Goal: Task Accomplishment & Management: Manage account settings

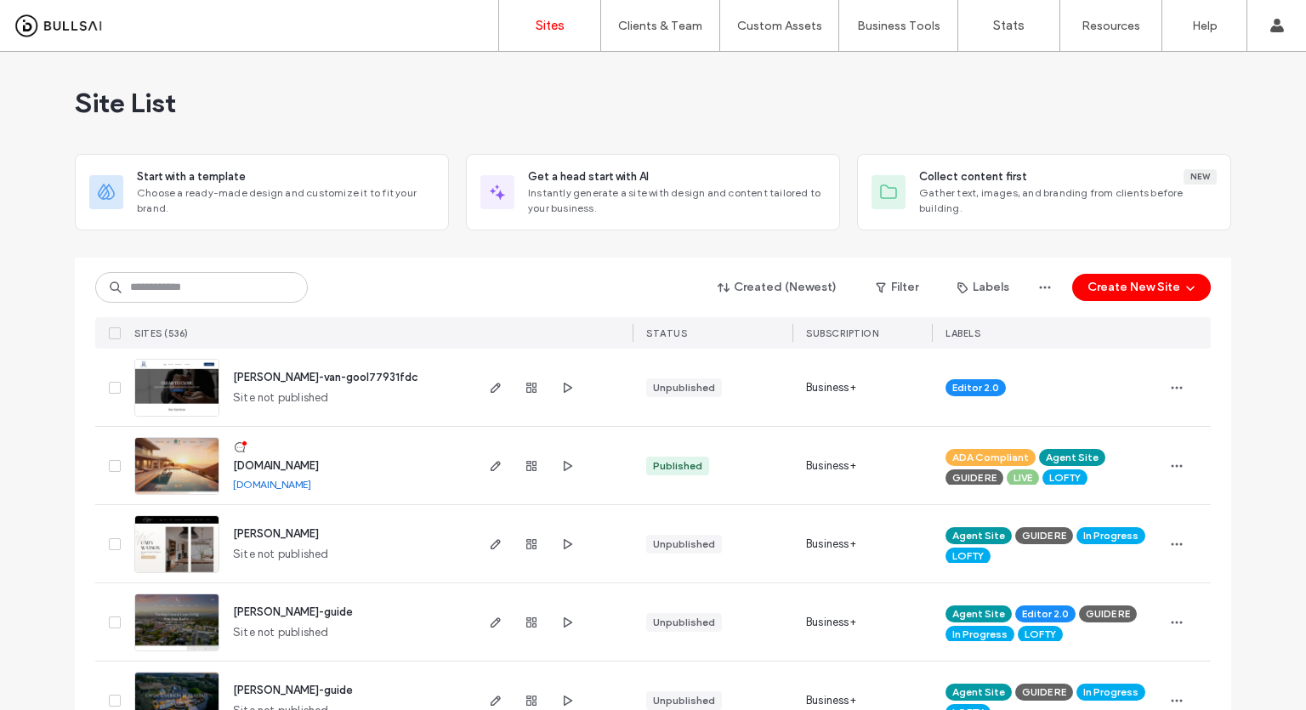
click at [184, 271] on div "Created (Newest) Filter Labels Create New Site" at bounding box center [652, 287] width 1115 height 32
click at [180, 290] on input at bounding box center [201, 287] width 213 height 31
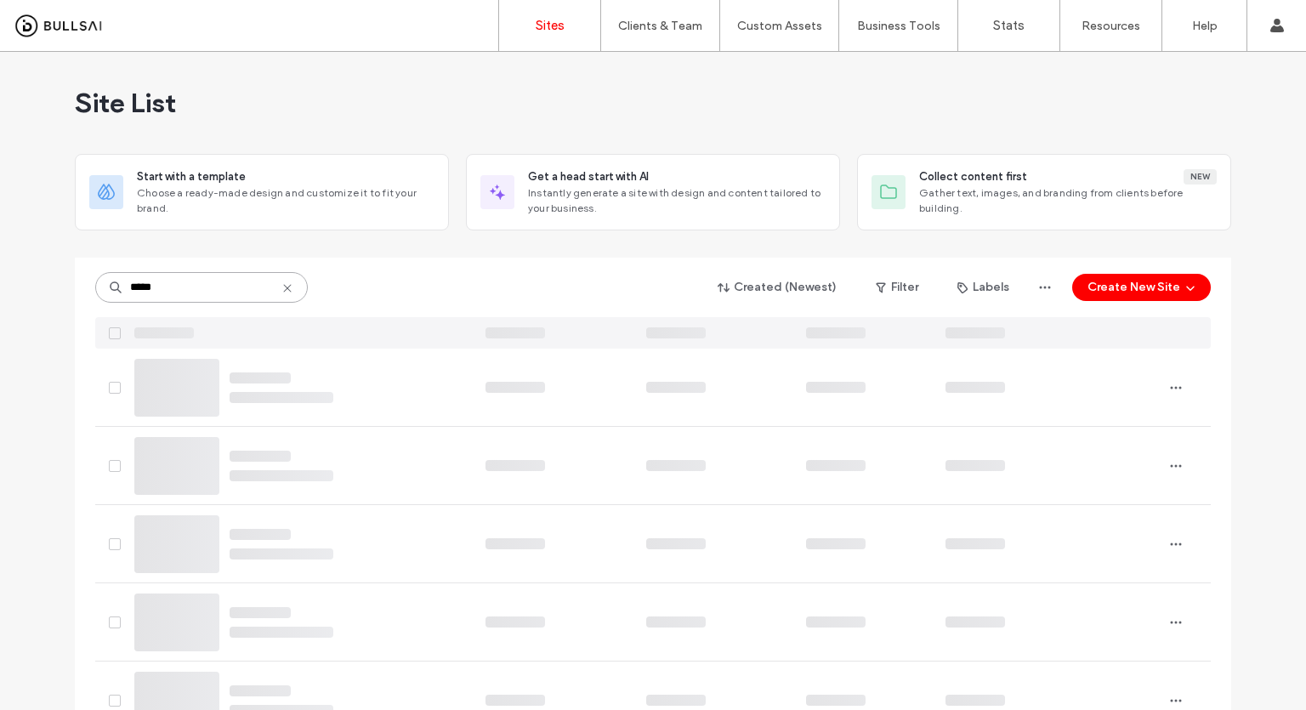
type input "*****"
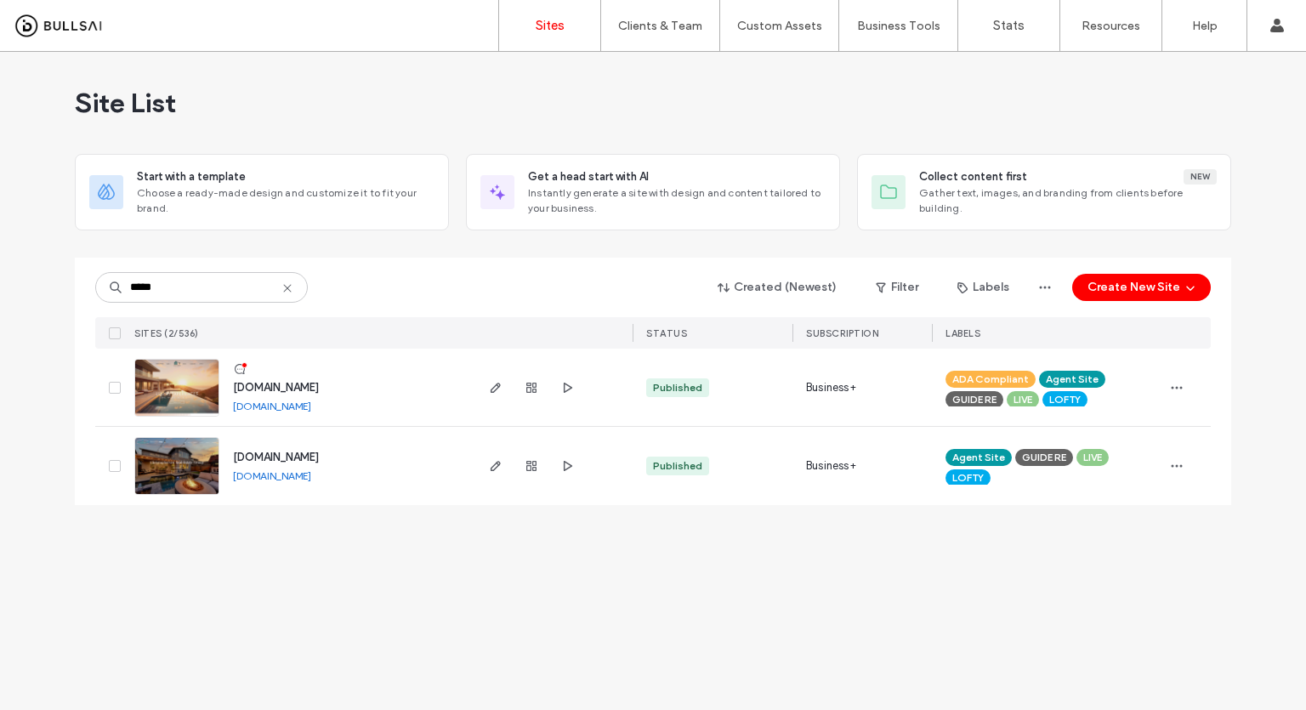
click at [158, 388] on img at bounding box center [176, 418] width 83 height 116
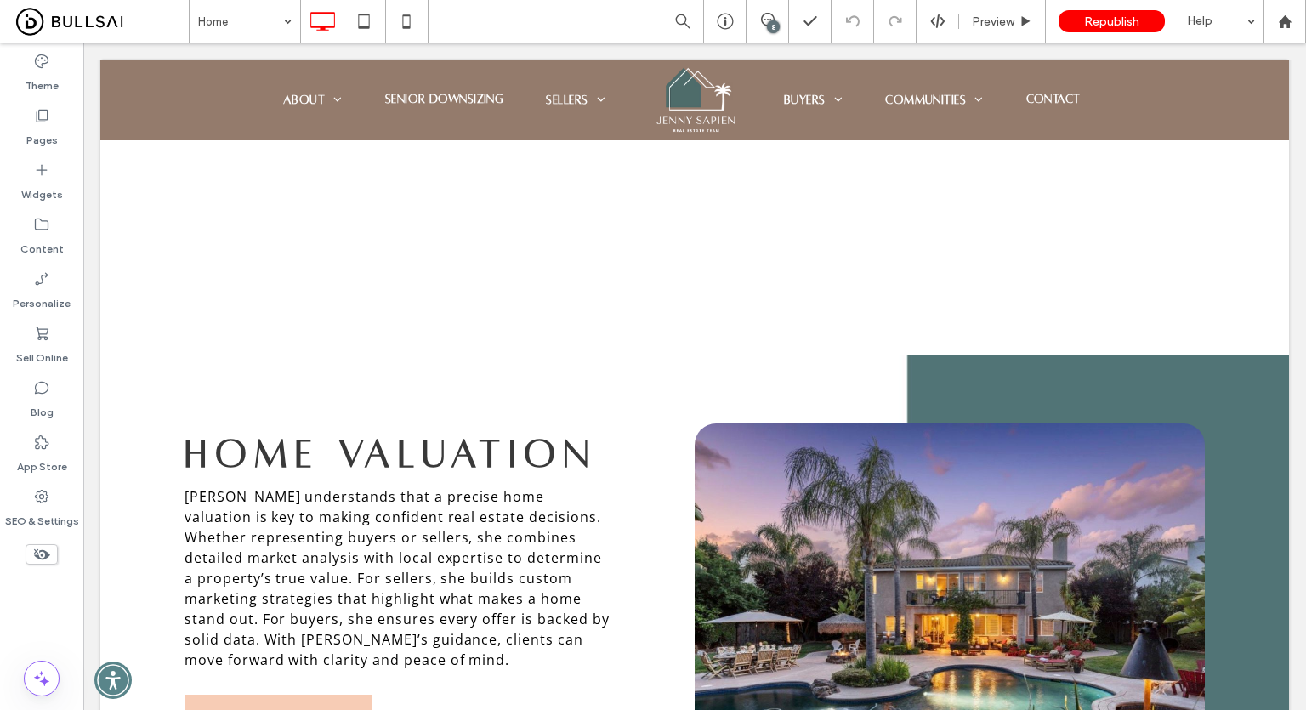
scroll to position [4304, 0]
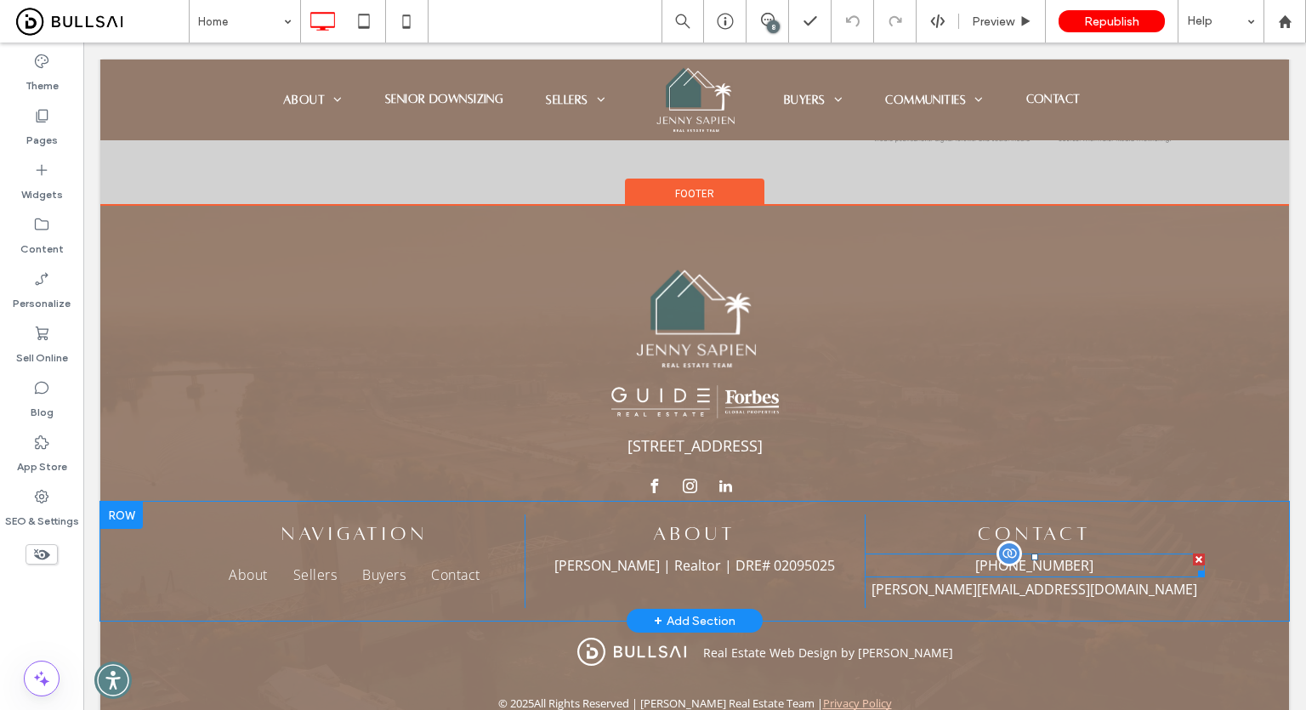
click at [949, 555] on p "[PHONE_NUMBER]" at bounding box center [1035, 565] width 340 height 20
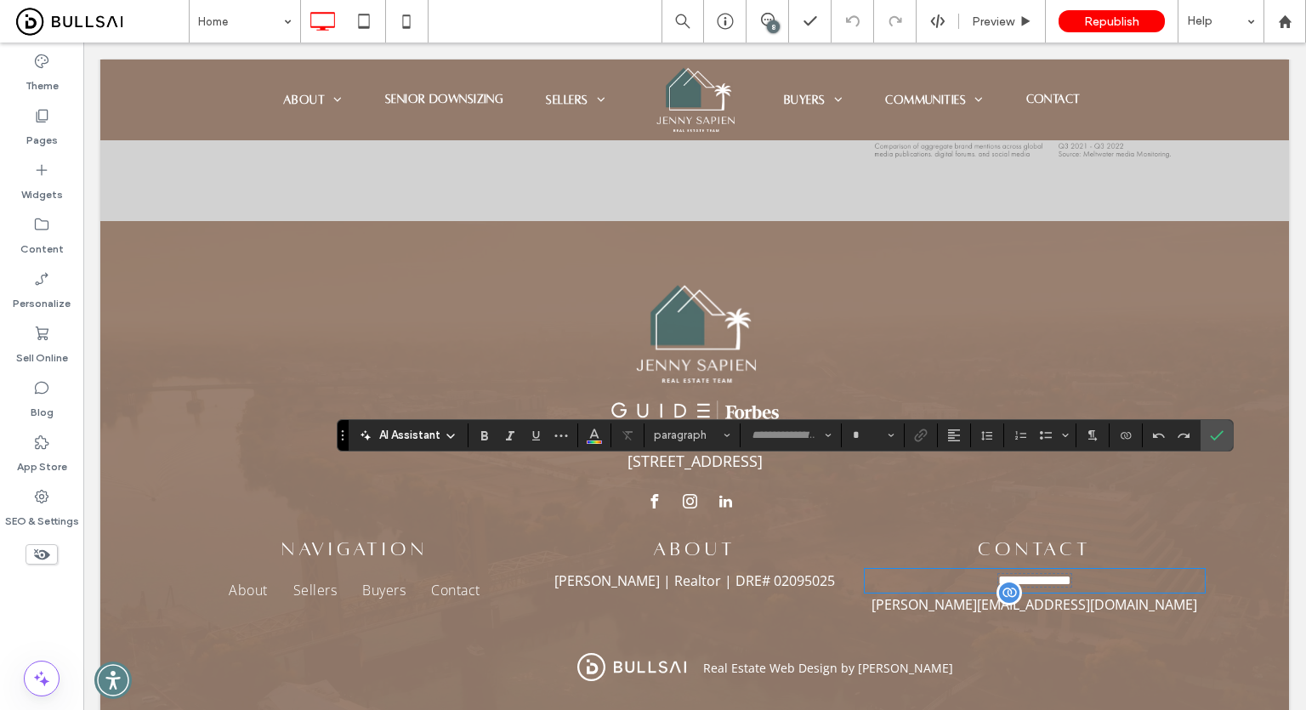
type input "*********"
type input "**"
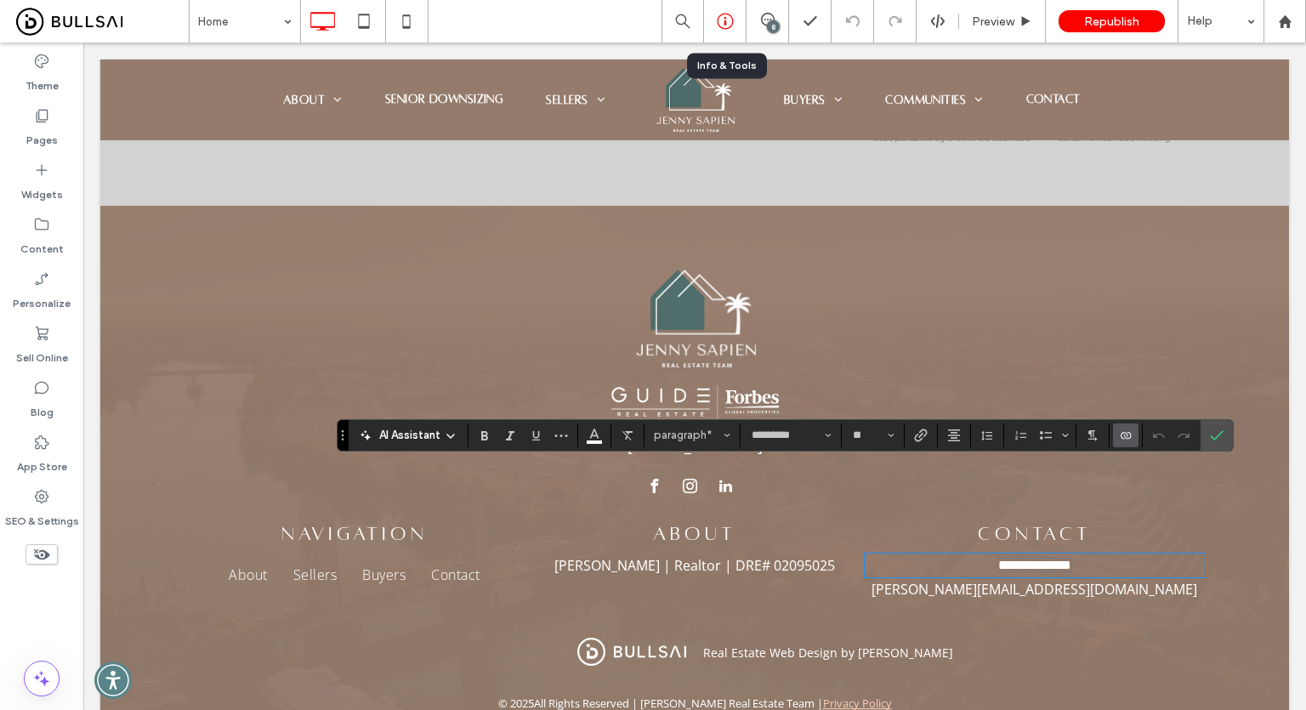
click at [712, 19] on div at bounding box center [725, 21] width 42 height 17
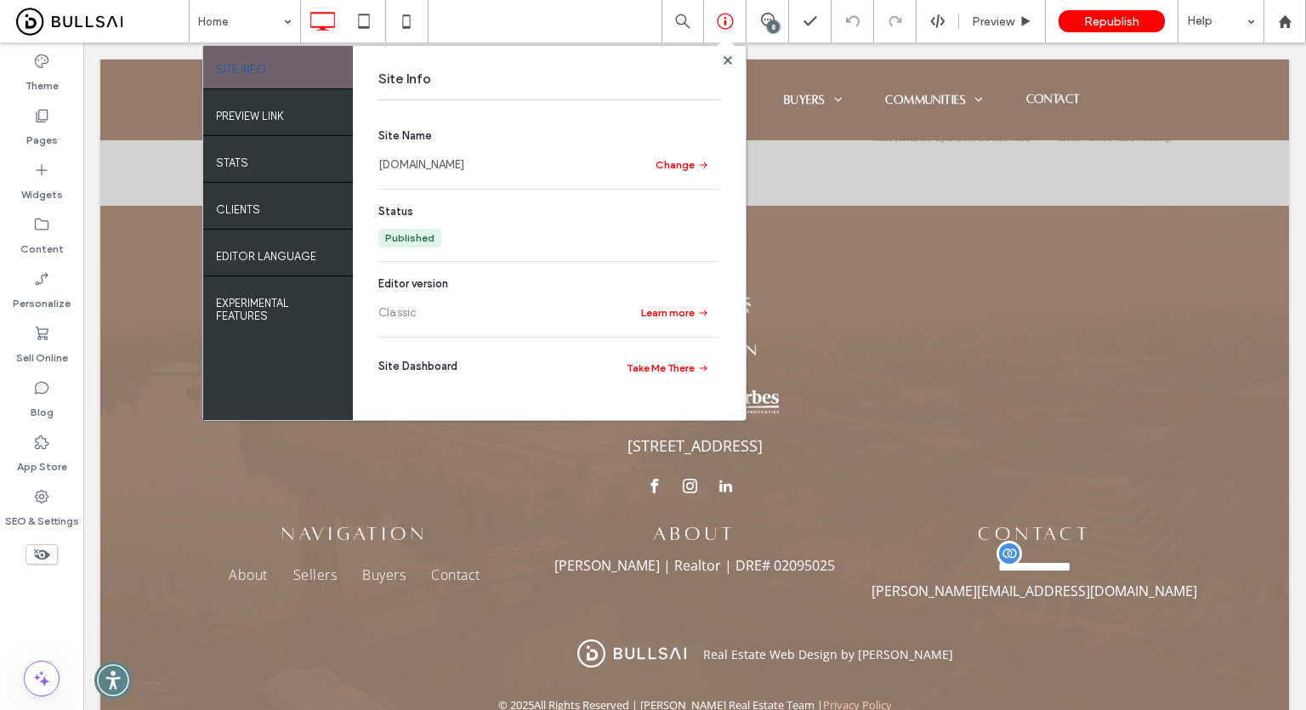
click at [458, 164] on link "[DOMAIN_NAME]" at bounding box center [421, 164] width 86 height 17
click at [727, 59] on use at bounding box center [727, 59] width 9 height 9
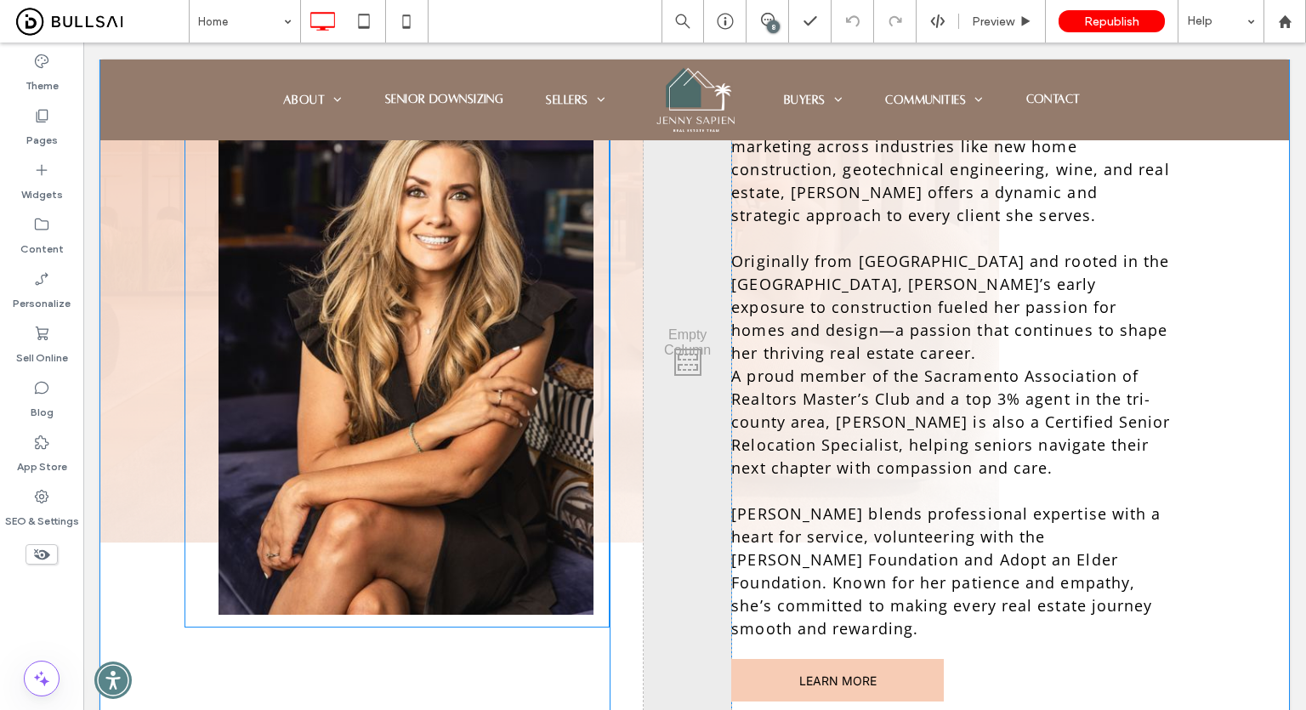
scroll to position [1105, 0]
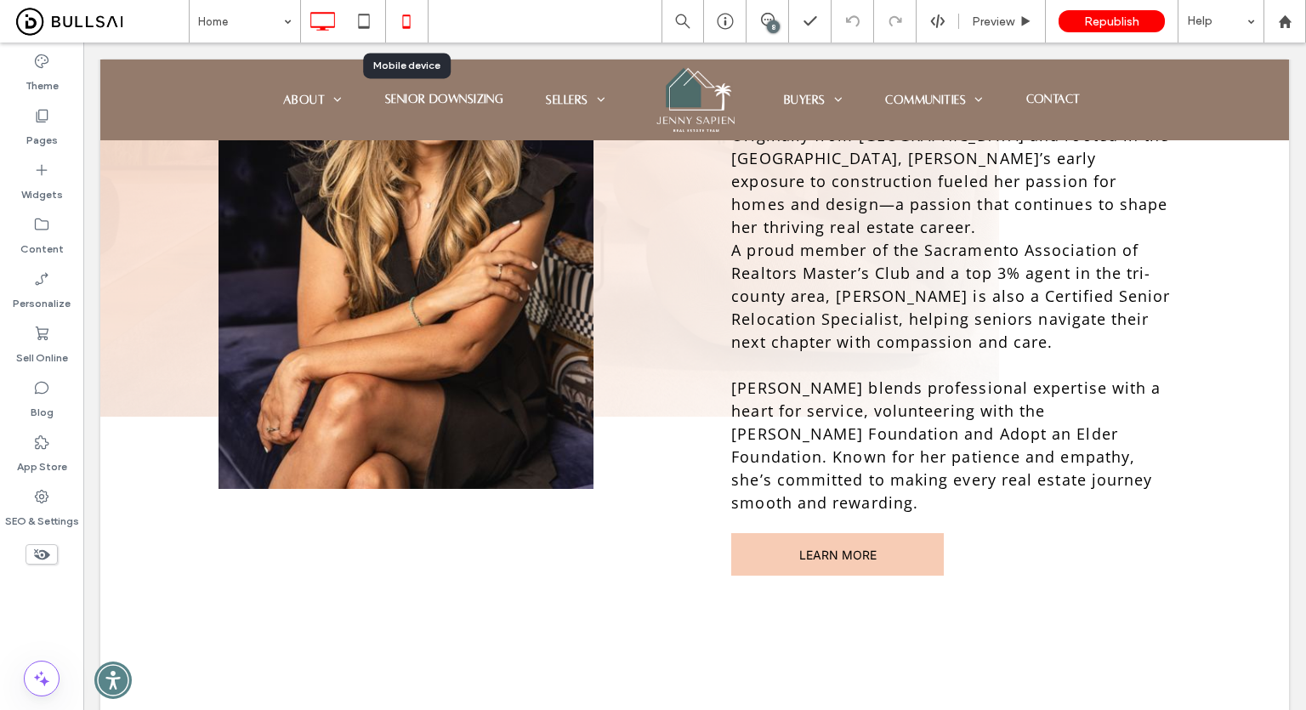
click at [395, 28] on icon at bounding box center [406, 21] width 34 height 34
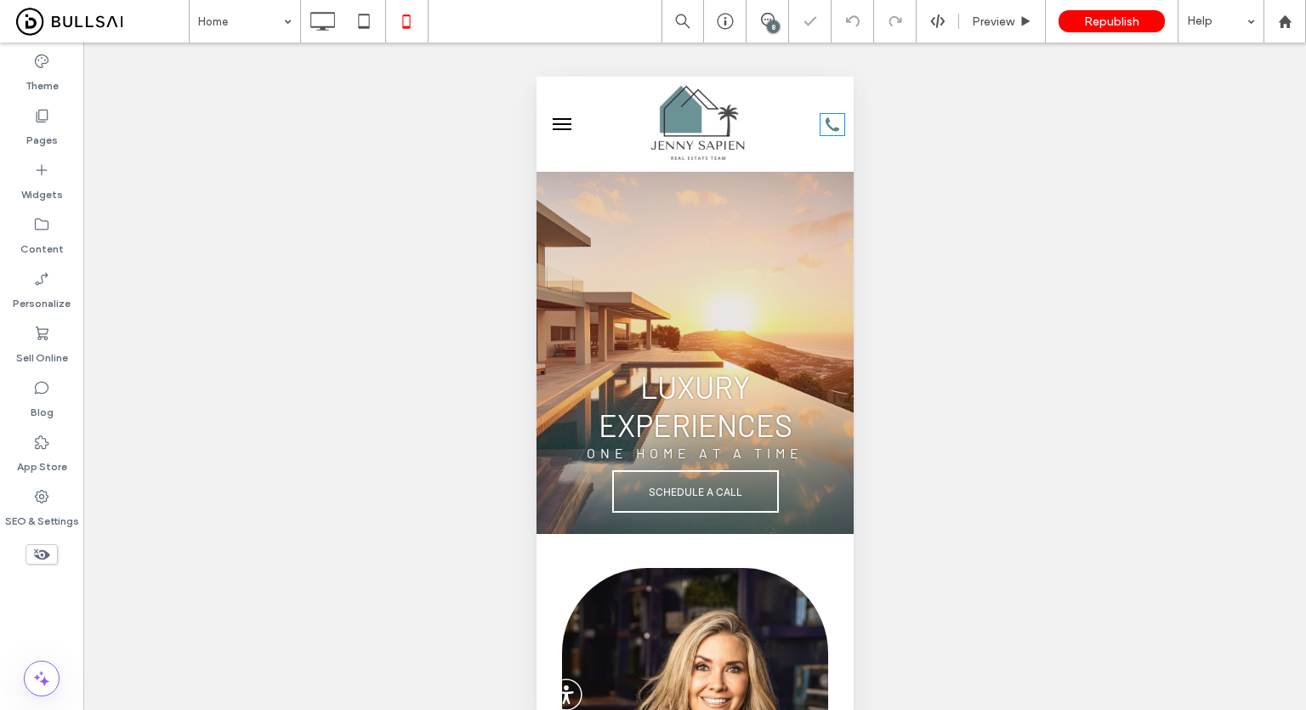
scroll to position [0, 0]
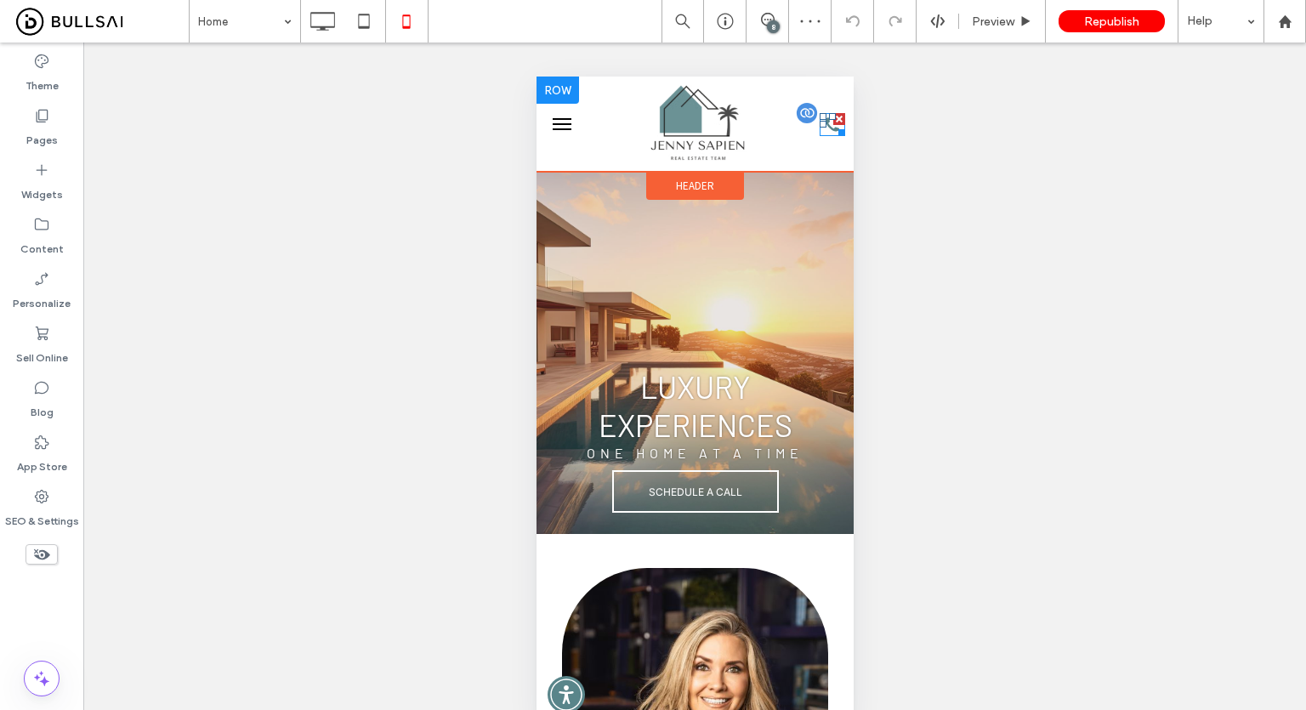
click at [819, 133] on icon at bounding box center [832, 124] width 26 height 23
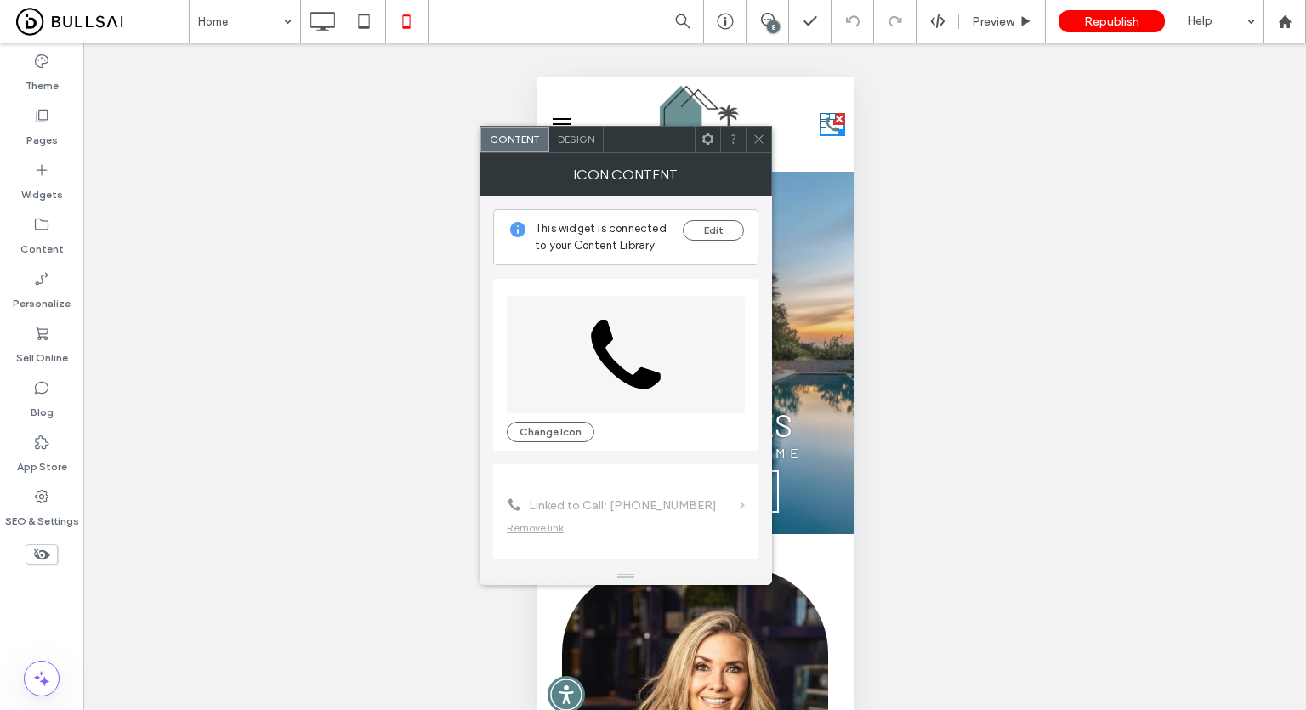
click at [759, 146] on span at bounding box center [758, 140] width 13 height 26
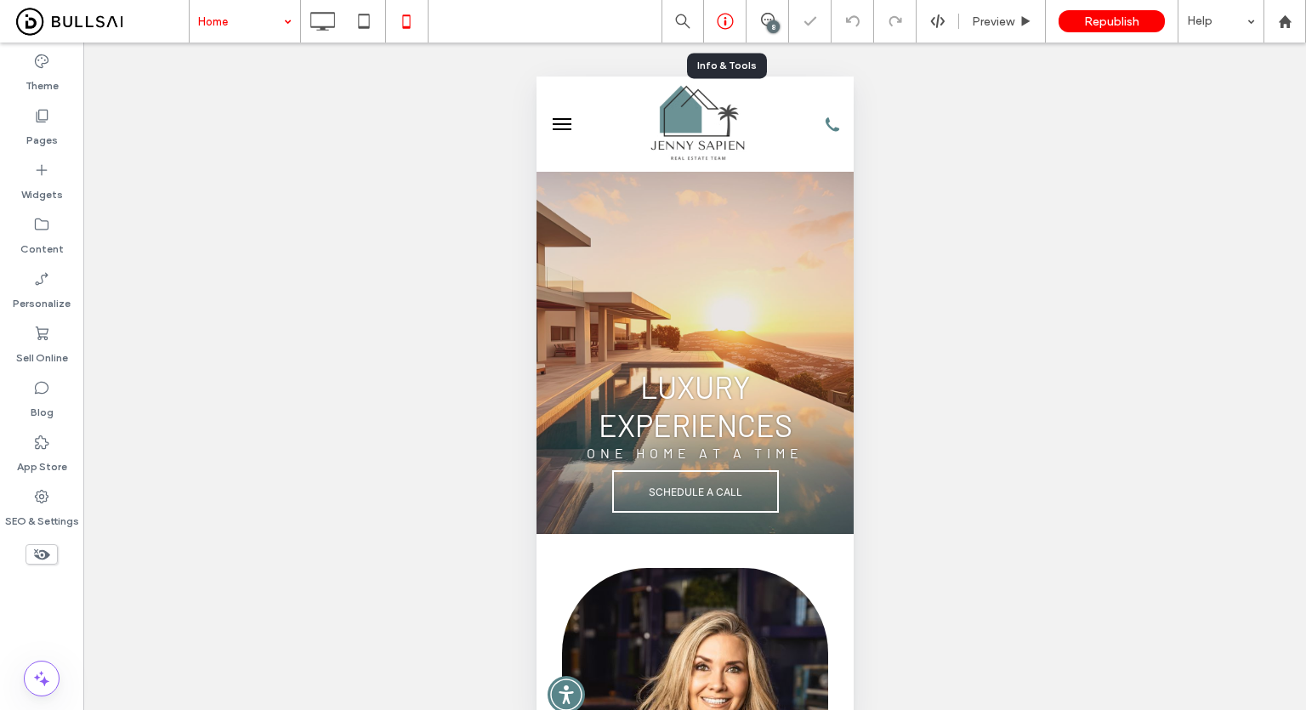
click at [717, 20] on use at bounding box center [725, 22] width 16 height 16
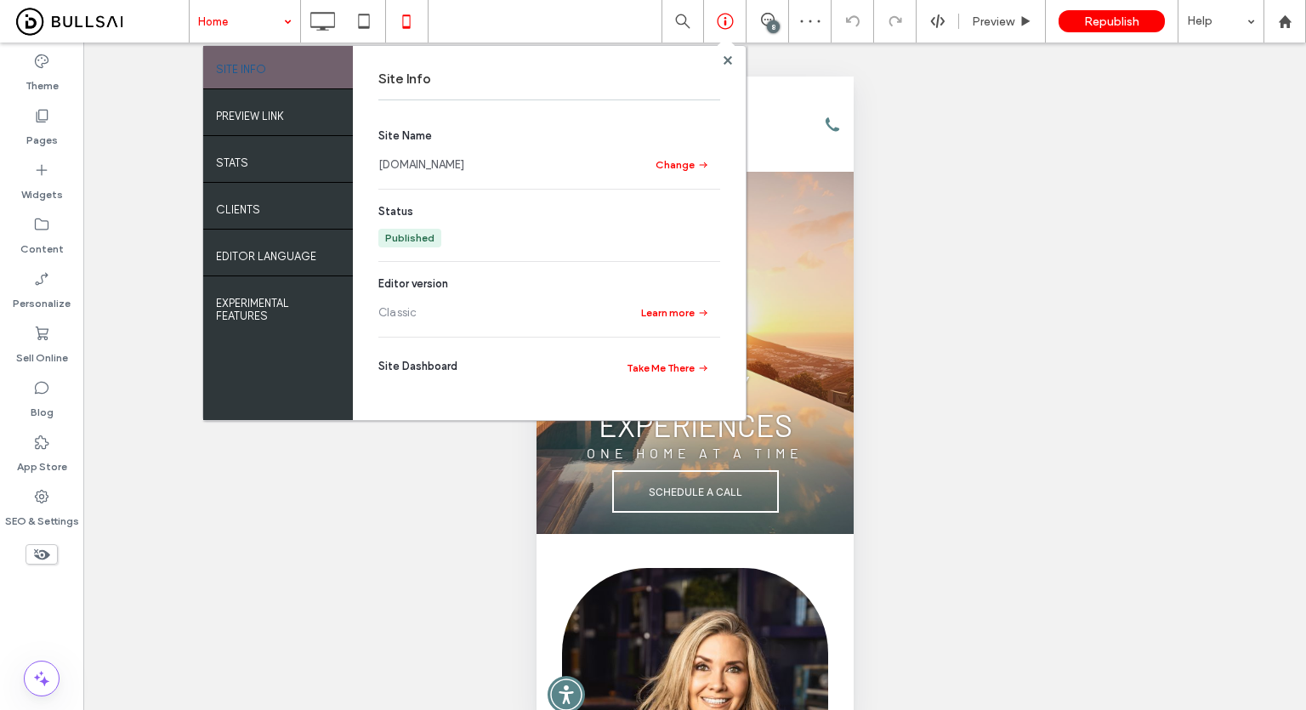
click at [451, 167] on link "www.jennysapien.com" at bounding box center [421, 164] width 86 height 17
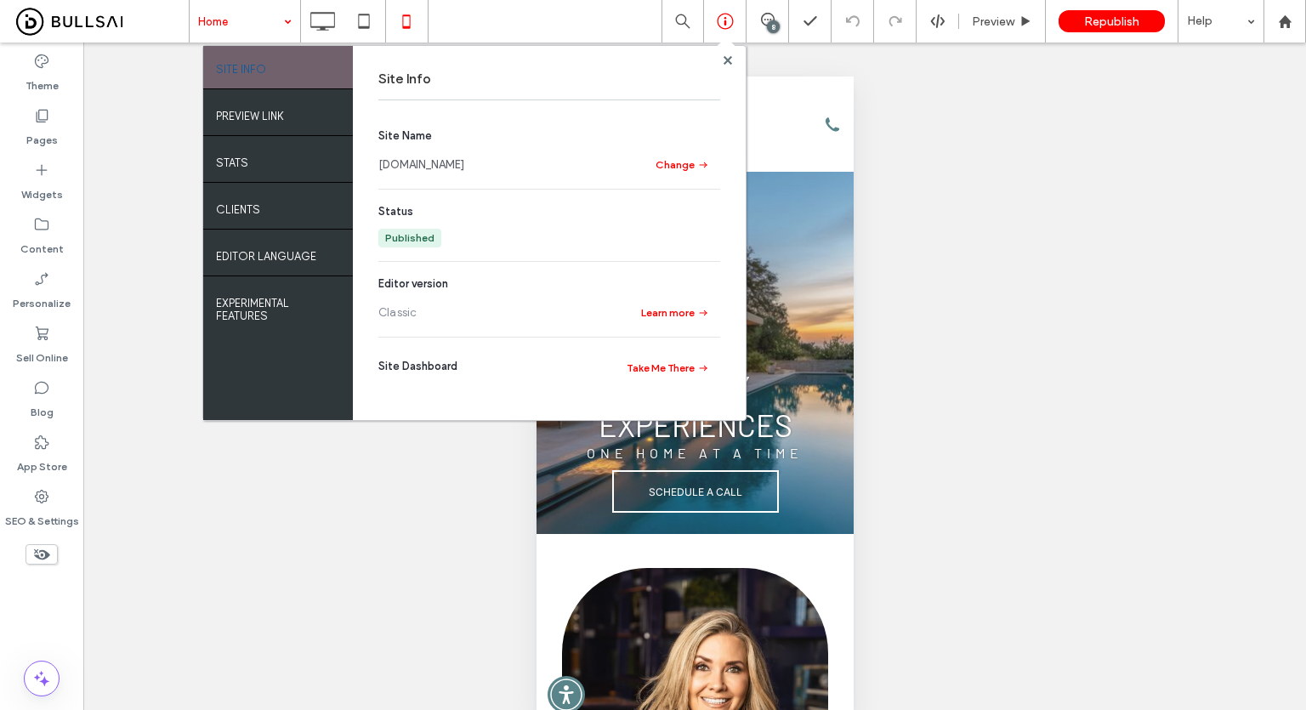
click at [950, 106] on div "Unhide? Yes Unhide? Yes Unhide? Yes Unhide? Yes Unhide? Yes Unhide? Yes Unhide?…" at bounding box center [694, 394] width 1222 height 703
click at [723, 57] on icon at bounding box center [727, 60] width 9 height 9
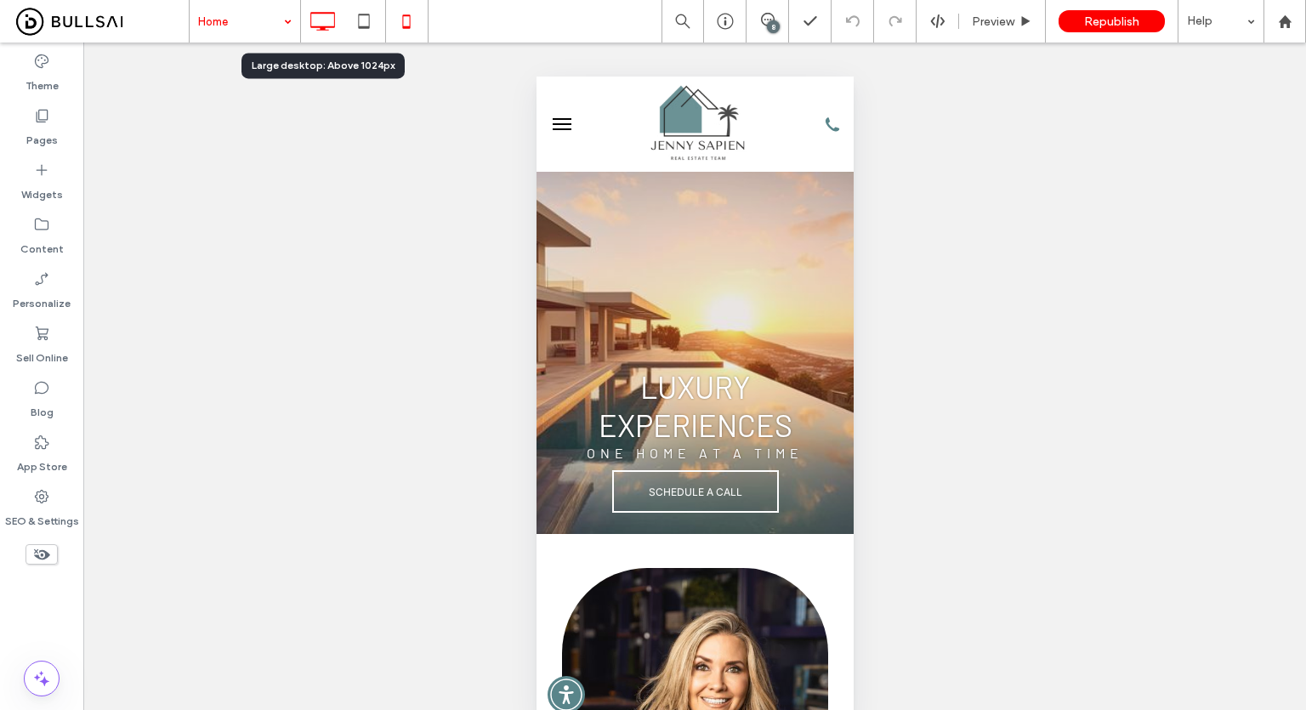
click at [307, 17] on icon at bounding box center [322, 21] width 34 height 34
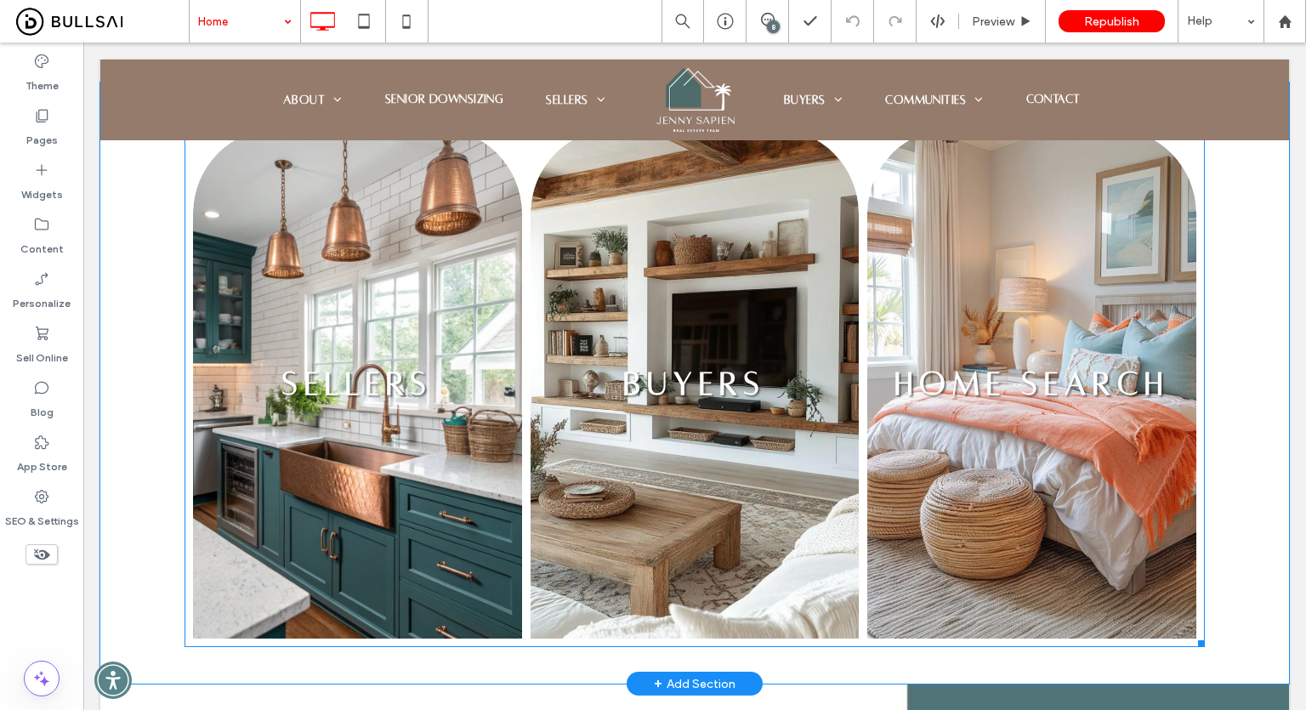
scroll to position [2040, 0]
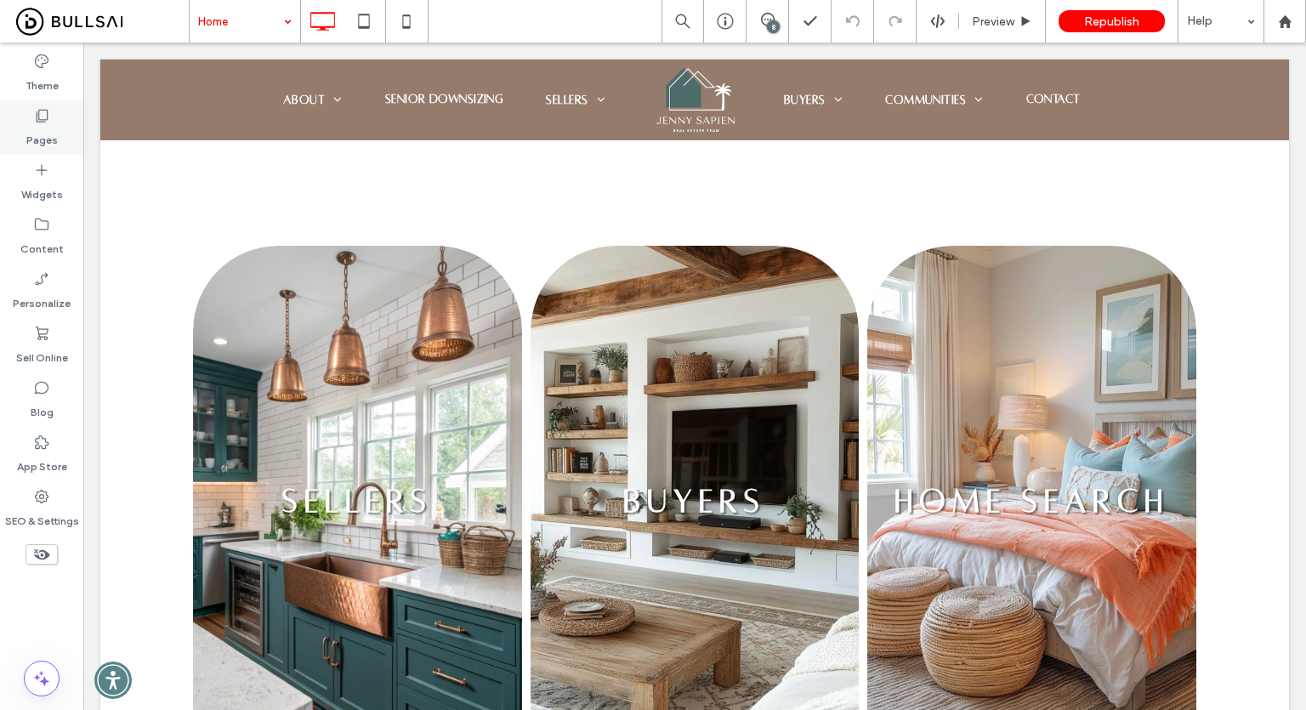
click at [31, 106] on div "Pages" at bounding box center [41, 127] width 83 height 54
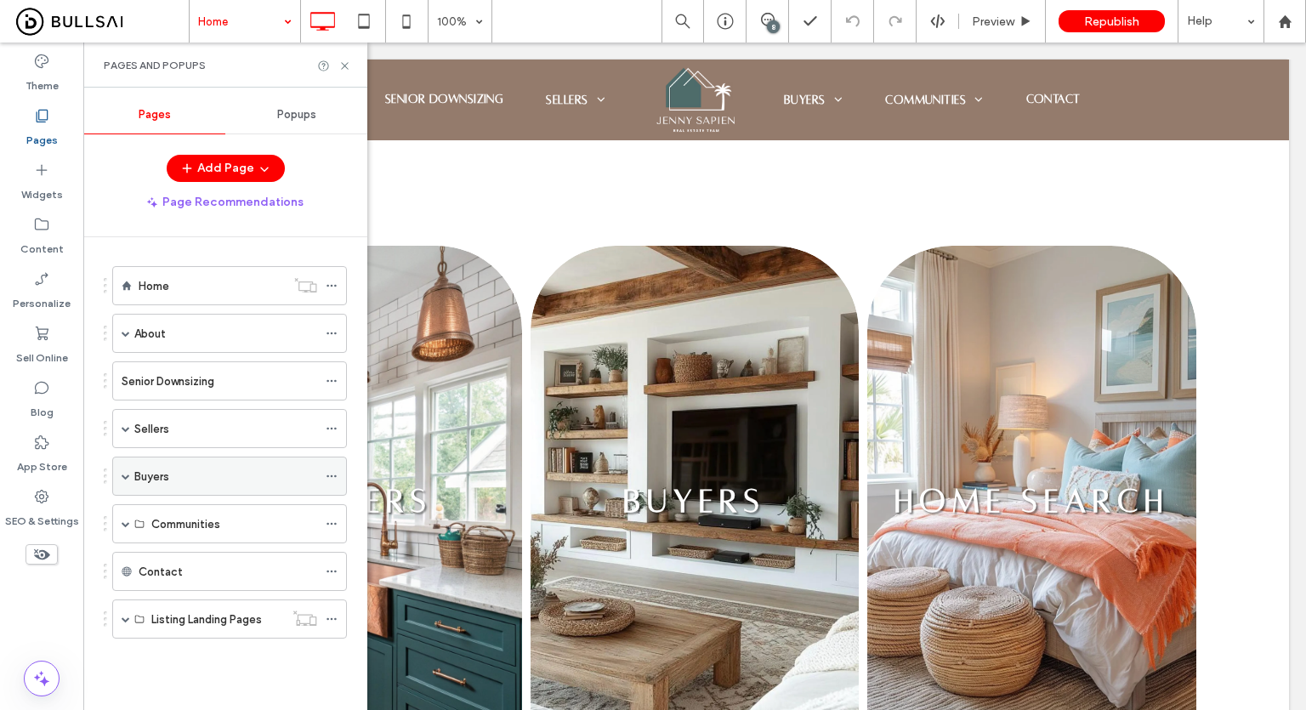
click at [124, 474] on span at bounding box center [126, 476] width 9 height 9
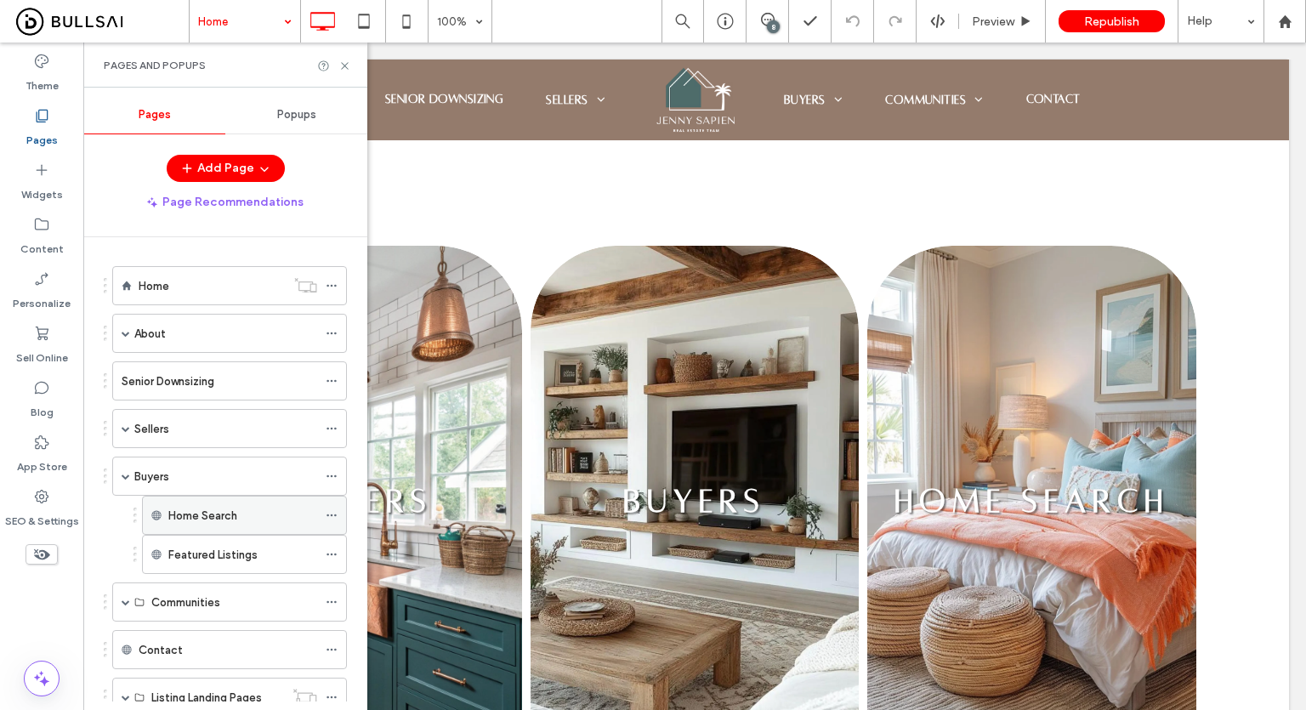
click at [328, 514] on use at bounding box center [330, 515] width 9 height 3
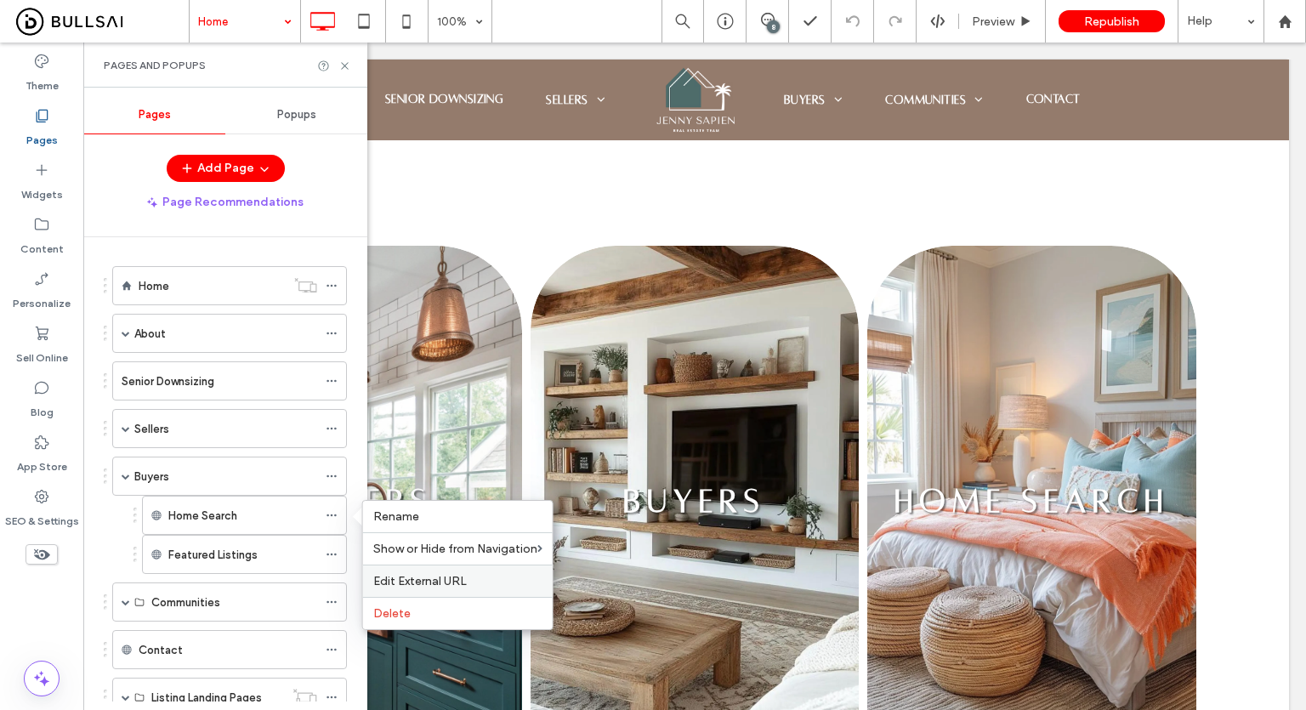
click at [422, 588] on div "Edit External URL" at bounding box center [458, 580] width 190 height 32
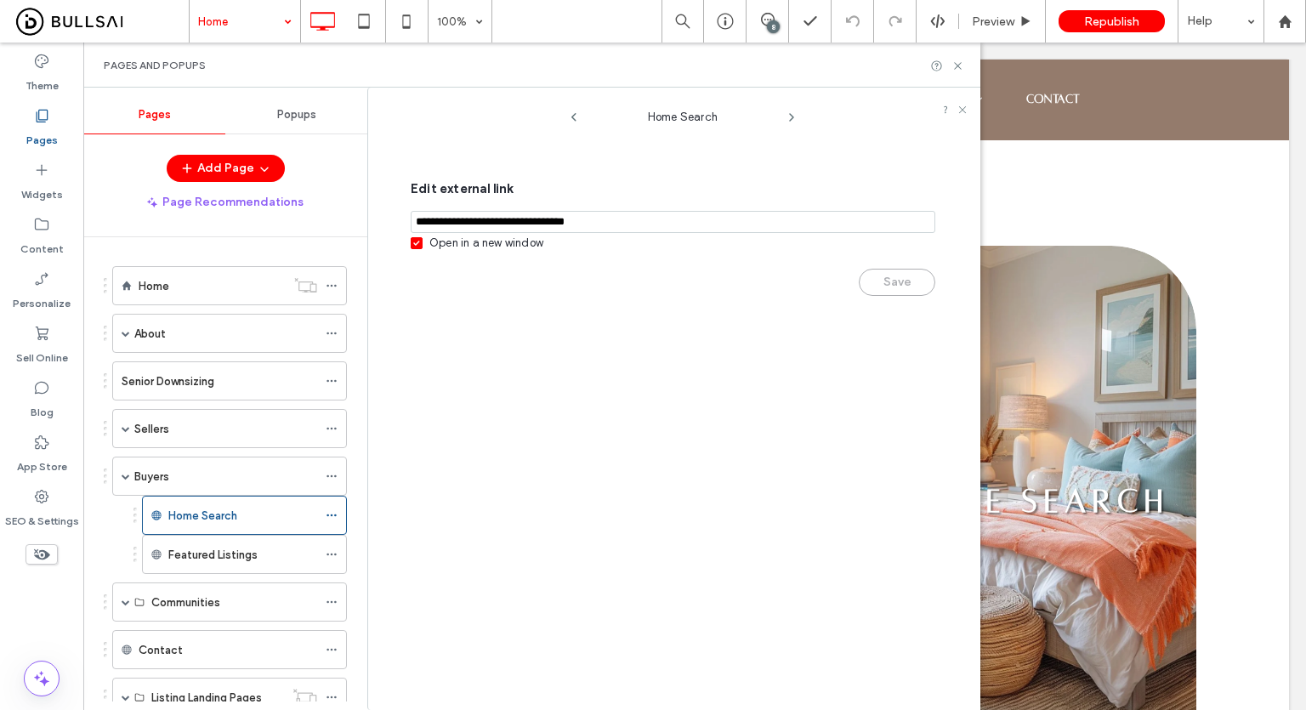
click at [793, 117] on icon at bounding box center [792, 118] width 14 height 14
click at [958, 65] on use at bounding box center [957, 65] width 7 height 7
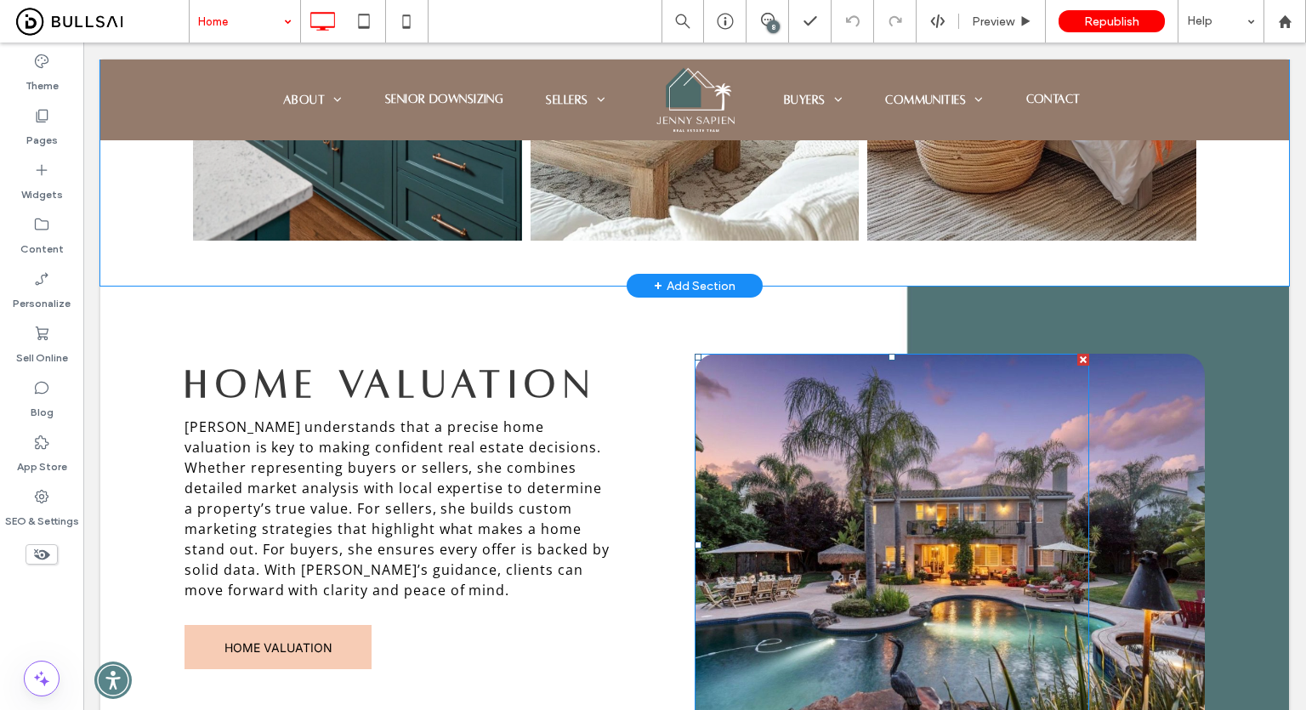
scroll to position [2635, 0]
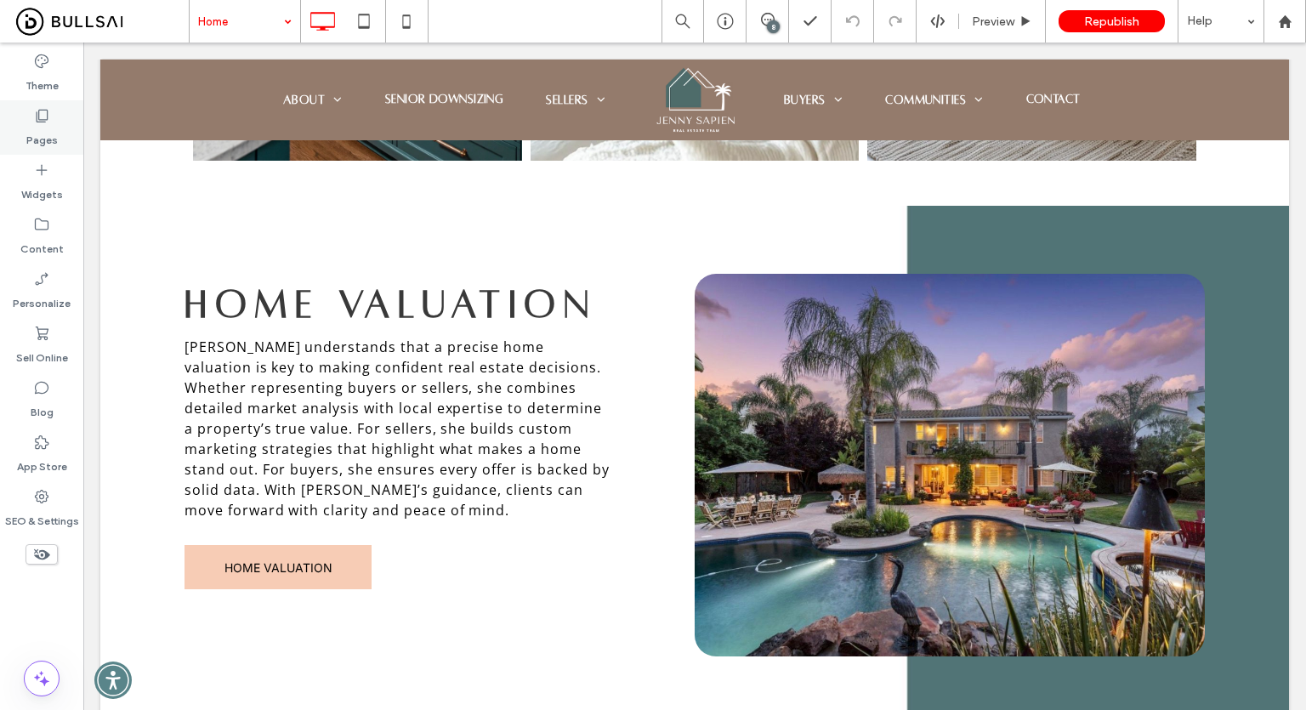
click at [61, 151] on div "Pages" at bounding box center [41, 127] width 83 height 54
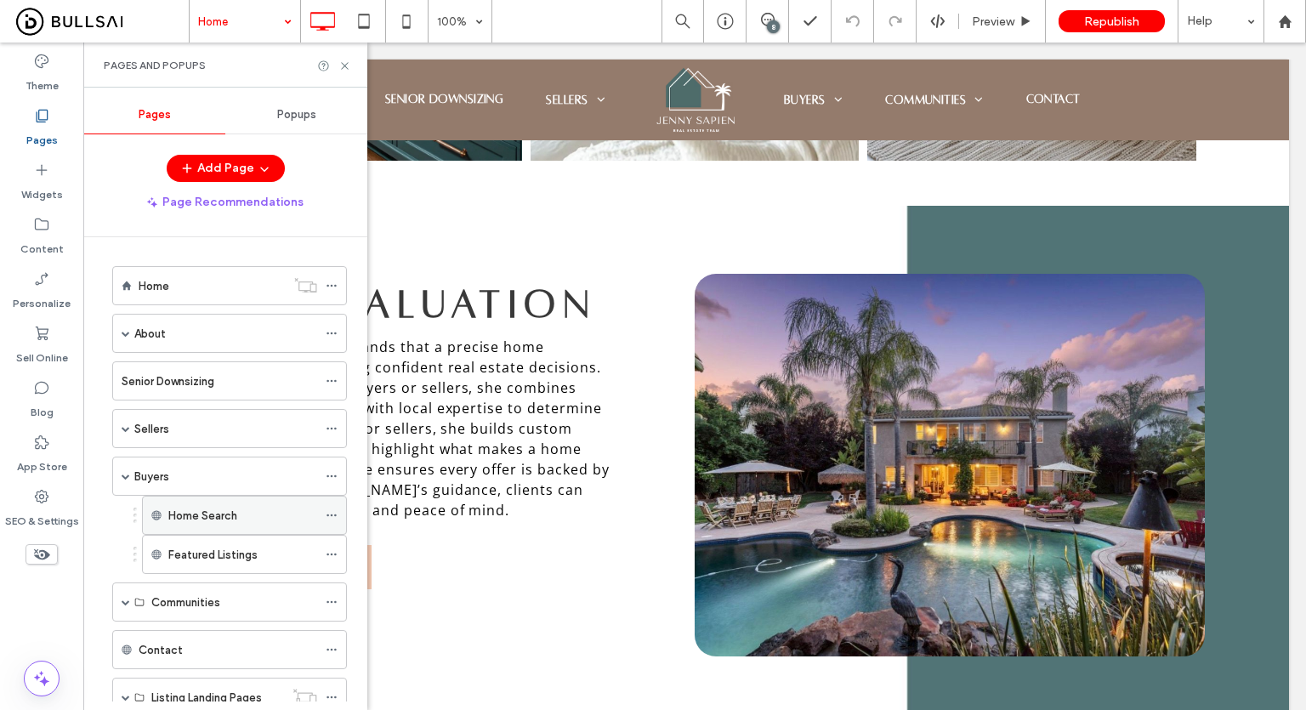
scroll to position [54, 0]
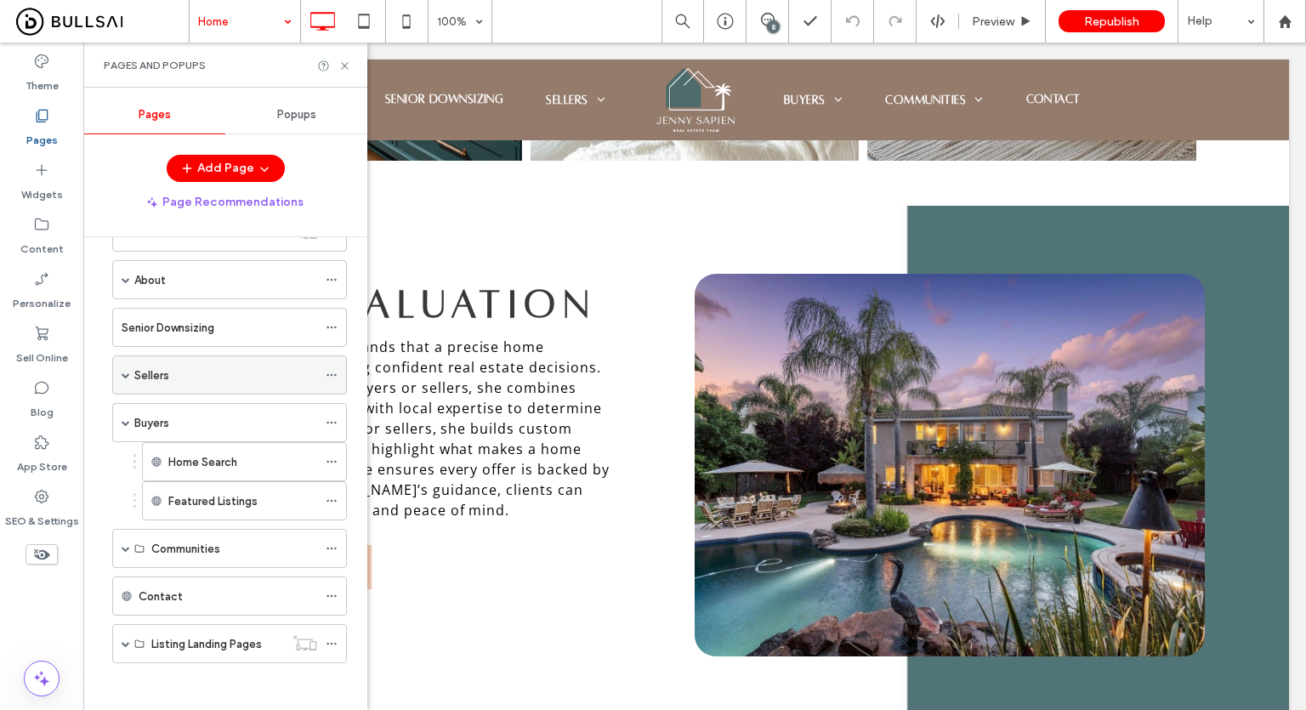
click at [122, 371] on span at bounding box center [126, 375] width 9 height 9
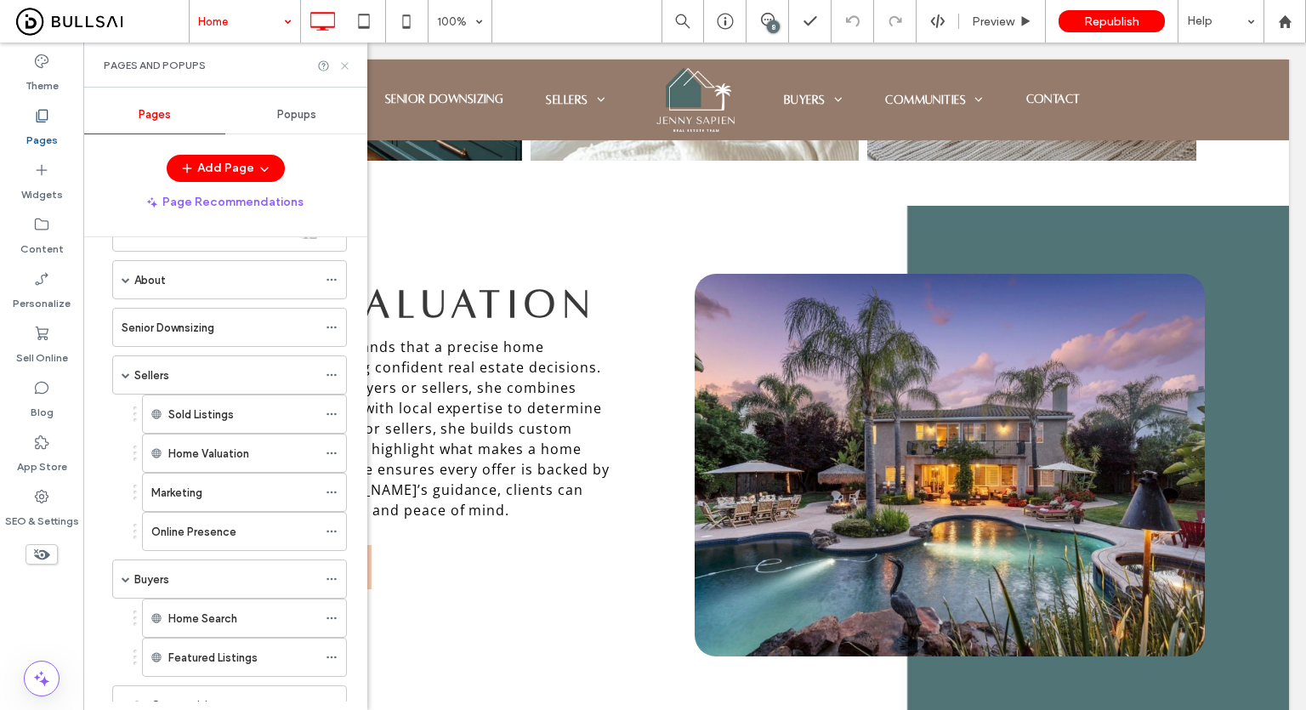
click at [341, 69] on icon at bounding box center [344, 66] width 13 height 13
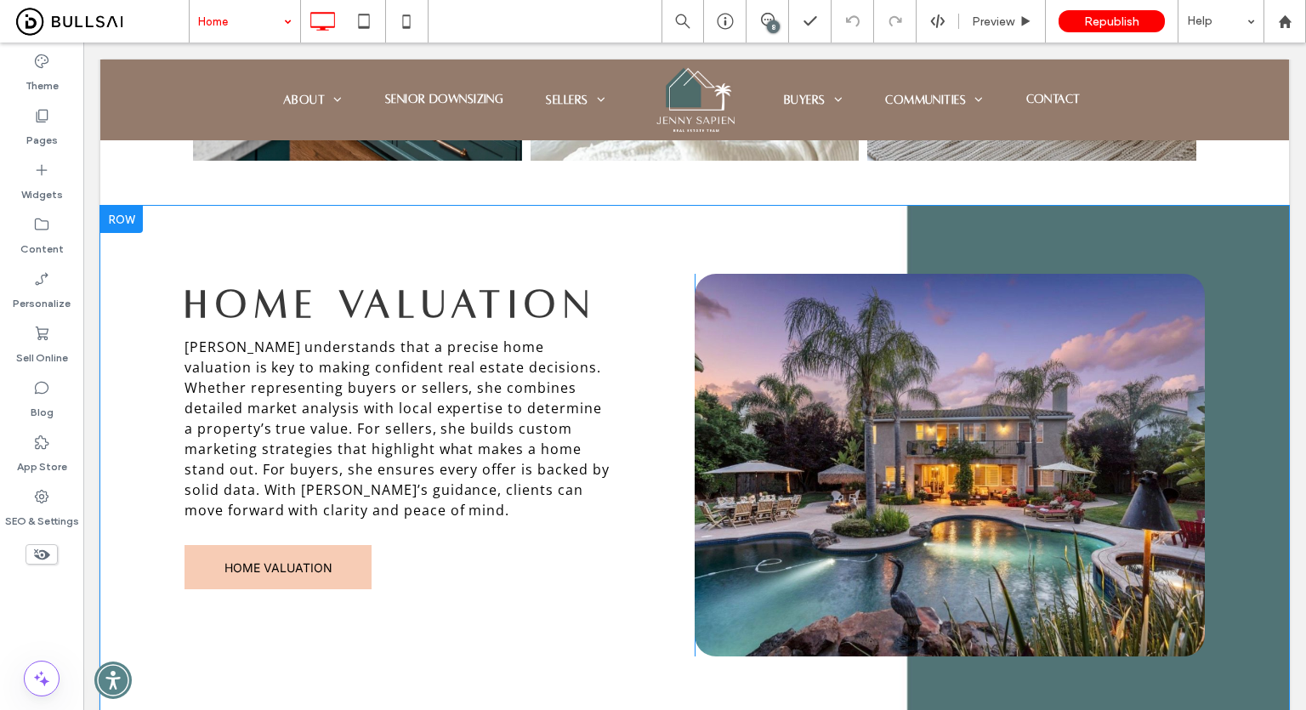
click at [1087, 395] on div "Click To Paste" at bounding box center [950, 465] width 510 height 383
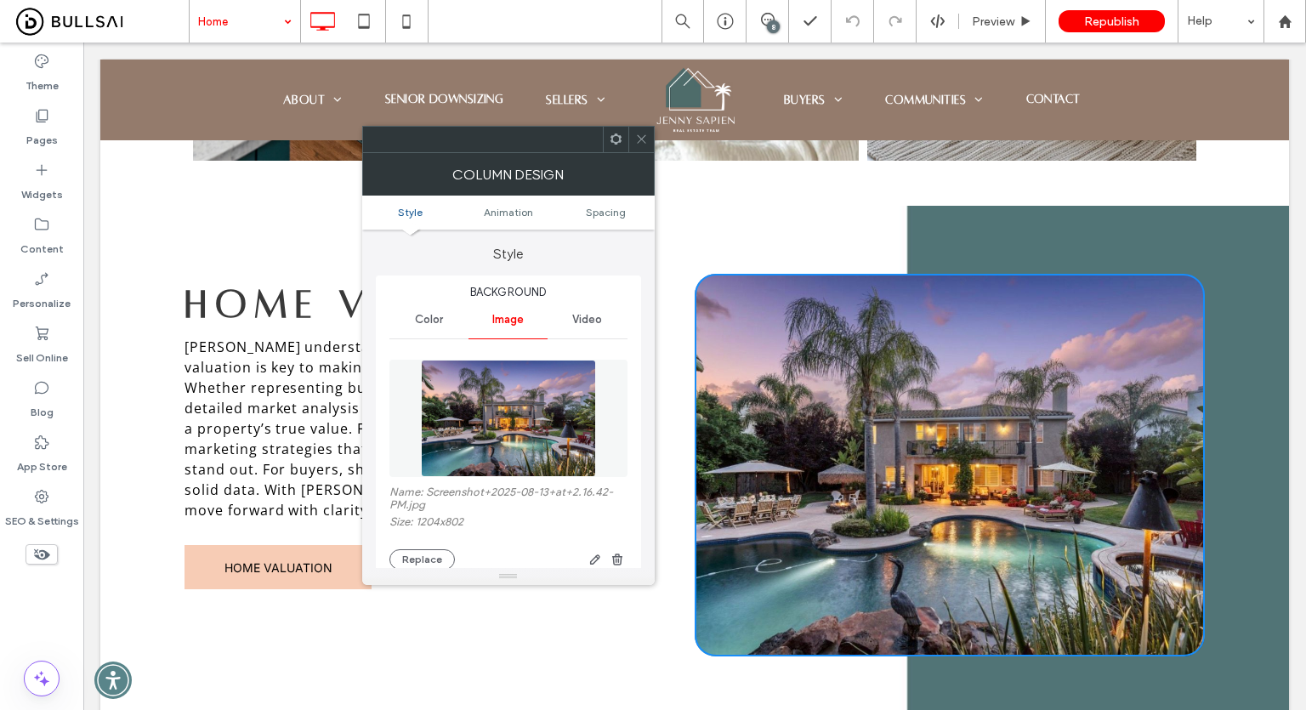
type input "**"
click at [641, 140] on icon at bounding box center [641, 139] width 13 height 13
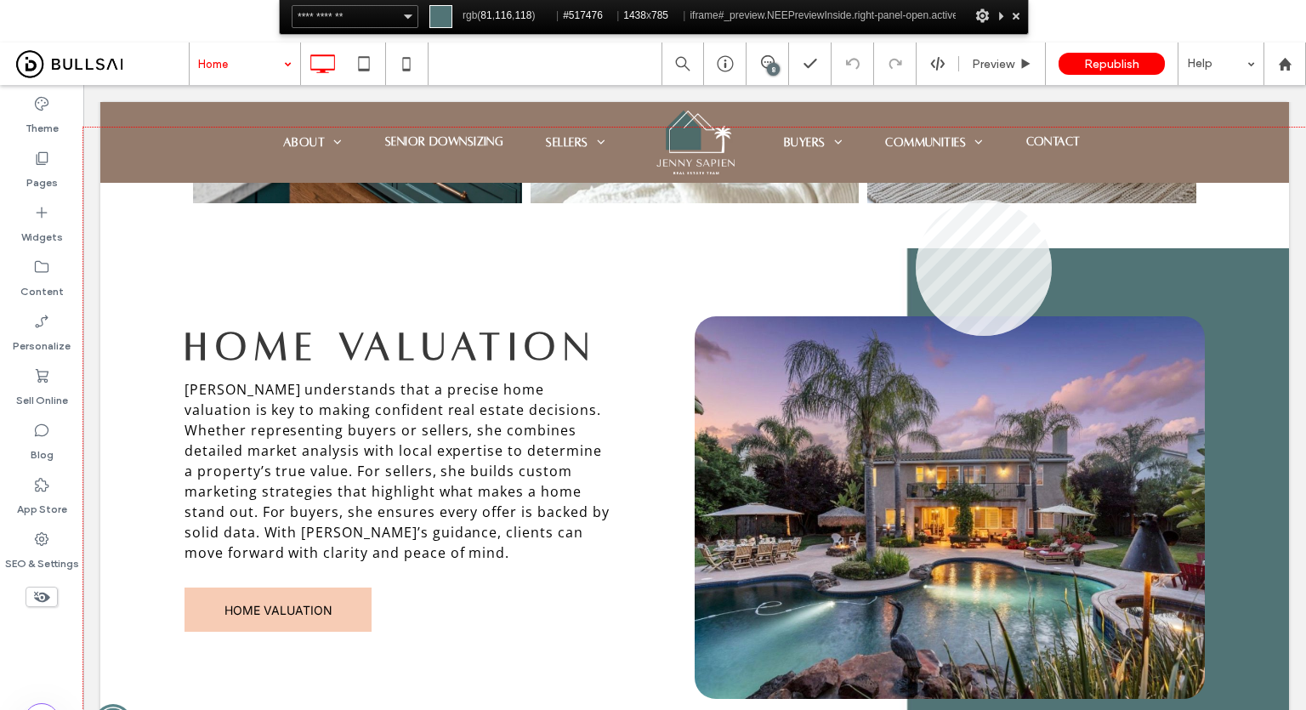
click at [916, 200] on div at bounding box center [694, 461] width 1222 height 667
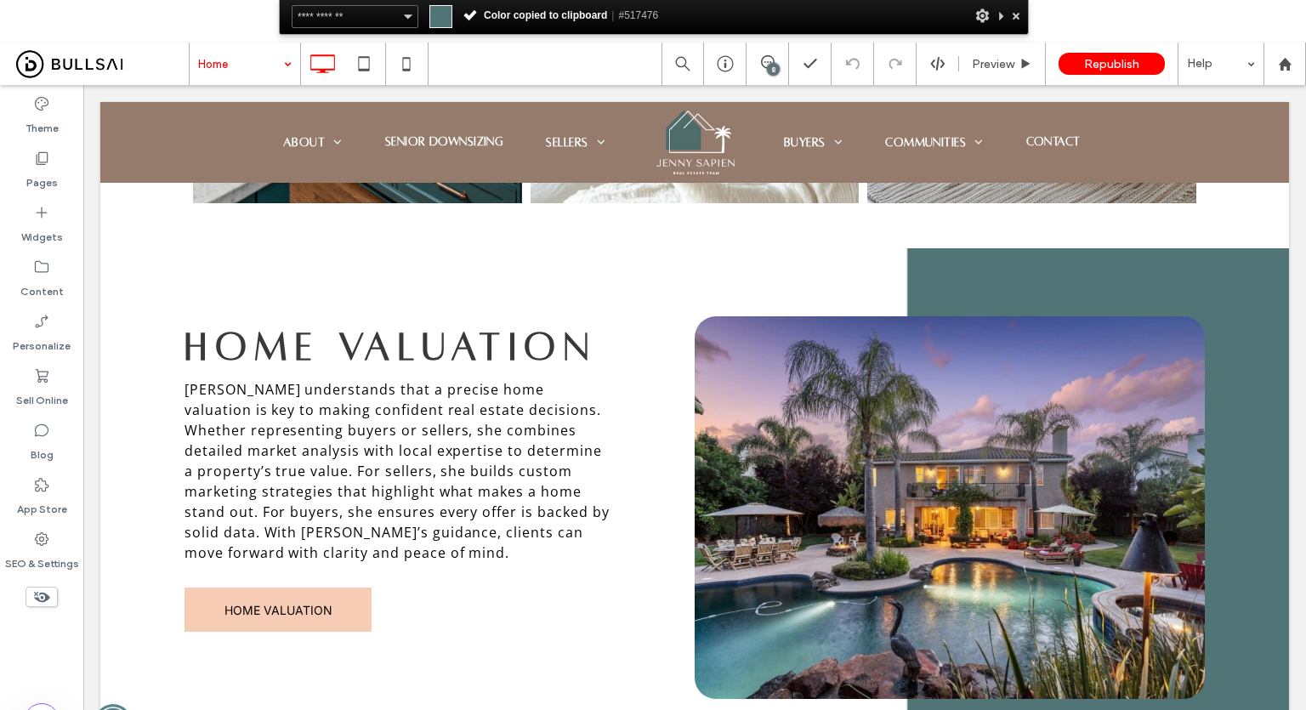
click at [1017, 14] on div at bounding box center [1015, 15] width 17 height 21
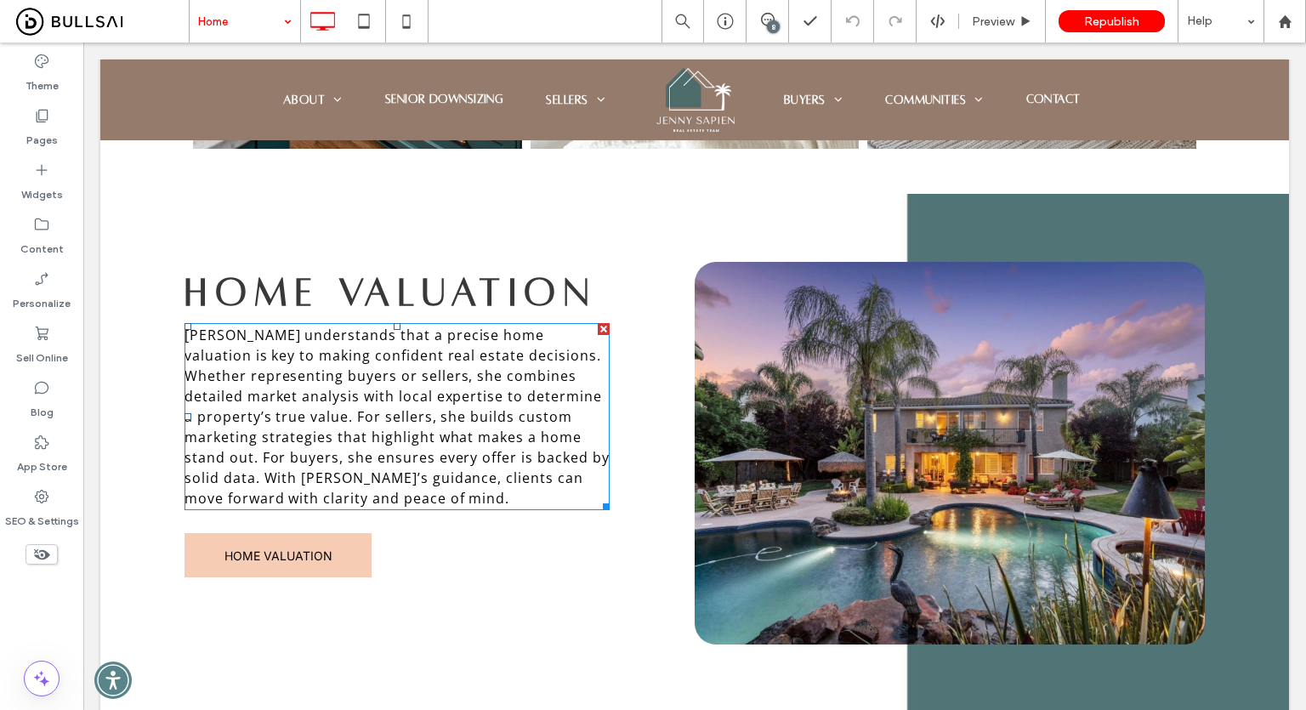
scroll to position [2550, 0]
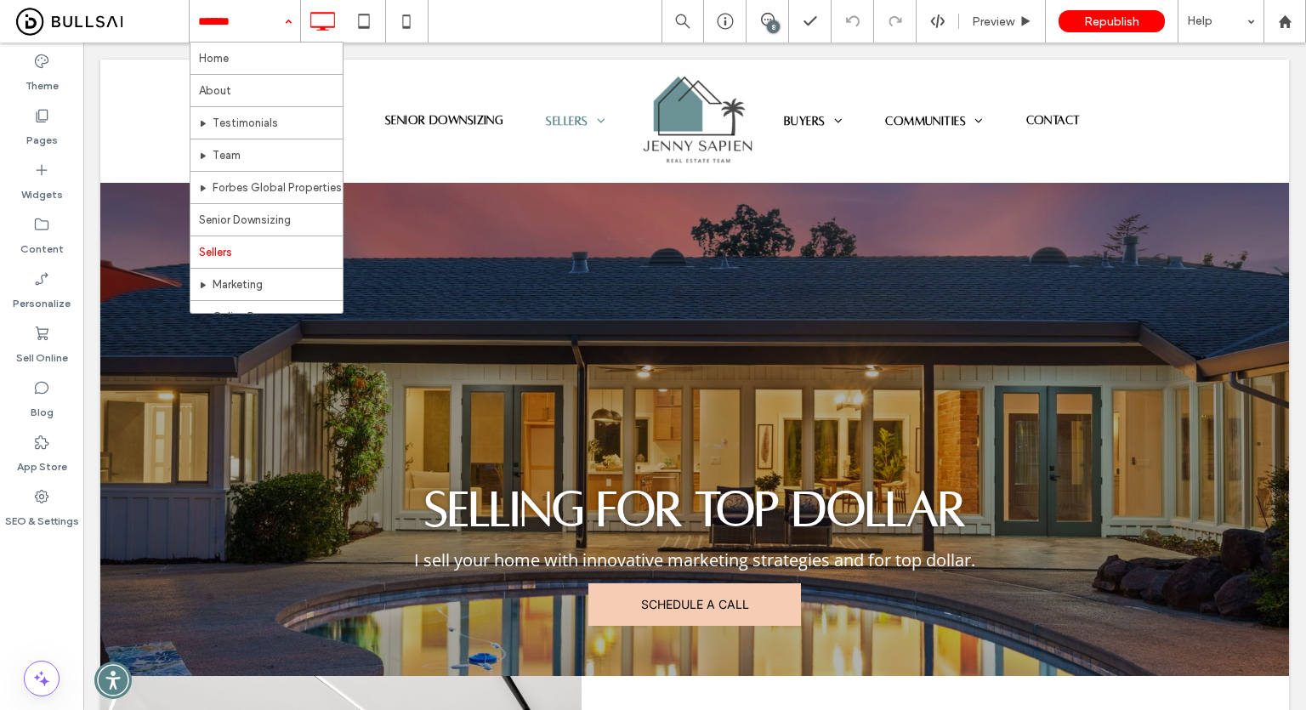
click at [518, 27] on div "Home About Testimonials Team Forbes Global Properties Senior Downsizing Sellers…" at bounding box center [747, 21] width 1117 height 43
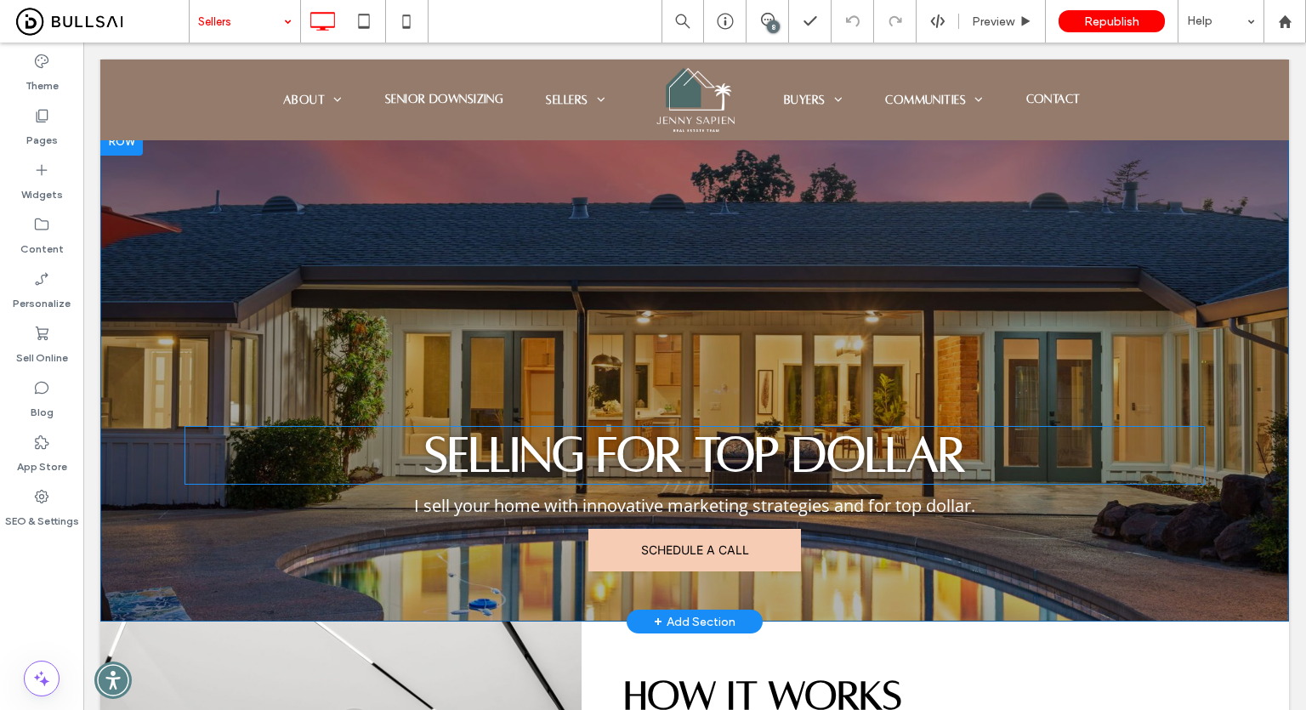
scroll to position [170, 0]
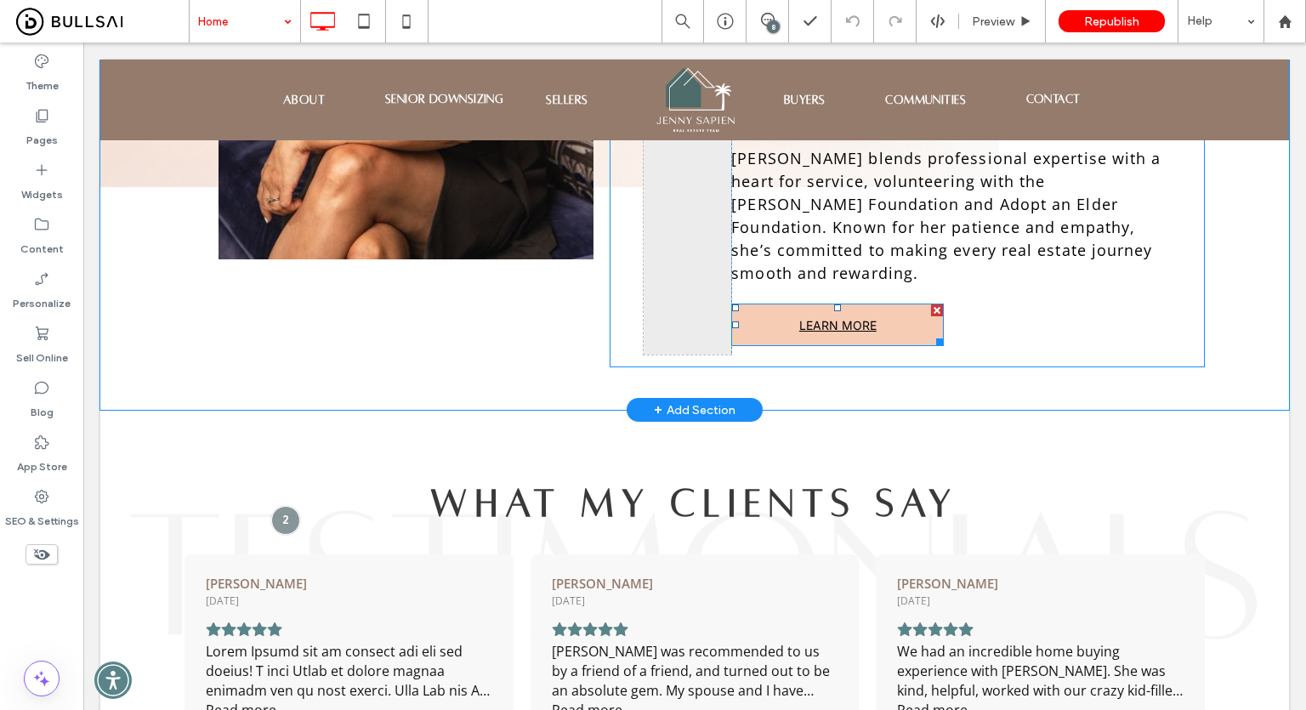
scroll to position [1275, 0]
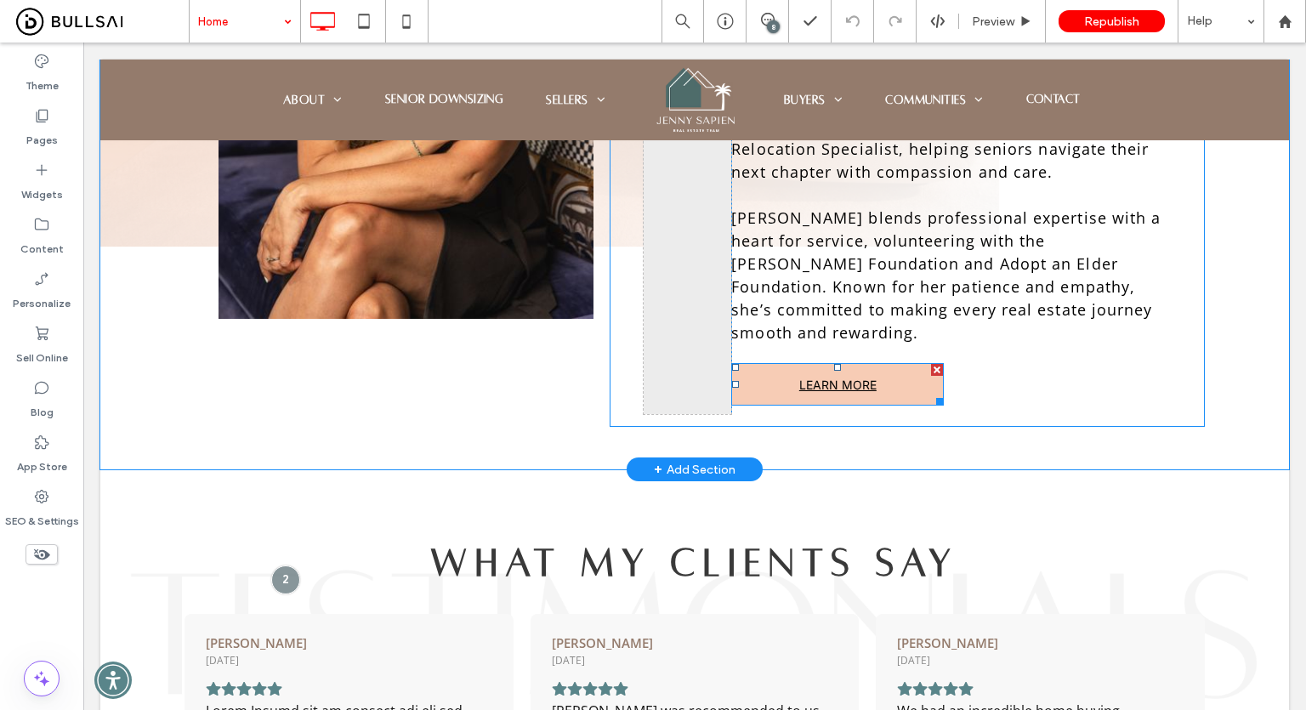
click at [808, 363] on link "LEARN MORE" at bounding box center [837, 384] width 213 height 43
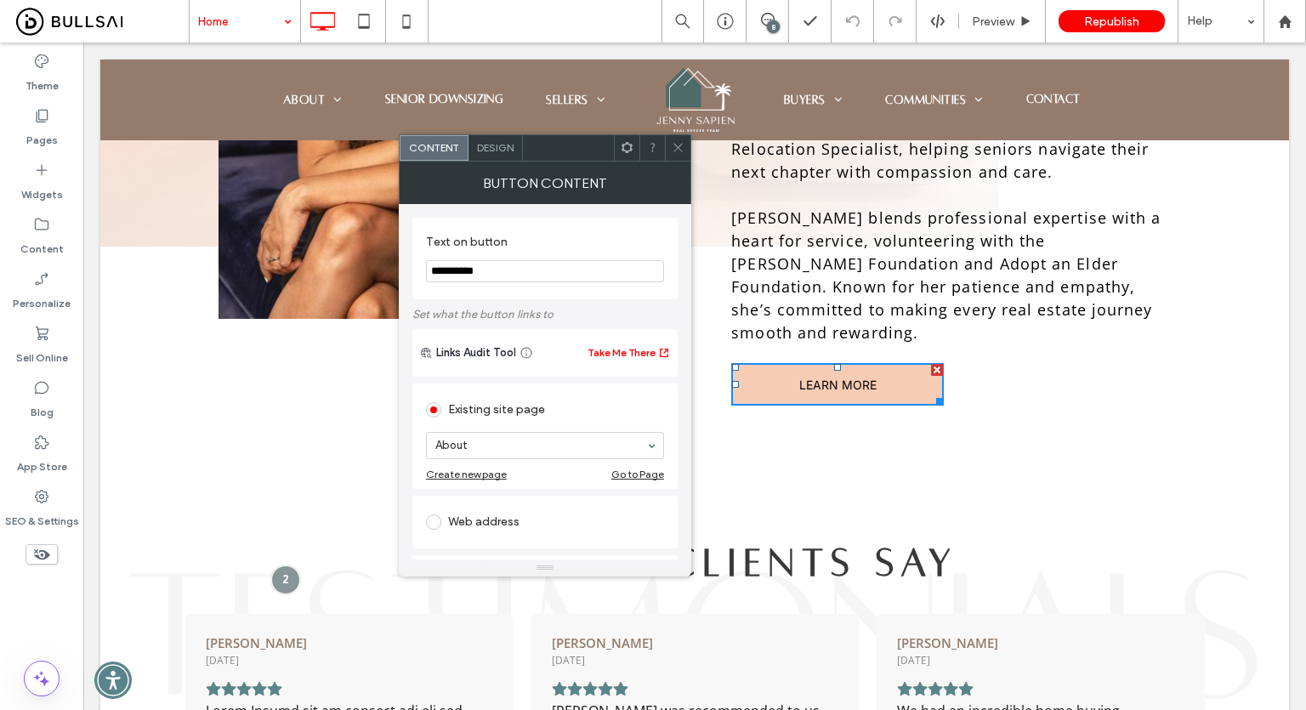
click at [683, 152] on icon at bounding box center [678, 147] width 13 height 13
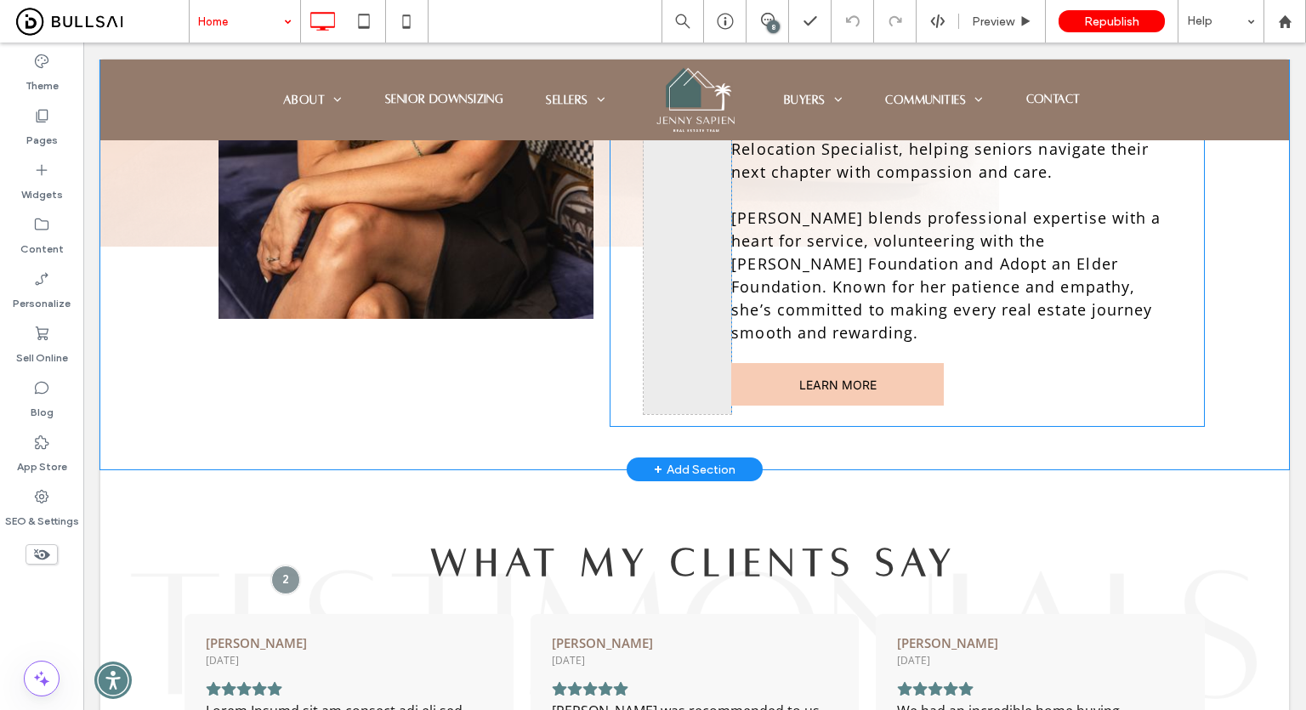
scroll to position [1700, 0]
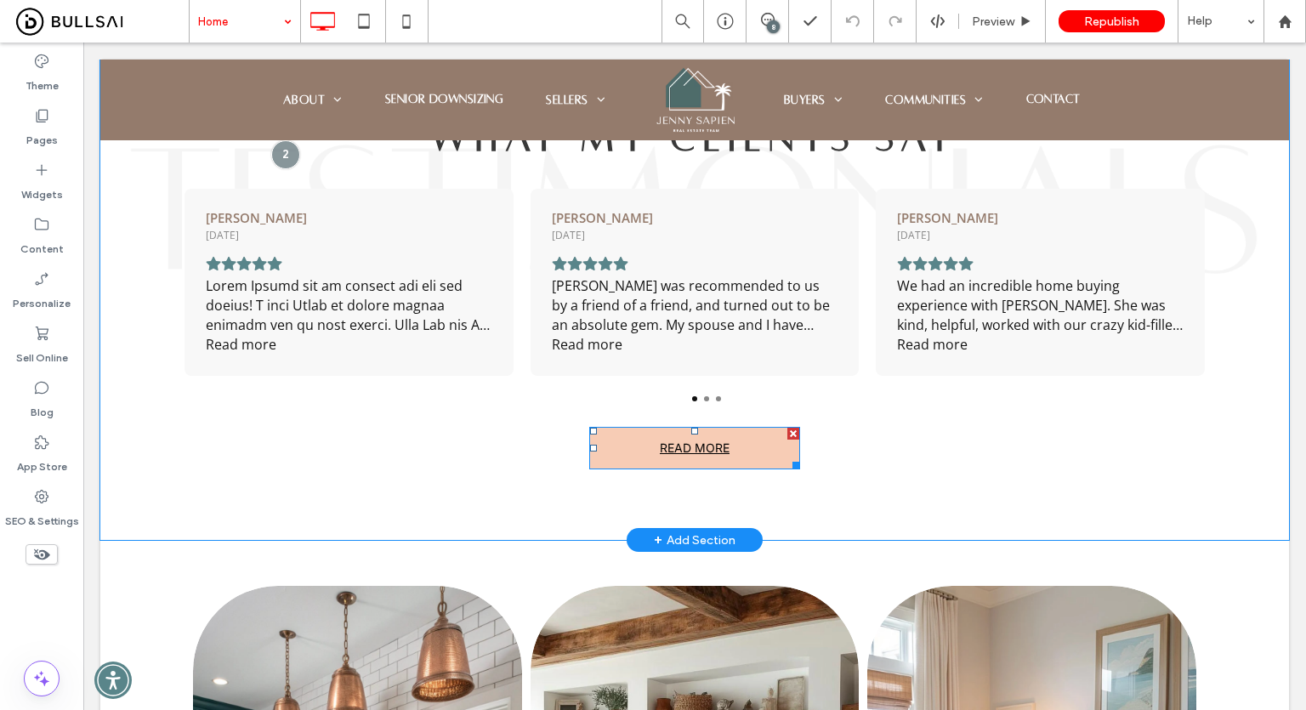
click at [677, 432] on span "READ MORE" at bounding box center [695, 447] width 70 height 31
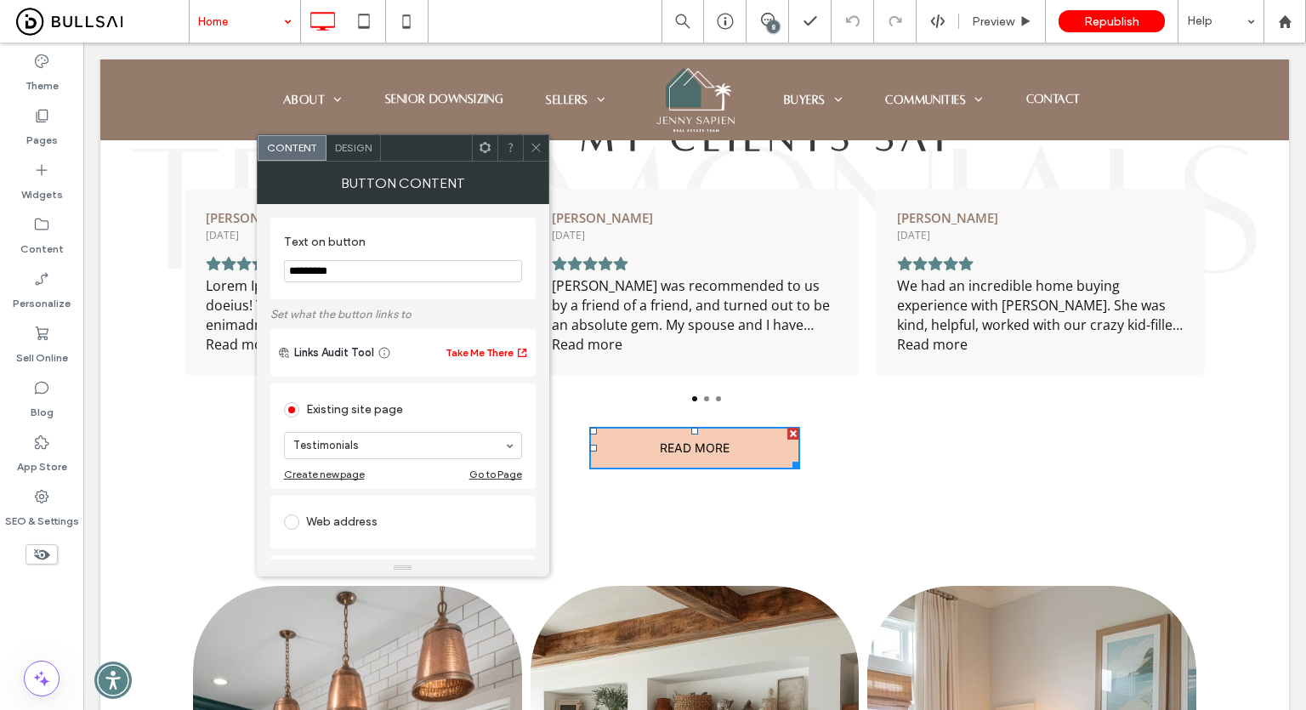
click at [525, 144] on div at bounding box center [536, 148] width 26 height 26
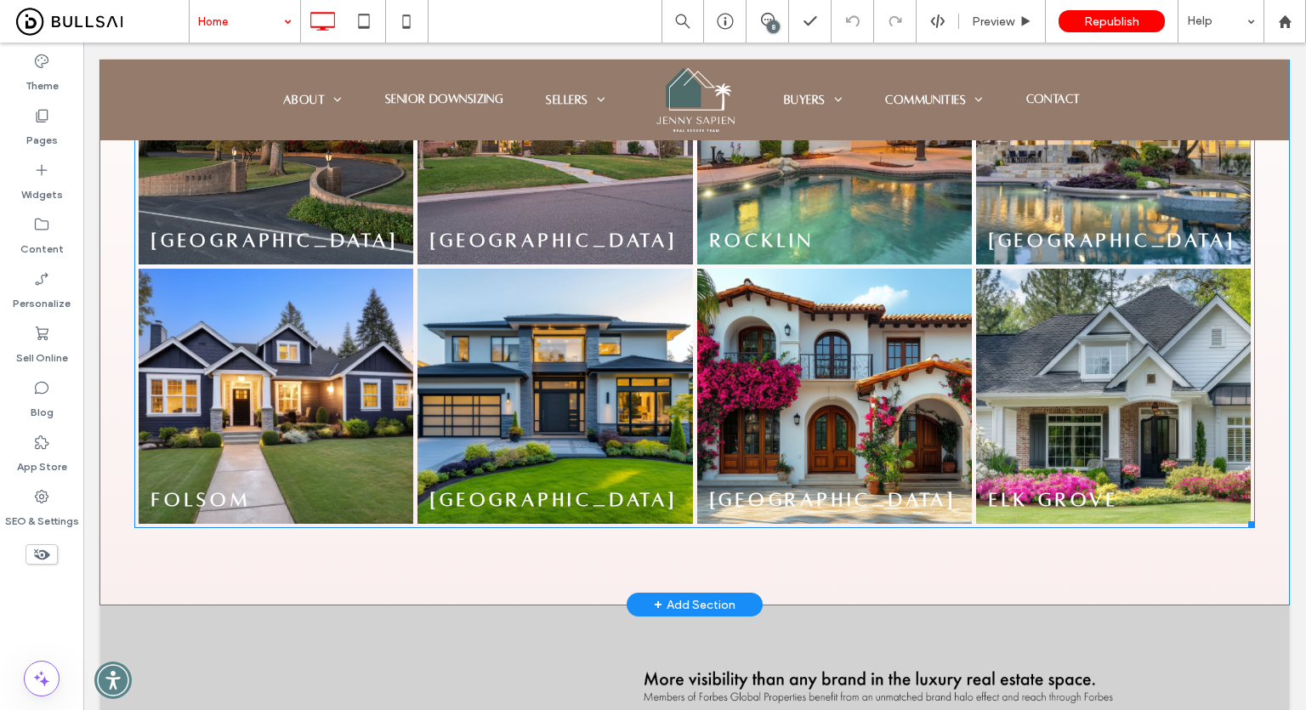
scroll to position [3825, 0]
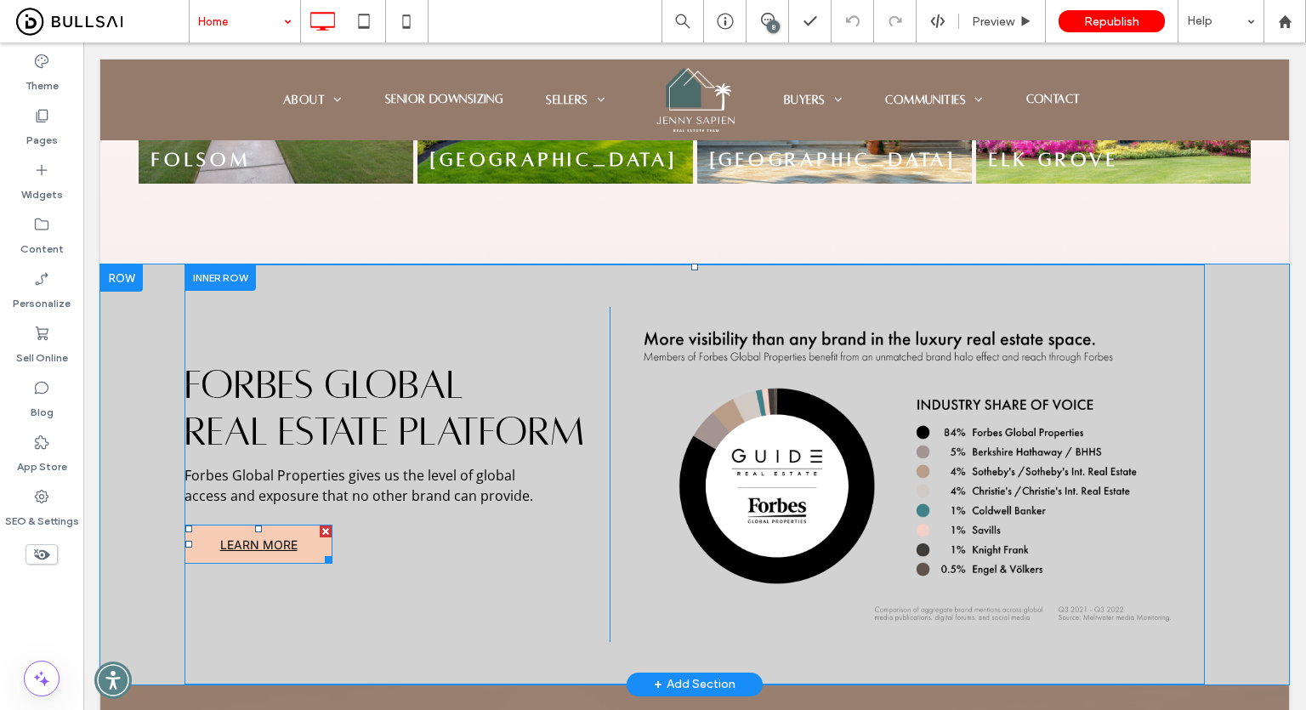
click at [258, 537] on span "LEARN MORE" at bounding box center [258, 544] width 77 height 14
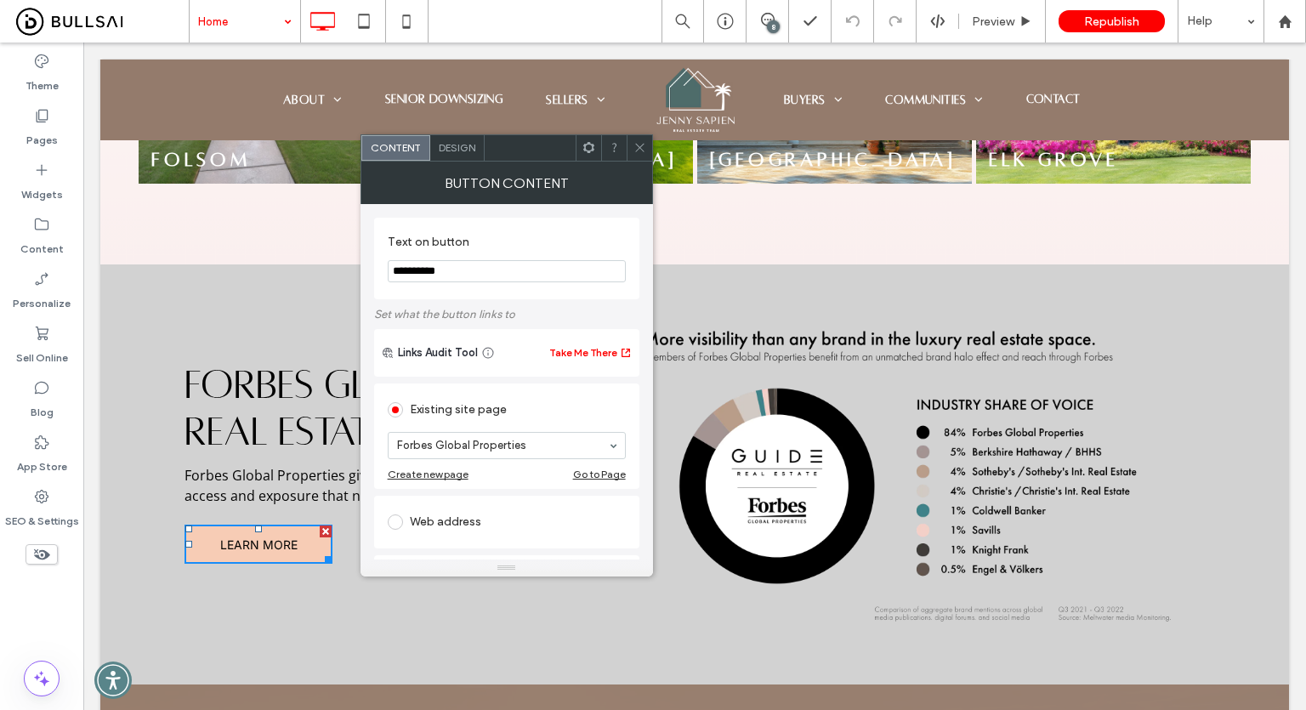
click at [640, 152] on icon at bounding box center [639, 147] width 13 height 13
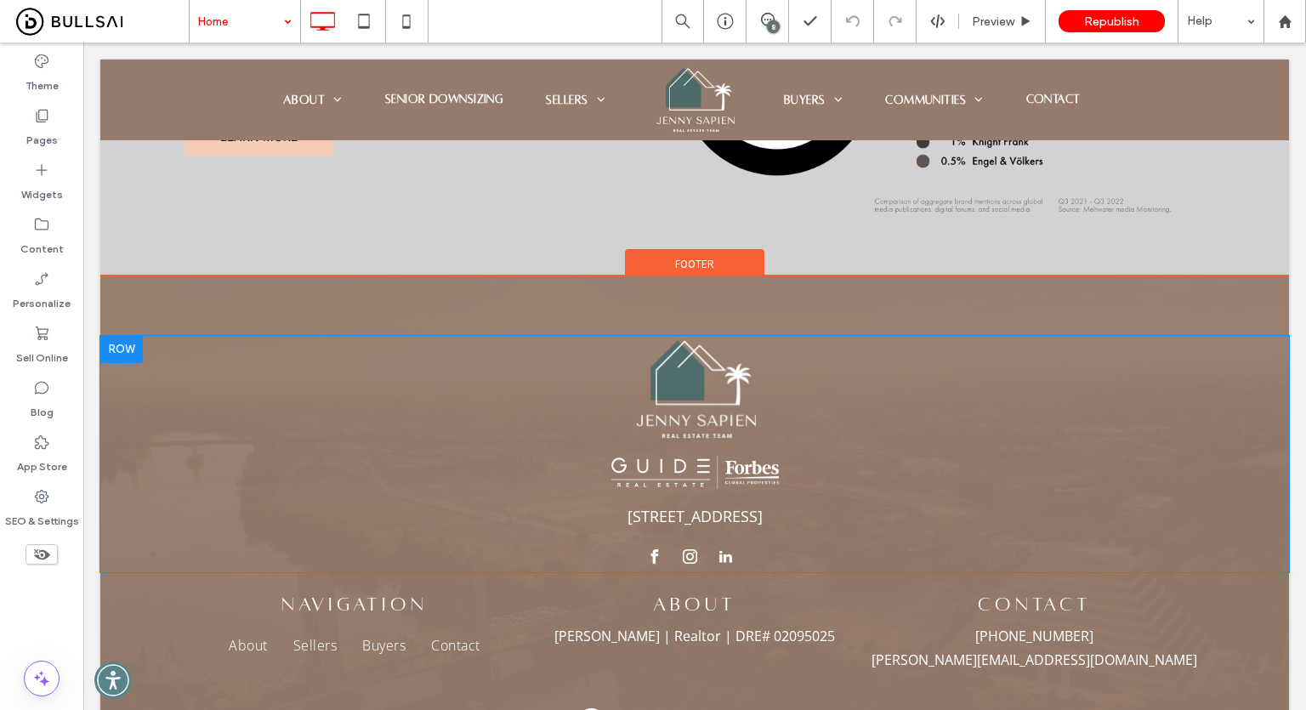
scroll to position [4304, 0]
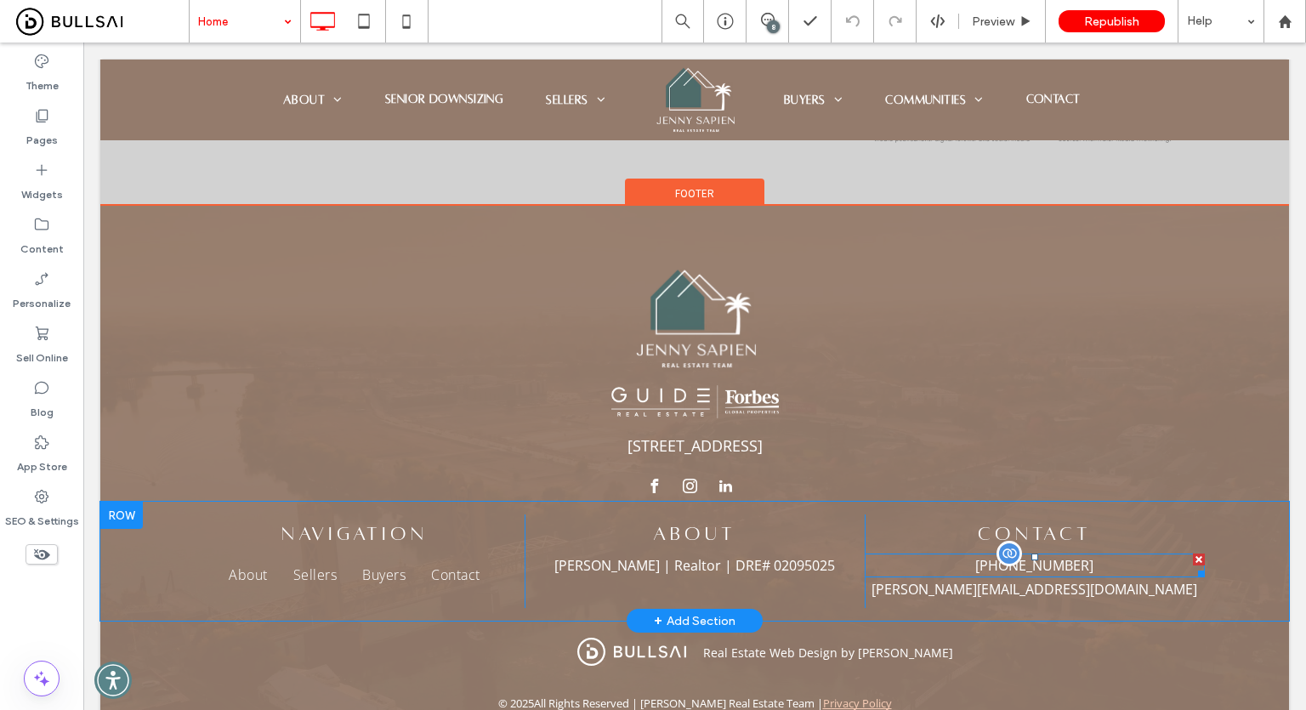
click at [1046, 556] on span "(916) 769-4190" at bounding box center [1034, 565] width 118 height 19
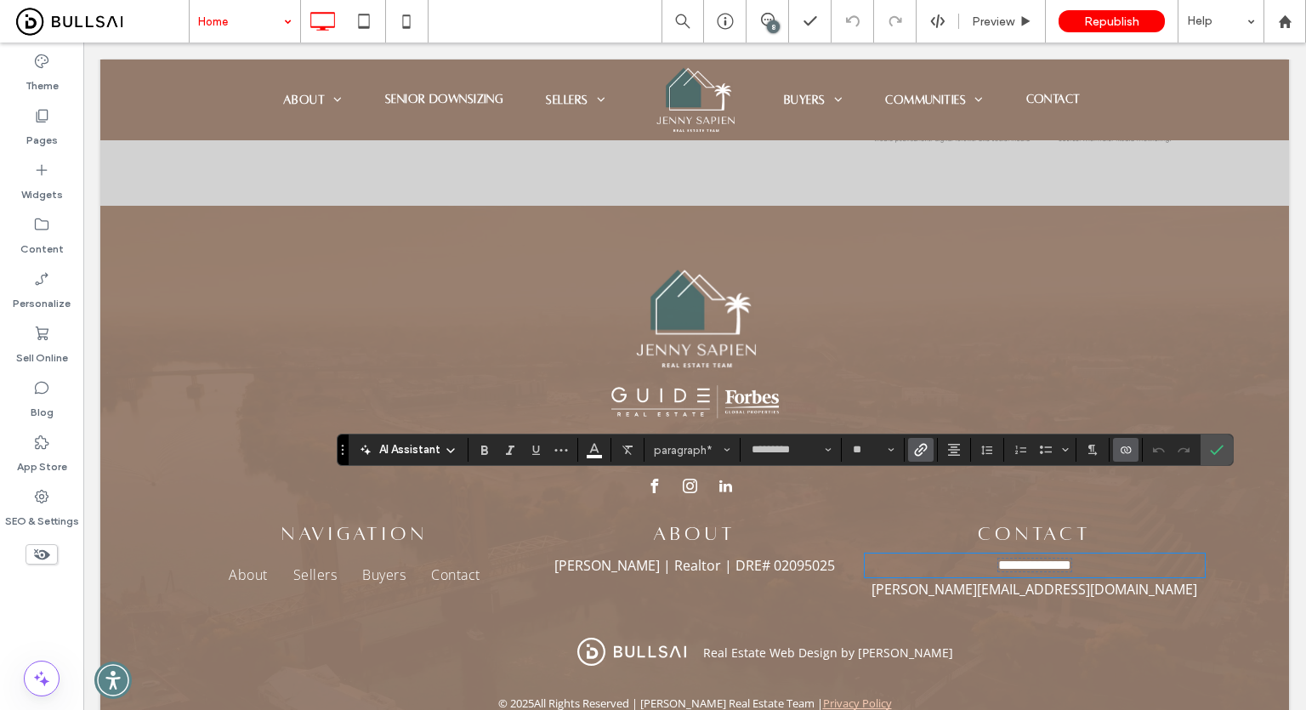
click at [920, 452] on use "Link" at bounding box center [921, 450] width 13 height 13
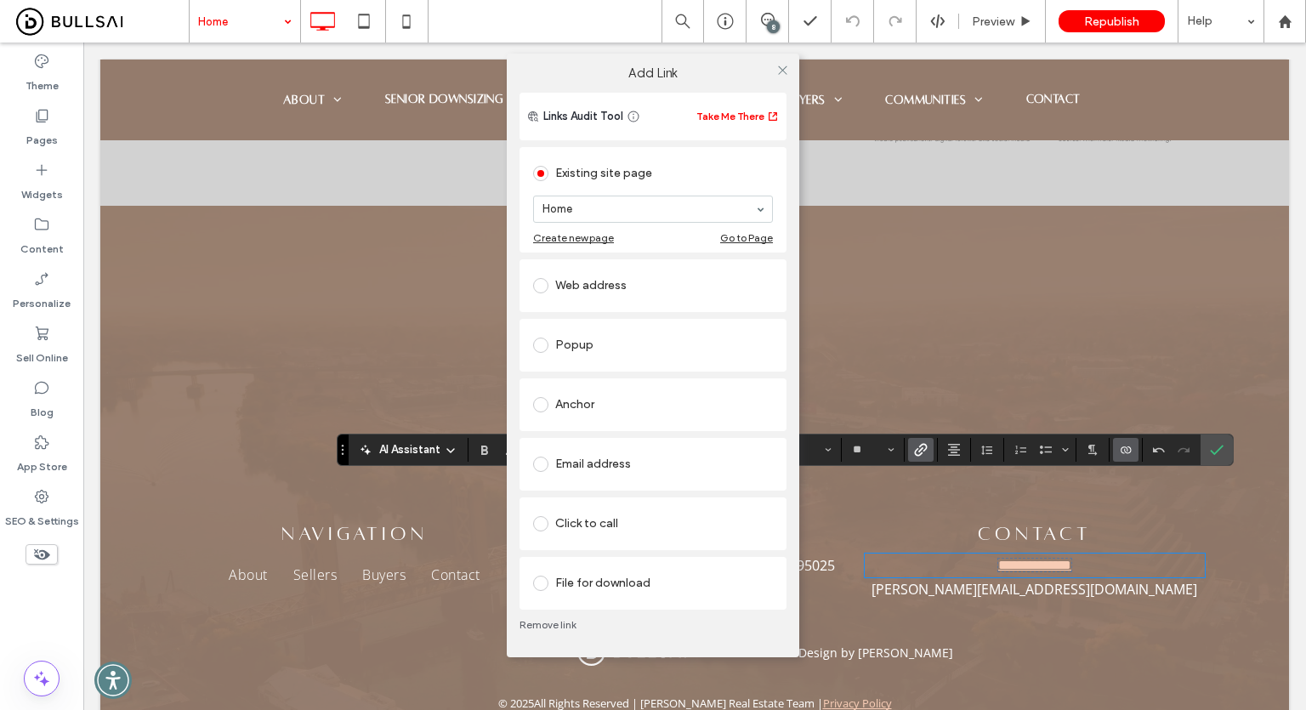
click at [603, 518] on div "Click to call" at bounding box center [653, 523] width 240 height 27
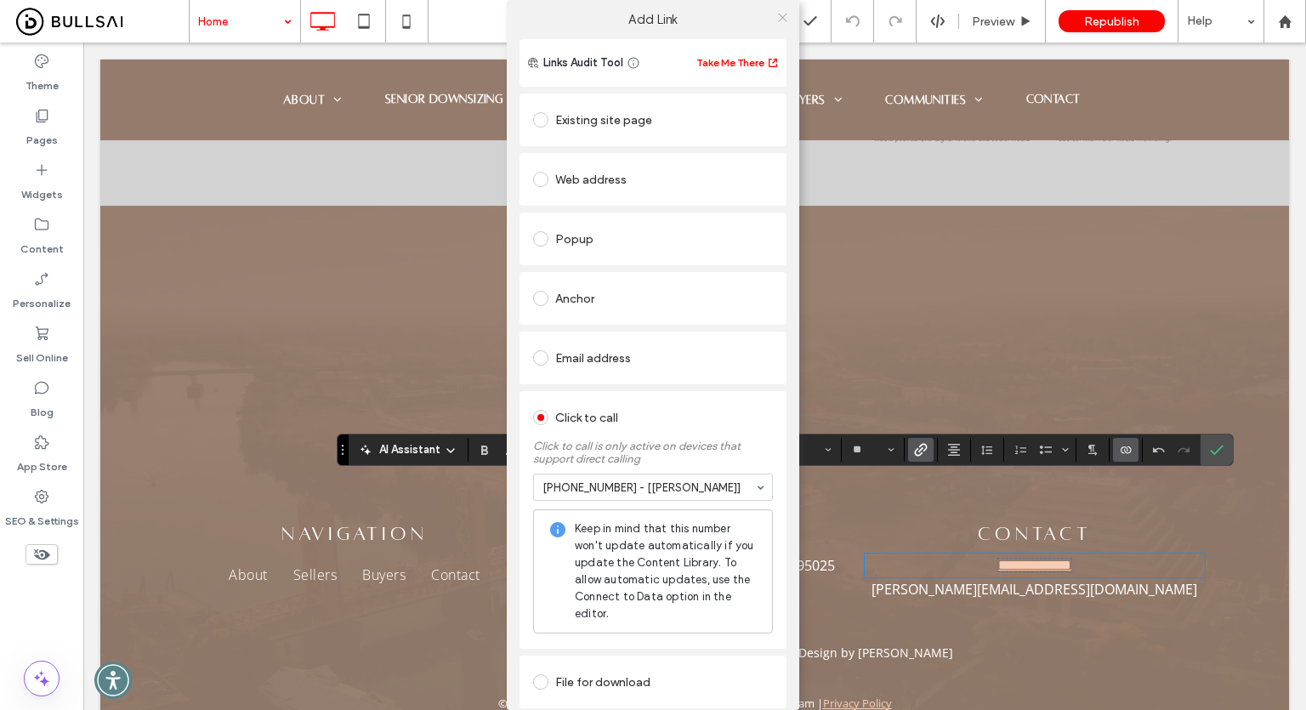
click at [779, 18] on use at bounding box center [782, 17] width 9 height 9
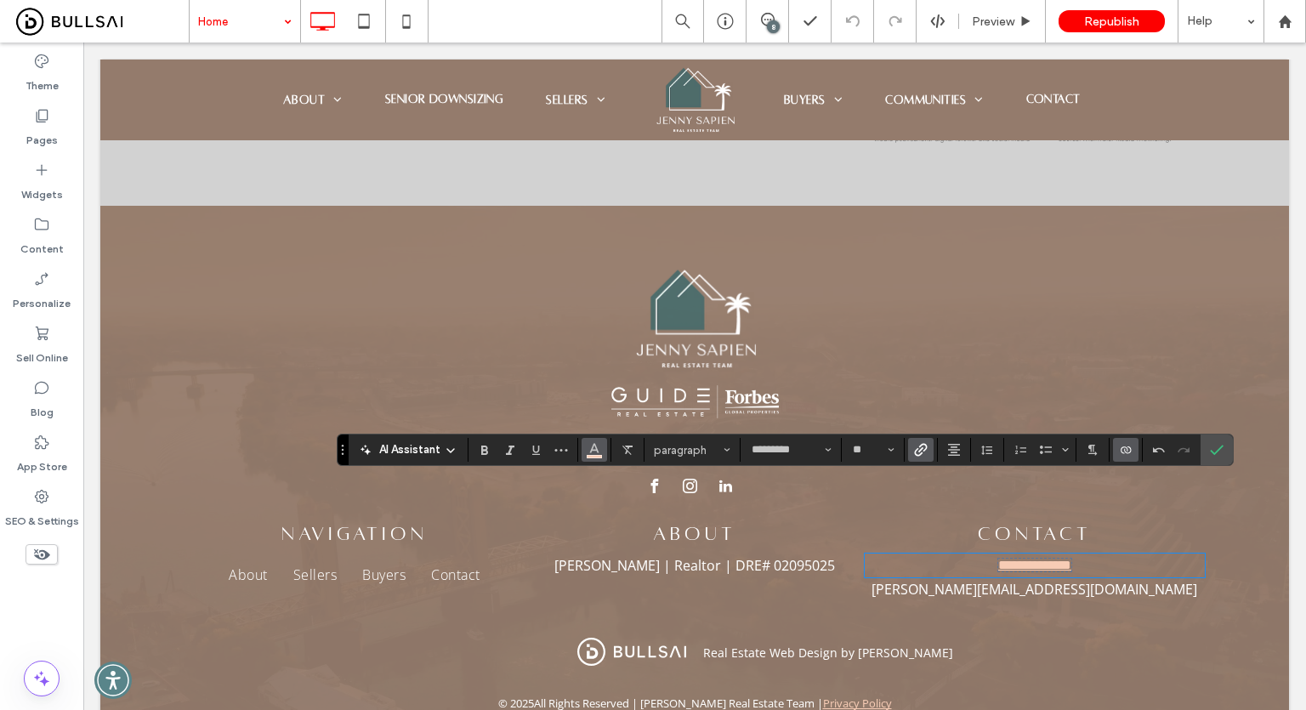
click at [590, 441] on icon "Color" at bounding box center [594, 448] width 14 height 14
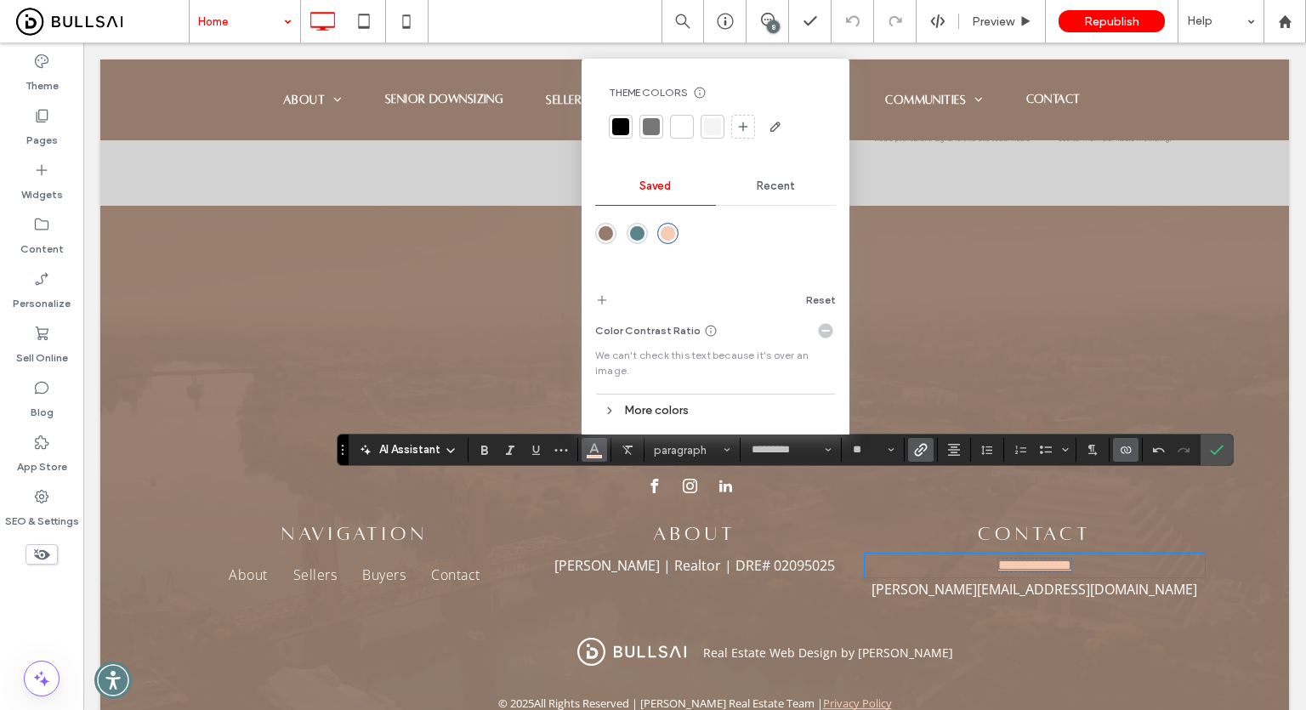
click at [685, 125] on div at bounding box center [681, 126] width 17 height 17
click at [544, 451] on label "Underline" at bounding box center [536, 450] width 26 height 24
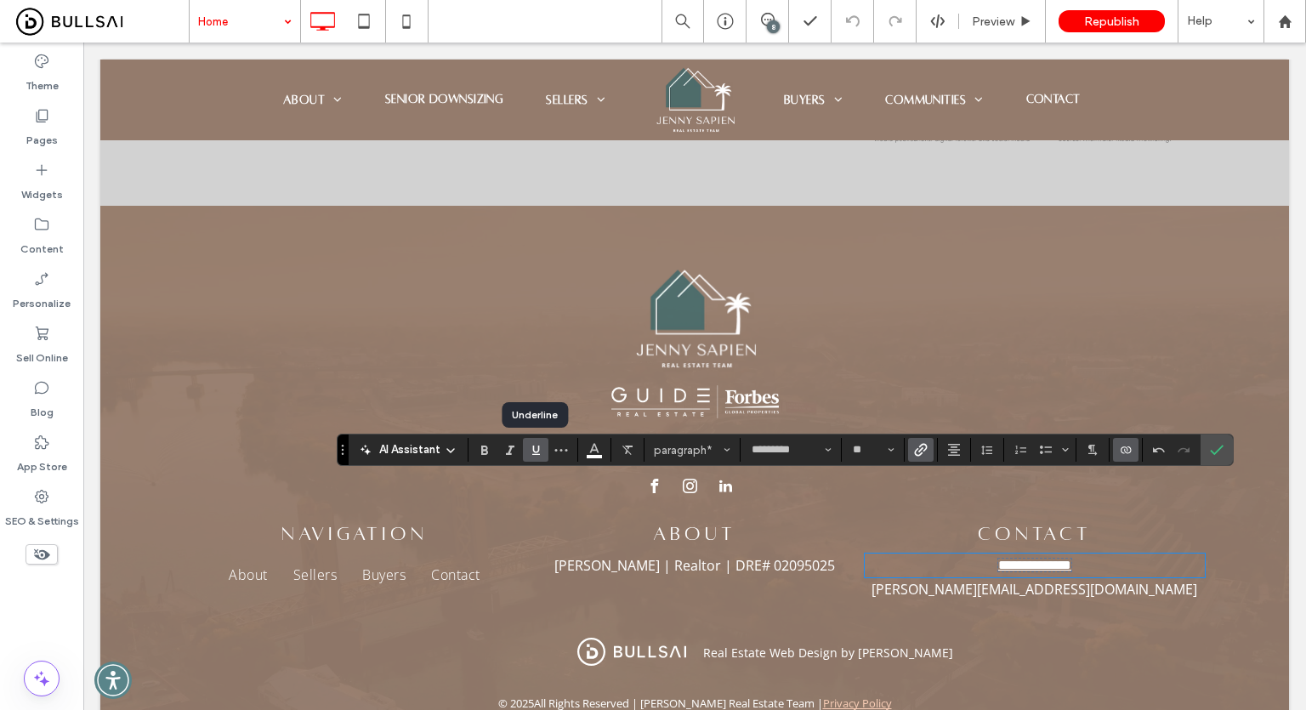
click at [540, 451] on icon "Underline" at bounding box center [536, 450] width 14 height 14
click at [1211, 450] on icon "Confirm" at bounding box center [1217, 450] width 14 height 14
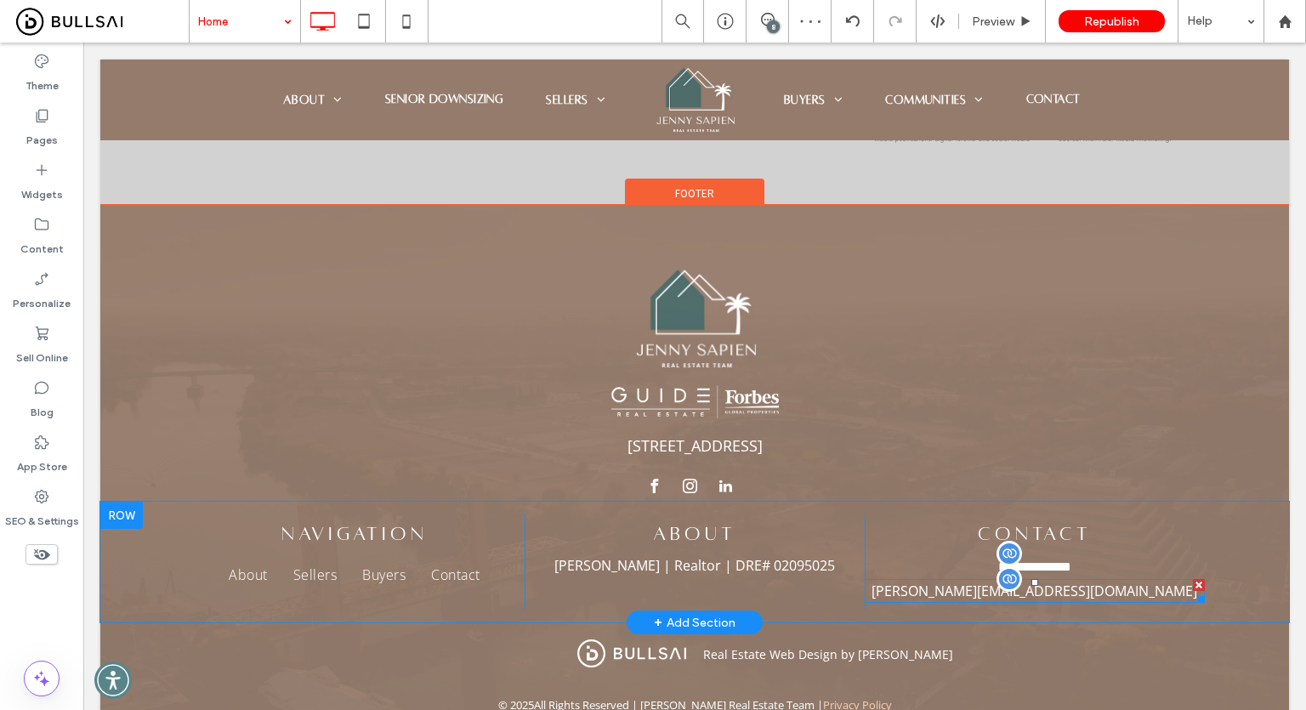
click at [1045, 581] on span "jenny@jennysapien.com" at bounding box center [1034, 590] width 326 height 19
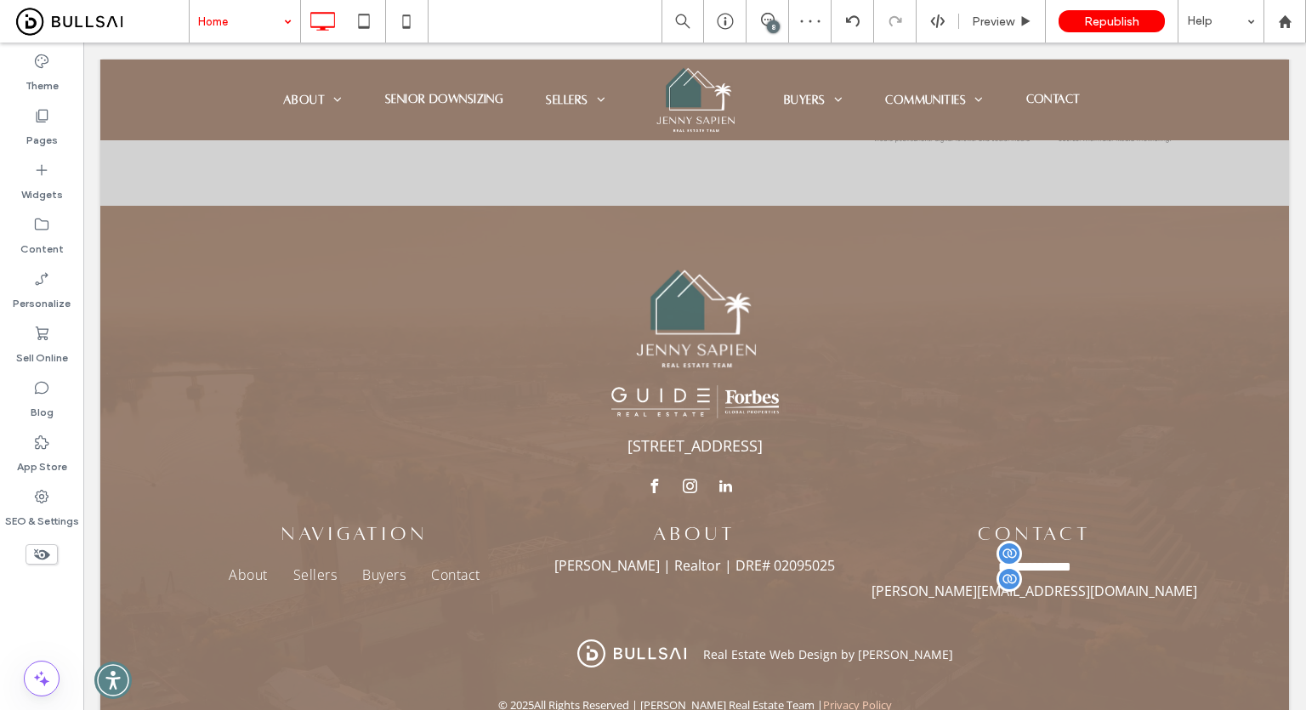
type input "*********"
type input "**"
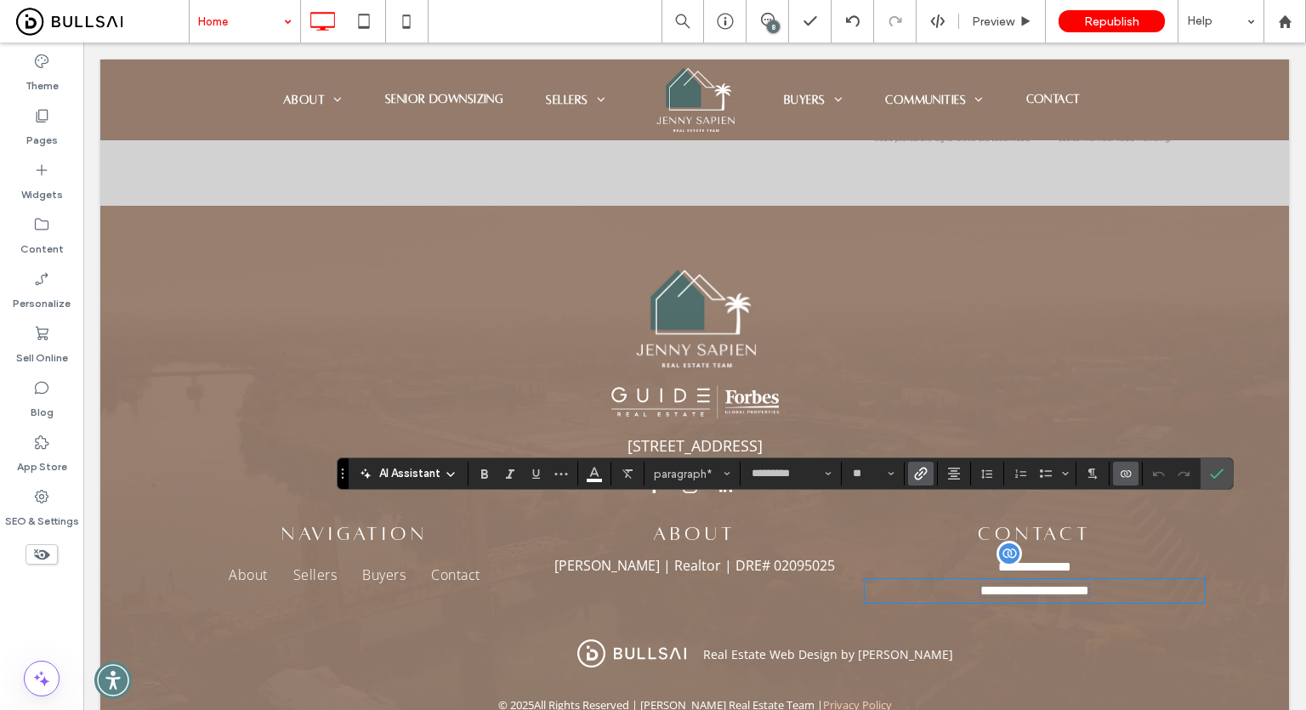
click at [923, 474] on icon "Link" at bounding box center [921, 474] width 14 height 14
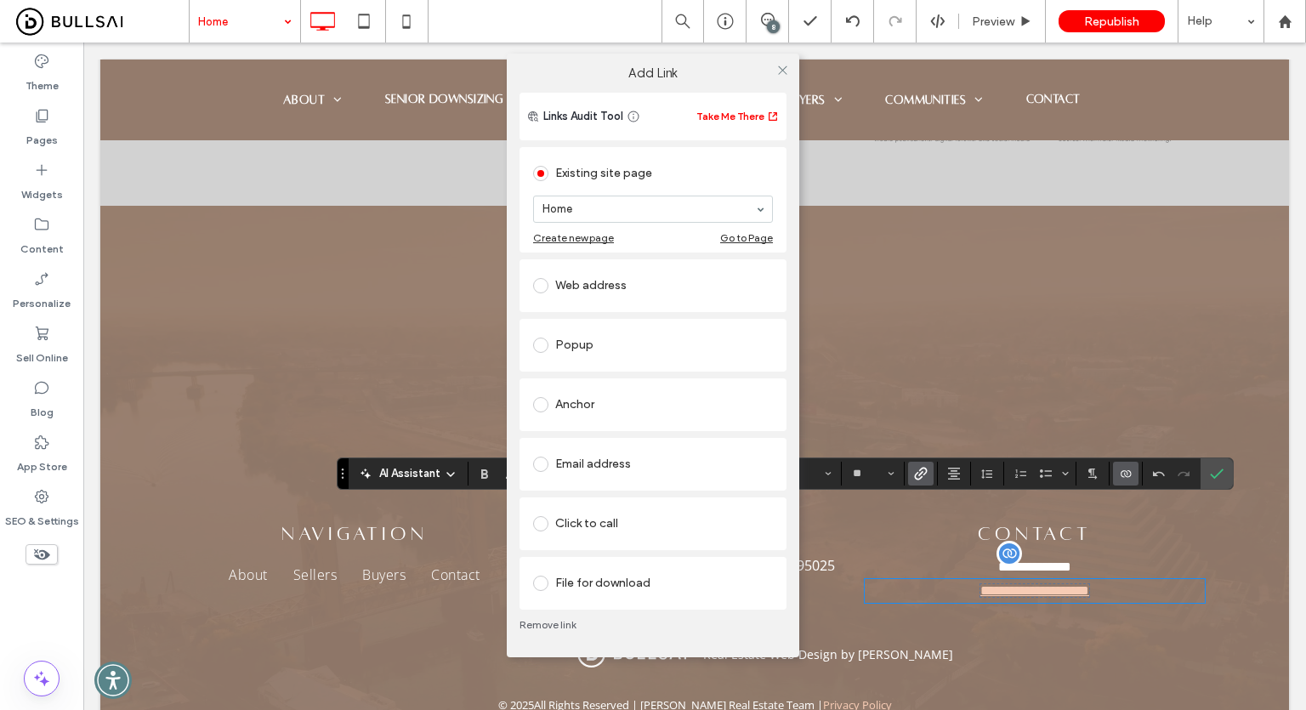
click at [609, 454] on div "Email address" at bounding box center [653, 464] width 240 height 27
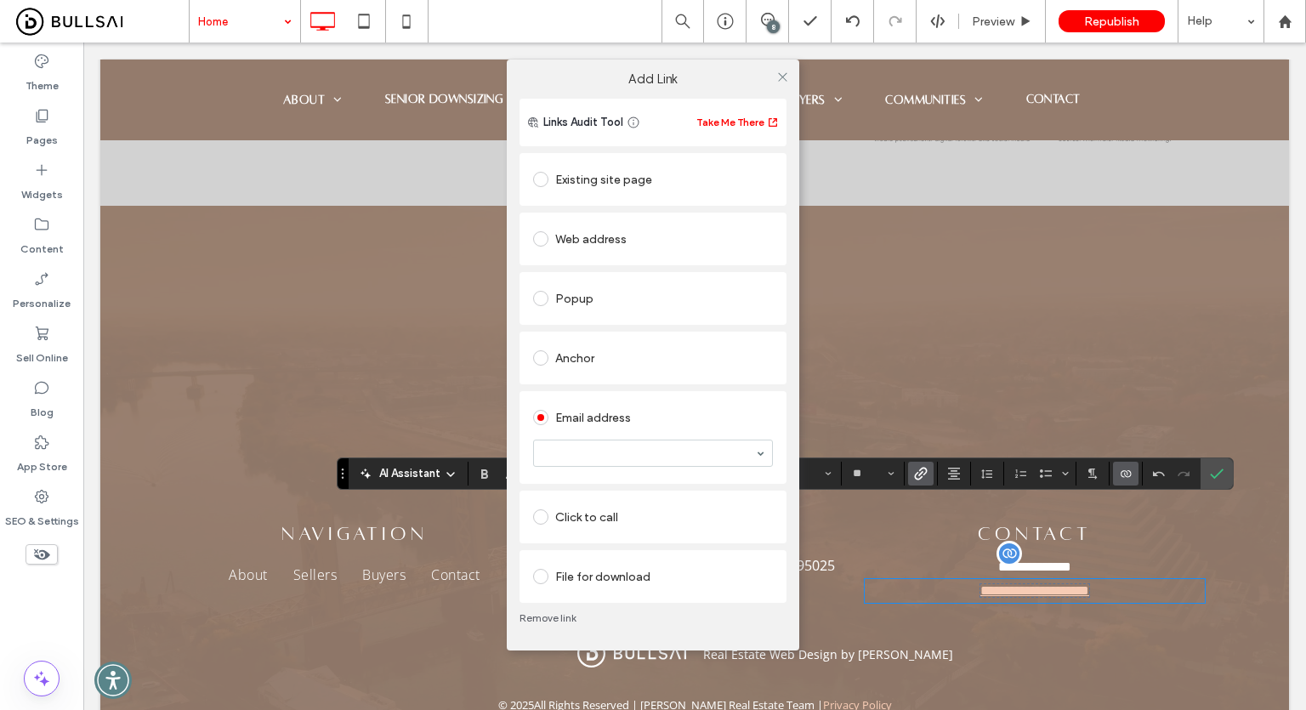
click at [610, 467] on section at bounding box center [653, 453] width 240 height 44
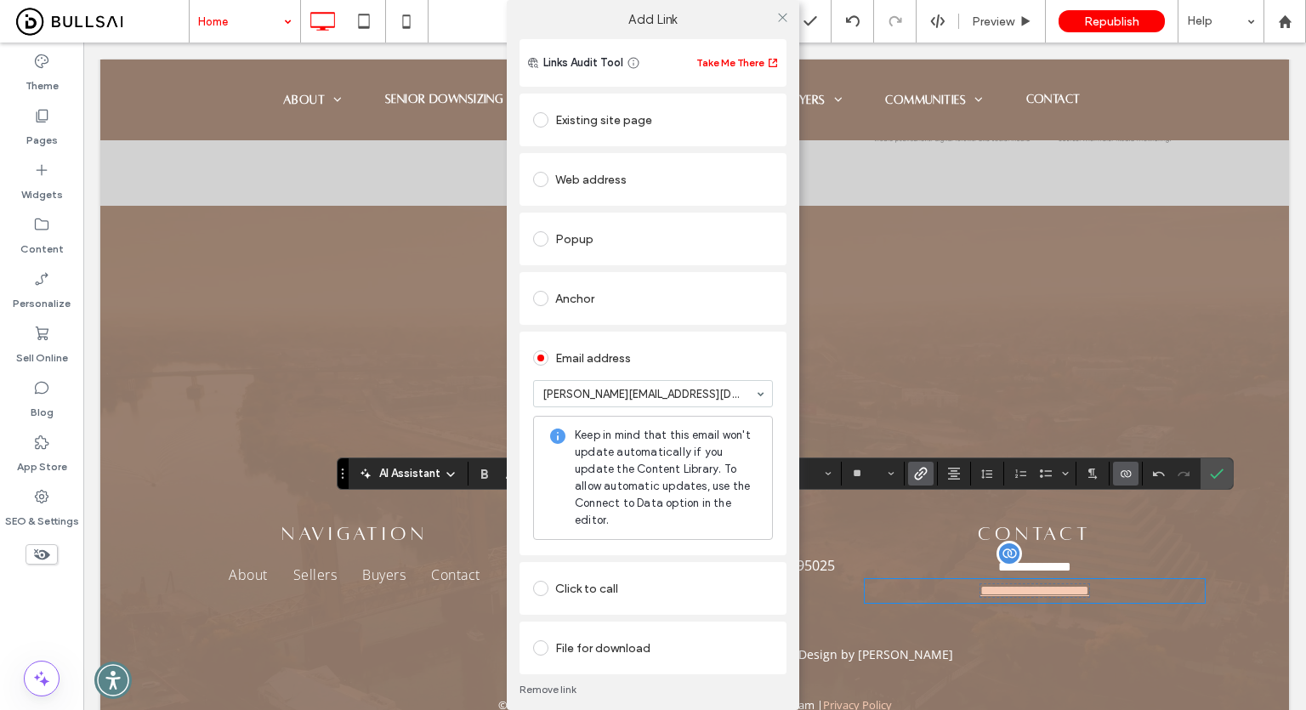
click at [610, 549] on div "Email address jenny@jennysapien.com - [Jenny Sapien] Keep in mind that this ema…" at bounding box center [652, 444] width 267 height 224
click at [780, 15] on icon at bounding box center [782, 17] width 13 height 13
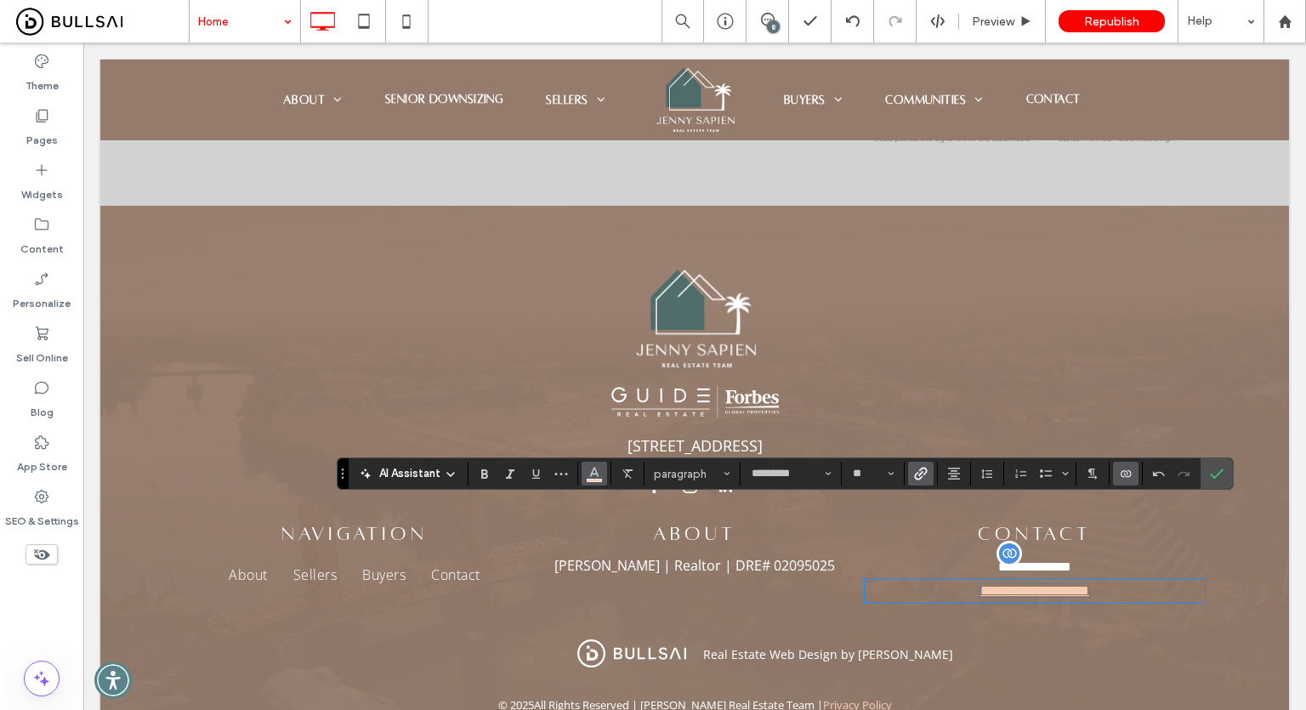
click at [582, 468] on button "Color" at bounding box center [594, 474] width 26 height 24
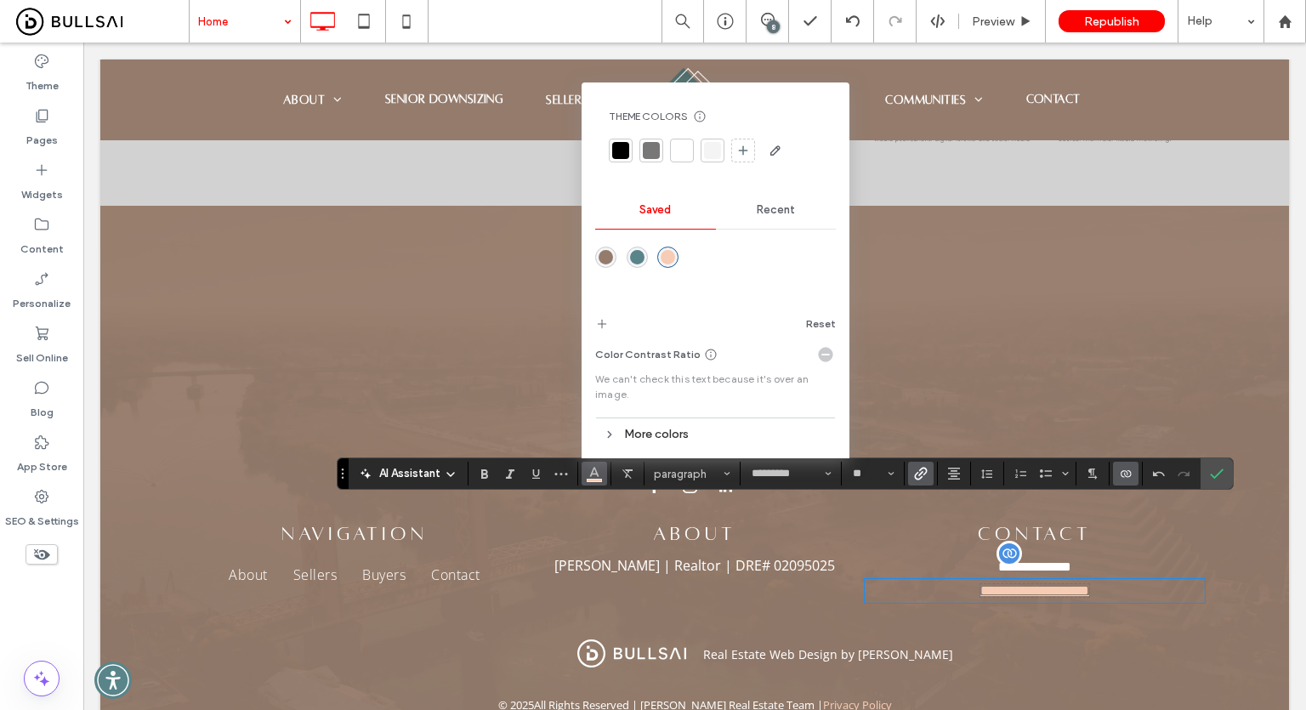
click at [687, 137] on div at bounding box center [715, 150] width 213 height 27
click at [687, 147] on div at bounding box center [681, 150] width 17 height 17
click at [1211, 474] on icon "Confirm" at bounding box center [1217, 474] width 14 height 14
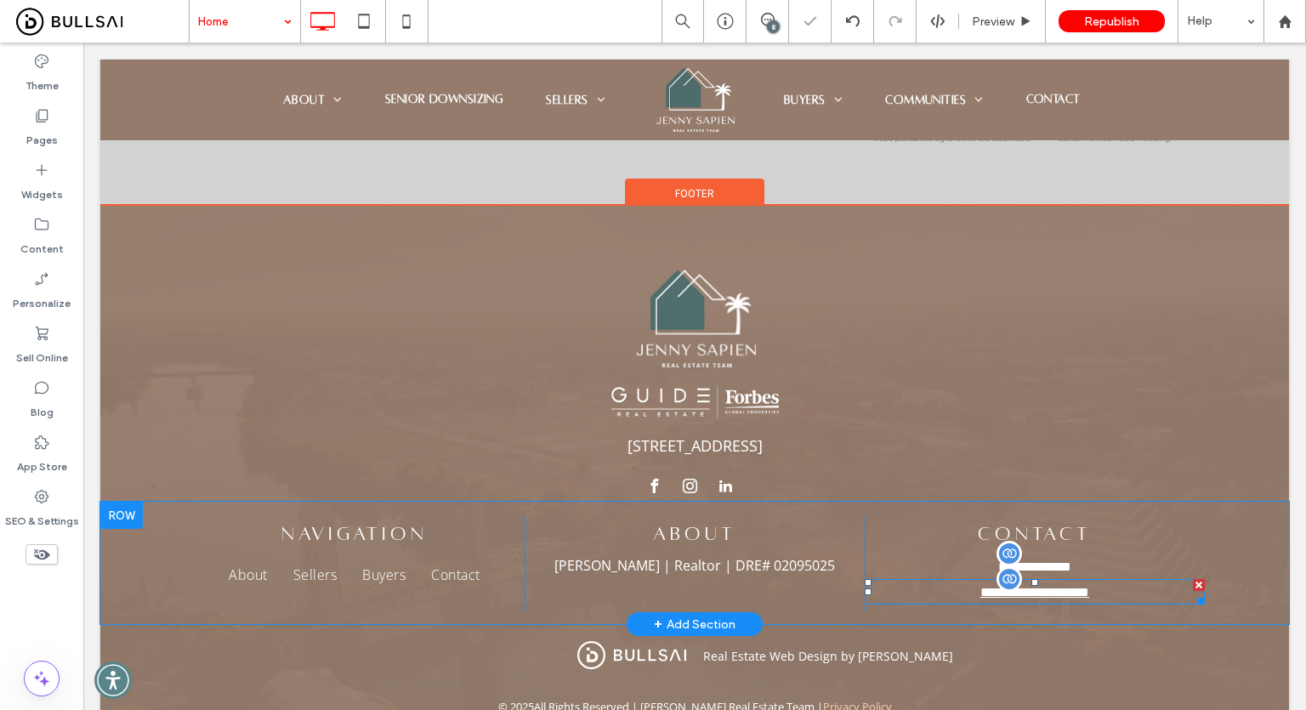
click at [1037, 586] on span "**********" at bounding box center [1034, 592] width 109 height 13
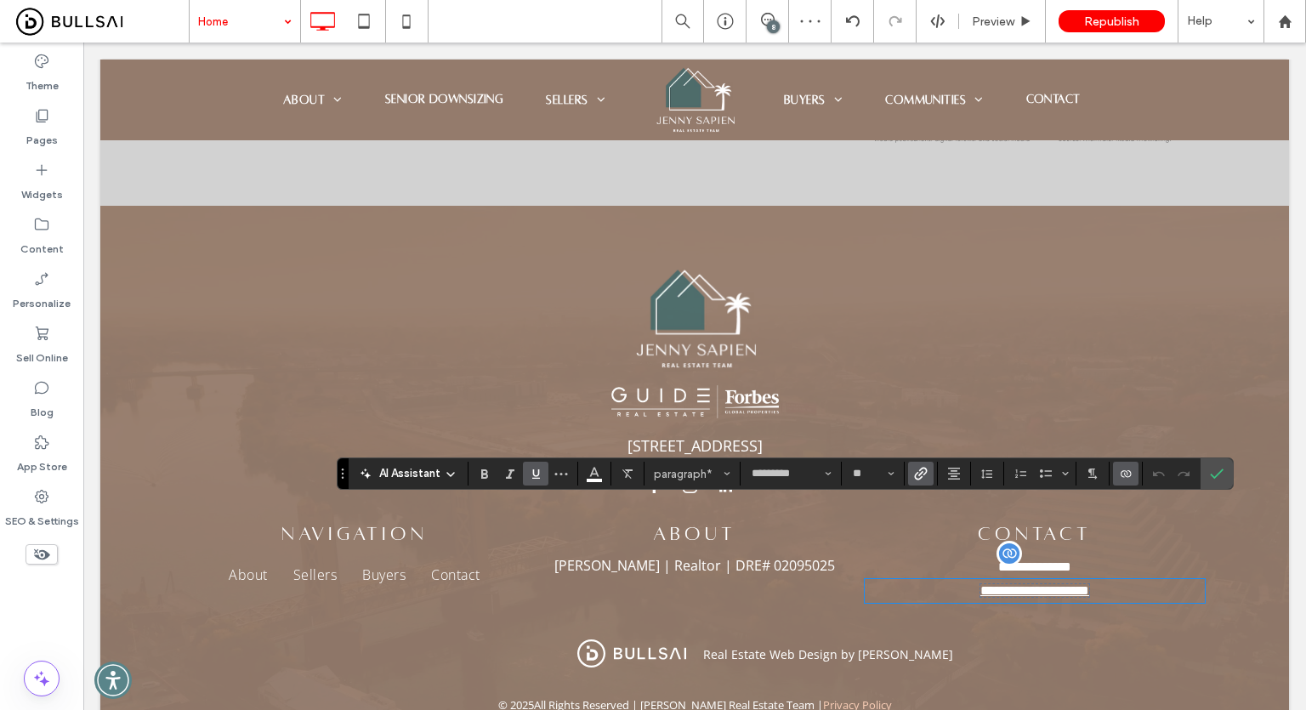
click at [530, 479] on icon "Underline" at bounding box center [536, 474] width 14 height 14
click at [530, 476] on icon "Underline" at bounding box center [536, 474] width 14 height 14
drag, startPoint x: 1223, startPoint y: 474, endPoint x: 1141, endPoint y: 434, distance: 92.0
click at [1223, 474] on label "Confirm" at bounding box center [1217, 473] width 26 height 31
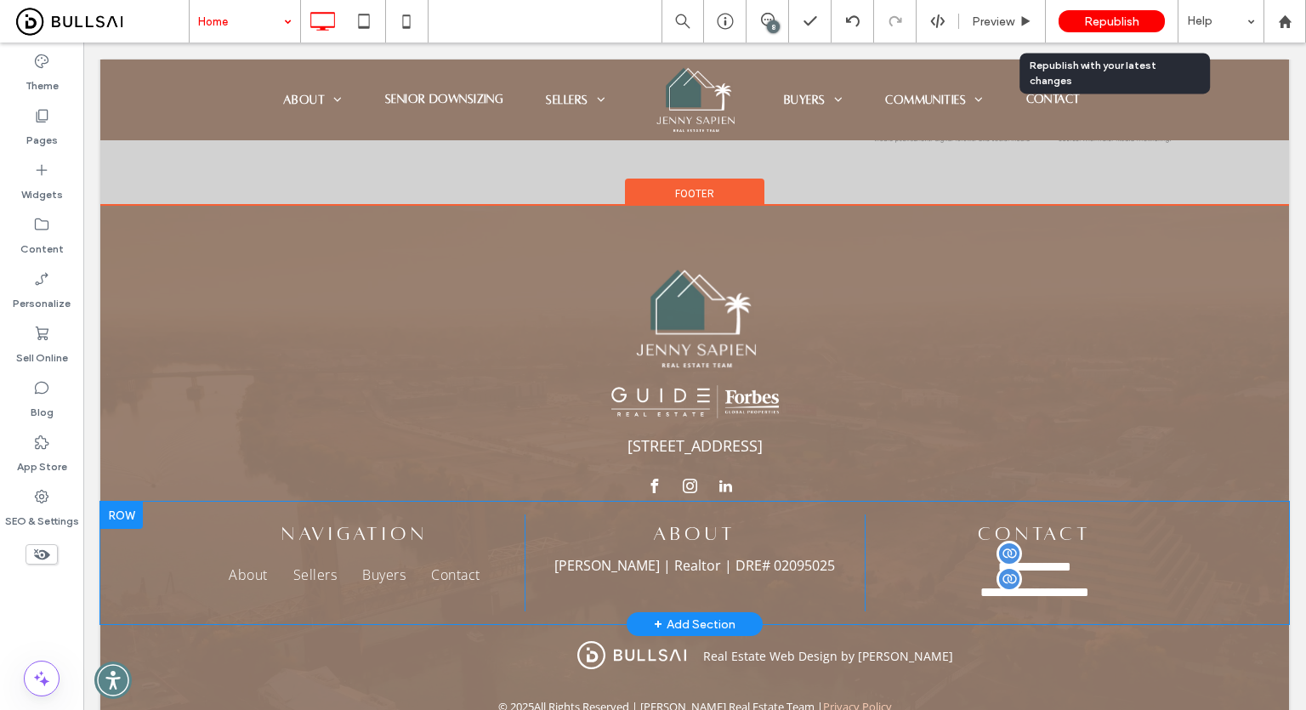
click at [1092, 25] on span "Republish" at bounding box center [1111, 21] width 55 height 14
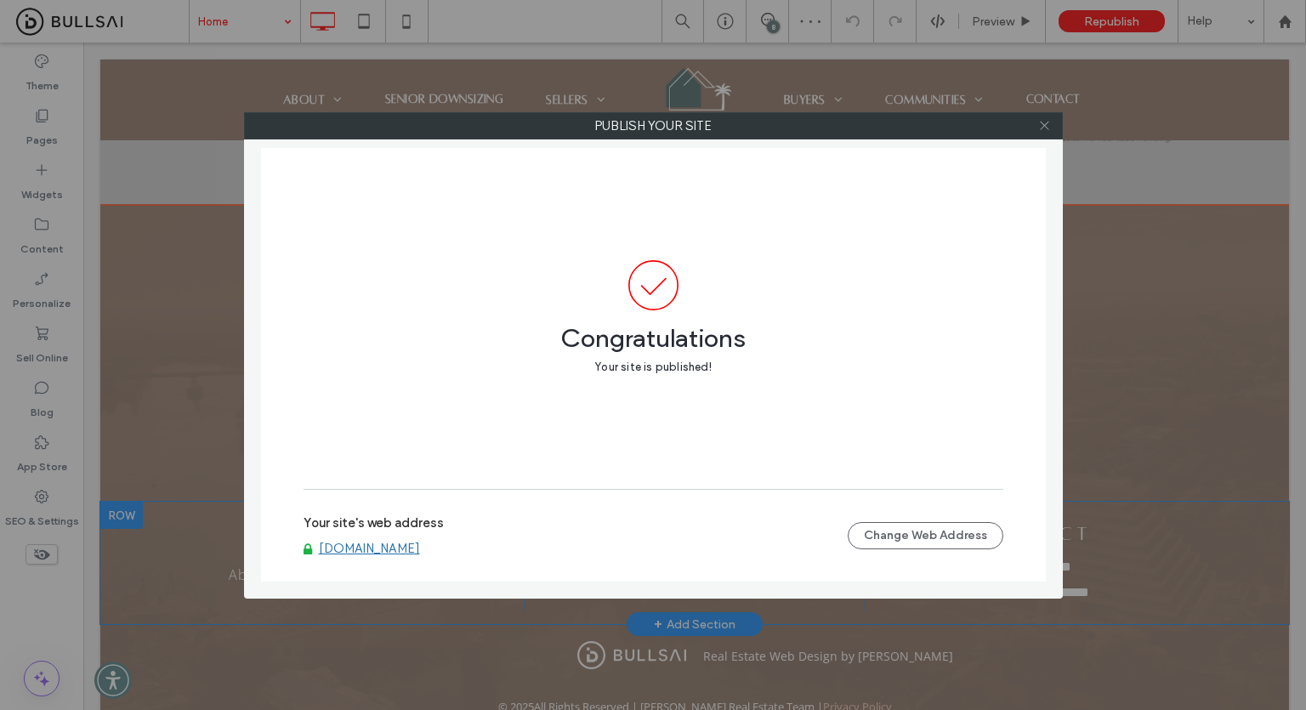
click at [1048, 125] on icon at bounding box center [1044, 125] width 13 height 13
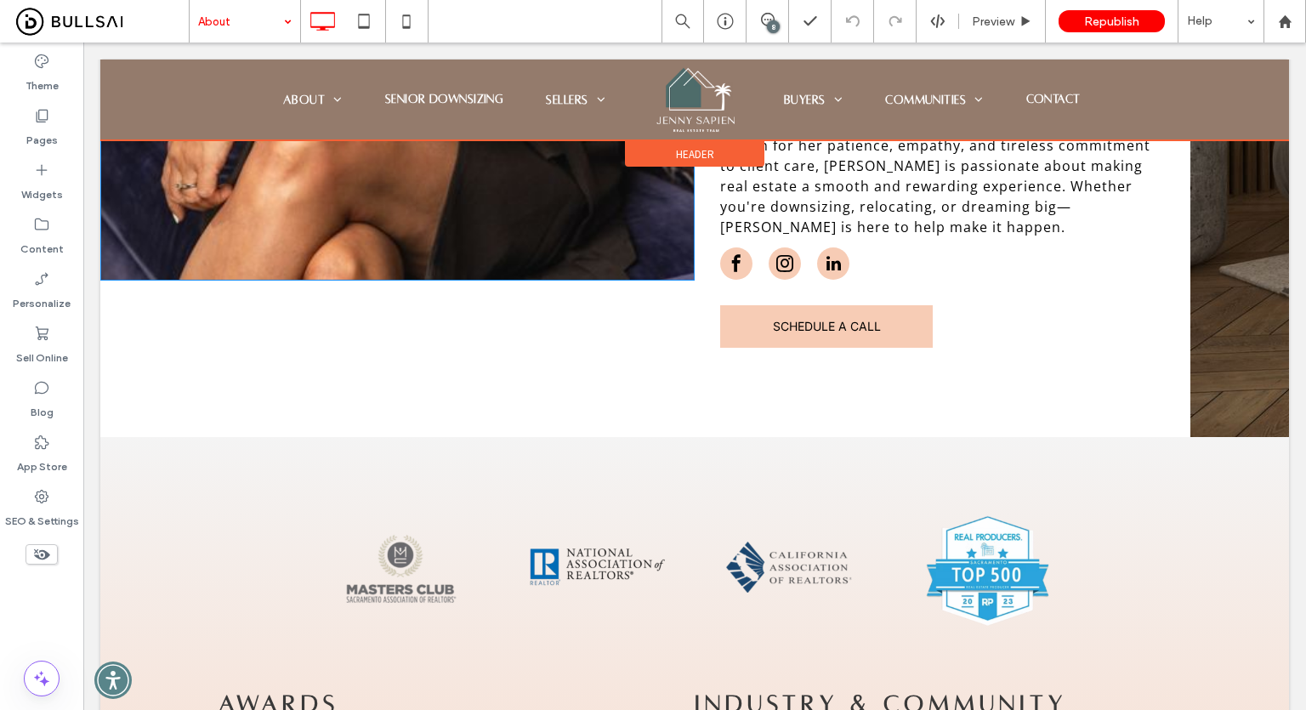
scroll to position [762, 0]
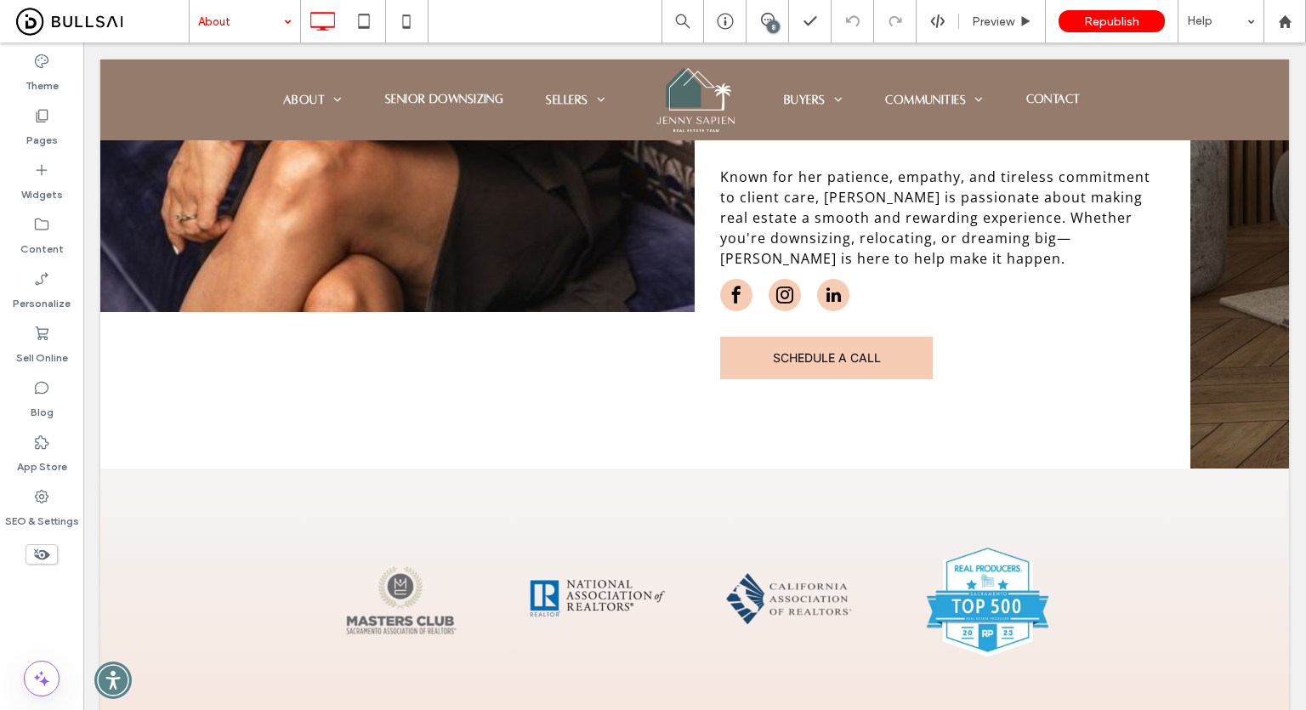
click at [250, 28] on input at bounding box center [240, 21] width 85 height 43
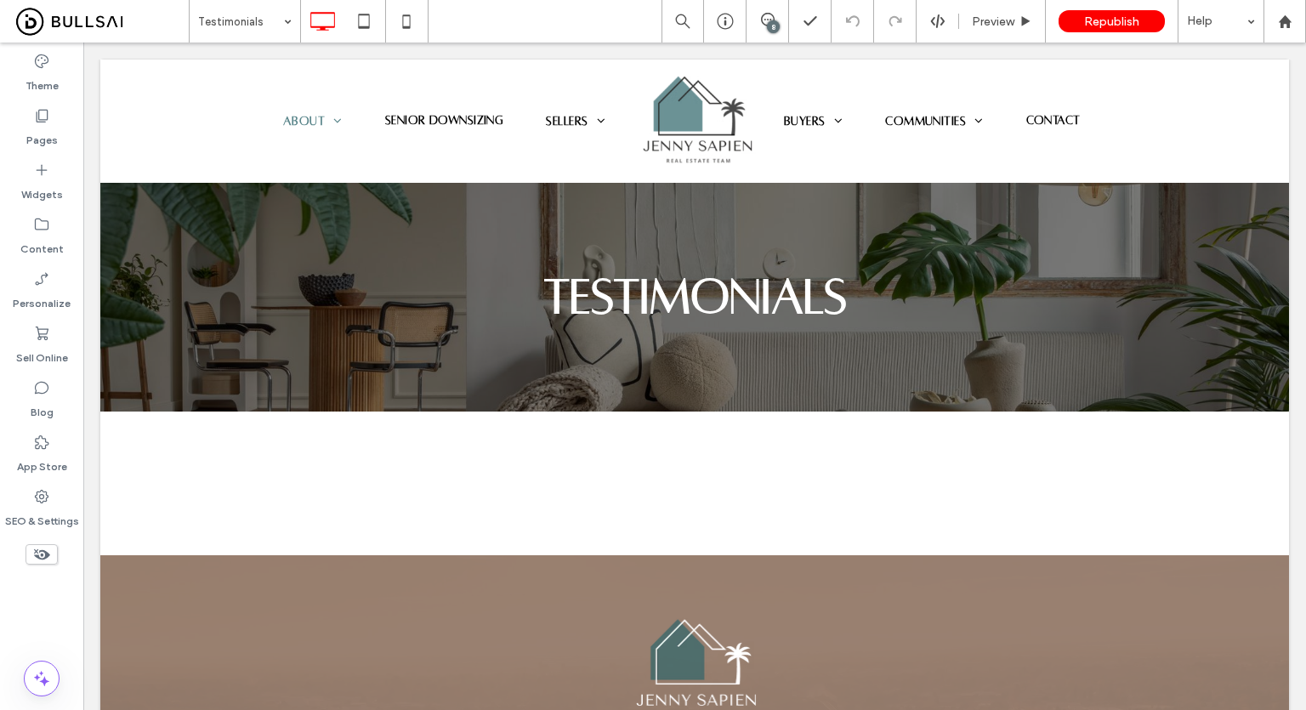
scroll to position [0, 0]
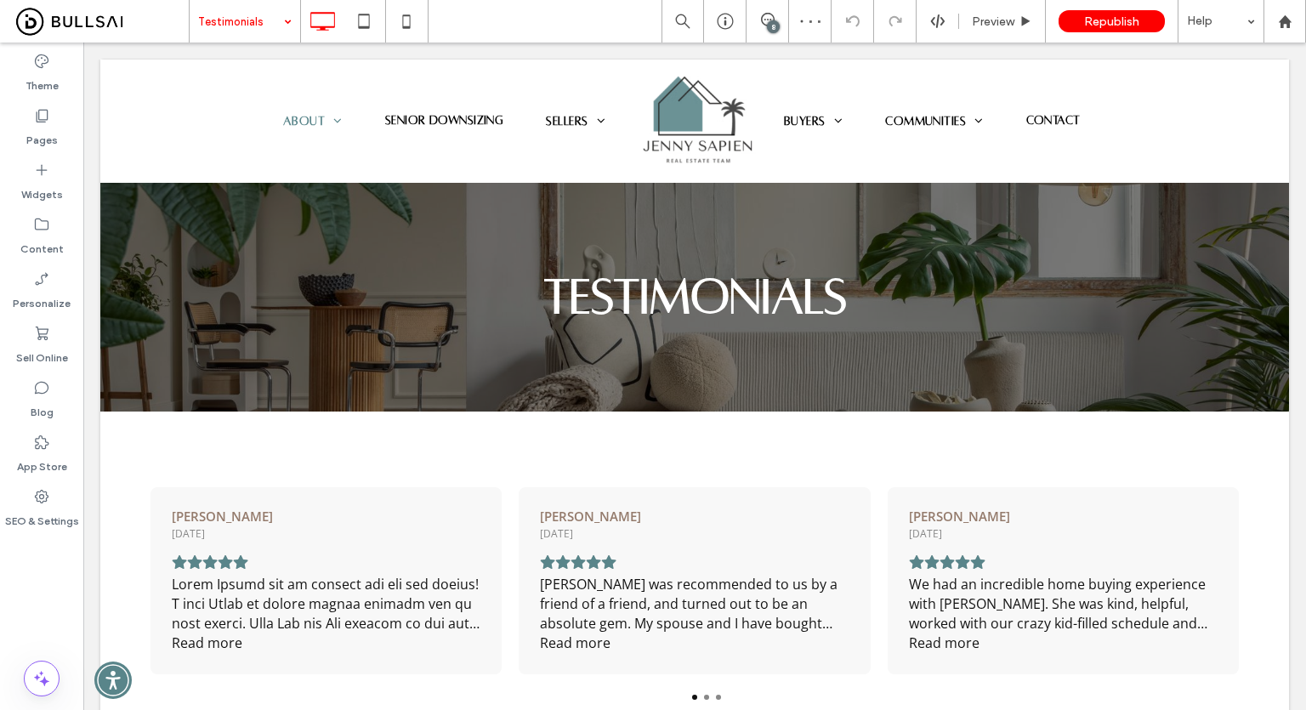
click at [249, 20] on input at bounding box center [240, 21] width 85 height 43
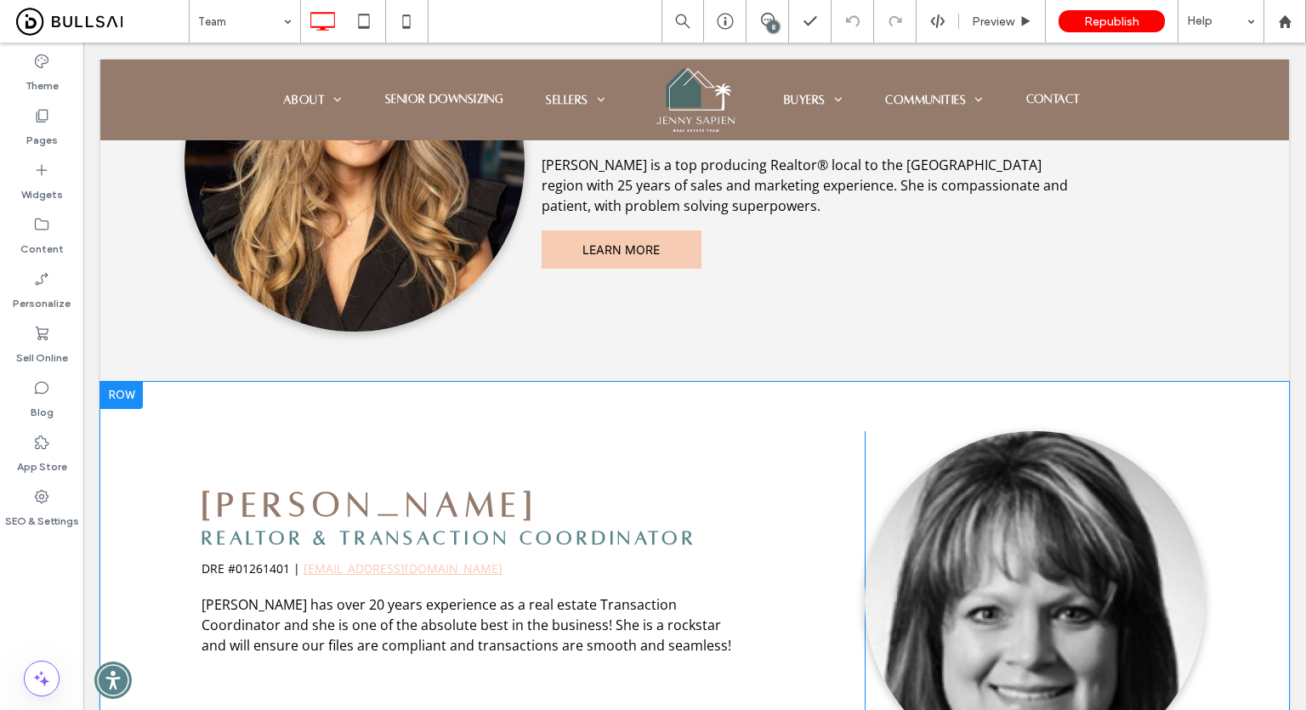
scroll to position [425, 0]
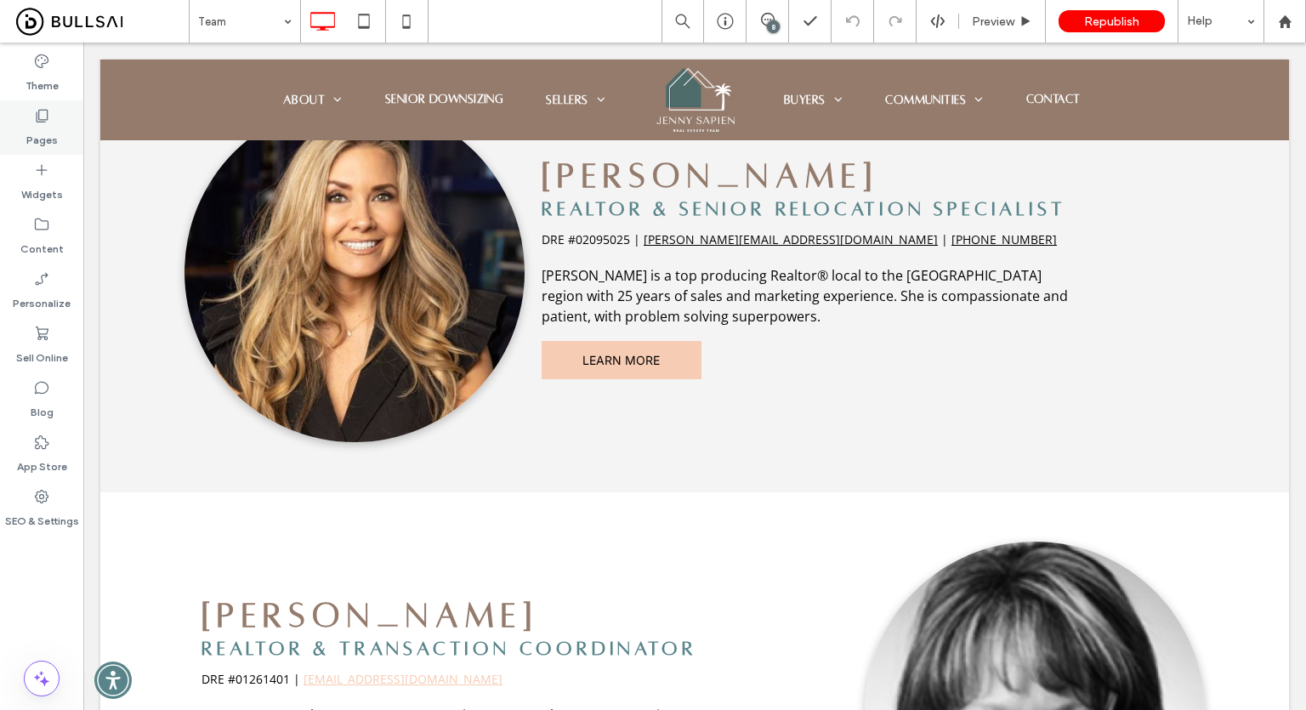
click at [40, 127] on label "Pages" at bounding box center [41, 136] width 31 height 24
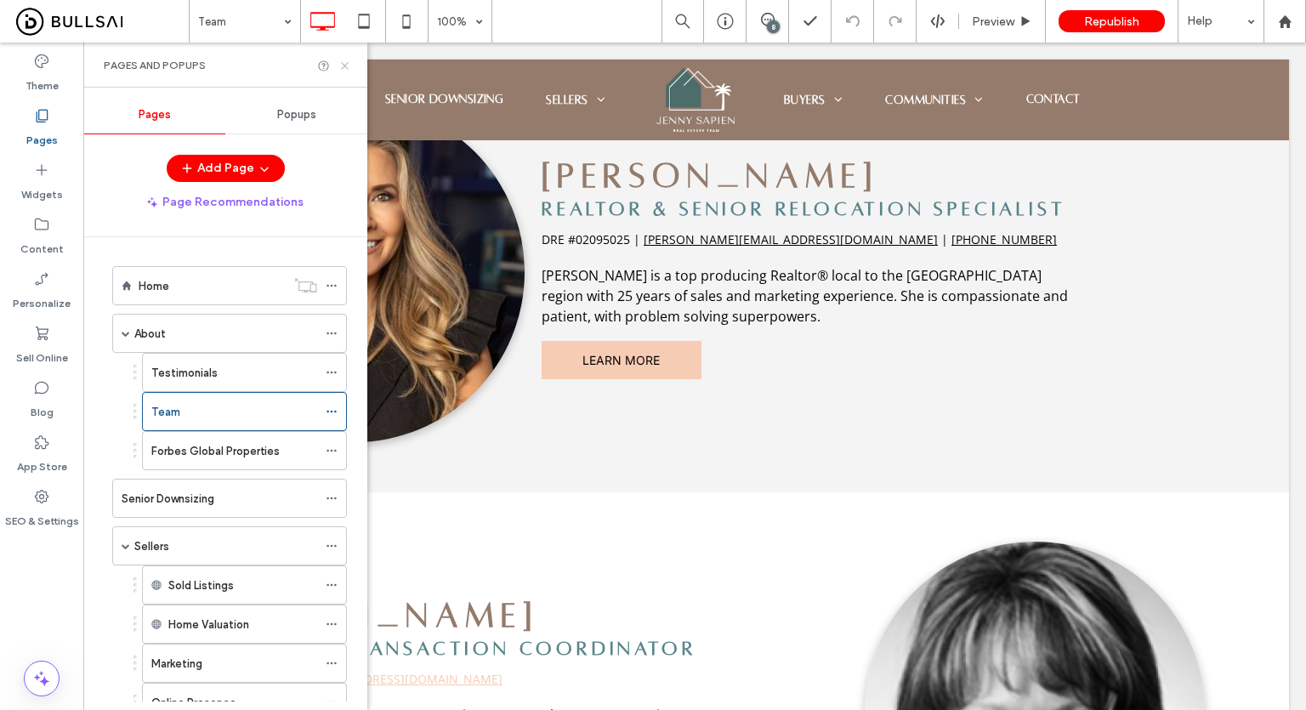
click at [344, 66] on icon at bounding box center [344, 66] width 13 height 13
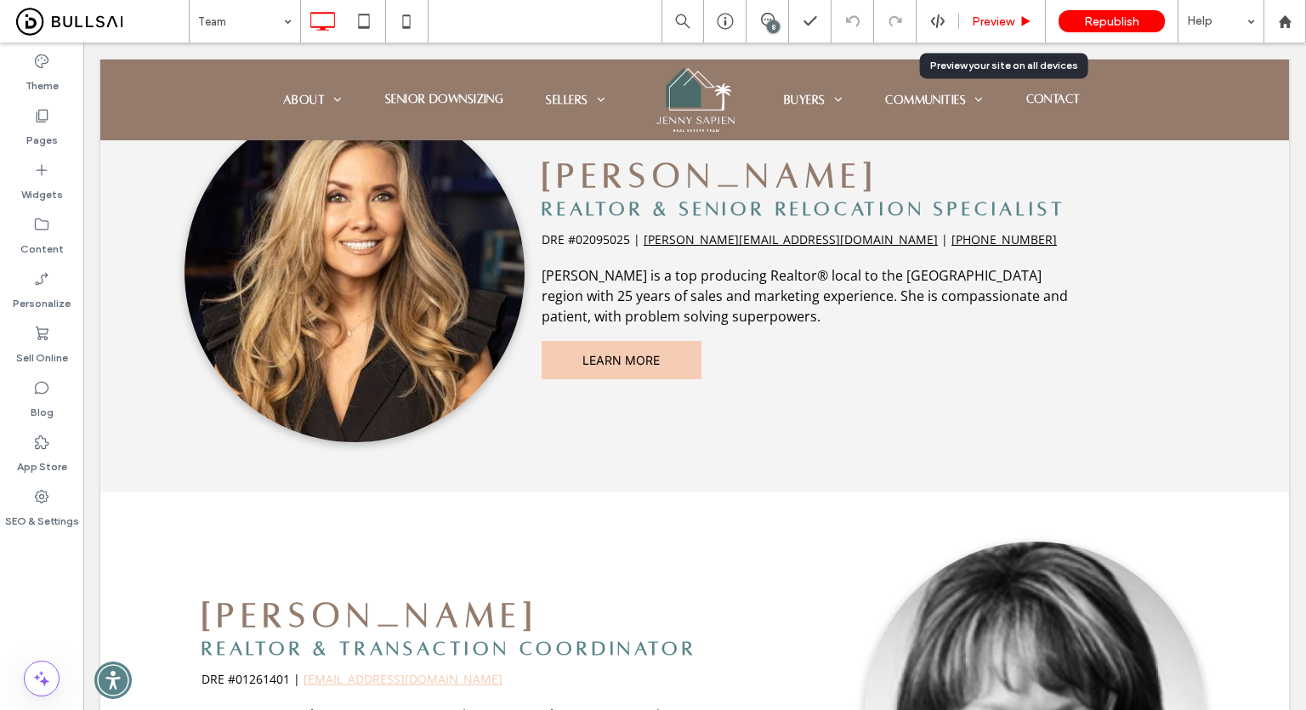
click at [1015, 18] on div "Preview" at bounding box center [1002, 21] width 86 height 14
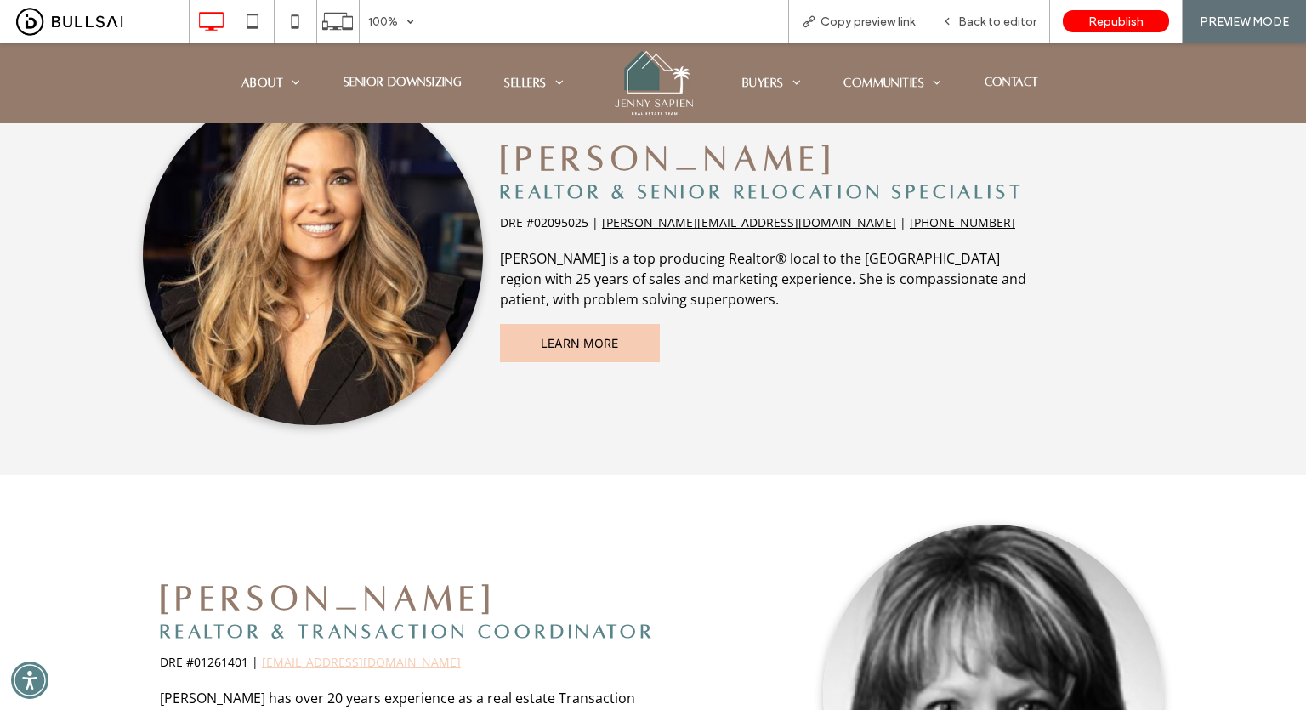
click at [545, 345] on span "LEARN MORE" at bounding box center [579, 343] width 77 height 14
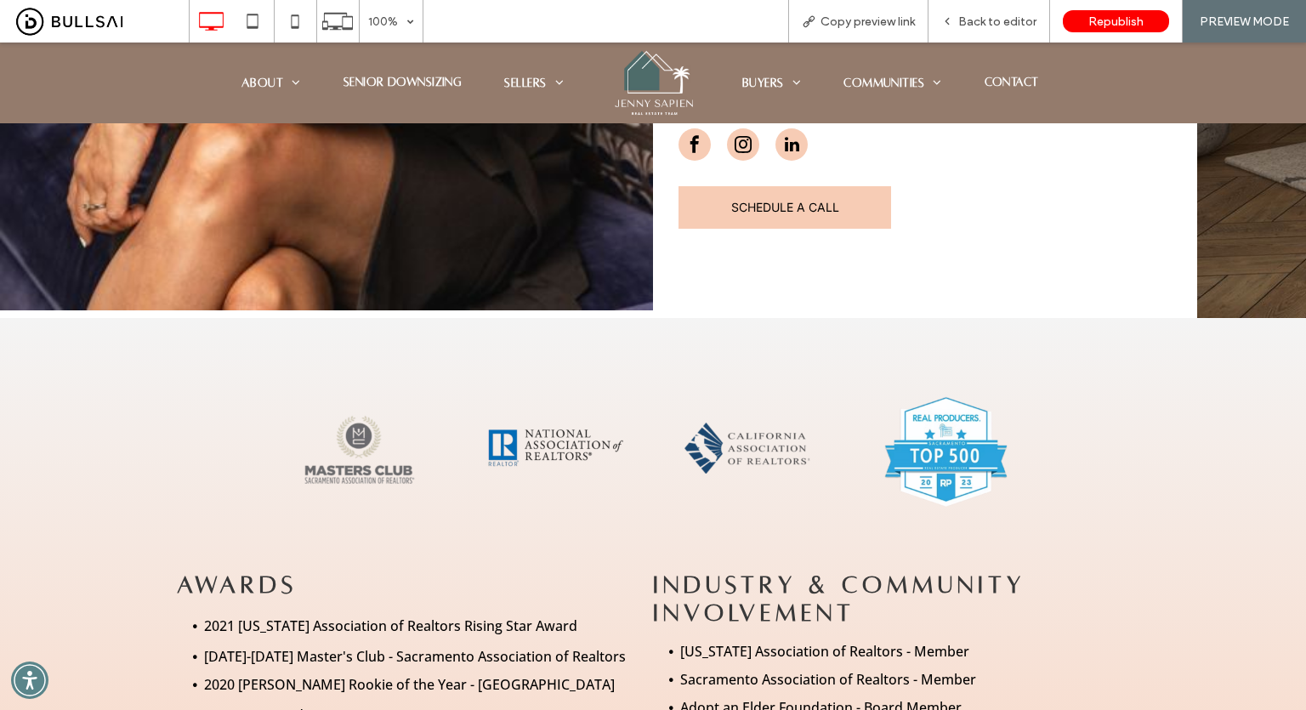
scroll to position [935, 0]
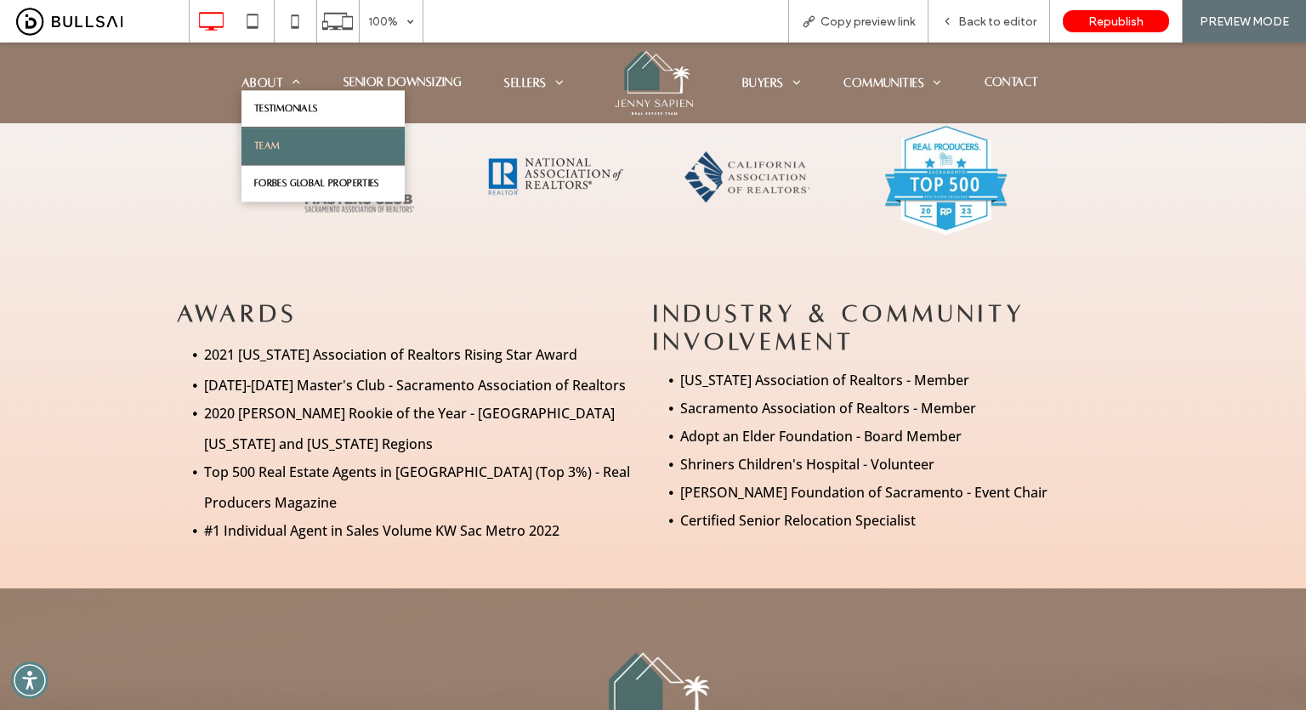
click at [279, 150] on link "Team" at bounding box center [322, 146] width 163 height 37
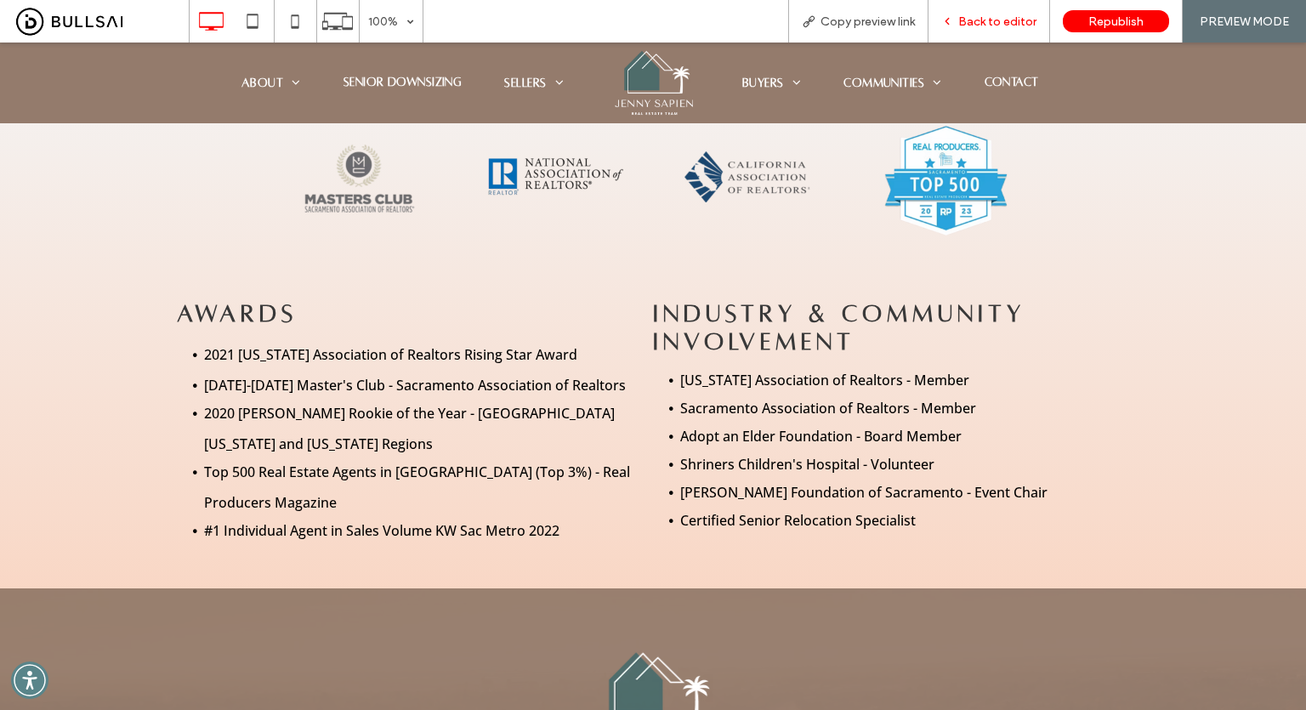
click at [992, 26] on span "Back to editor" at bounding box center [997, 21] width 78 height 14
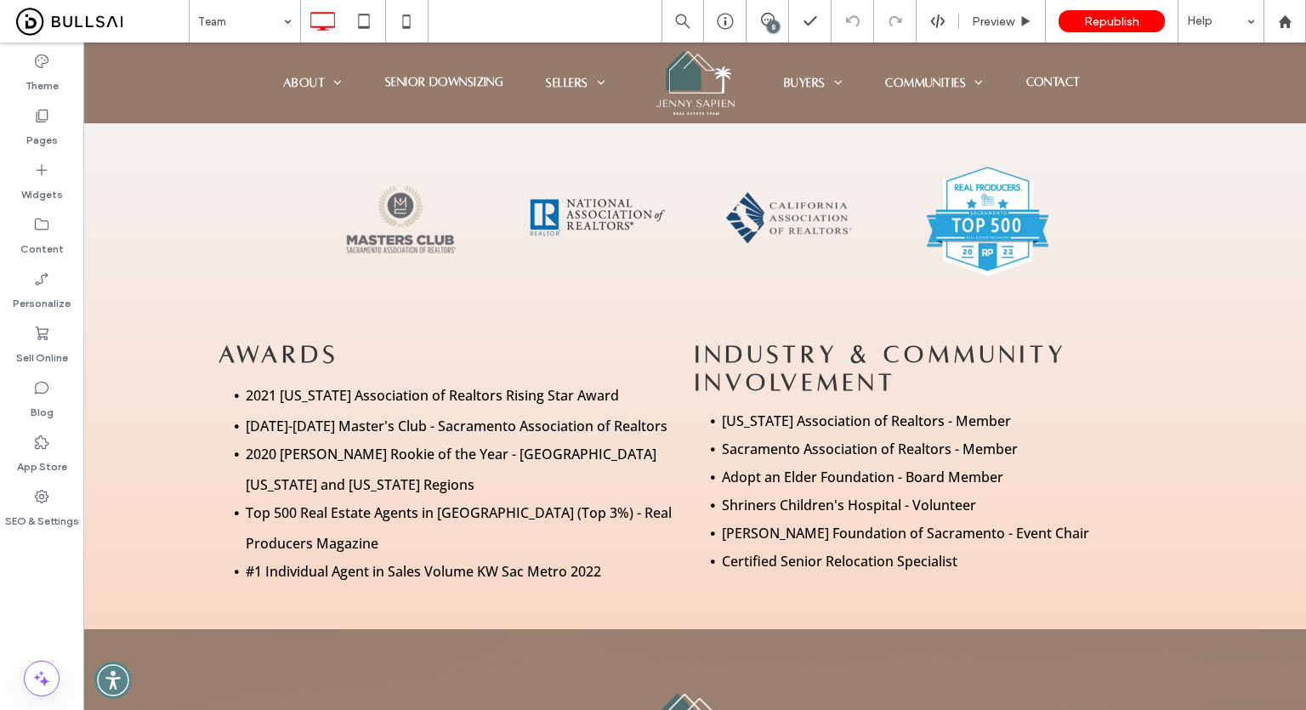
type input "*********"
type input "**"
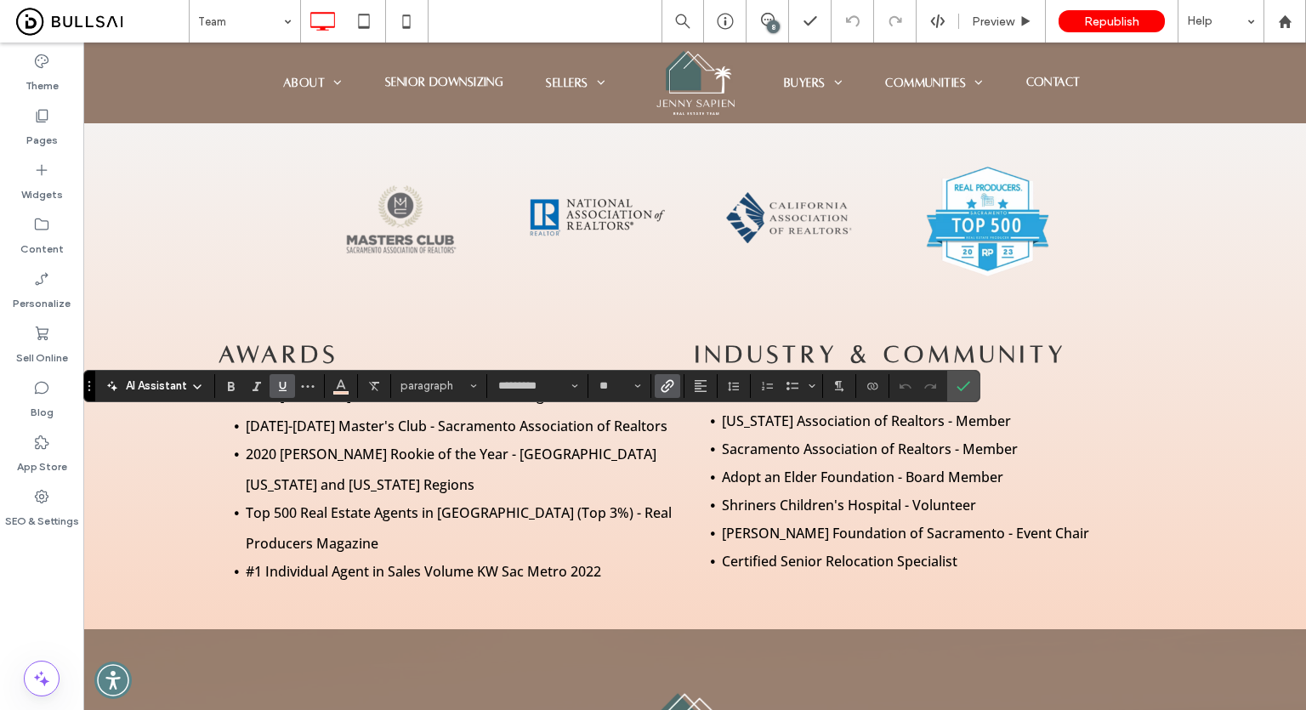
click at [666, 392] on icon "Link" at bounding box center [668, 386] width 14 height 14
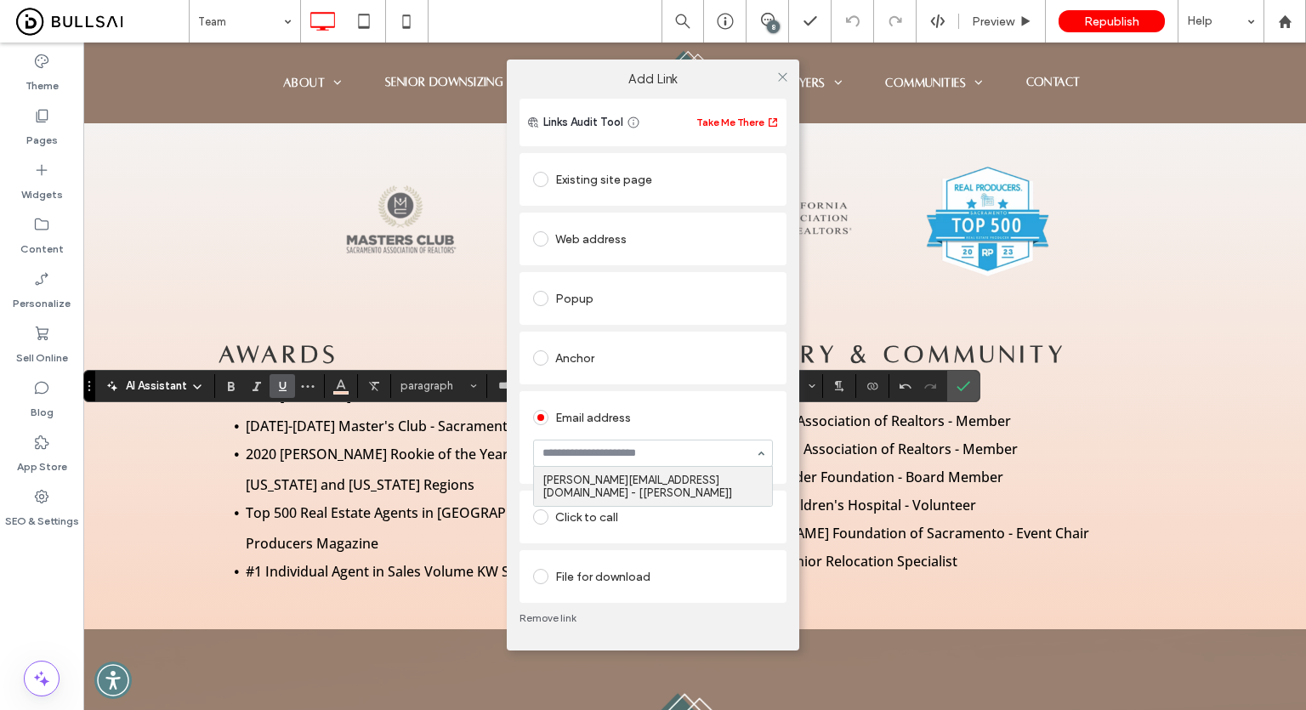
click at [521, 427] on div "Email address jenny@jennysapien.com - [Jenny Sapien]" at bounding box center [652, 437] width 267 height 93
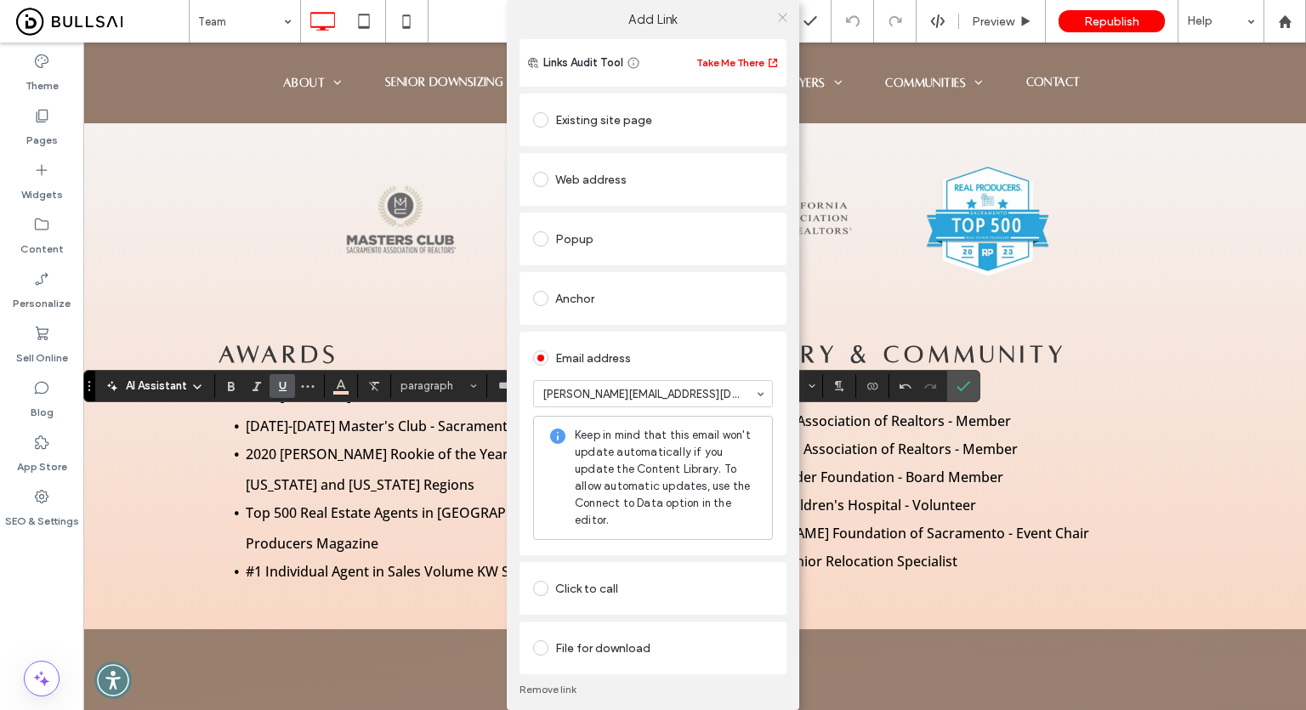
click at [779, 19] on icon at bounding box center [782, 17] width 13 height 13
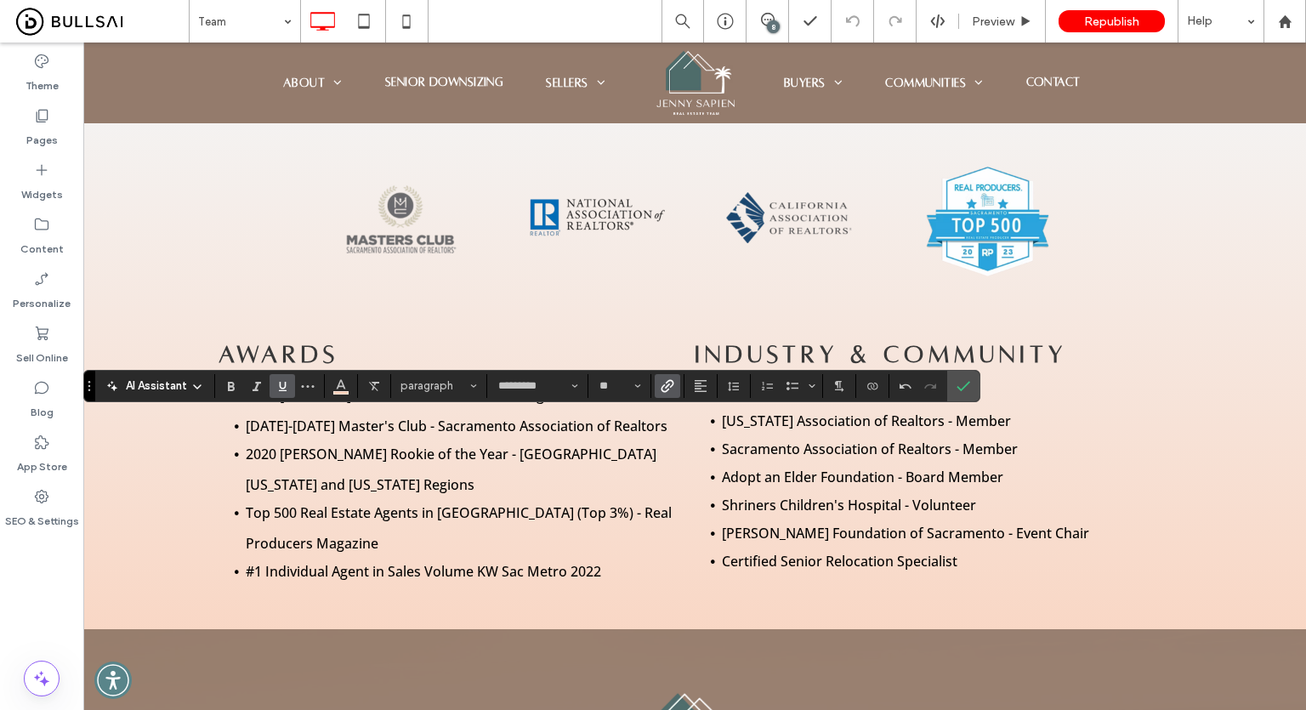
click at [667, 383] on use "Link" at bounding box center [667, 385] width 13 height 13
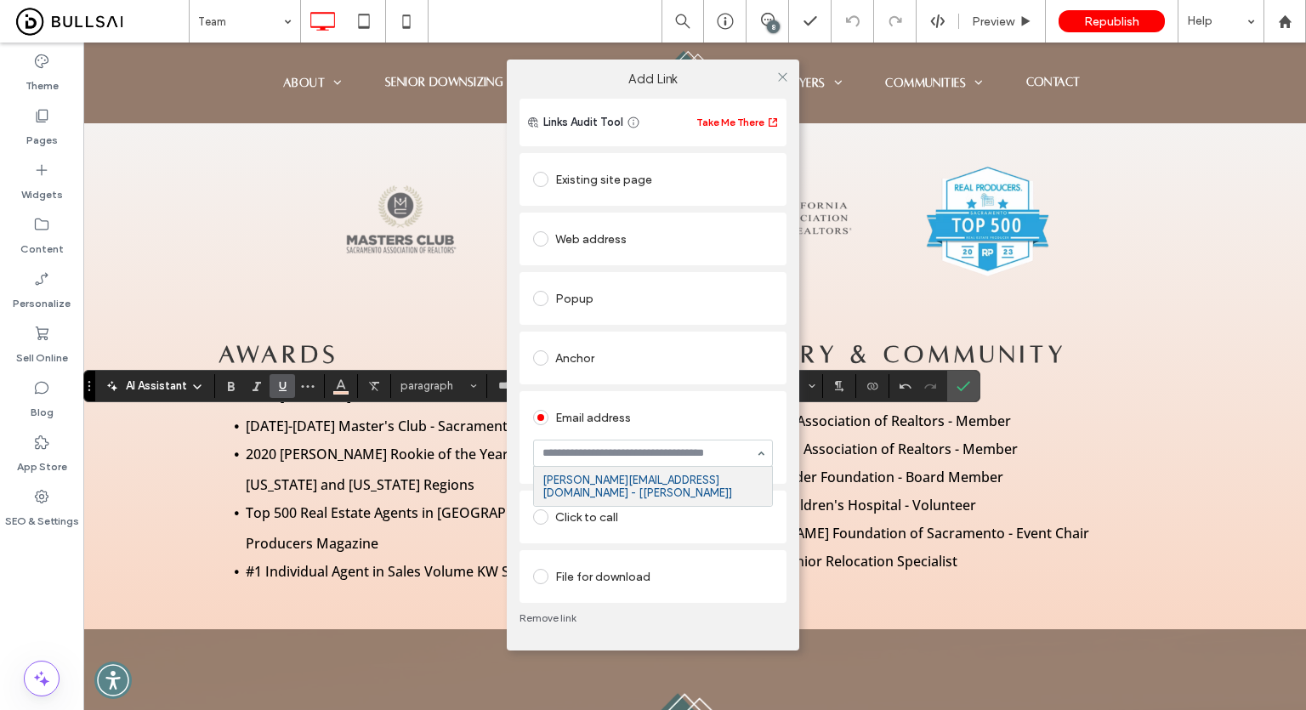
paste input "**********"
type input "**********"
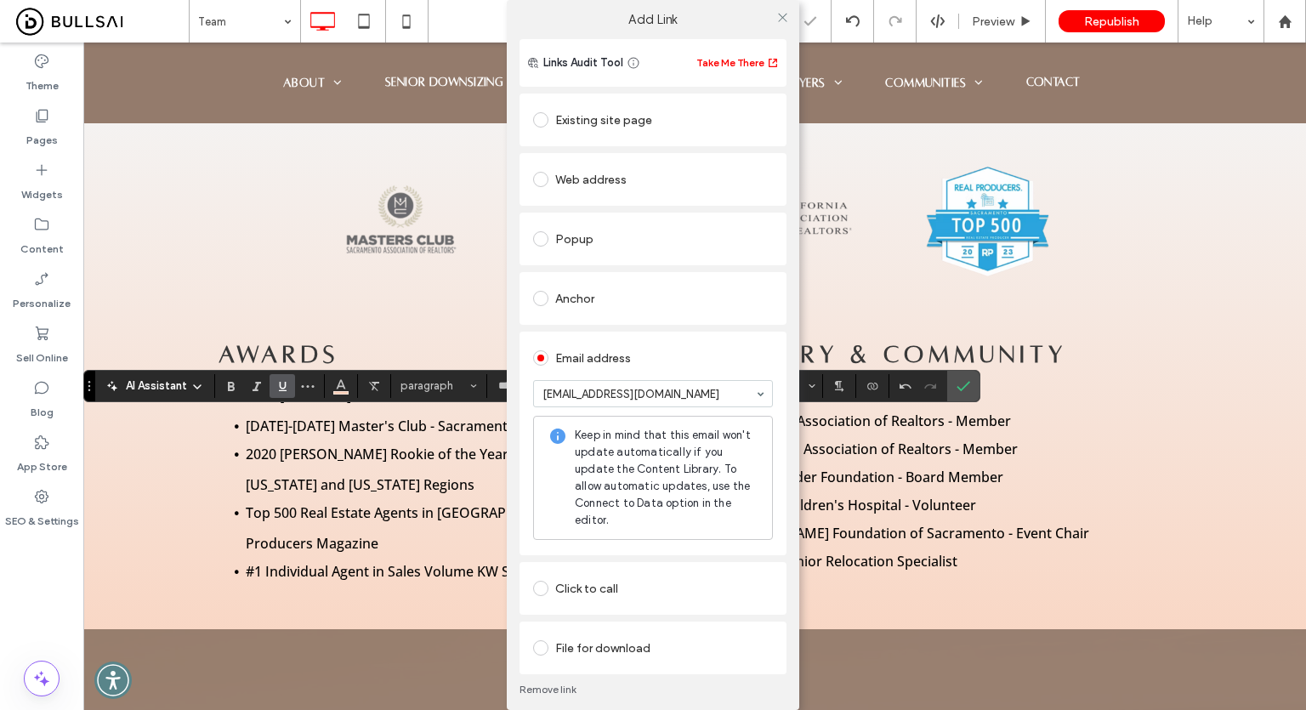
click at [647, 412] on section "skrystal123@gmail.com" at bounding box center [653, 393] width 240 height 44
click at [781, 16] on icon at bounding box center [782, 17] width 13 height 13
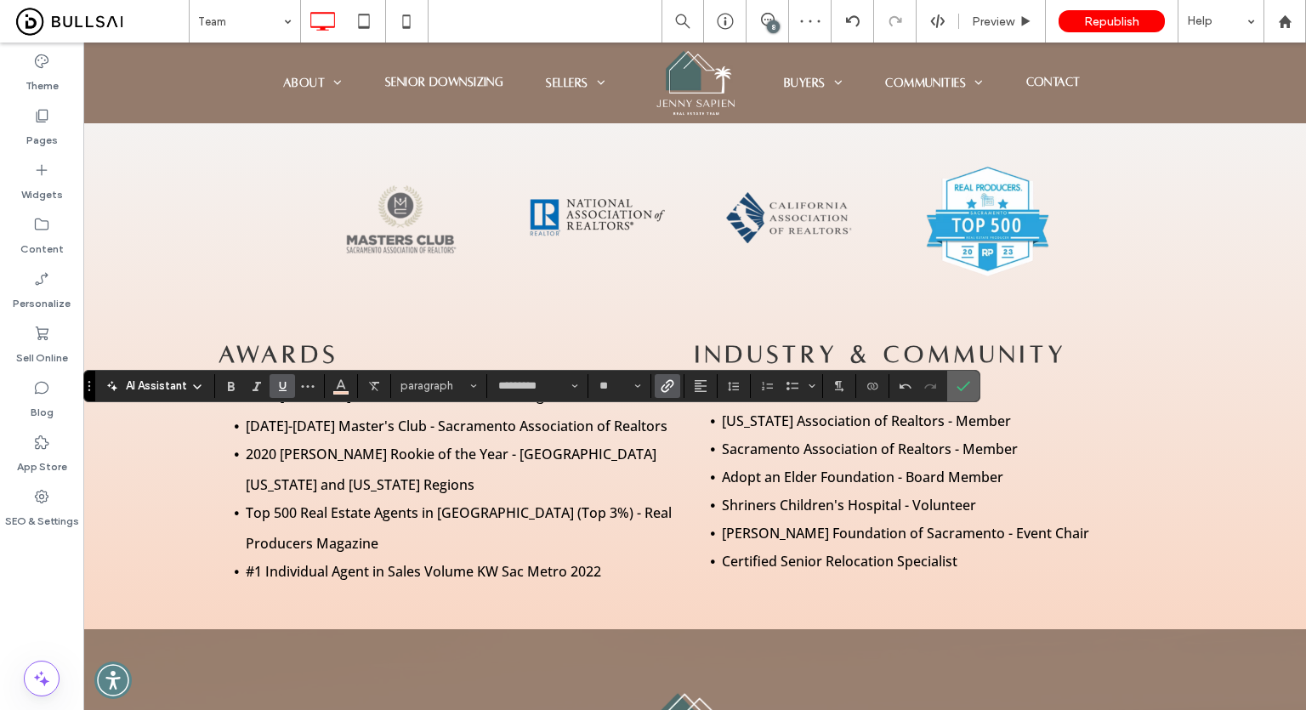
click at [950, 382] on label "Confirm" at bounding box center [963, 386] width 26 height 31
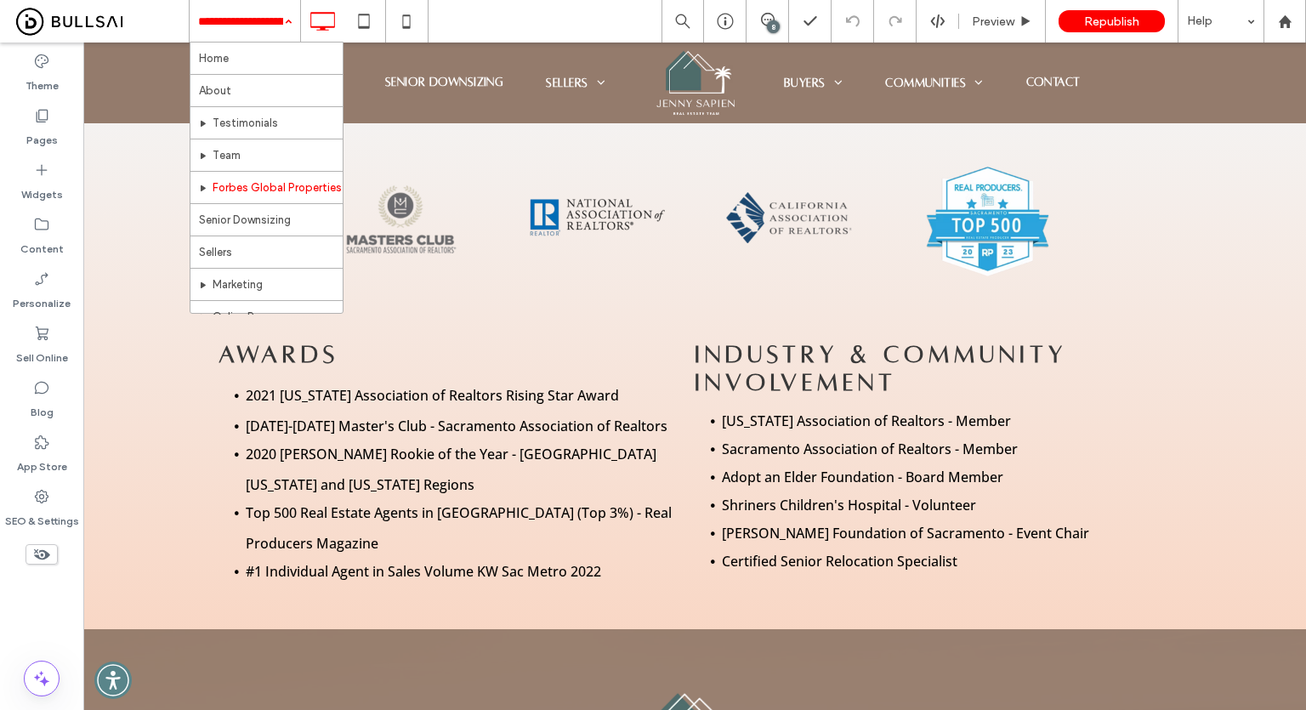
click at [510, 35] on div "Home About Testimonials Team Forbes Global Properties Senior Downsizing Sellers…" at bounding box center [747, 21] width 1117 height 43
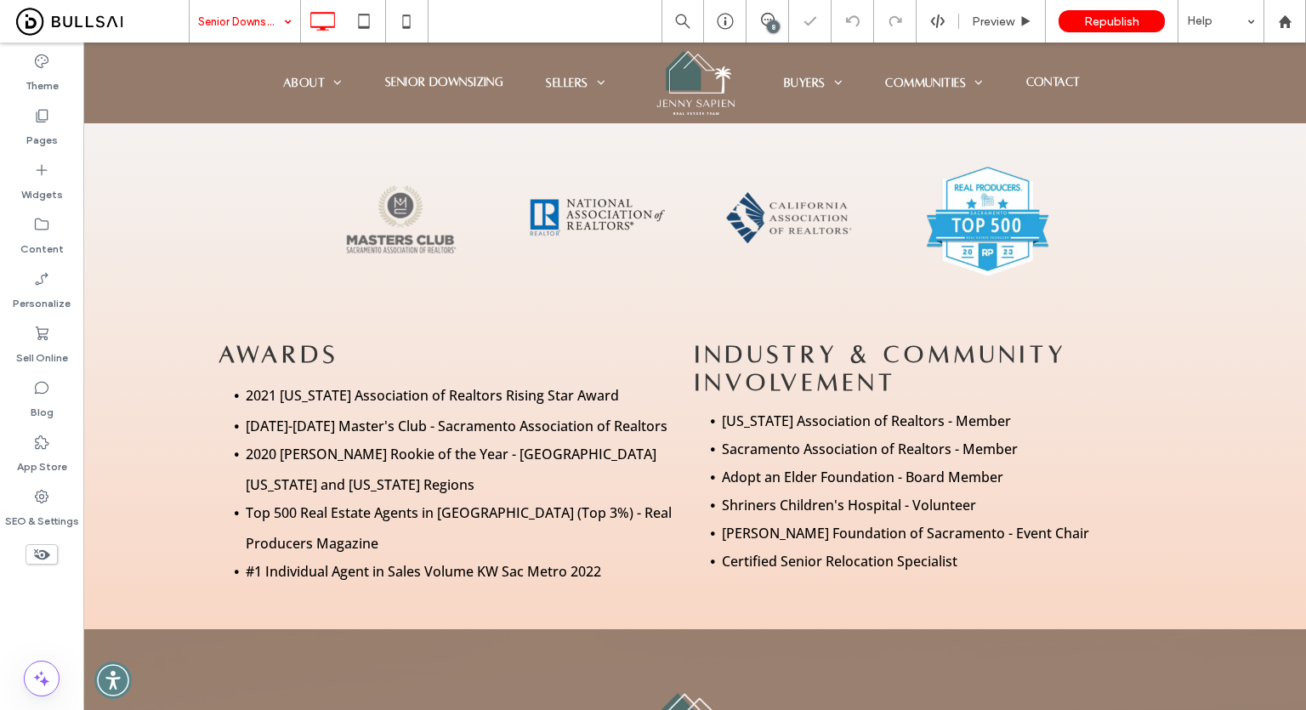
click at [542, 31] on div "Senior Downsizing 8 Preview Republish Help" at bounding box center [747, 21] width 1117 height 43
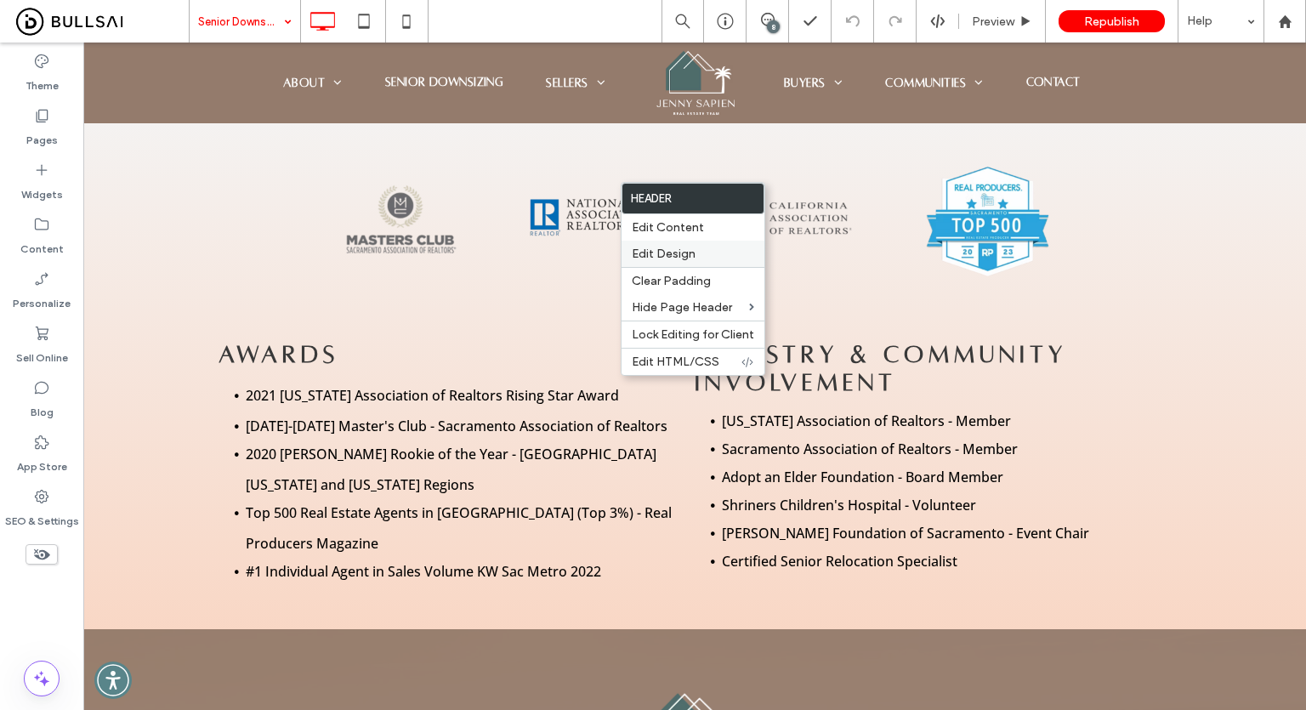
click at [673, 258] on span "Edit Design" at bounding box center [664, 254] width 64 height 14
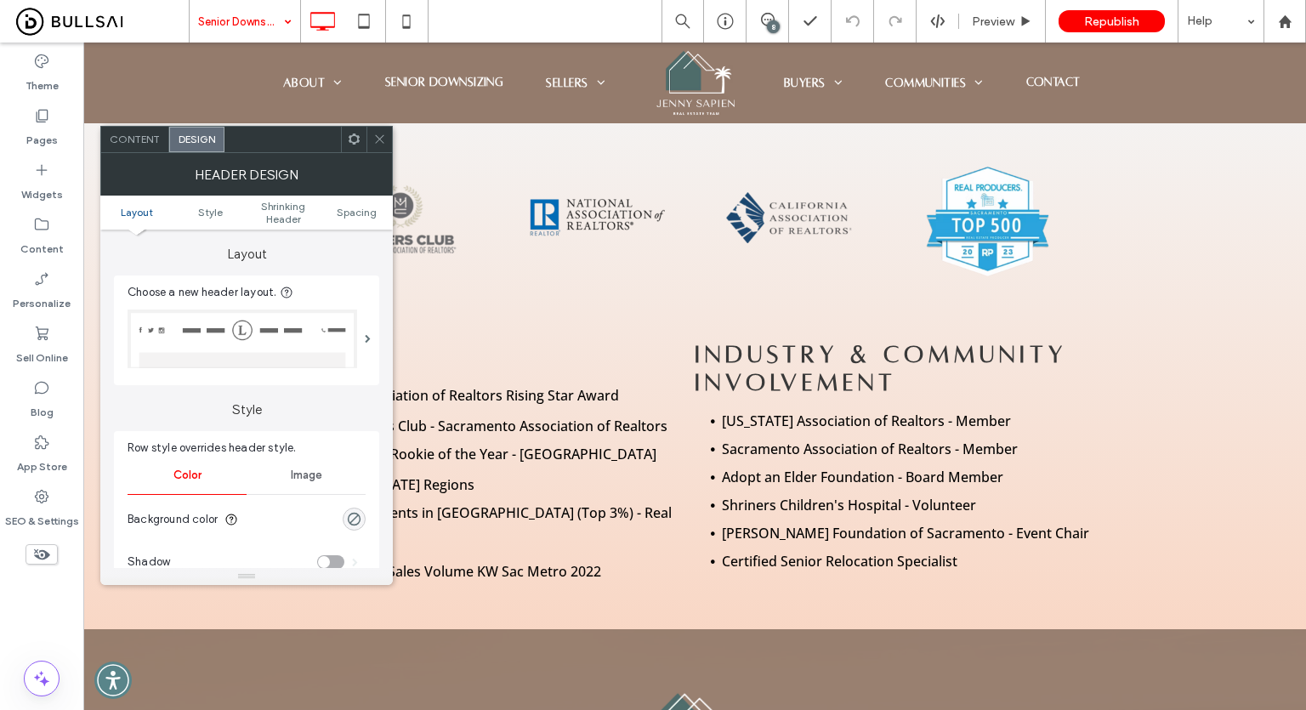
click at [374, 525] on div "Row style overrides header style. Color Image Background color Shadow Border **…" at bounding box center [246, 594] width 265 height 326
click at [357, 521] on icon "rgba(0, 0, 0, 0)" at bounding box center [354, 519] width 14 height 14
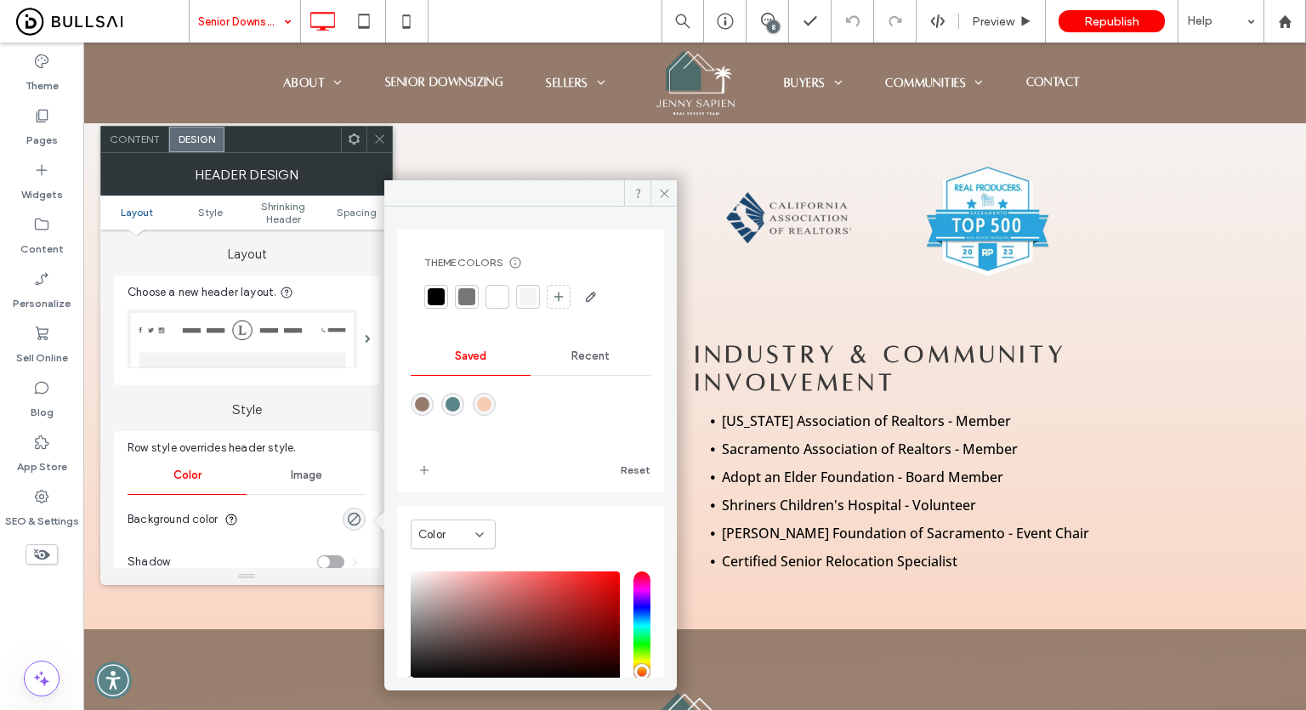
click at [498, 292] on div at bounding box center [497, 296] width 17 height 17
click at [383, 133] on icon at bounding box center [379, 139] width 13 height 13
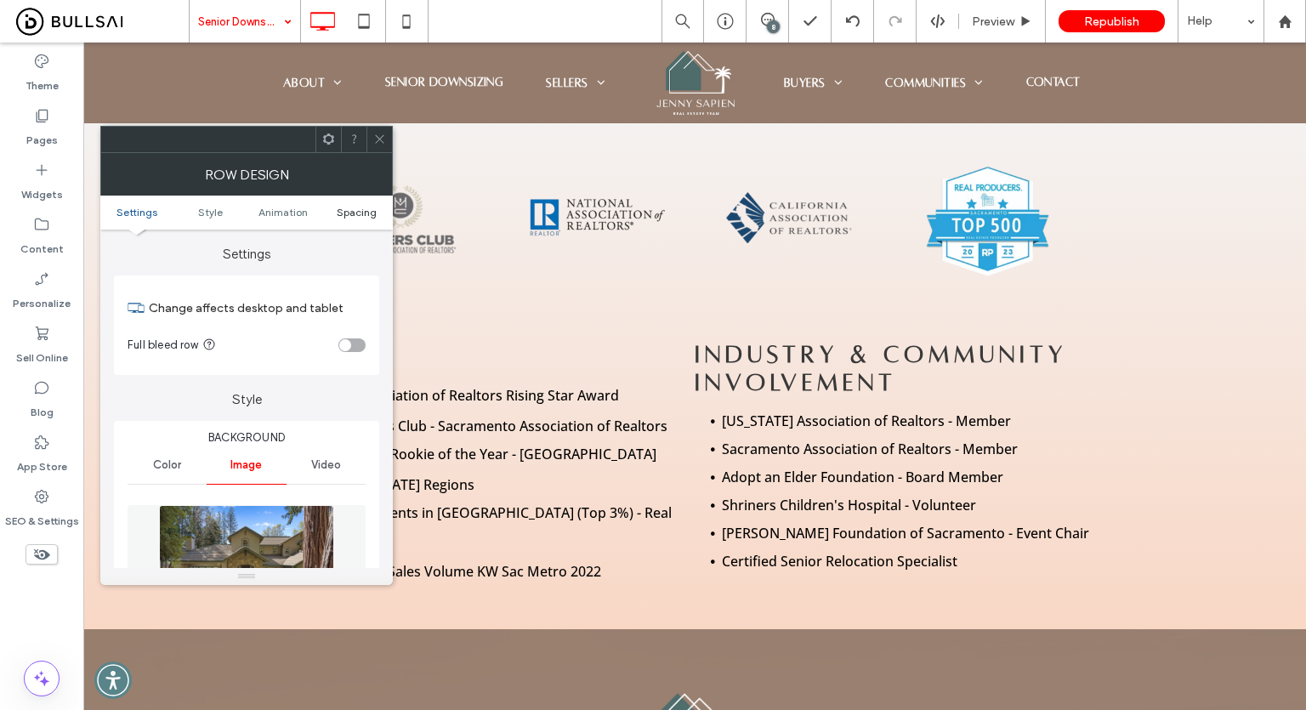
click at [341, 213] on span "Spacing" at bounding box center [357, 212] width 40 height 13
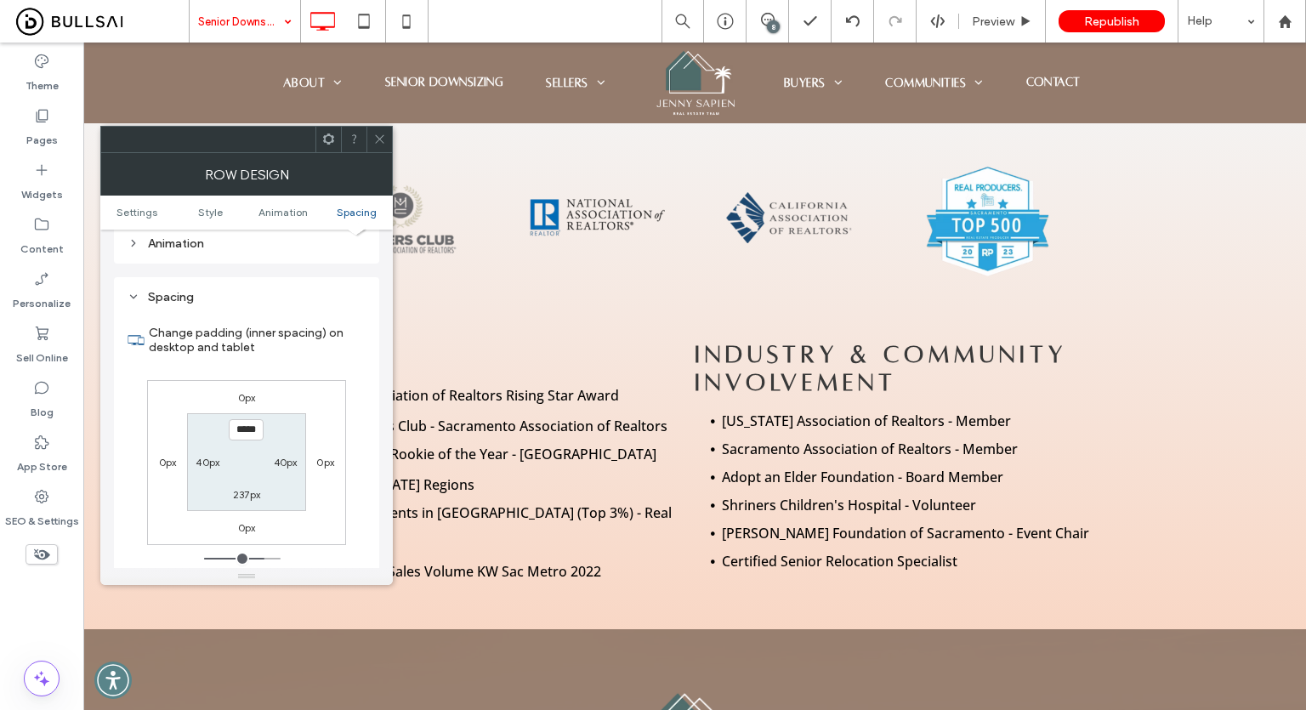
scroll to position [1022, 0]
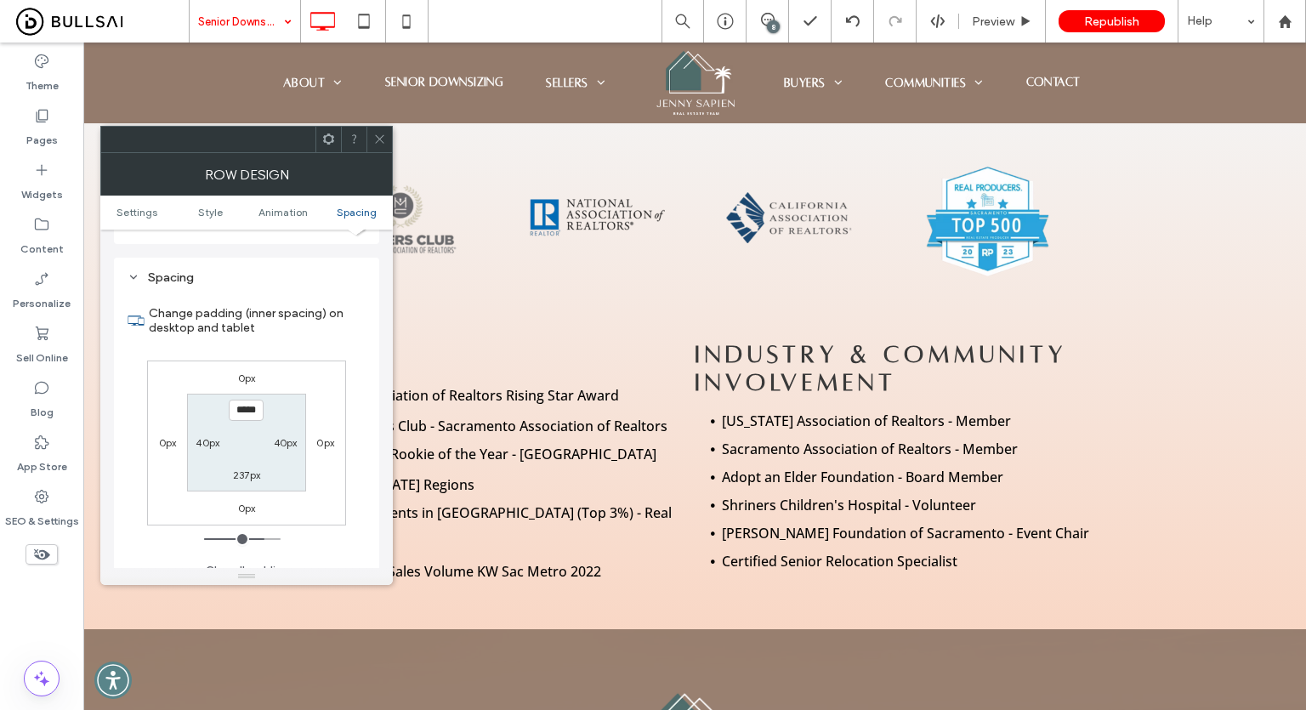
type input "*"
type input "*****"
type input "***"
click at [246, 400] on input "*****" at bounding box center [246, 410] width 35 height 21
type input "*****"
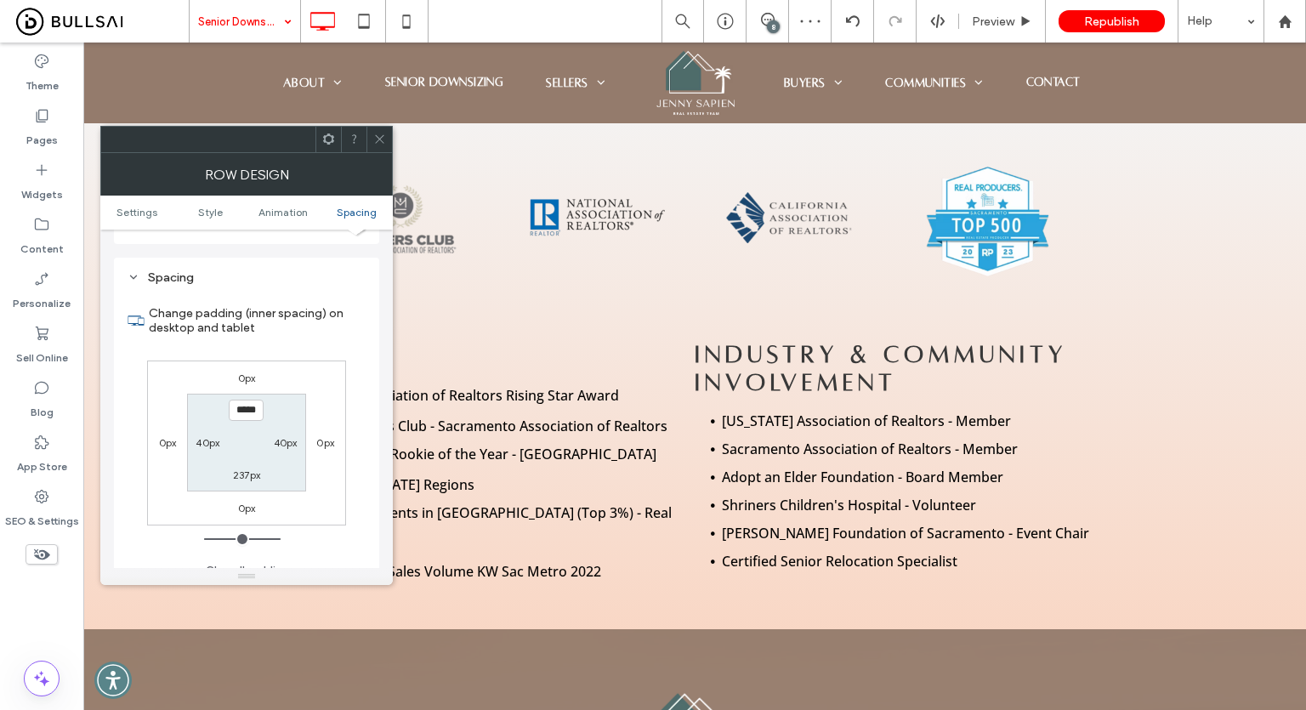
click at [254, 468] on label "237px" at bounding box center [246, 474] width 27 height 13
type input "***"
type input "*****"
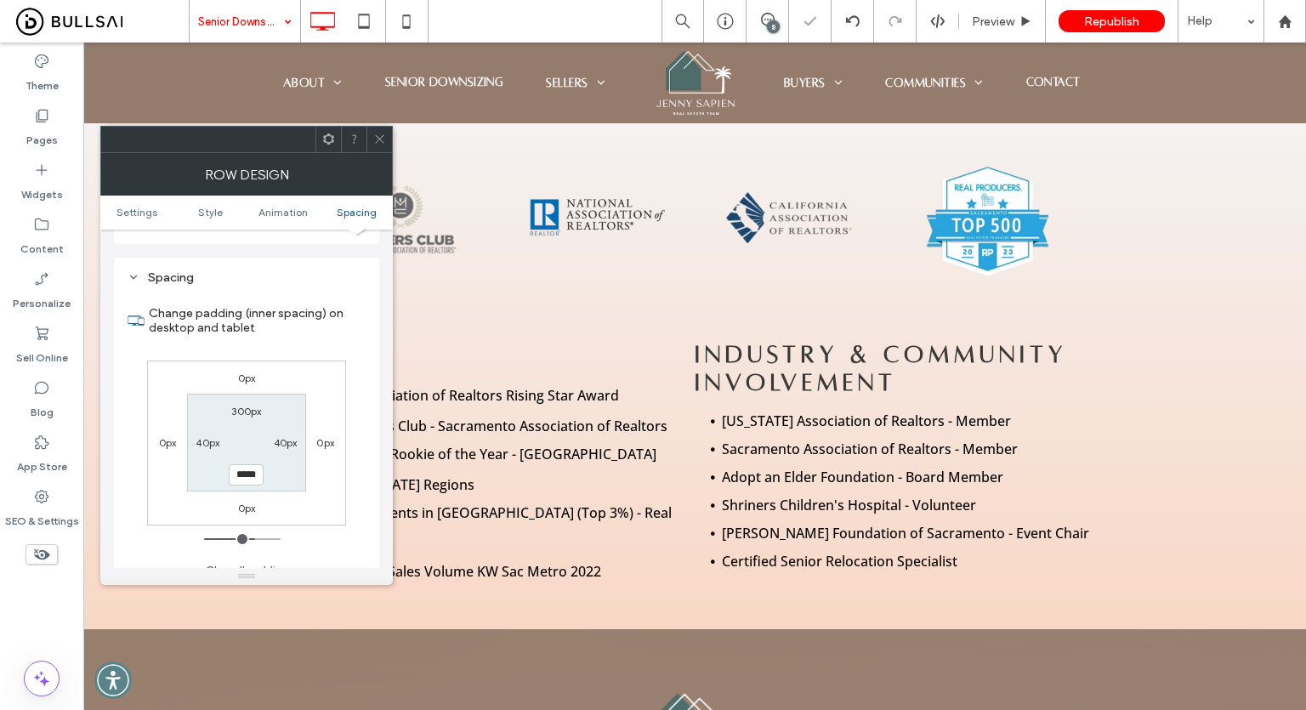
click at [255, 405] on label "300px" at bounding box center [246, 411] width 30 height 13
type input "***"
type input "*****"
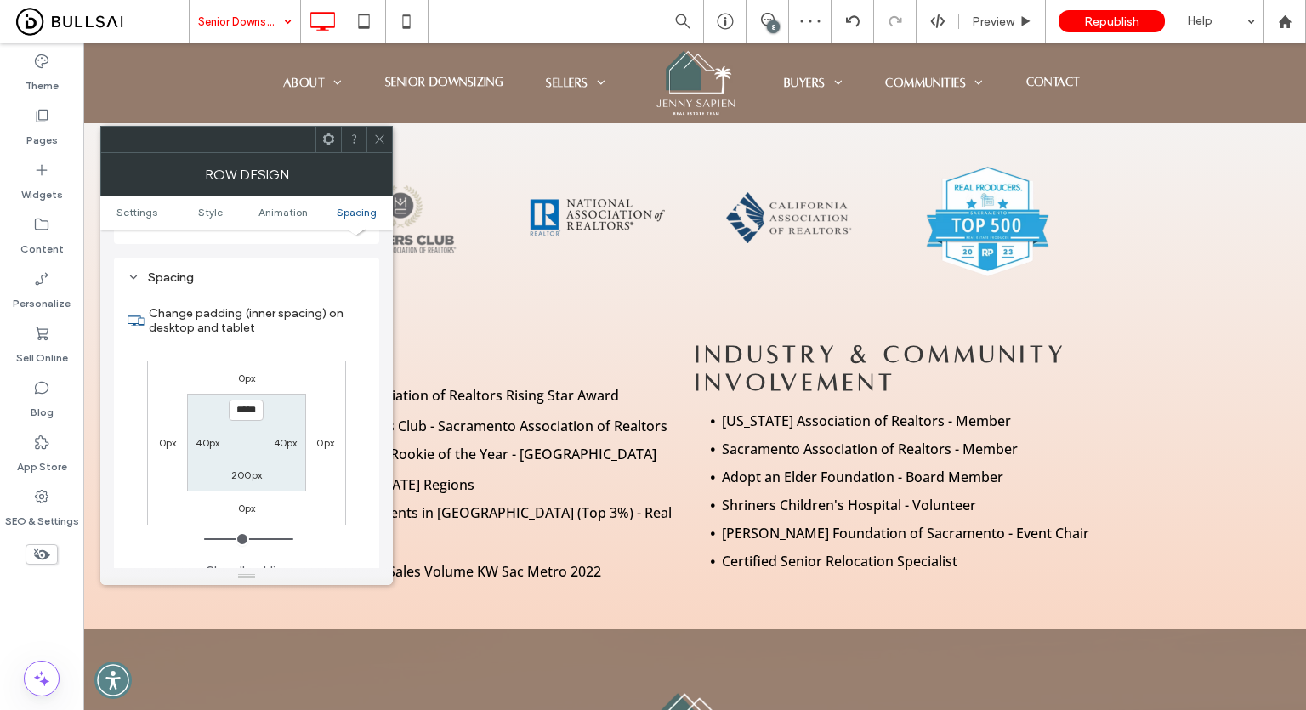
click at [248, 466] on div "200px" at bounding box center [246, 474] width 31 height 17
click at [245, 466] on div "200px" at bounding box center [246, 474] width 31 height 17
click at [245, 468] on label "200px" at bounding box center [246, 474] width 31 height 13
type input "***"
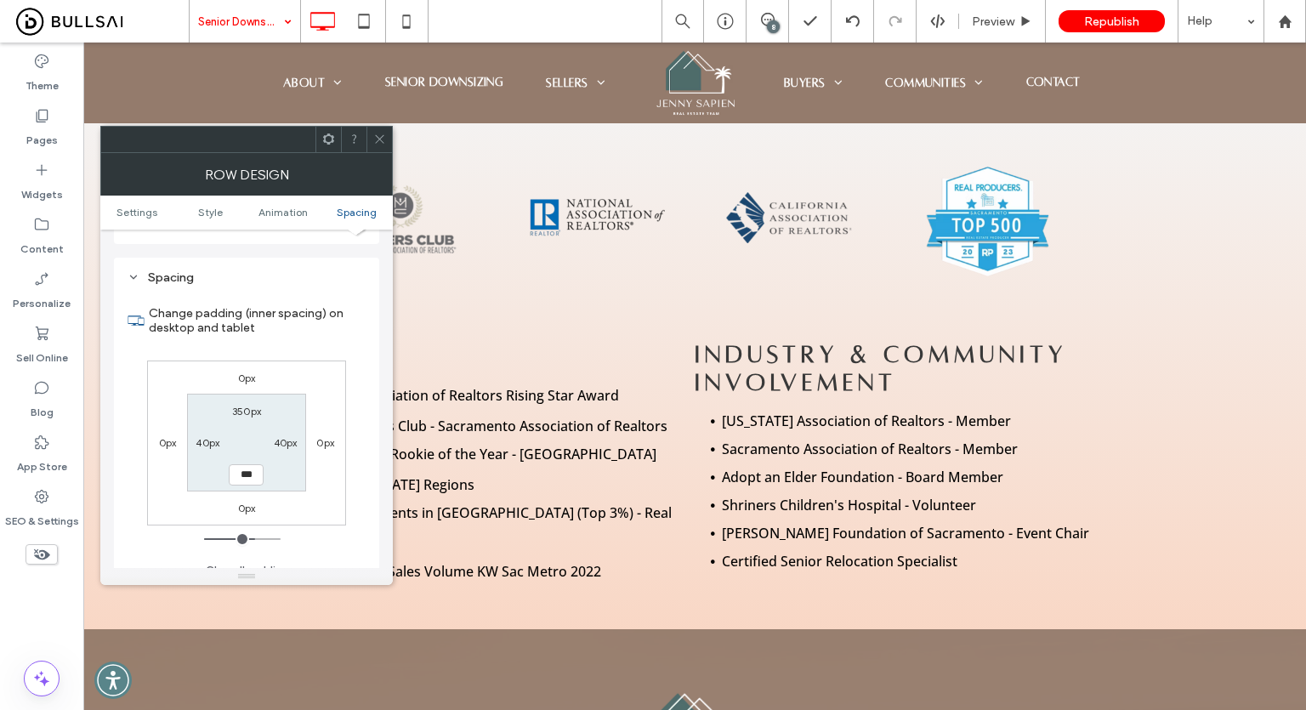
type input "***"
type input "*****"
click at [380, 129] on span at bounding box center [379, 140] width 13 height 26
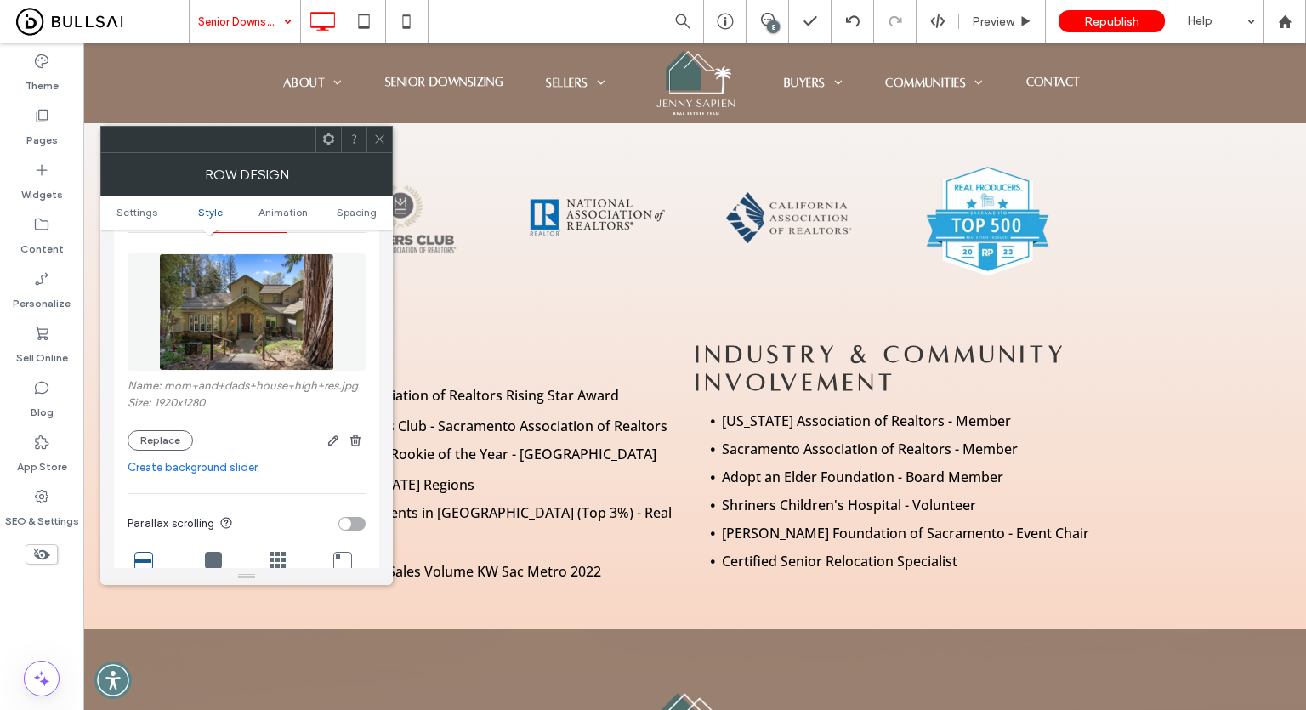
scroll to position [340, 0]
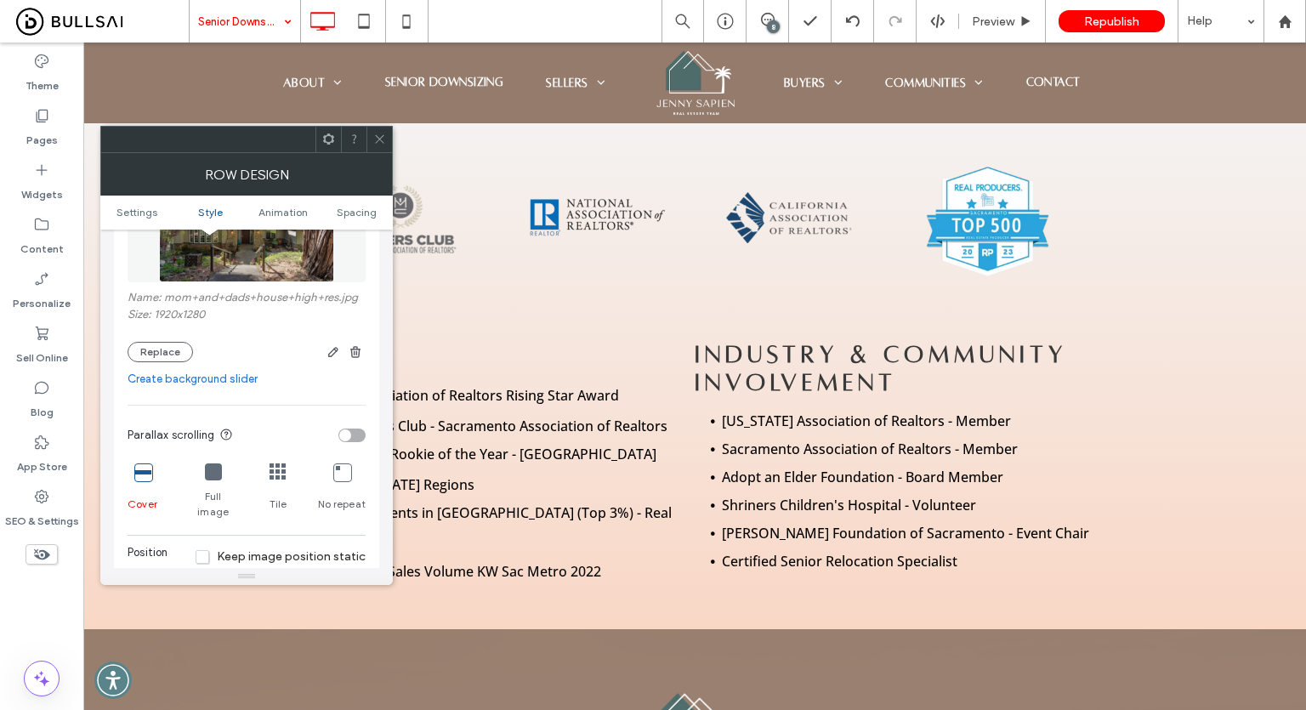
click at [383, 144] on icon at bounding box center [379, 139] width 13 height 13
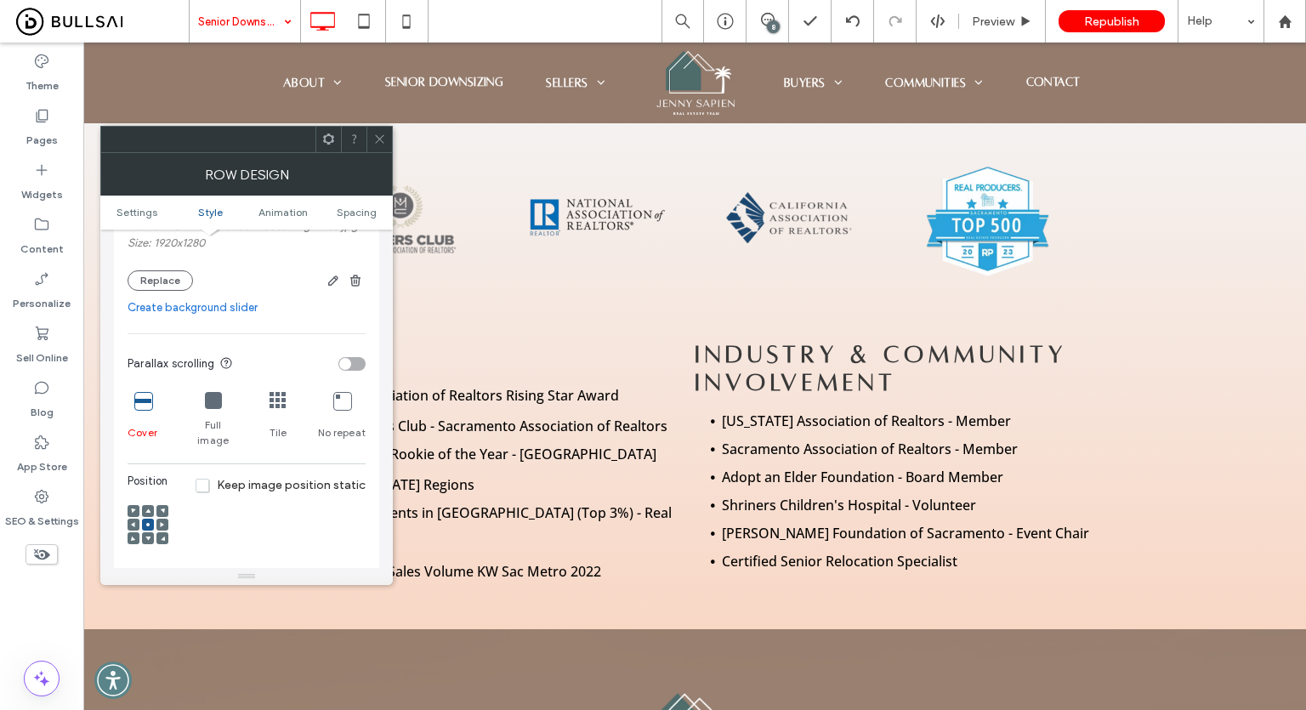
scroll to position [510, 0]
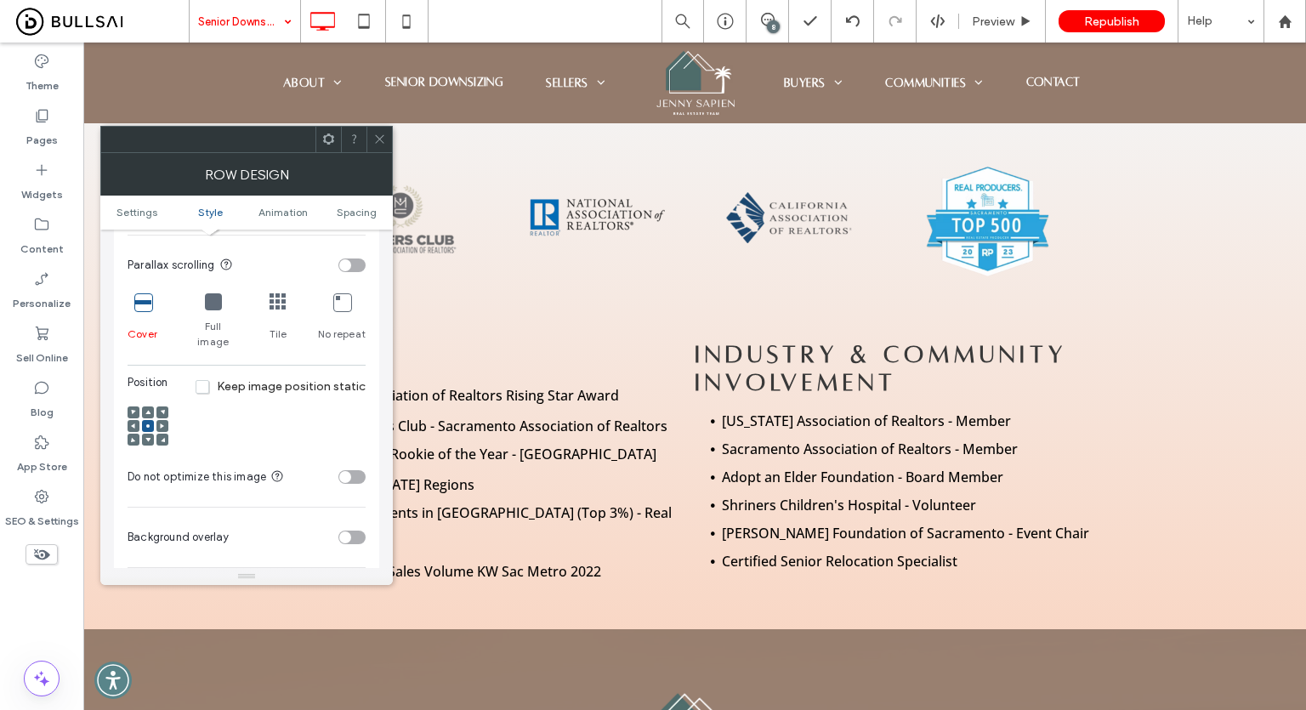
click at [145, 410] on icon at bounding box center [147, 412] width 5 height 5
click at [146, 424] on use at bounding box center [147, 425] width 3 height 3
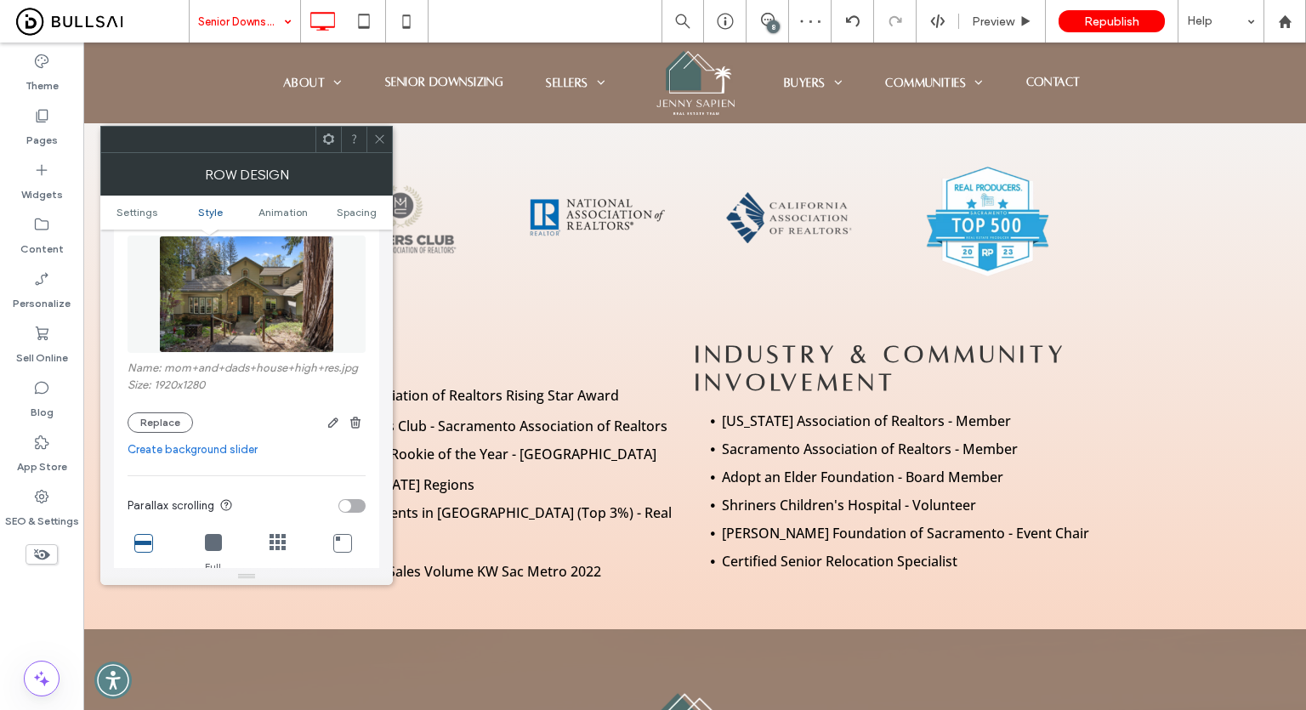
scroll to position [340, 0]
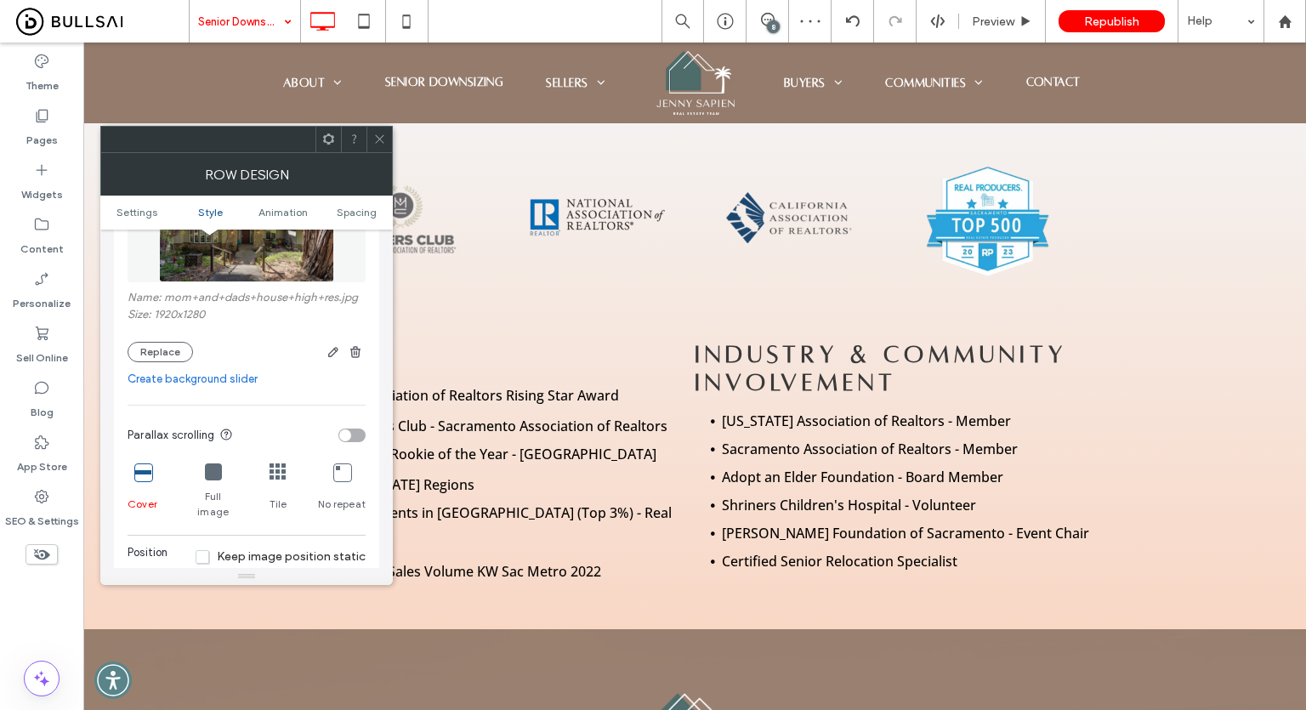
click at [380, 137] on icon at bounding box center [379, 139] width 13 height 13
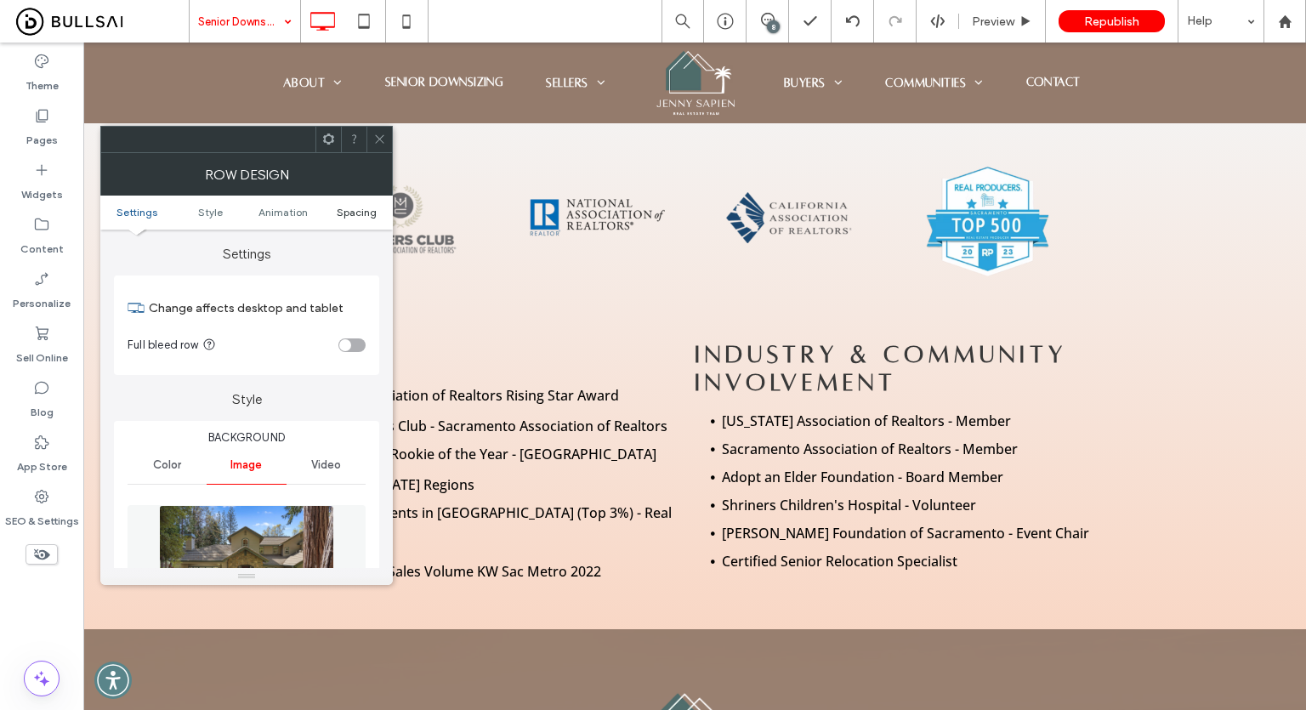
click at [343, 207] on span "Spacing" at bounding box center [357, 212] width 40 height 13
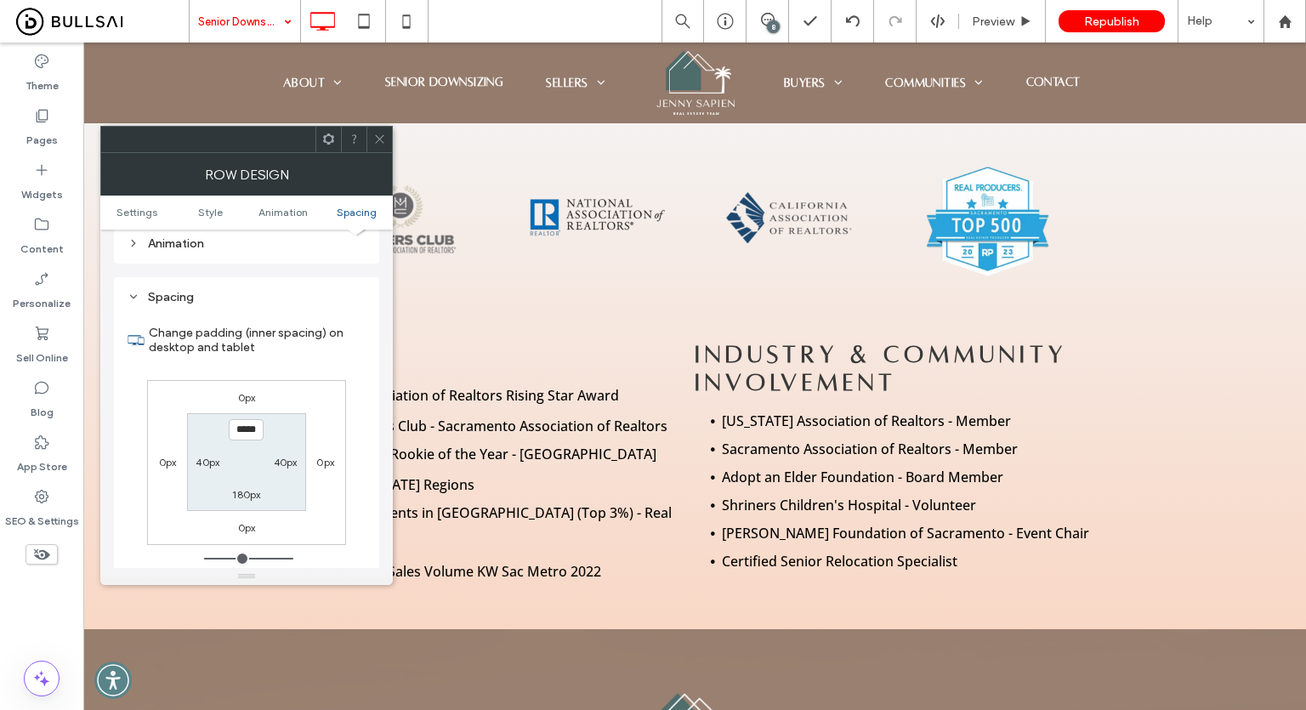
scroll to position [1022, 0]
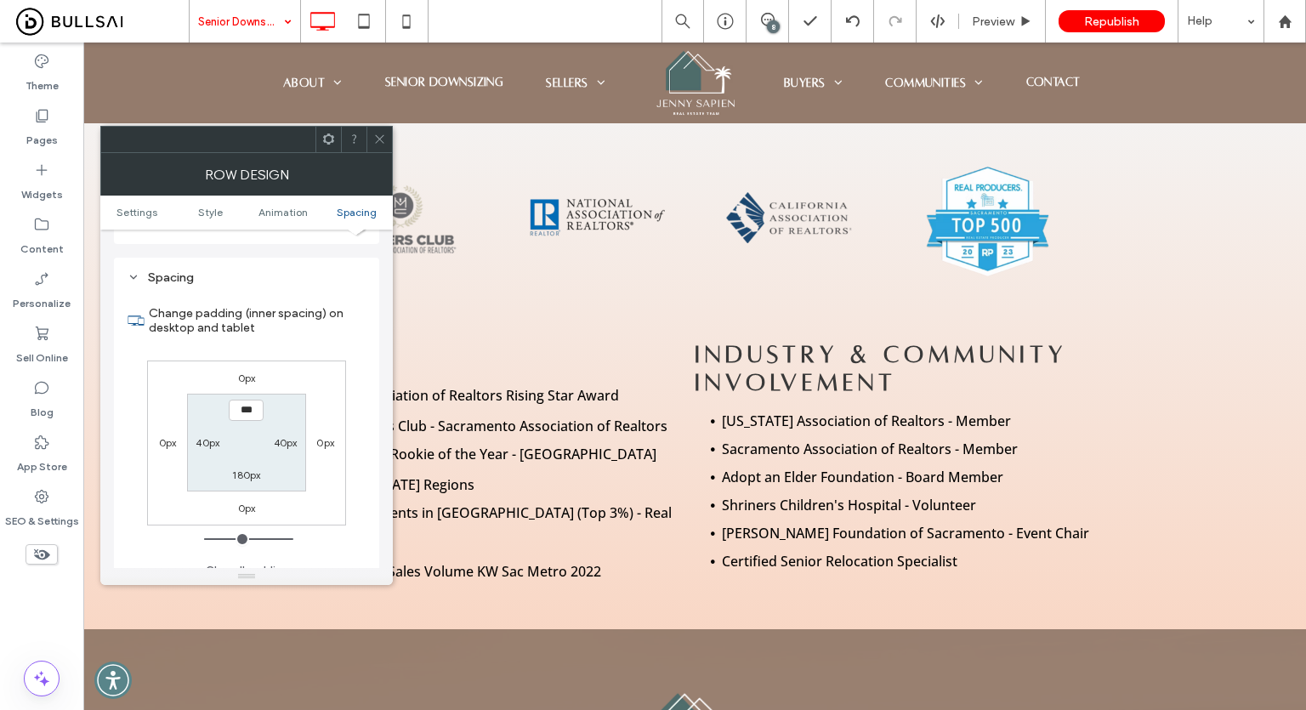
type input "*****"
click at [243, 466] on div "180px" at bounding box center [246, 474] width 28 height 17
click at [244, 468] on label "180px" at bounding box center [246, 474] width 28 height 13
type input "***"
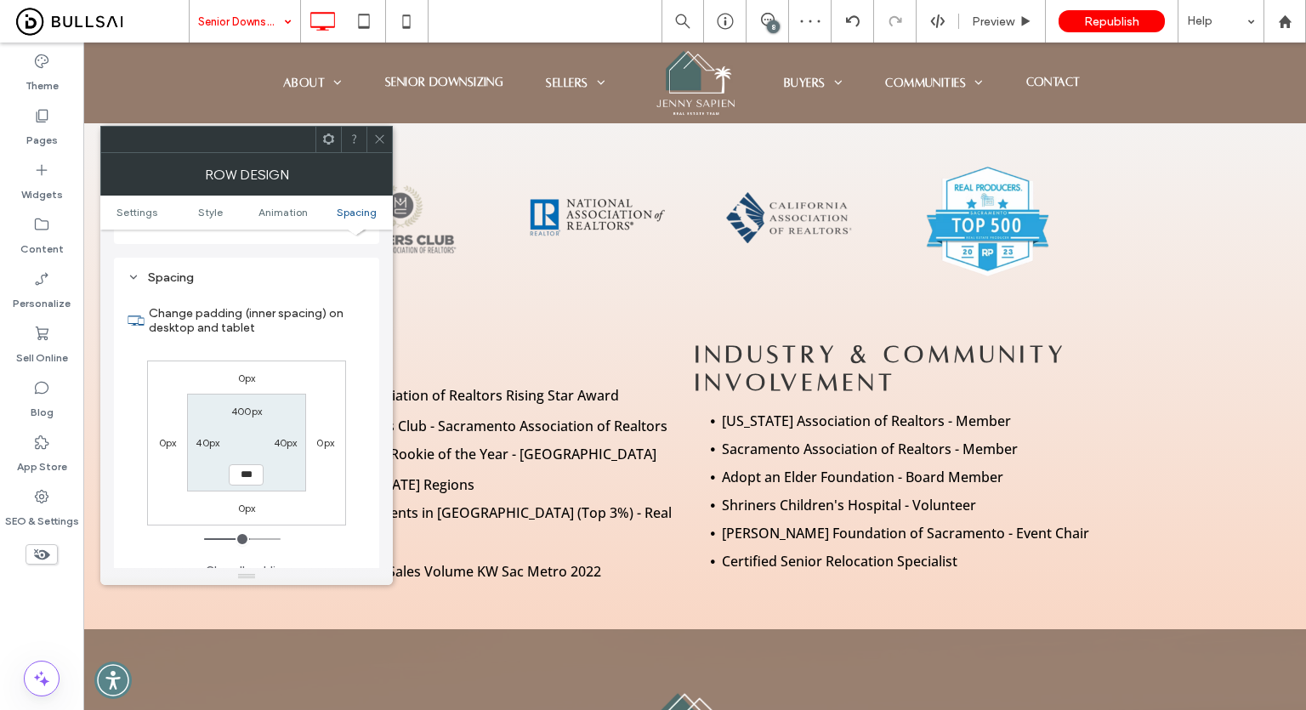
type input "***"
type input "*****"
click at [248, 405] on label "400px" at bounding box center [246, 411] width 31 height 13
type input "***"
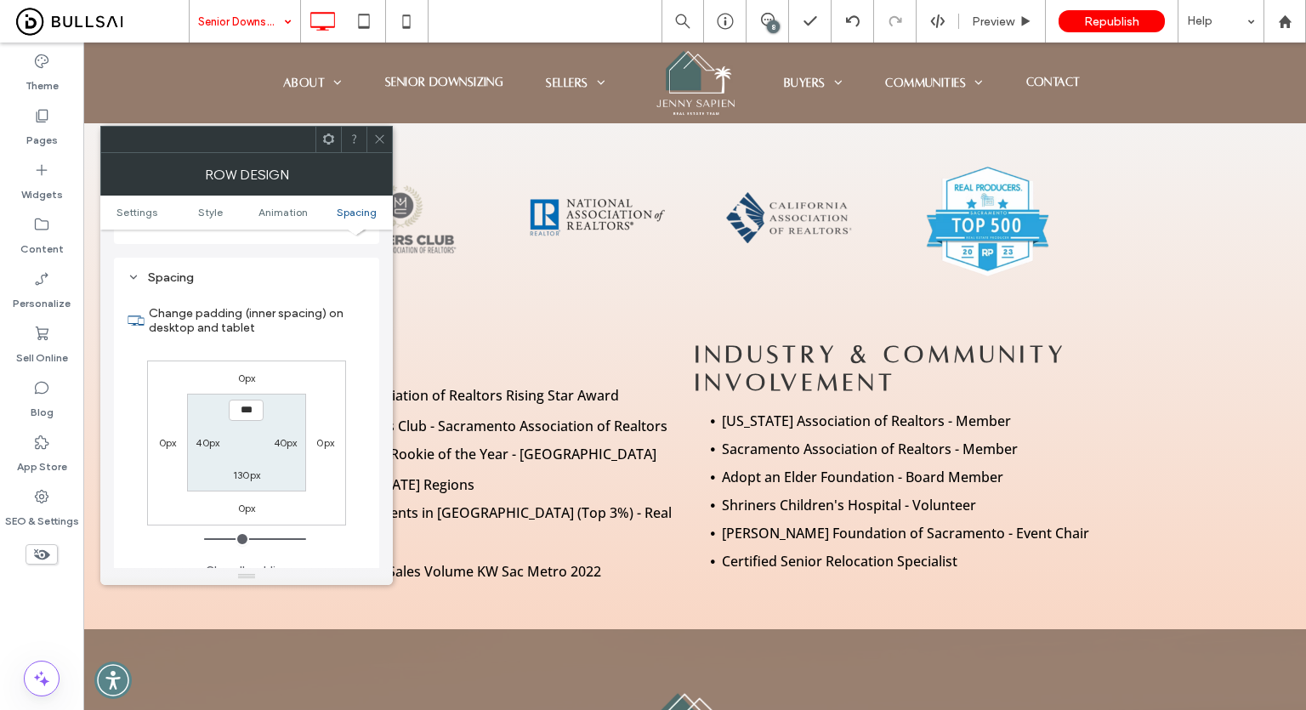
type input "***"
type input "*****"
click at [238, 468] on label "130px" at bounding box center [246, 474] width 27 height 13
type input "***"
click at [382, 136] on use at bounding box center [379, 139] width 9 height 9
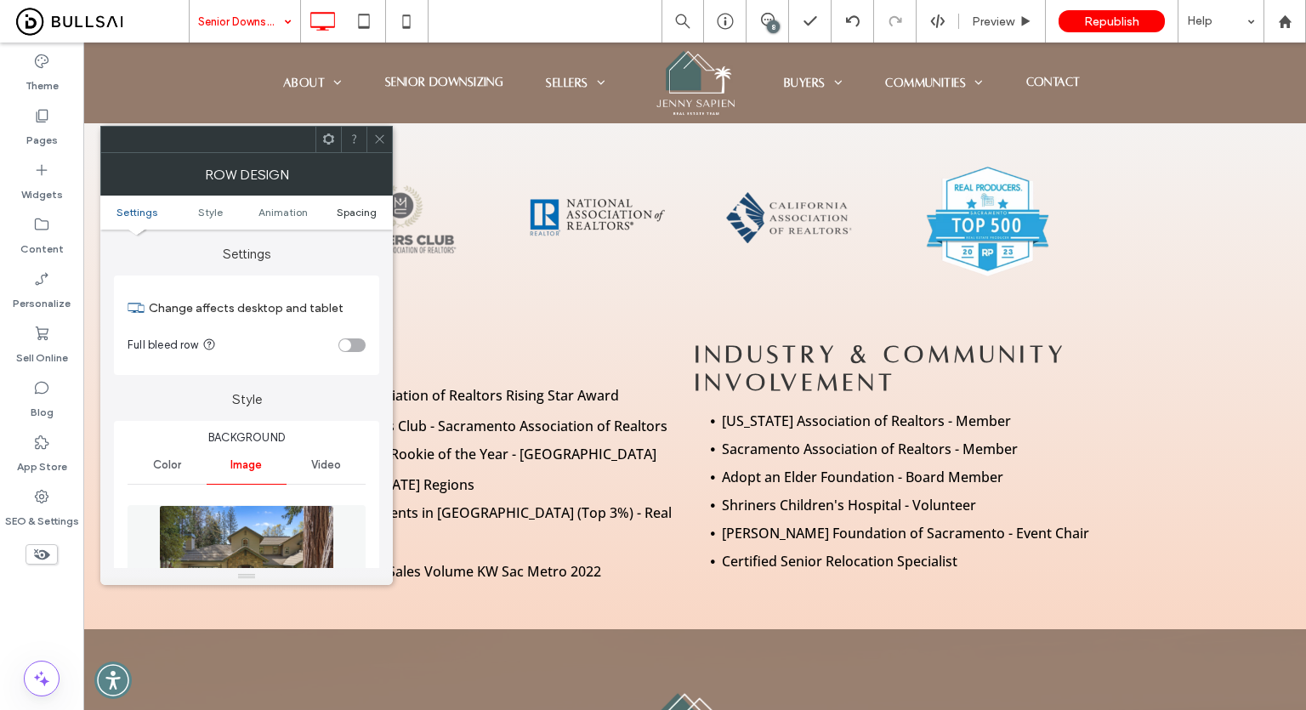
click at [348, 213] on span "Spacing" at bounding box center [357, 212] width 40 height 13
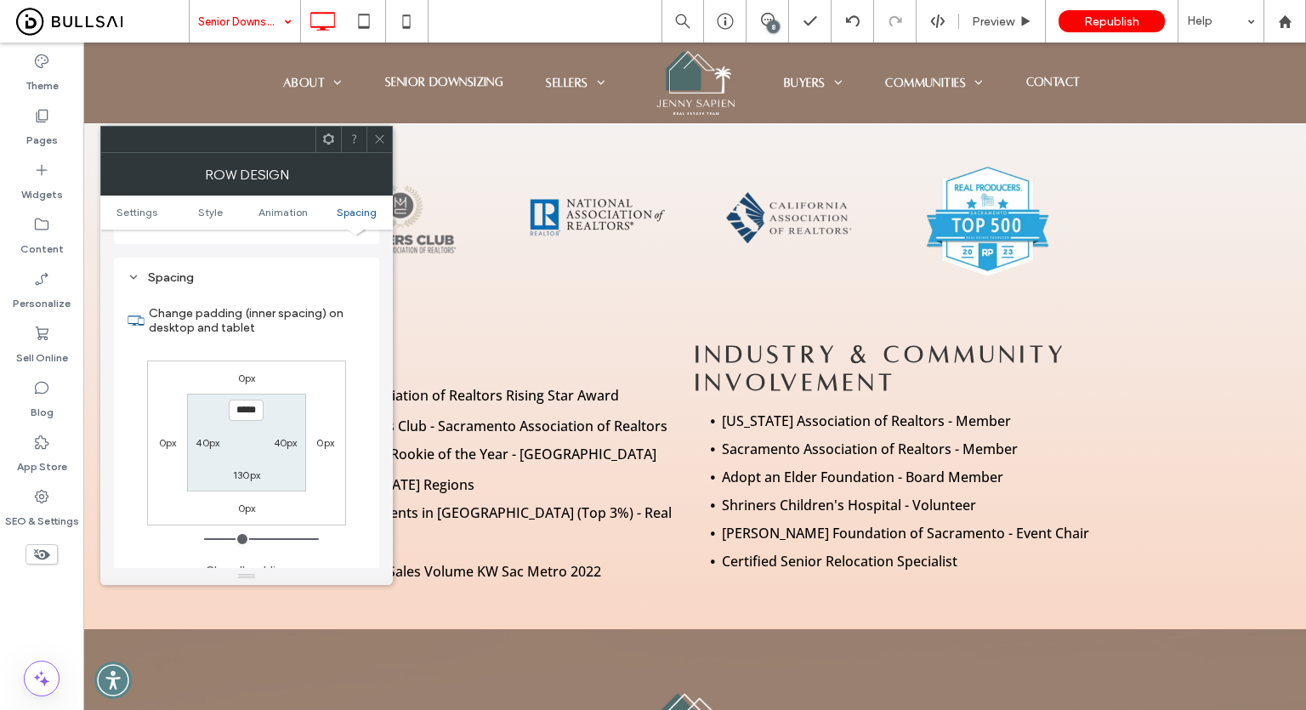
click at [241, 468] on label "130px" at bounding box center [246, 474] width 27 height 13
type input "***"
click at [241, 464] on input "*****" at bounding box center [246, 474] width 35 height 21
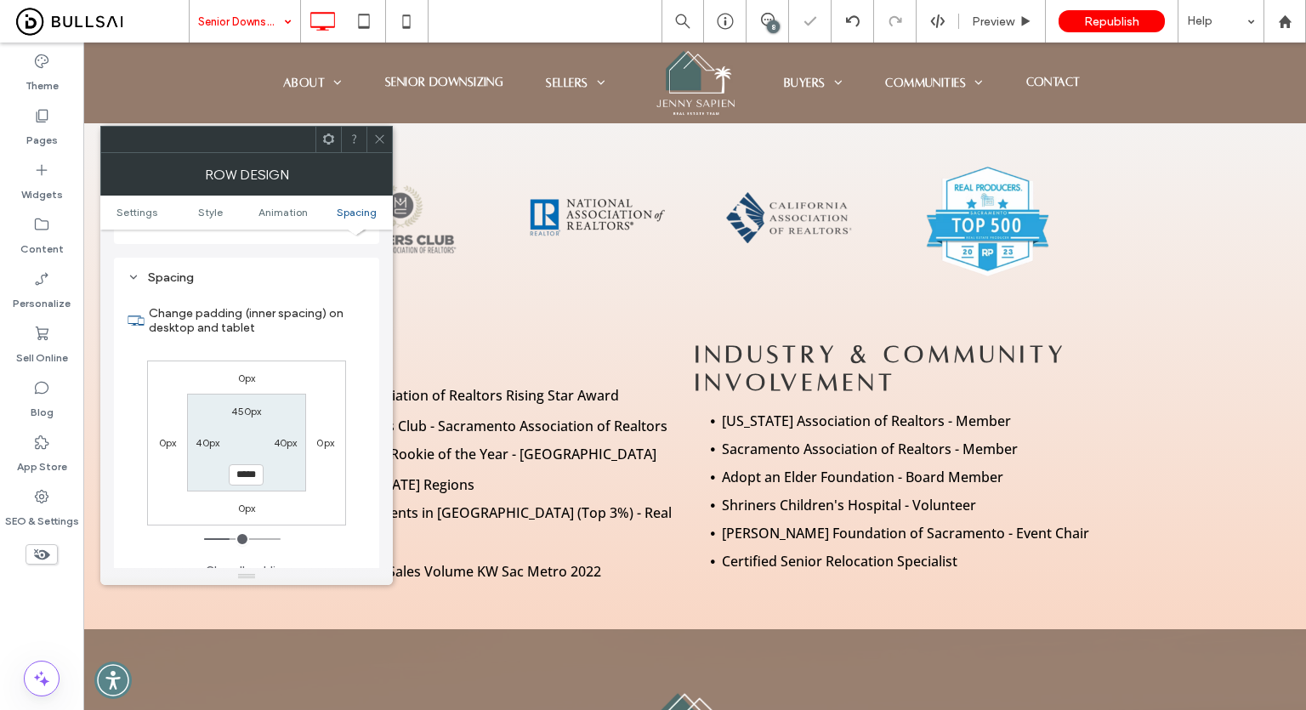
click at [235, 464] on input "*****" at bounding box center [246, 474] width 35 height 21
type input "**"
type input "****"
click at [384, 136] on icon at bounding box center [379, 139] width 13 height 13
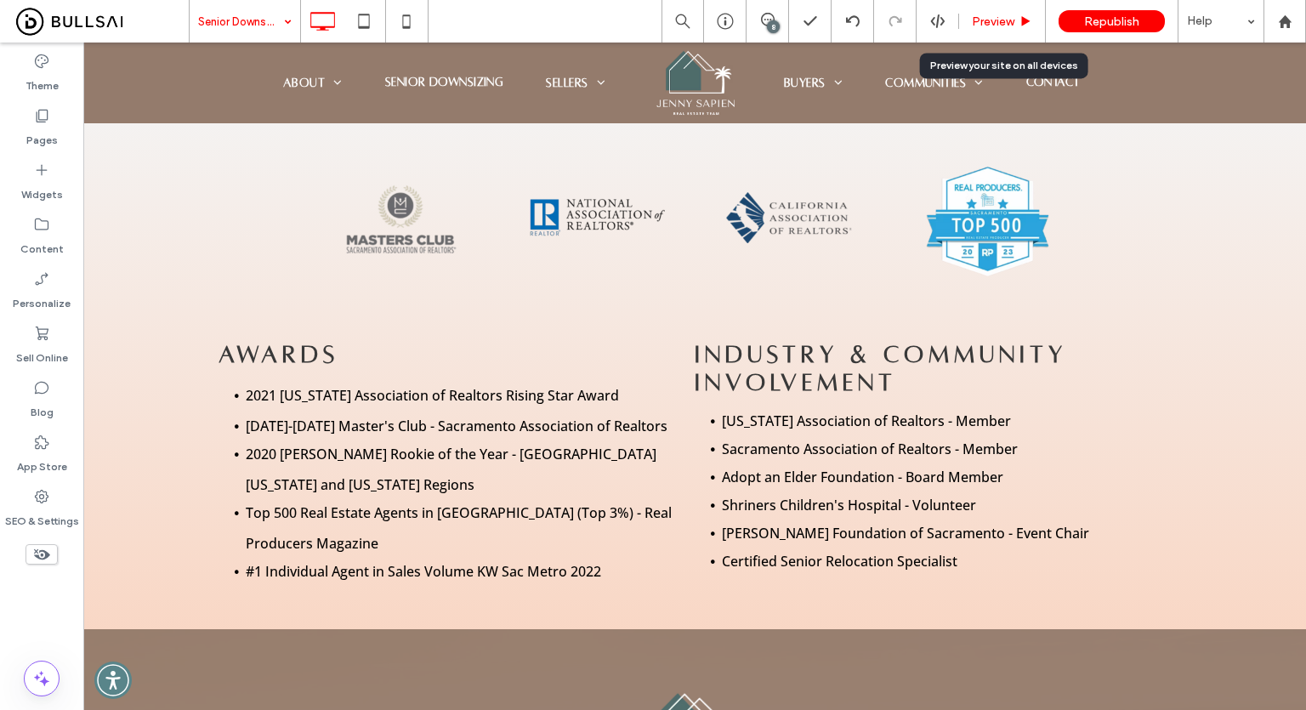
click at [990, 19] on span "Preview" at bounding box center [993, 21] width 43 height 14
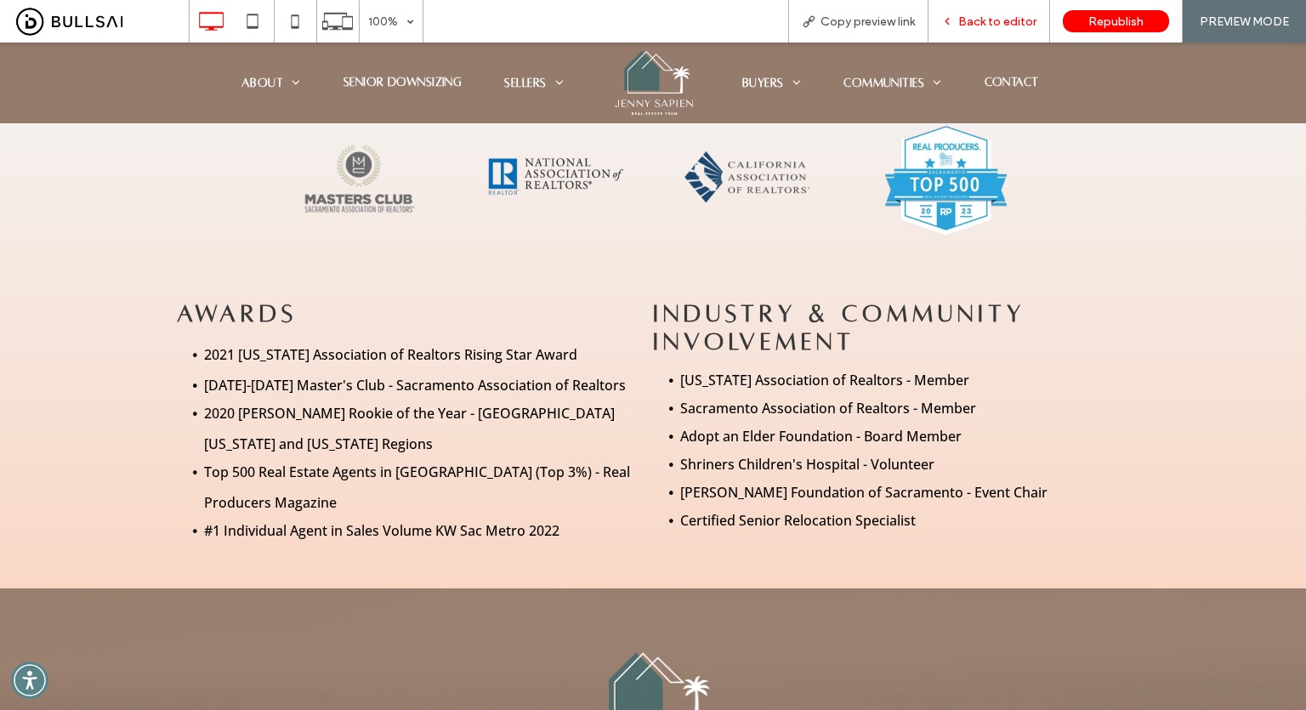
click at [977, 21] on span "Back to editor" at bounding box center [997, 21] width 78 height 14
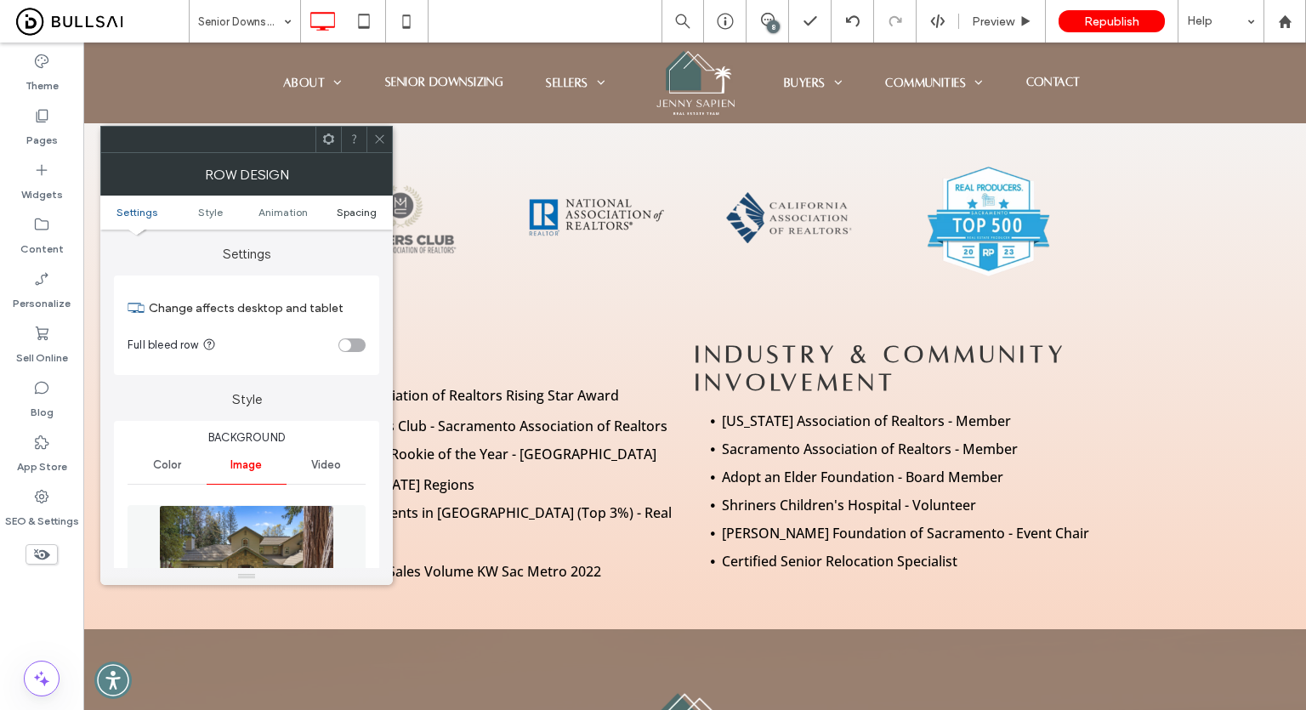
click at [347, 207] on span "Spacing" at bounding box center [357, 212] width 40 height 13
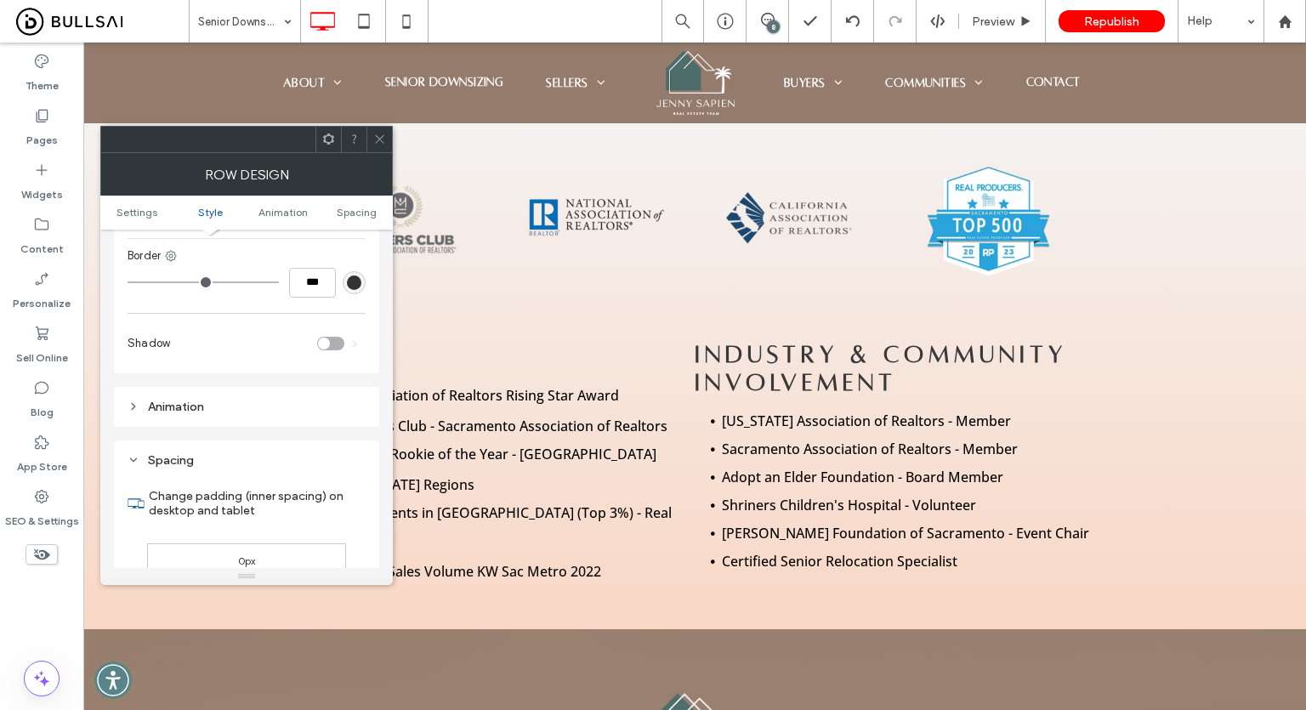
scroll to position [1022, 0]
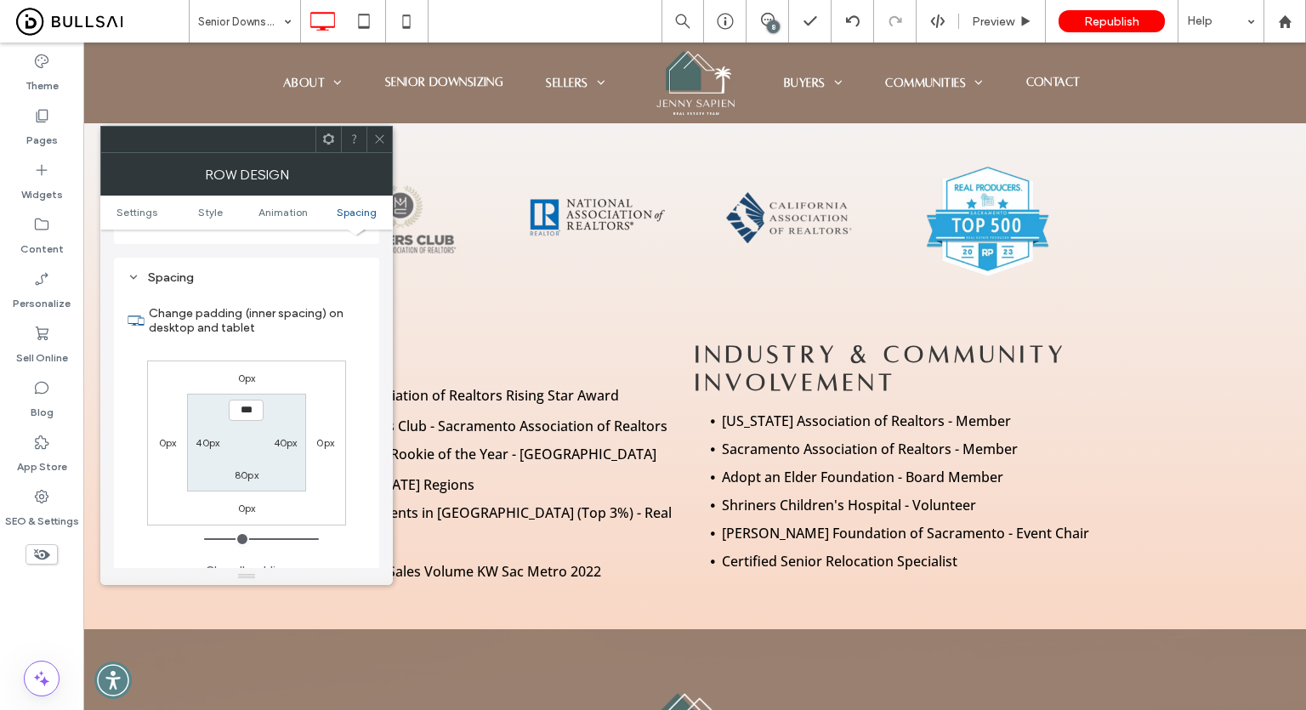
type input "*****"
type input "***"
drag, startPoint x: 245, startPoint y: 394, endPoint x: 201, endPoint y: 392, distance: 44.3
click at [201, 394] on section "***** 40px 80px 40px" at bounding box center [246, 443] width 118 height 98
type input "******"
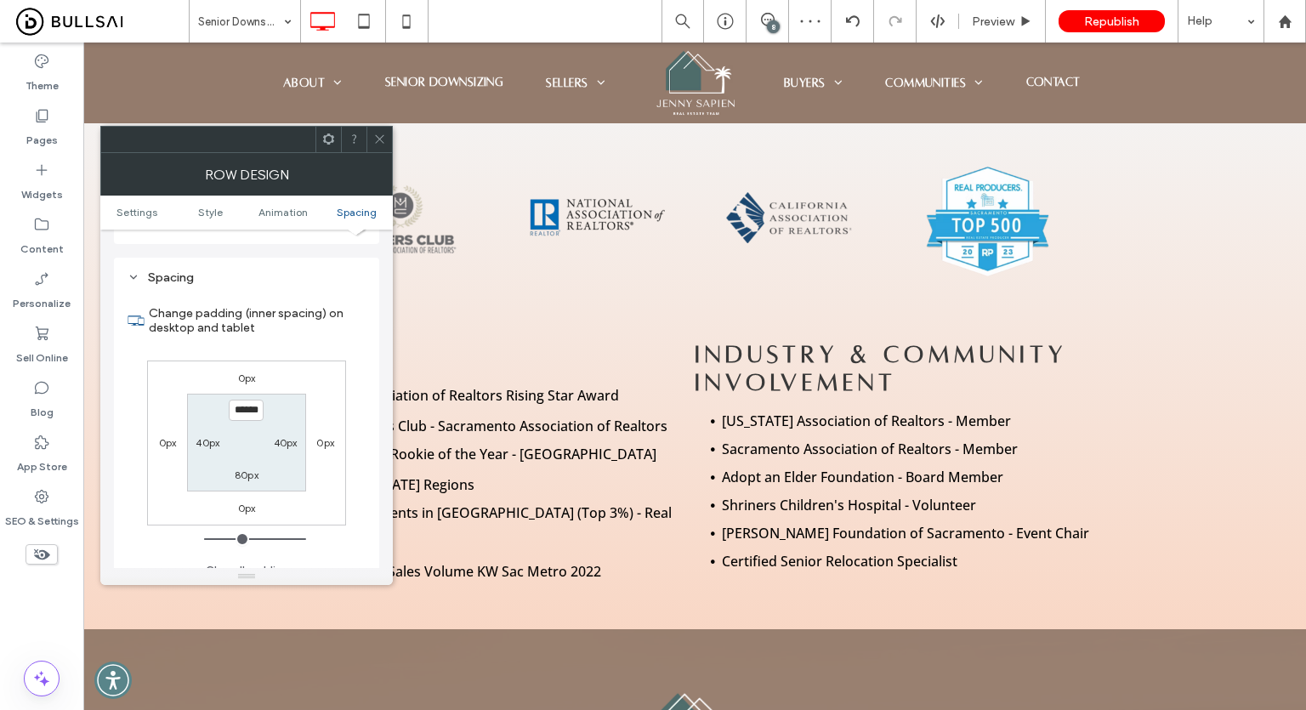
type input "***"
type input "*****"
type input "***"
click at [238, 400] on input "*****" at bounding box center [246, 410] width 35 height 21
type input "*****"
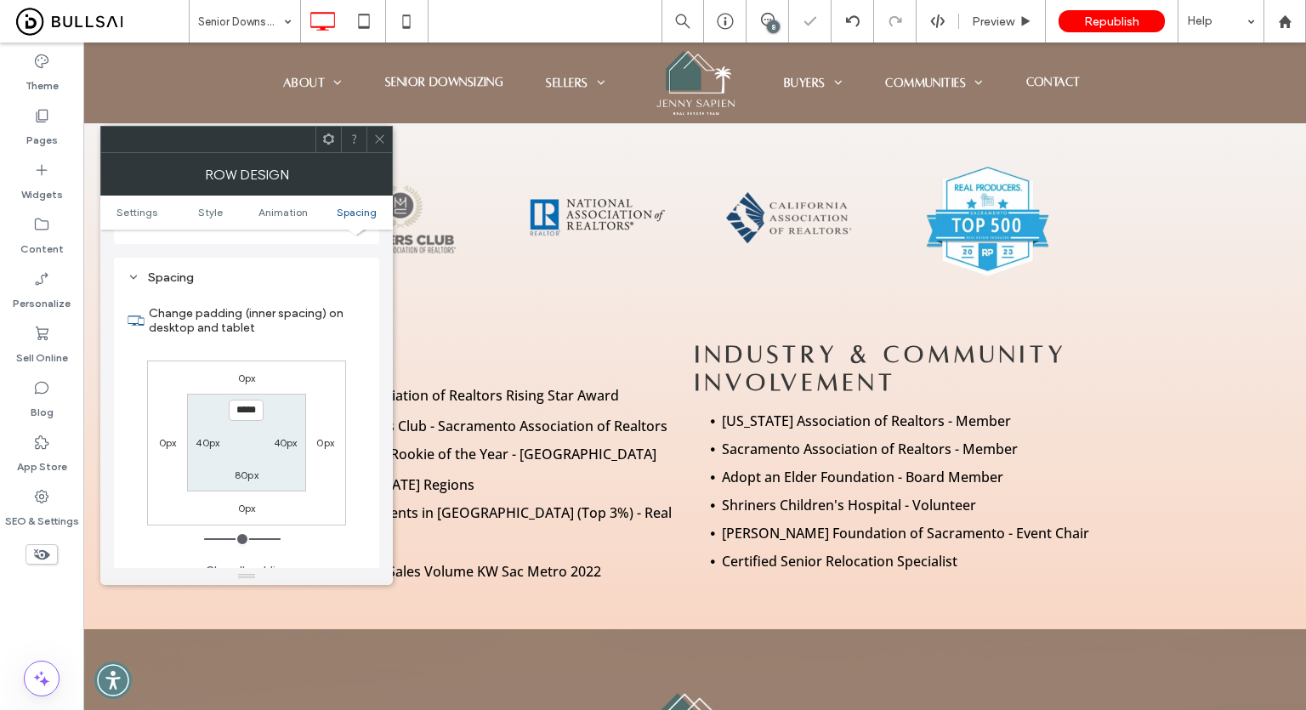
click at [252, 468] on label "80px" at bounding box center [247, 474] width 24 height 13
type input "**"
type input "***"
type input "*****"
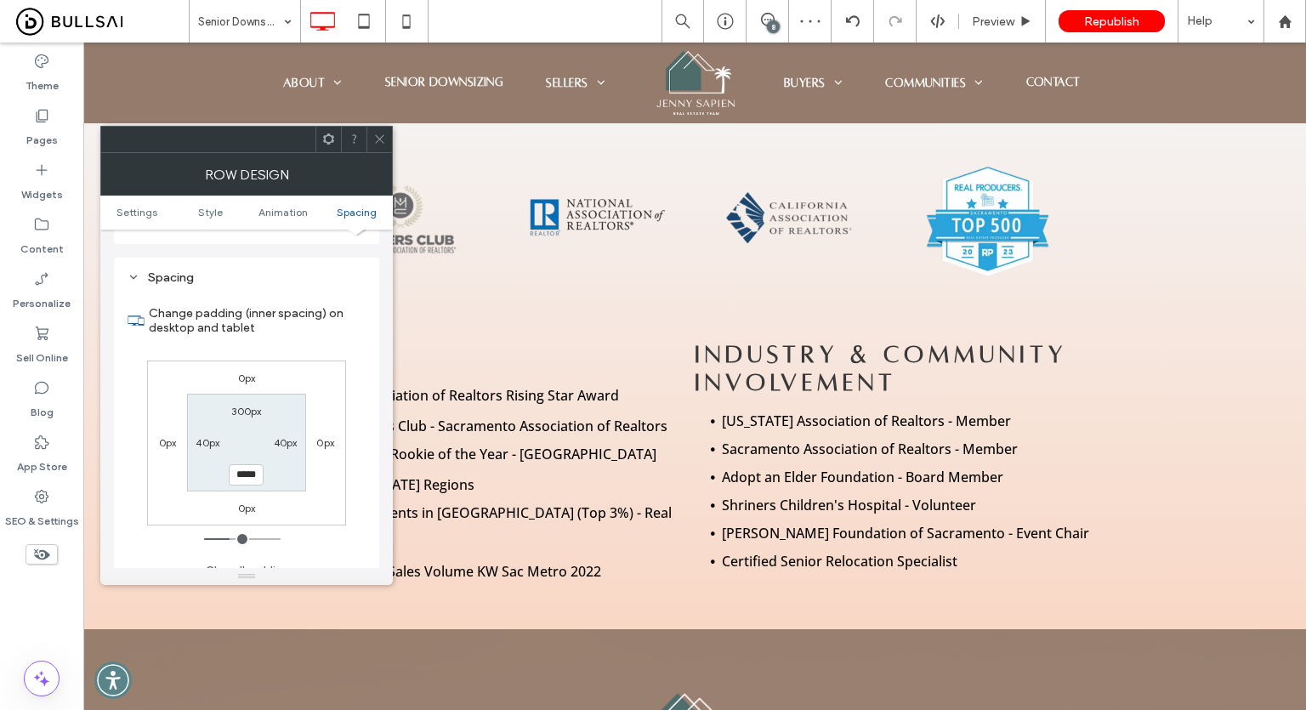
click at [378, 133] on icon at bounding box center [379, 139] width 13 height 13
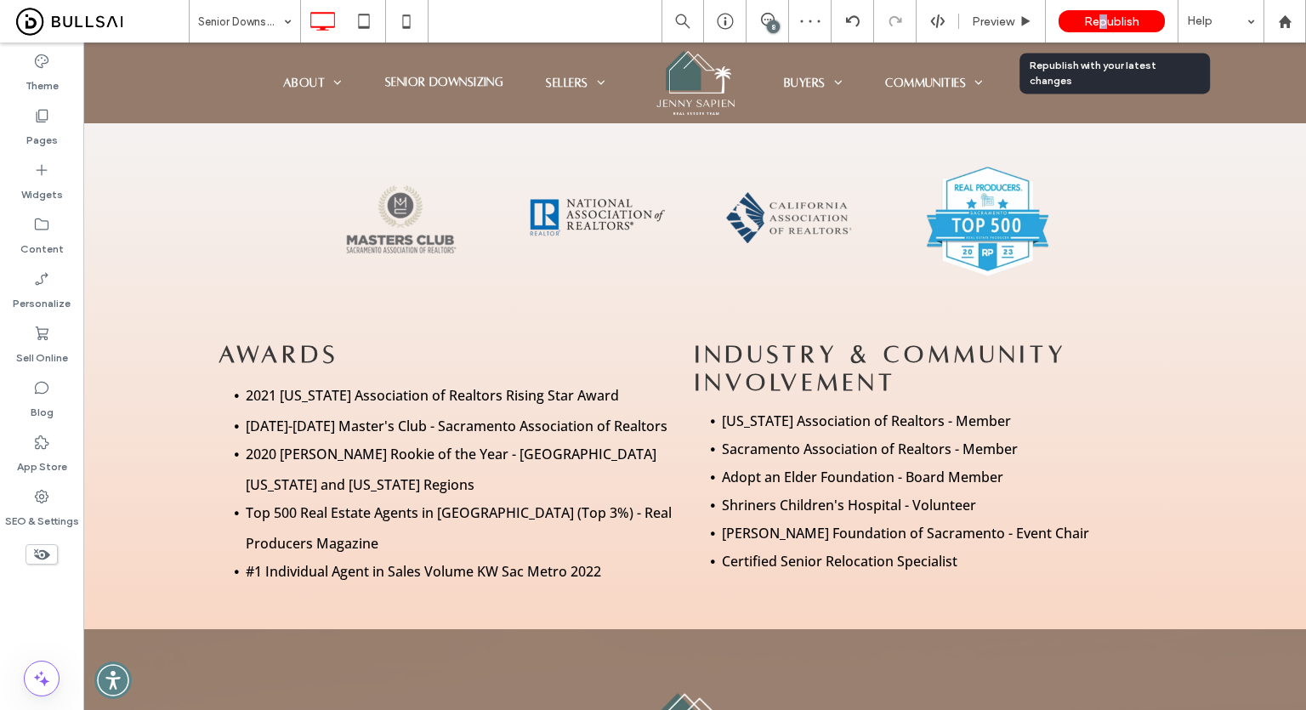
click at [1103, 26] on span "Republish" at bounding box center [1111, 21] width 55 height 14
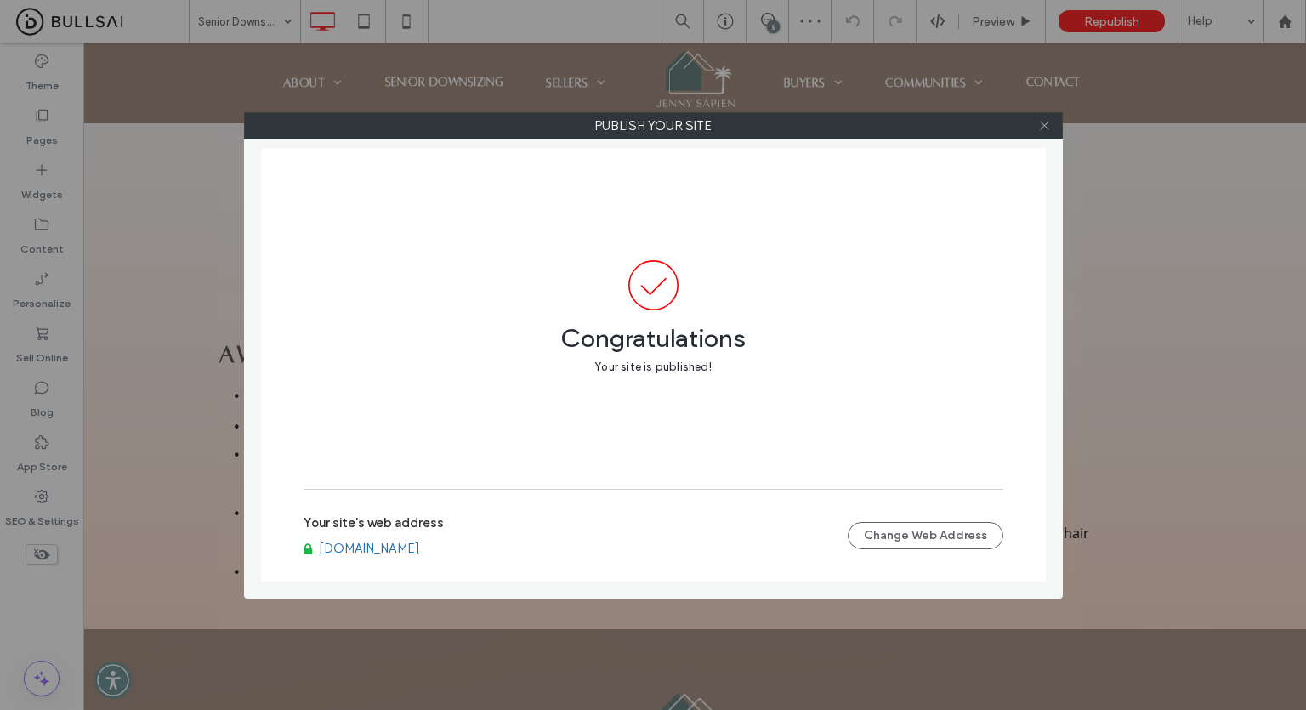
click at [1046, 121] on icon at bounding box center [1044, 125] width 13 height 13
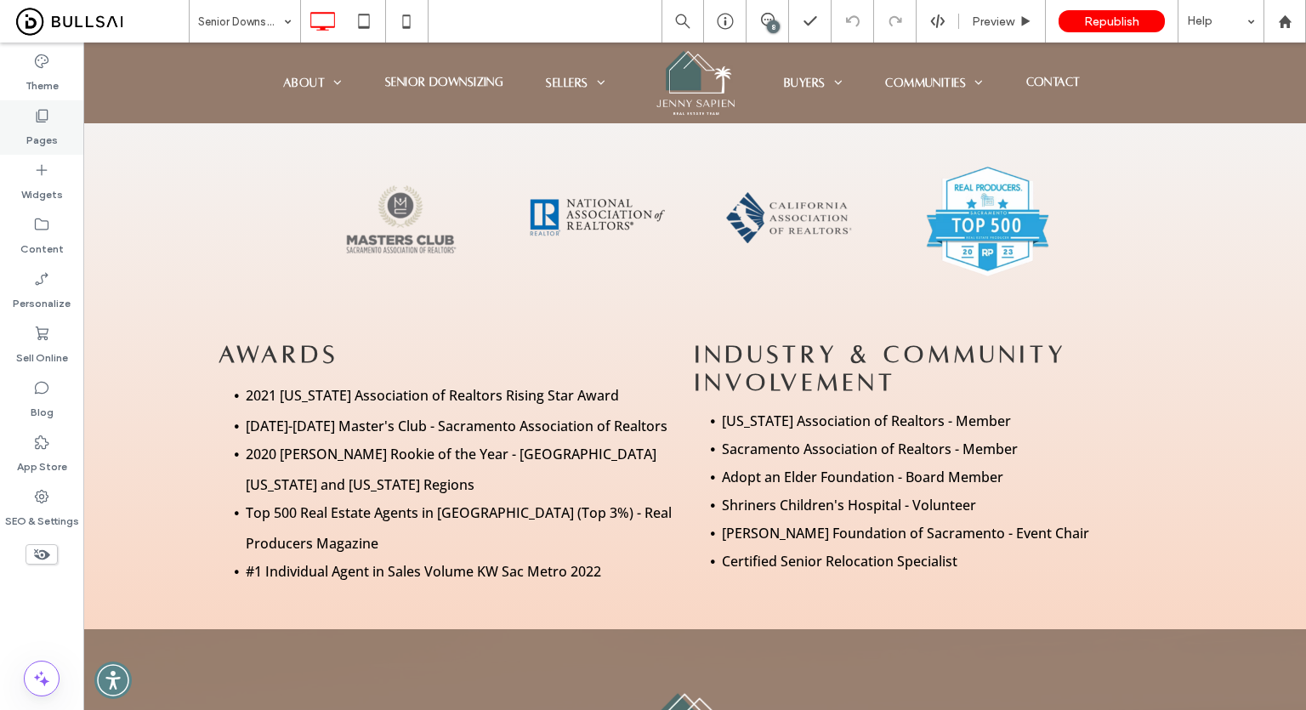
click at [18, 111] on div "Pages" at bounding box center [41, 127] width 83 height 54
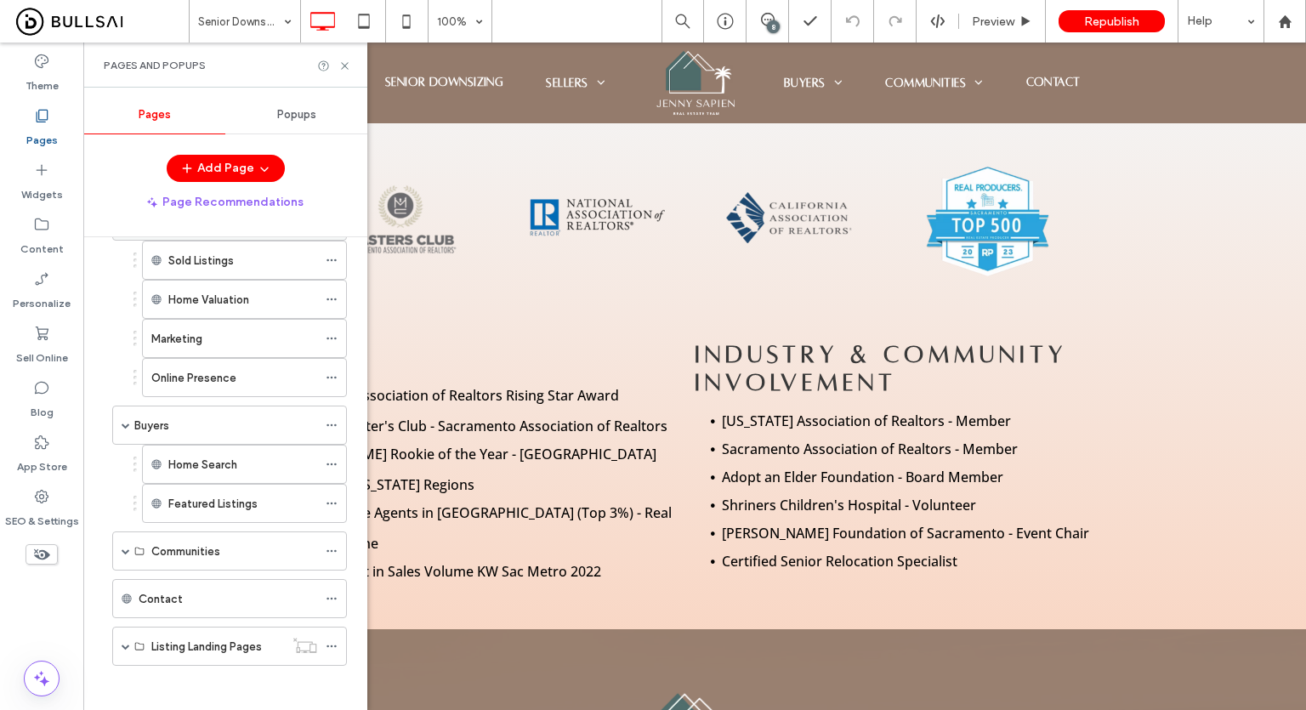
scroll to position [325, 0]
click at [336, 593] on icon at bounding box center [332, 599] width 12 height 12
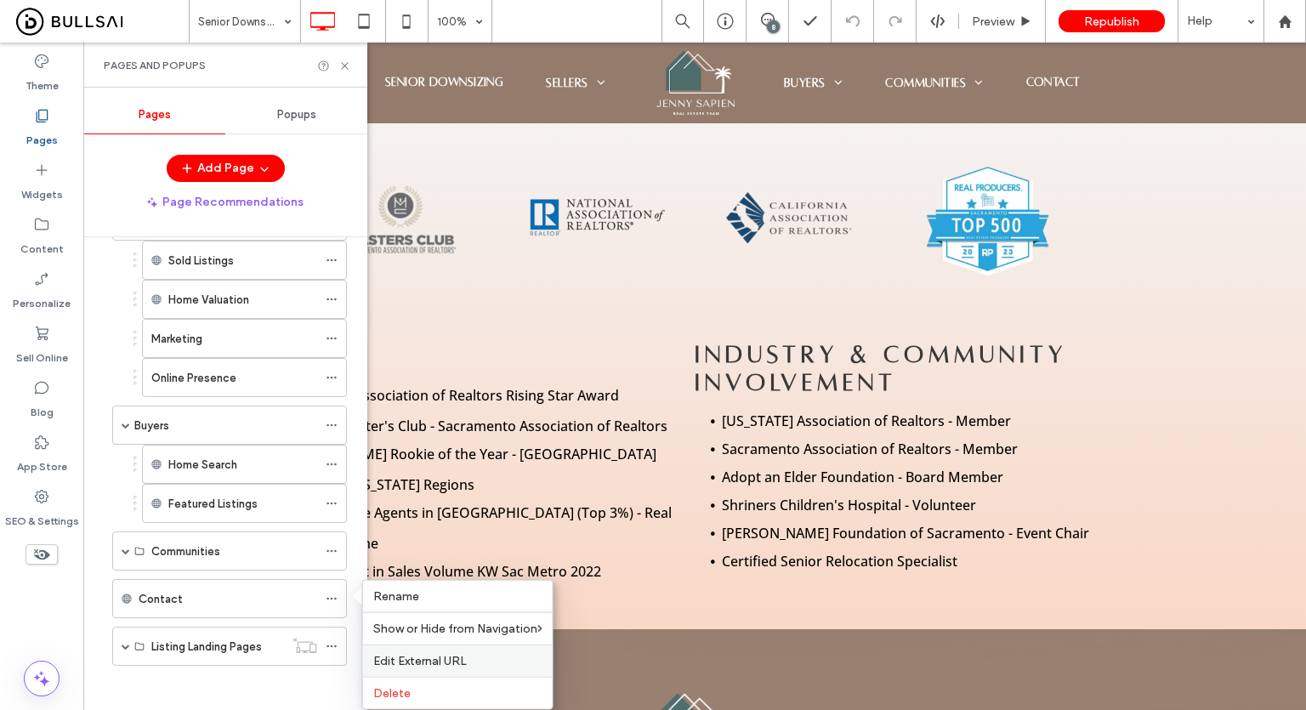
click at [437, 656] on span "Edit External URL" at bounding box center [420, 661] width 94 height 14
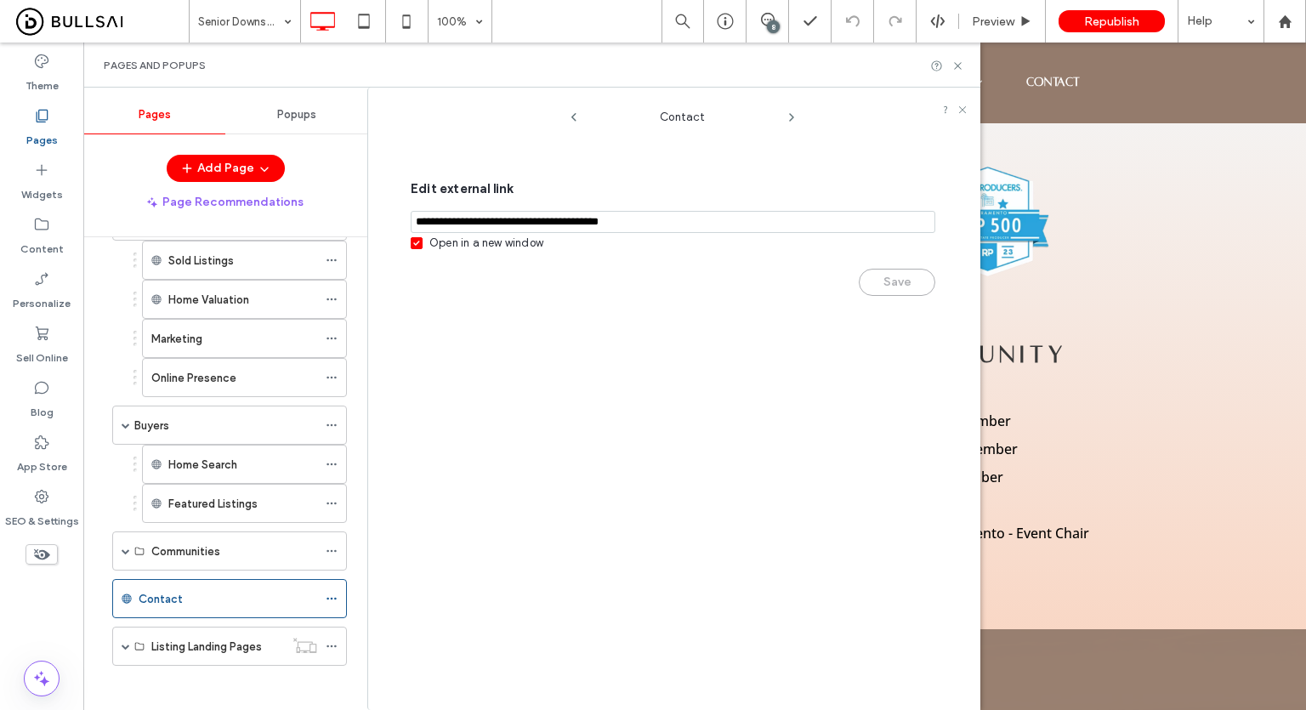
click at [489, 253] on div "Save" at bounding box center [673, 274] width 525 height 44
click at [516, 236] on div "Open in a new window" at bounding box center [486, 243] width 114 height 17
click at [904, 285] on button "Save" at bounding box center [897, 282] width 77 height 27
click at [122, 547] on span at bounding box center [126, 551] width 9 height 9
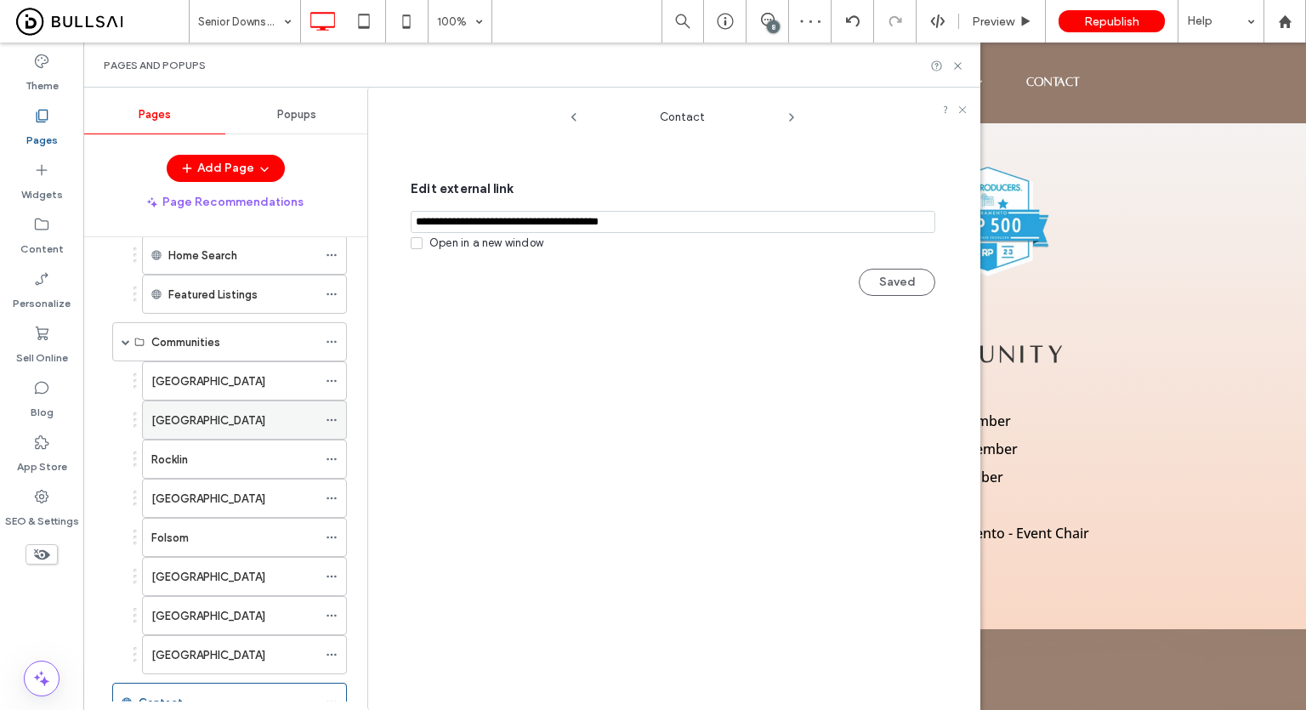
scroll to position [465, 0]
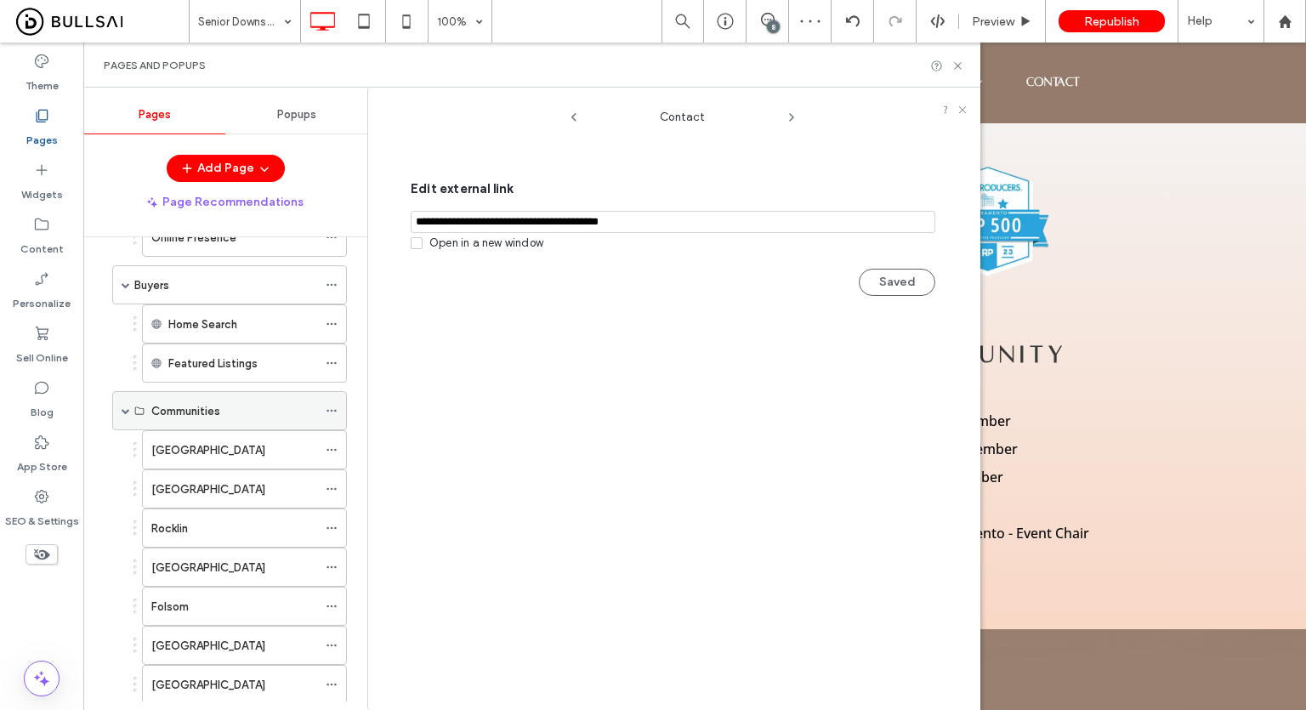
click at [117, 409] on div "Communities" at bounding box center [229, 410] width 235 height 39
click at [339, 350] on div at bounding box center [336, 363] width 20 height 26
click at [330, 362] on icon at bounding box center [332, 363] width 12 height 12
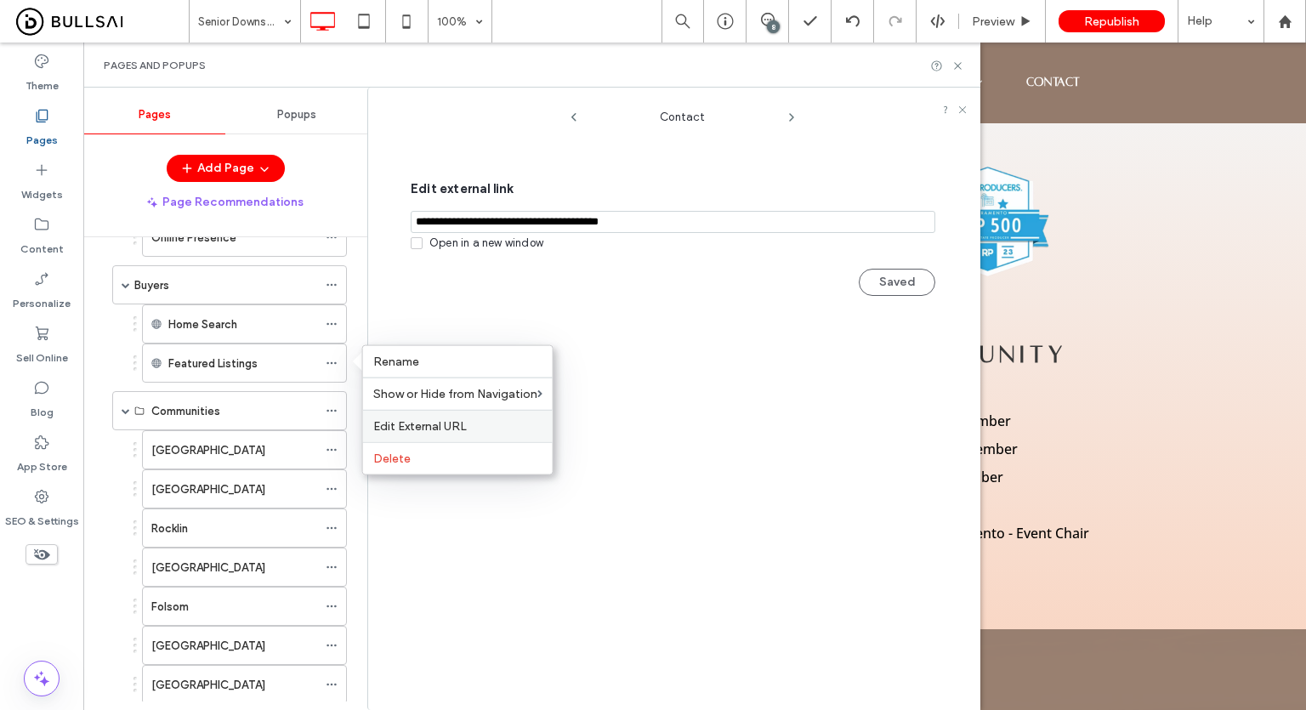
click at [438, 429] on span "Edit External URL" at bounding box center [420, 426] width 94 height 14
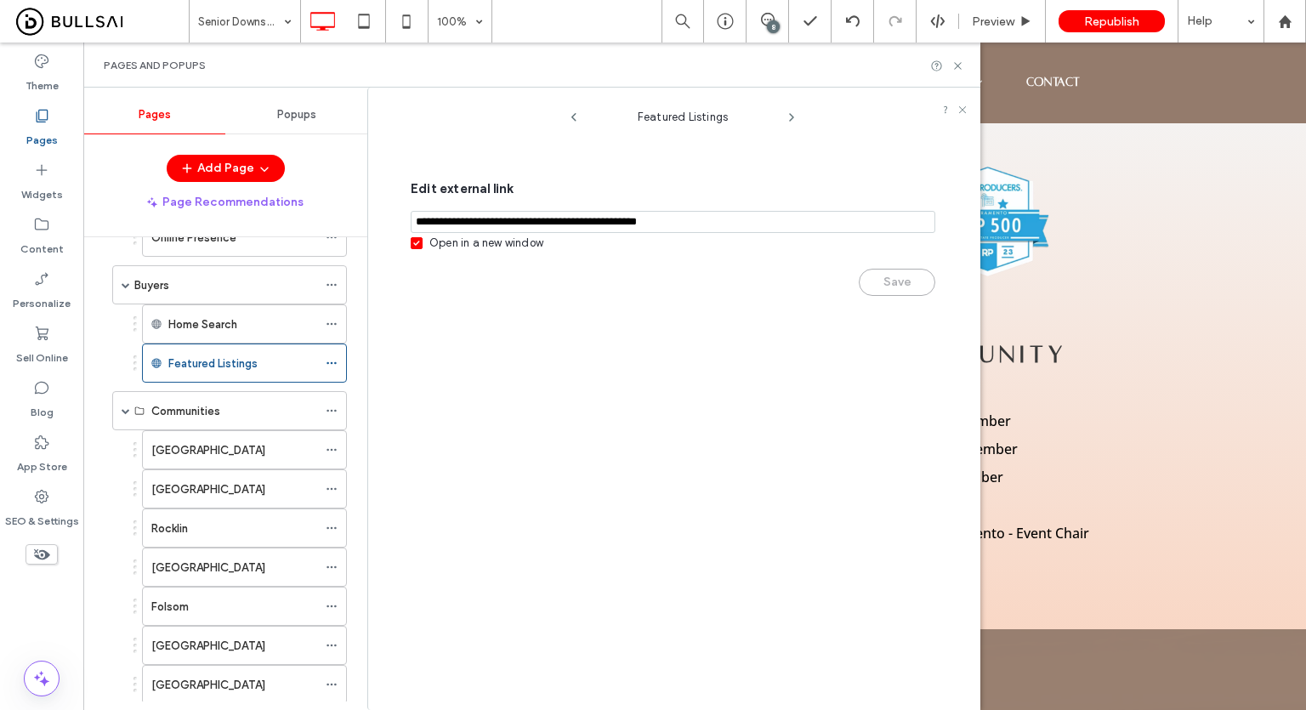
click at [527, 256] on div "Save" at bounding box center [673, 274] width 525 height 44
click at [527, 247] on div "Open in a new window" at bounding box center [486, 243] width 114 height 17
click at [882, 275] on button "Save" at bounding box center [897, 282] width 77 height 27
click at [327, 324] on icon at bounding box center [332, 324] width 12 height 12
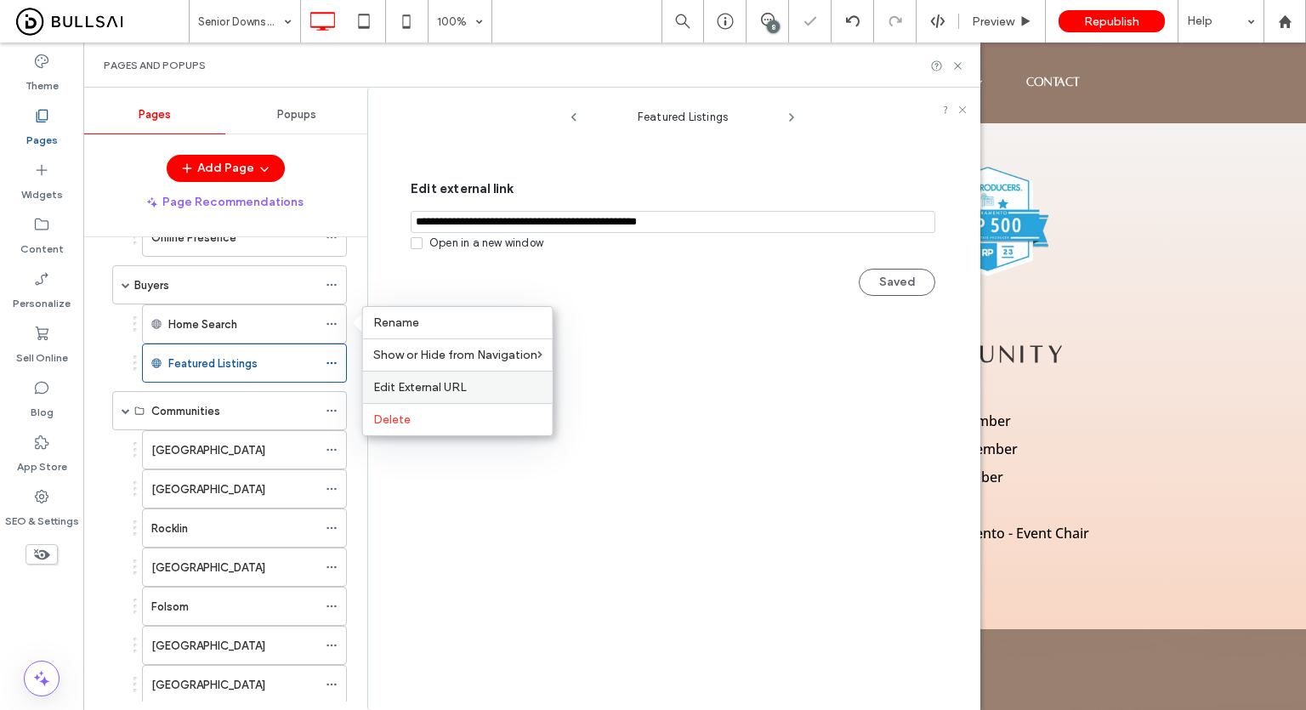
click at [461, 375] on div "Edit External URL" at bounding box center [458, 387] width 190 height 32
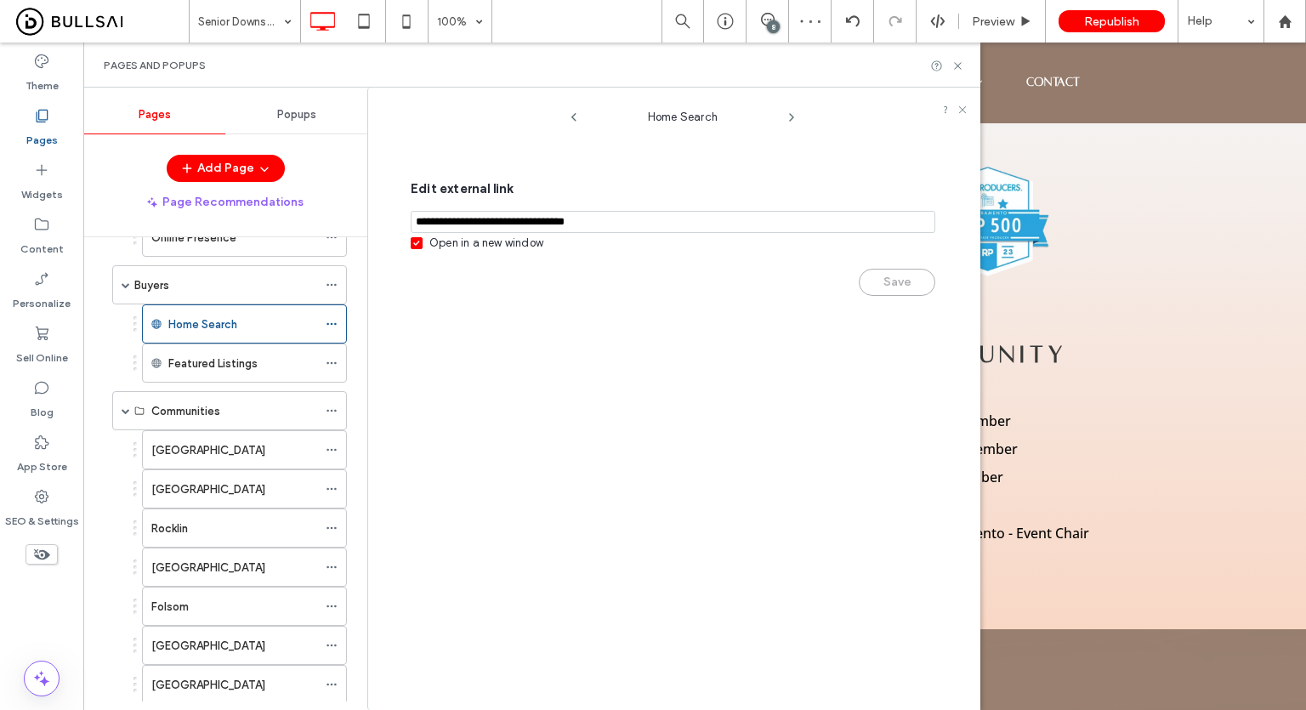
click at [533, 244] on div "Open in a new window" at bounding box center [486, 243] width 114 height 17
click at [876, 280] on button "Save" at bounding box center [897, 282] width 77 height 27
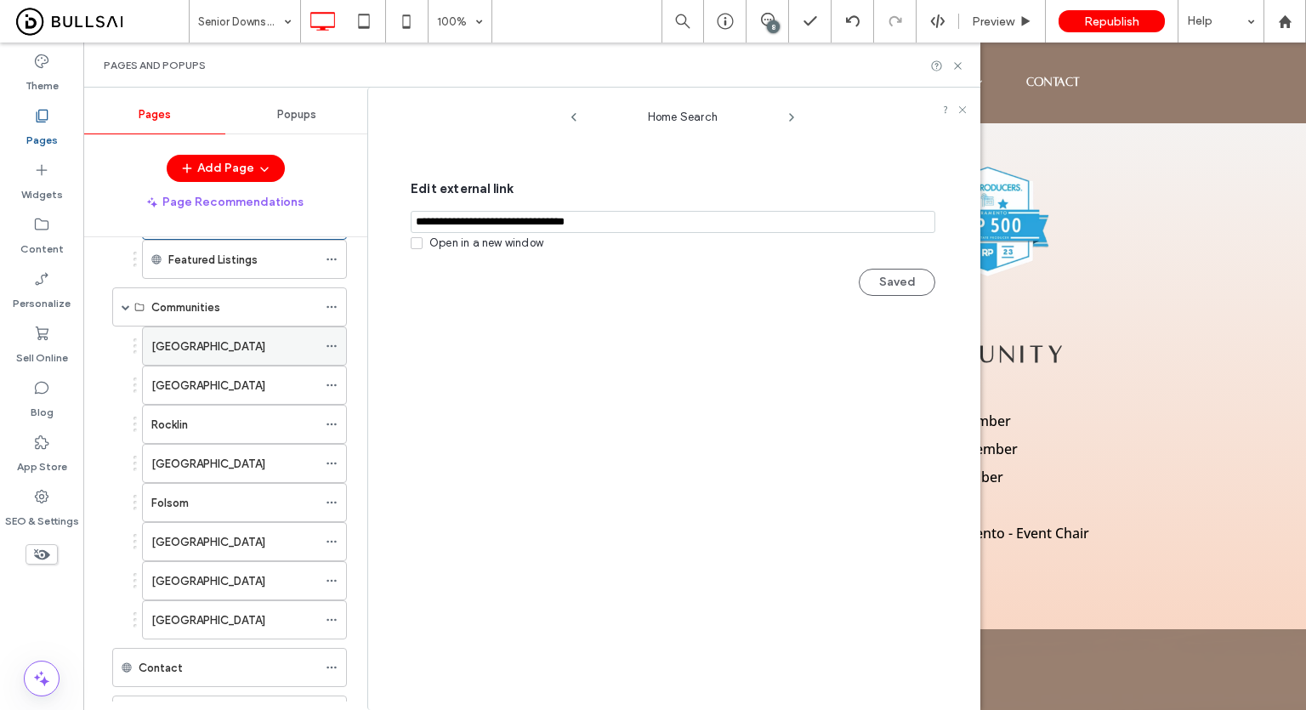
scroll to position [635, 0]
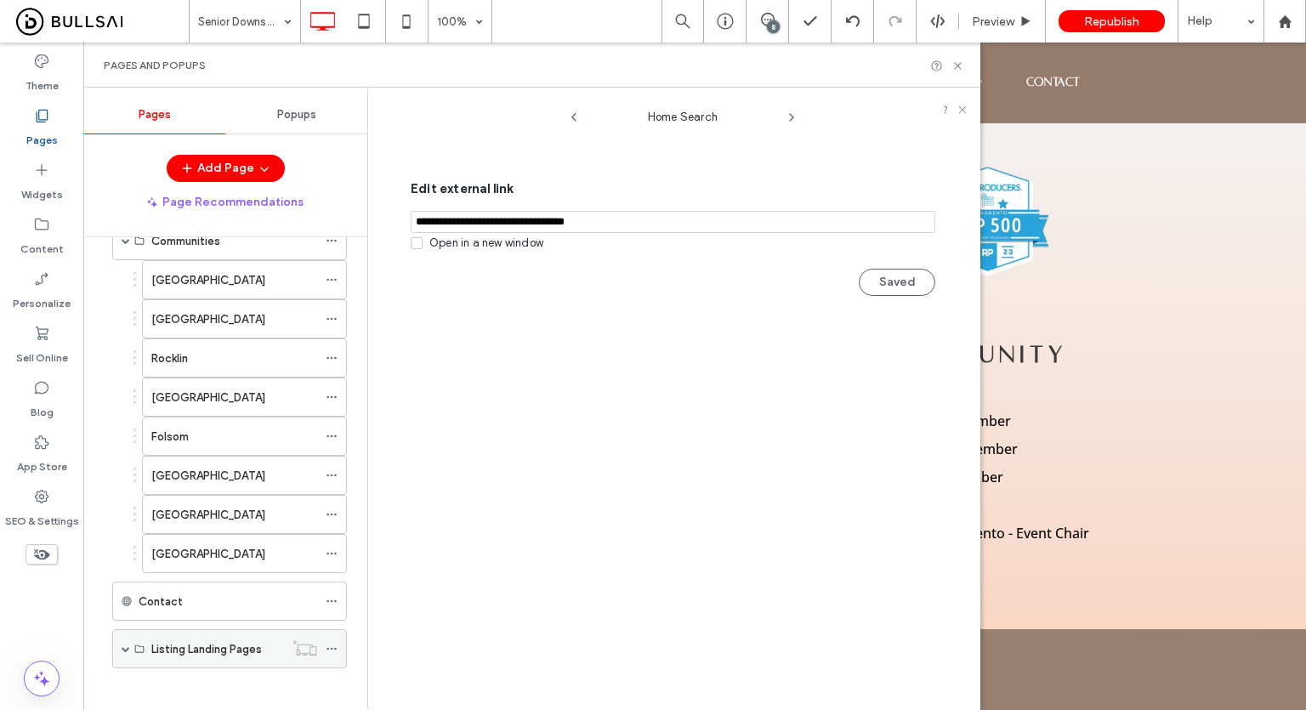
click at [123, 644] on span at bounding box center [126, 648] width 9 height 9
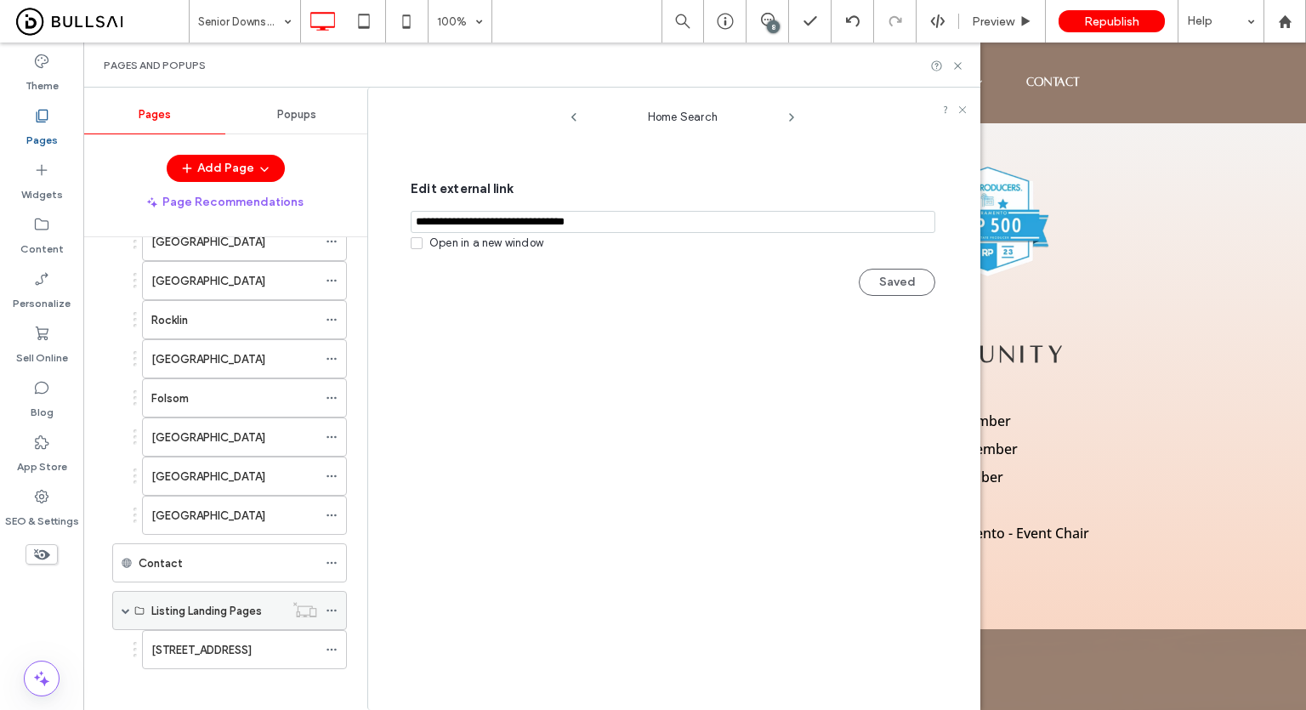
click at [126, 606] on span at bounding box center [126, 610] width 9 height 9
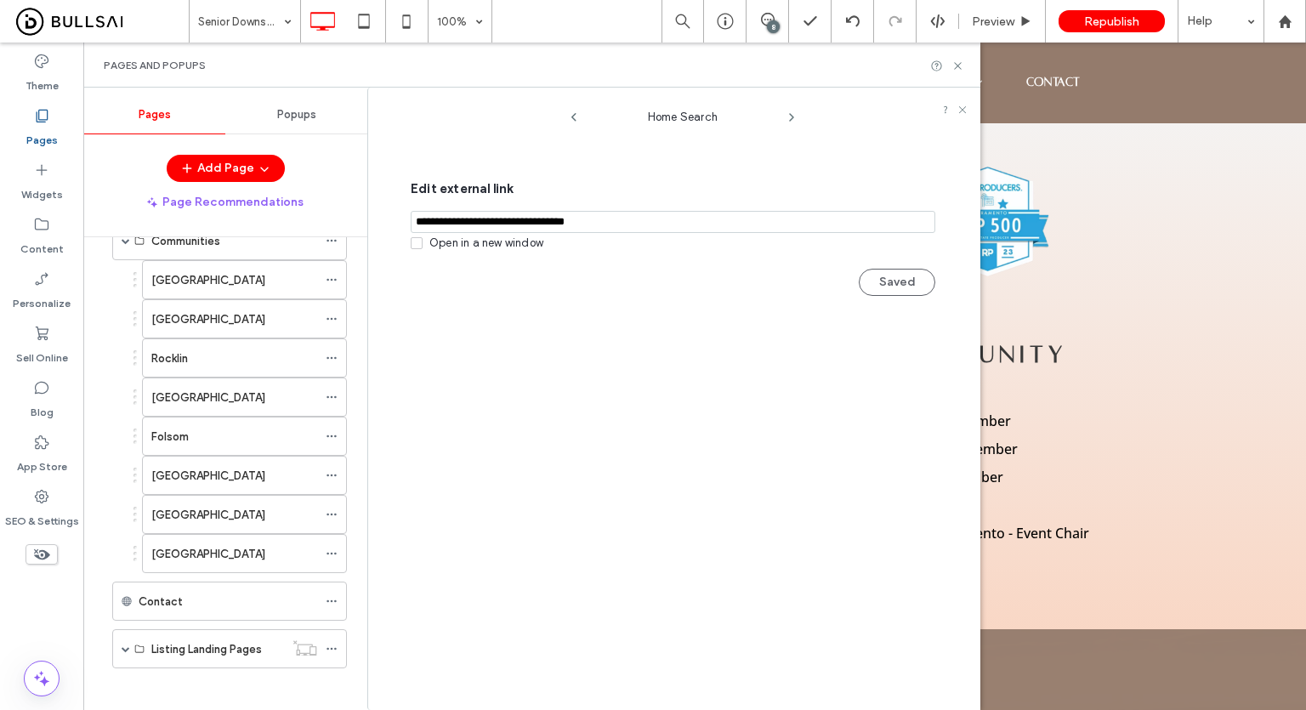
click at [125, 490] on ol "Sacramento Roseville Rocklin Granite Bay Folsom El Dorado Hills East Sacramento…" at bounding box center [234, 416] width 226 height 313
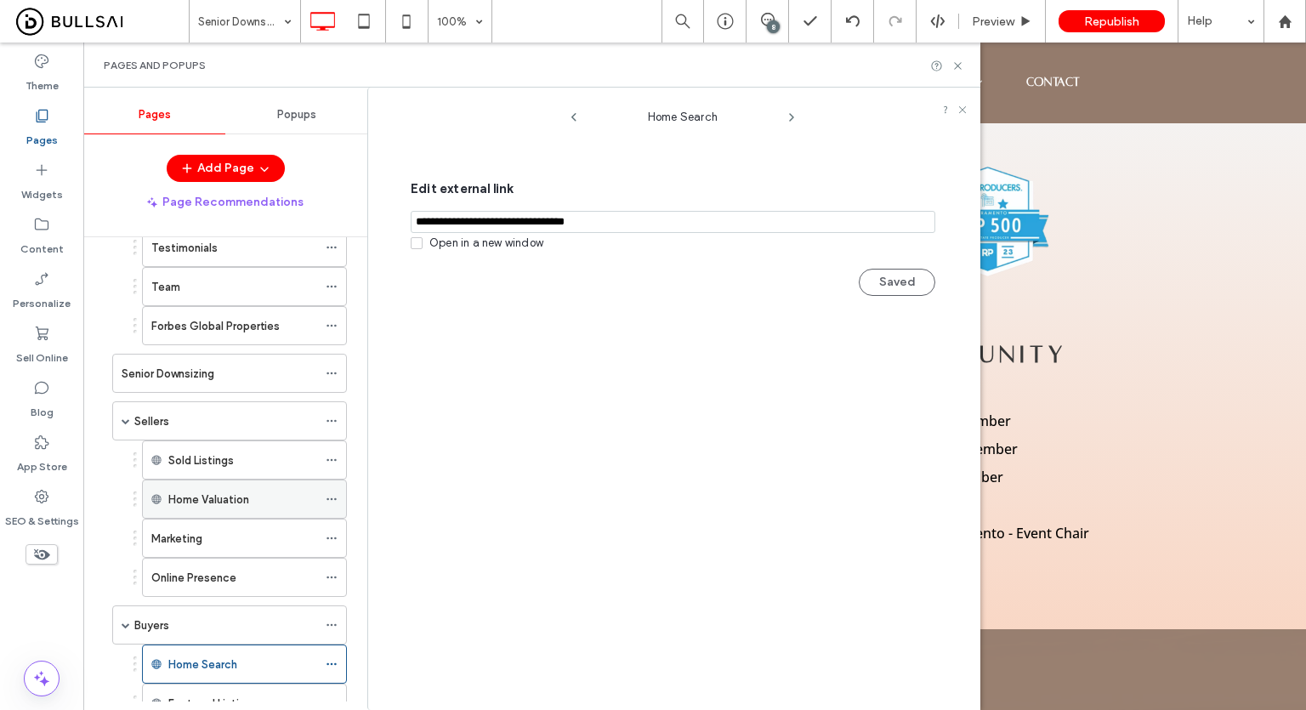
scroll to position [0, 0]
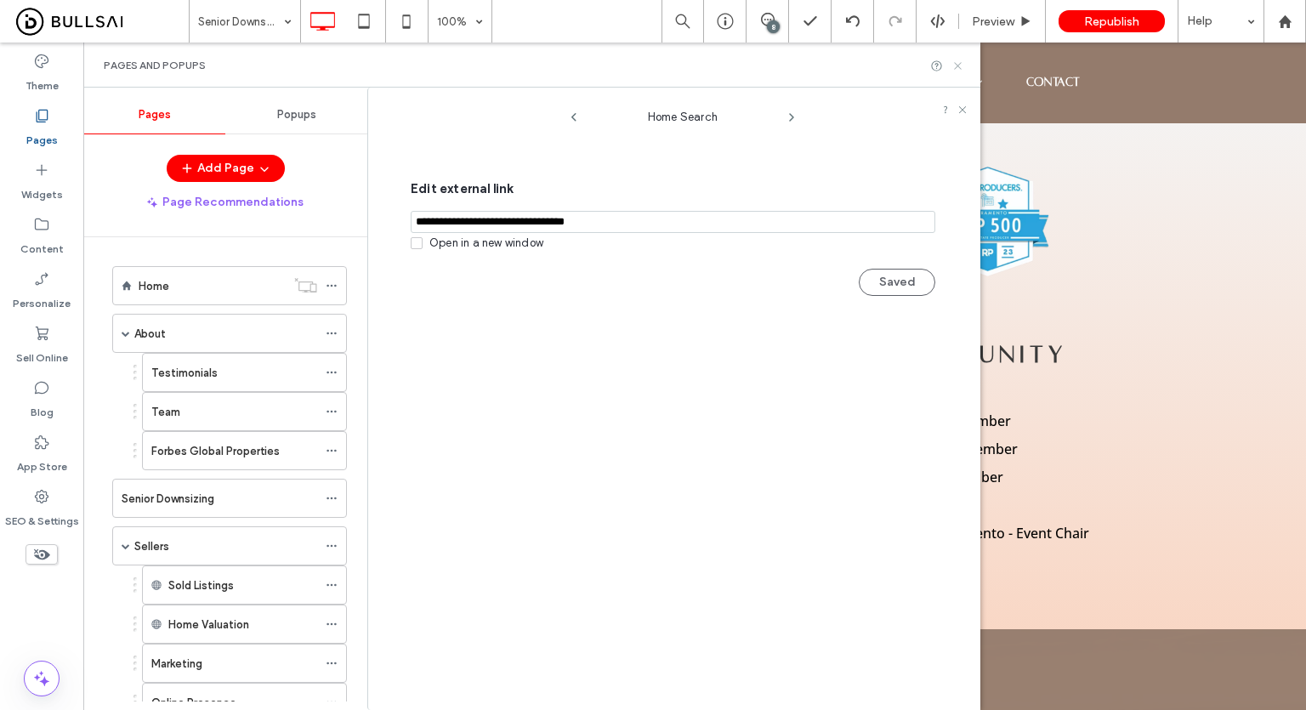
click at [952, 68] on icon at bounding box center [957, 66] width 13 height 13
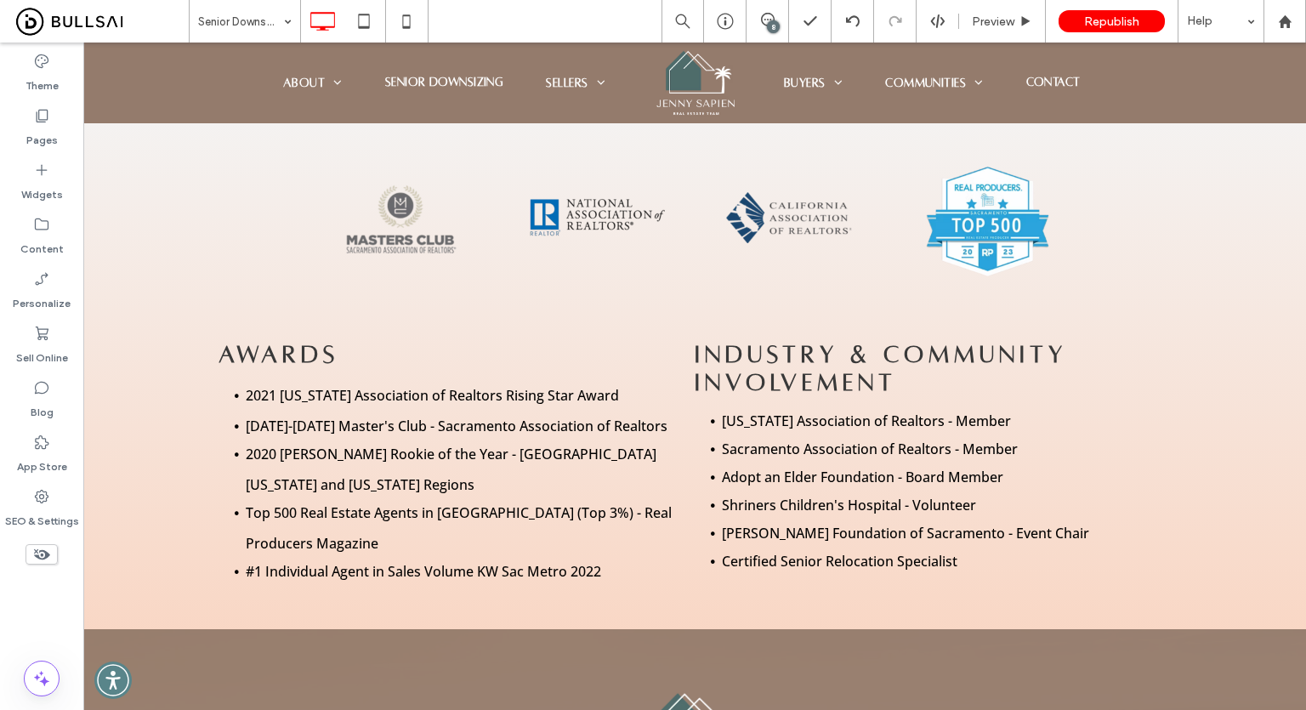
click at [574, 14] on div "Senior Downsizing 8 Preview Republish Help" at bounding box center [747, 21] width 1117 height 43
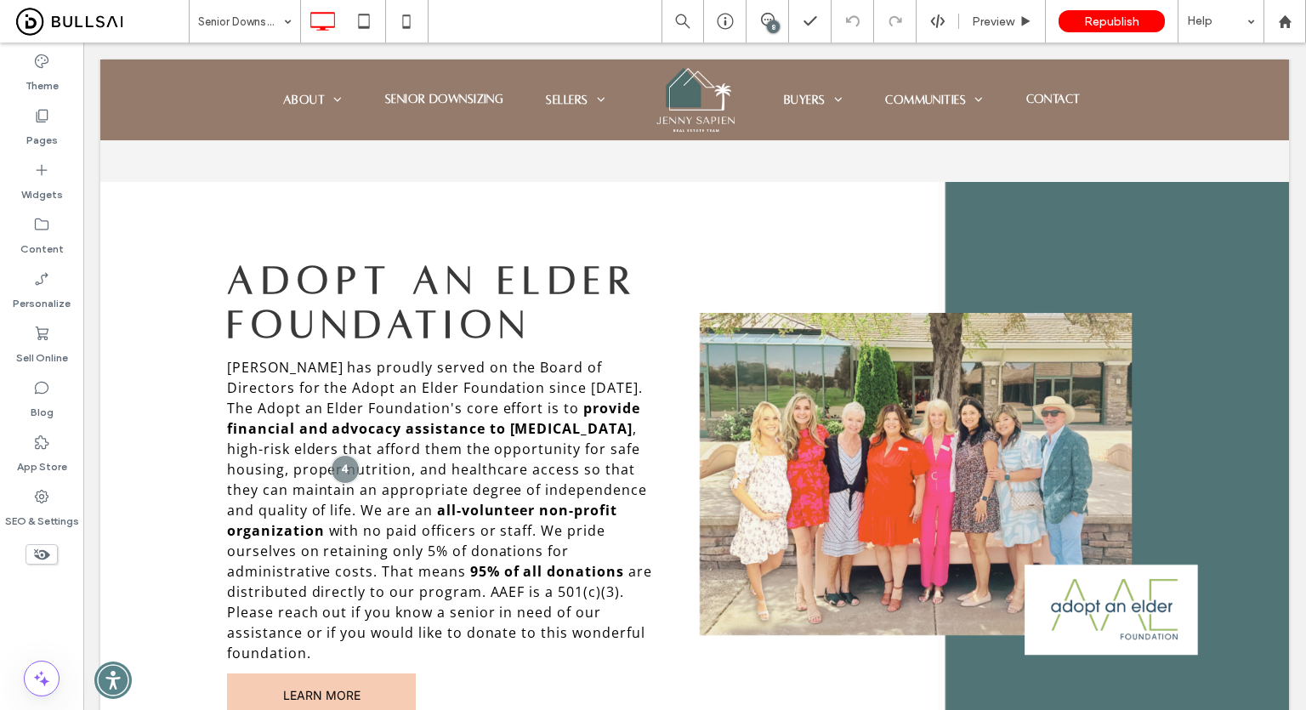
scroll to position [2888, 0]
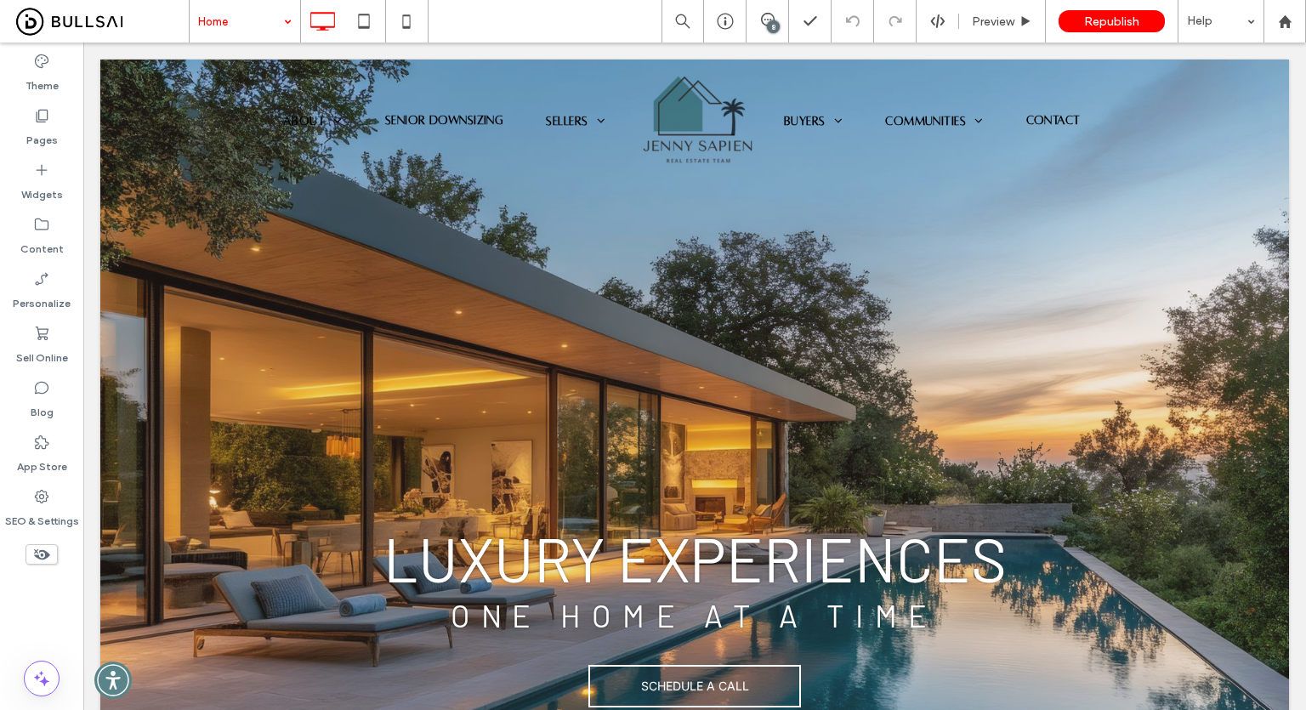
click at [261, 27] on input at bounding box center [240, 21] width 85 height 43
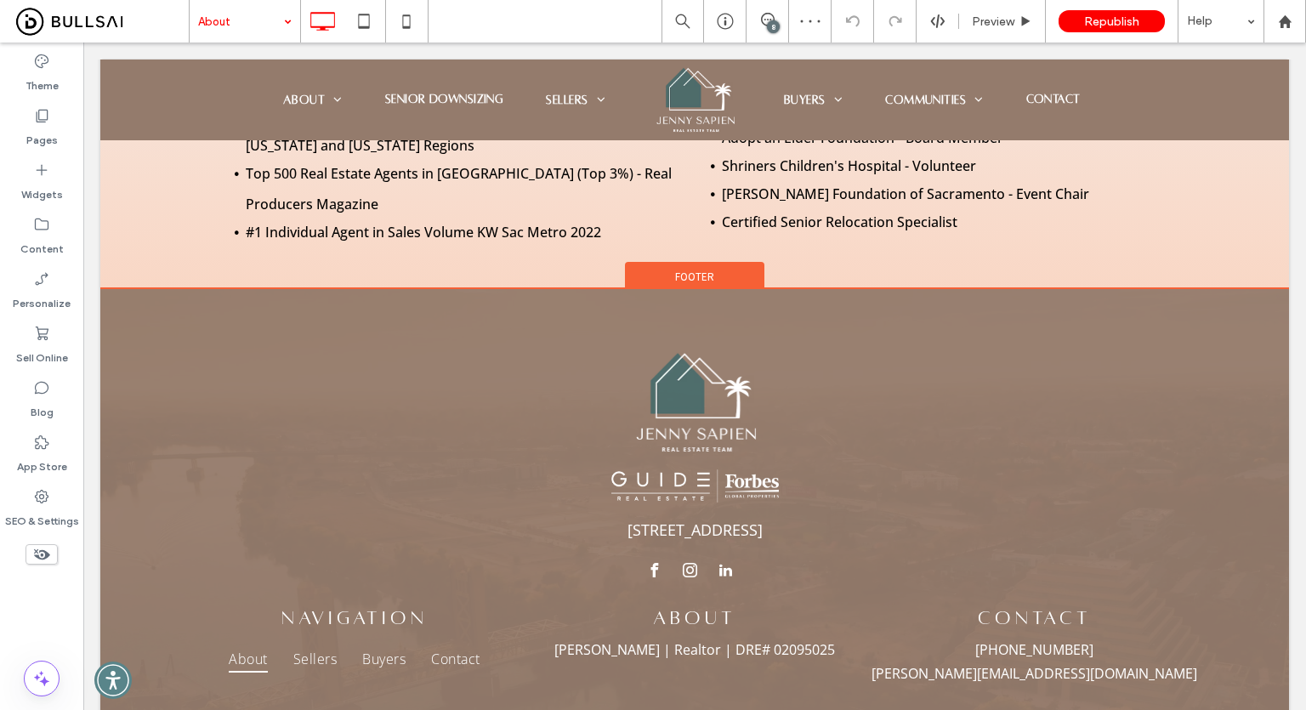
scroll to position [1570, 0]
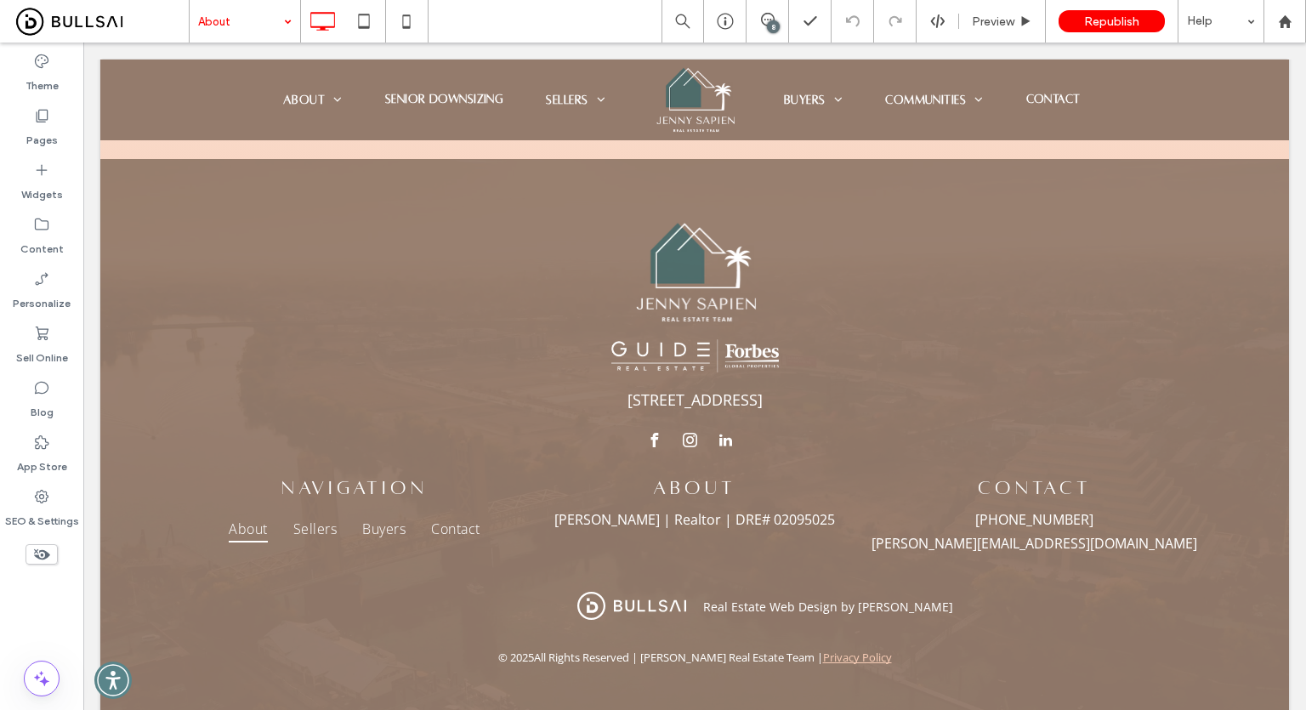
click at [269, 25] on input at bounding box center [240, 21] width 85 height 43
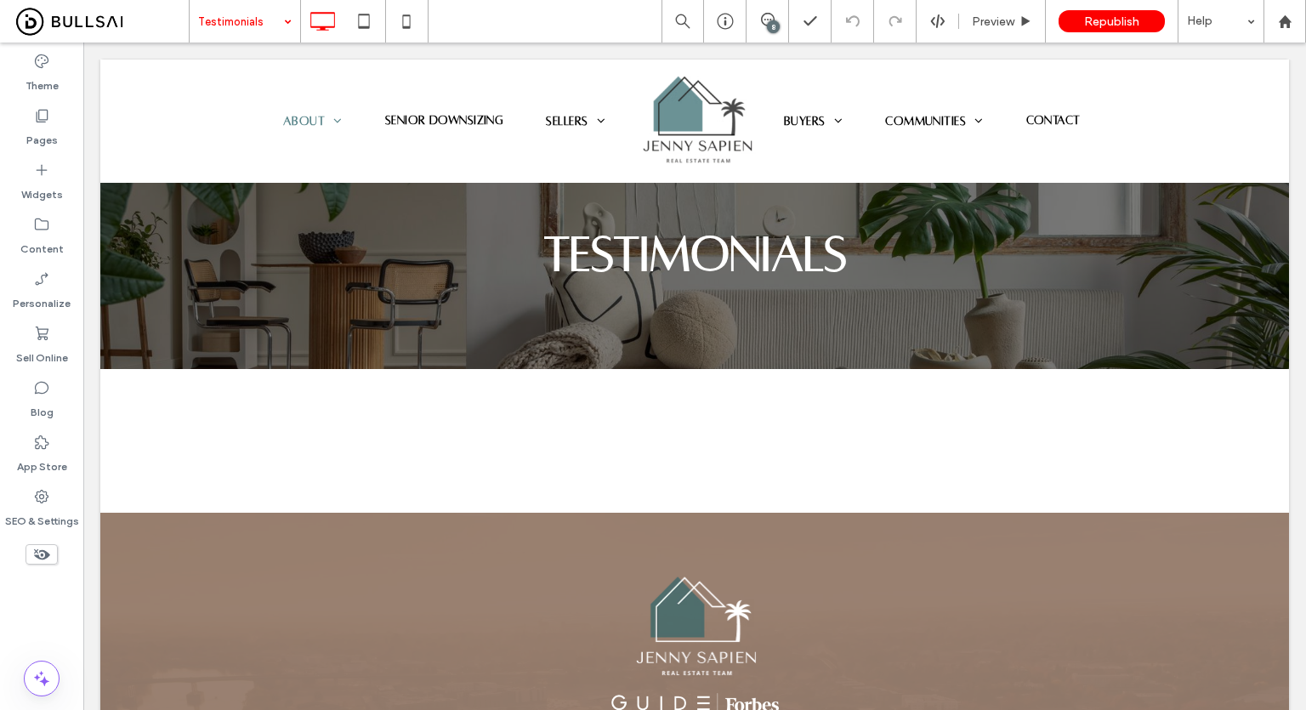
scroll to position [0, 0]
click at [241, 29] on input at bounding box center [240, 21] width 85 height 43
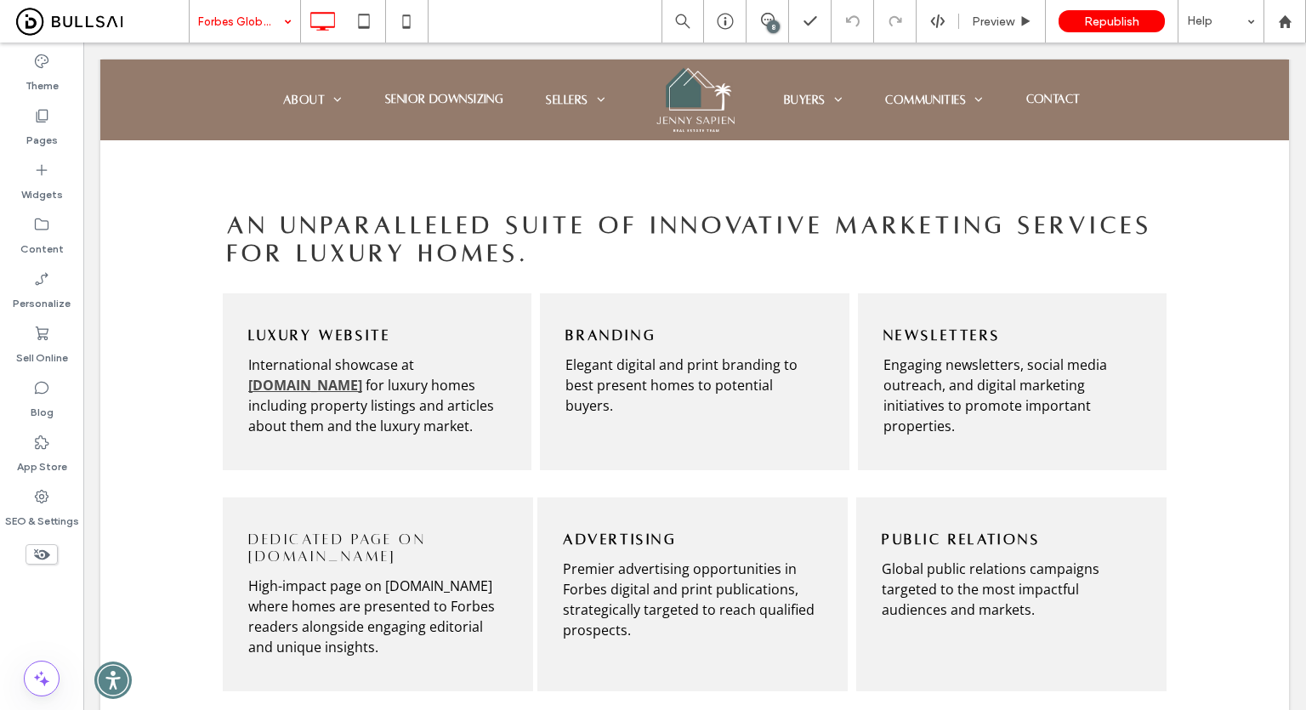
scroll to position [2006, 0]
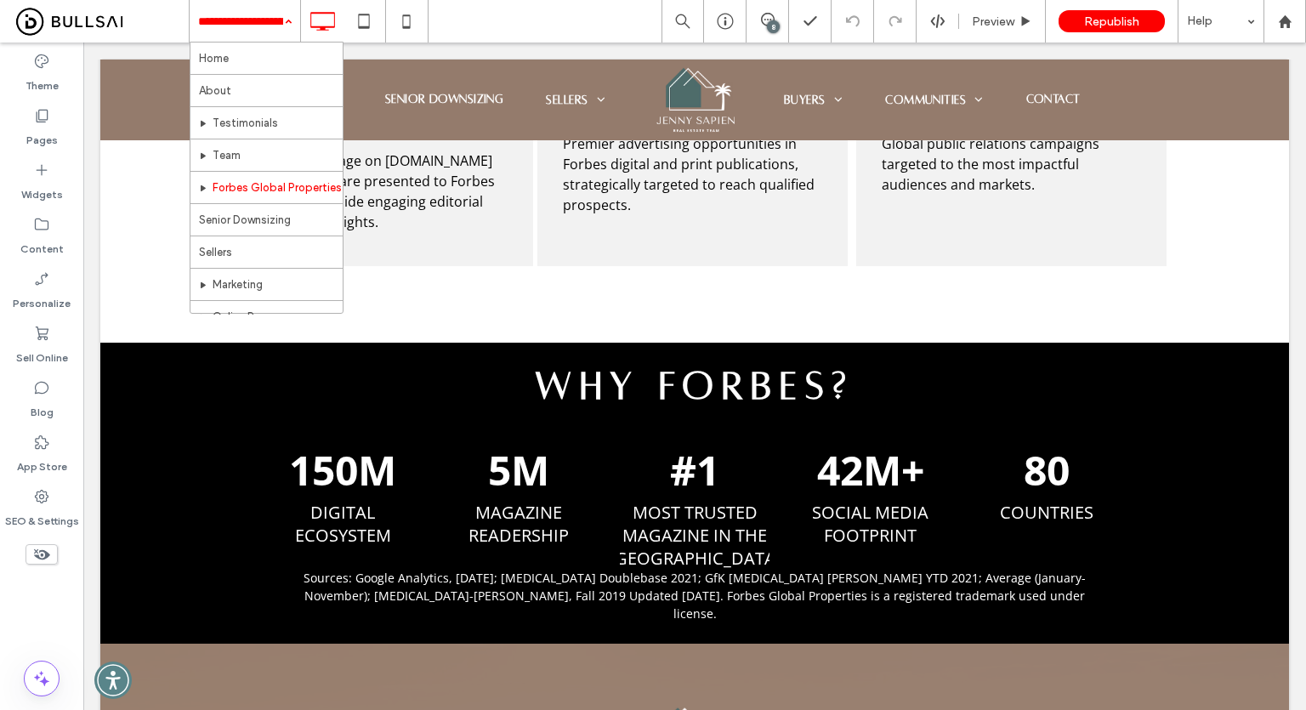
click at [243, 23] on input at bounding box center [240, 21] width 85 height 43
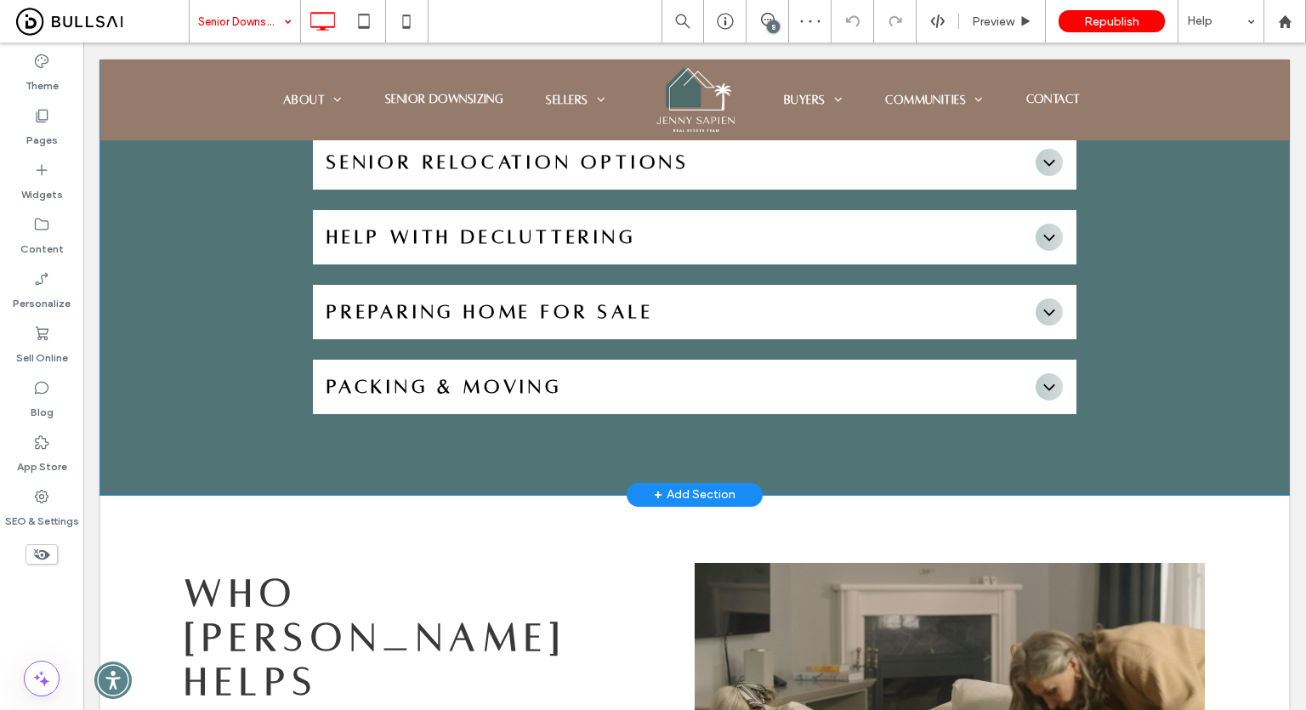
scroll to position [1488, 0]
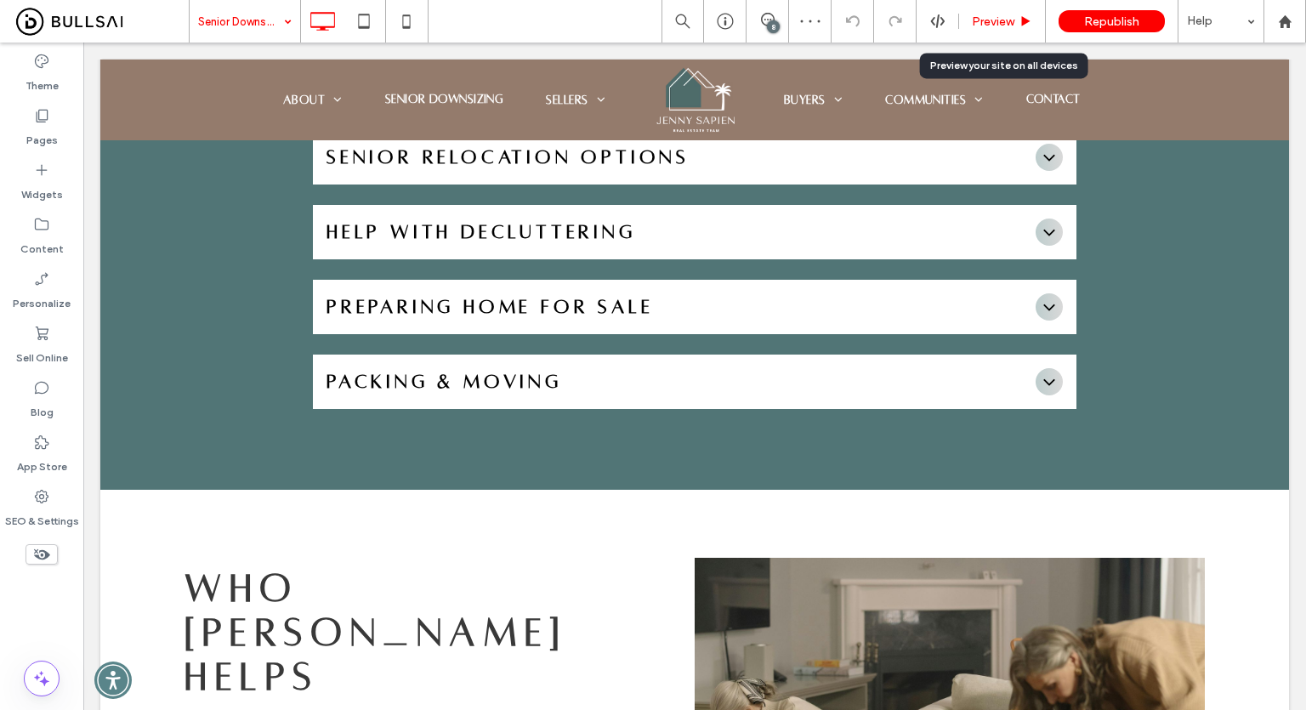
click at [1026, 20] on use at bounding box center [1026, 20] width 9 height 9
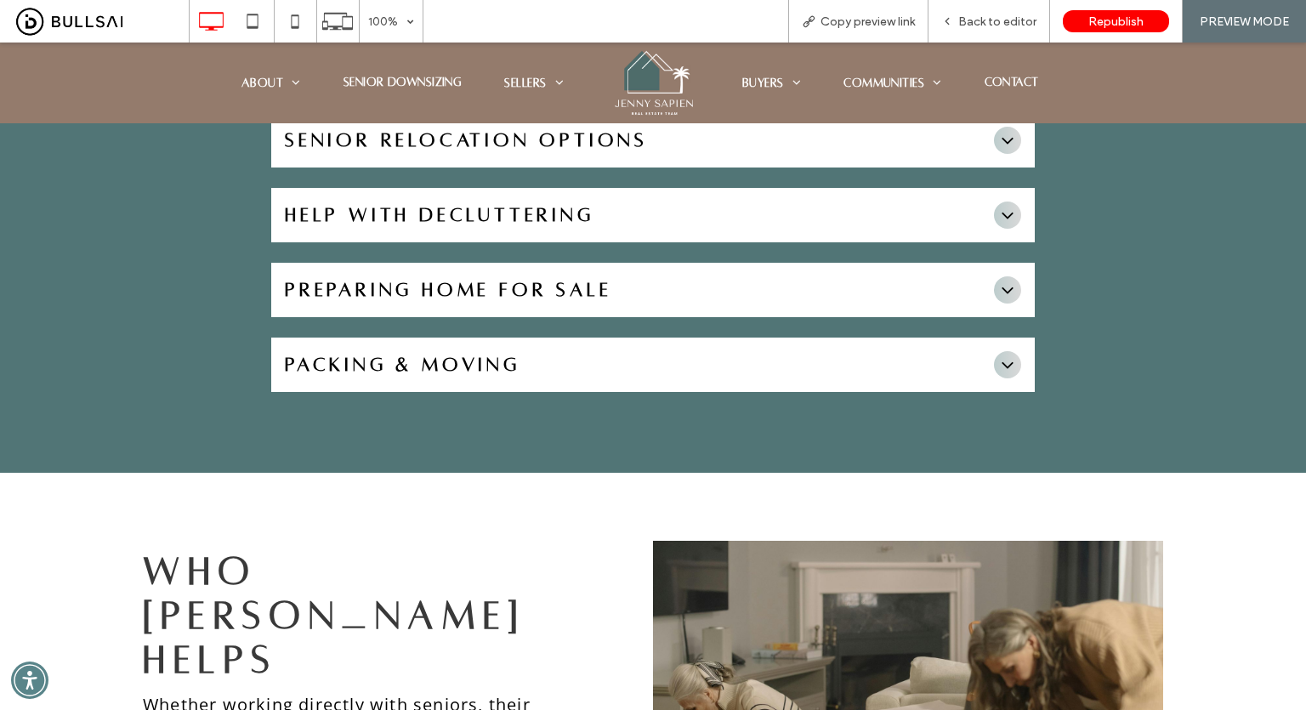
scroll to position [1318, 0]
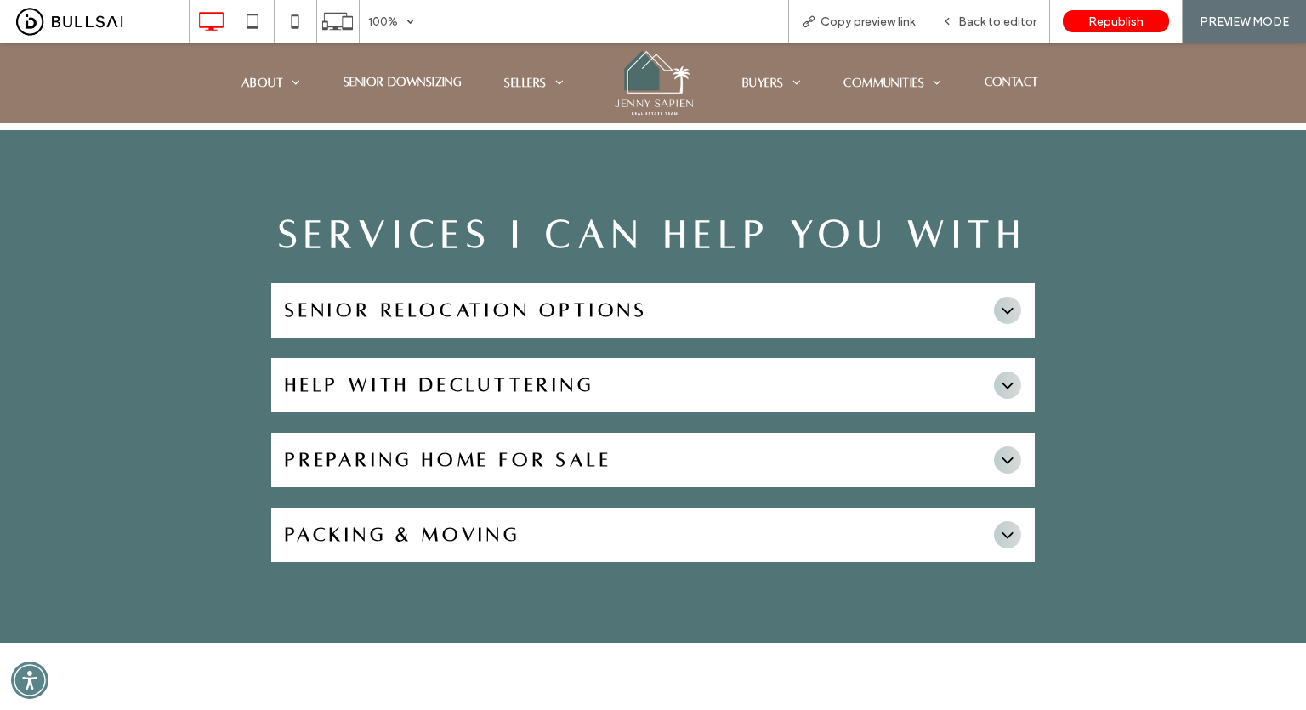
click at [1007, 300] on icon at bounding box center [1007, 310] width 20 height 20
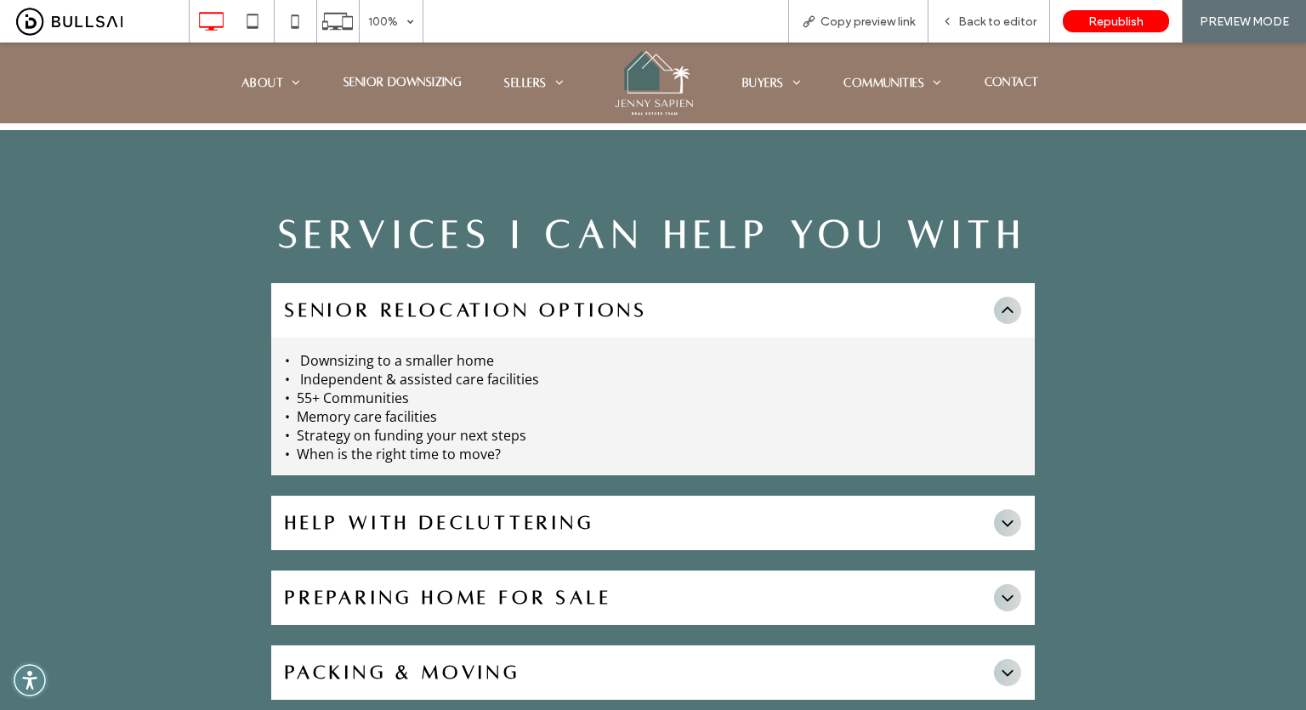
click at [1007, 300] on icon at bounding box center [1007, 310] width 20 height 20
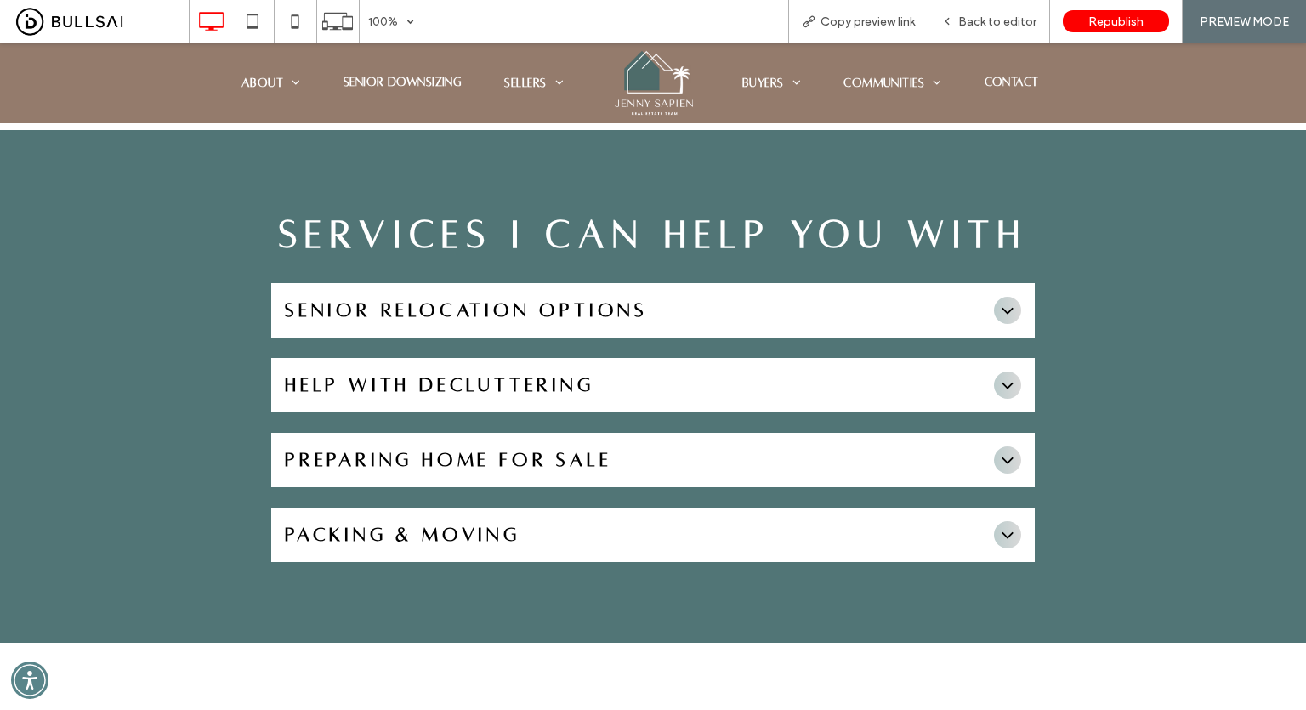
click at [1001, 371] on div at bounding box center [1007, 384] width 27 height 27
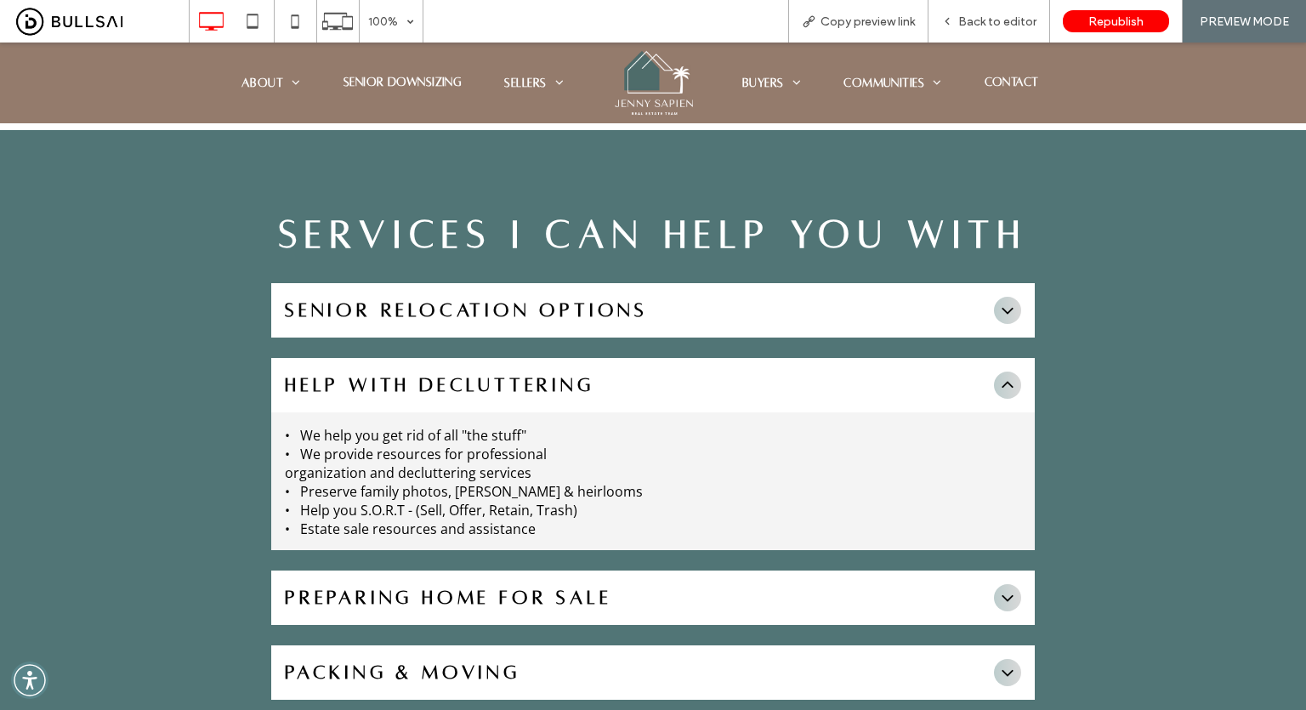
click at [1001, 371] on div at bounding box center [1007, 384] width 27 height 27
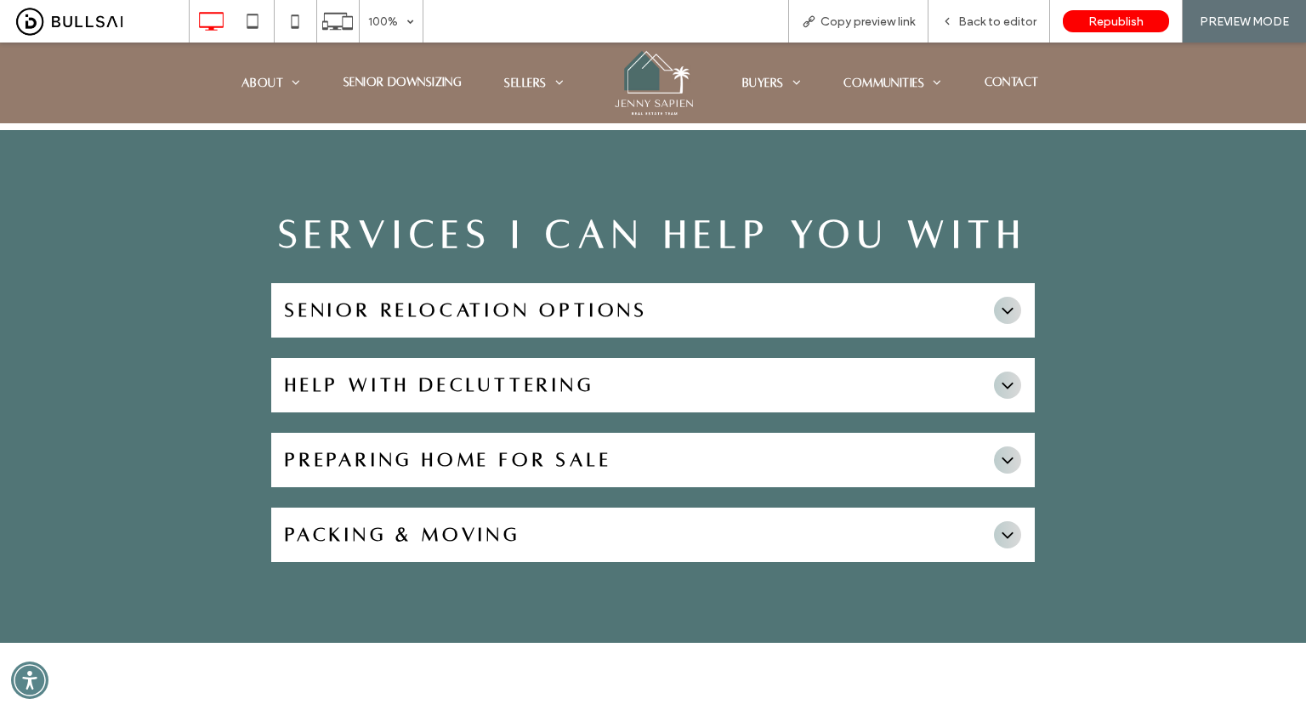
click at [997, 433] on div "PREPARING HOME FOR SALE" at bounding box center [652, 460] width 763 height 54
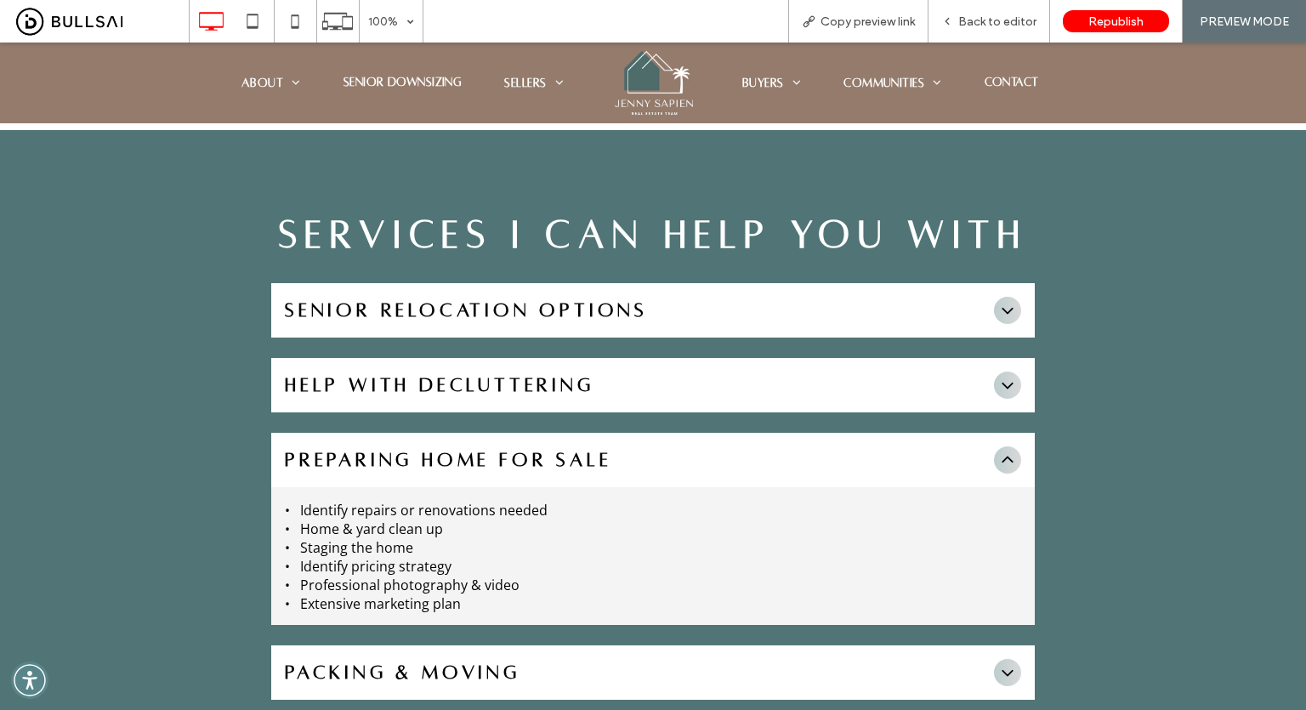
click at [997, 450] on icon at bounding box center [1007, 460] width 20 height 20
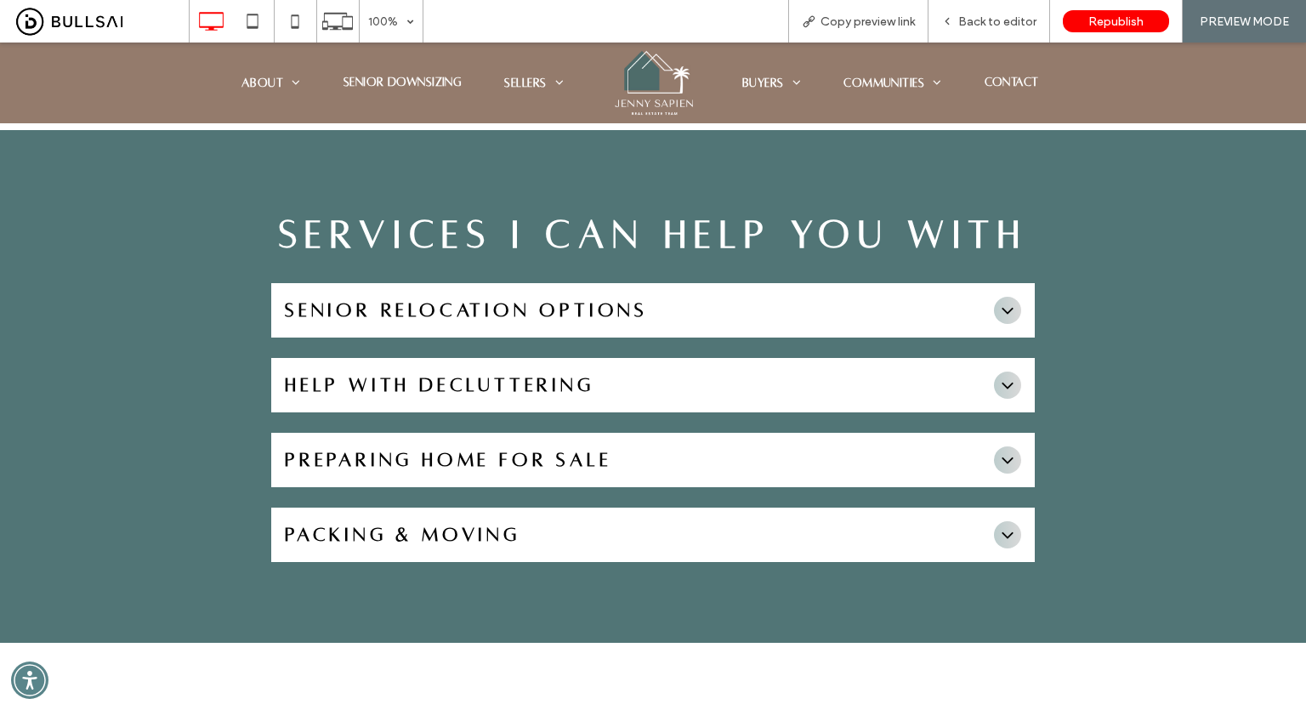
click at [1009, 508] on div "PACKING & MOVING" at bounding box center [652, 535] width 763 height 54
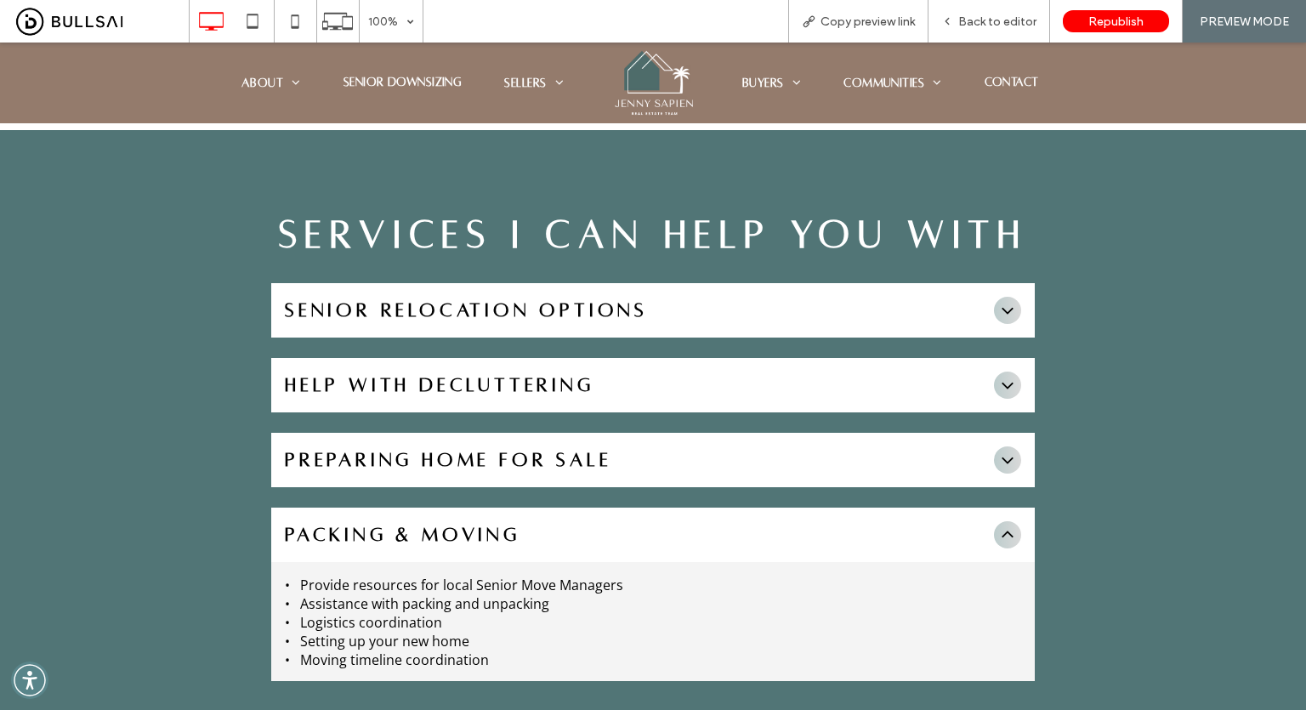
click at [990, 508] on div "PACKING & MOVING" at bounding box center [652, 535] width 763 height 54
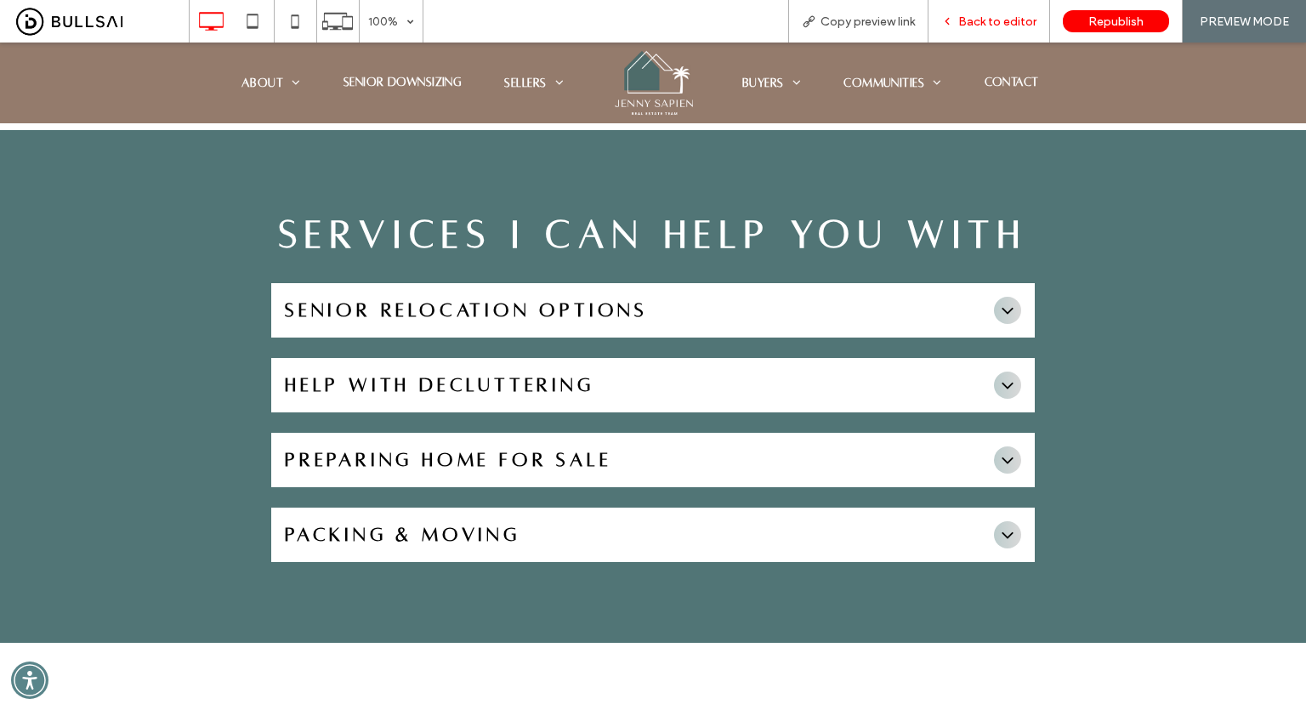
click at [1006, 18] on span "Back to editor" at bounding box center [997, 21] width 78 height 14
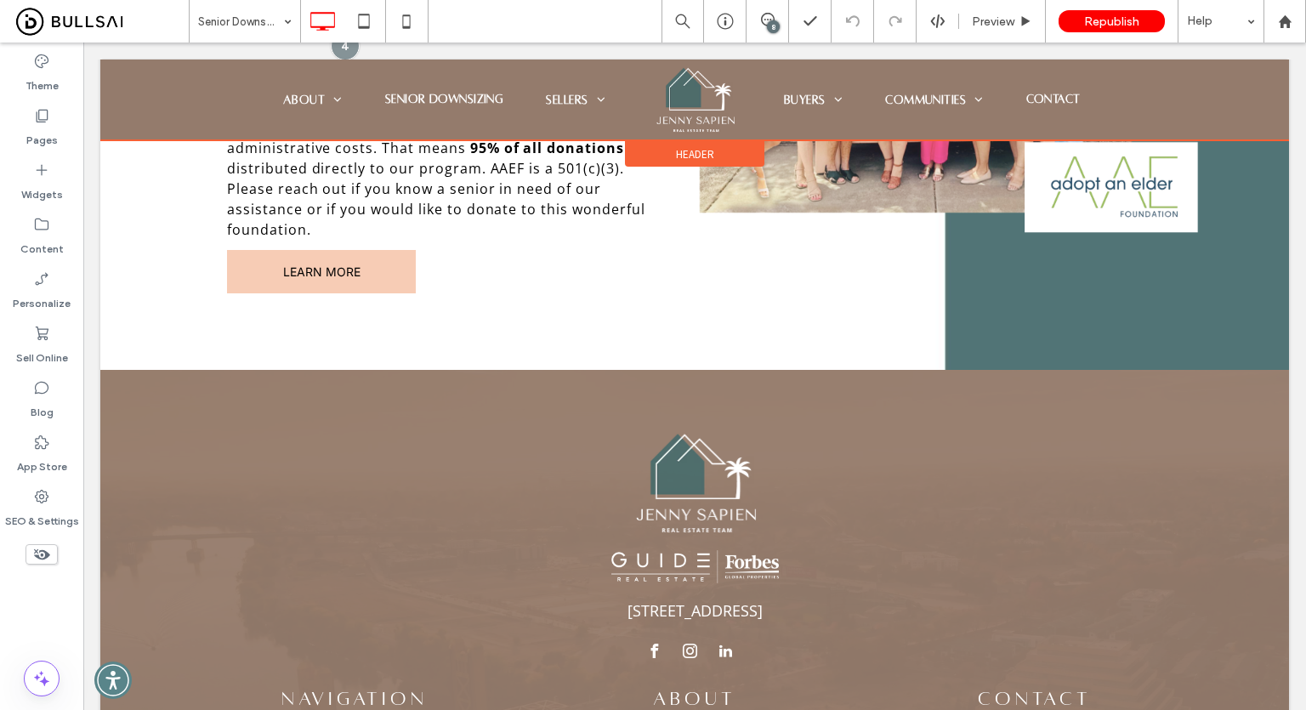
scroll to position [3443, 0]
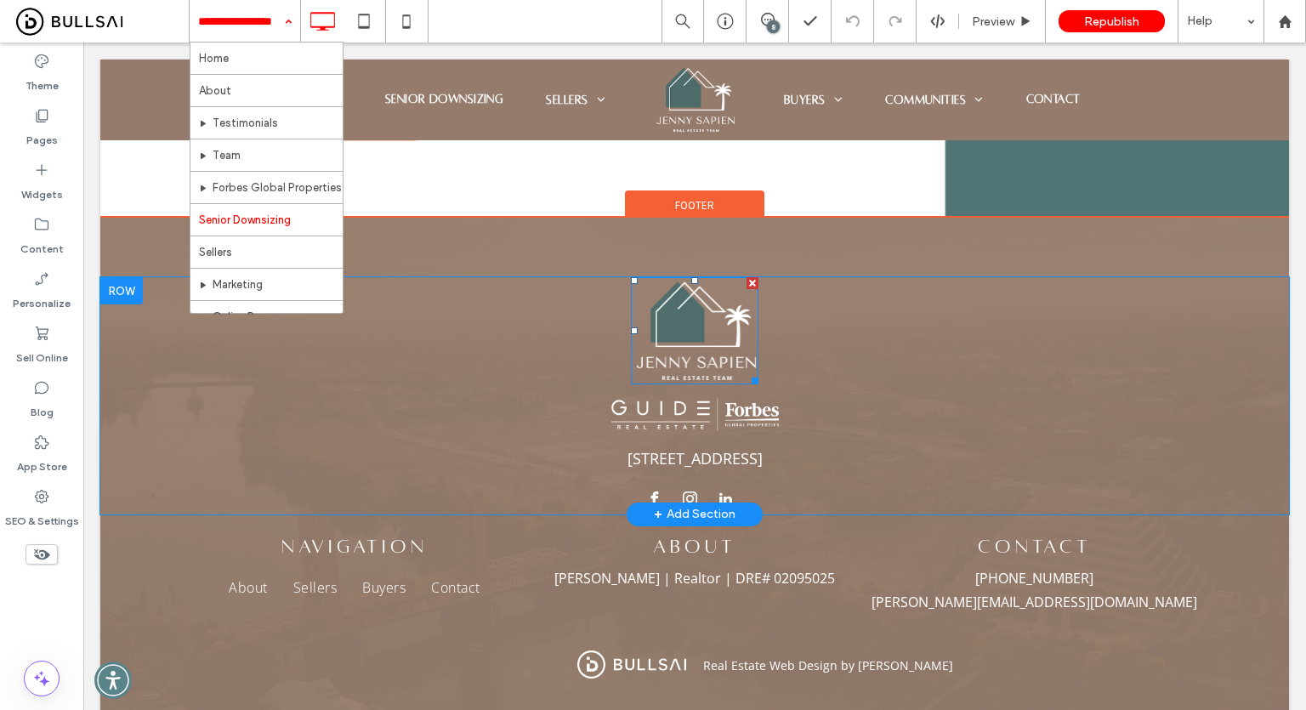
click at [689, 277] on img at bounding box center [695, 330] width 128 height 107
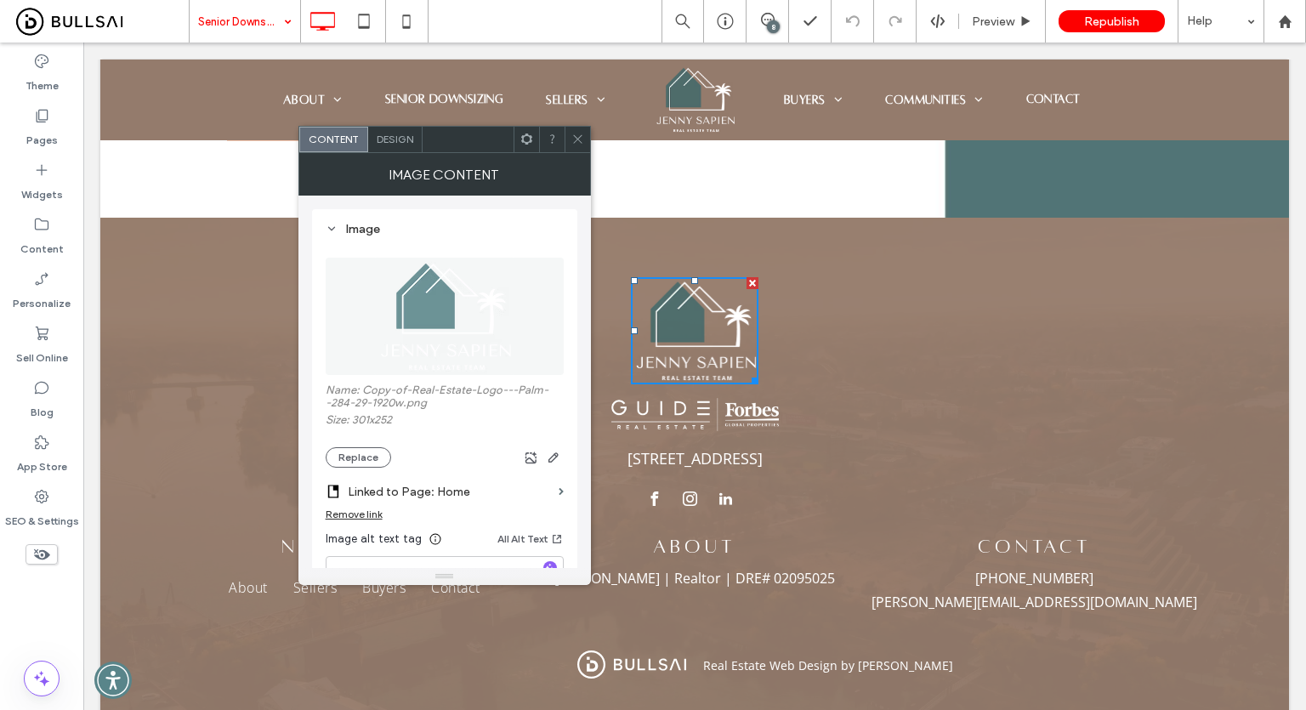
click at [582, 134] on icon at bounding box center [577, 139] width 13 height 13
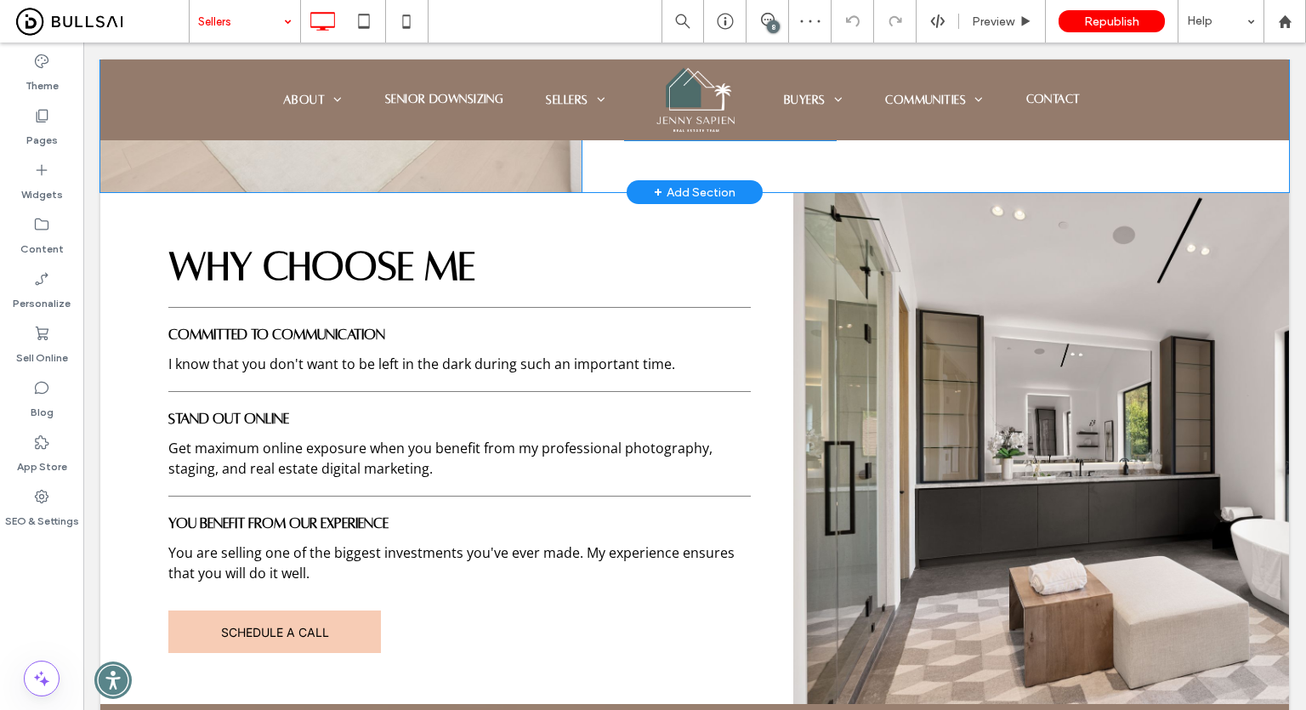
scroll to position [1105, 0]
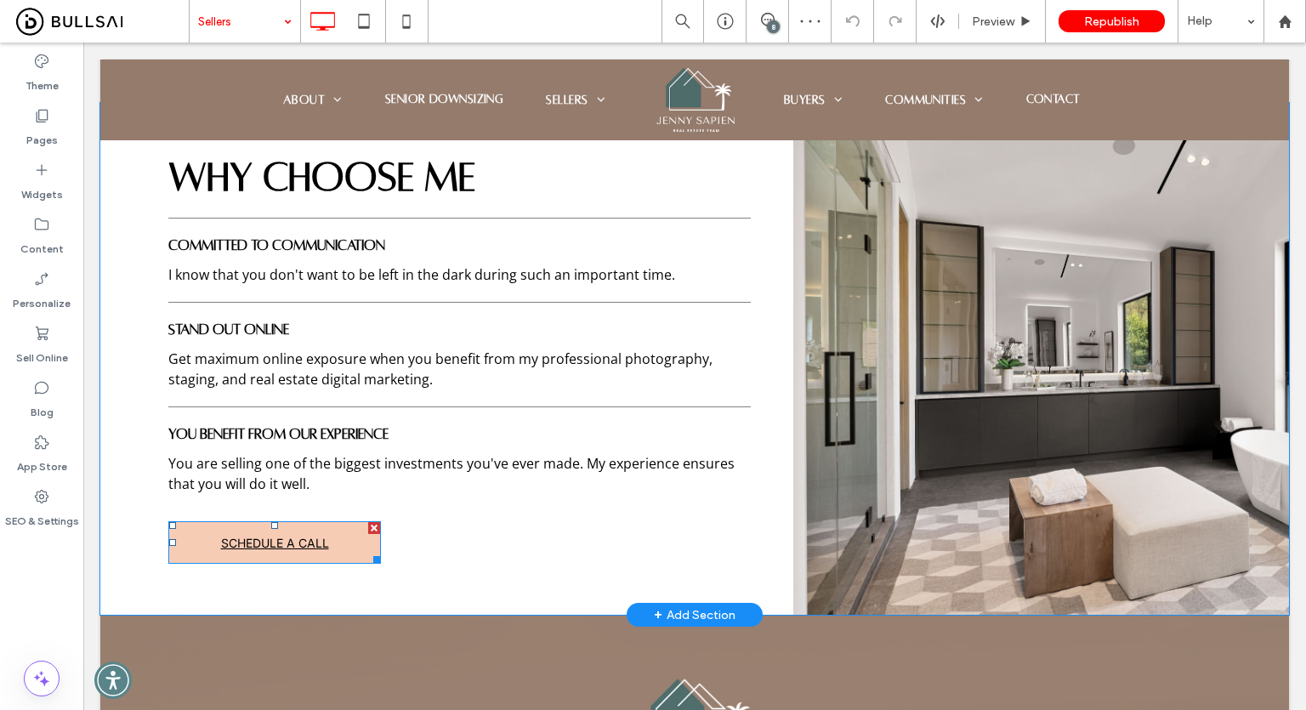
click at [340, 535] on link "SCHEDULE A CALL" at bounding box center [274, 542] width 213 height 43
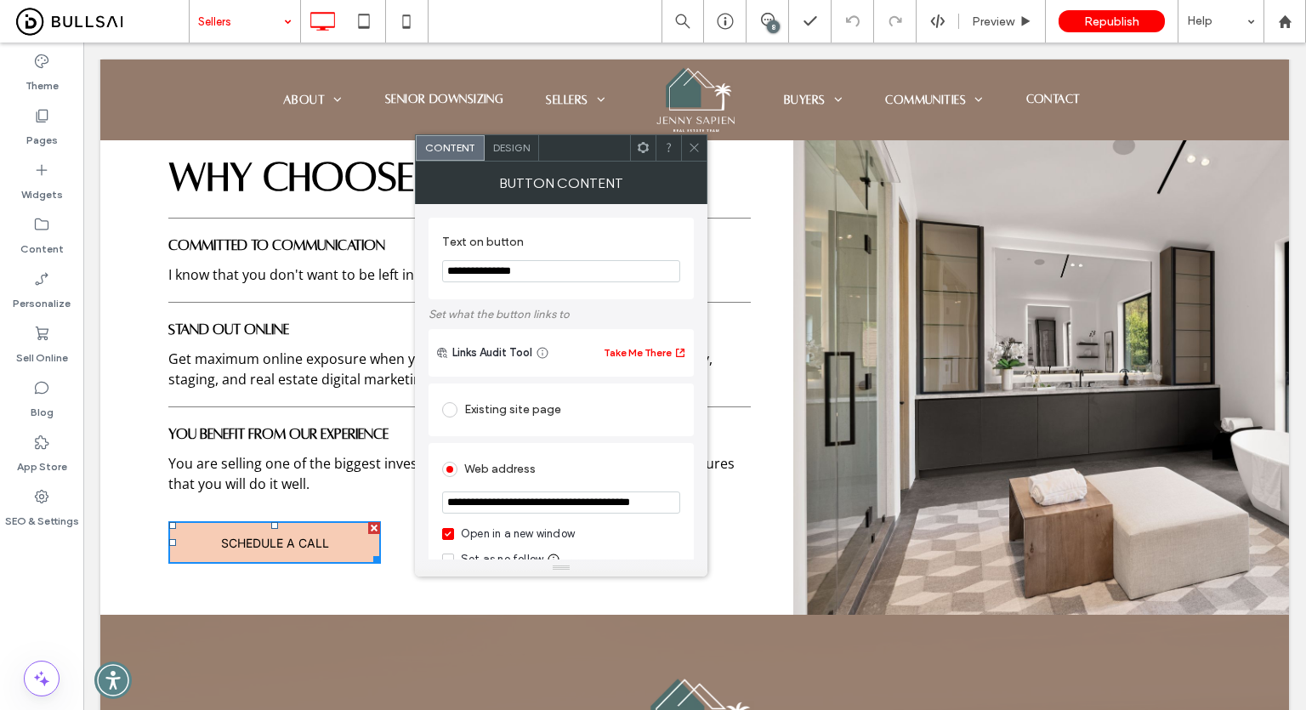
click at [533, 535] on div "Open in a new window" at bounding box center [518, 533] width 114 height 17
drag, startPoint x: 700, startPoint y: 154, endPoint x: 626, endPoint y: 169, distance: 75.5
click at [700, 154] on span at bounding box center [694, 148] width 13 height 26
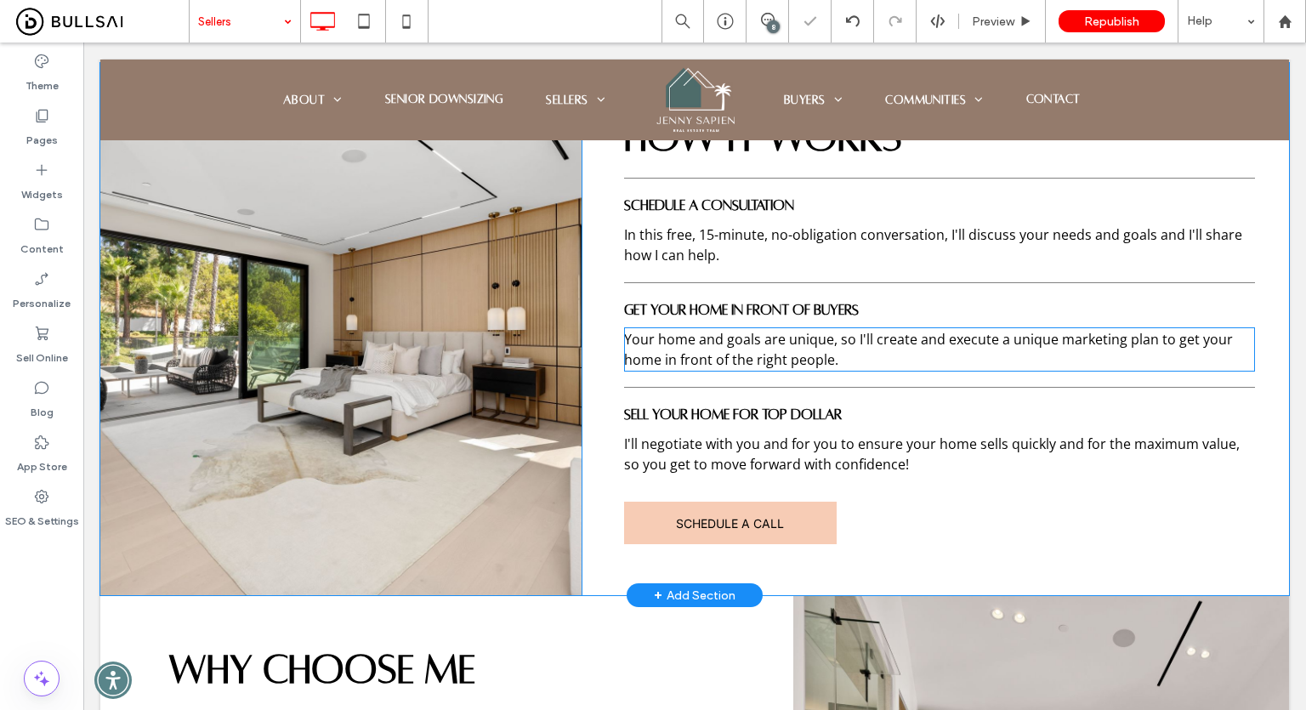
scroll to position [595, 0]
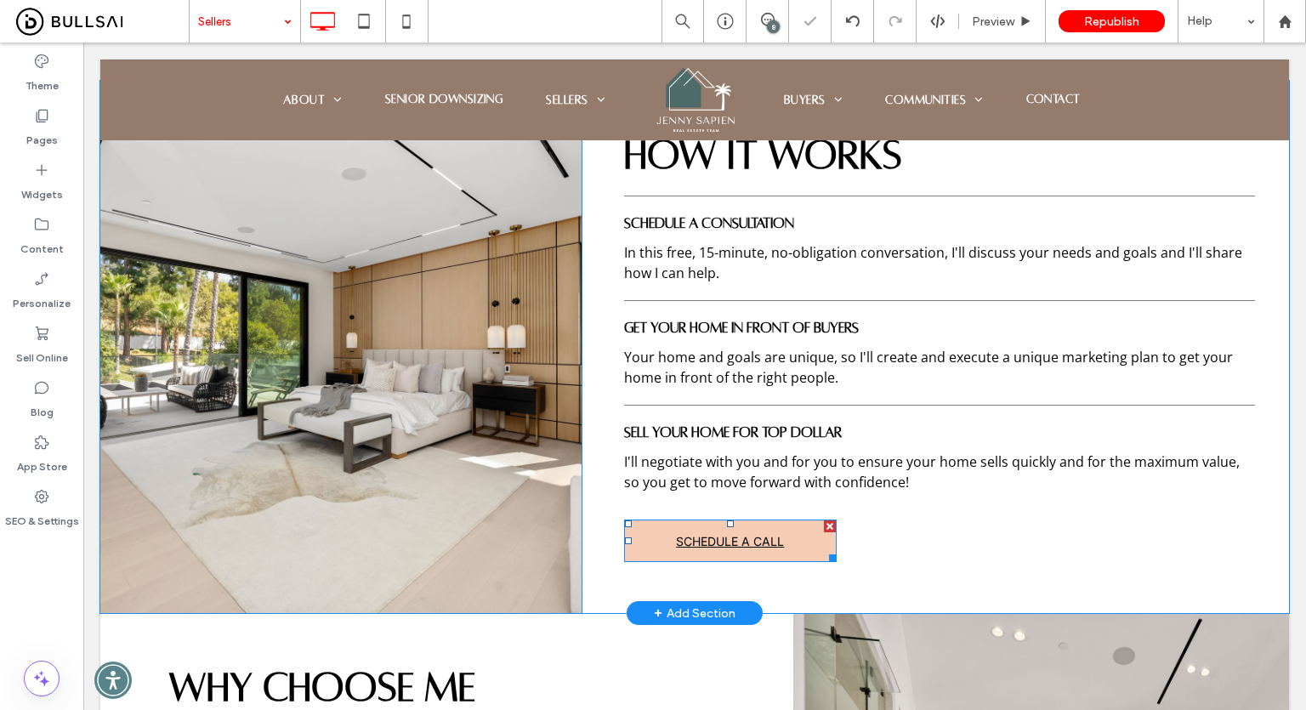
click at [727, 533] on span "SCHEDULE A CALL" at bounding box center [730, 540] width 108 height 31
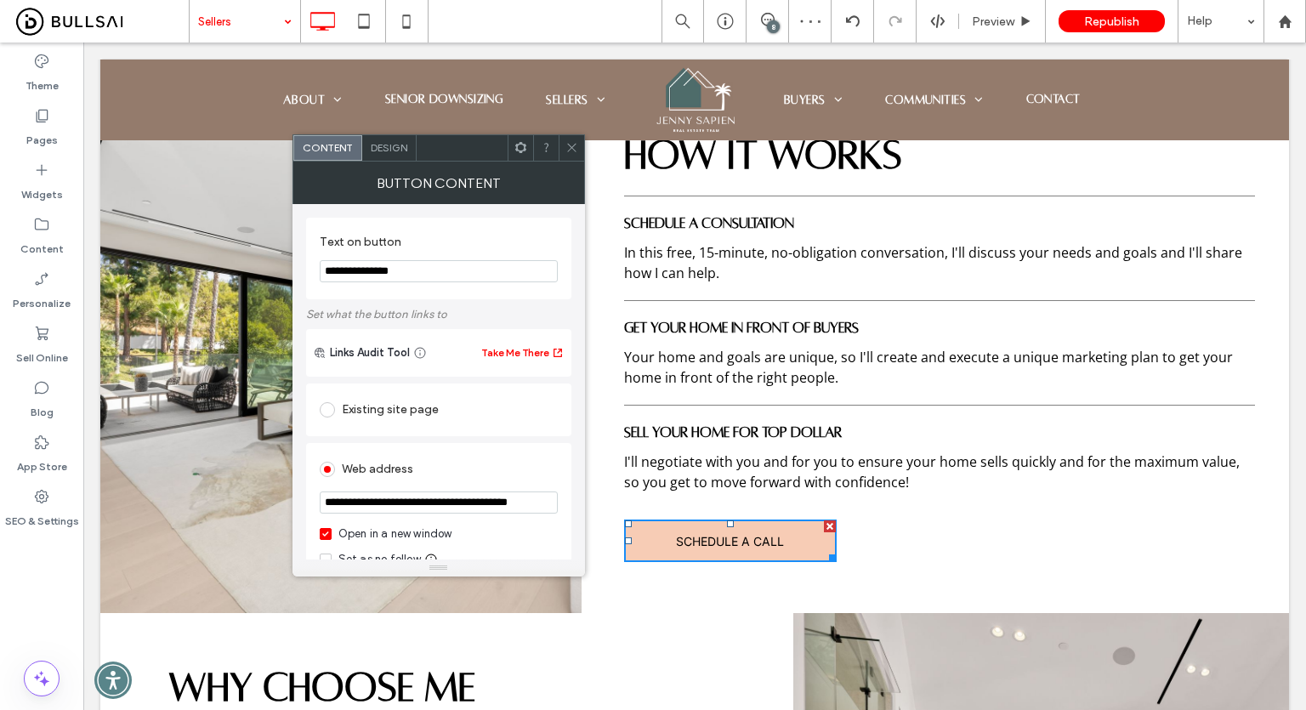
click at [408, 528] on div "Open in a new window" at bounding box center [395, 533] width 114 height 17
click at [578, 157] on div at bounding box center [572, 148] width 26 height 26
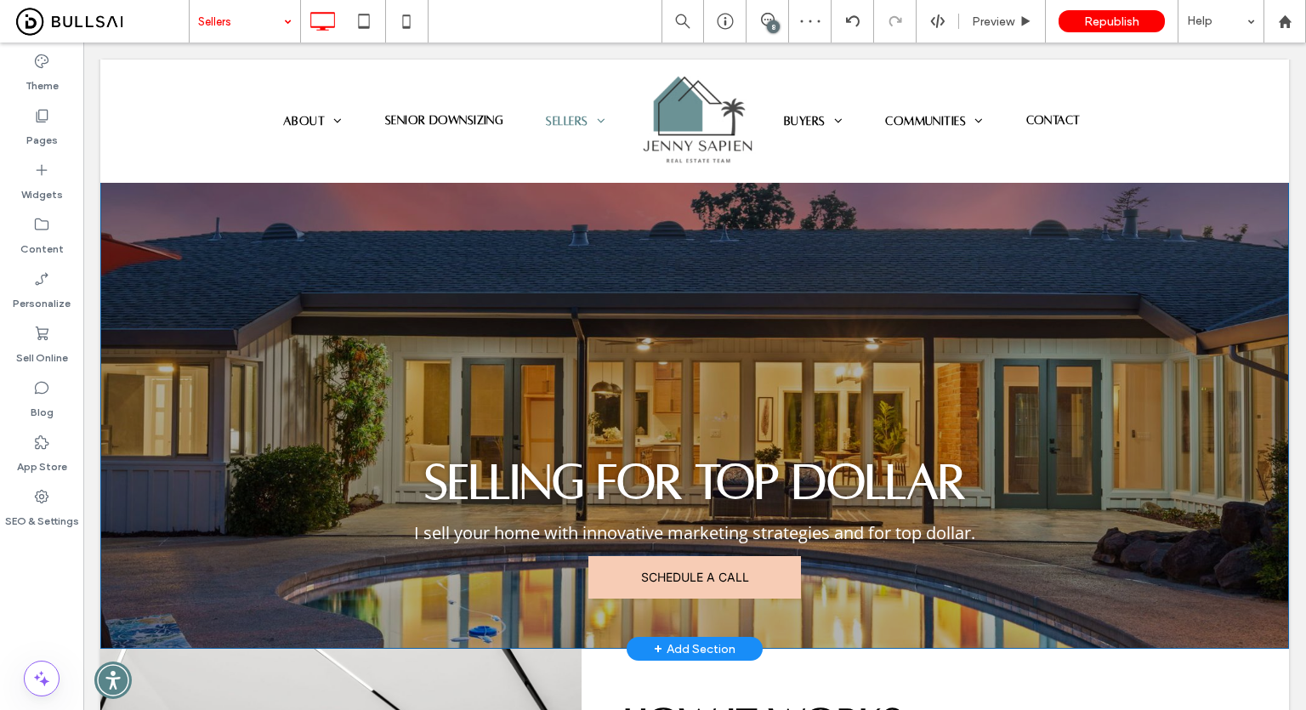
scroll to position [0, 0]
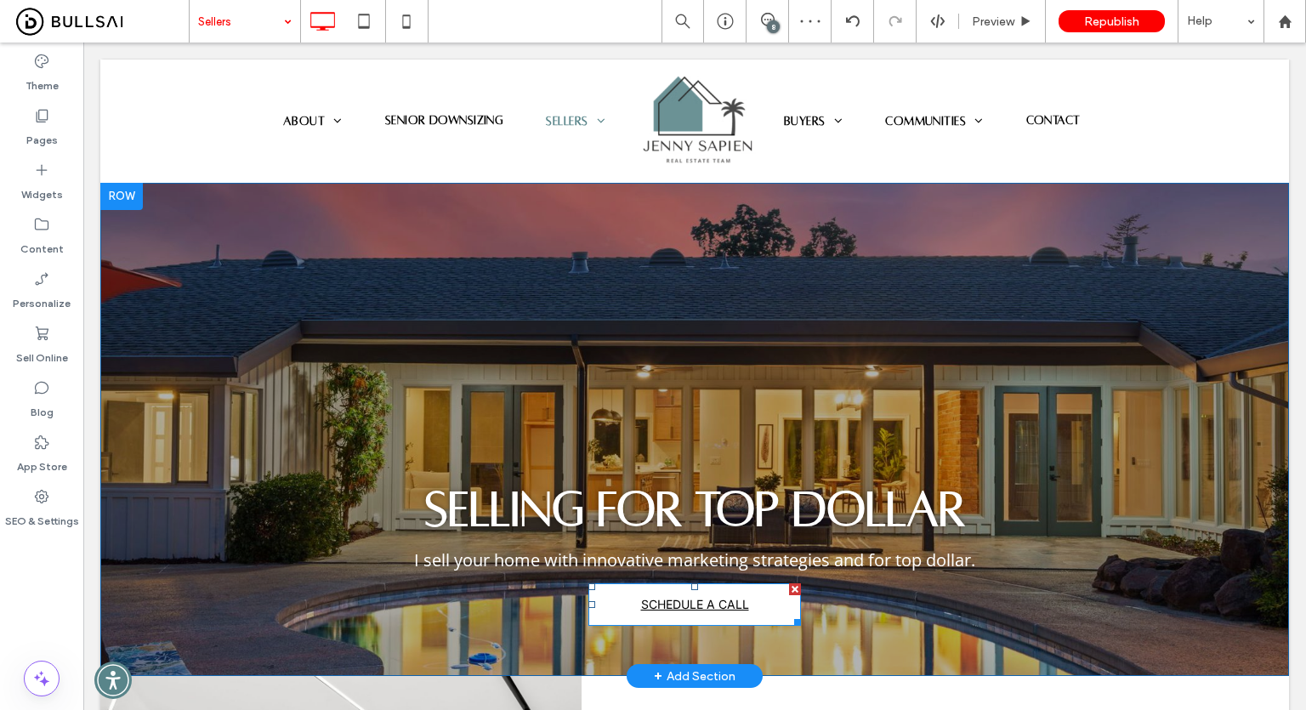
click at [641, 618] on span "SCHEDULE A CALL" at bounding box center [695, 603] width 108 height 31
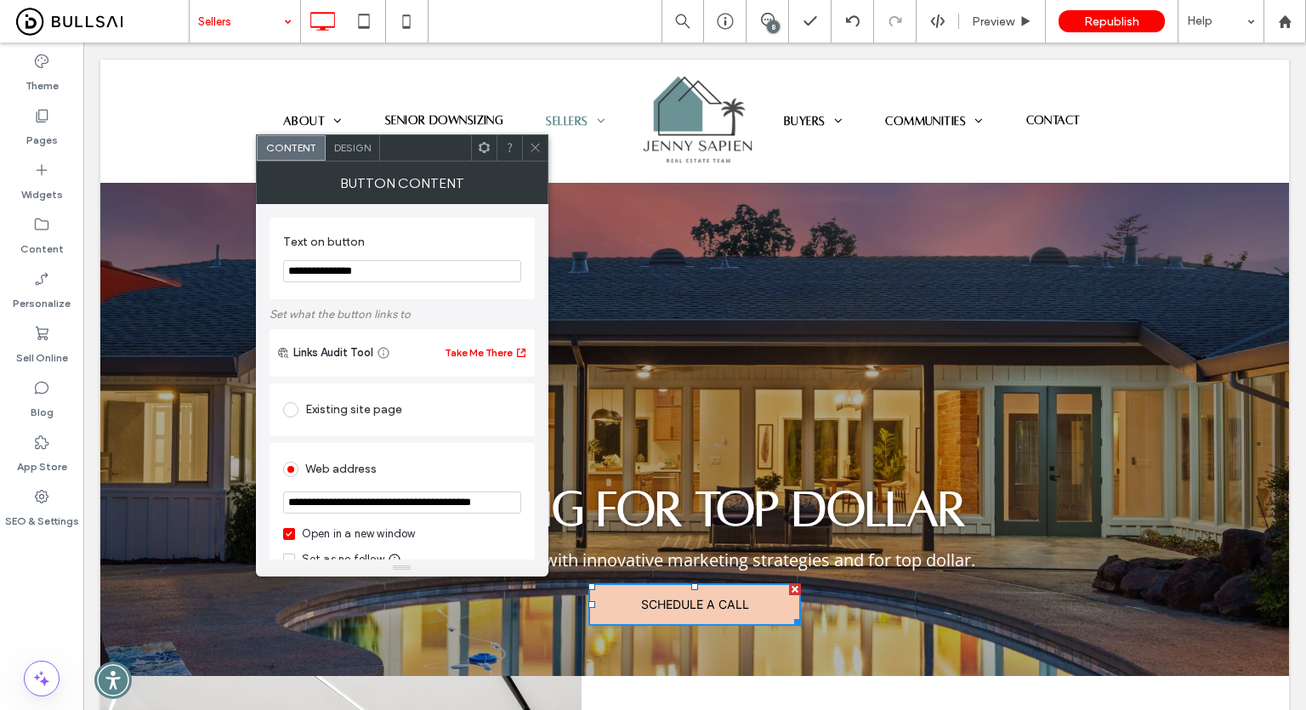
click at [367, 531] on div "Open in a new window" at bounding box center [359, 533] width 114 height 17
click at [535, 129] on ul "About Testimonials Team Forbes Global Properties Senior Downsizing Sellers Sold…" at bounding box center [369, 121] width 513 height 91
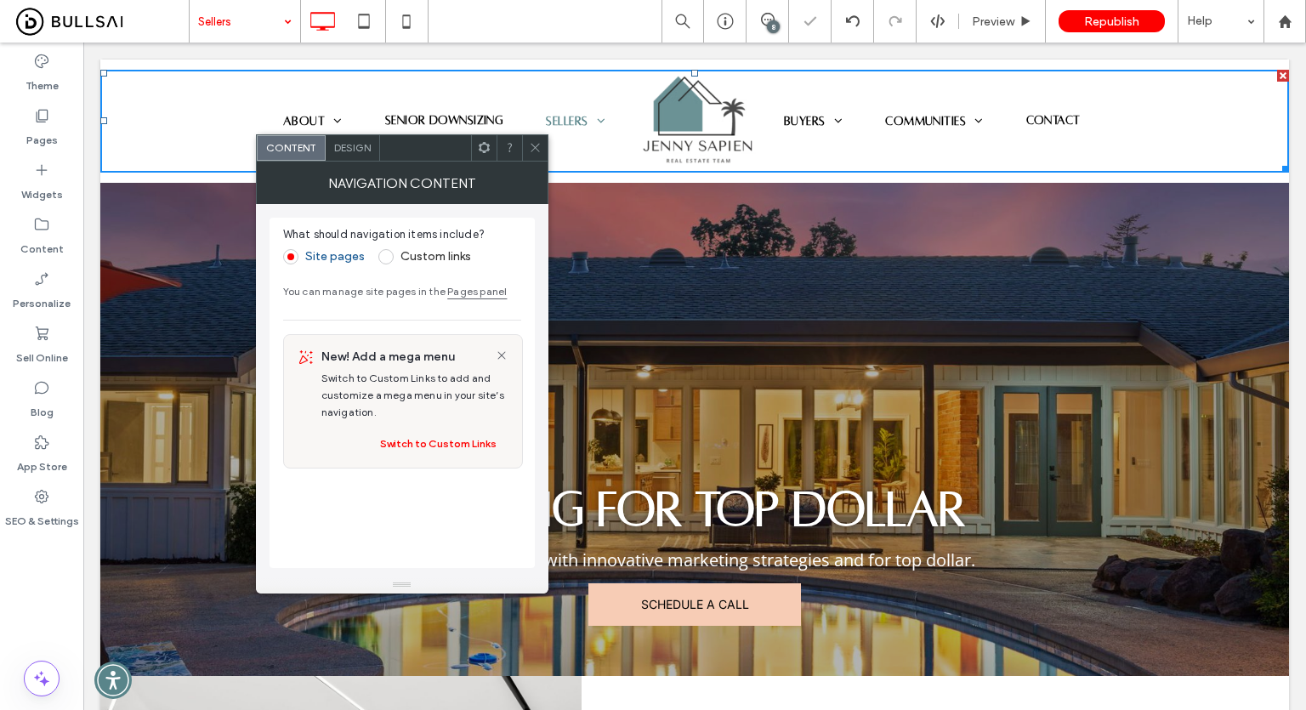
drag, startPoint x: 530, startPoint y: 145, endPoint x: 474, endPoint y: 147, distance: 56.2
click at [530, 145] on icon at bounding box center [535, 147] width 13 height 13
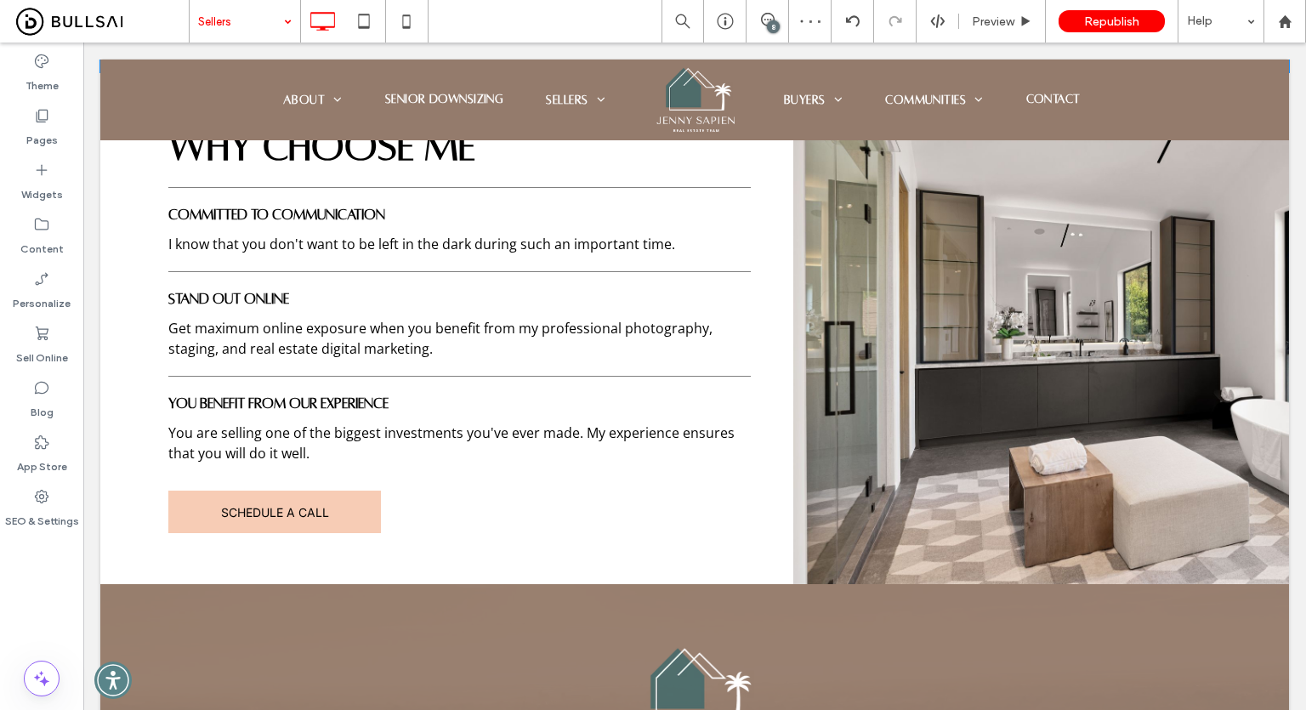
scroll to position [1190, 0]
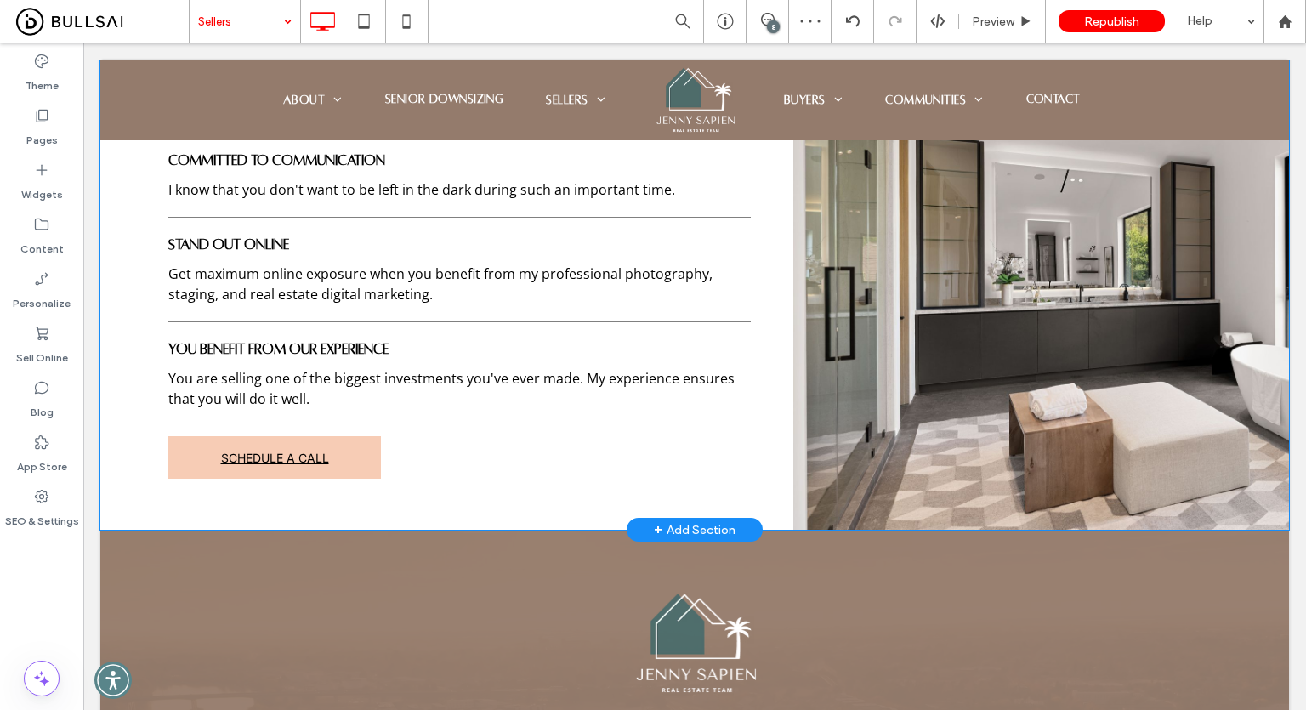
click at [310, 445] on span "SCHEDULE A CALL" at bounding box center [275, 457] width 108 height 31
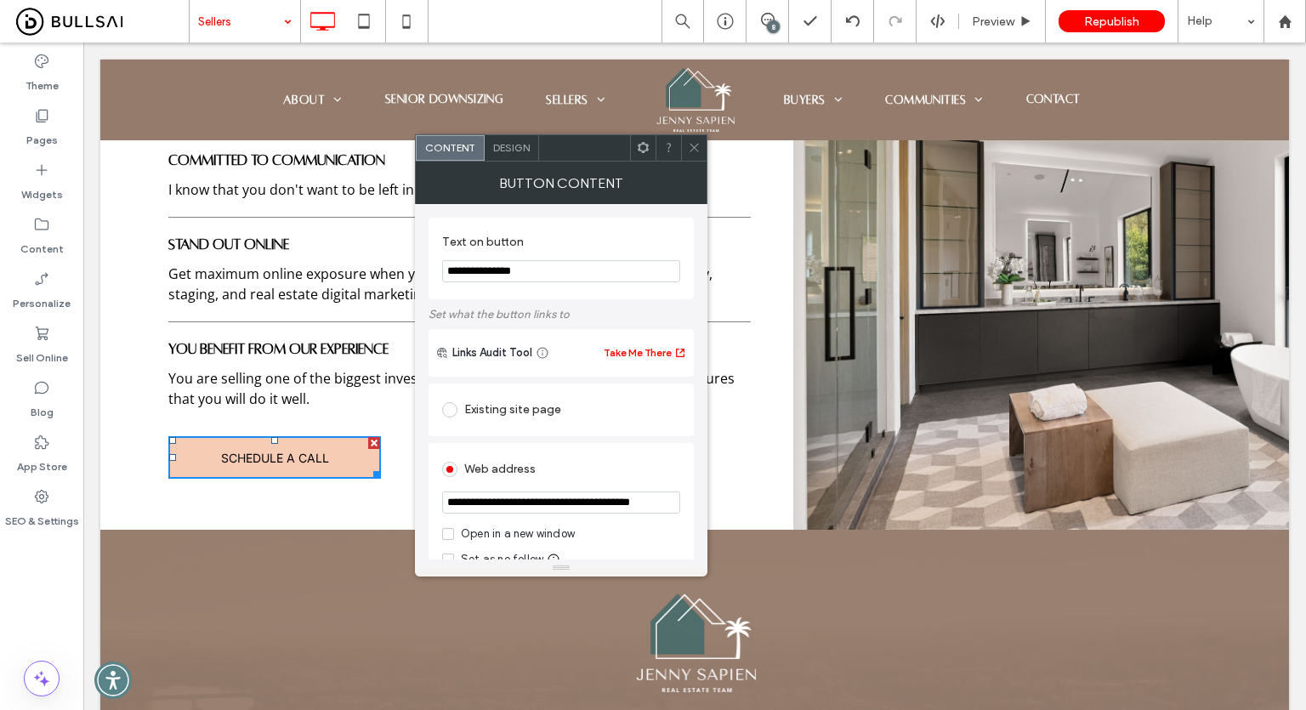
click at [690, 156] on span at bounding box center [694, 148] width 13 height 26
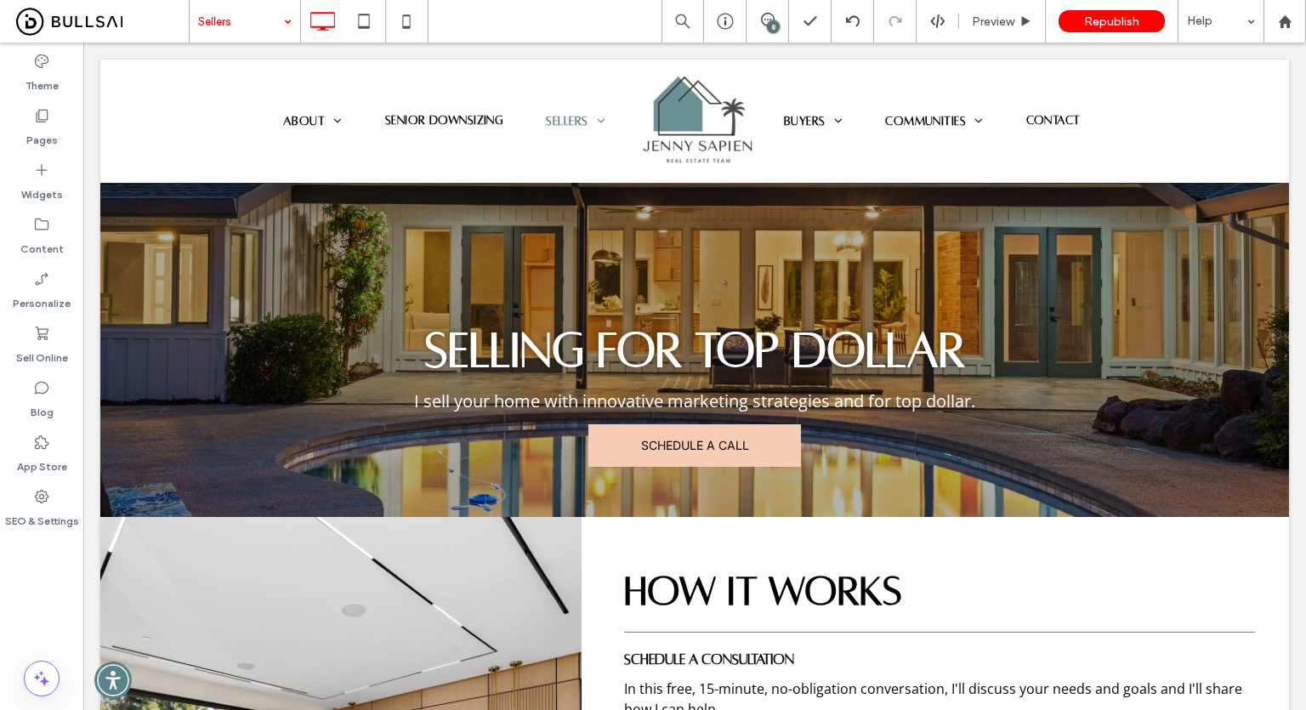
scroll to position [0, 0]
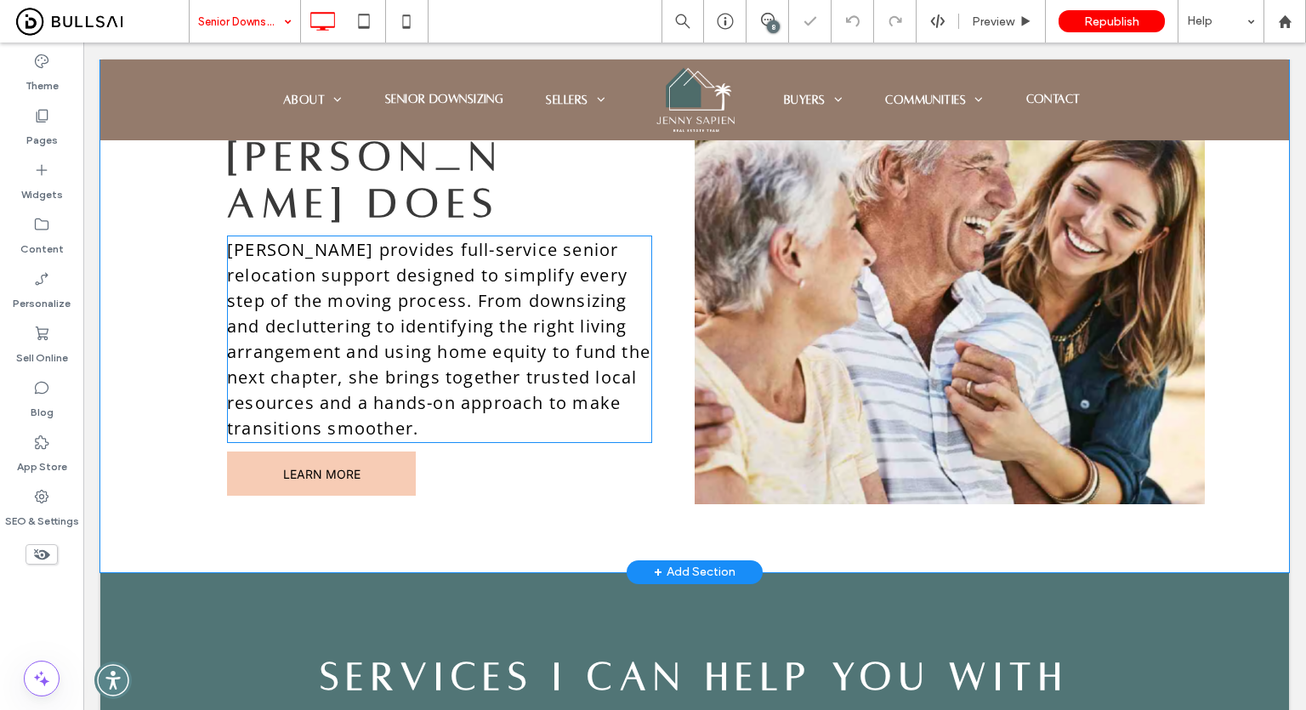
scroll to position [893, 0]
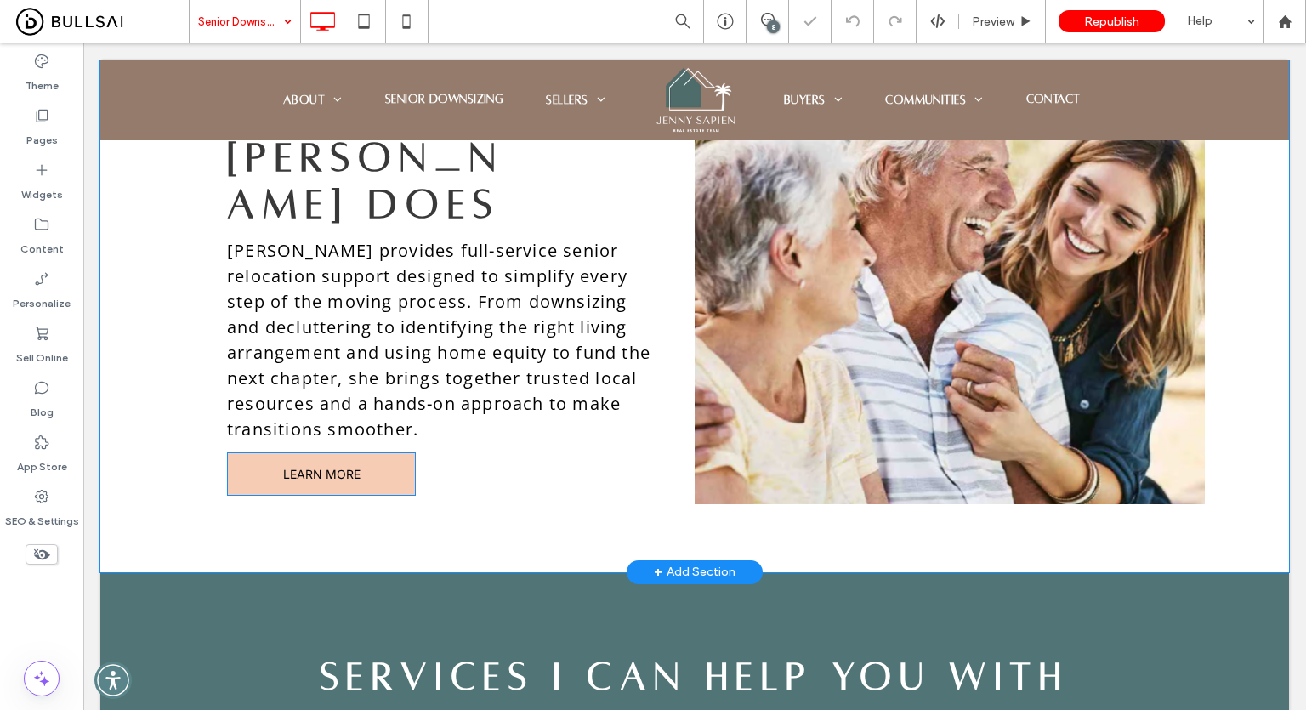
click at [332, 452] on link "LEARN MORE" at bounding box center [321, 473] width 189 height 43
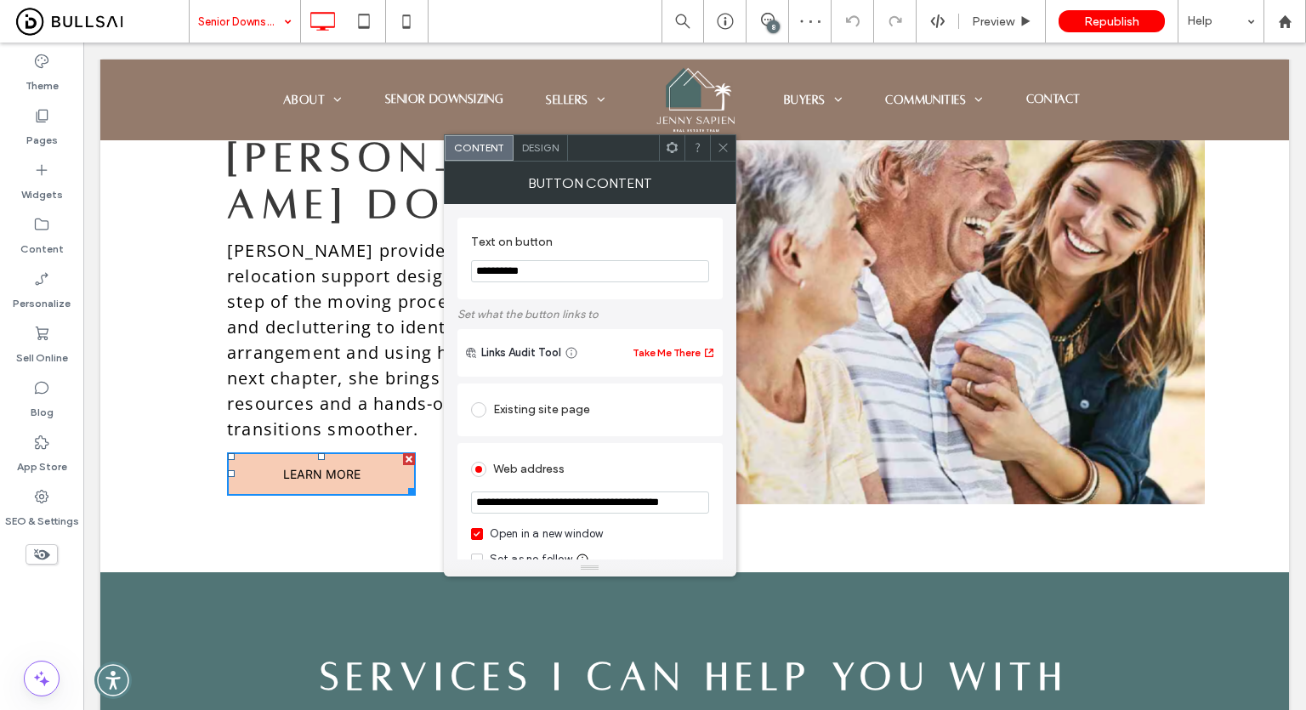
click at [547, 533] on div "Open in a new window" at bounding box center [547, 533] width 114 height 17
click at [726, 145] on icon at bounding box center [723, 147] width 13 height 13
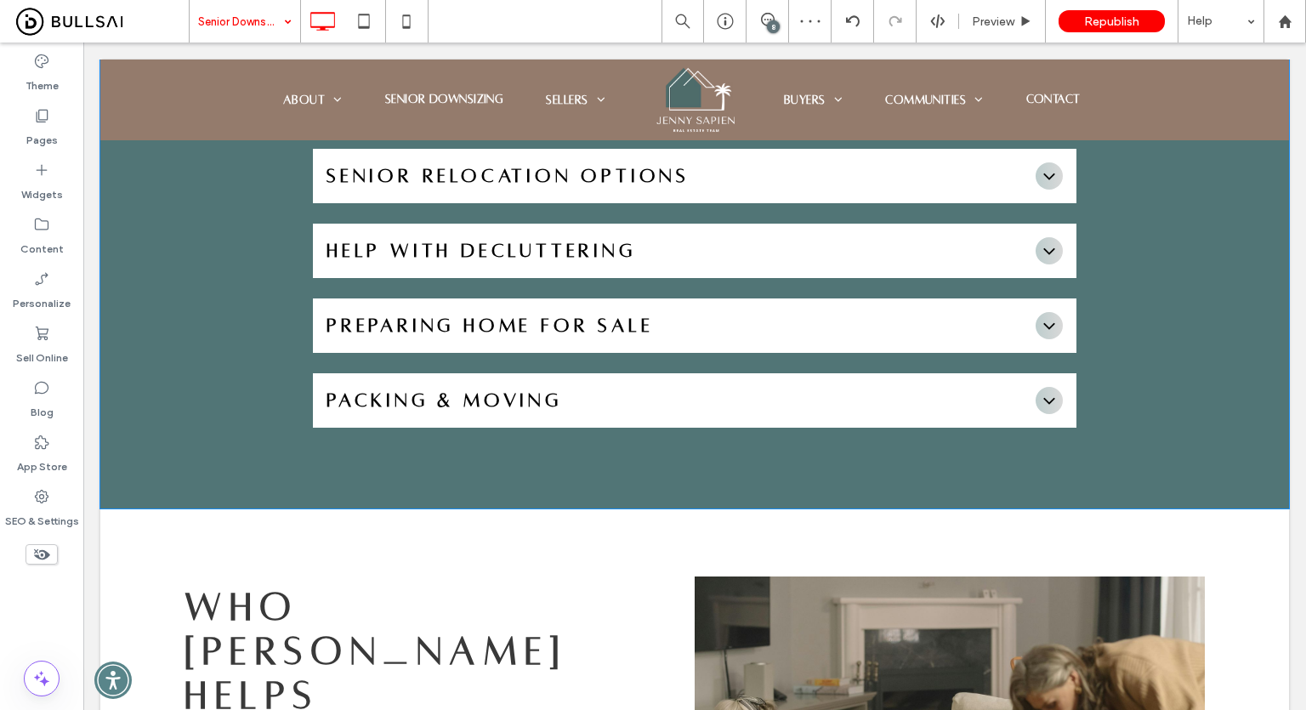
scroll to position [1658, 0]
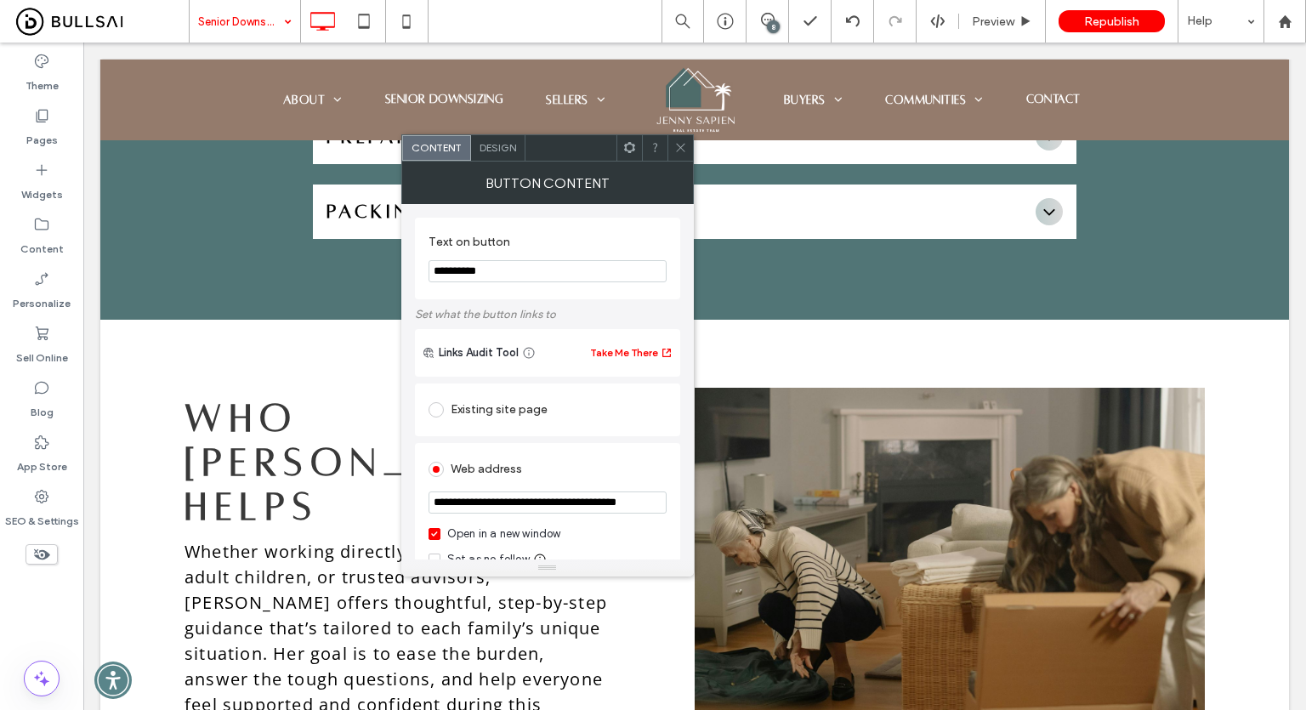
drag, startPoint x: 479, startPoint y: 529, endPoint x: 555, endPoint y: 478, distance: 92.0
click at [479, 529] on div "Open in a new window" at bounding box center [504, 533] width 114 height 17
click at [687, 140] on div at bounding box center [680, 148] width 26 height 26
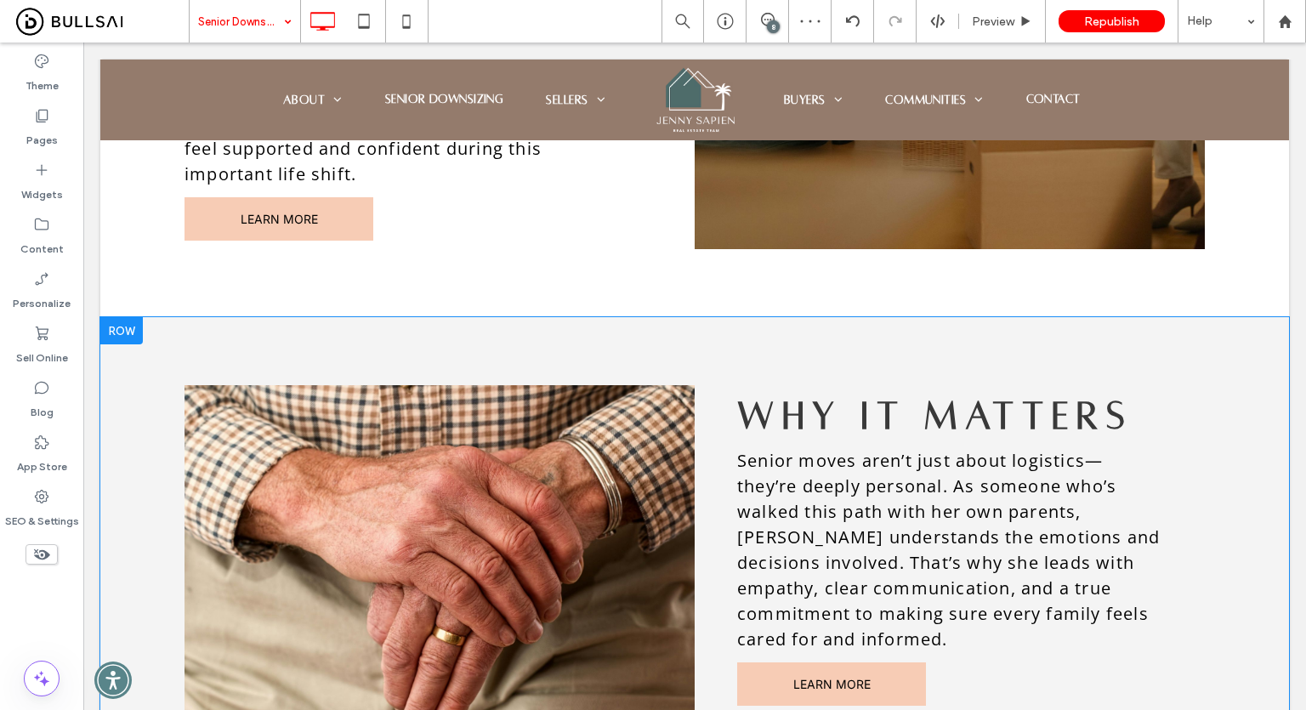
scroll to position [2338, 0]
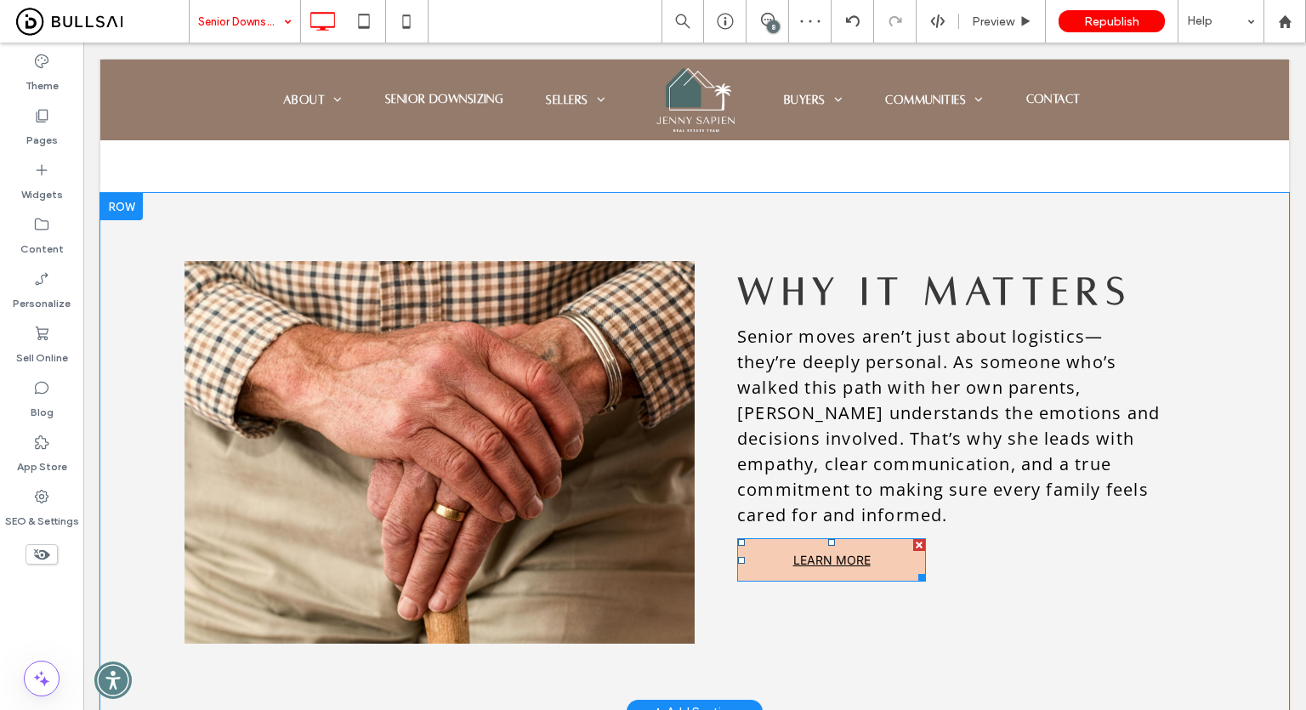
click at [816, 553] on span "LEARN MORE" at bounding box center [831, 560] width 77 height 14
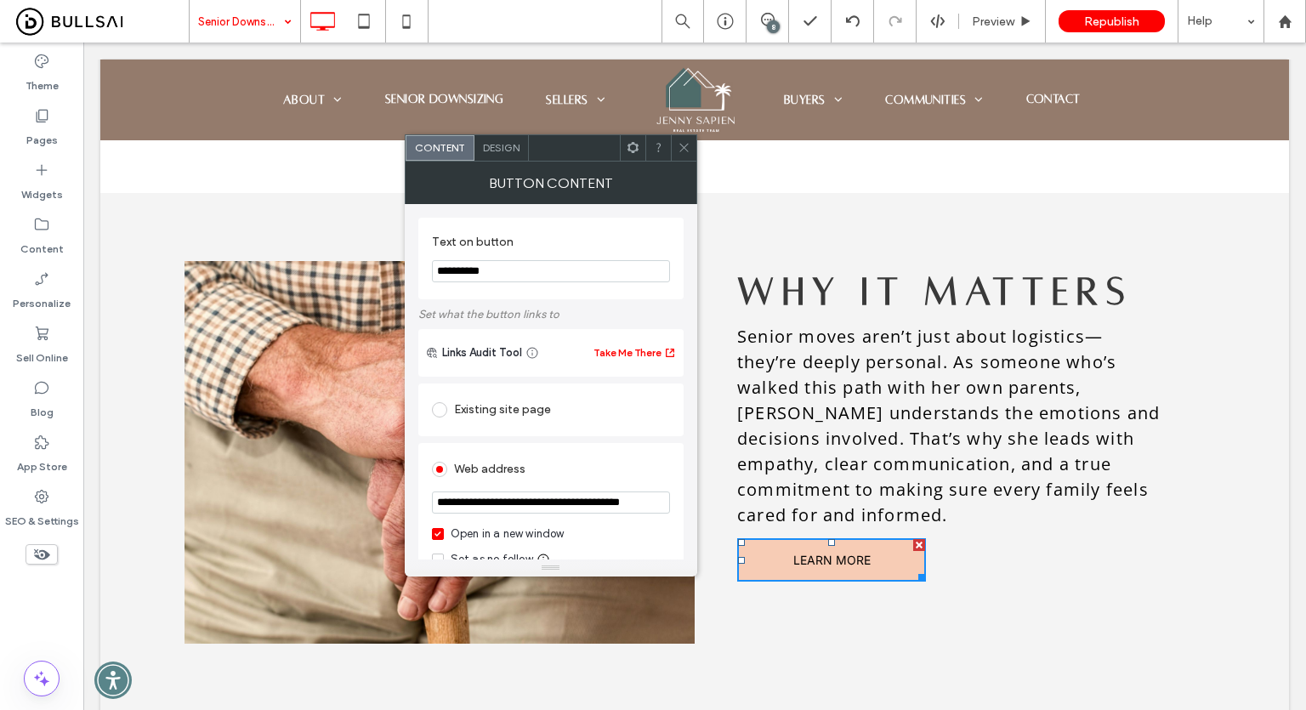
click at [500, 540] on div "Open in a new window" at bounding box center [508, 533] width 114 height 17
click at [687, 150] on icon at bounding box center [684, 147] width 13 height 13
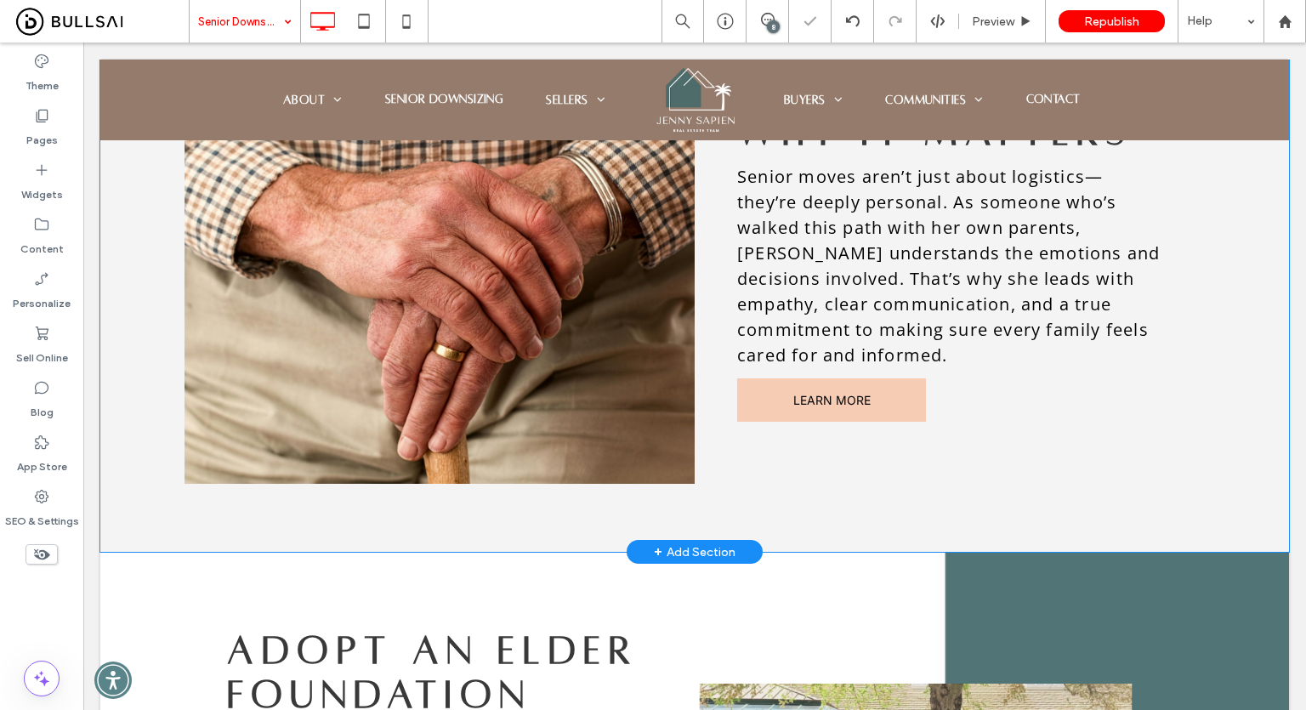
scroll to position [2848, 0]
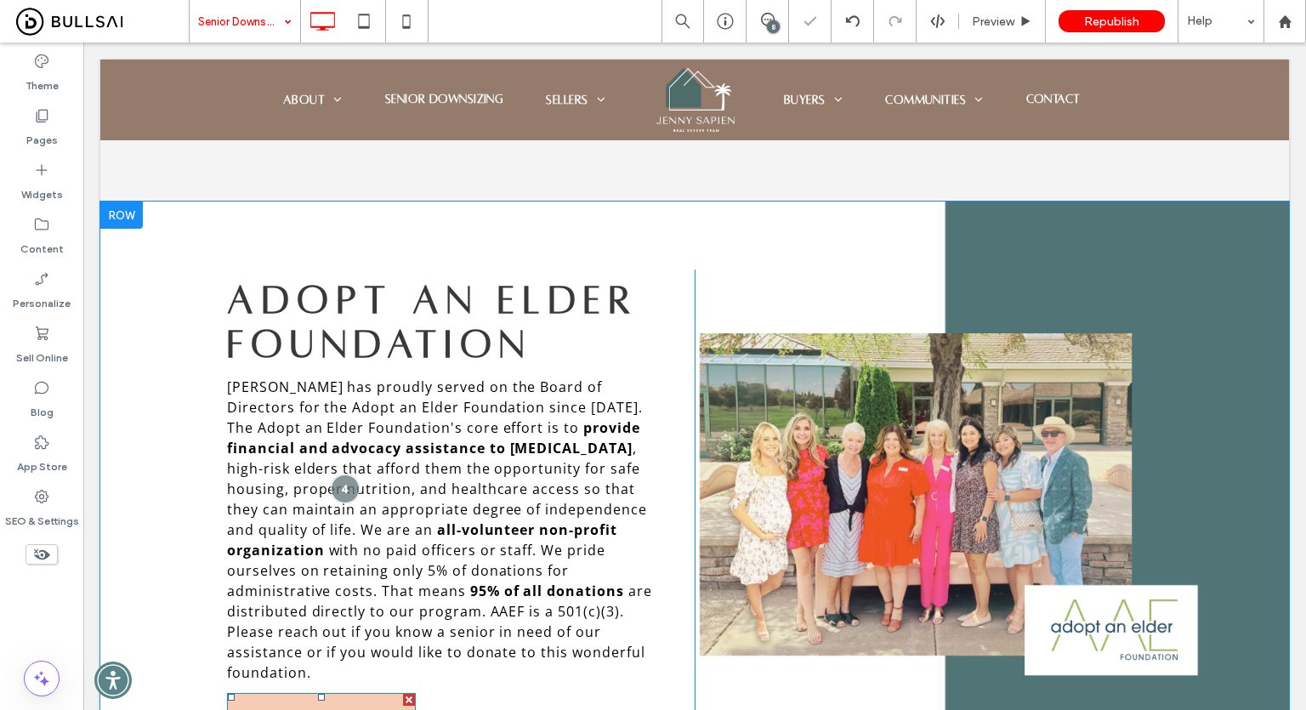
click at [352, 693] on link "LEARN MORE" at bounding box center [321, 714] width 189 height 43
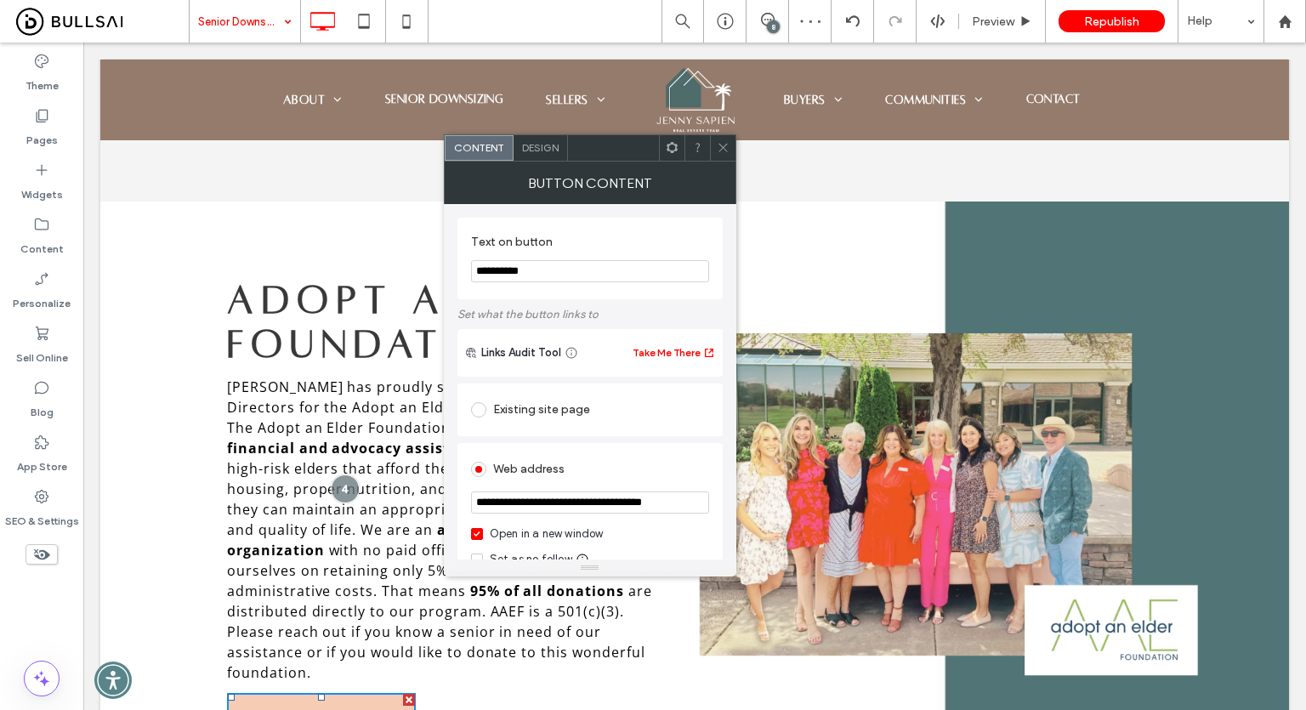
click at [717, 142] on icon at bounding box center [723, 147] width 13 height 13
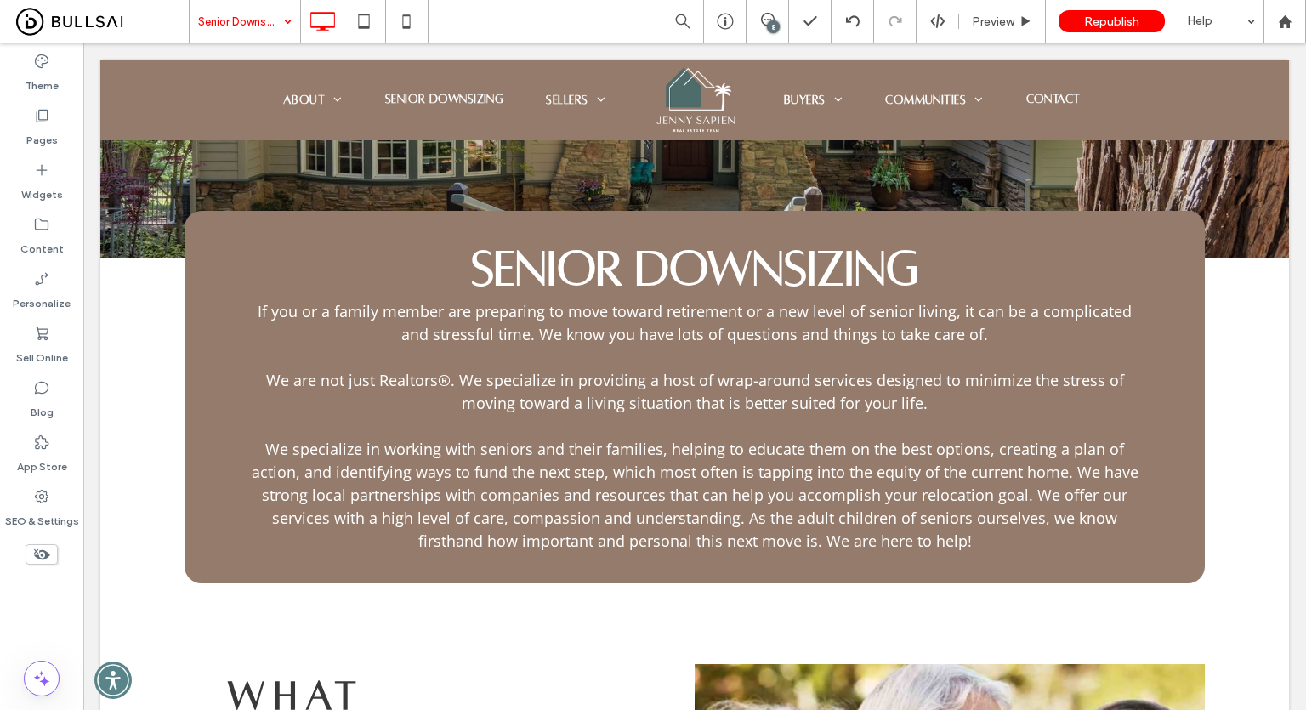
scroll to position [298, 0]
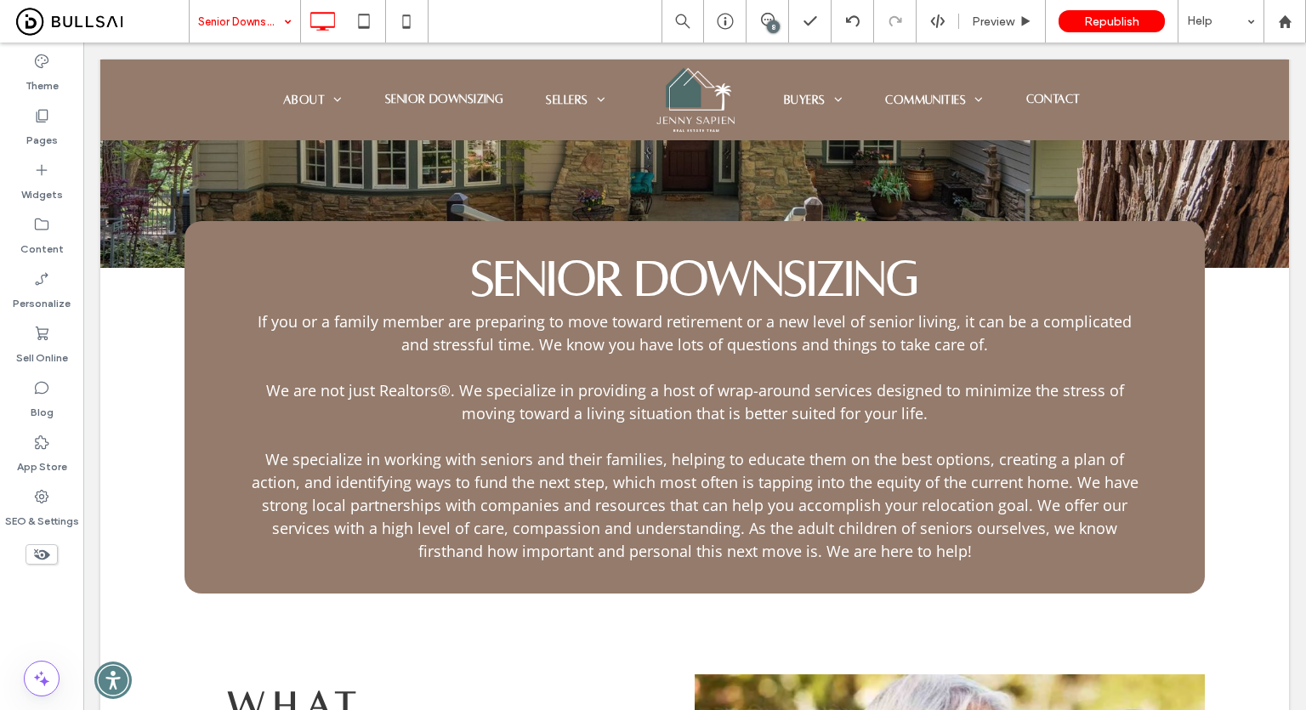
drag, startPoint x: 235, startPoint y: 11, endPoint x: 239, endPoint y: 19, distance: 8.8
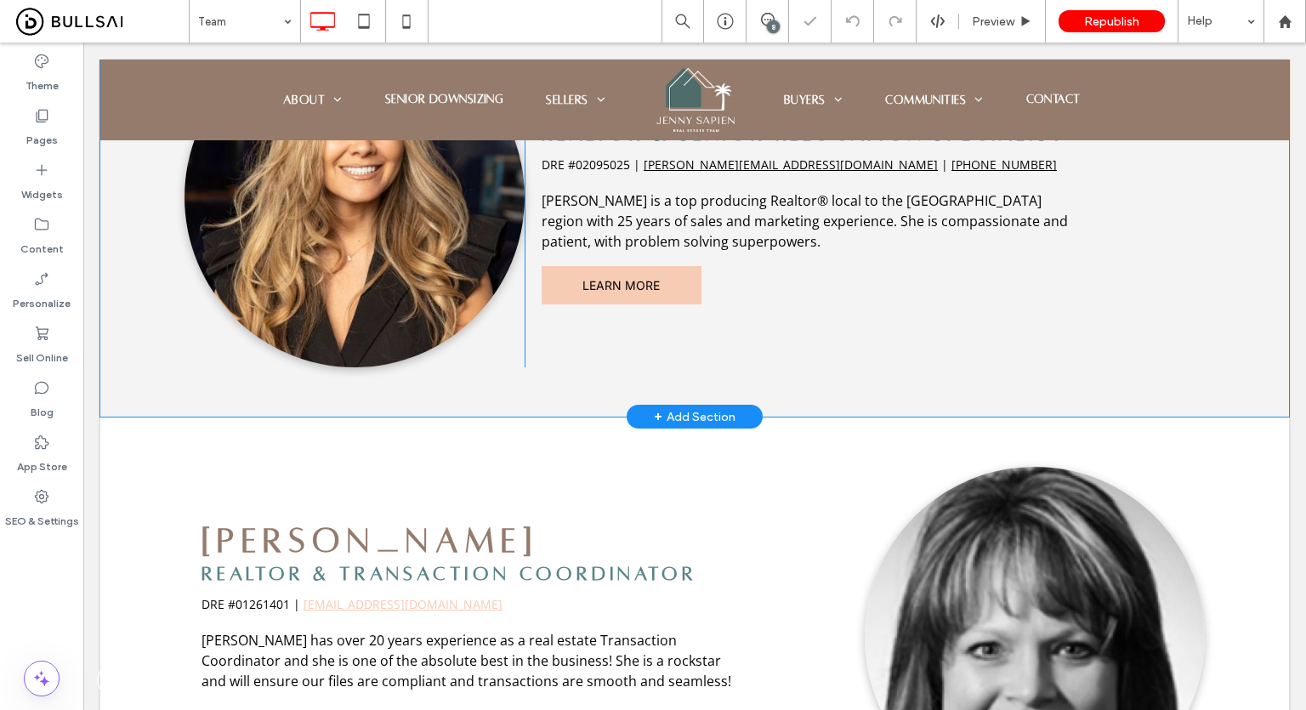
scroll to position [595, 0]
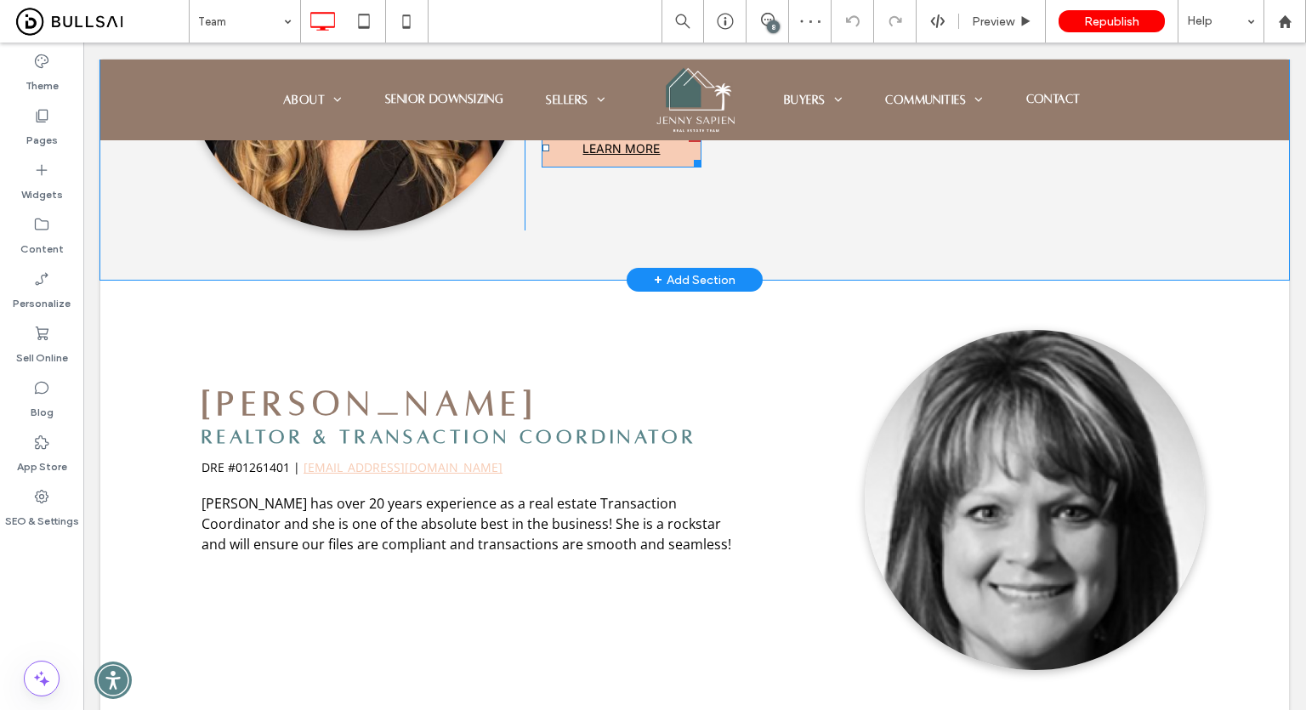
click at [617, 156] on span "LEARN MORE" at bounding box center [620, 148] width 77 height 14
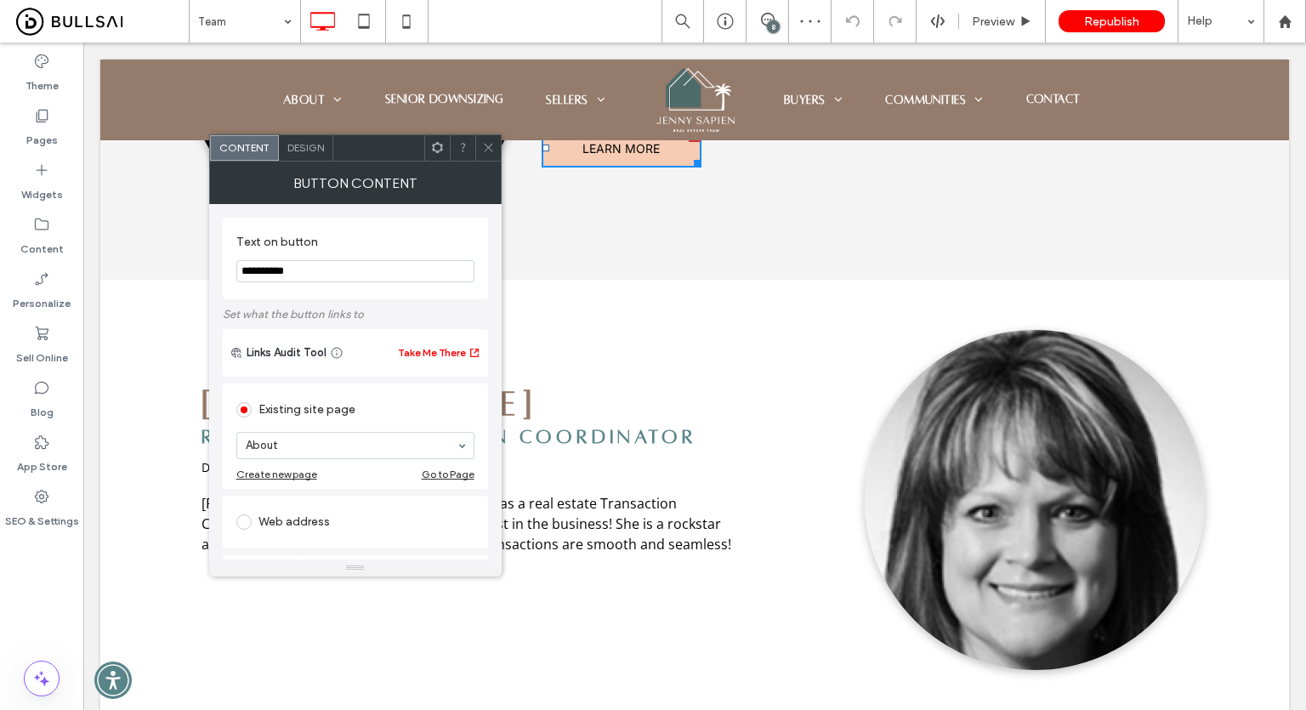
click at [489, 145] on icon at bounding box center [488, 147] width 13 height 13
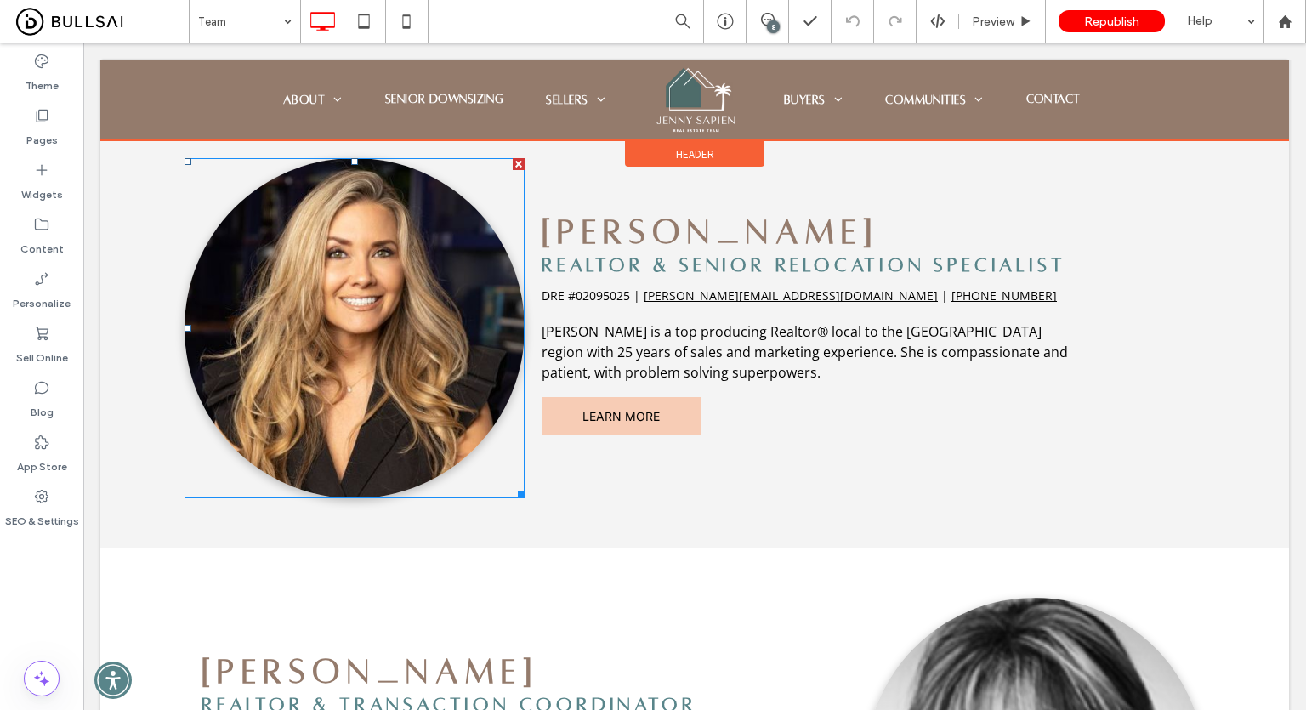
scroll to position [255, 0]
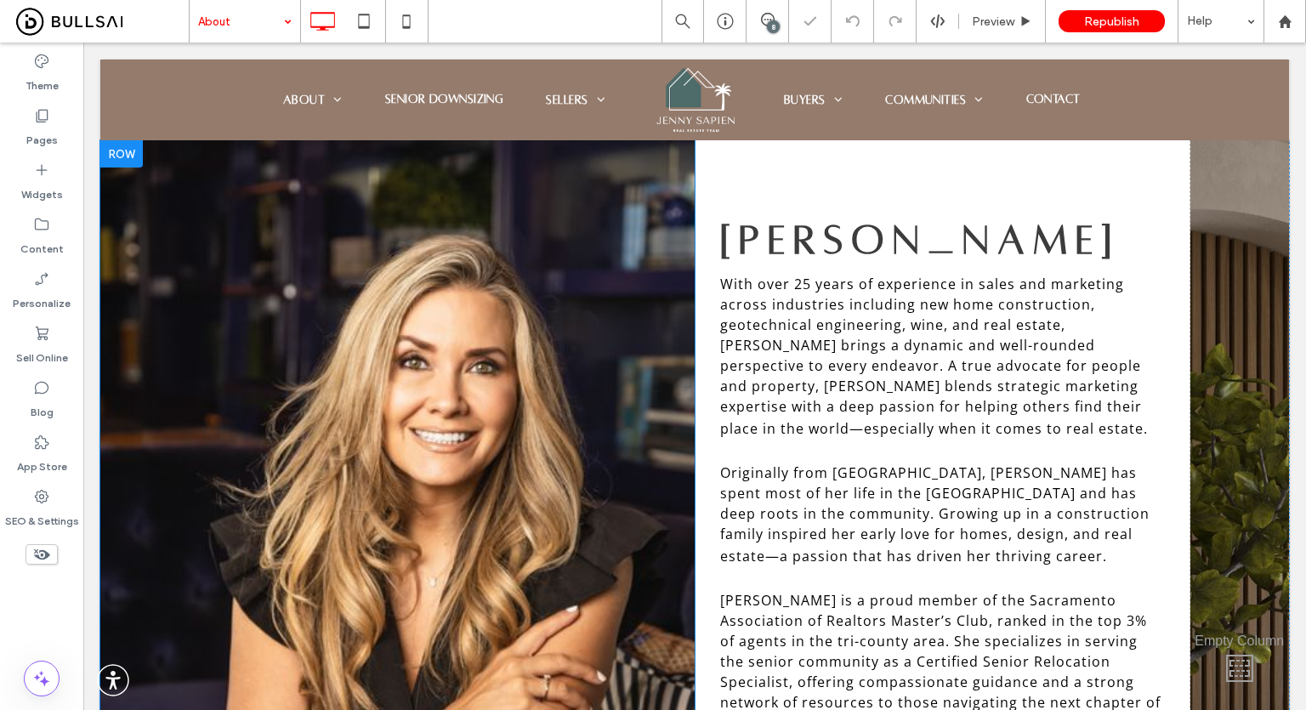
scroll to position [765, 0]
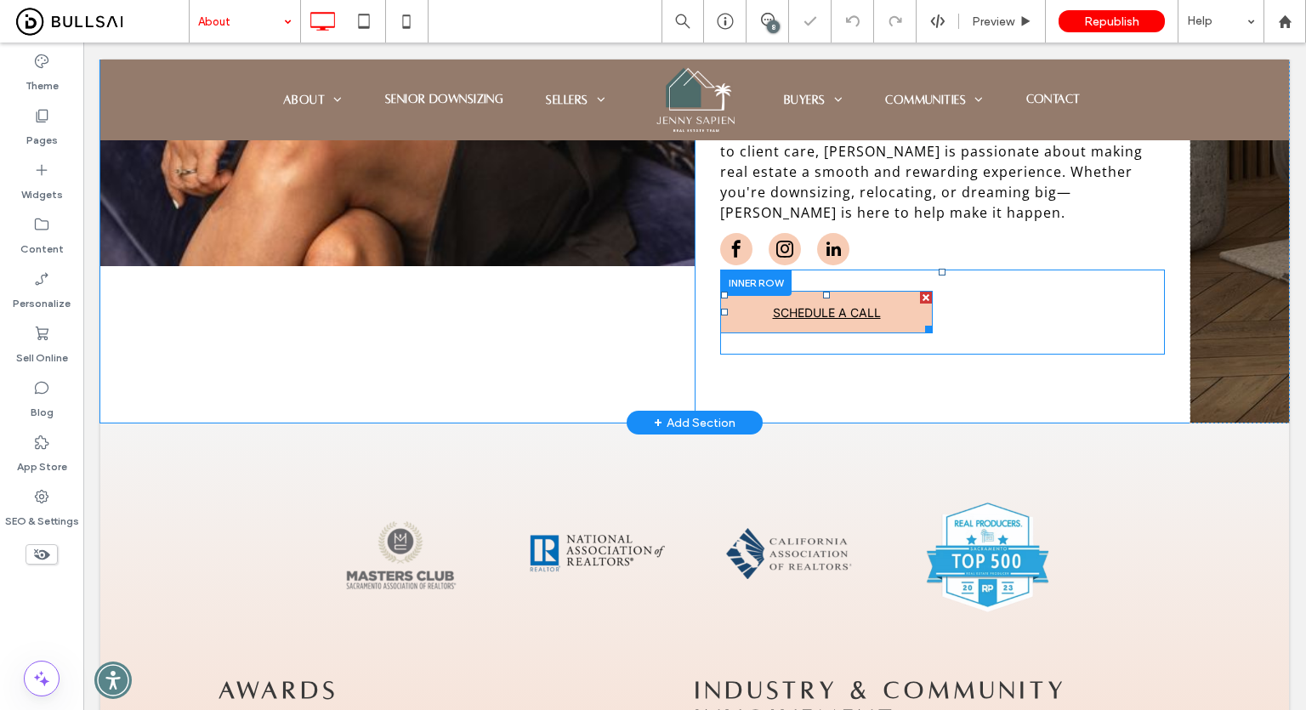
click at [816, 297] on span "SCHEDULE A CALL" at bounding box center [827, 312] width 108 height 31
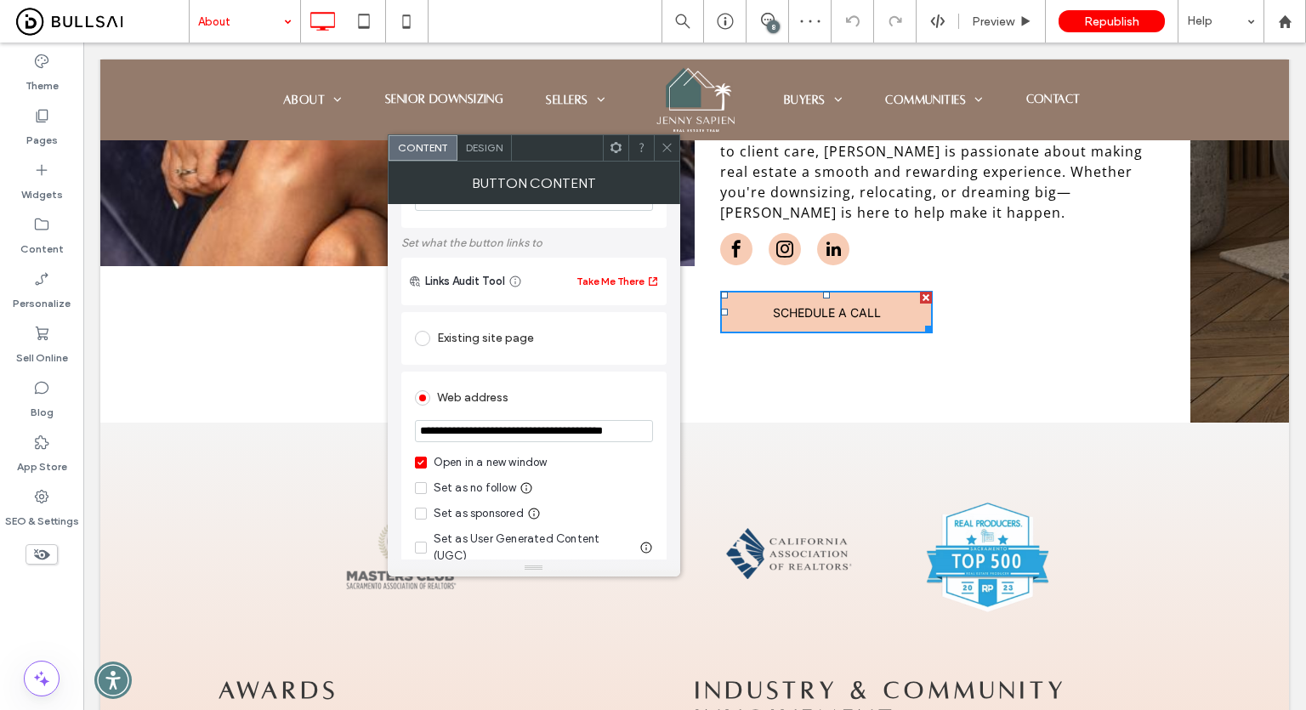
scroll to position [170, 0]
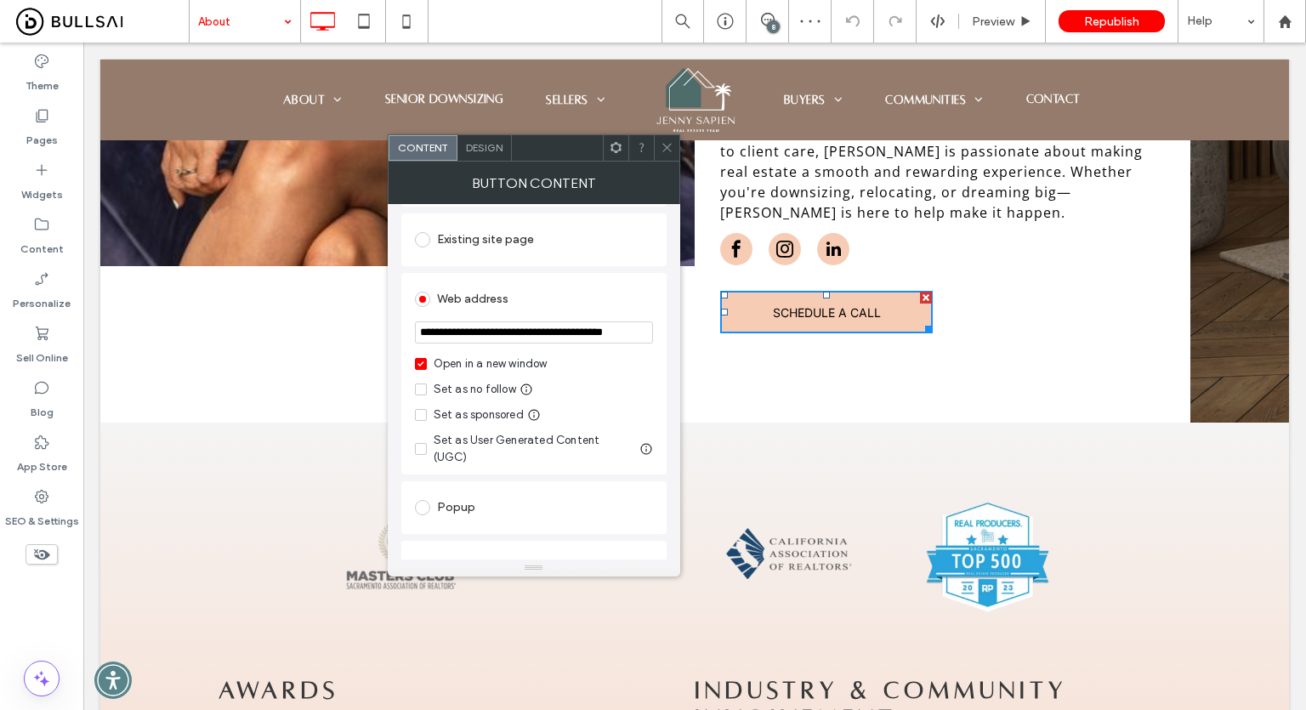
click at [503, 365] on div "Open in a new window" at bounding box center [491, 363] width 114 height 17
click at [666, 148] on use at bounding box center [666, 148] width 9 height 9
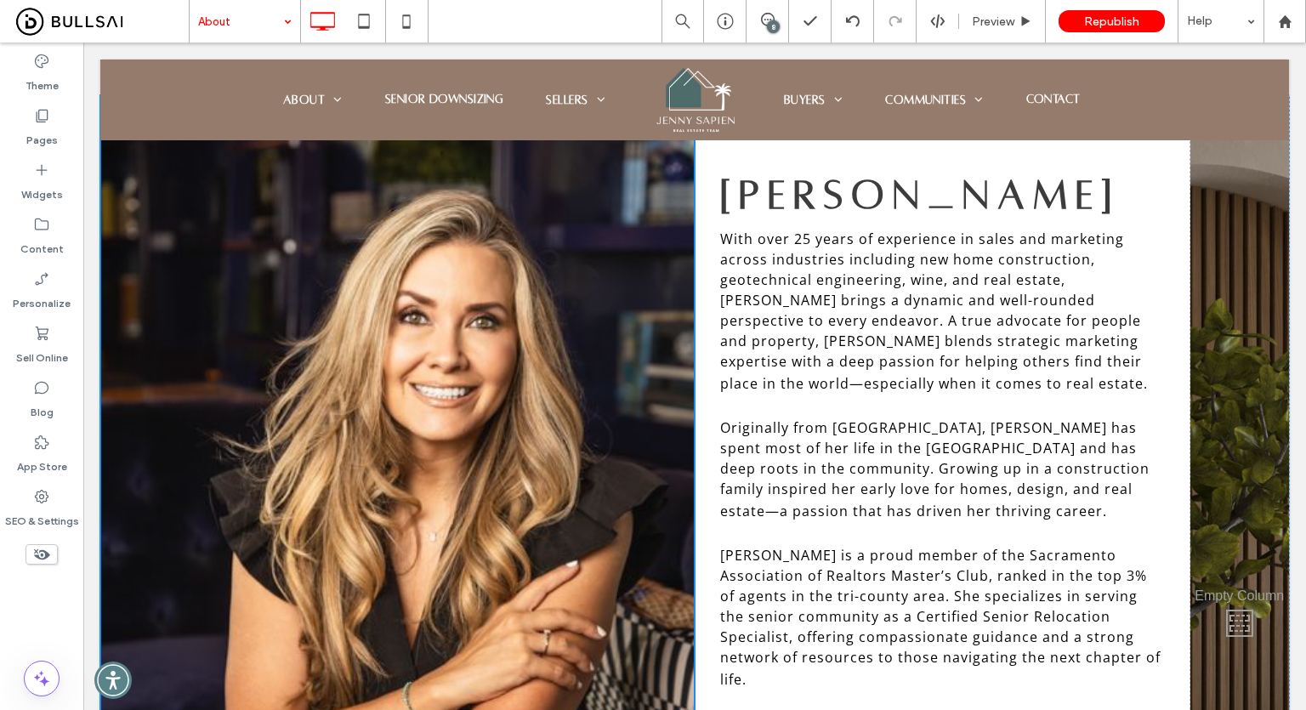
scroll to position [0, 0]
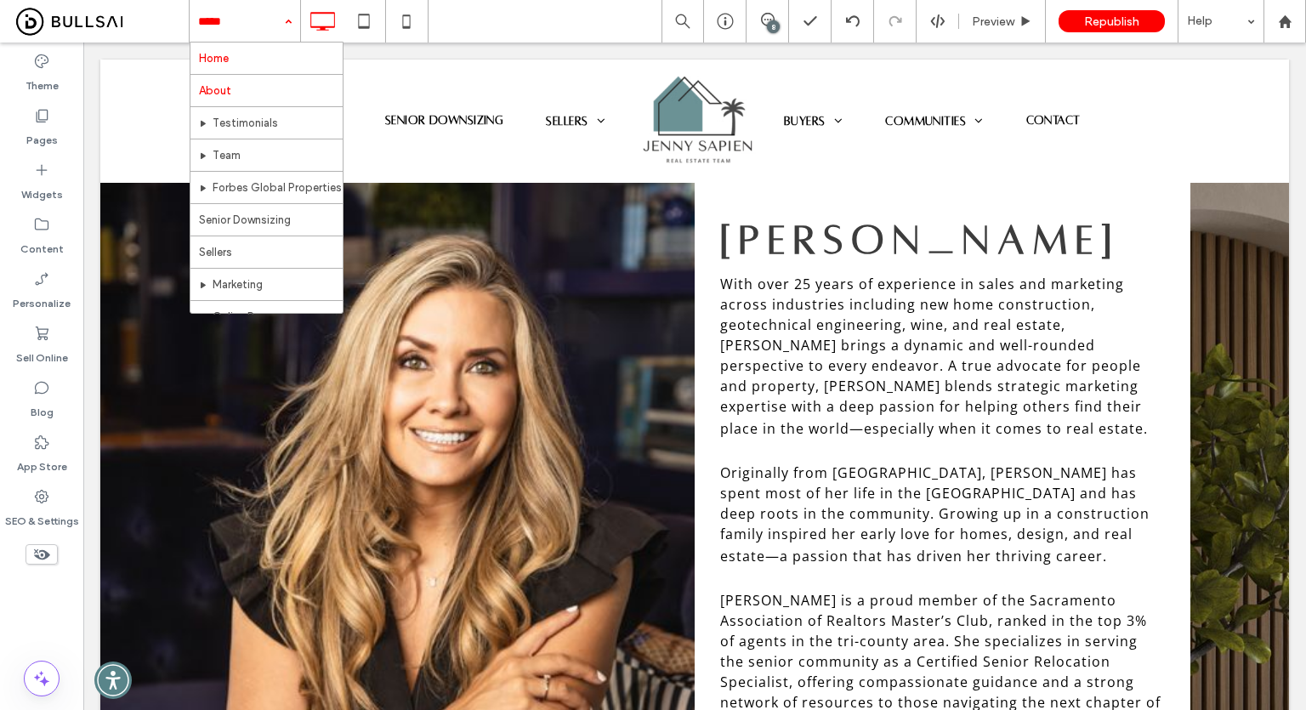
drag, startPoint x: 207, startPoint y: 11, endPoint x: 218, endPoint y: 65, distance: 55.4
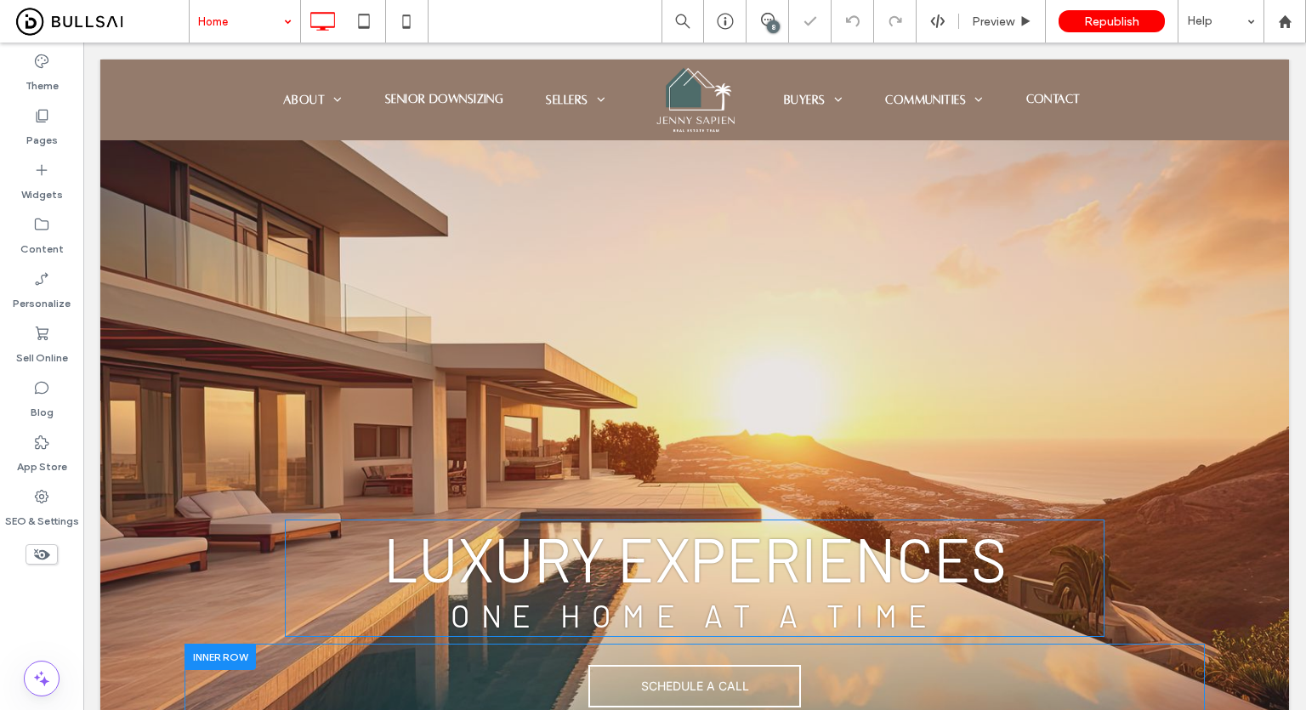
scroll to position [255, 0]
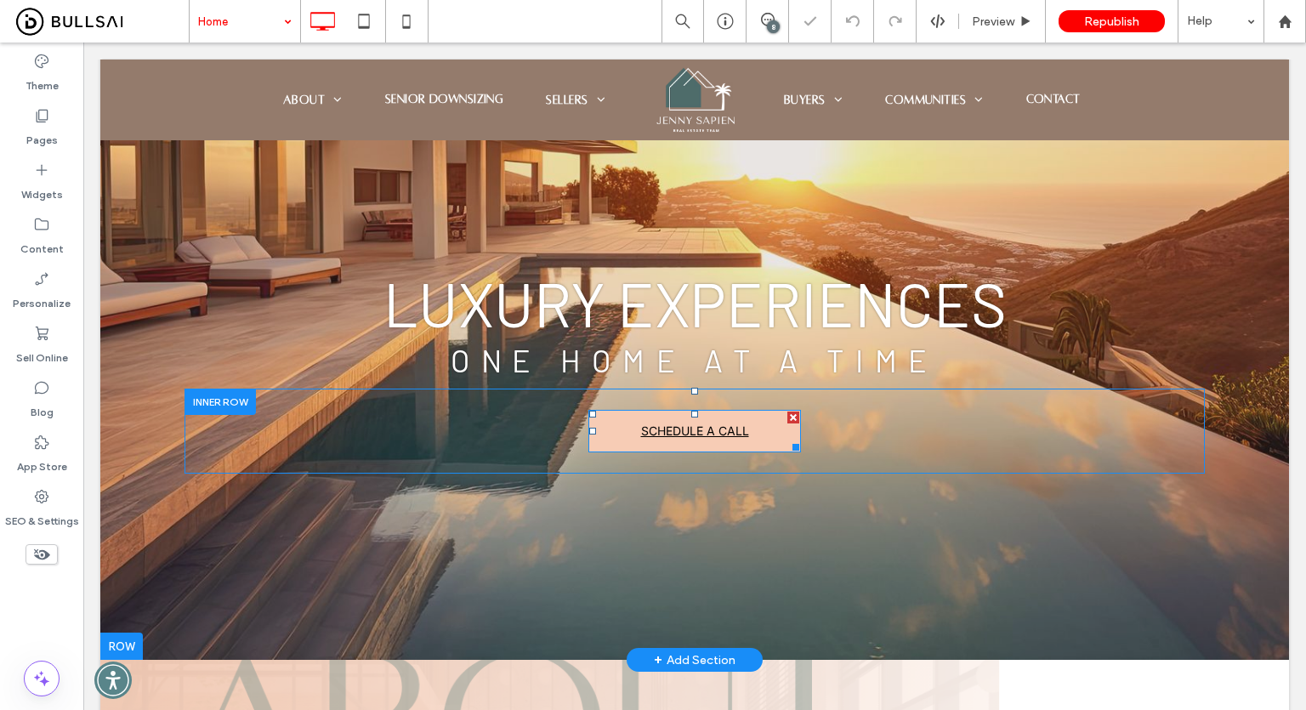
click at [700, 430] on span "SCHEDULE A CALL" at bounding box center [695, 430] width 108 height 14
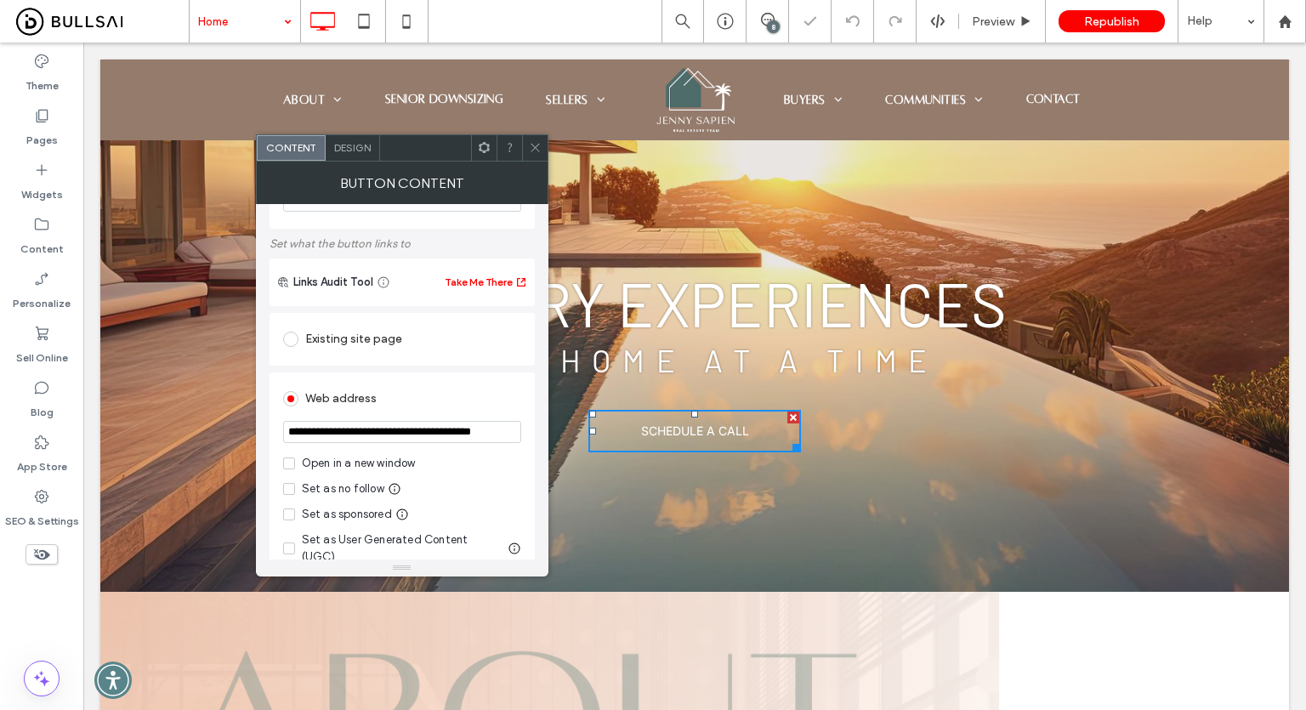
scroll to position [170, 0]
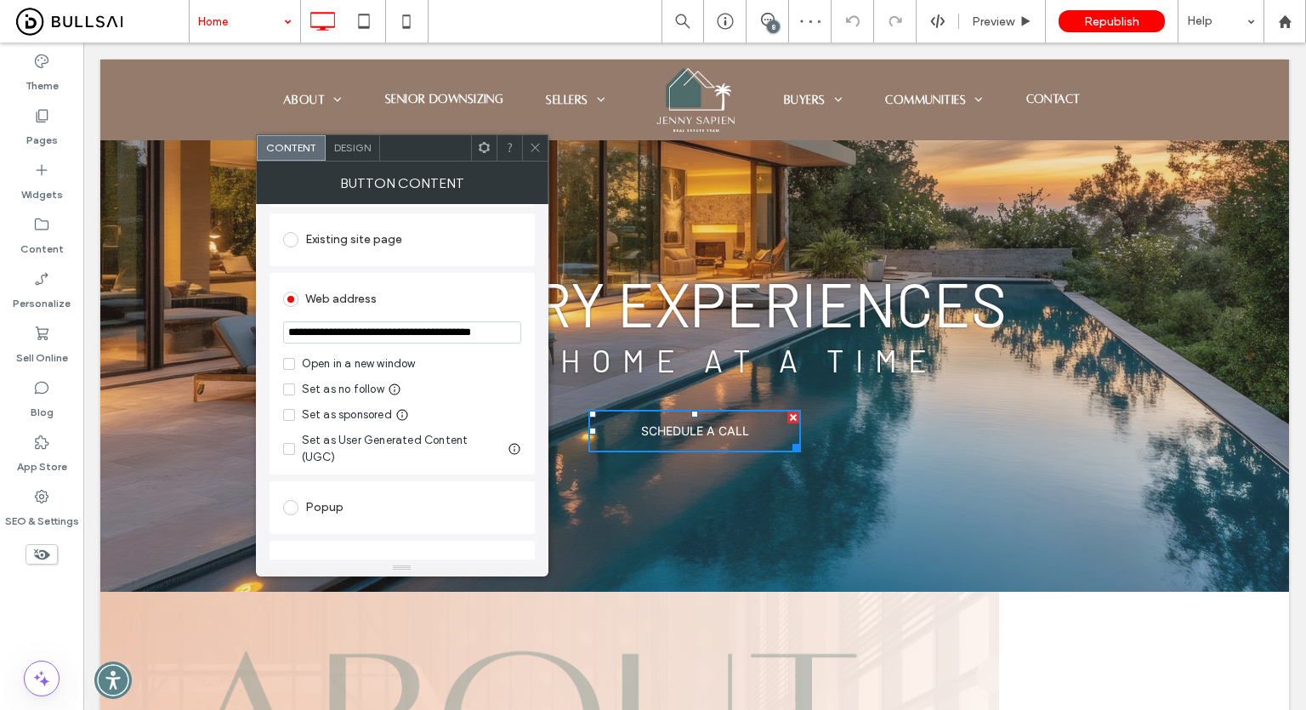
click at [541, 150] on div at bounding box center [535, 148] width 26 height 26
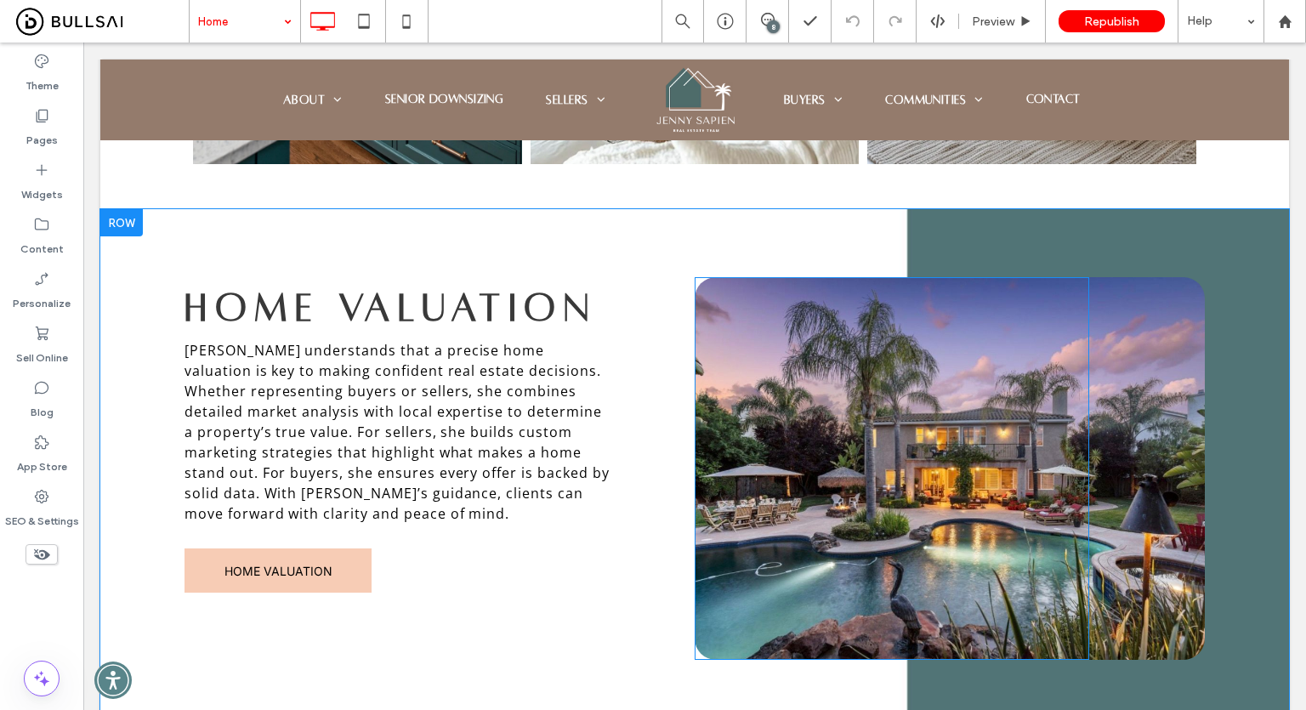
scroll to position [2635, 0]
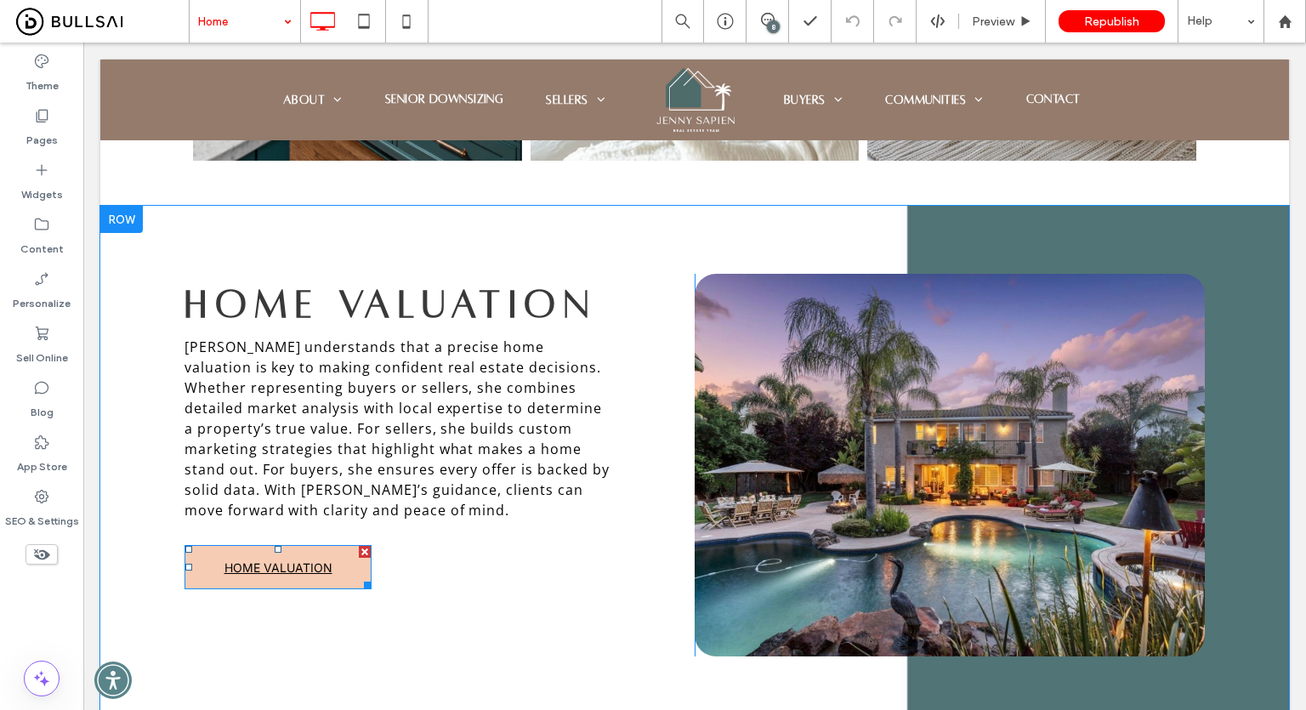
click at [336, 545] on link "HOME VALUATION" at bounding box center [277, 567] width 187 height 44
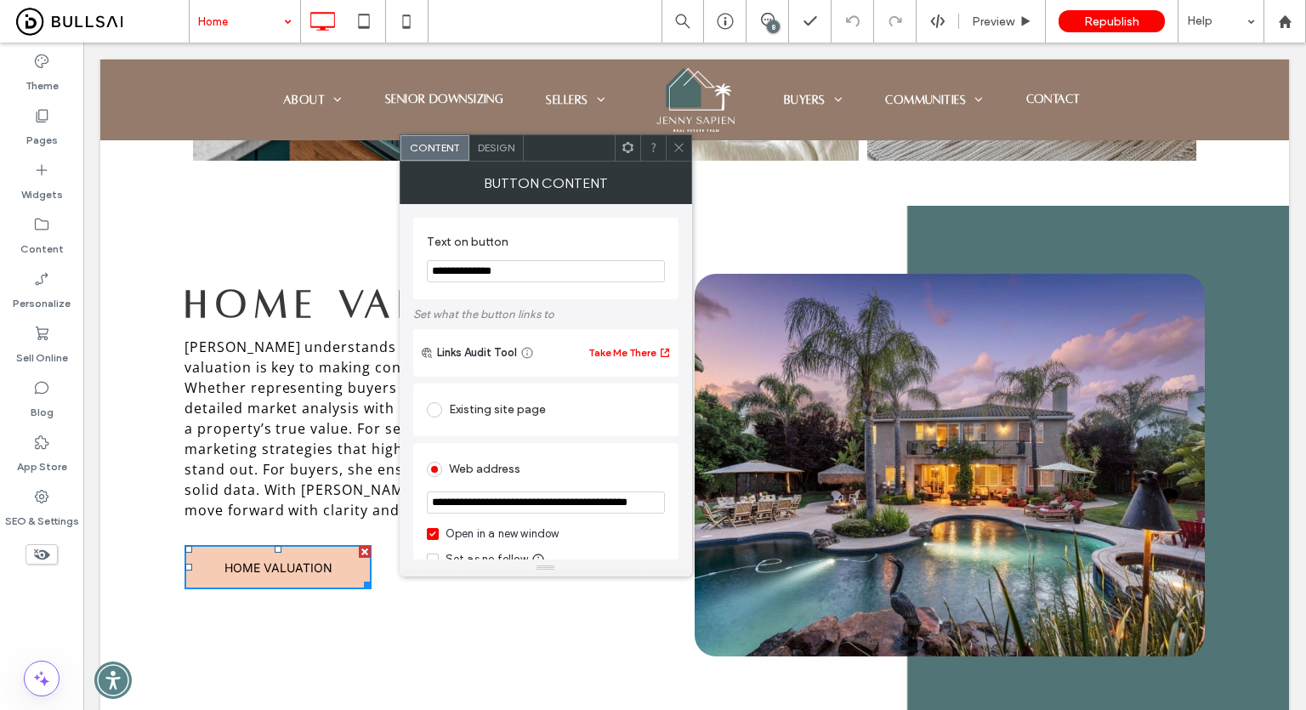
click at [504, 535] on div "Open in a new window" at bounding box center [502, 533] width 114 height 17
click at [678, 140] on span at bounding box center [678, 148] width 13 height 26
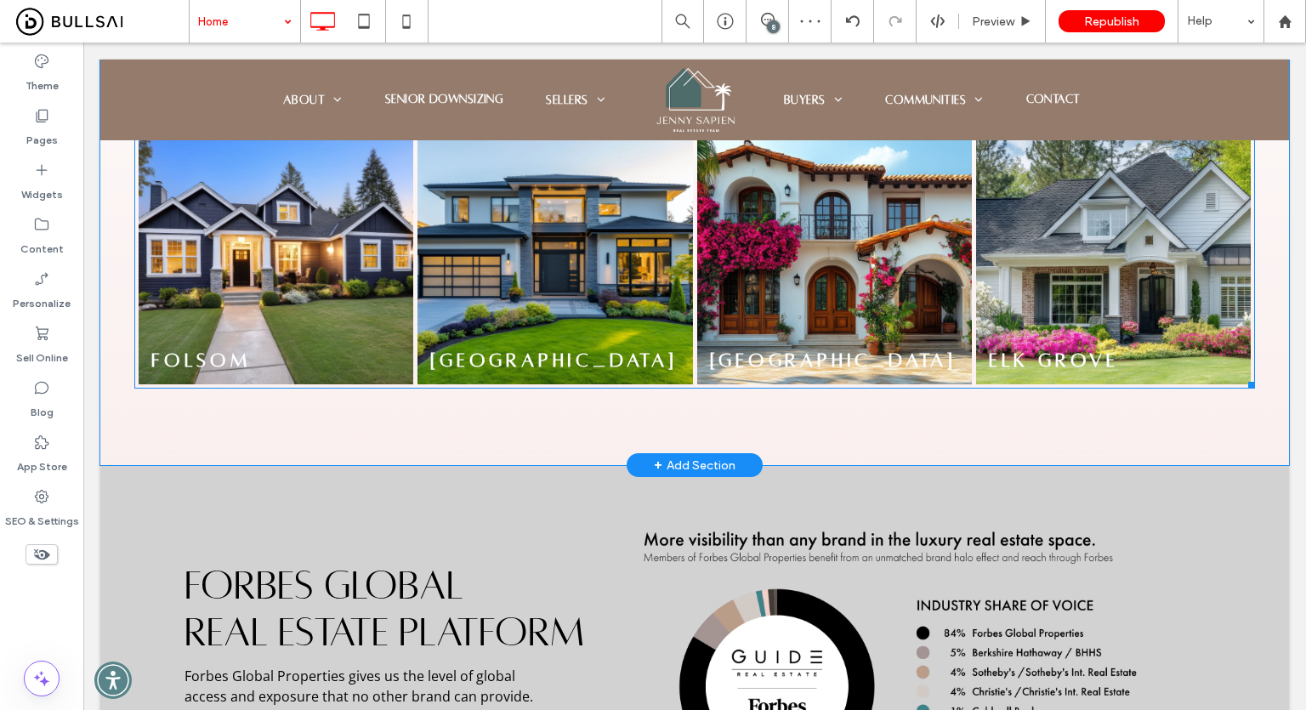
scroll to position [3910, 0]
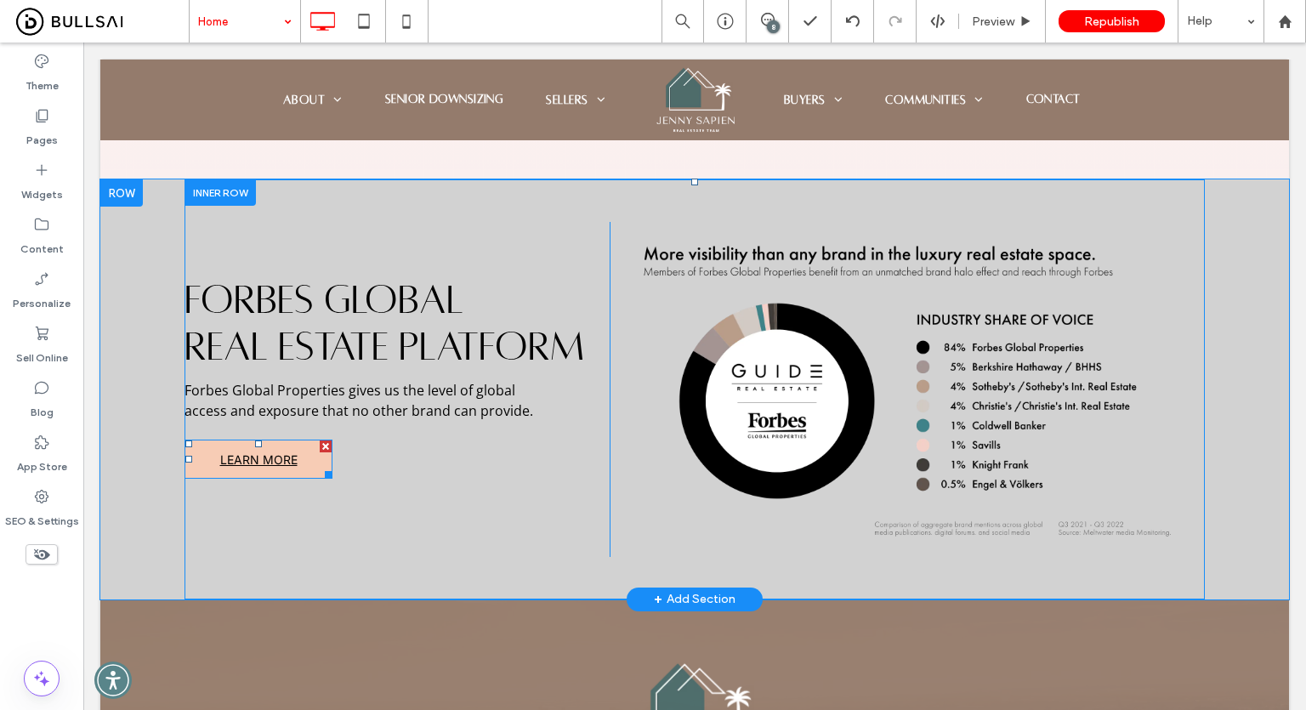
click at [285, 452] on span "LEARN MORE" at bounding box center [258, 459] width 77 height 14
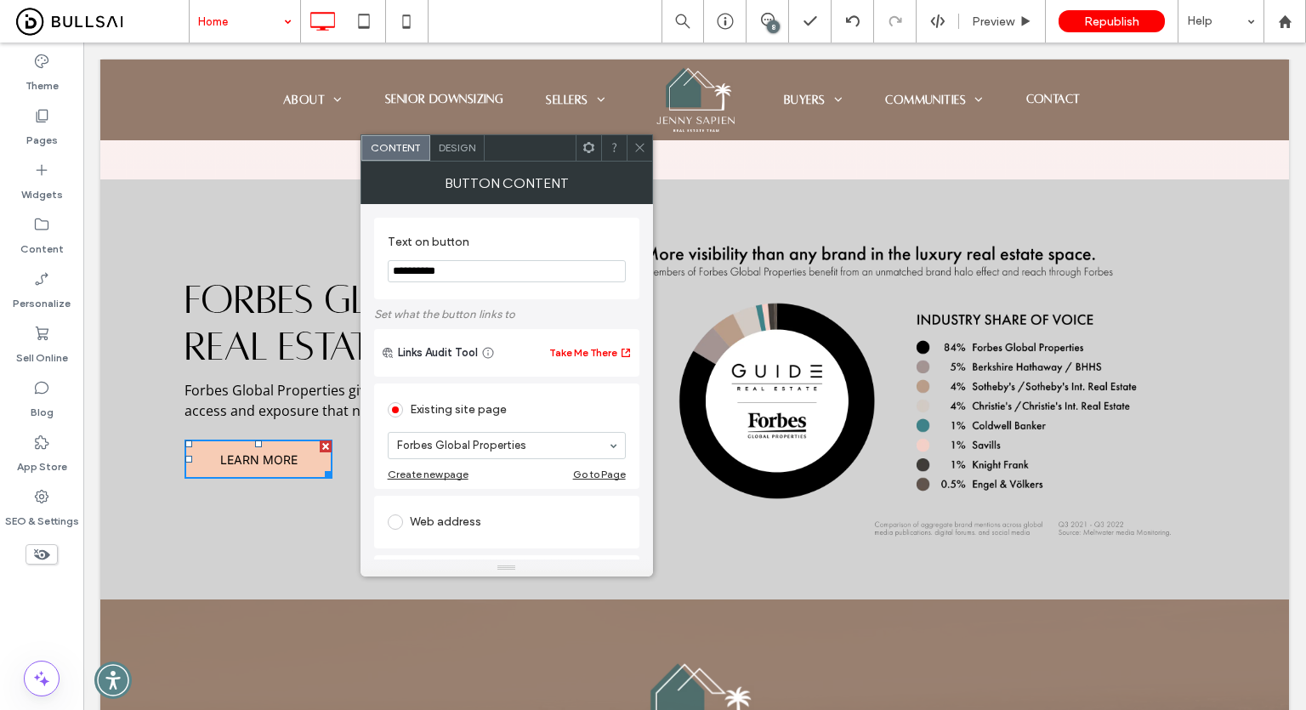
click at [634, 144] on icon at bounding box center [639, 147] width 13 height 13
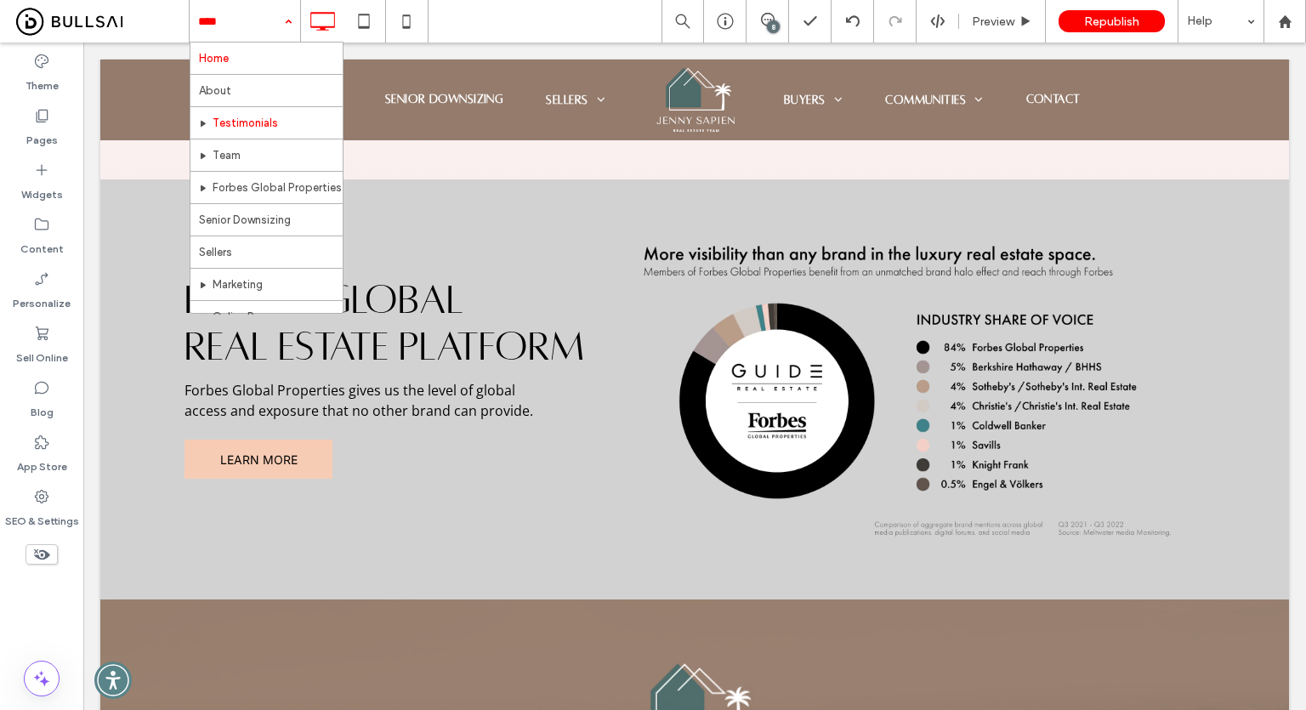
scroll to position [85, 0]
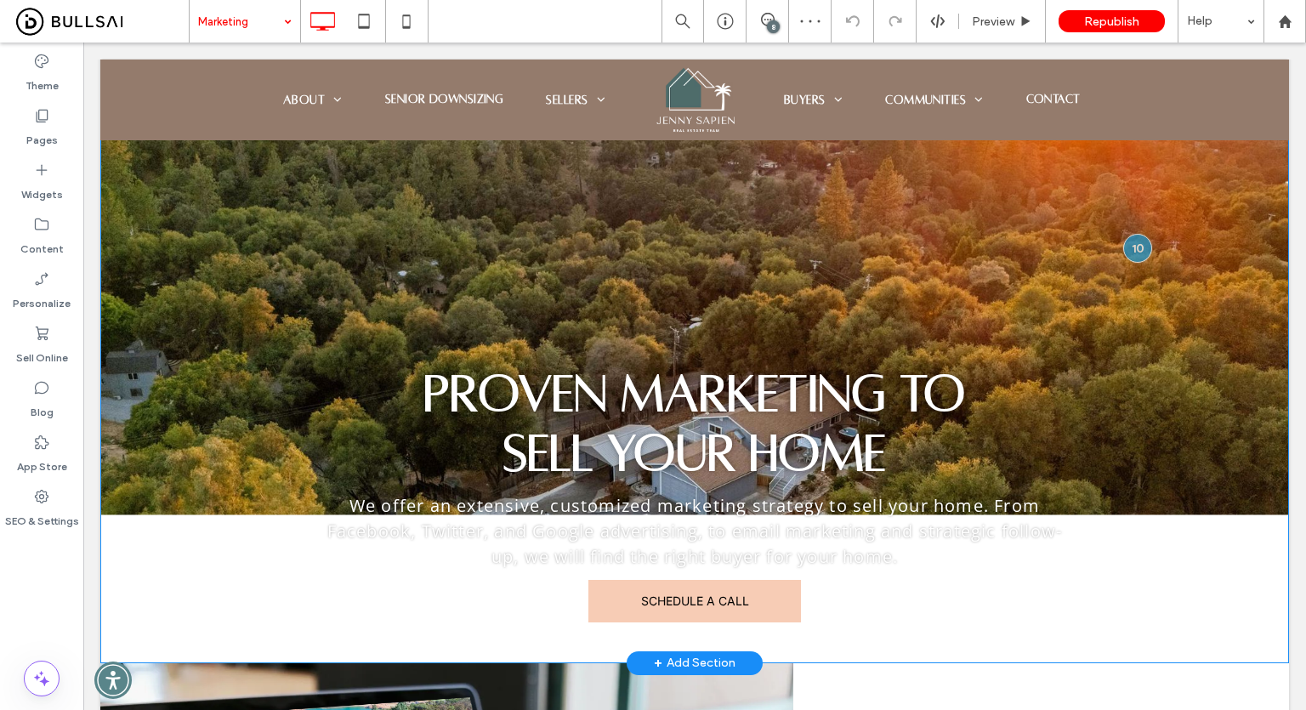
scroll to position [170, 0]
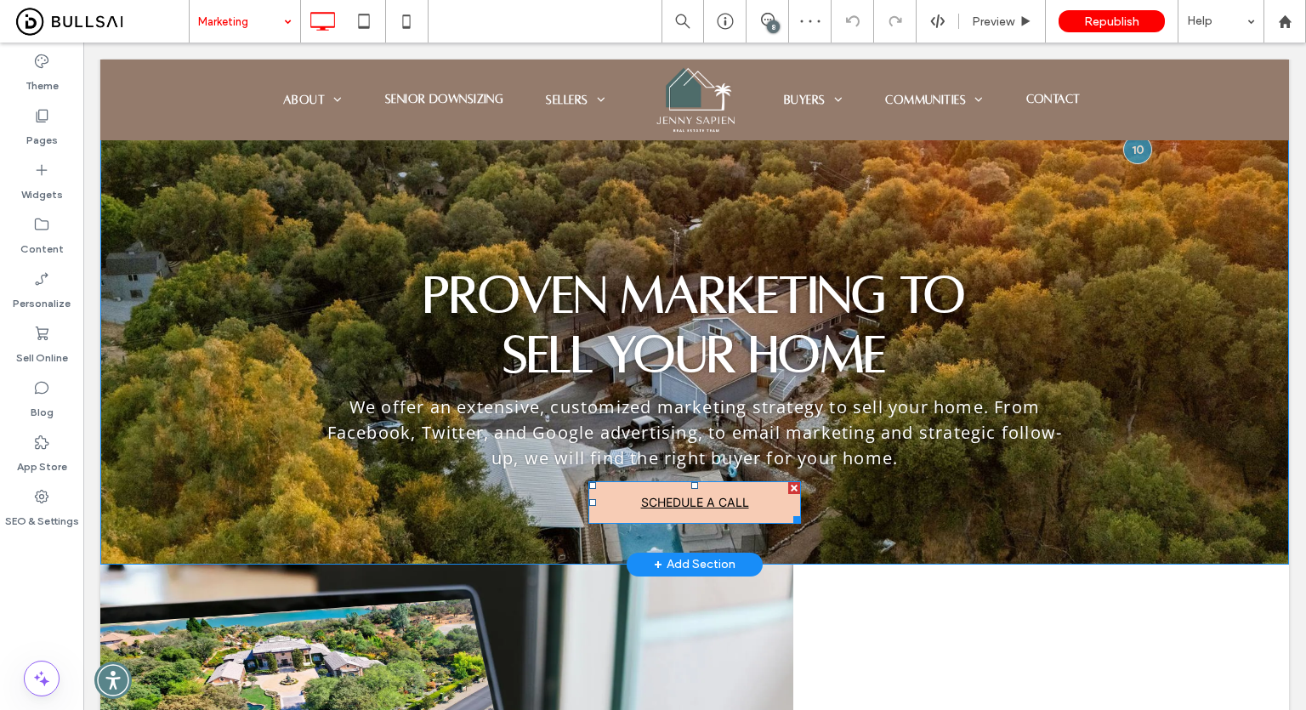
click at [670, 501] on span "SCHEDULE A CALL" at bounding box center [695, 502] width 108 height 14
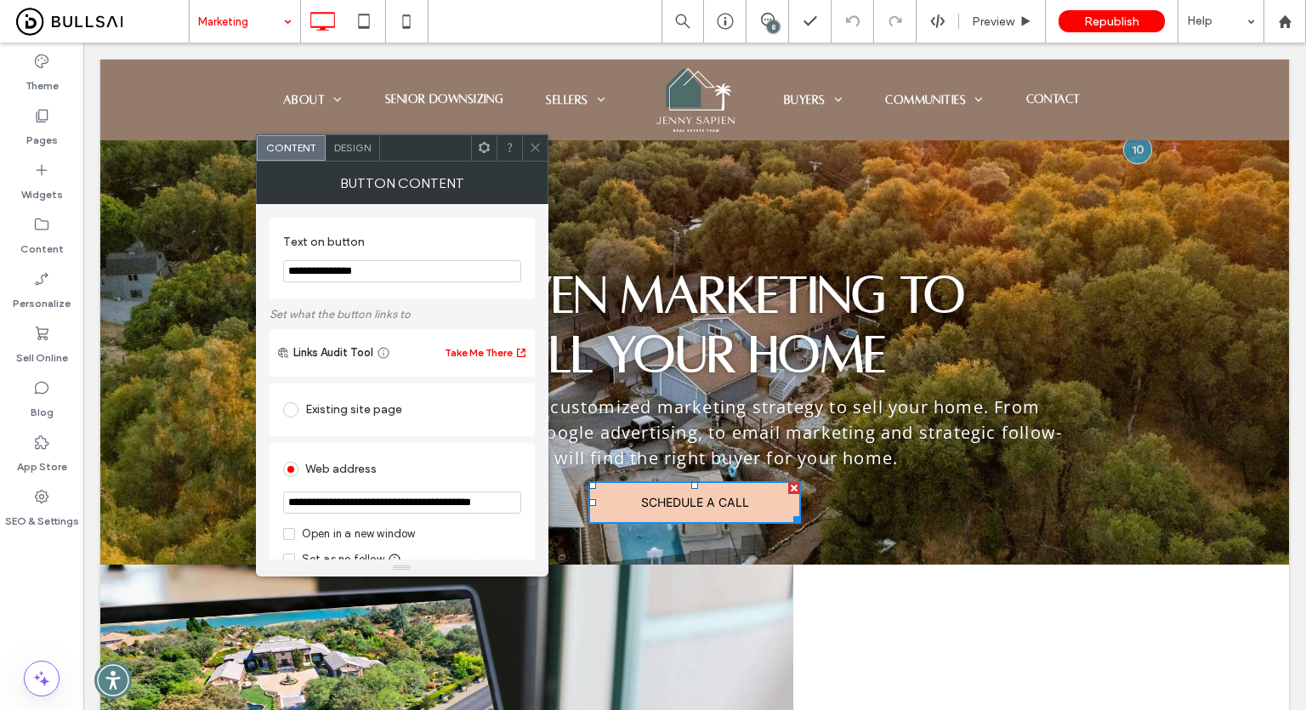
drag, startPoint x: 534, startPoint y: 150, endPoint x: 481, endPoint y: 125, distance: 58.2
click at [534, 150] on icon at bounding box center [535, 147] width 13 height 13
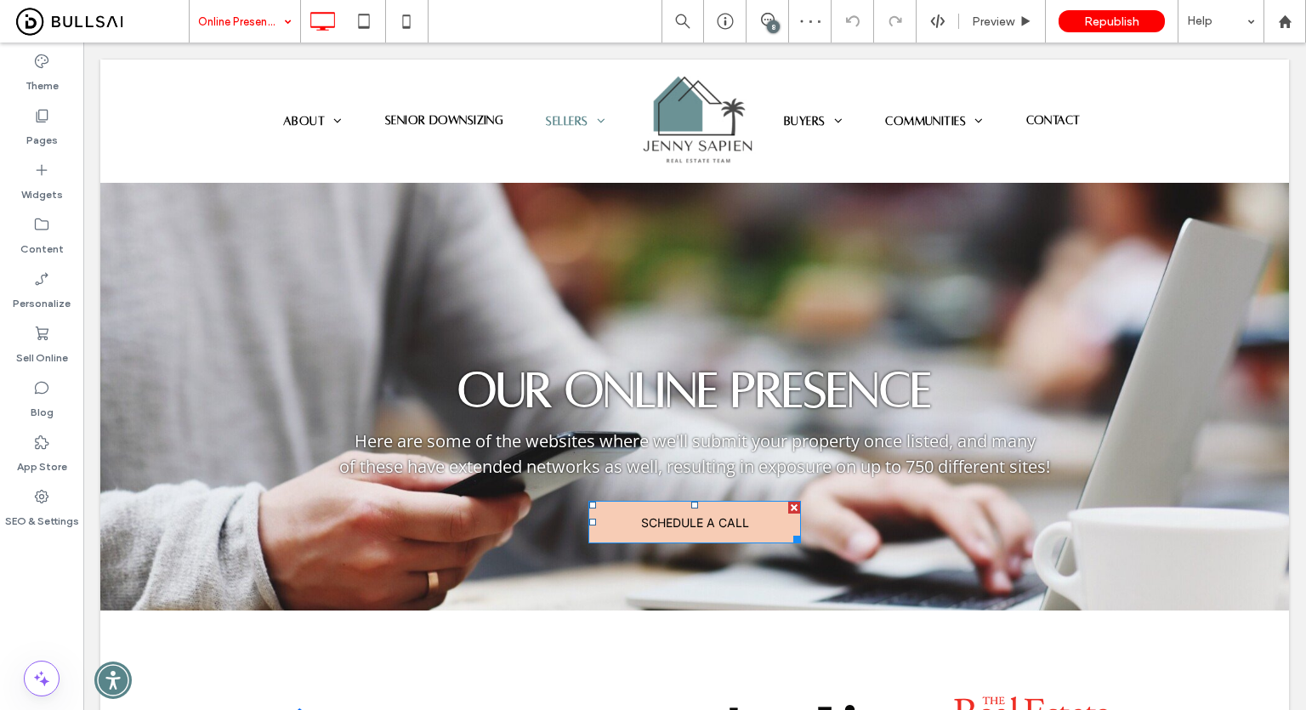
click at [672, 522] on span "SCHEDULE A CALL" at bounding box center [695, 522] width 108 height 31
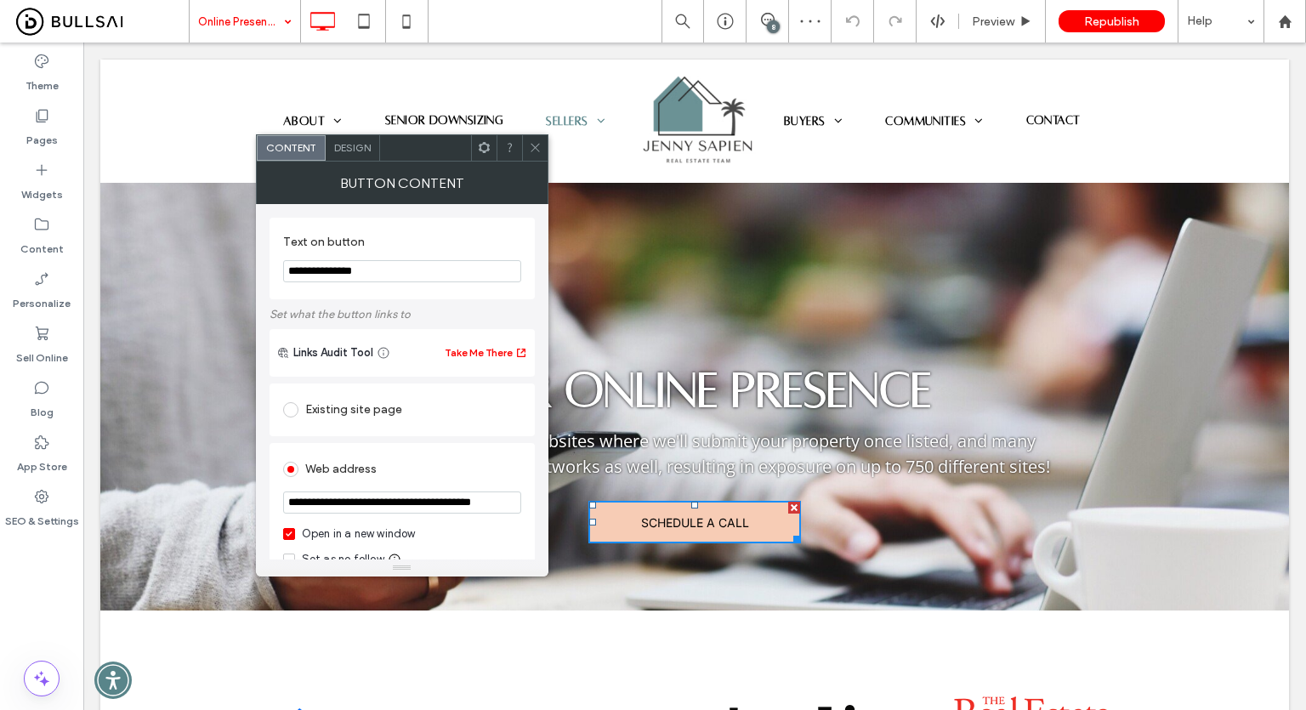
click at [535, 145] on icon at bounding box center [535, 147] width 13 height 13
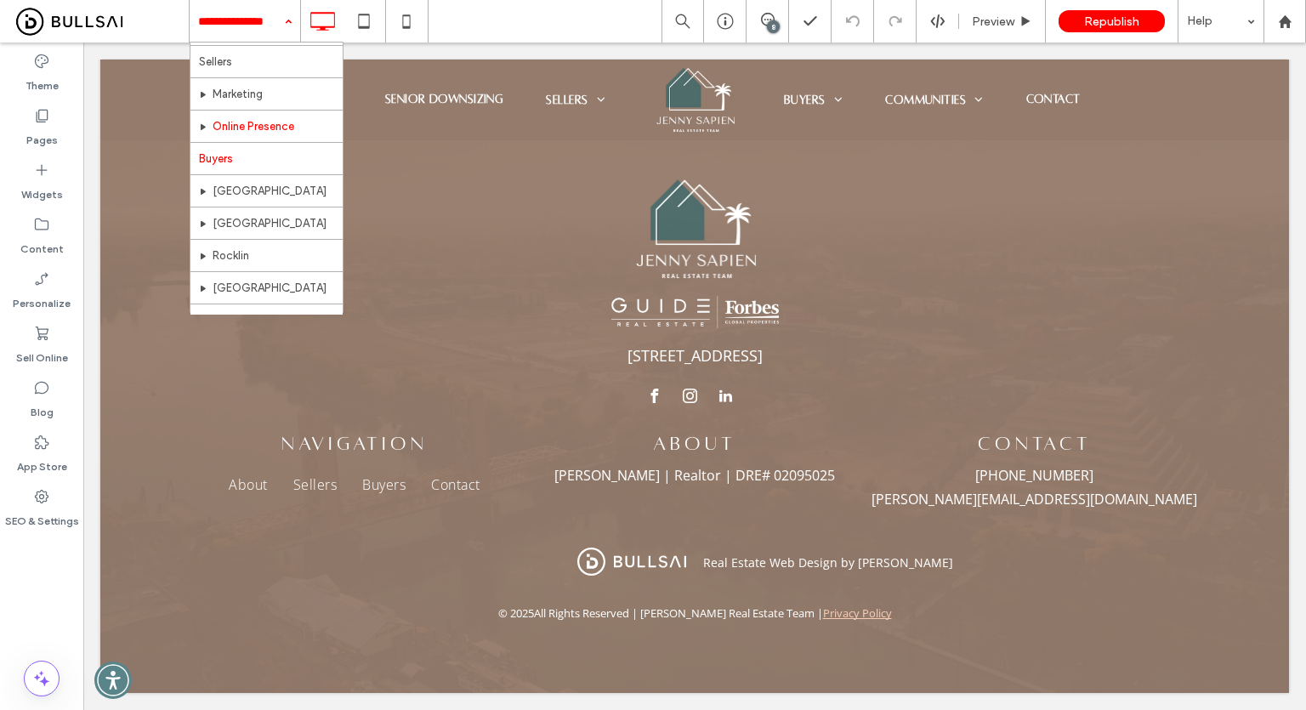
scroll to position [170, 0]
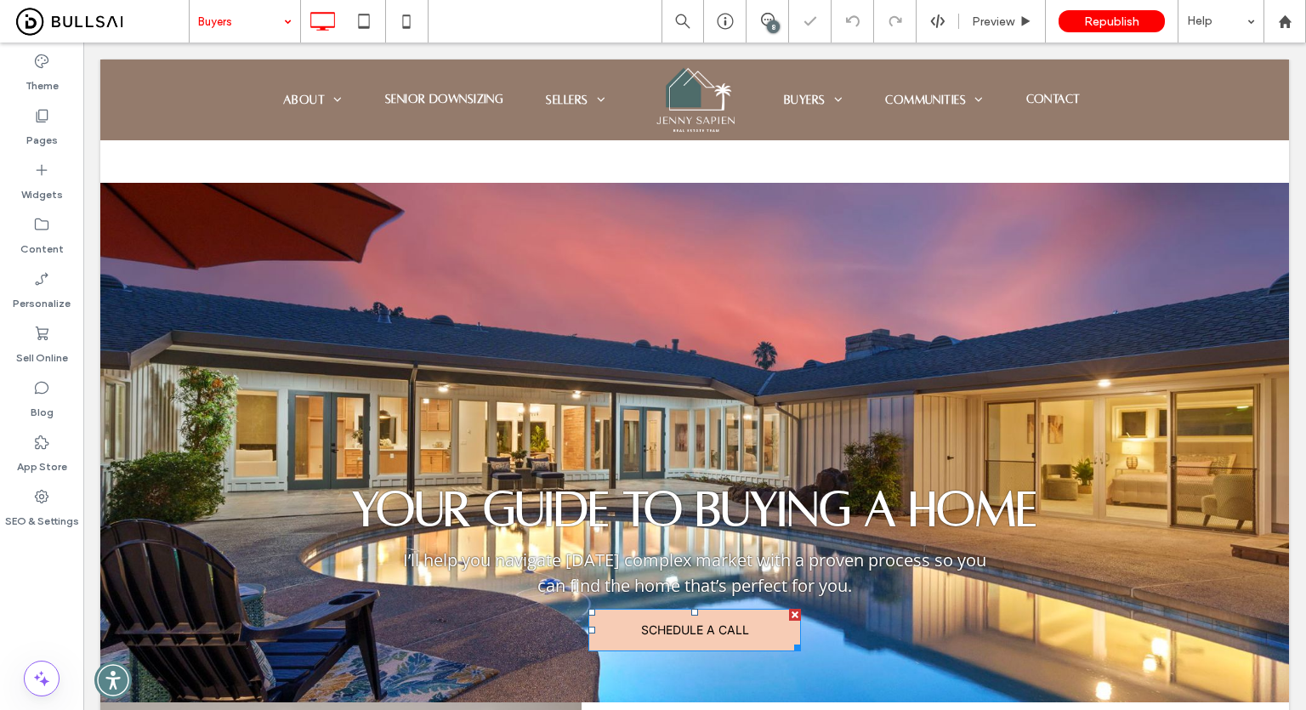
scroll to position [128, 0]
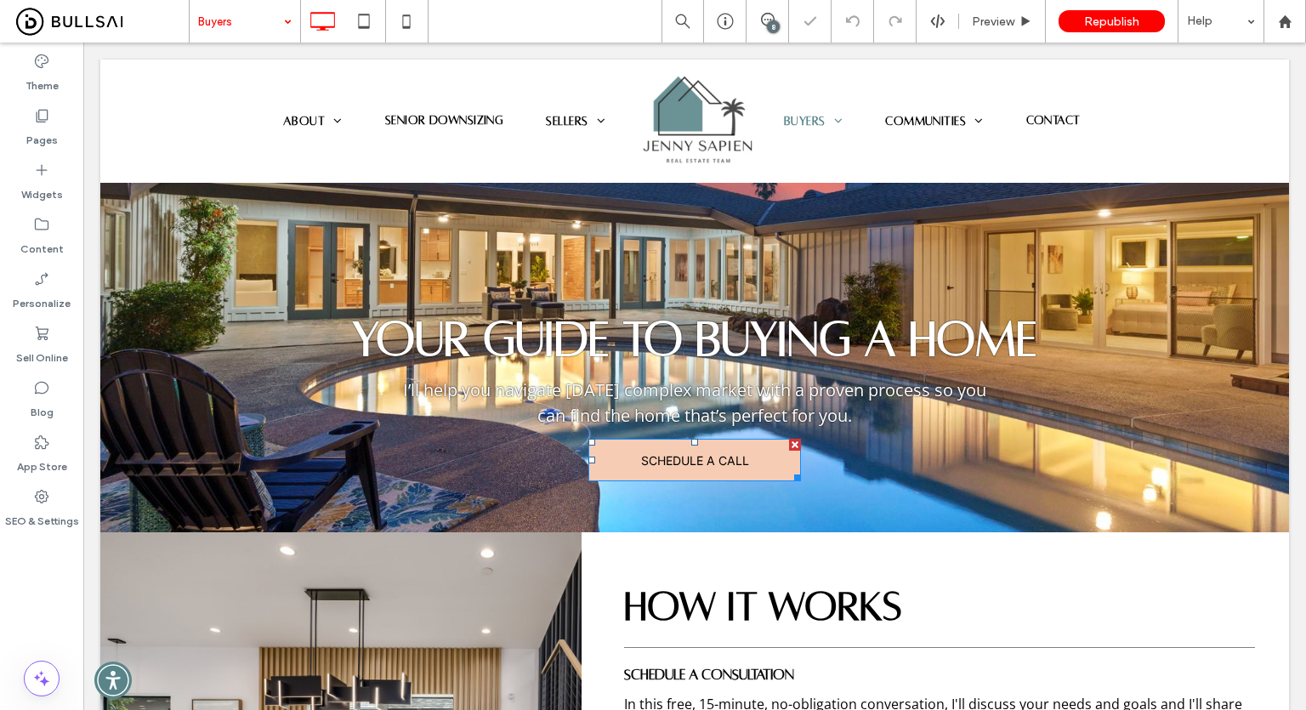
click at [660, 462] on span "SCHEDULE A CALL" at bounding box center [695, 460] width 108 height 31
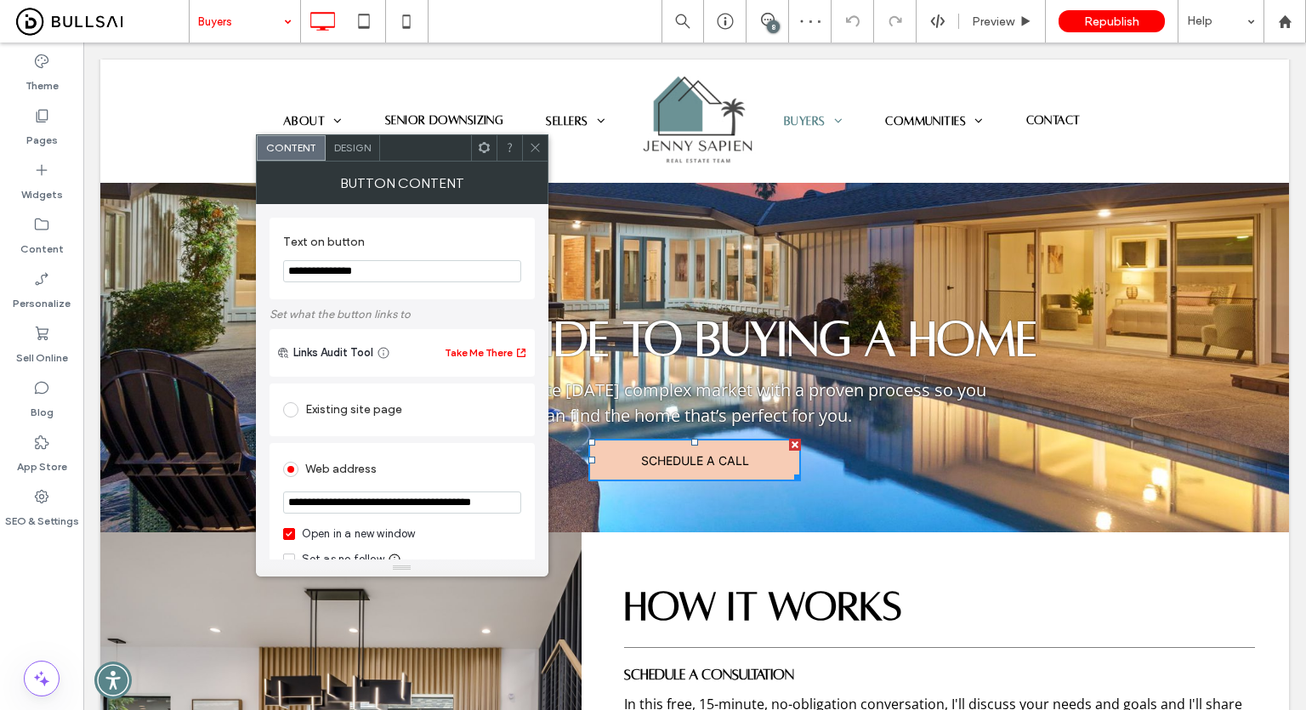
click at [365, 530] on div "Open in a new window" at bounding box center [359, 533] width 114 height 17
click at [533, 145] on icon at bounding box center [535, 147] width 13 height 13
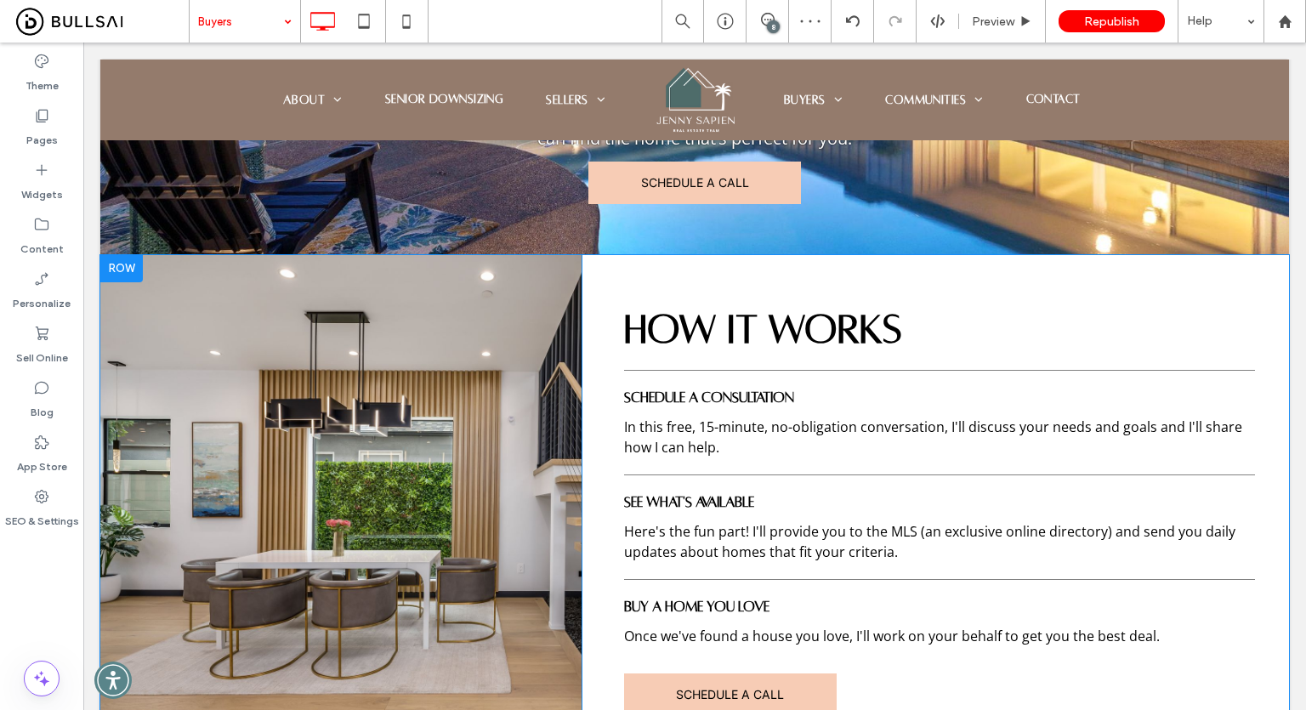
scroll to position [595, 0]
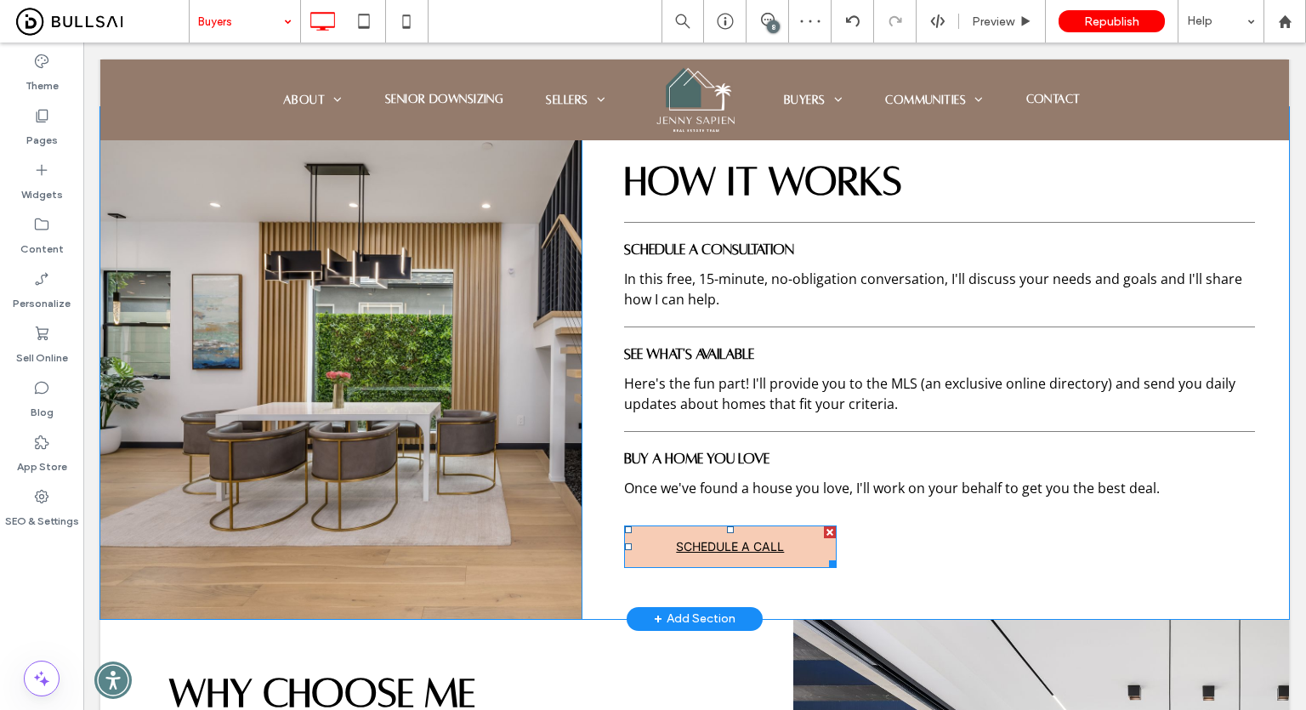
click at [712, 559] on span "SCHEDULE A CALL" at bounding box center [730, 545] width 108 height 31
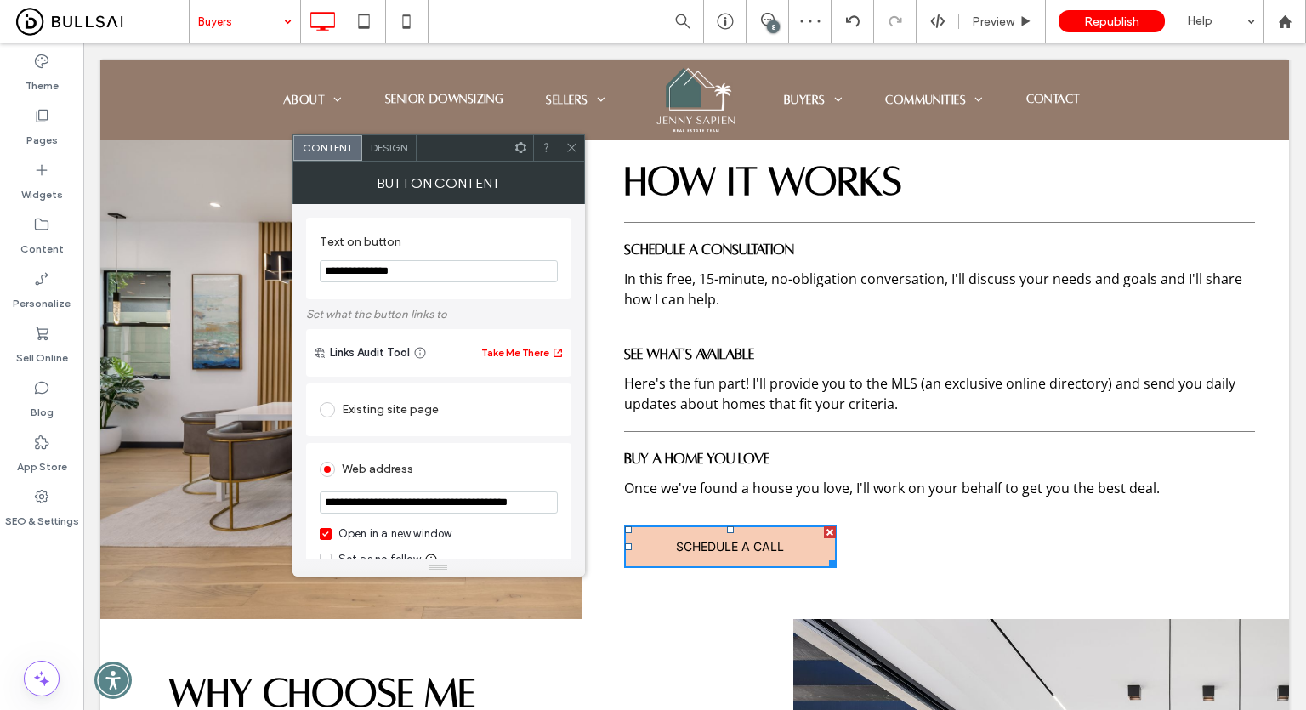
click at [391, 529] on div "Open in a new window" at bounding box center [395, 533] width 114 height 17
click at [568, 154] on span at bounding box center [571, 148] width 13 height 26
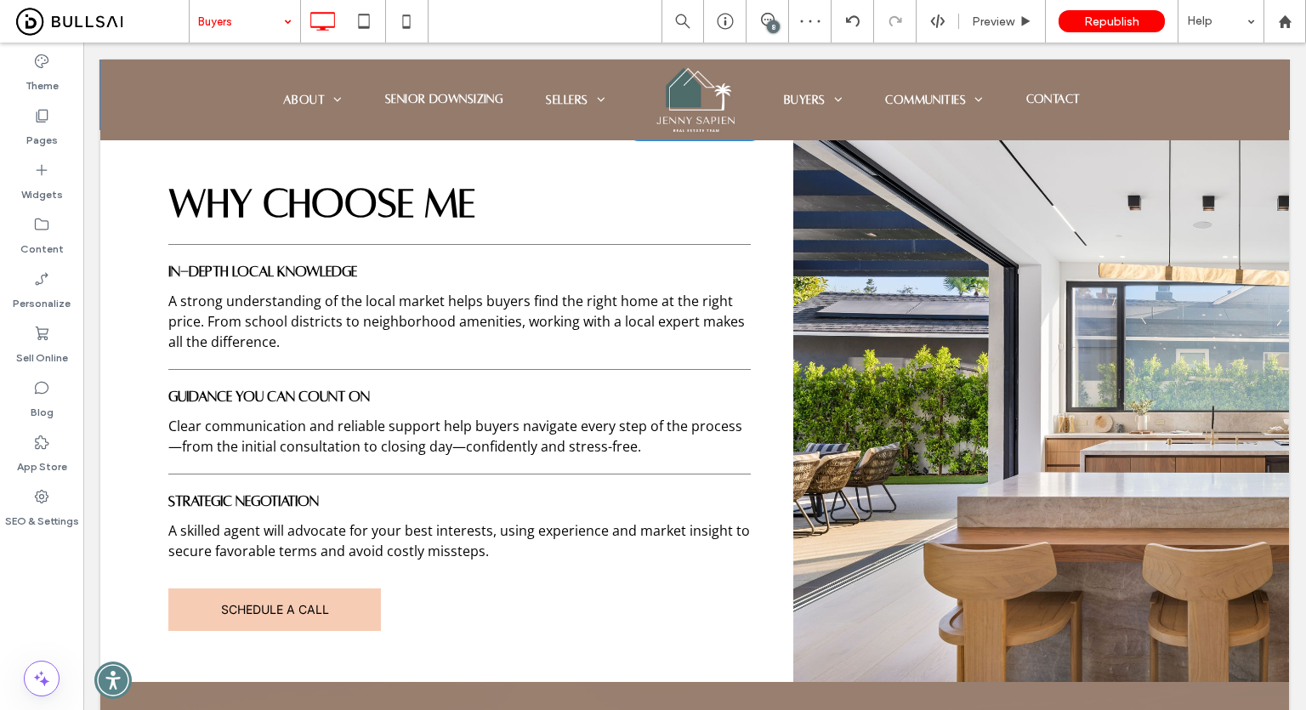
scroll to position [1105, 0]
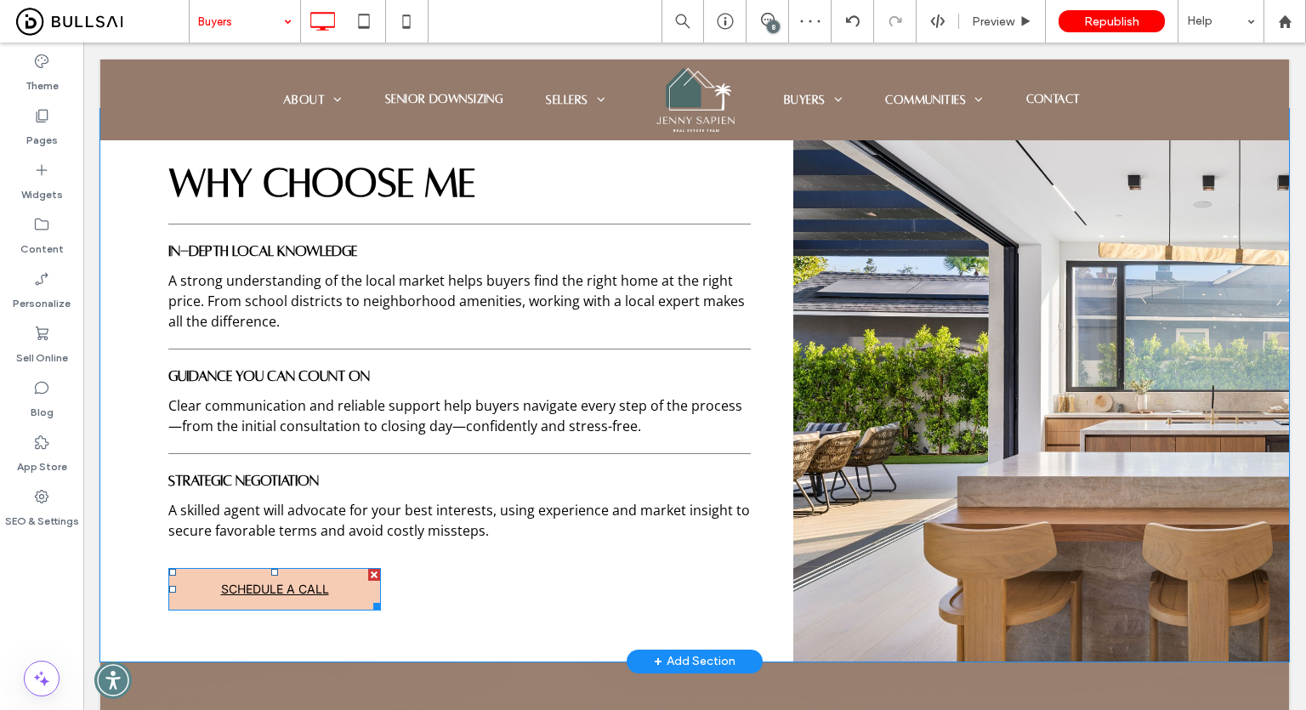
click at [350, 576] on link "SCHEDULE A CALL" at bounding box center [274, 589] width 213 height 43
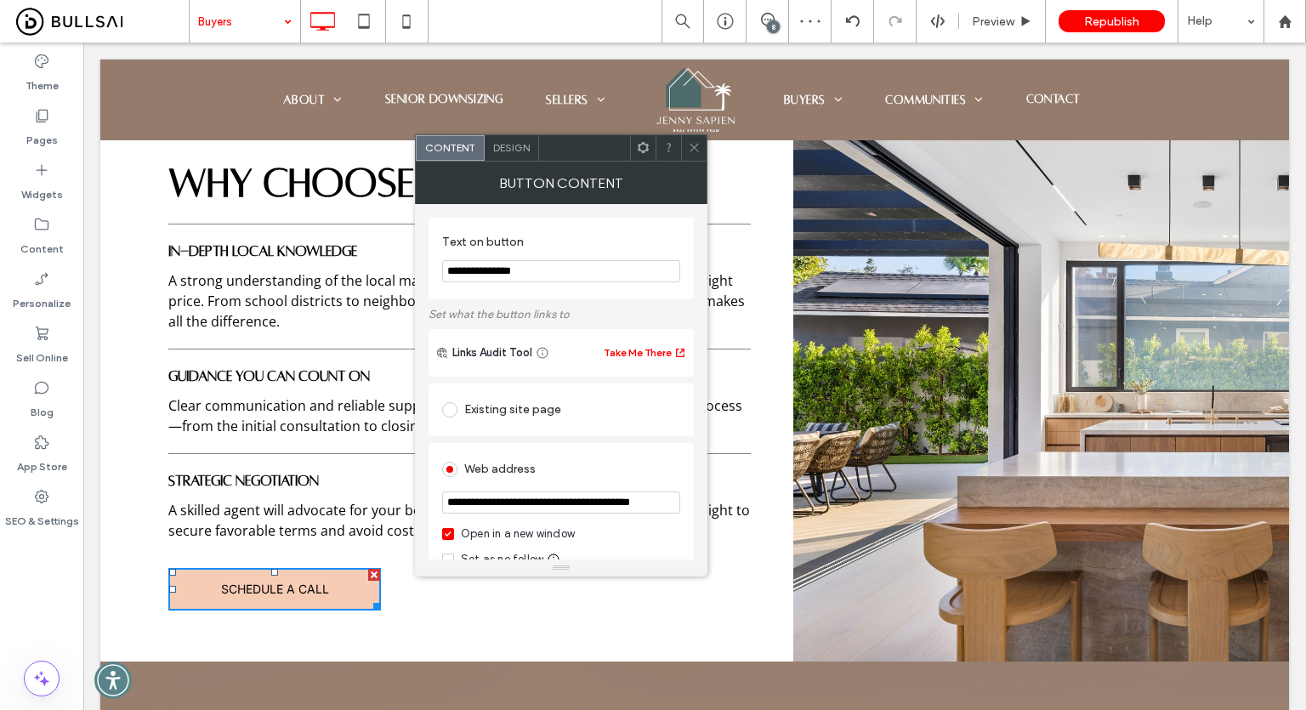
click at [501, 538] on div "Open in a new window" at bounding box center [518, 533] width 114 height 17
click at [694, 142] on icon at bounding box center [694, 147] width 13 height 13
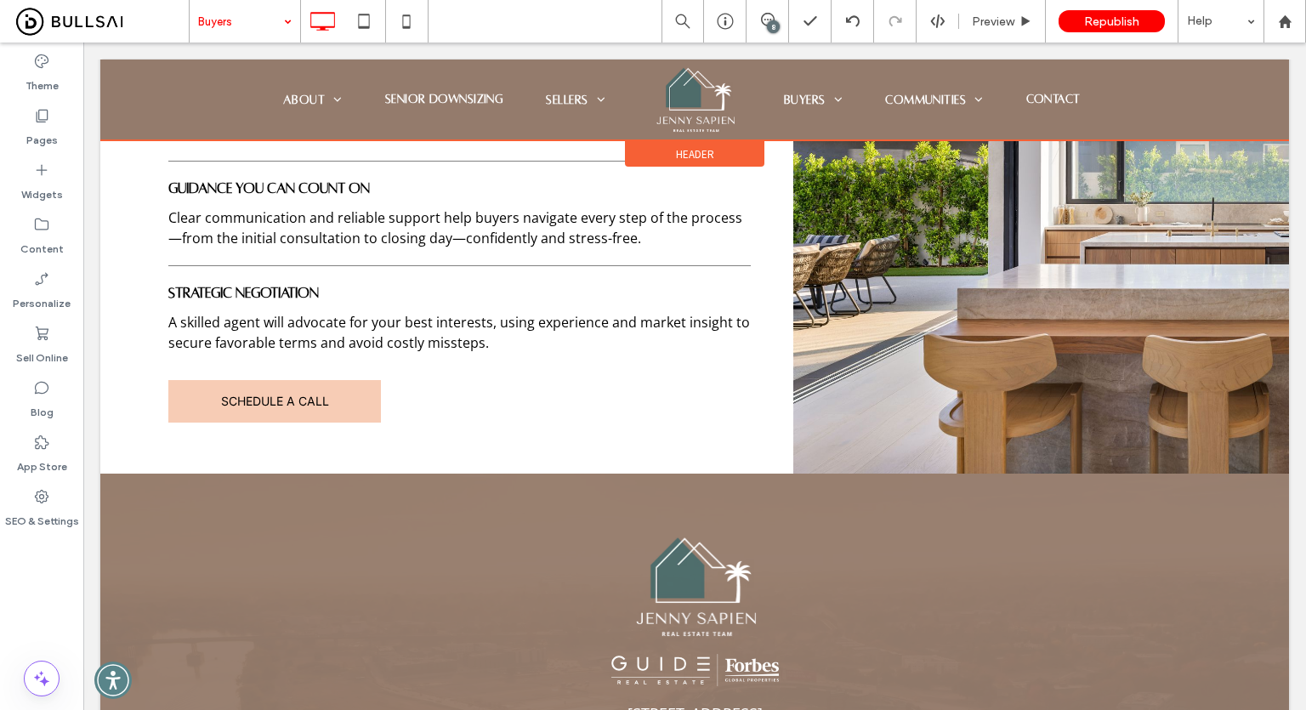
scroll to position [1275, 0]
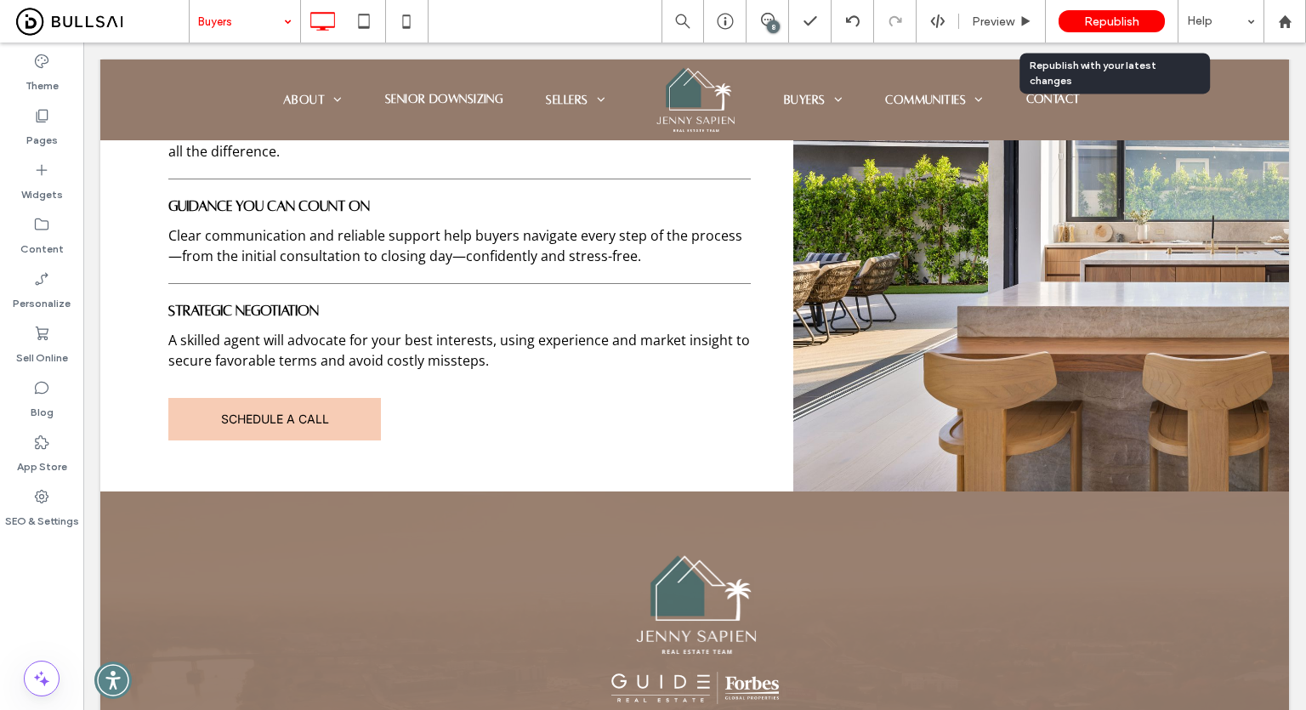
click at [1112, 14] on span "Republish" at bounding box center [1111, 21] width 55 height 14
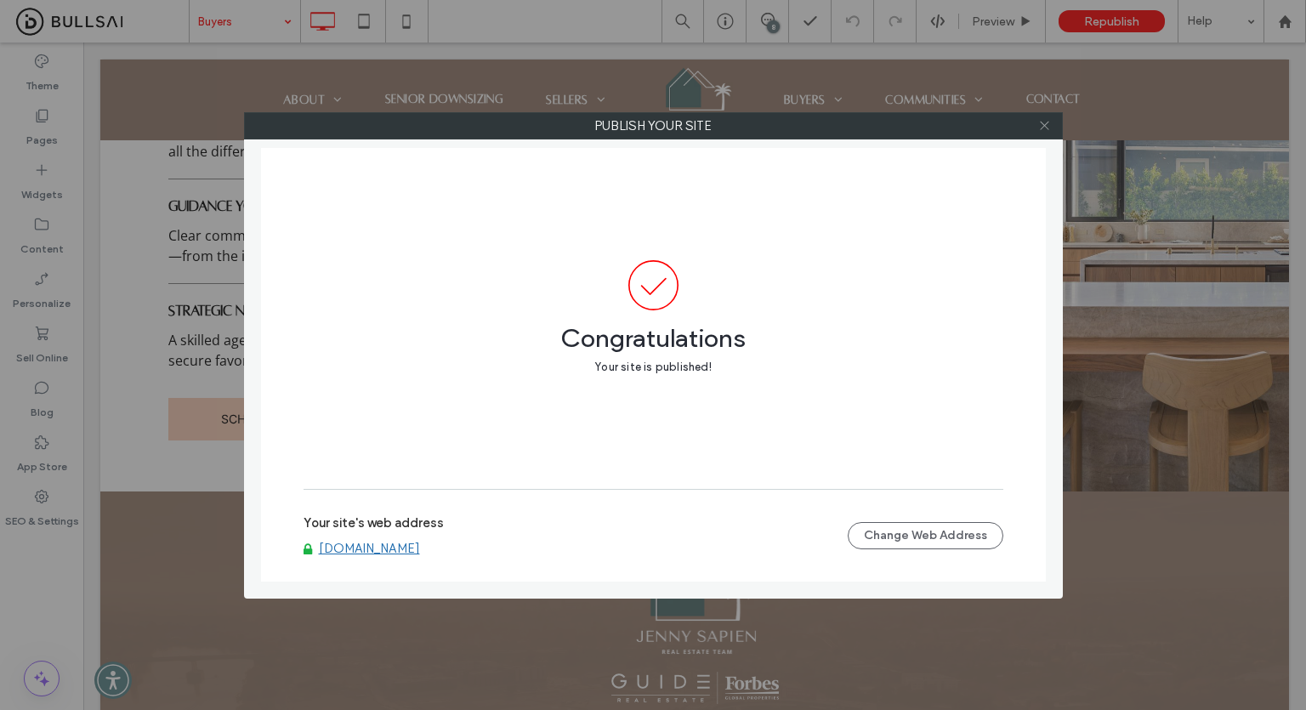
click at [1042, 127] on icon at bounding box center [1044, 125] width 13 height 13
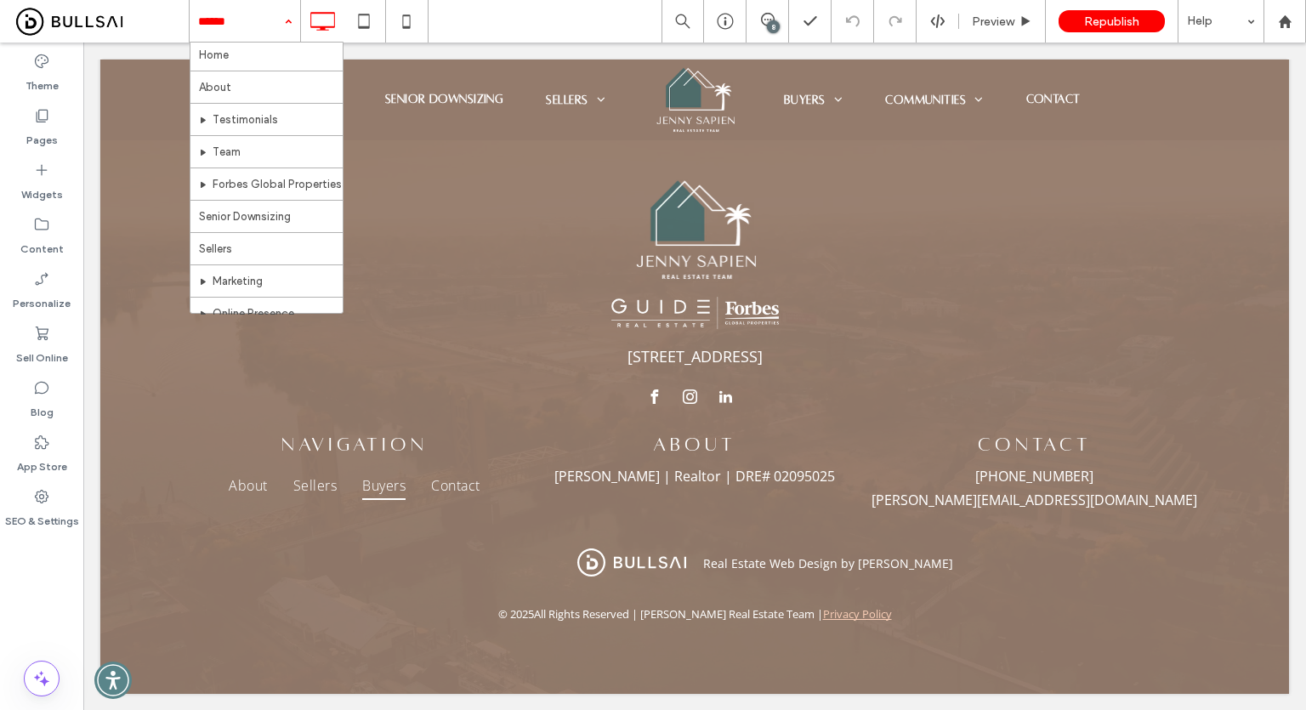
scroll to position [0, 0]
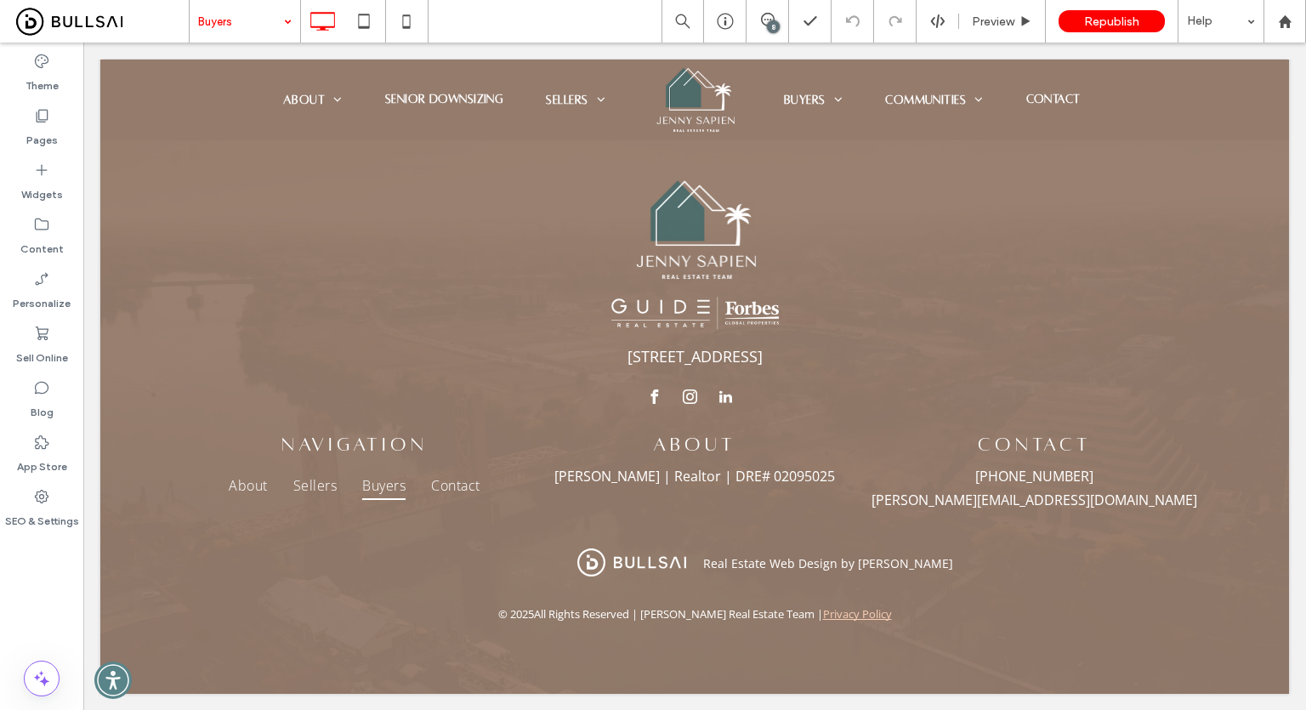
click at [21, 593] on div "Theme Pages Widgets Content Personalize Sell Online Blog App Store SEO & Settin…" at bounding box center [41, 376] width 83 height 667
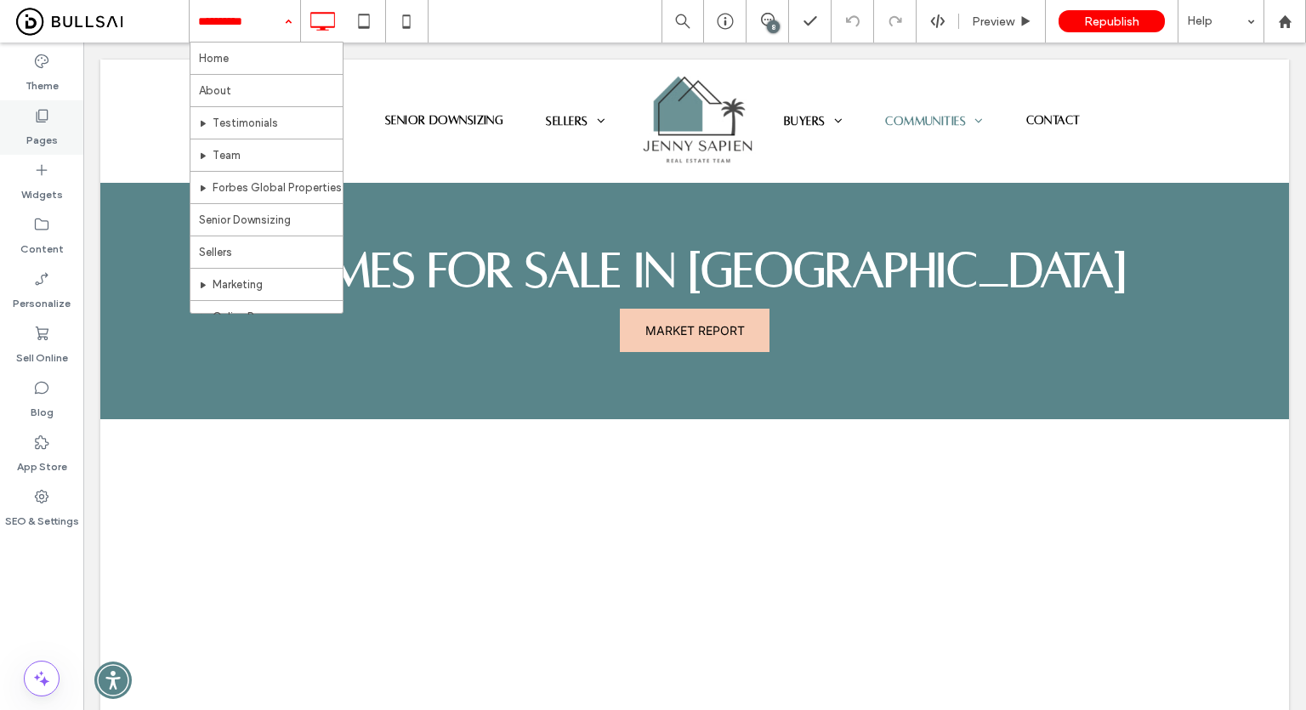
click at [43, 114] on icon at bounding box center [41, 115] width 17 height 17
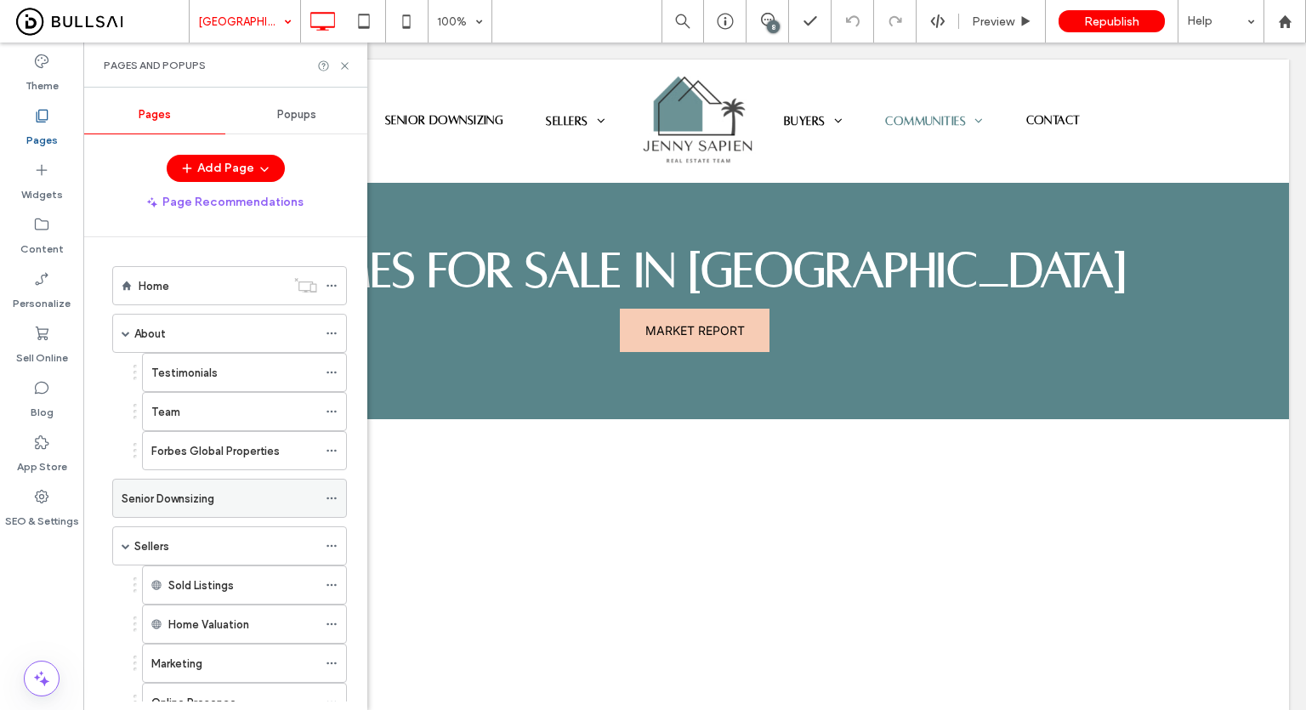
click at [180, 491] on label "Senior Downsizing" at bounding box center [168, 499] width 93 height 30
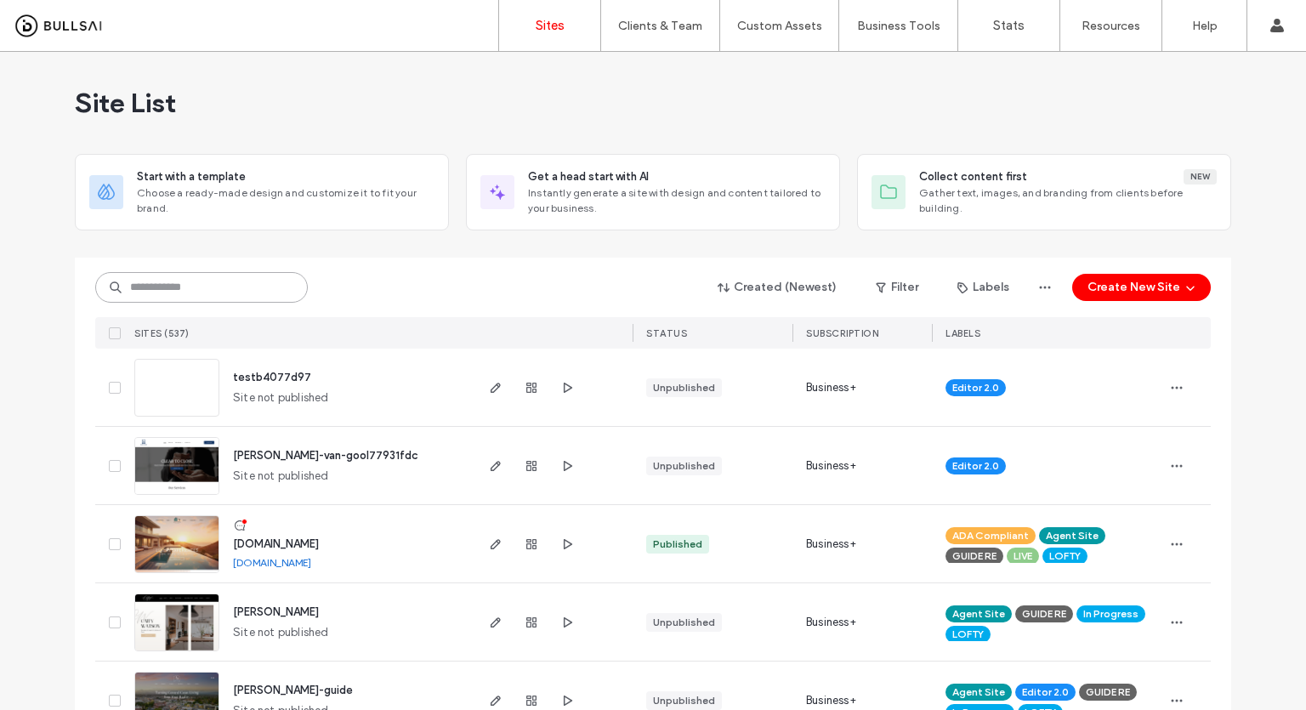
click at [190, 298] on input at bounding box center [201, 287] width 213 height 31
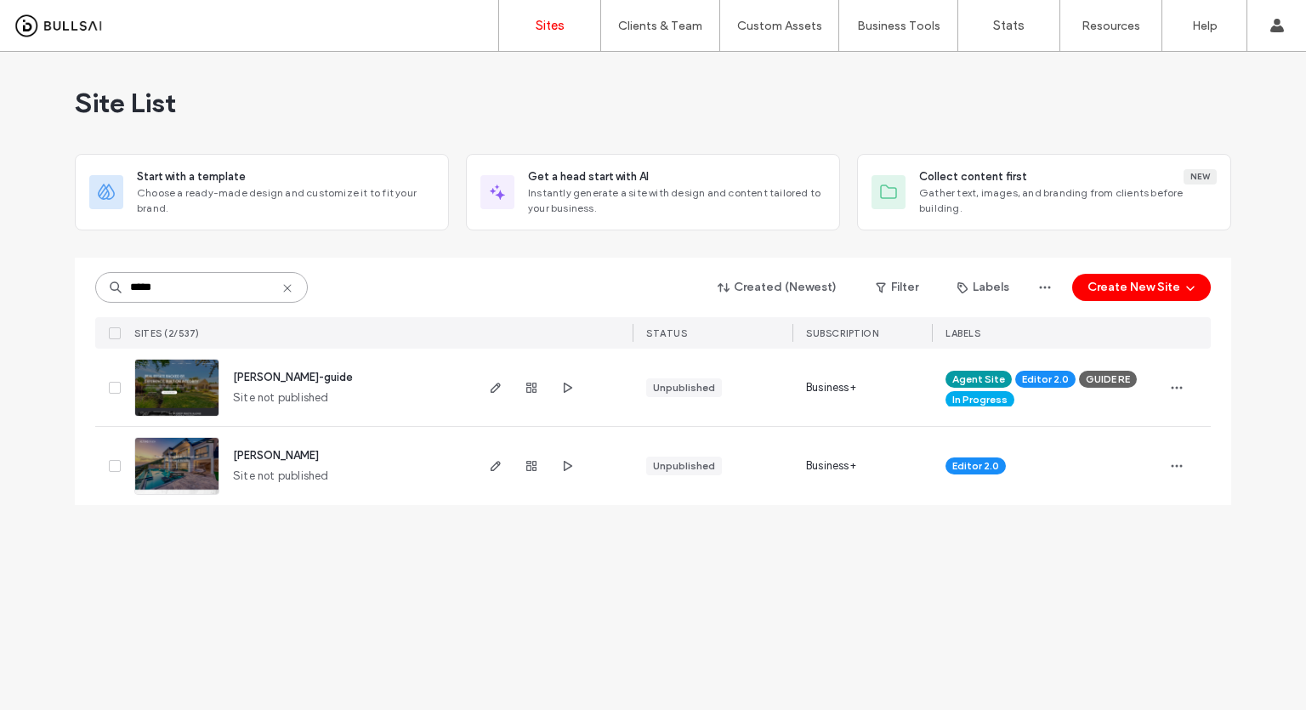
type input "*****"
click at [185, 387] on img at bounding box center [176, 418] width 83 height 116
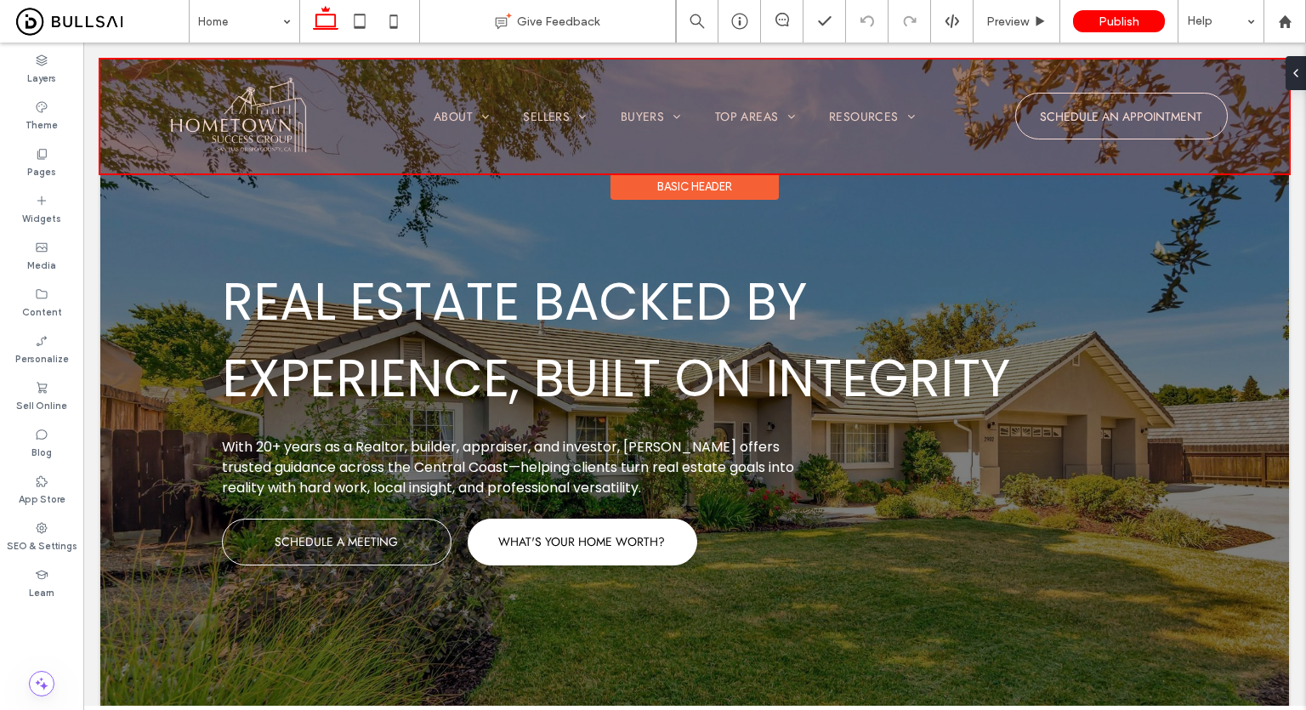
click at [322, 122] on div at bounding box center [694, 117] width 1188 height 114
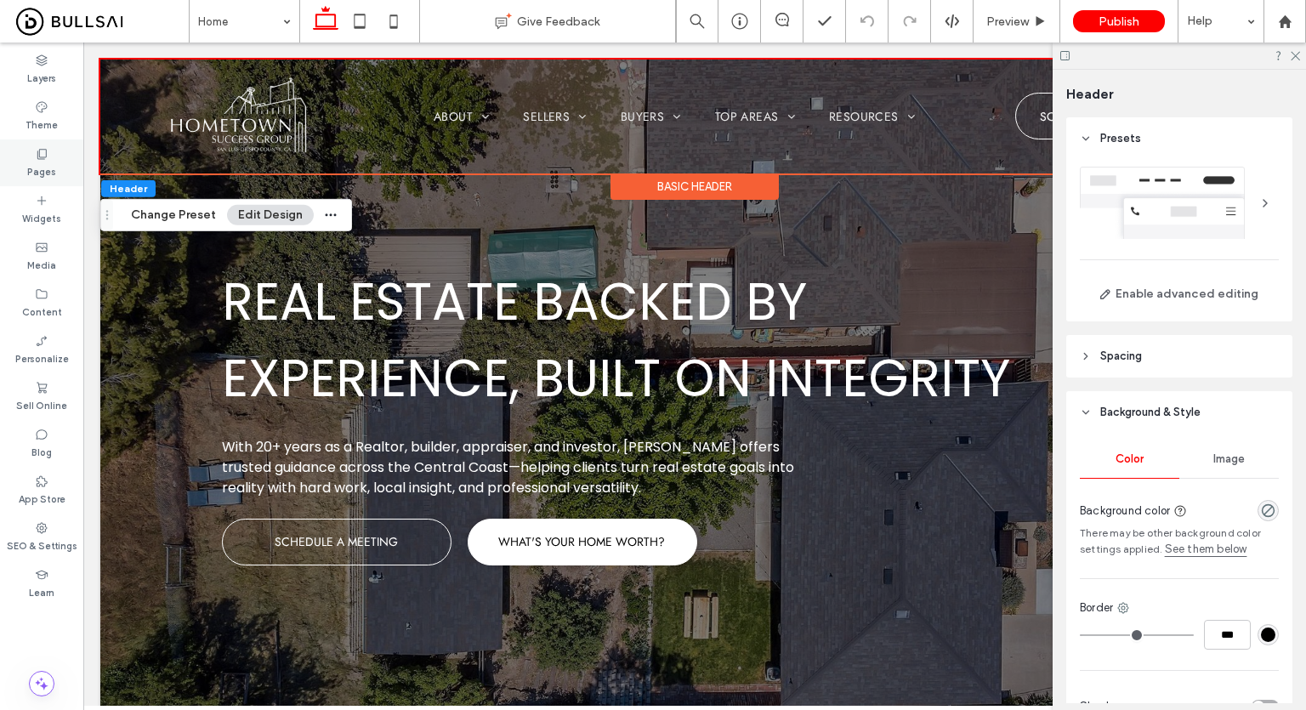
click at [48, 167] on label "Pages" at bounding box center [41, 170] width 29 height 19
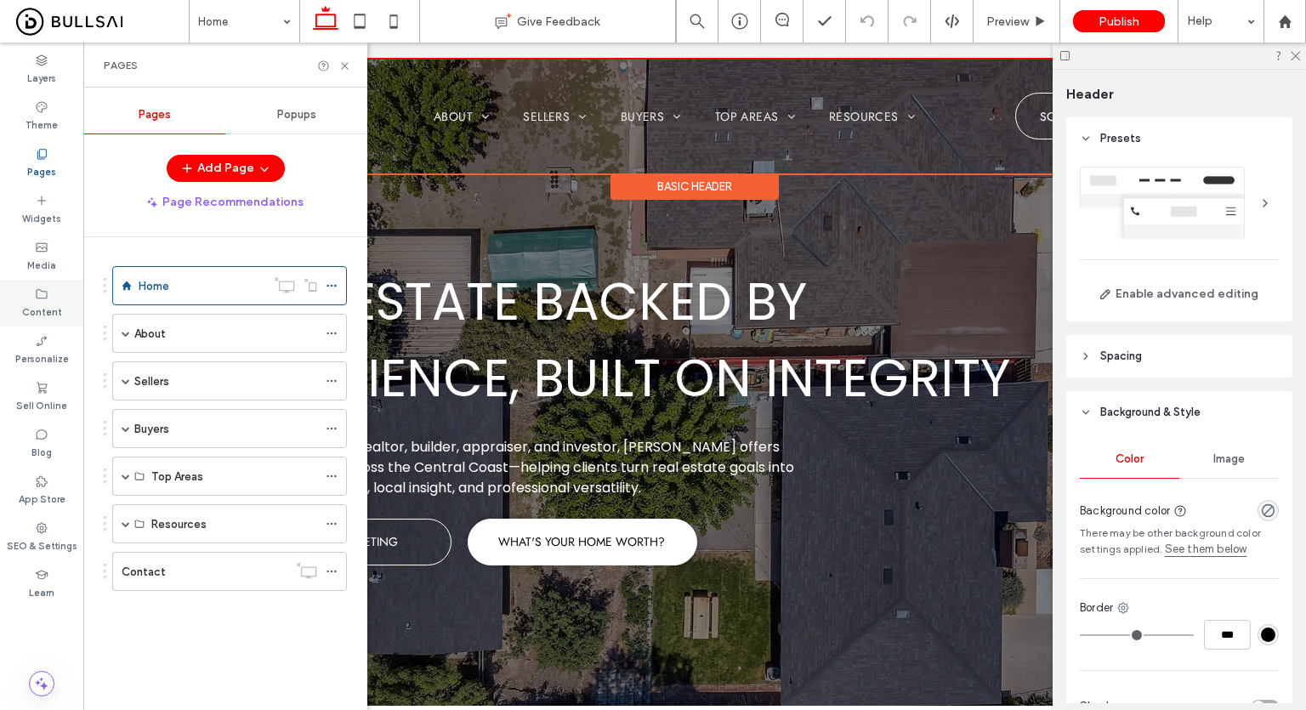
click at [41, 286] on div "Content" at bounding box center [41, 303] width 83 height 47
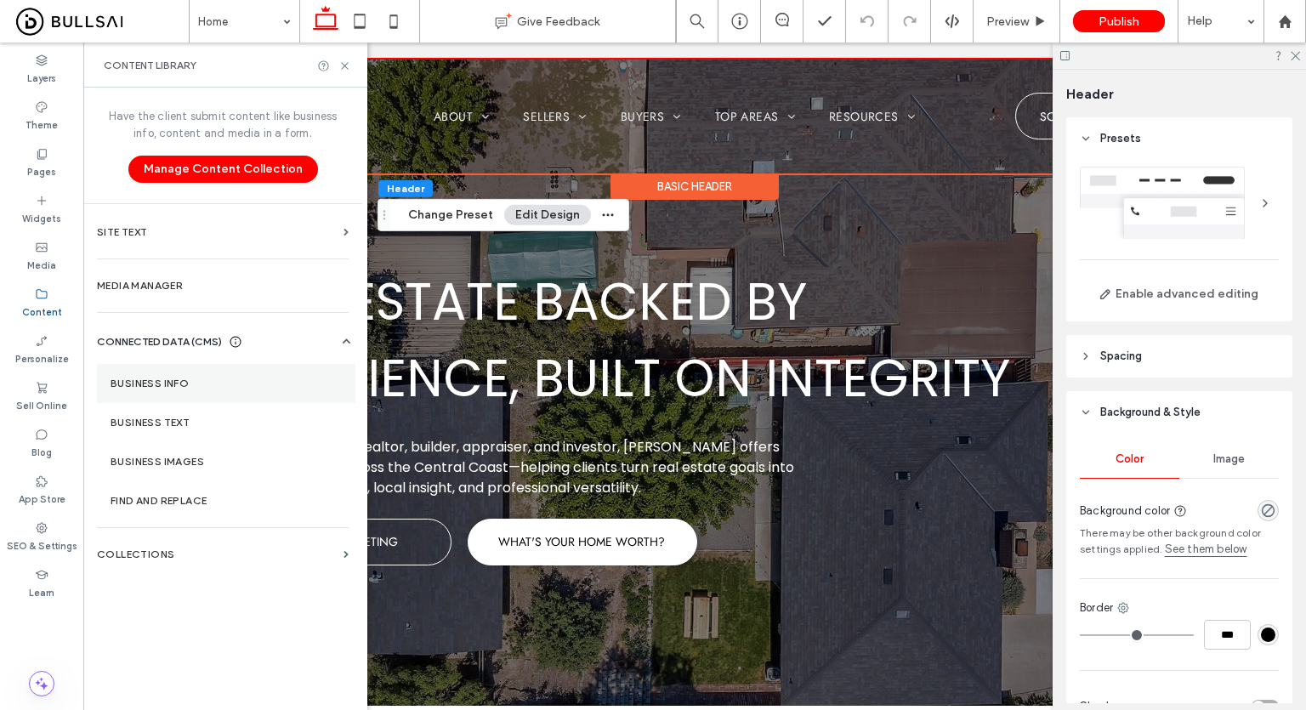
click at [206, 387] on label "Business Info" at bounding box center [226, 383] width 231 height 12
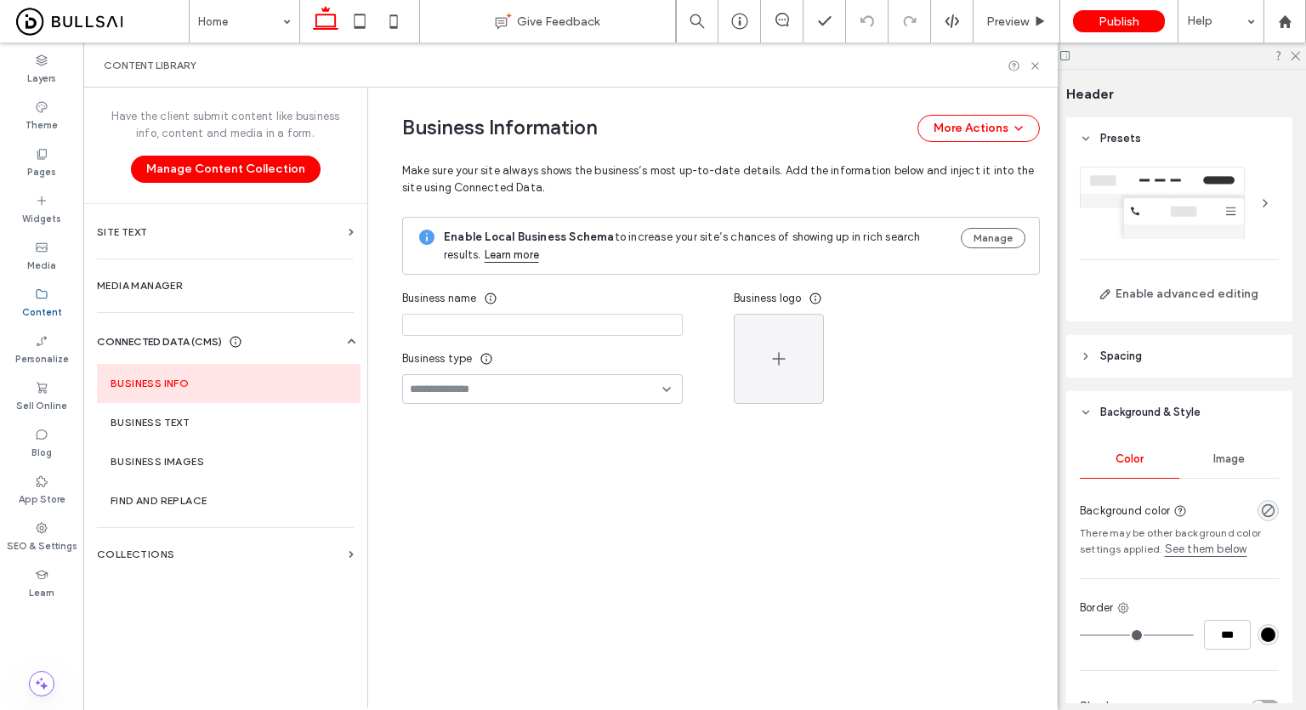
type input "**********"
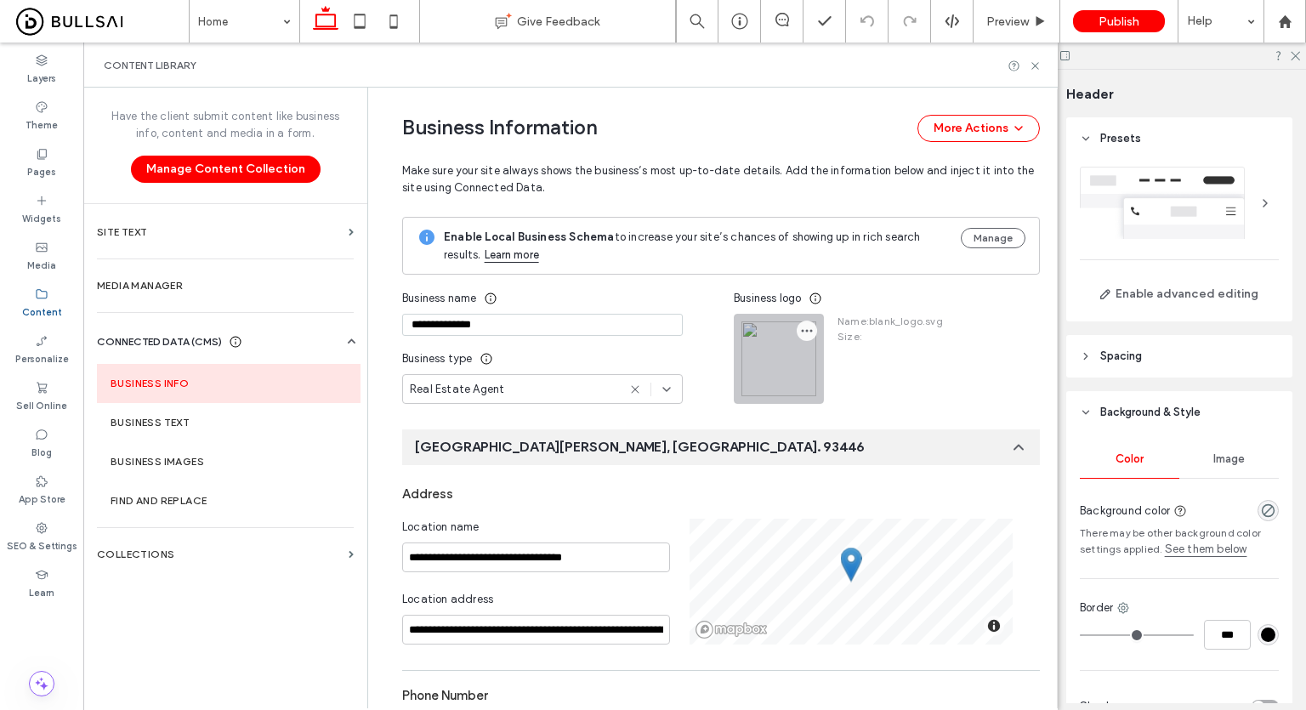
click at [802, 331] on use "button" at bounding box center [807, 331] width 11 height 3
click at [843, 371] on span "Replace Image" at bounding box center [863, 370] width 78 height 17
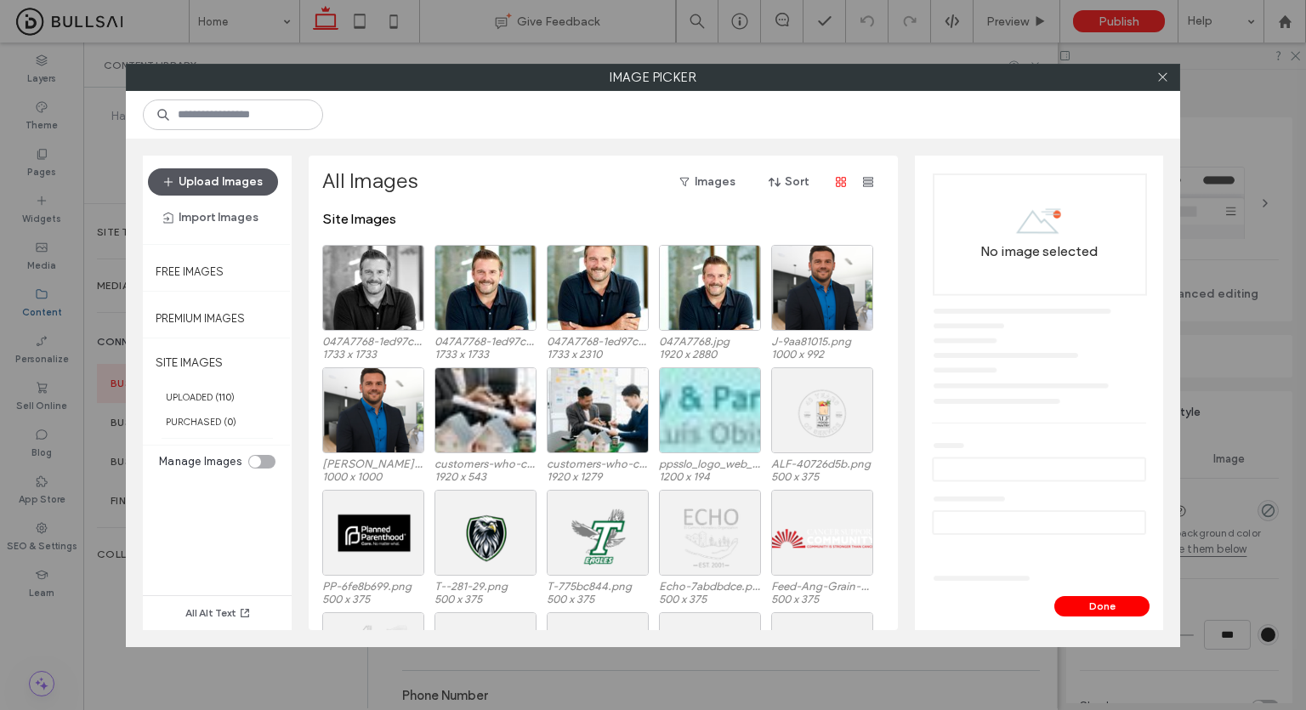
click at [231, 182] on button "Upload Images" at bounding box center [213, 181] width 130 height 27
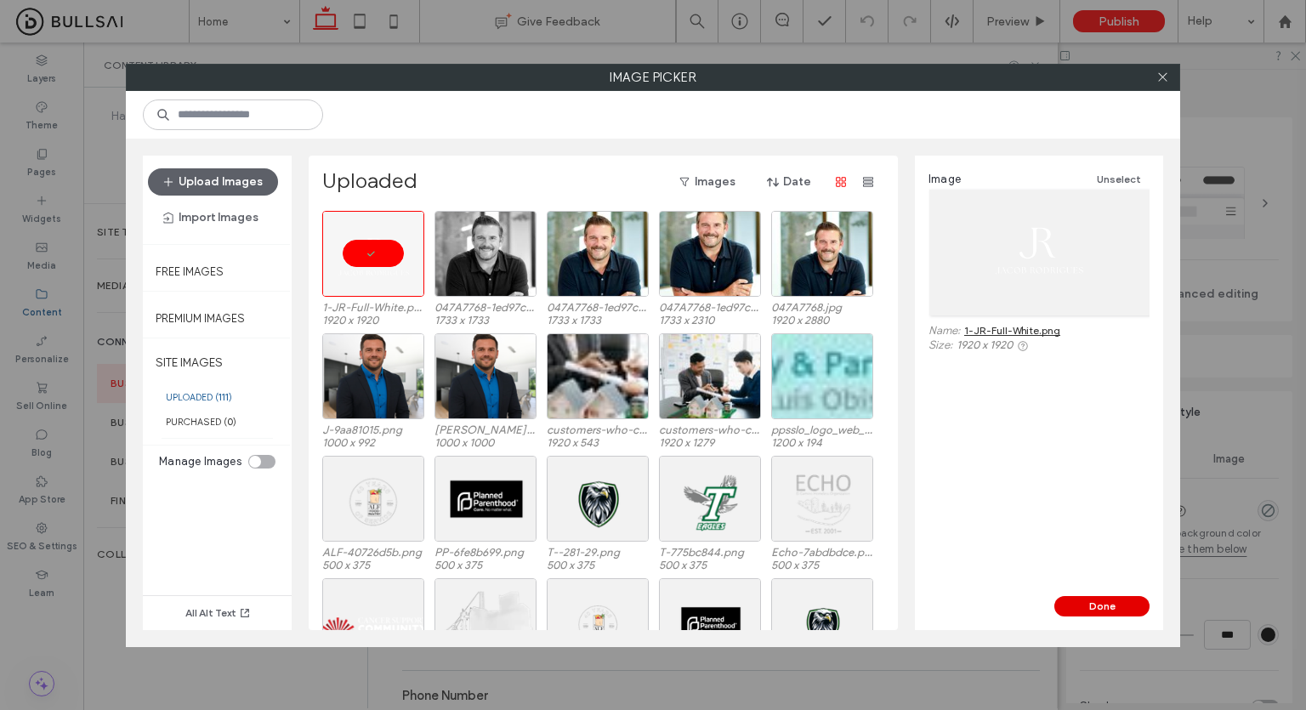
click at [1083, 605] on button "Done" at bounding box center [1101, 606] width 95 height 20
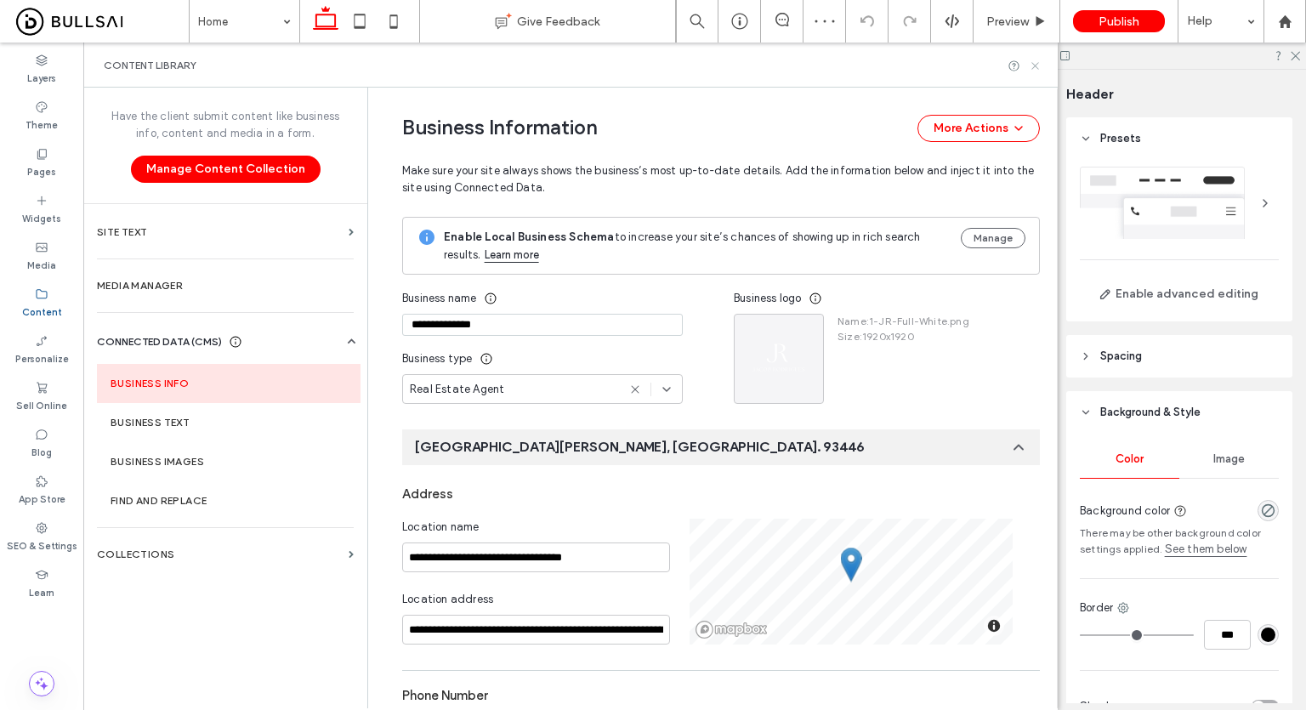
click at [1036, 68] on icon at bounding box center [1035, 66] width 13 height 13
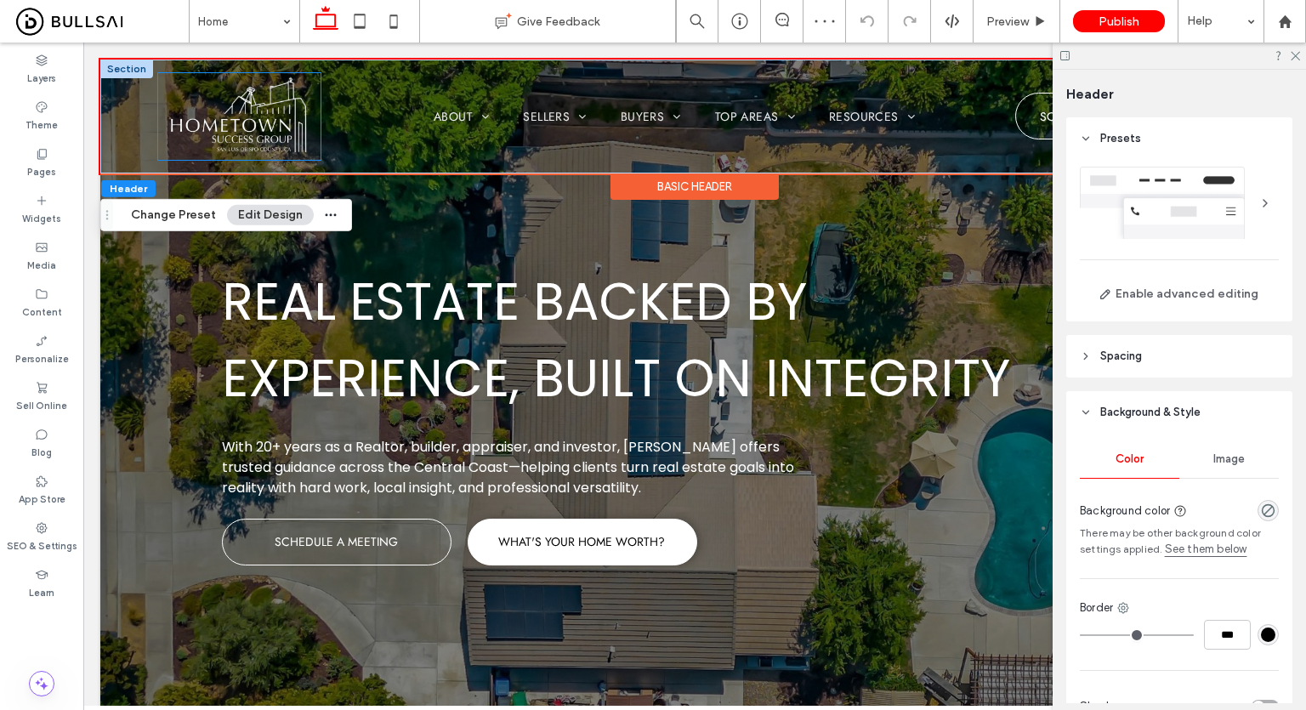
click at [253, 120] on img at bounding box center [239, 116] width 162 height 87
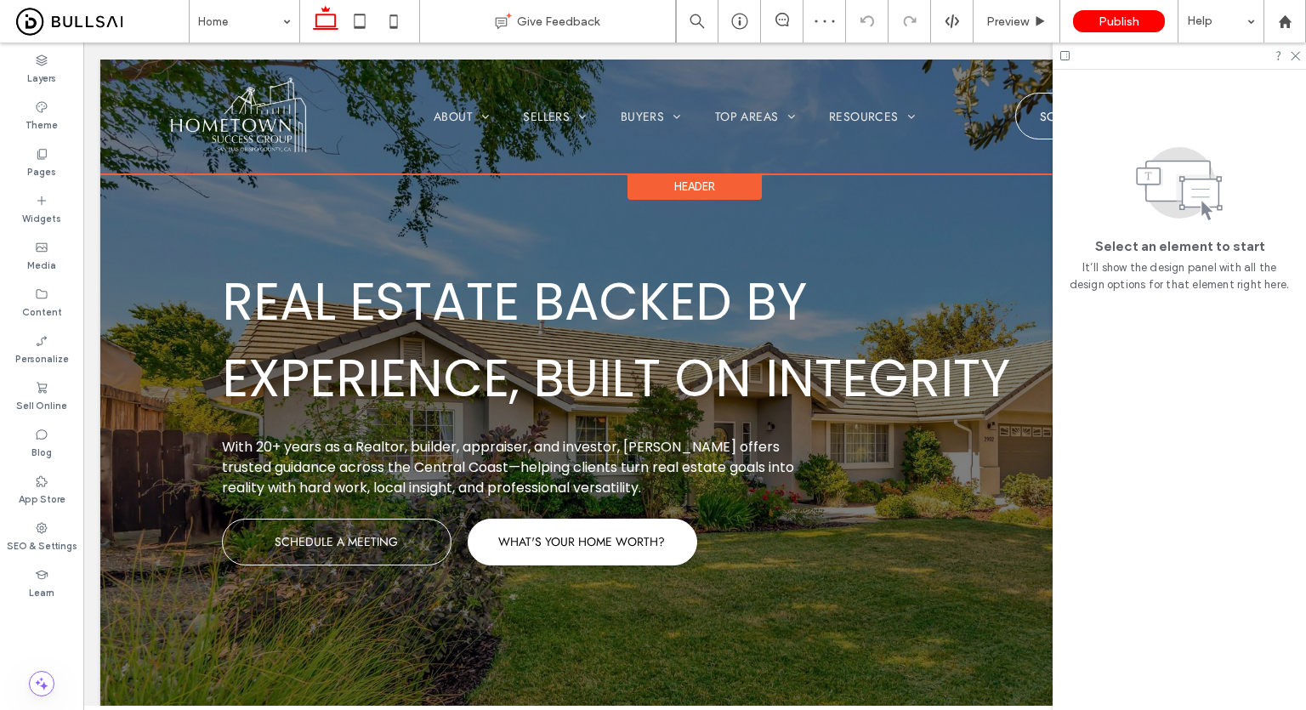
click at [273, 96] on div at bounding box center [239, 116] width 162 height 87
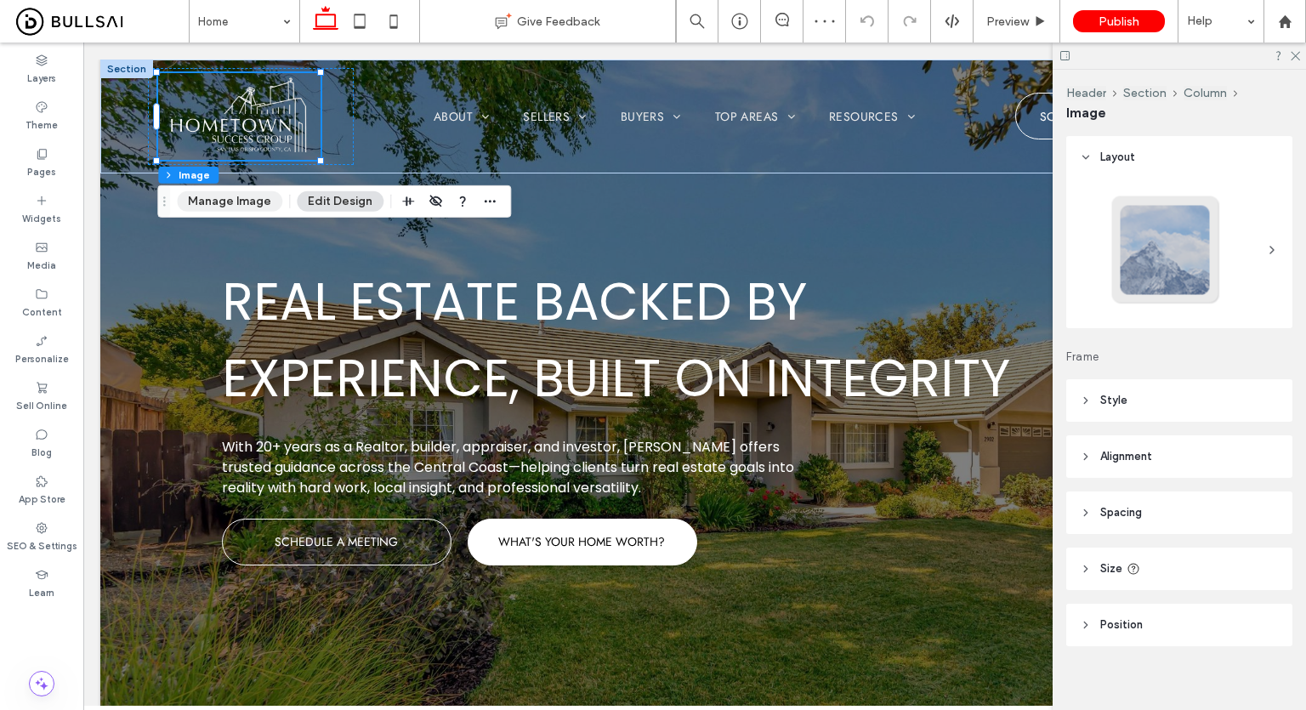
click at [224, 201] on button "Manage Image" at bounding box center [229, 201] width 105 height 20
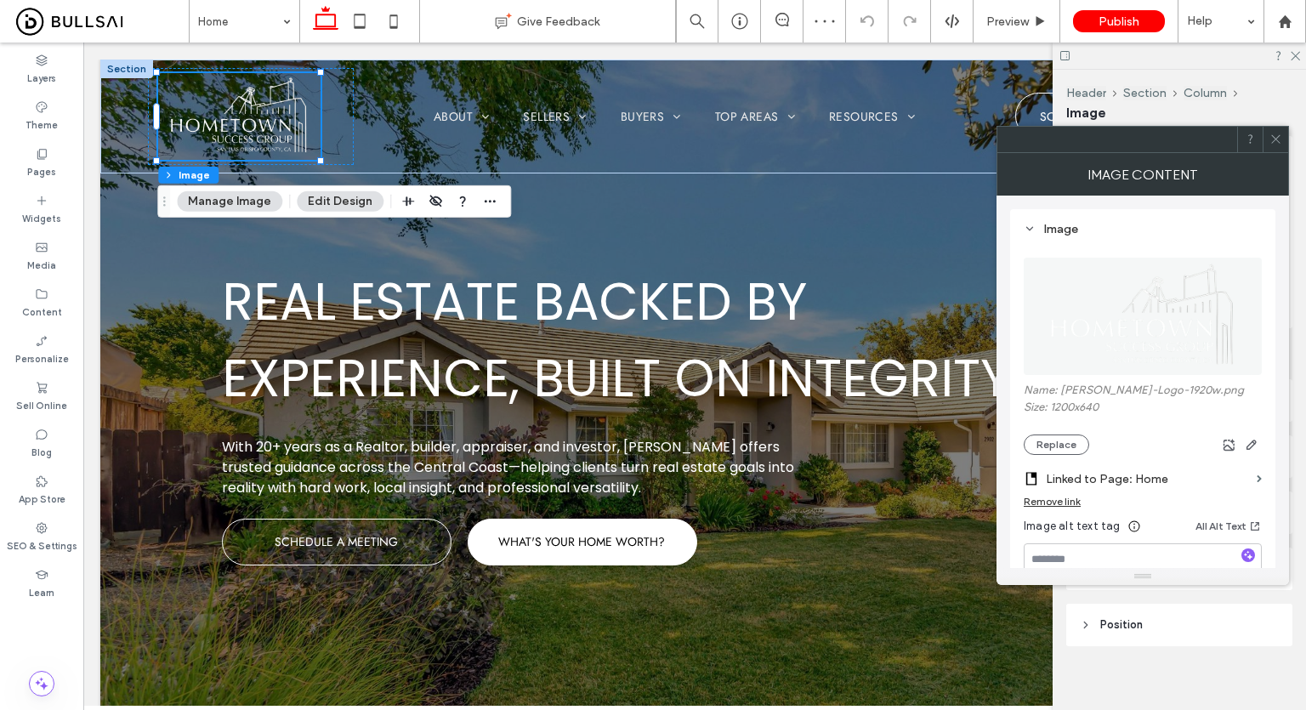
click at [1143, 317] on img at bounding box center [1142, 316] width 218 height 117
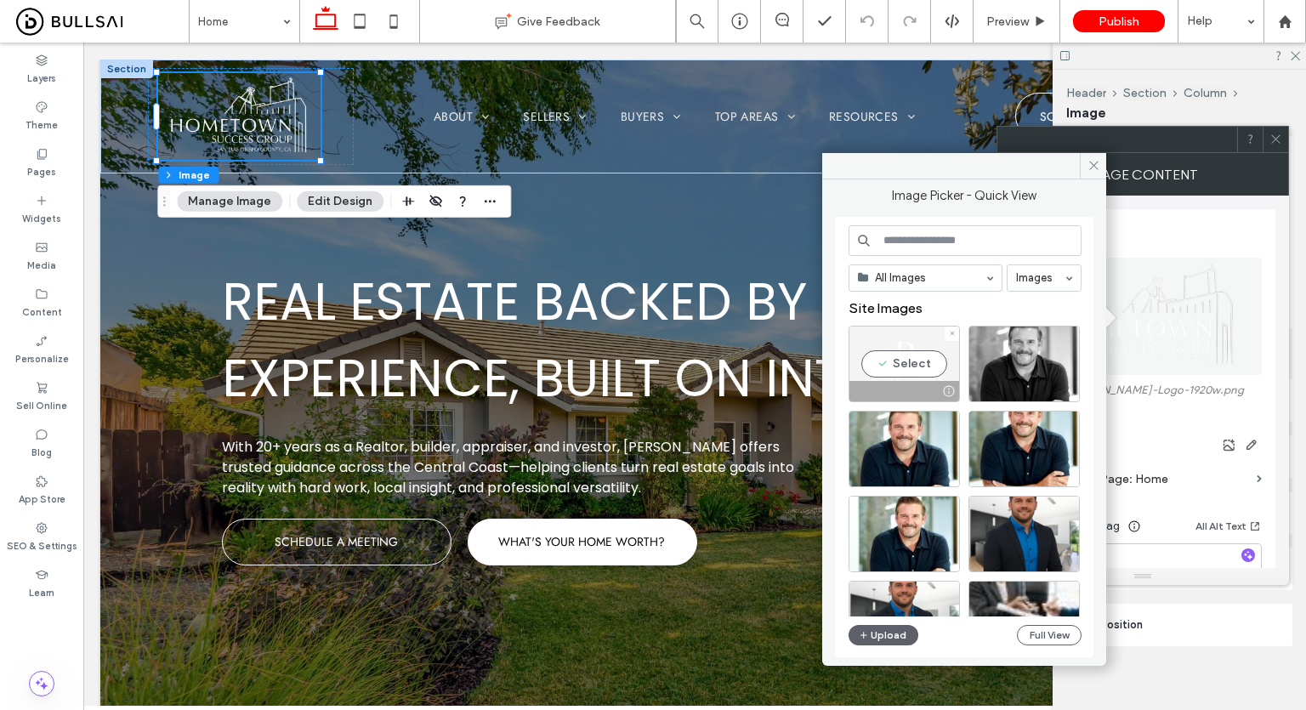
click at [908, 354] on div "Select" at bounding box center [903, 364] width 111 height 77
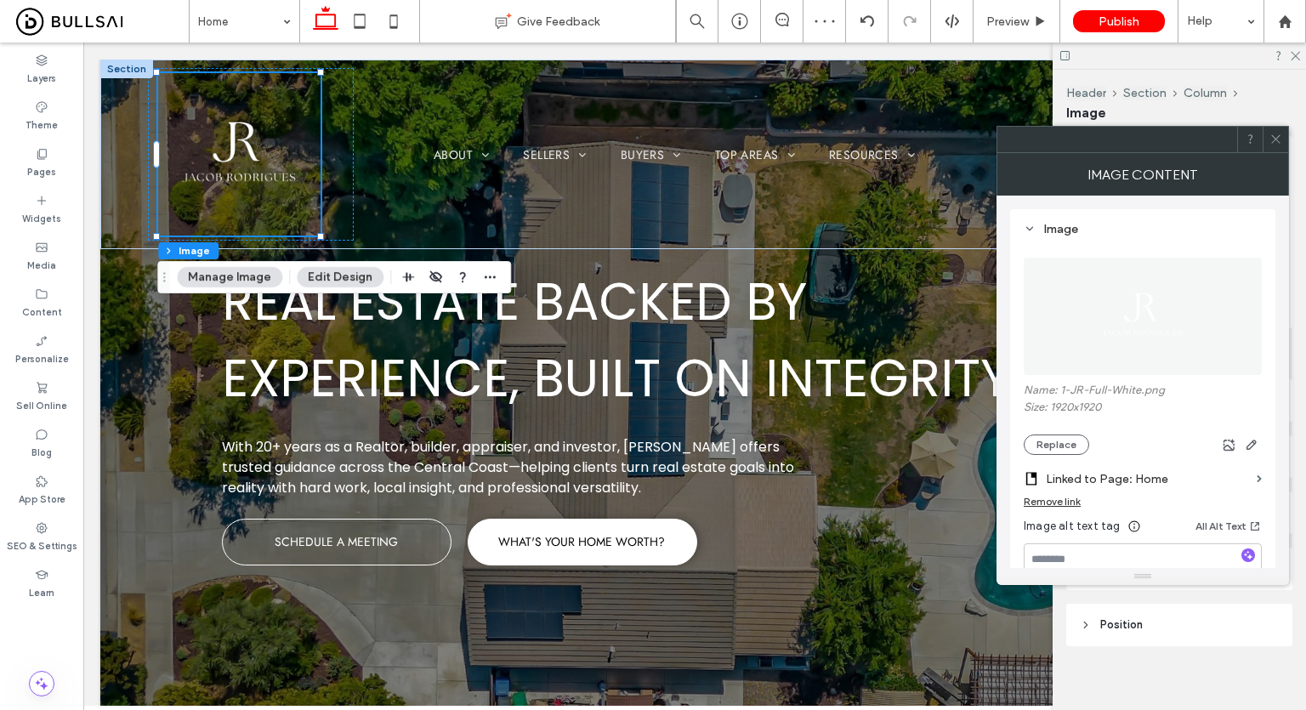
click at [241, 281] on button "Manage Image" at bounding box center [229, 277] width 105 height 20
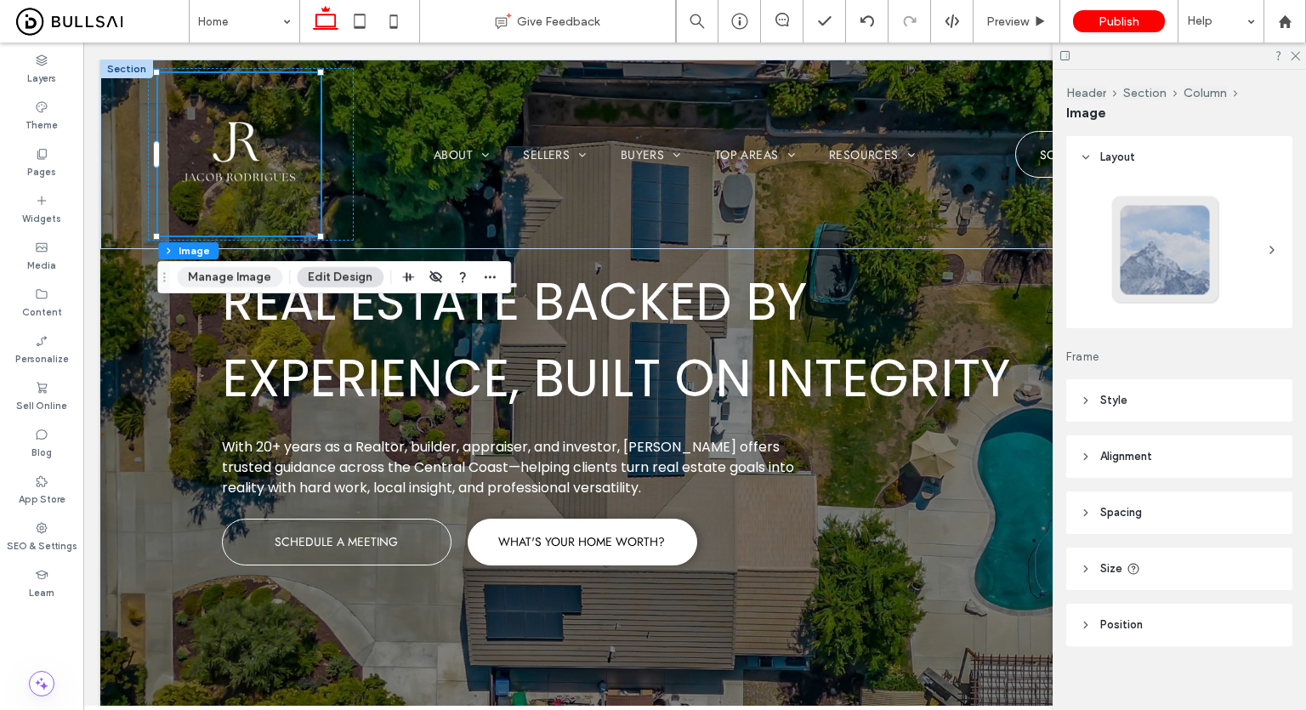
click at [244, 282] on button "Manage Image" at bounding box center [229, 277] width 105 height 20
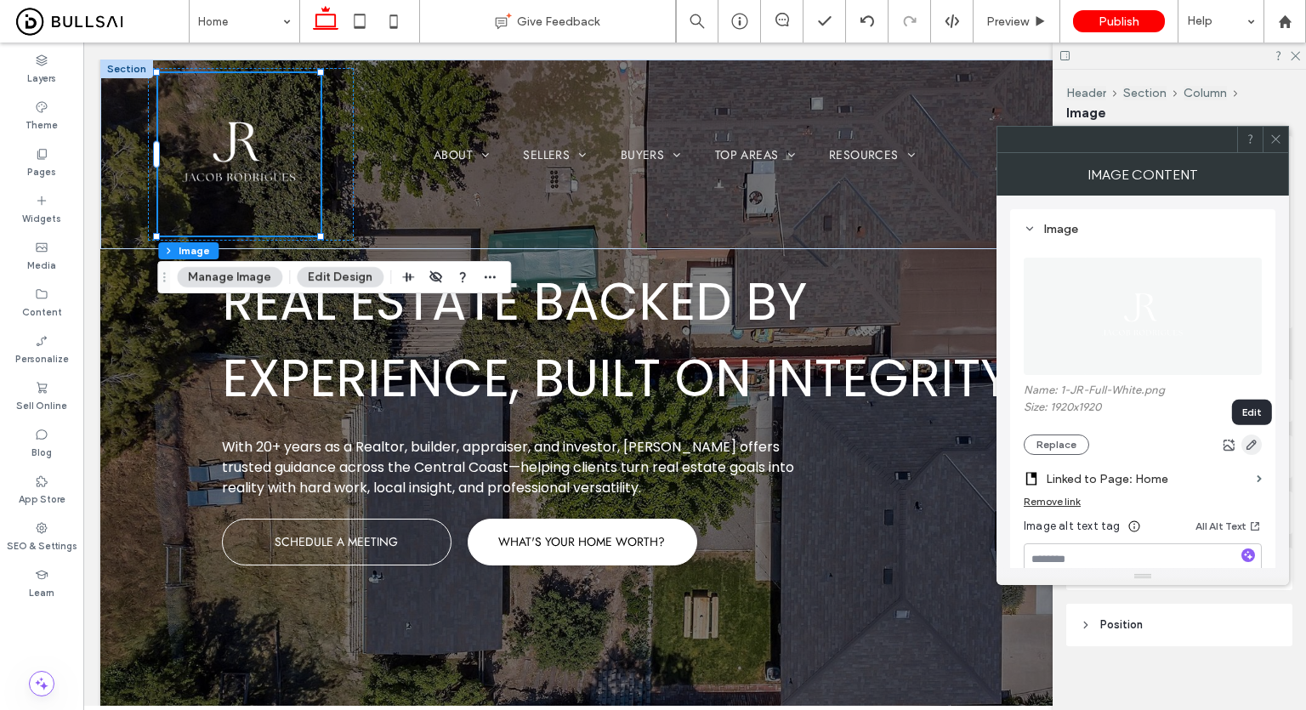
click at [1251, 449] on icon "button" at bounding box center [1252, 445] width 14 height 14
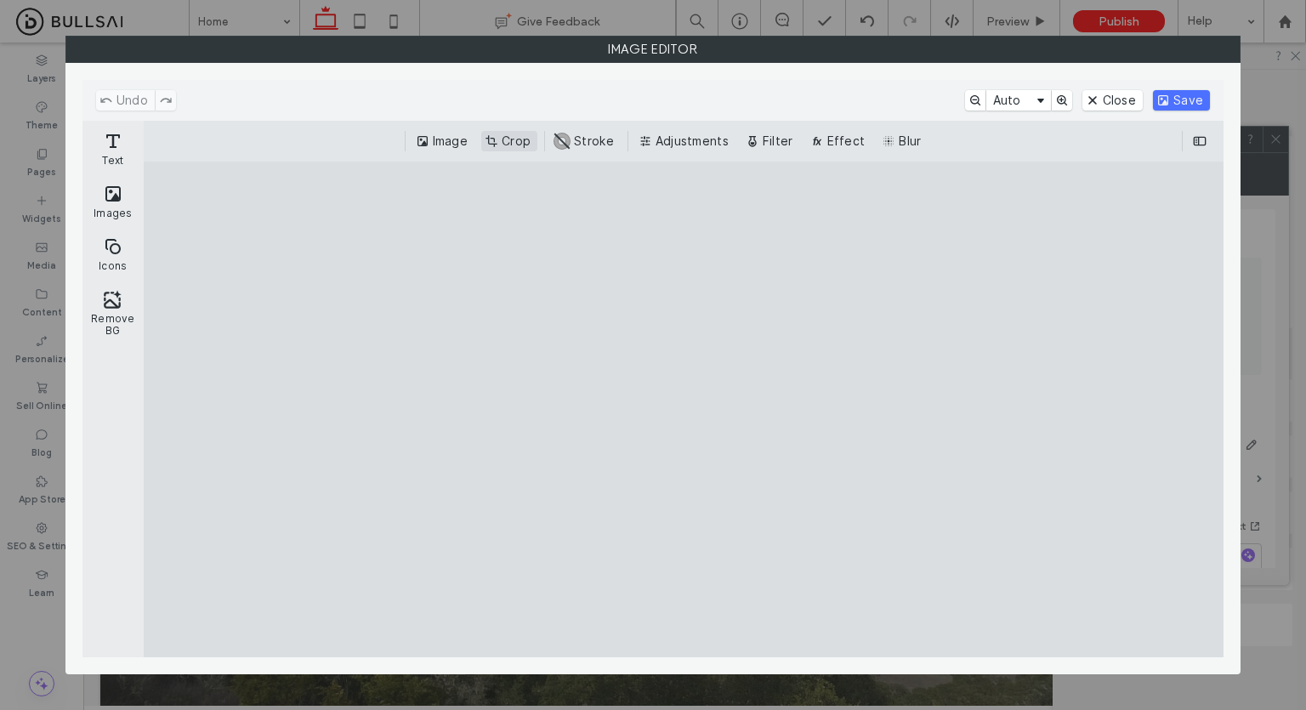
click at [525, 141] on button "Crop" at bounding box center [509, 141] width 56 height 20
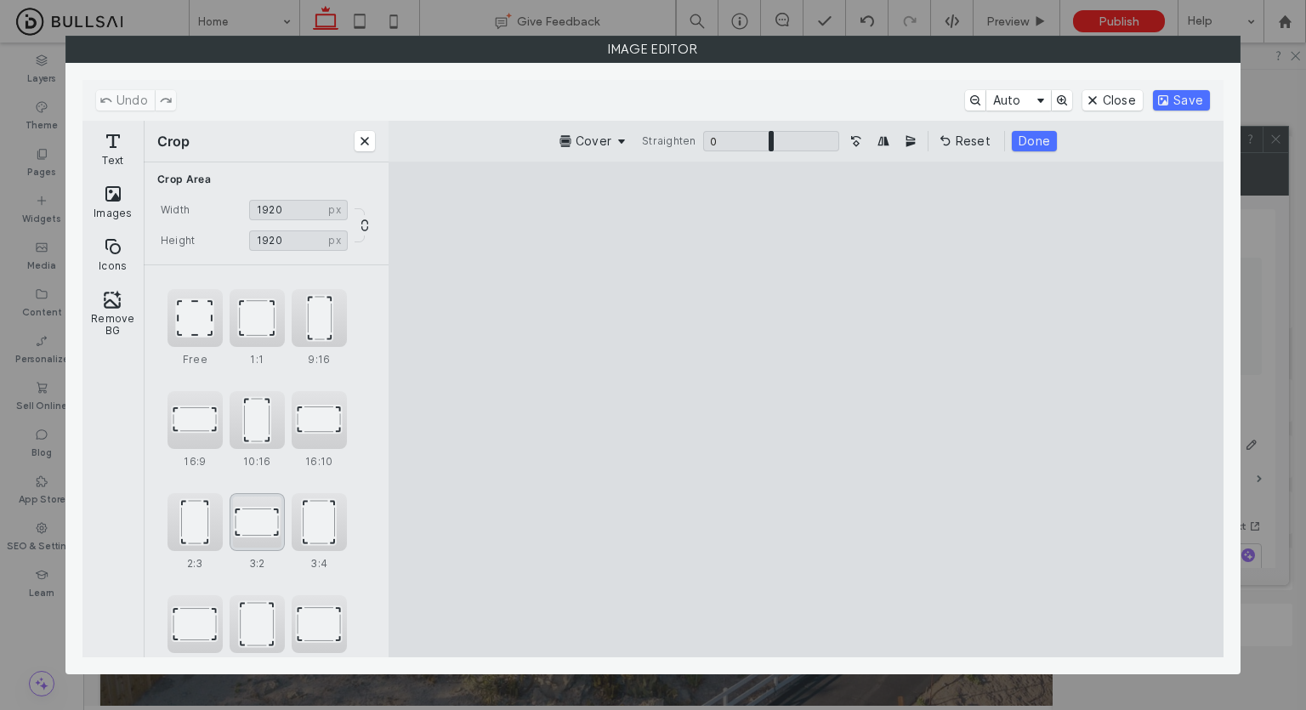
click at [261, 529] on div "3:2" at bounding box center [257, 522] width 55 height 58
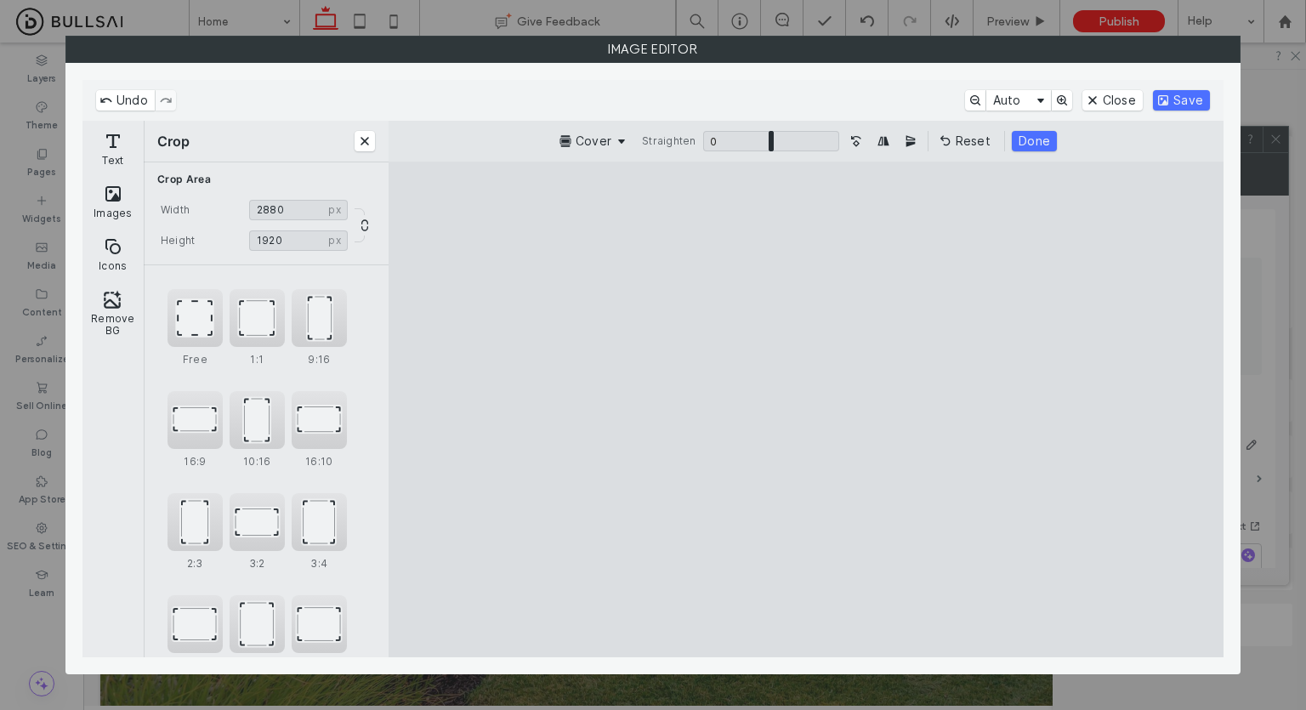
type input "****"
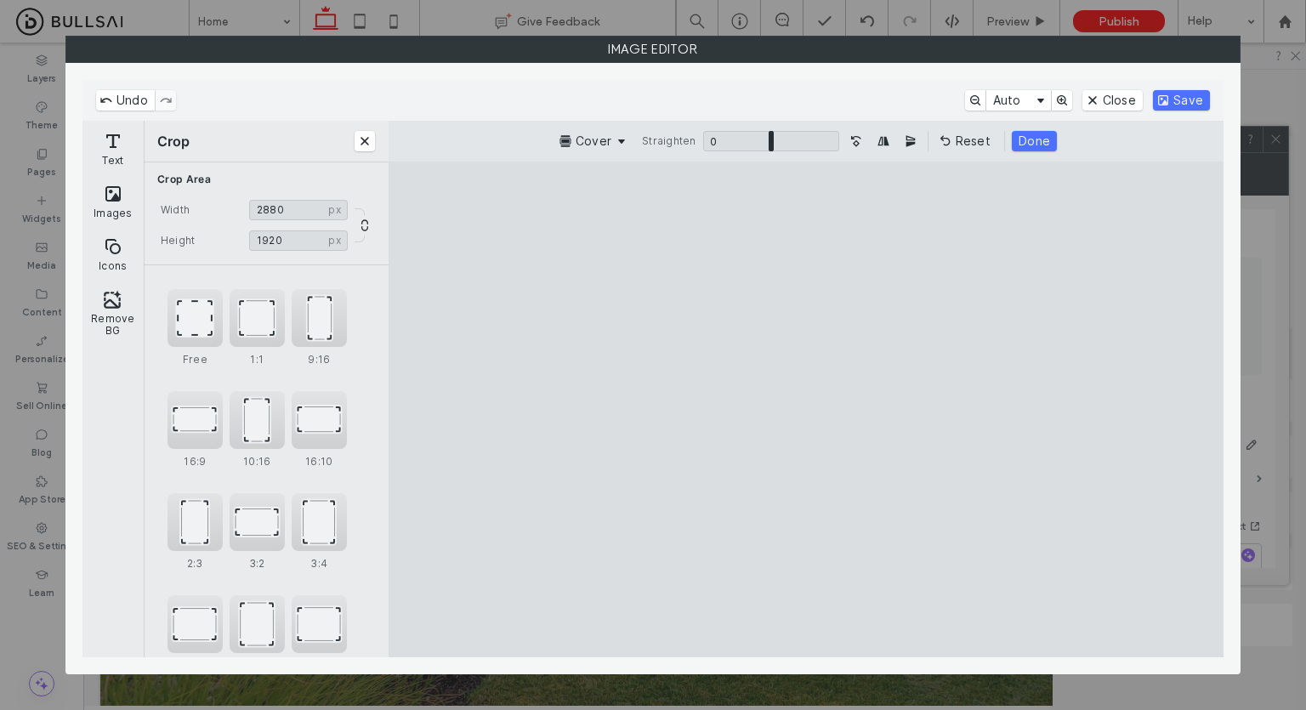
type input "****"
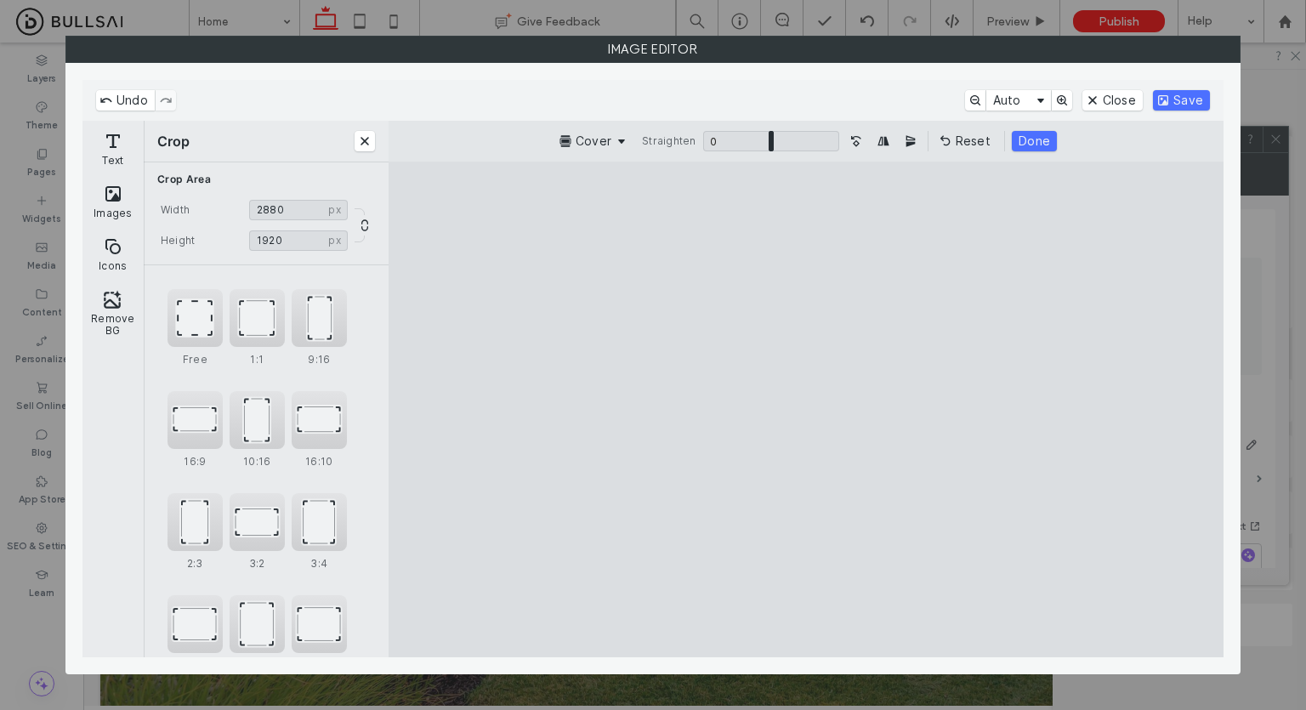
type input "****"
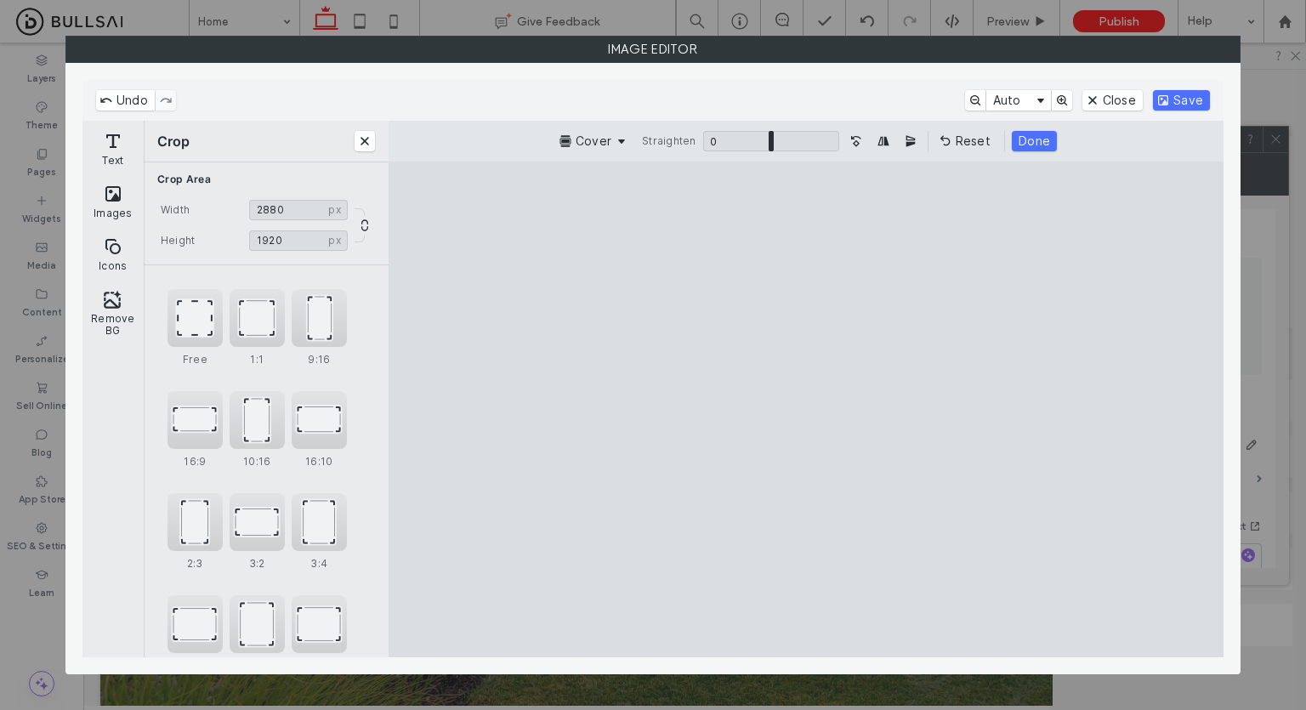
type input "****"
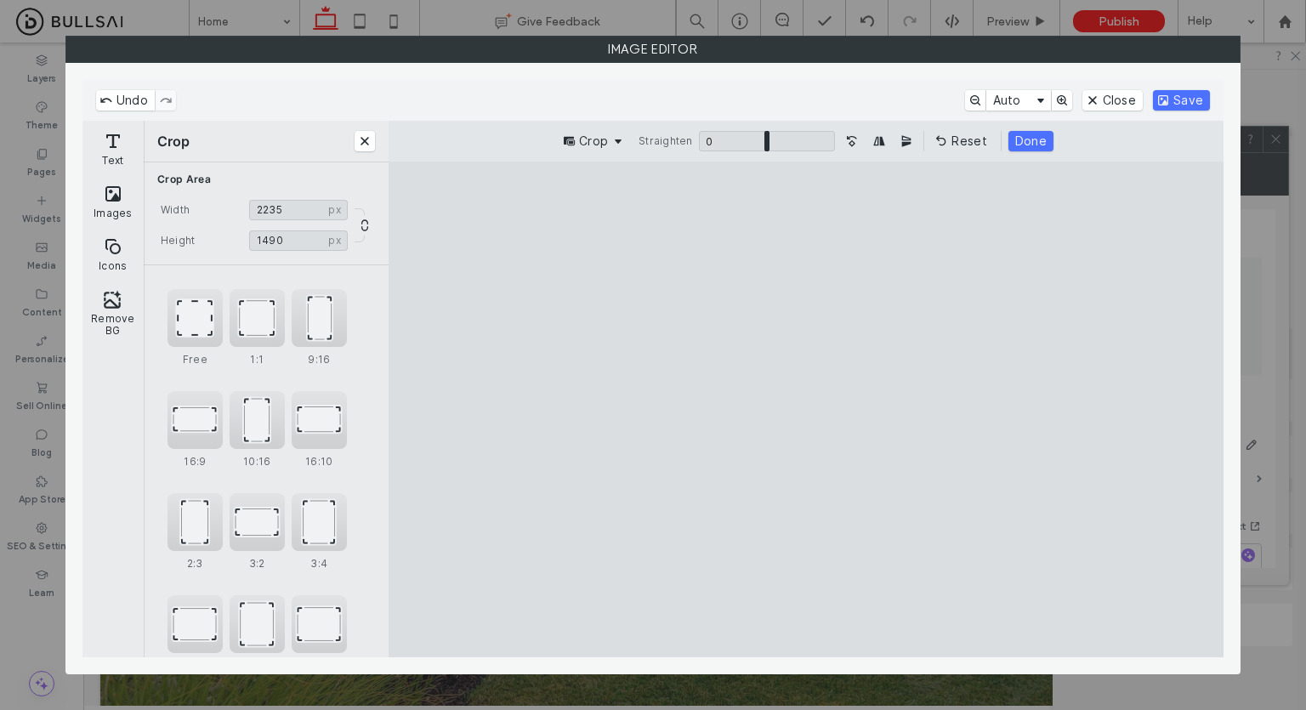
type input "****"
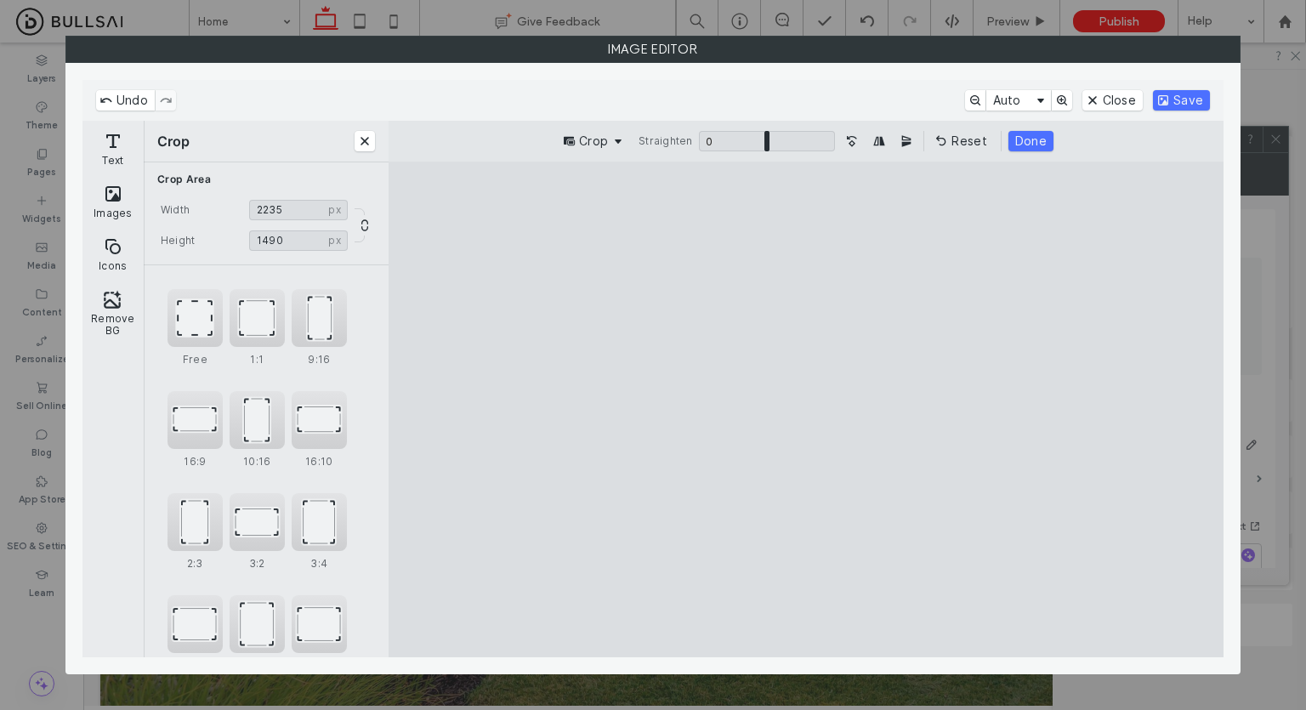
type input "****"
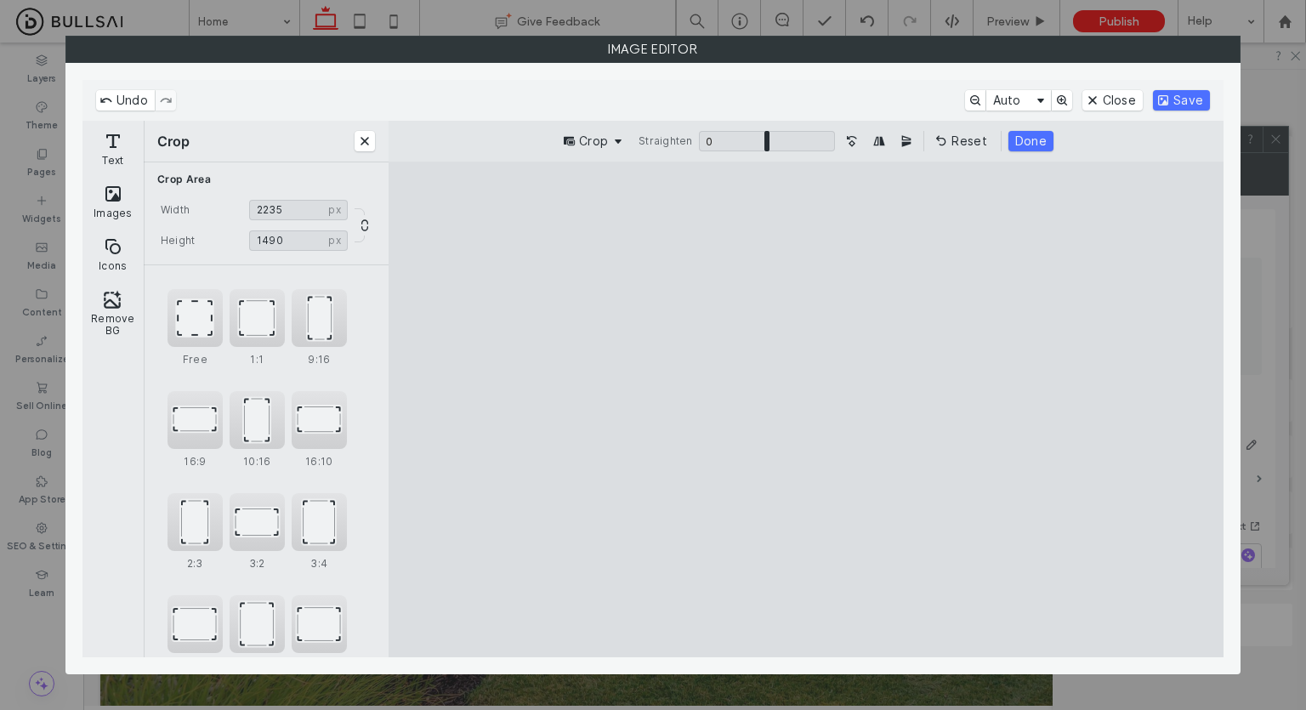
type input "****"
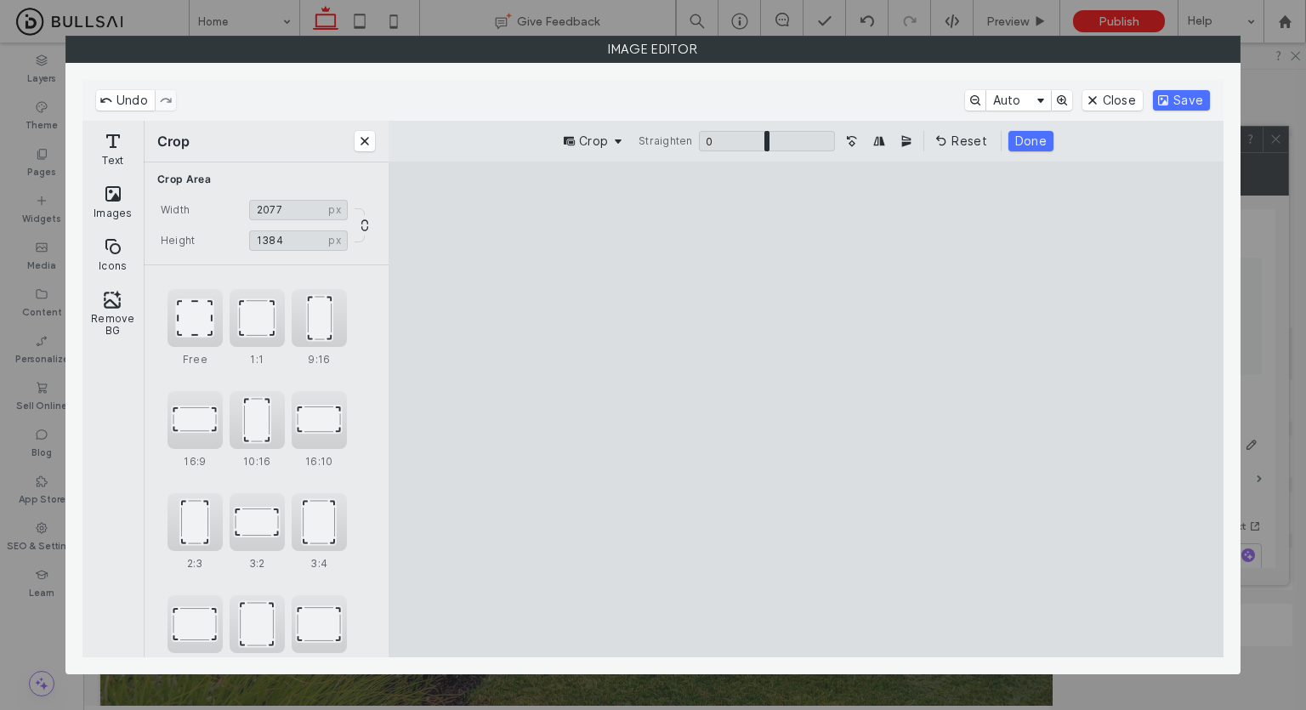
type input "****"
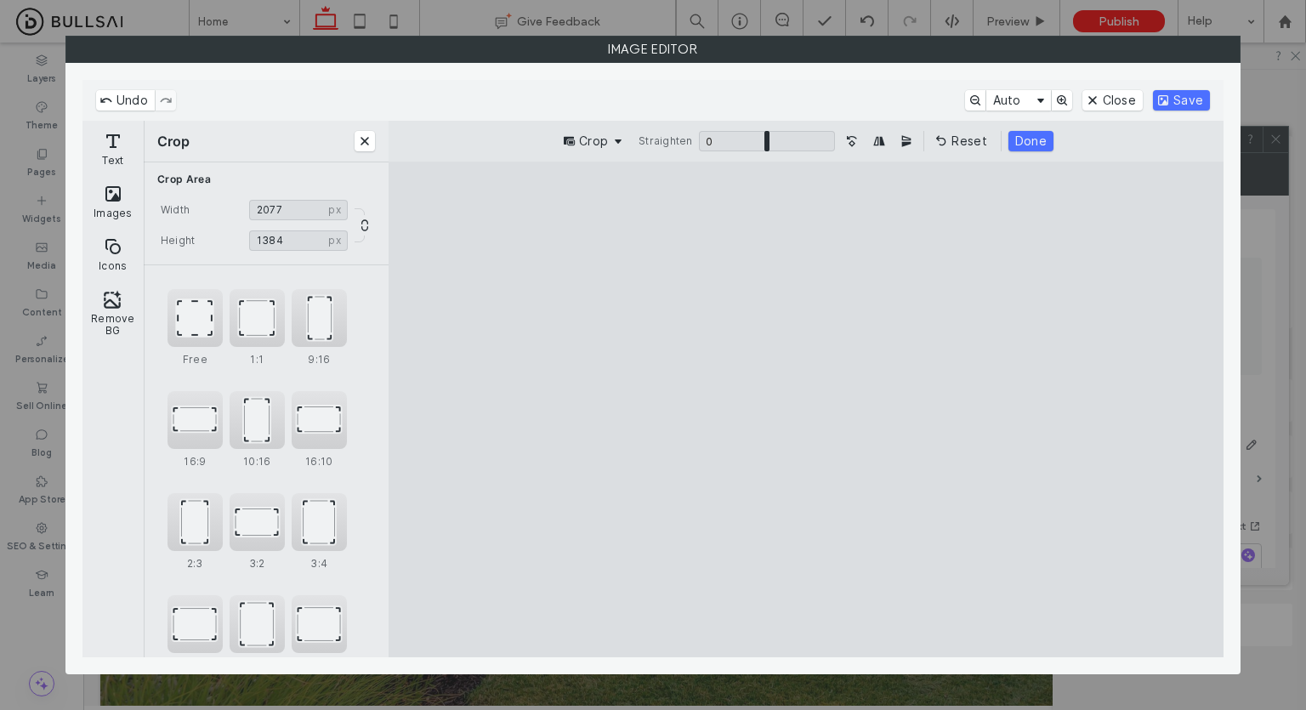
type input "****"
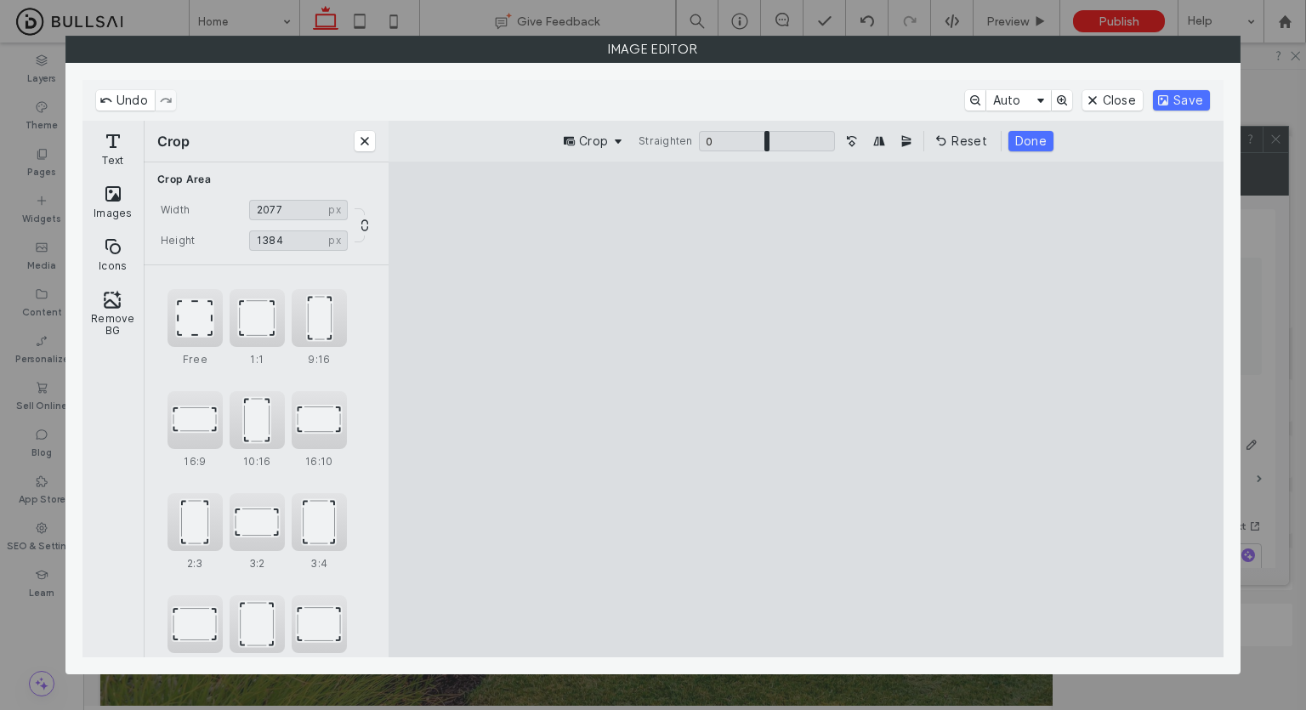
type input "****"
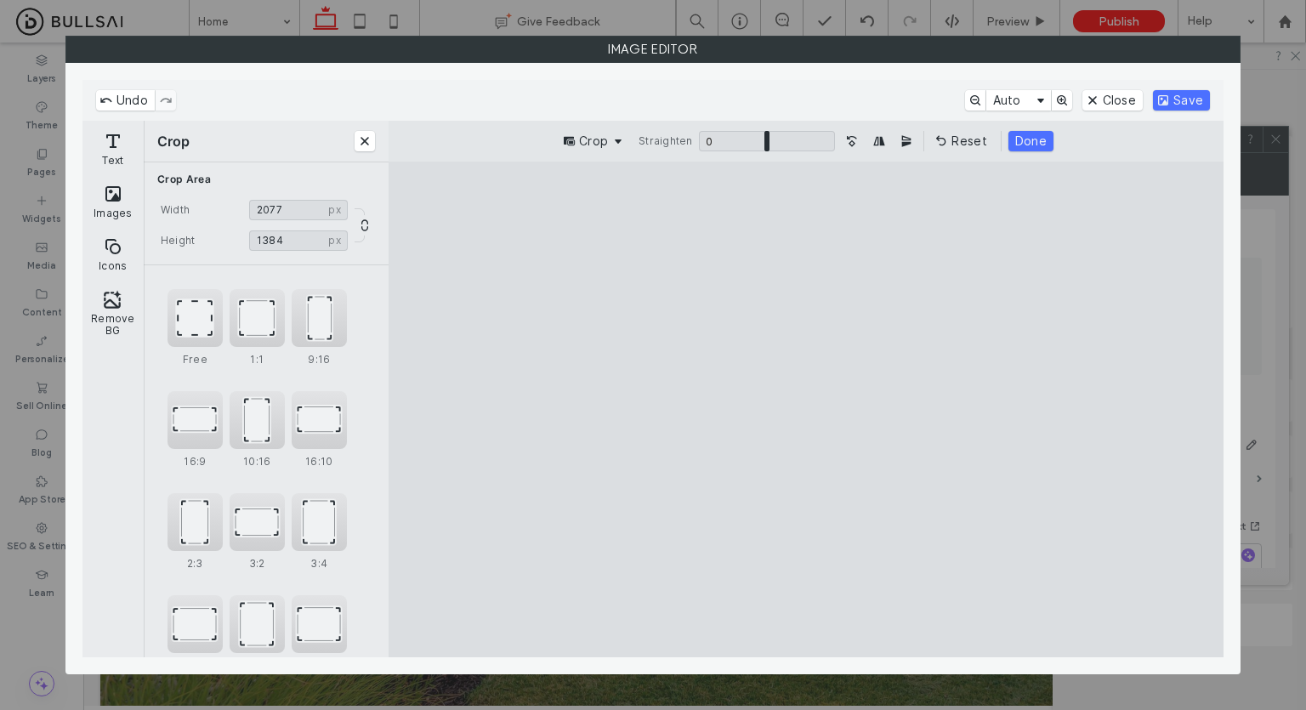
type input "****"
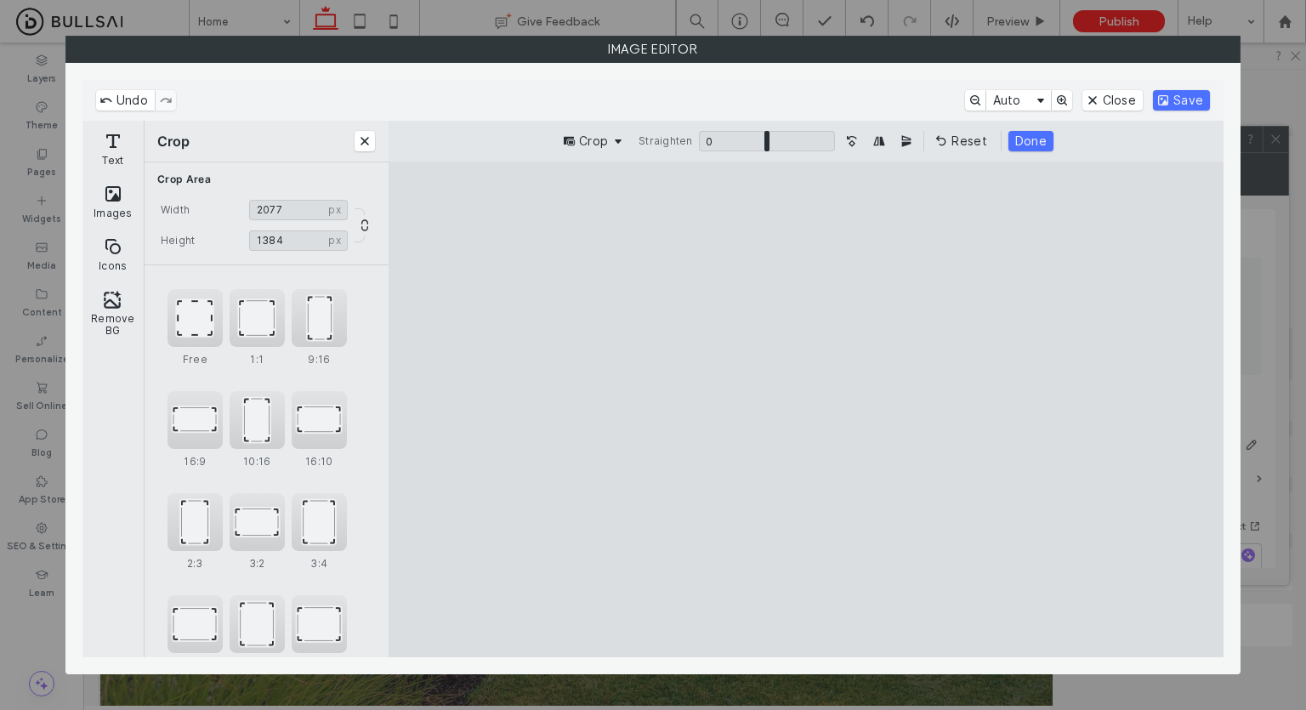
type input "****"
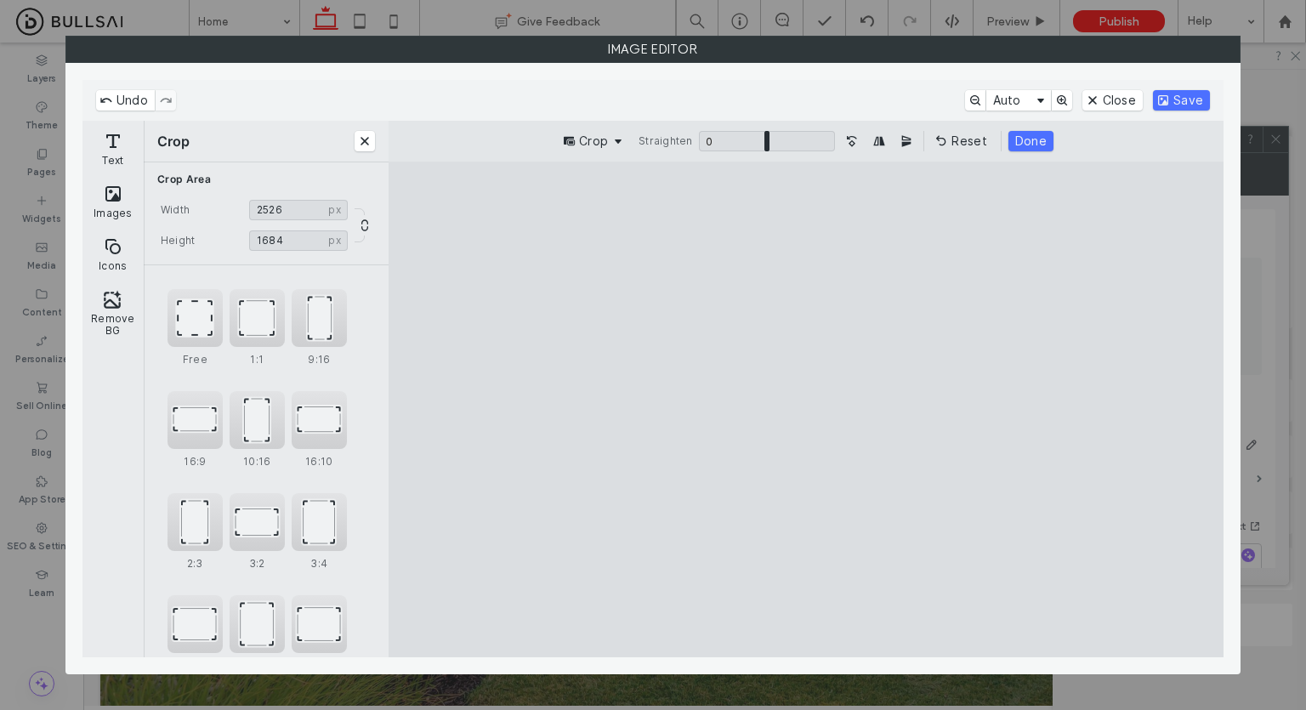
type input "****"
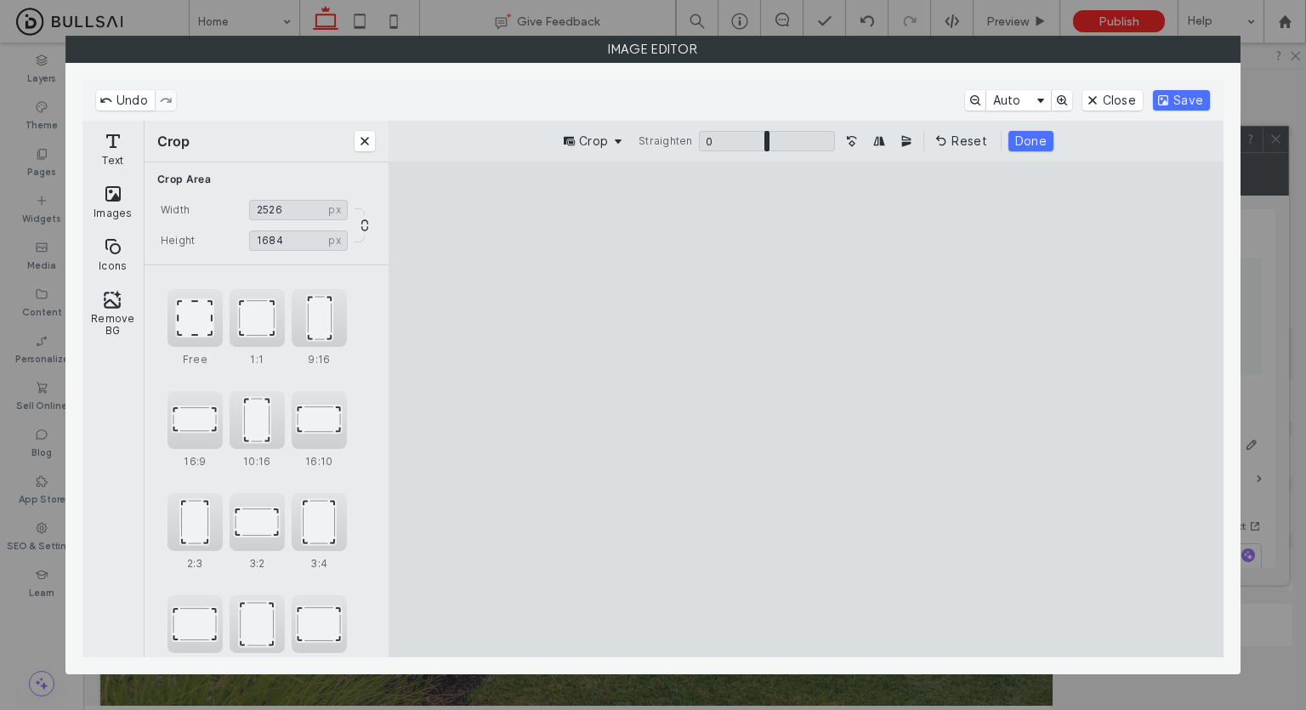
type input "****"
drag, startPoint x: 508, startPoint y: 606, endPoint x: 571, endPoint y: 563, distance: 76.4
click at [806, 410] on cesdk-canvas "Editor canvas" at bounding box center [806, 410] width 0 height 0
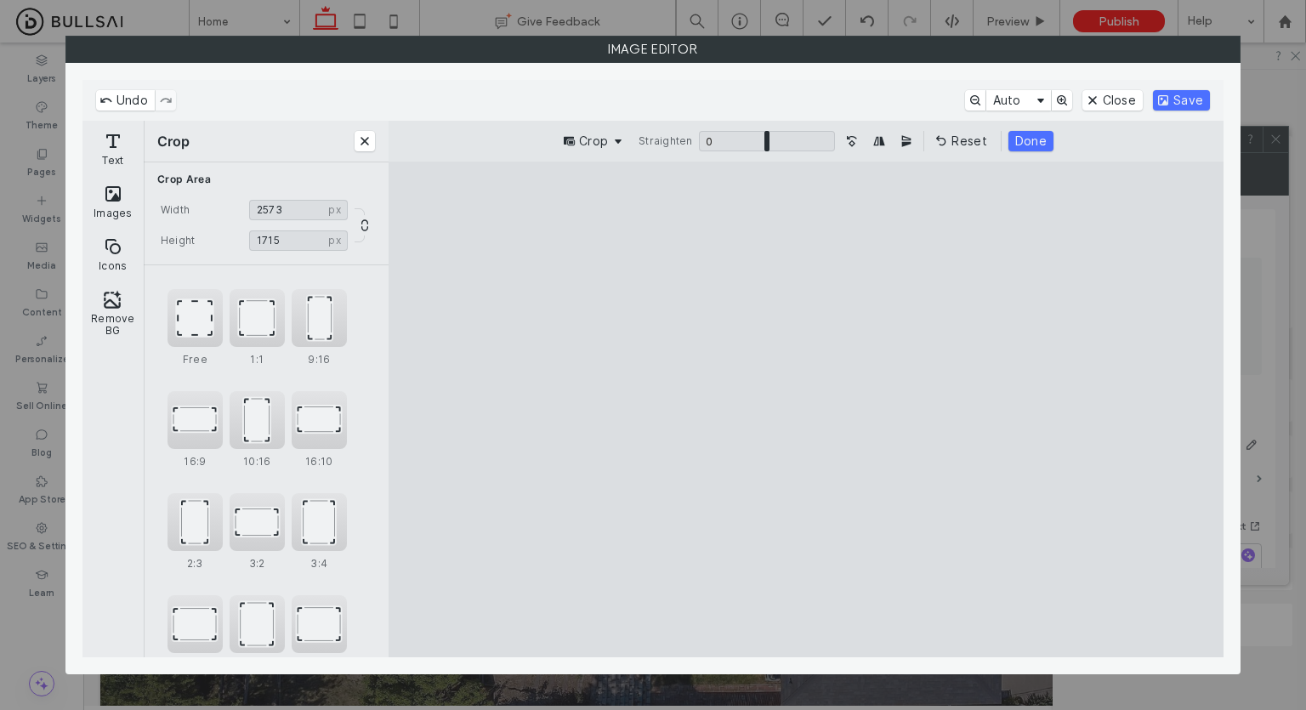
drag, startPoint x: 779, startPoint y: 454, endPoint x: 768, endPoint y: 440, distance: 17.5
click at [806, 410] on cesdk-canvas "Editor canvas" at bounding box center [806, 410] width 0 height 0
click at [1188, 97] on button "Save" at bounding box center [1181, 100] width 57 height 20
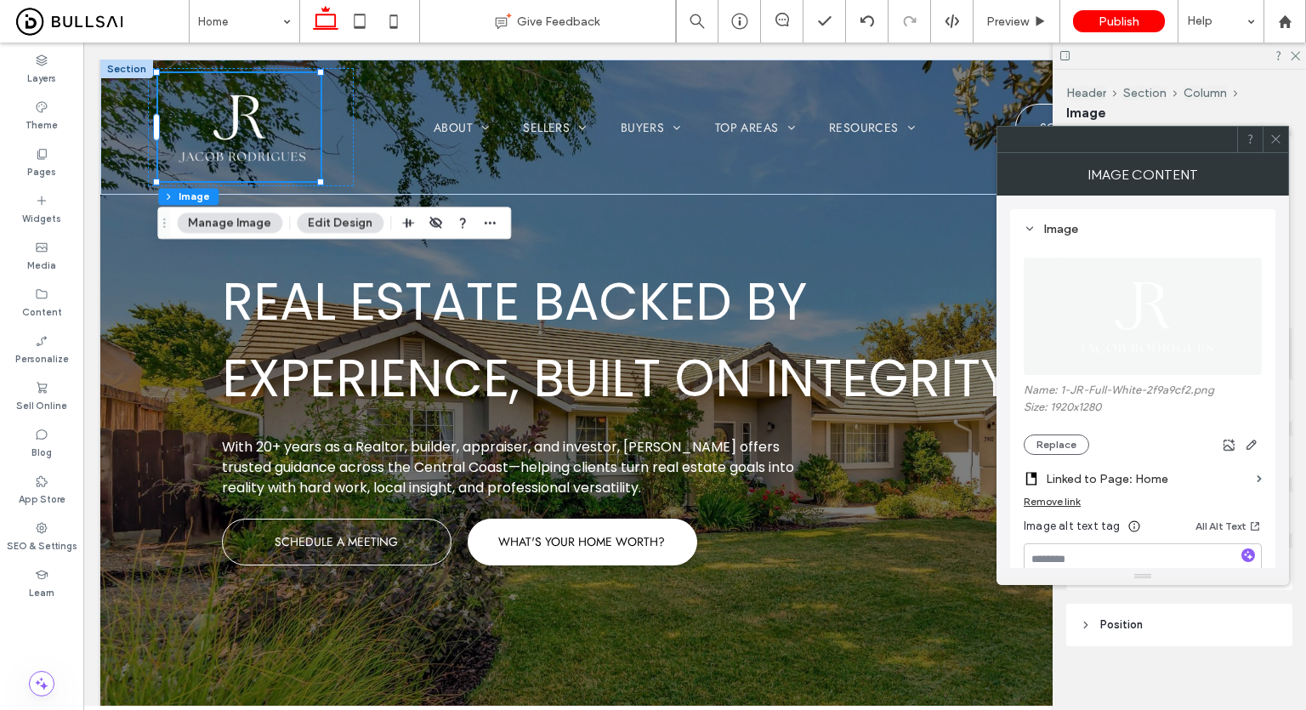
click at [36, 624] on div "Layers Theme Pages Widgets Media Content Personalize Sell Online Blog App Store…" at bounding box center [41, 376] width 83 height 667
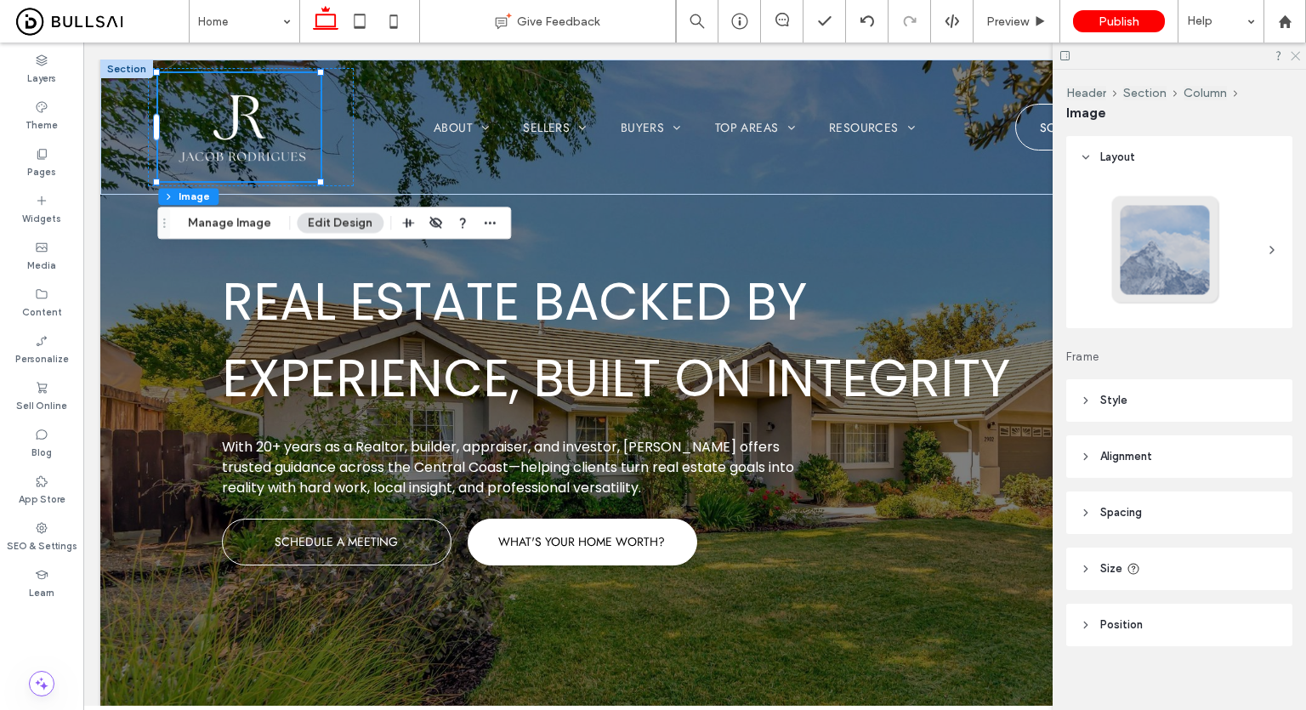
click at [1291, 57] on icon at bounding box center [1294, 54] width 11 height 11
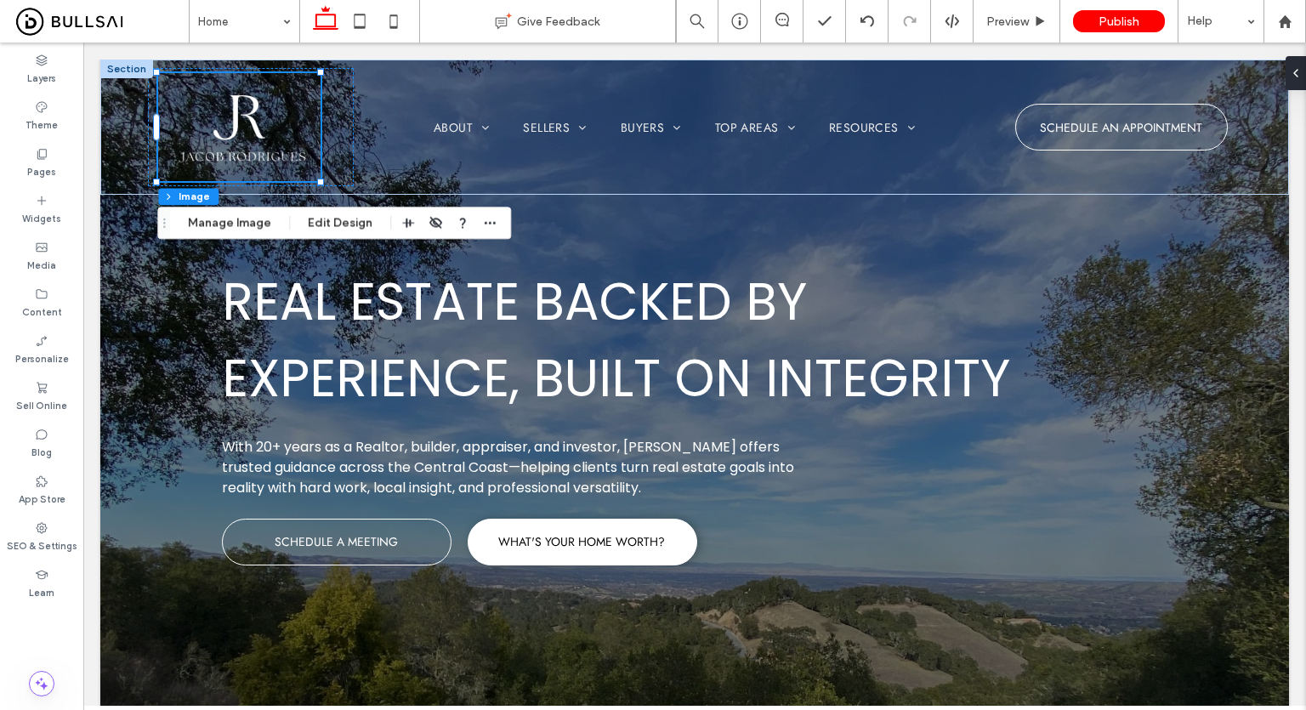
click at [48, 640] on div "Layers Theme Pages Widgets Media Content Personalize Sell Online Blog App Store…" at bounding box center [41, 376] width 83 height 667
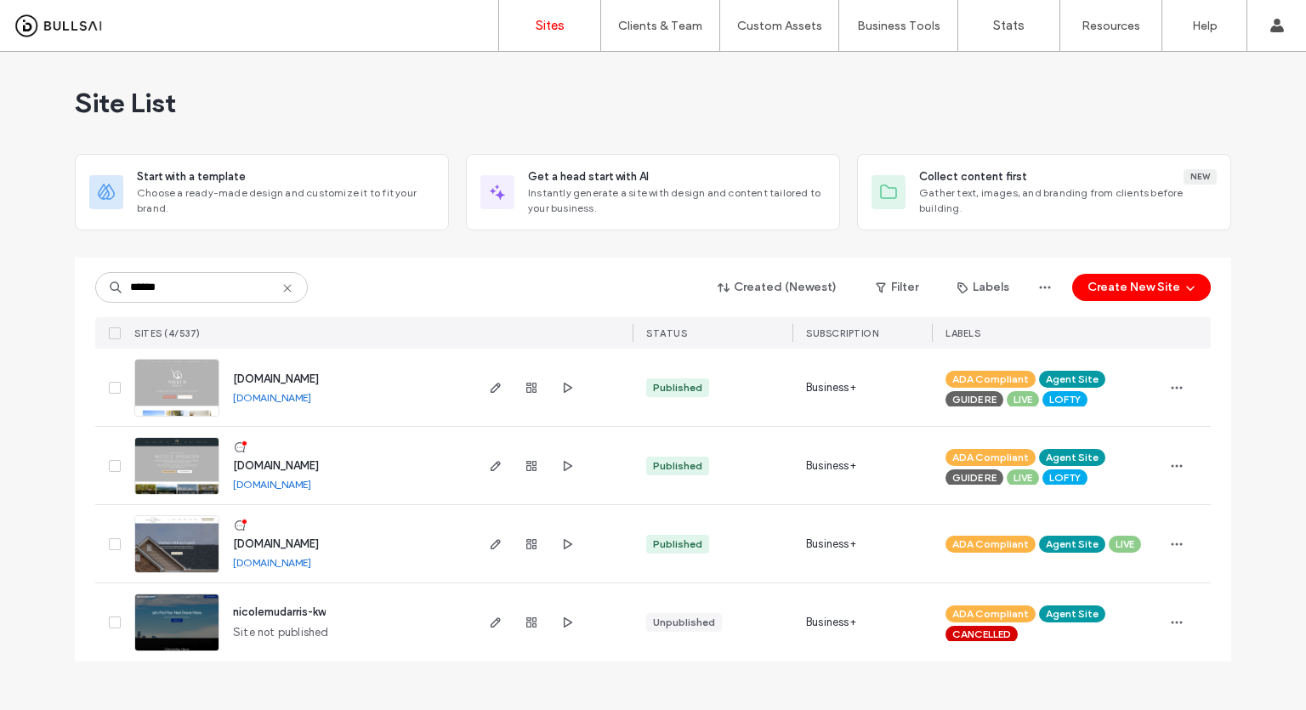
type input "******"
click at [175, 474] on img at bounding box center [176, 496] width 83 height 116
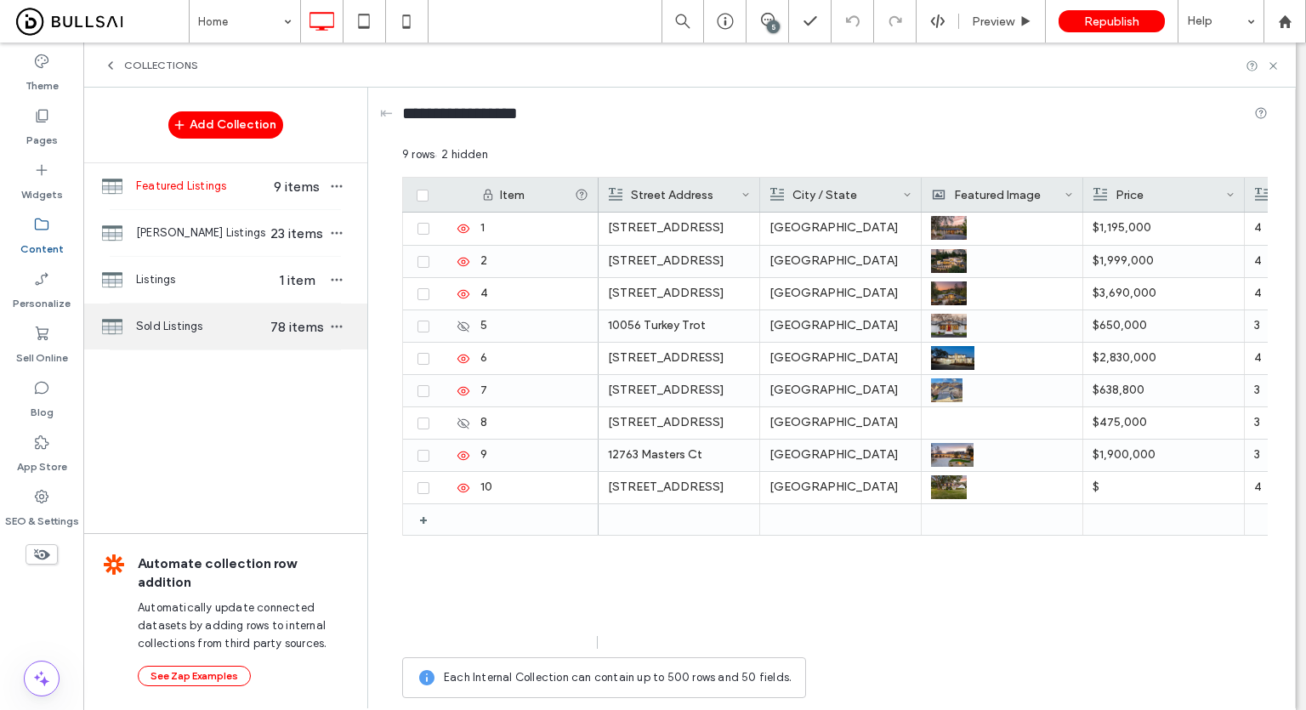
click at [196, 331] on span "Sold Listings" at bounding box center [201, 326] width 131 height 17
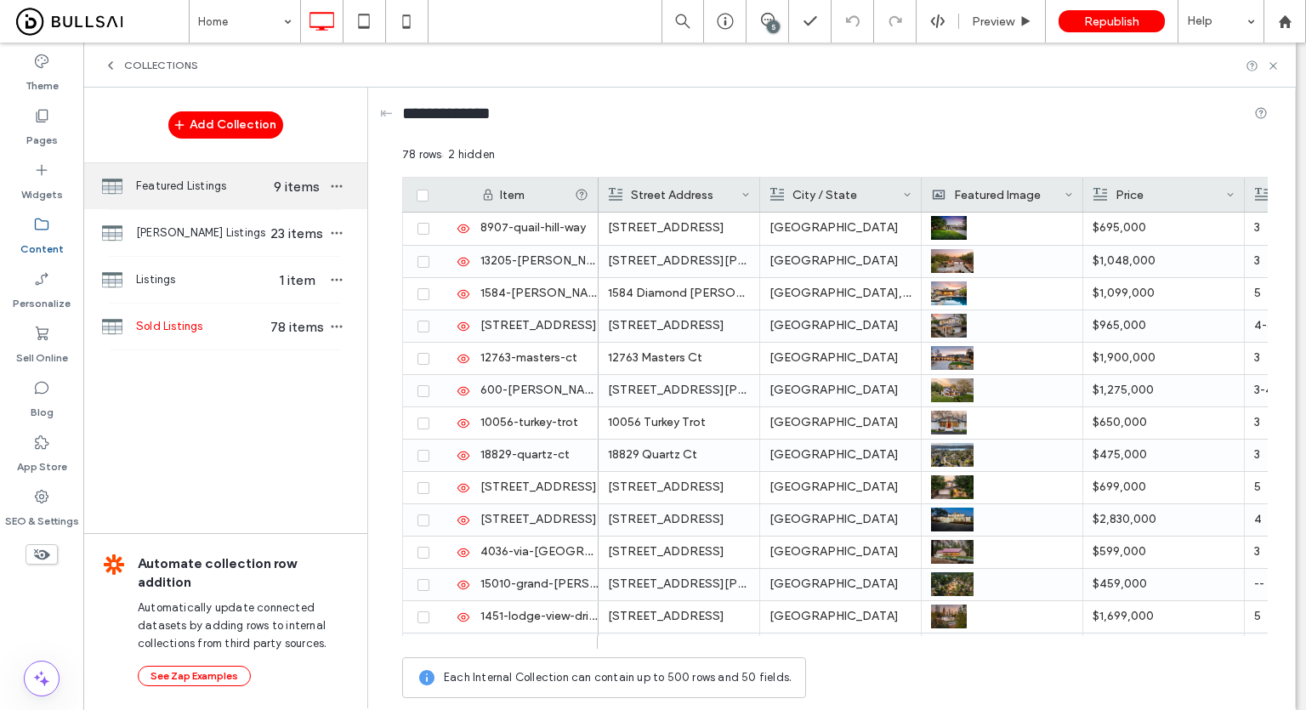
click at [165, 184] on span "Featured Listings" at bounding box center [201, 186] width 131 height 17
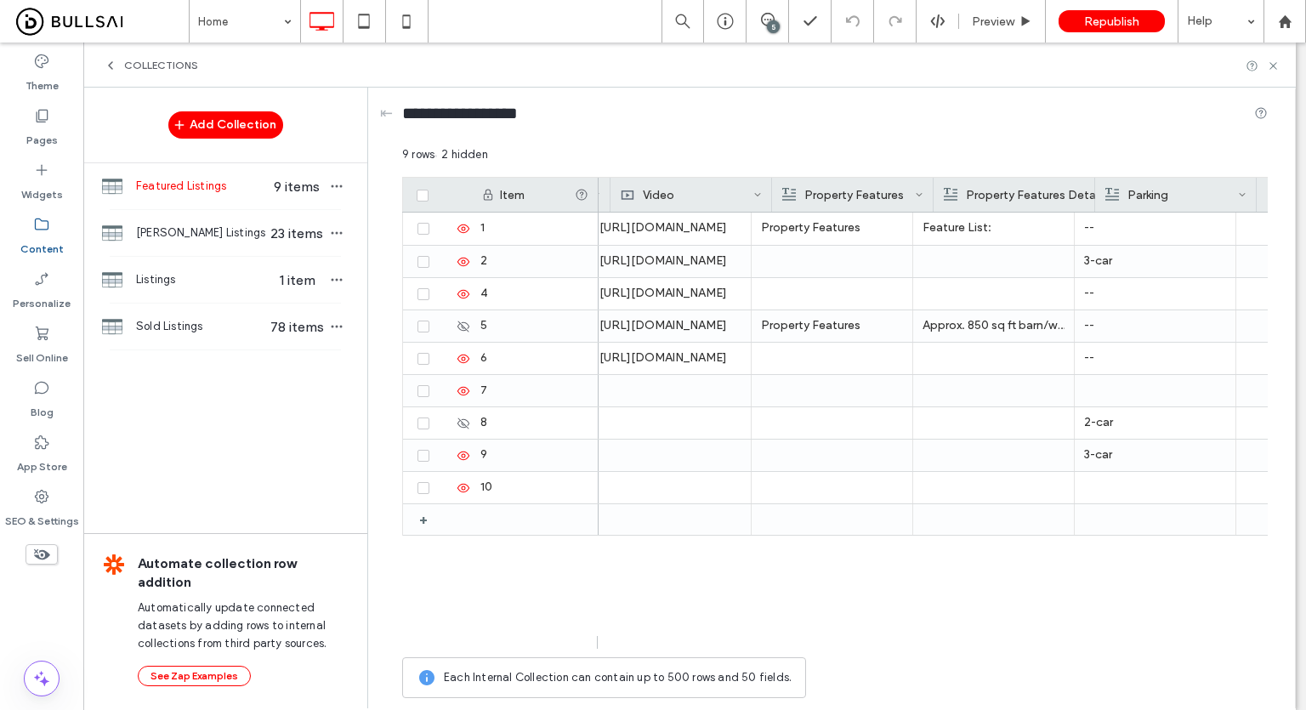
scroll to position [0, 1765]
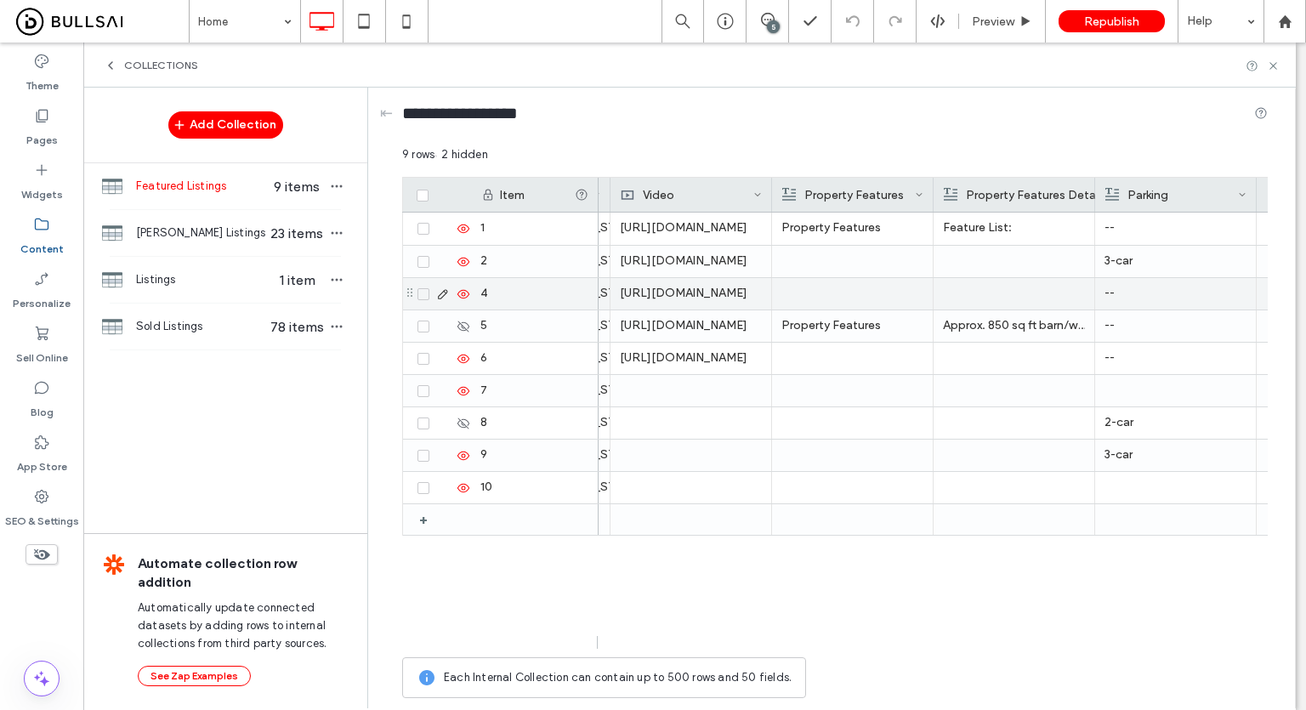
click at [716, 298] on div "https://www.youtube.com/embed/K3pAsHASEEs" at bounding box center [691, 293] width 162 height 31
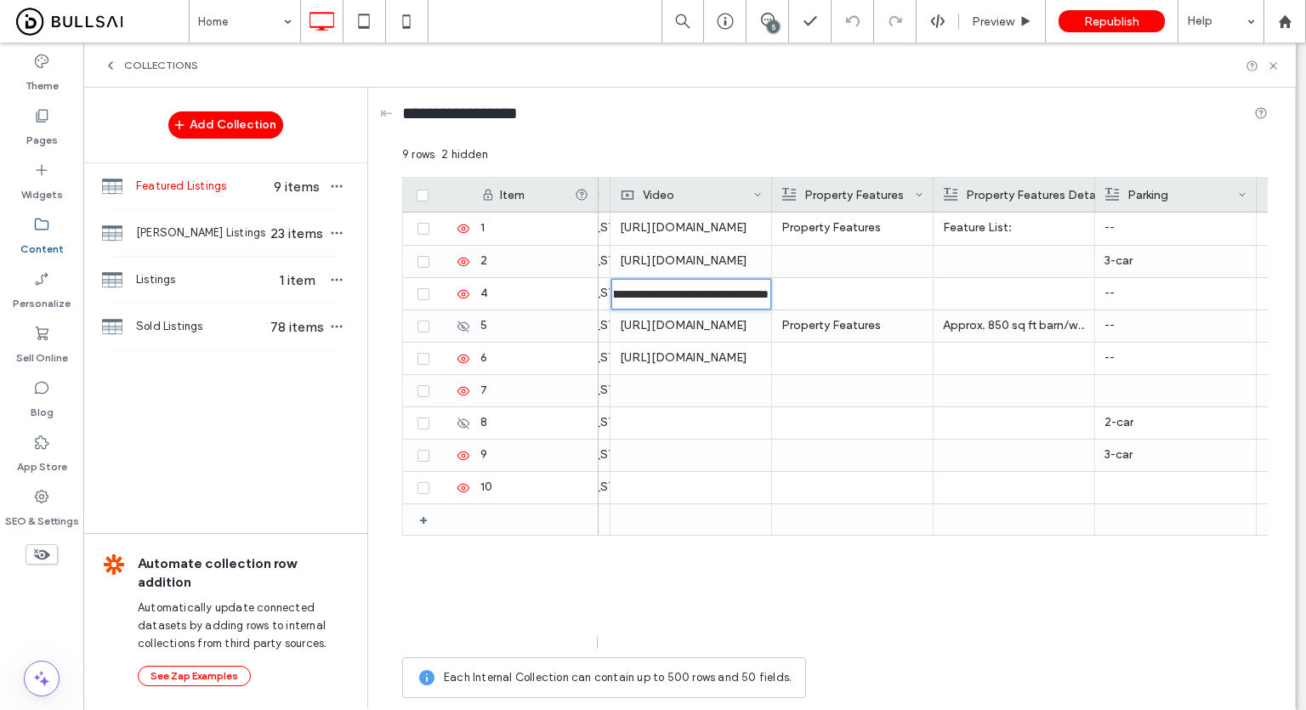
scroll to position [0, 0]
click at [822, 627] on div "Price:$1,195,000 Beds:4 Baths:2.5 SqFt:2,608 Garage:3 Year Built:2014 Lot Size:…" at bounding box center [932, 431] width 669 height 436
click at [683, 130] on div "**********" at bounding box center [834, 116] width 865 height 31
click at [1280, 65] on div "Collections" at bounding box center [689, 65] width 1212 height 45
click at [1279, 65] on icon at bounding box center [1273, 66] width 13 height 13
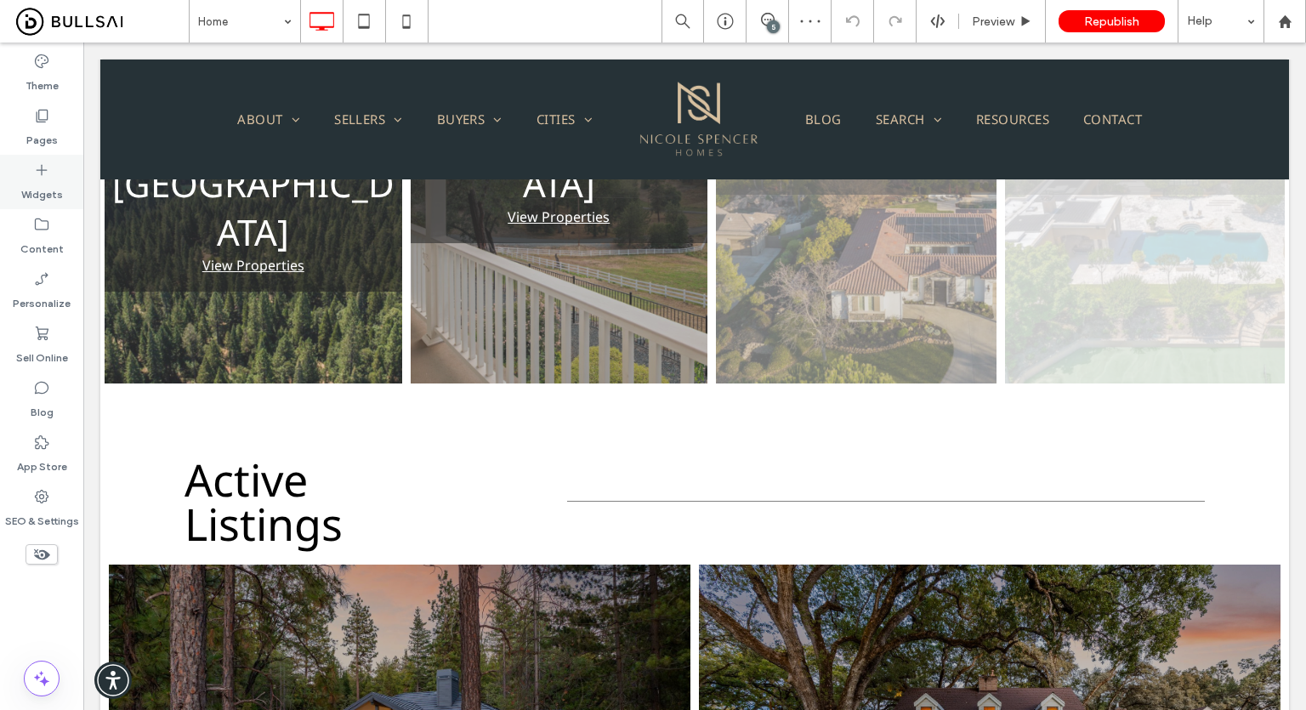
scroll to position [1360, 0]
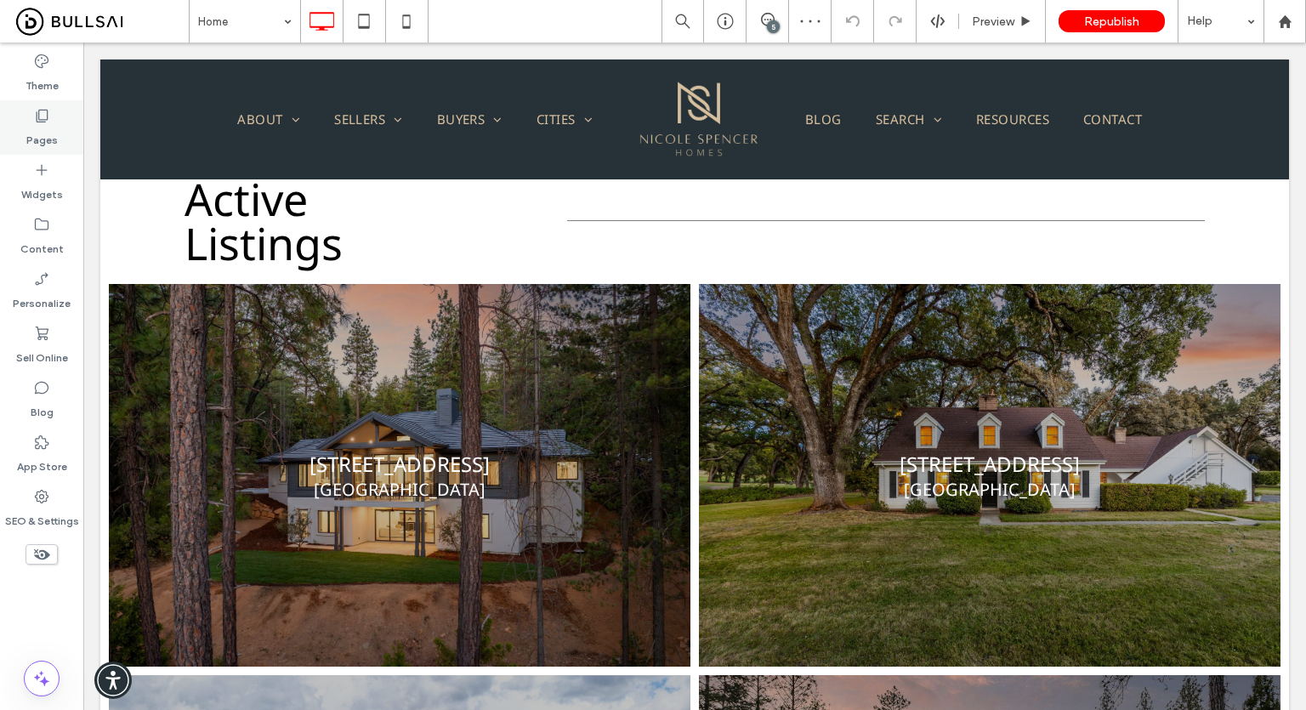
click at [40, 125] on label "Pages" at bounding box center [41, 136] width 31 height 24
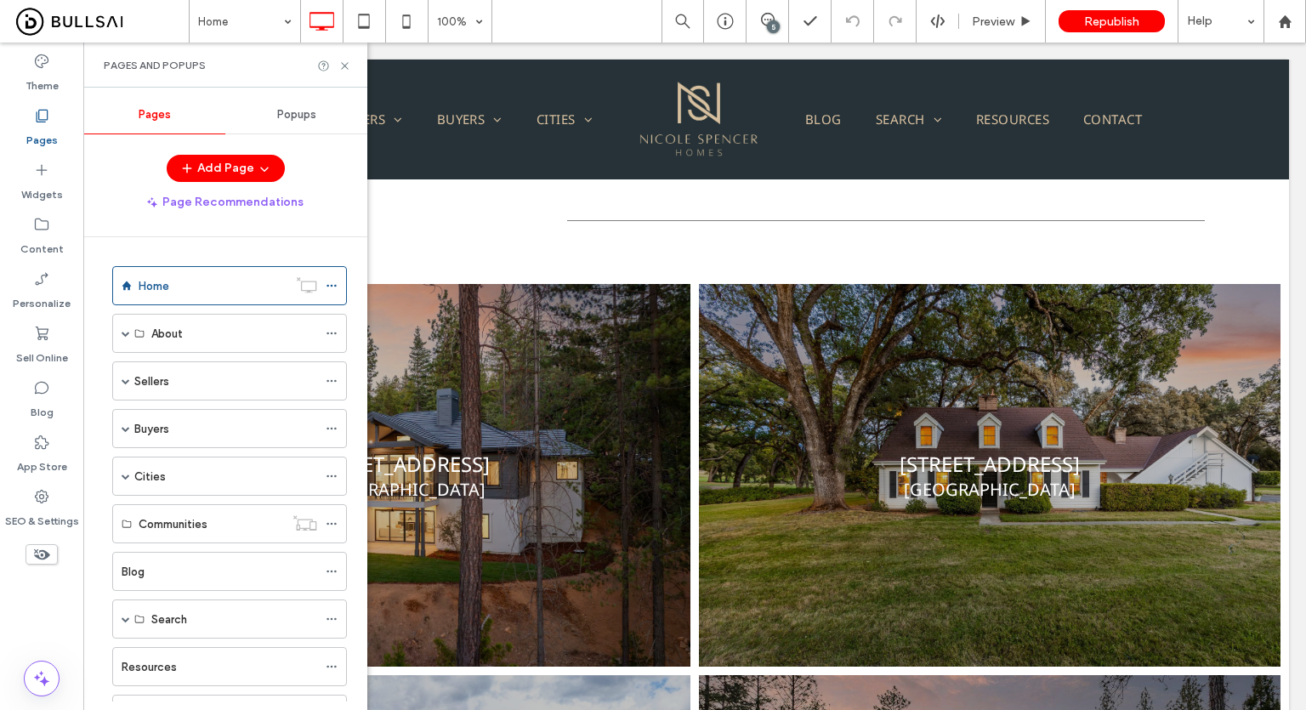
scroll to position [354, 0]
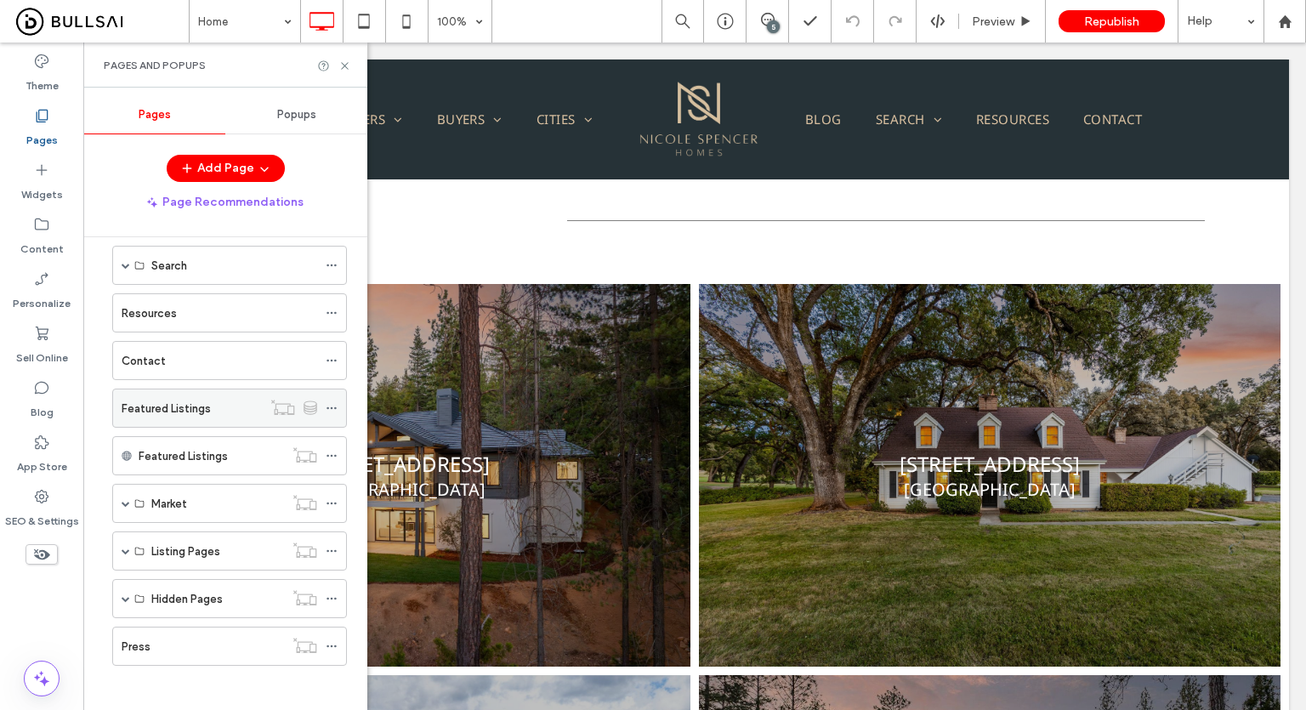
click at [192, 416] on div "Featured Listings" at bounding box center [192, 407] width 140 height 37
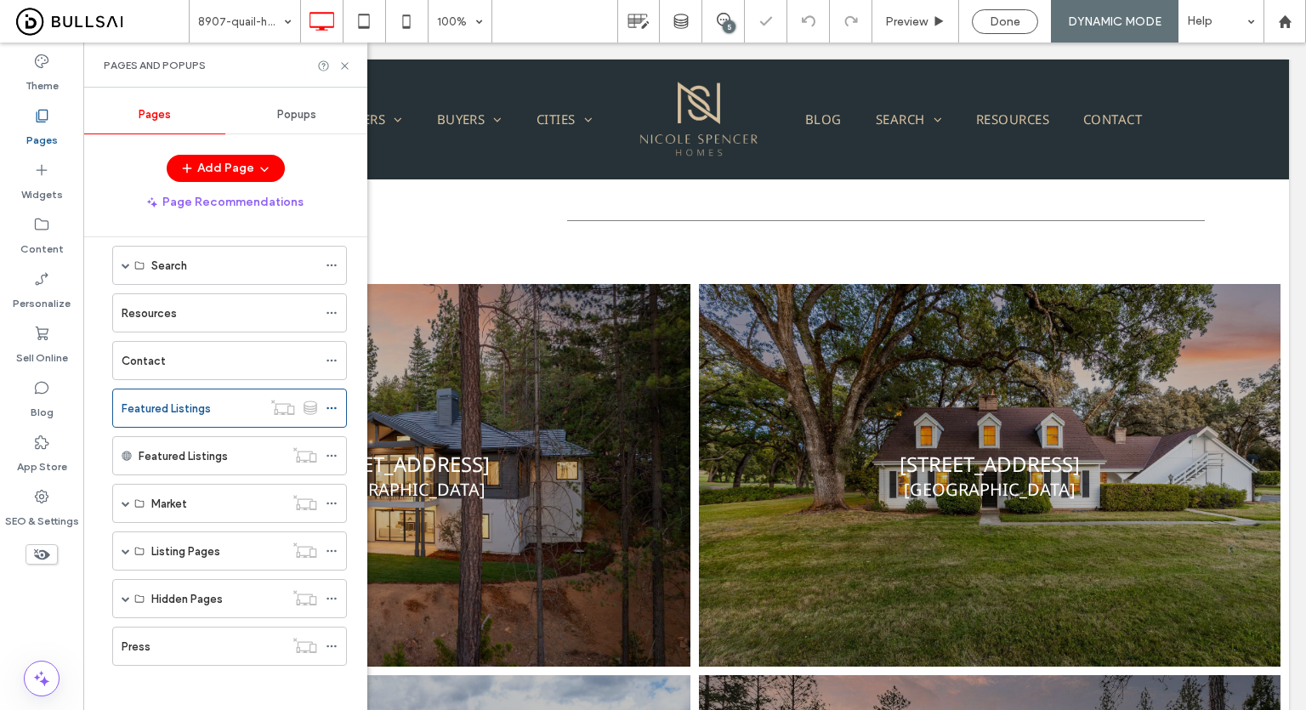
click at [342, 65] on icon at bounding box center [344, 66] width 13 height 13
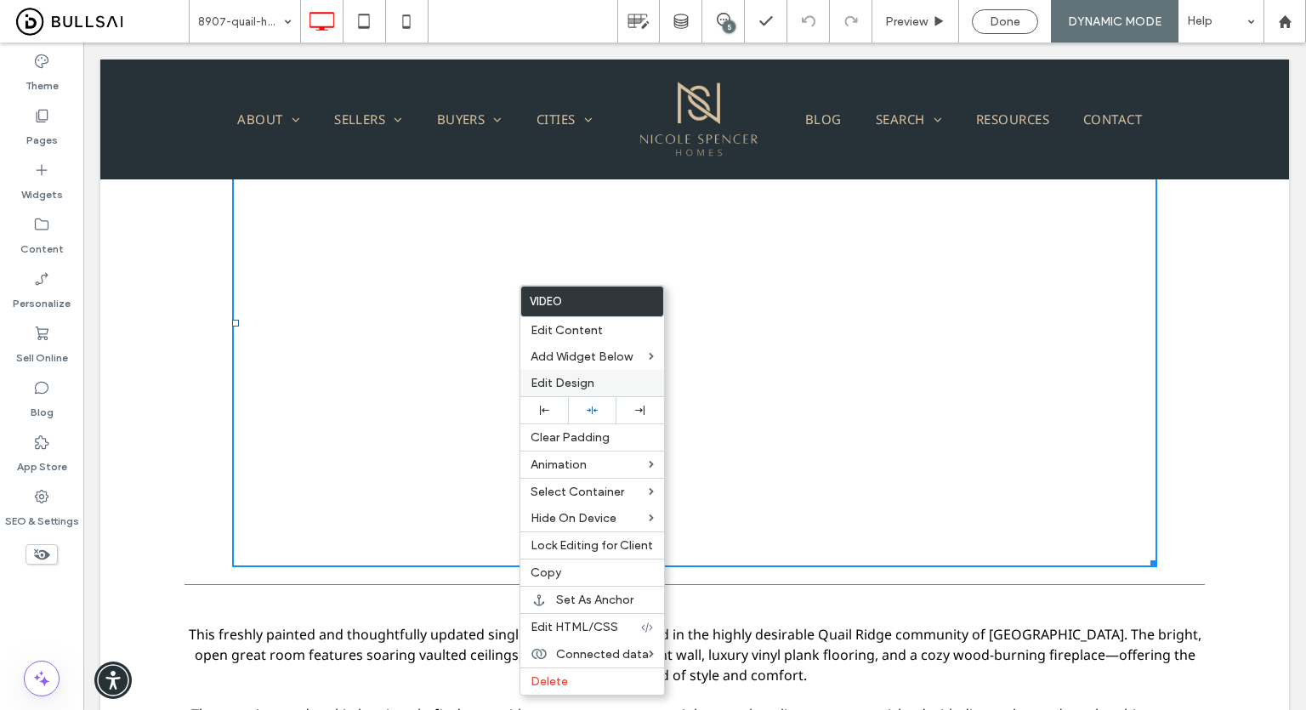
click at [592, 376] on span "Edit Design" at bounding box center [562, 383] width 64 height 14
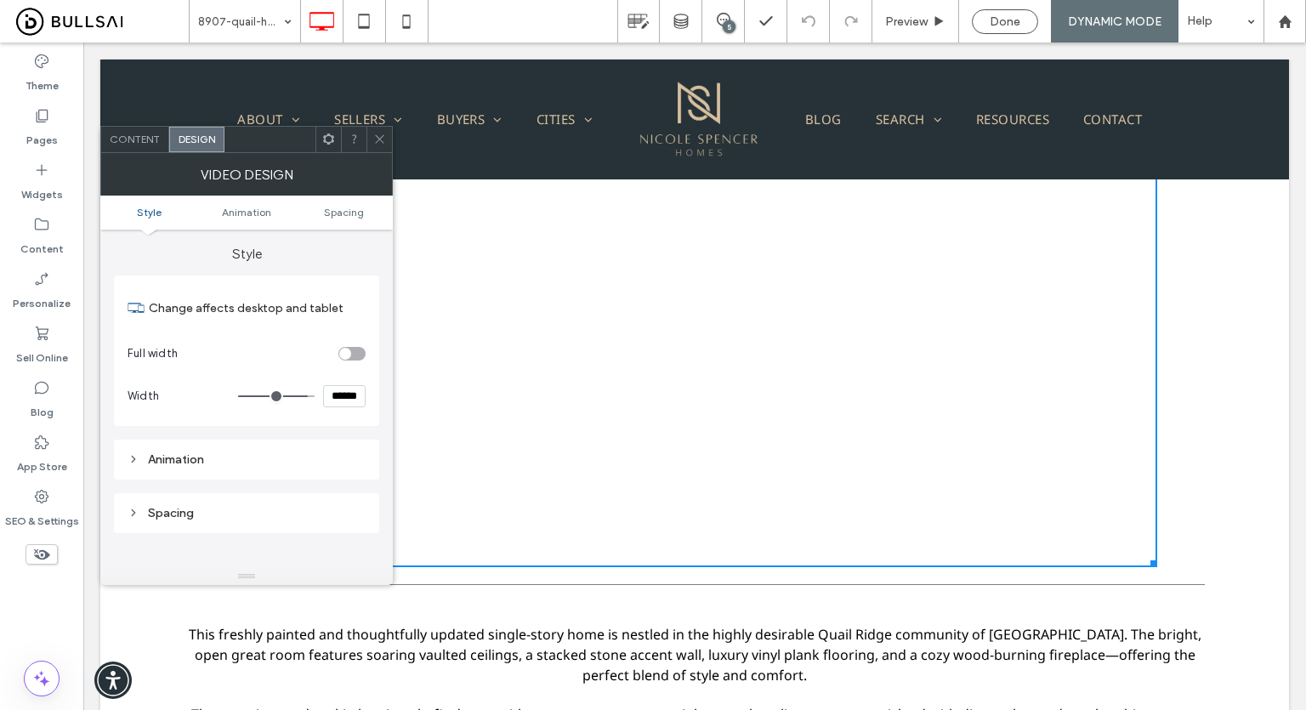
click at [378, 133] on icon at bounding box center [379, 139] width 13 height 13
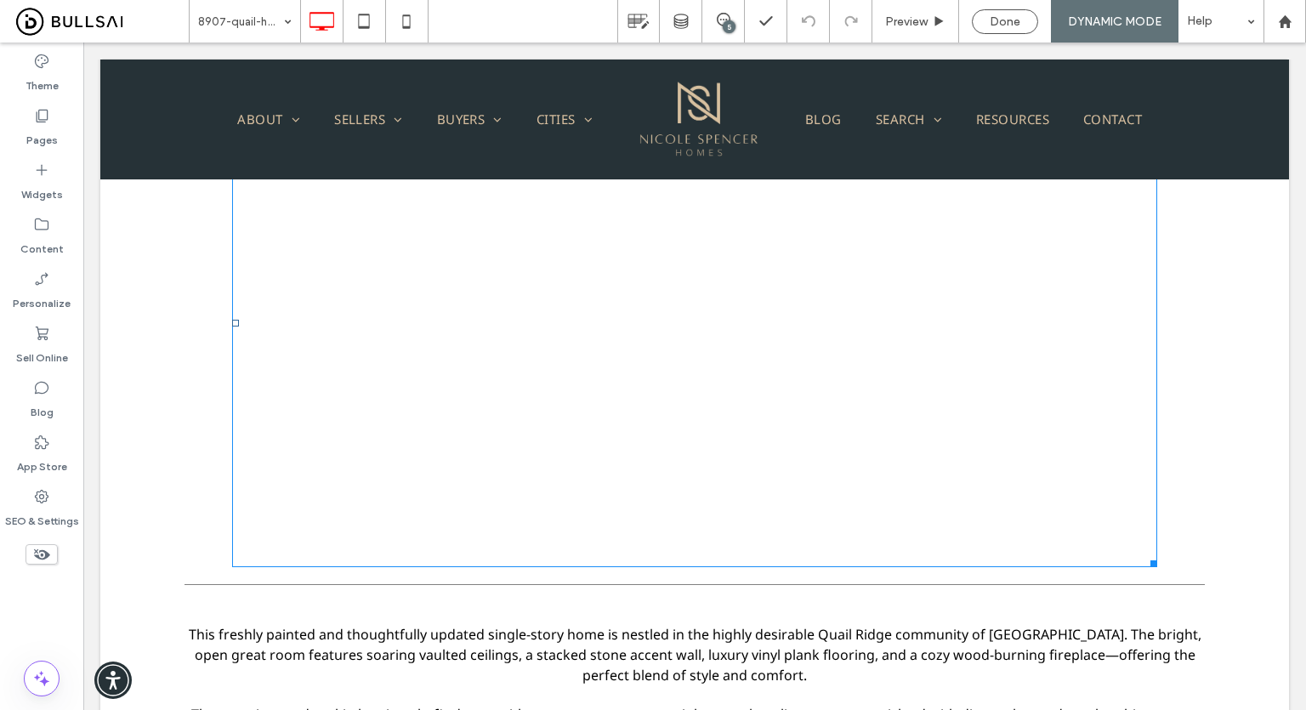
click at [494, 303] on span at bounding box center [694, 323] width 925 height 488
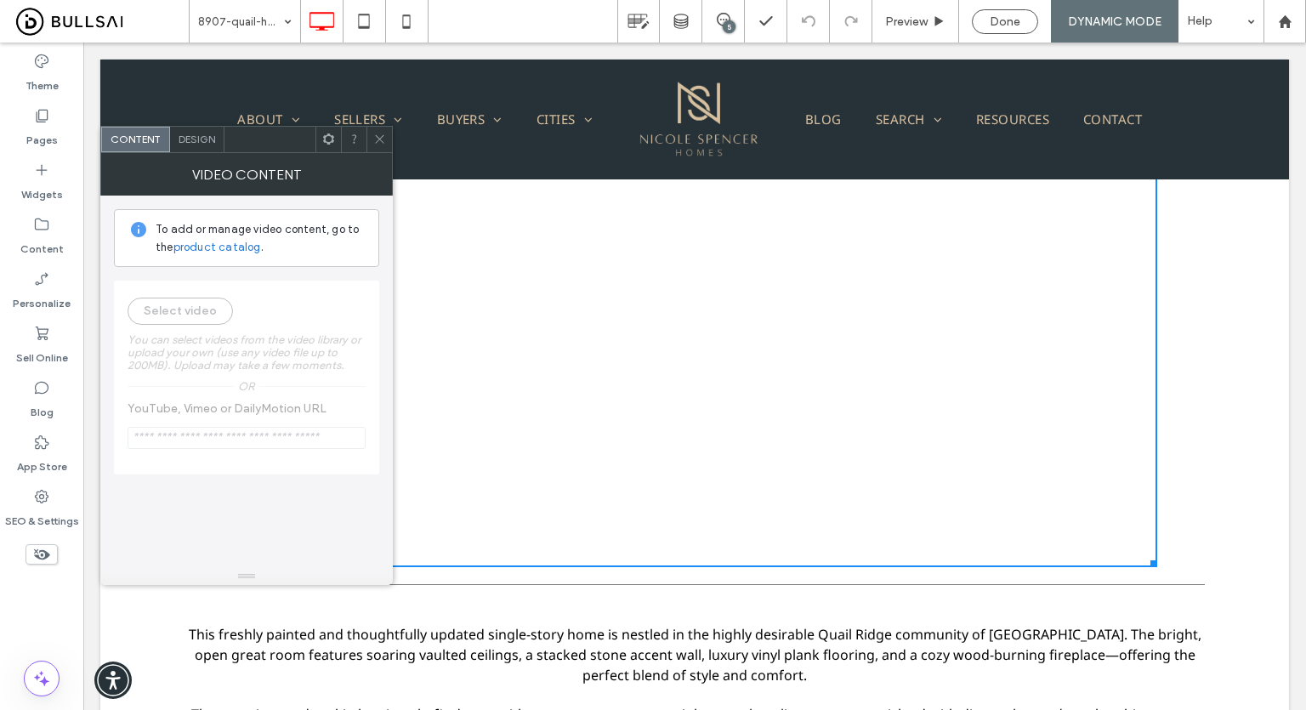
click at [322, 137] on icon at bounding box center [328, 139] width 13 height 13
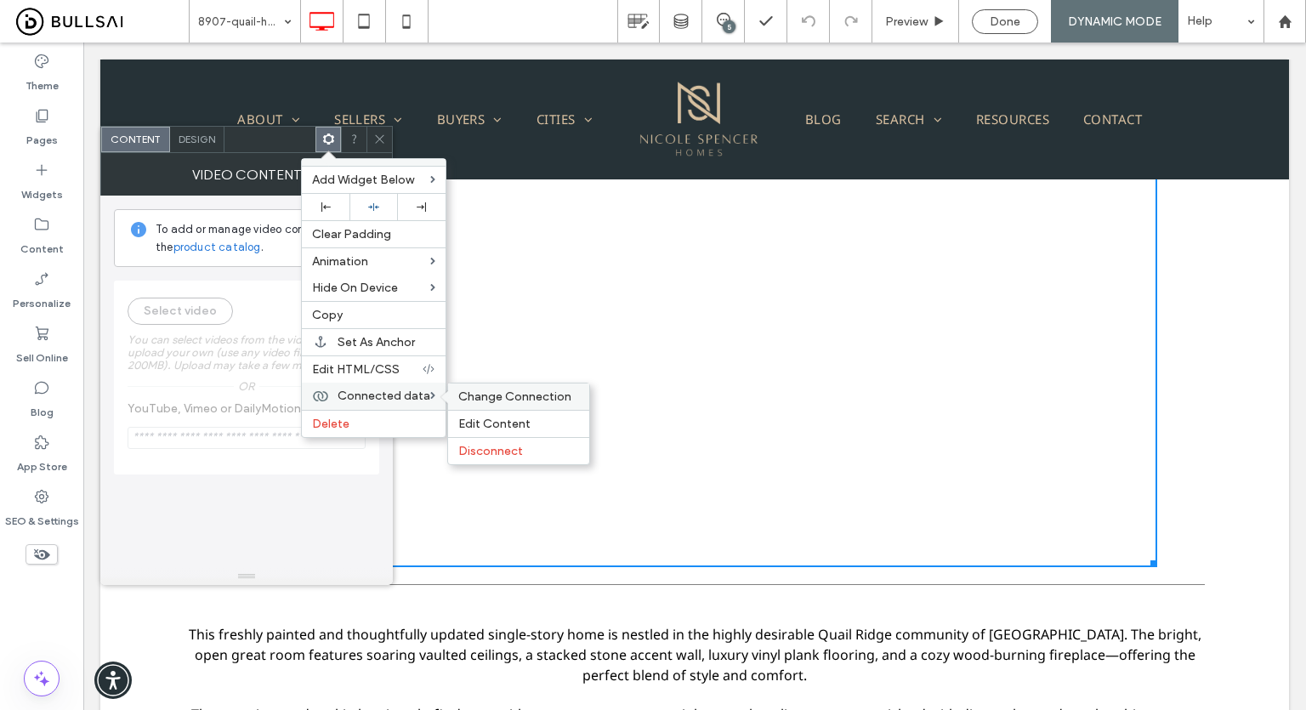
click at [496, 391] on span "Change Connection" at bounding box center [514, 396] width 113 height 14
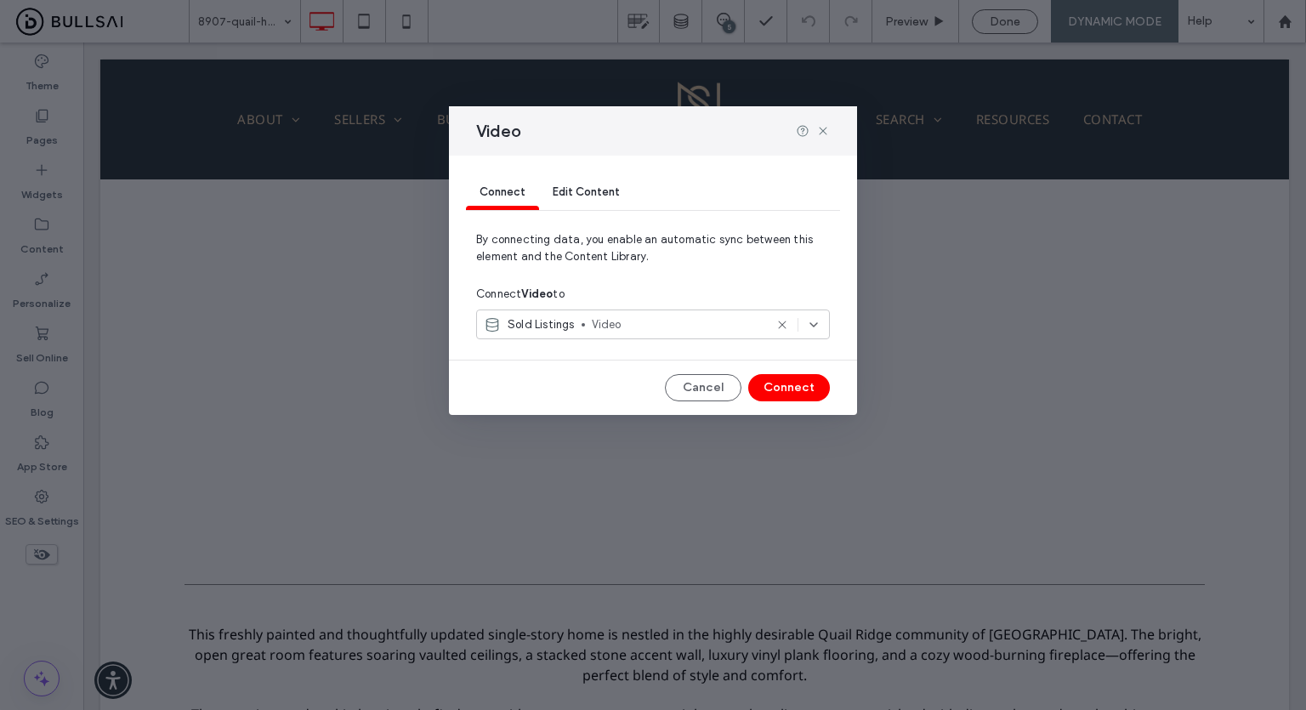
click at [632, 323] on span "Video" at bounding box center [678, 324] width 172 height 17
click at [576, 385] on span "Sold Listings" at bounding box center [547, 384] width 67 height 17
click at [790, 387] on button "Connect" at bounding box center [789, 387] width 82 height 27
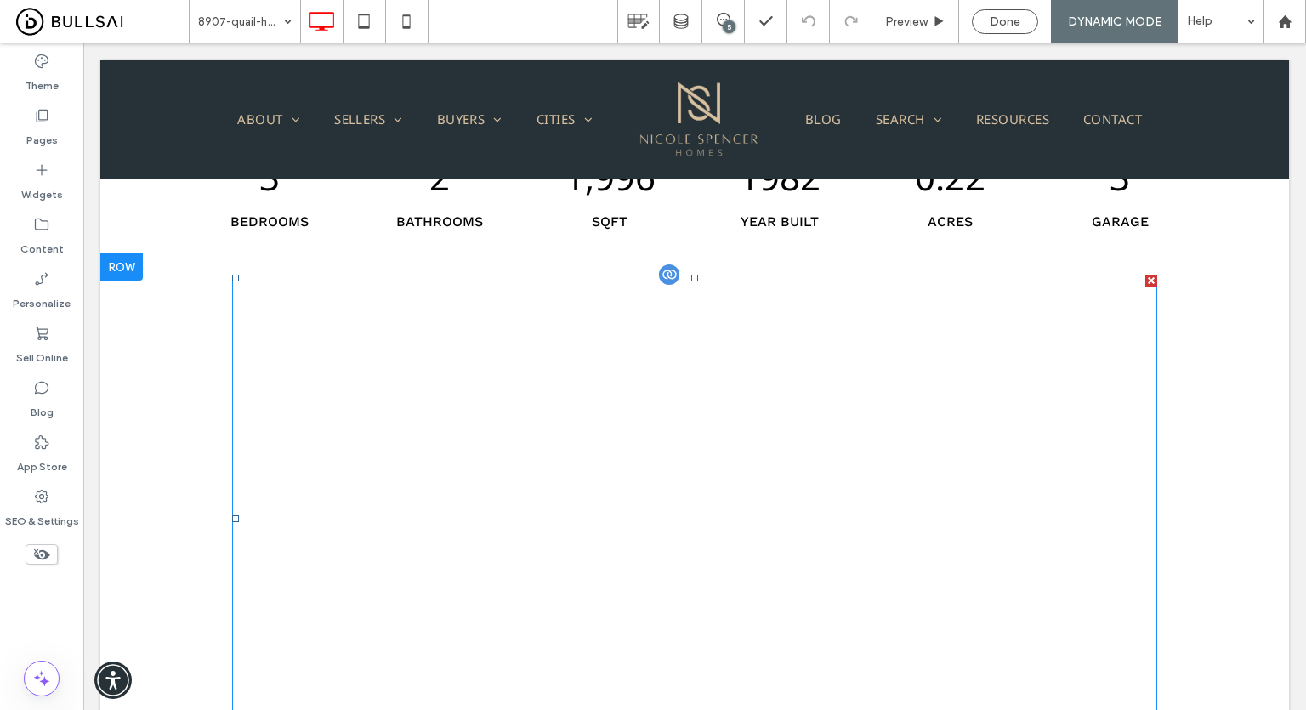
scroll to position [765, 0]
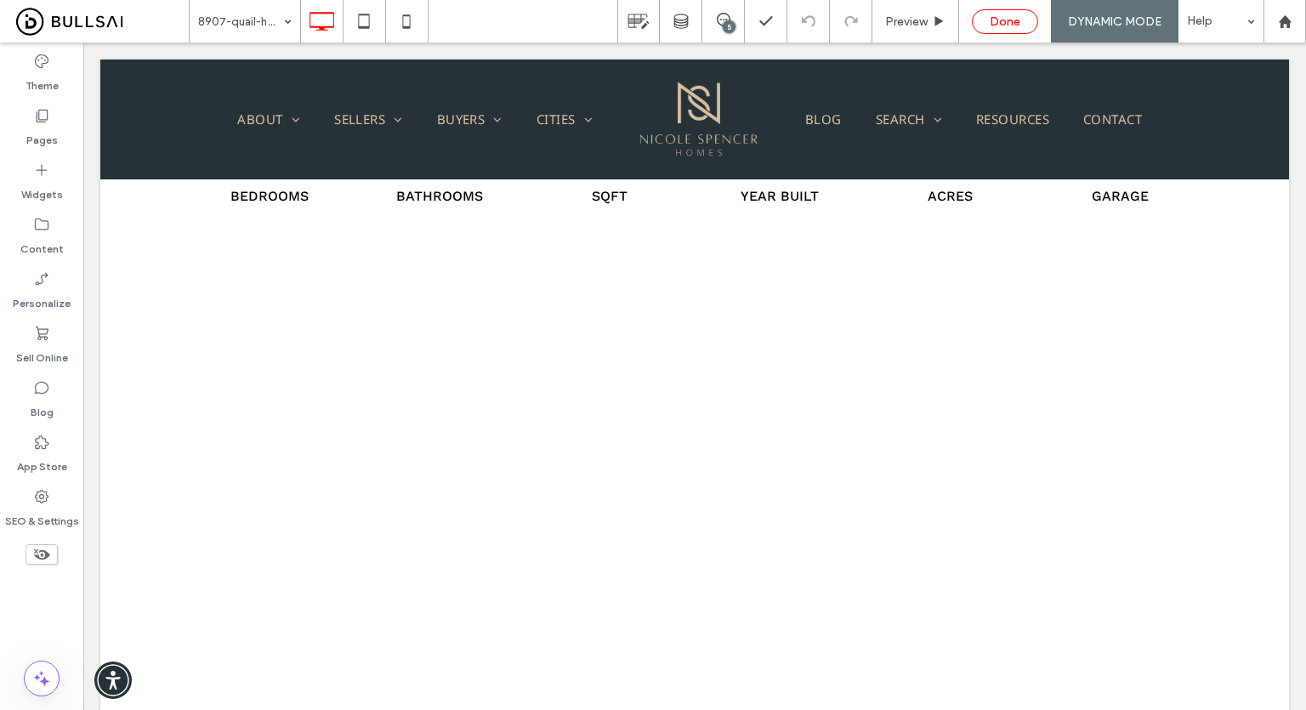
click at [997, 25] on span "Done" at bounding box center [1005, 21] width 31 height 14
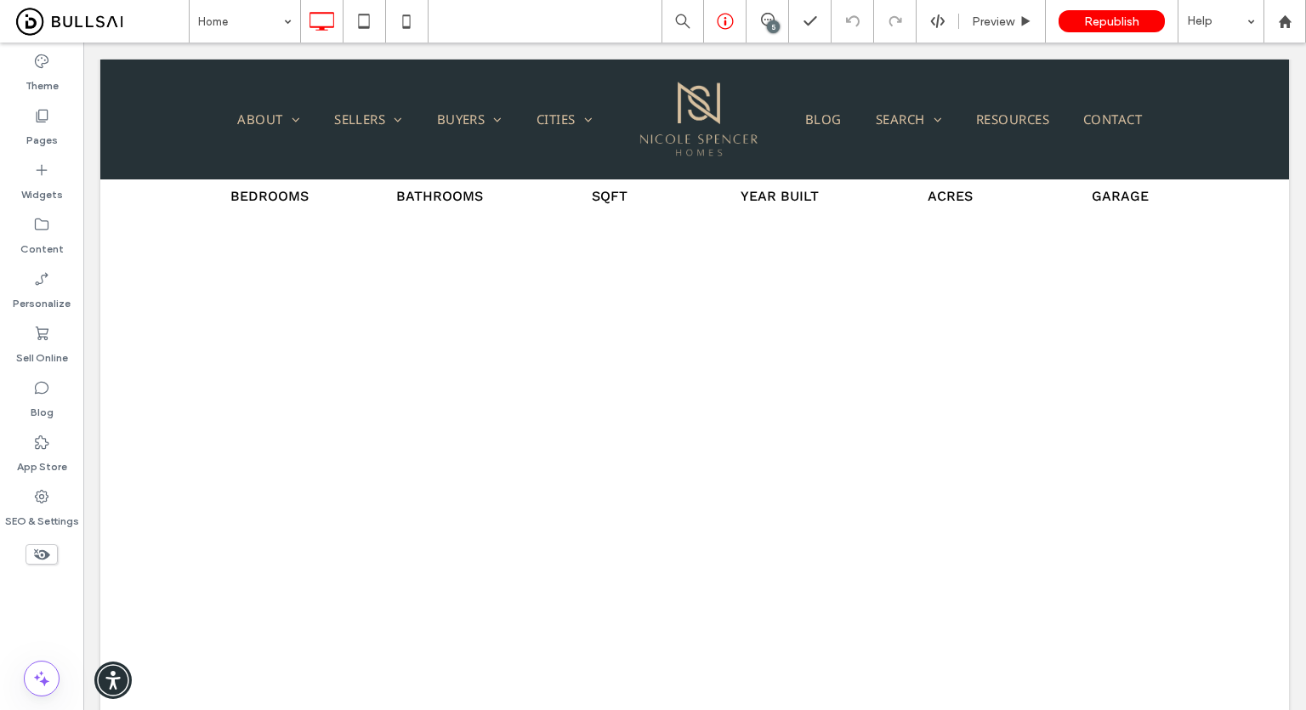
click at [719, 19] on icon at bounding box center [725, 21] width 17 height 17
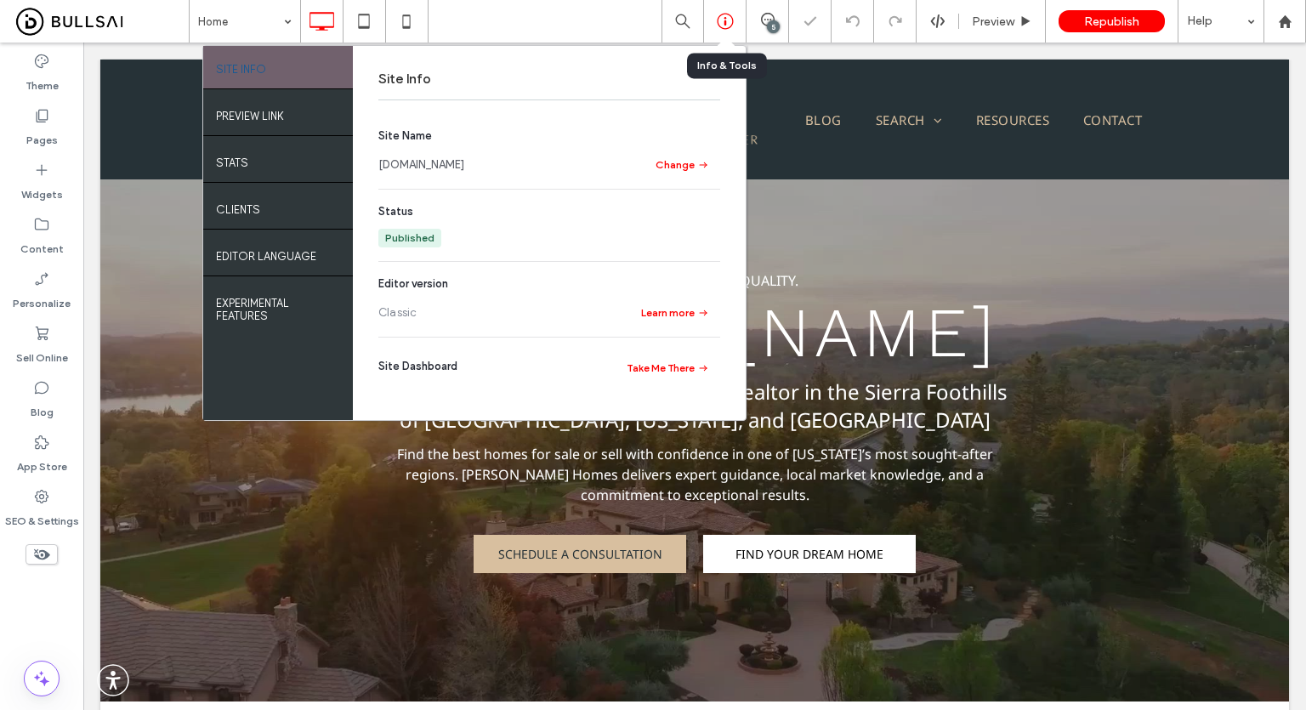
click at [464, 158] on link "www.nicolespencerhomes.com" at bounding box center [421, 164] width 86 height 17
click at [581, 16] on div "Home SITE INFO PREVIEW LINK STATS Clients EDITOR LANGUAGE EXPERIMENTAL FEATURES…" at bounding box center [747, 21] width 1117 height 43
click at [728, 59] on use at bounding box center [727, 59] width 9 height 9
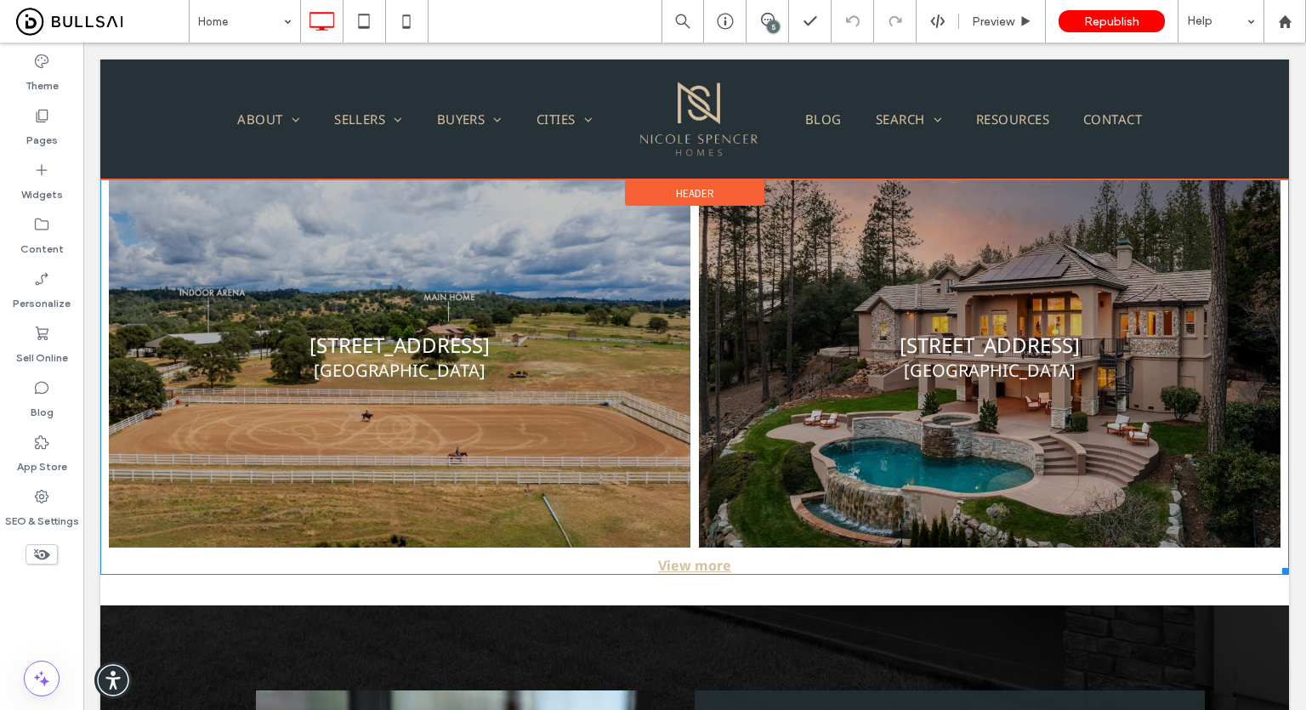
scroll to position [1615, 0]
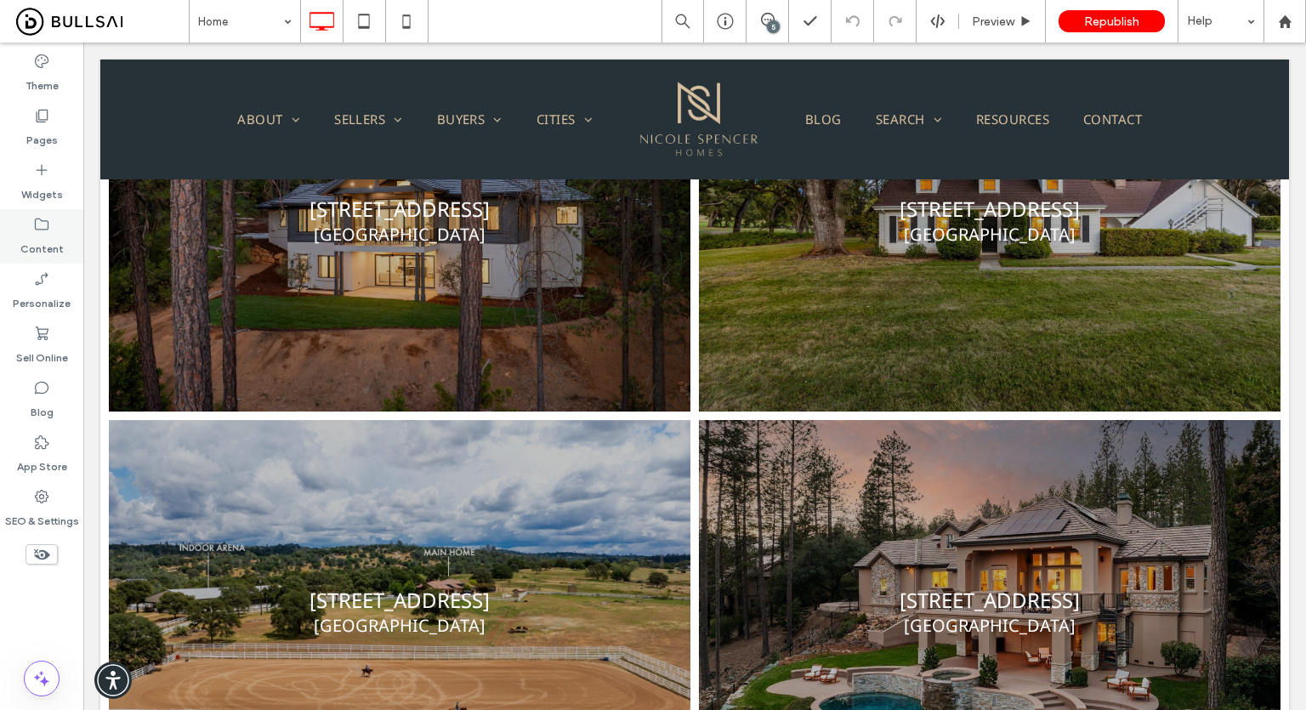
click at [60, 225] on div "Content" at bounding box center [41, 236] width 83 height 54
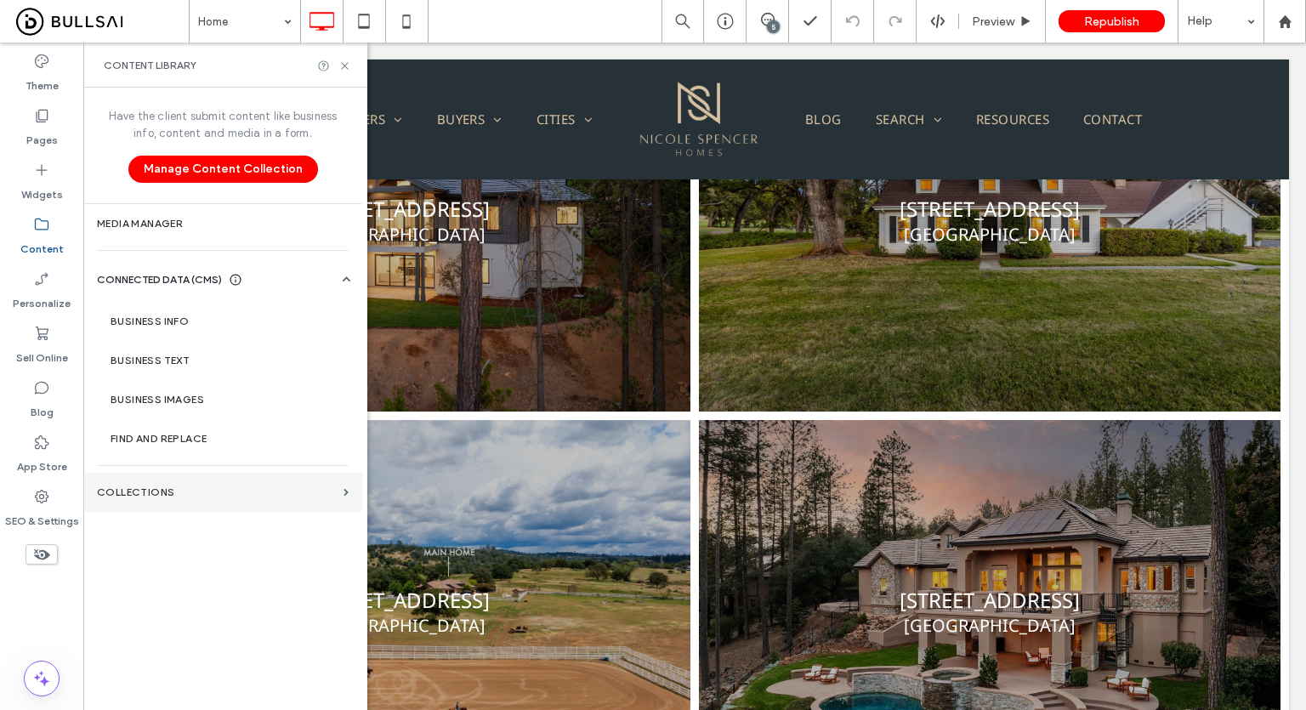
click at [208, 486] on label "Collections" at bounding box center [217, 492] width 240 height 12
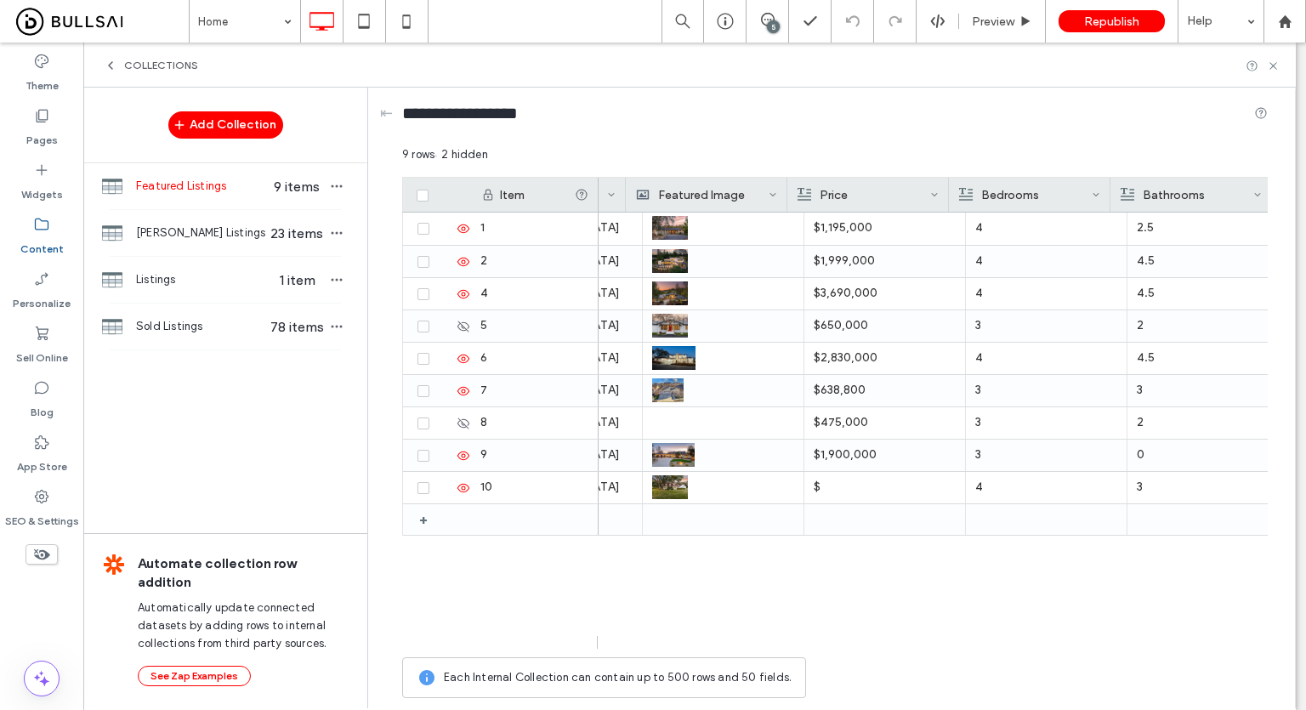
scroll to position [0, 457]
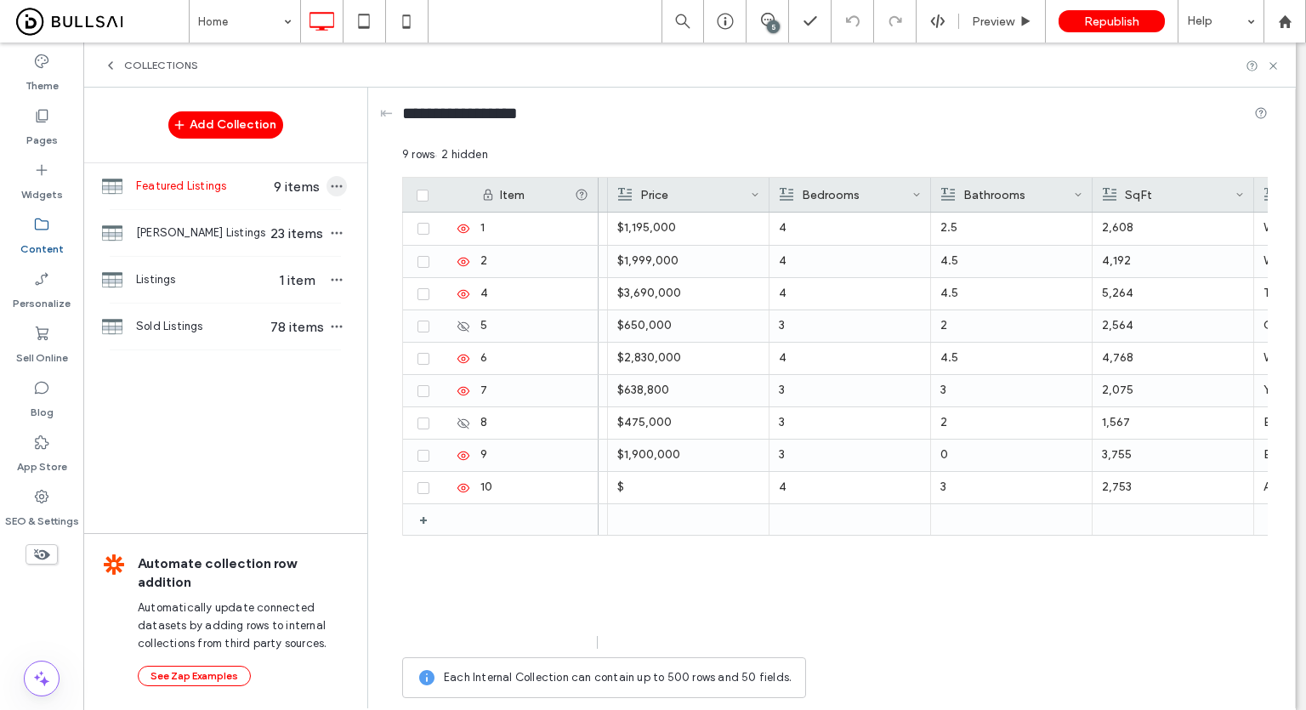
click at [337, 186] on use "button" at bounding box center [337, 186] width 11 height 3
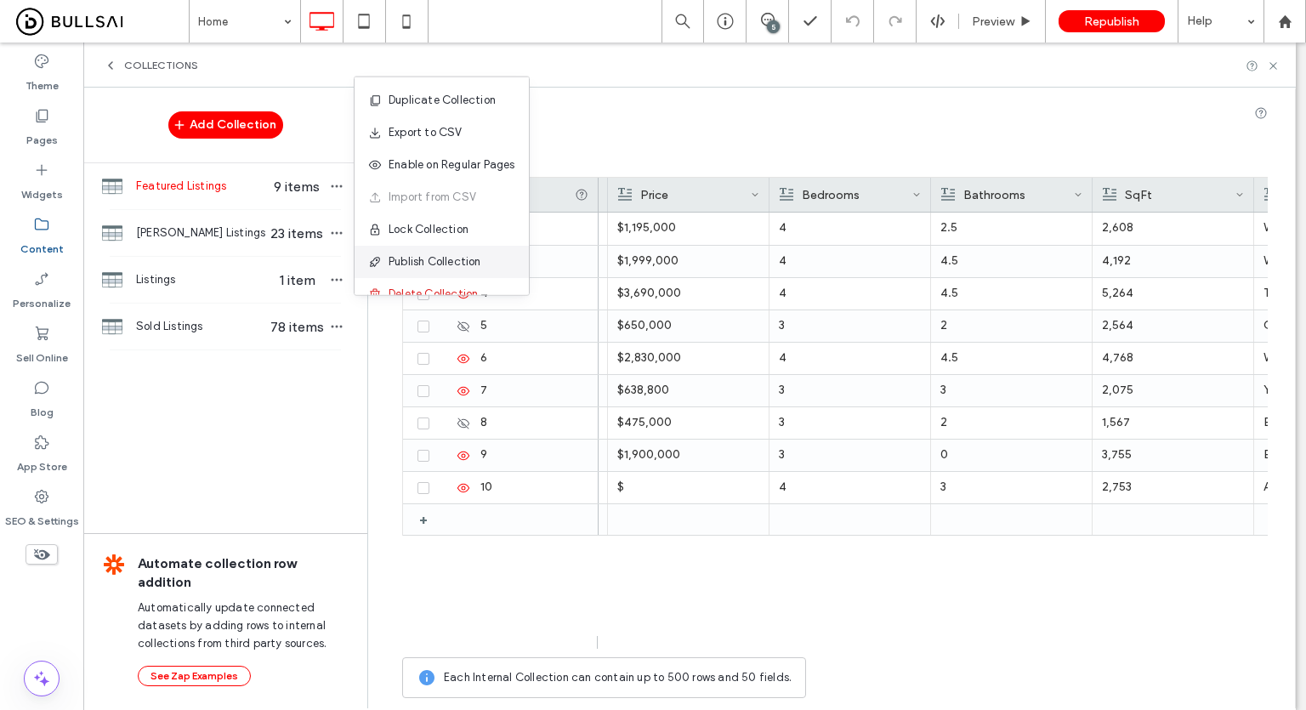
click at [423, 259] on span "Publish Collection" at bounding box center [434, 261] width 93 height 17
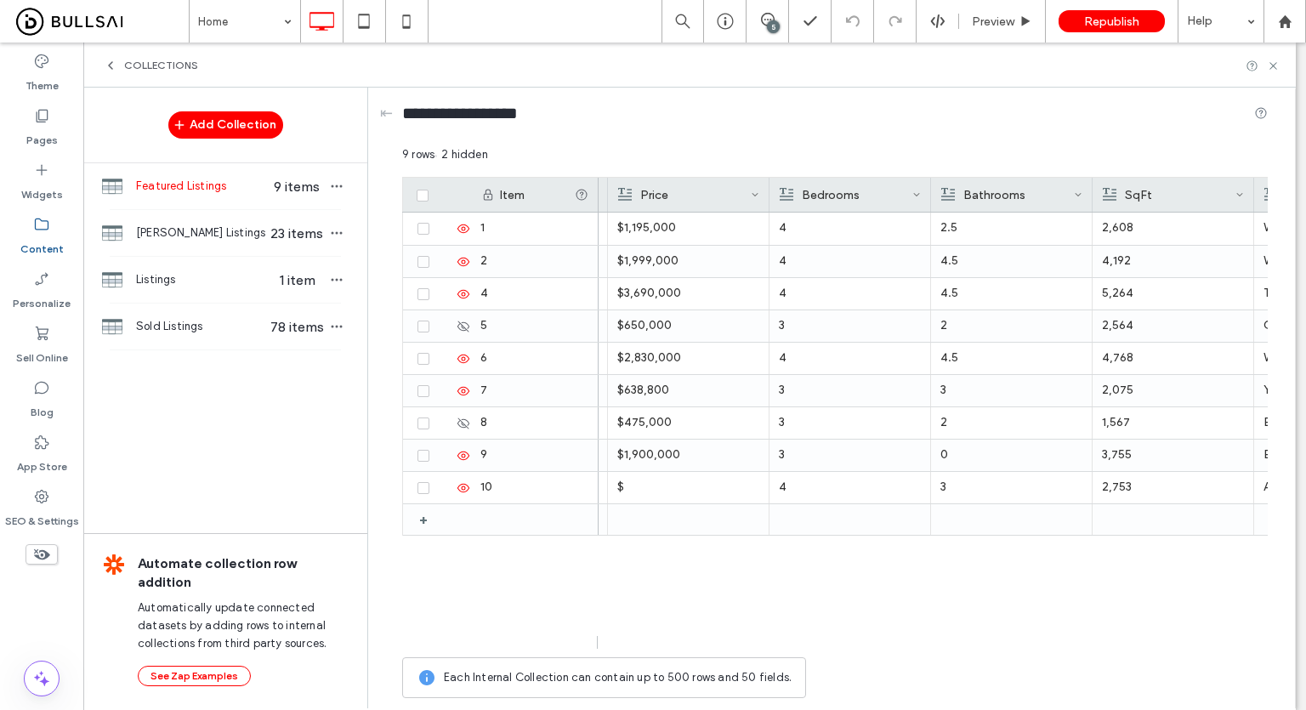
click at [232, 184] on span "Featured Listings" at bounding box center [201, 186] width 131 height 17
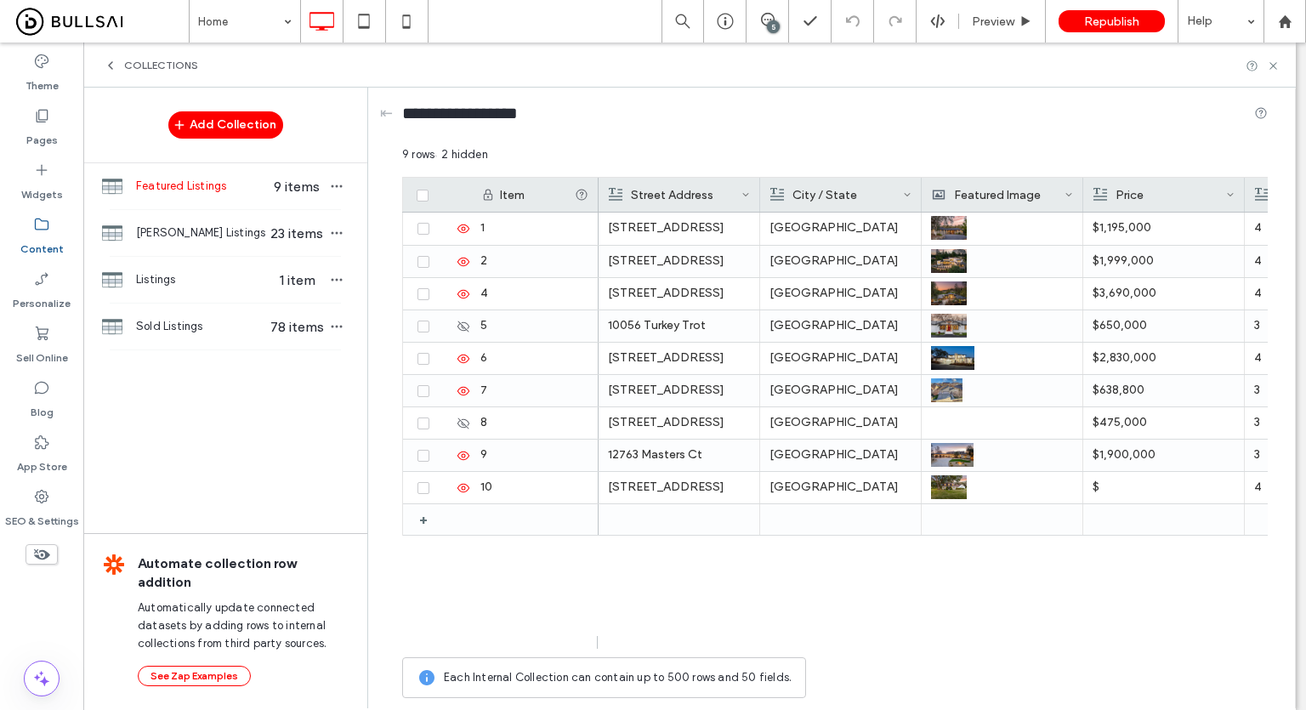
click at [751, 618] on div "12980 Austin Forest Circle Auburn, CA 95602 $1,195,000 4 2.5 2611 Pinnacle View…" at bounding box center [932, 431] width 669 height 436
click at [907, 567] on div "[STREET_ADDRESS] $1,195,000 4 2.5 [STREET_ADDRESS] $1,999,000 4 4.5 [STREET_ADD…" at bounding box center [932, 431] width 669 height 436
drag, startPoint x: 1276, startPoint y: 68, endPoint x: 779, endPoint y: 94, distance: 498.0
click at [1276, 68] on icon at bounding box center [1273, 66] width 13 height 13
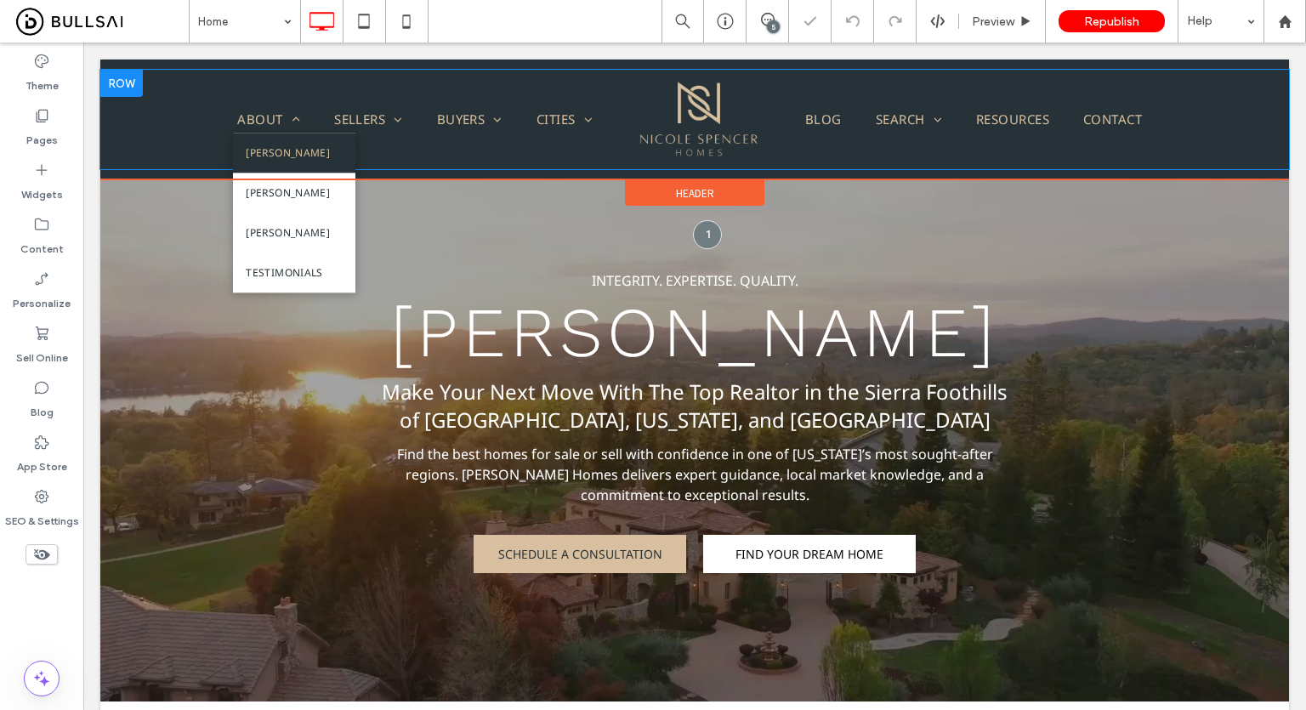
scroll to position [255, 0]
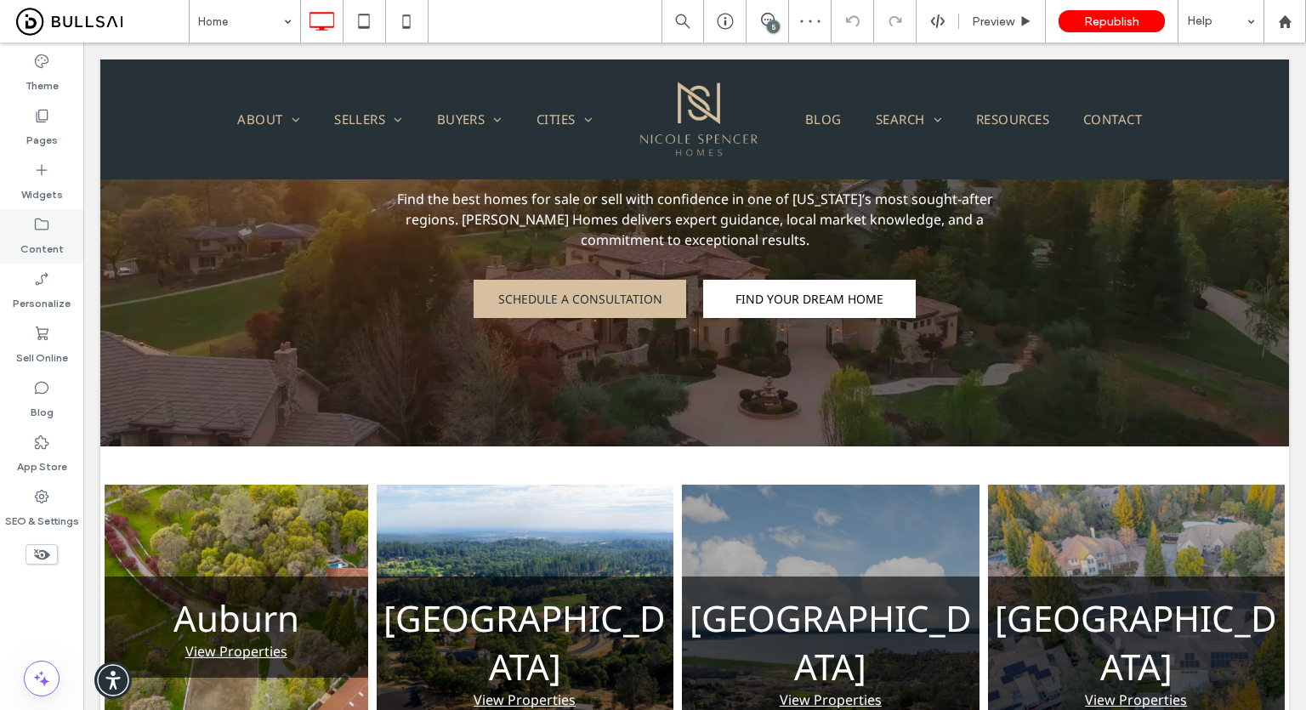
click at [20, 232] on div "Content" at bounding box center [41, 236] width 83 height 54
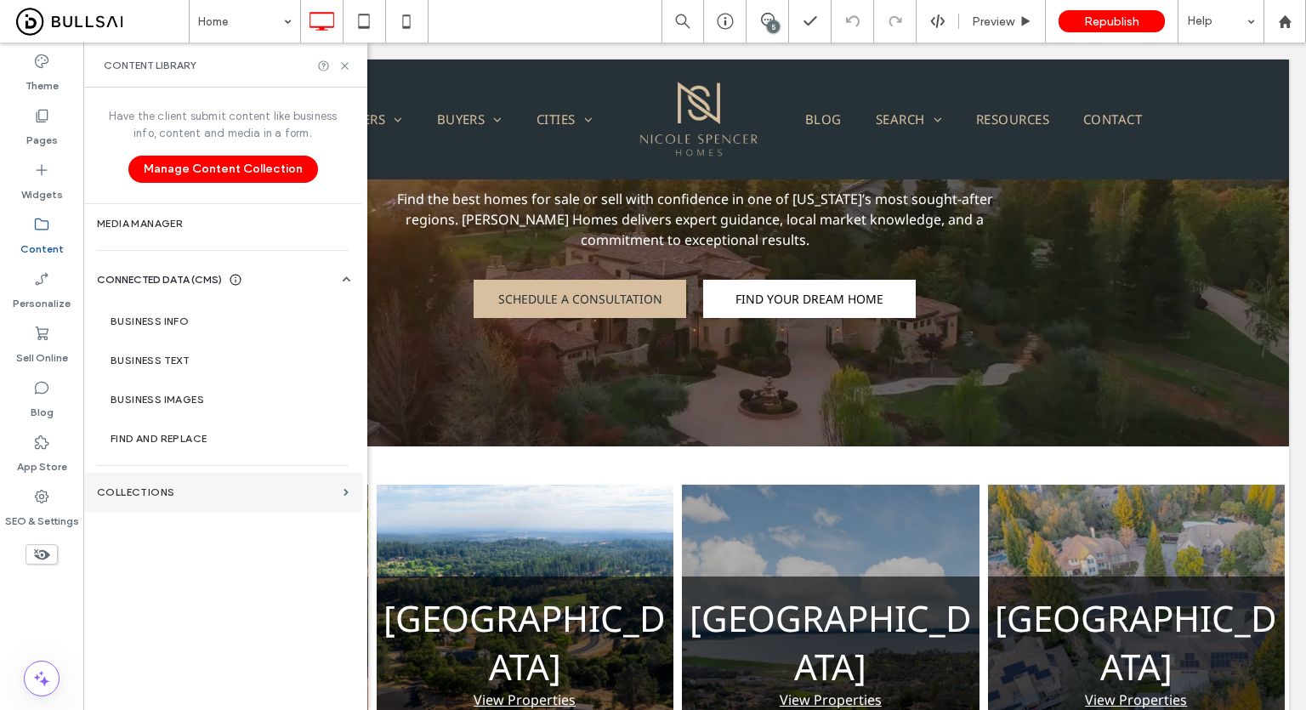
click at [233, 504] on section "Collections" at bounding box center [222, 492] width 279 height 39
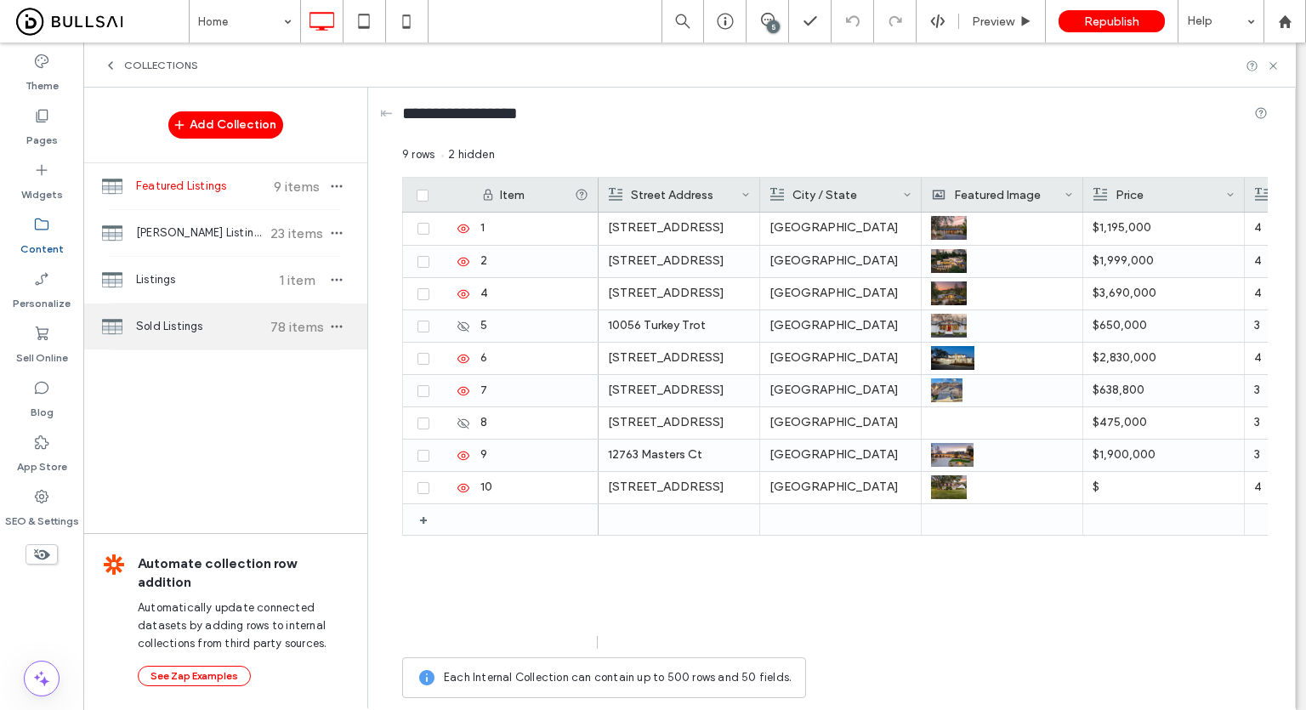
click at [212, 330] on span "Sold Listings" at bounding box center [199, 326] width 127 height 17
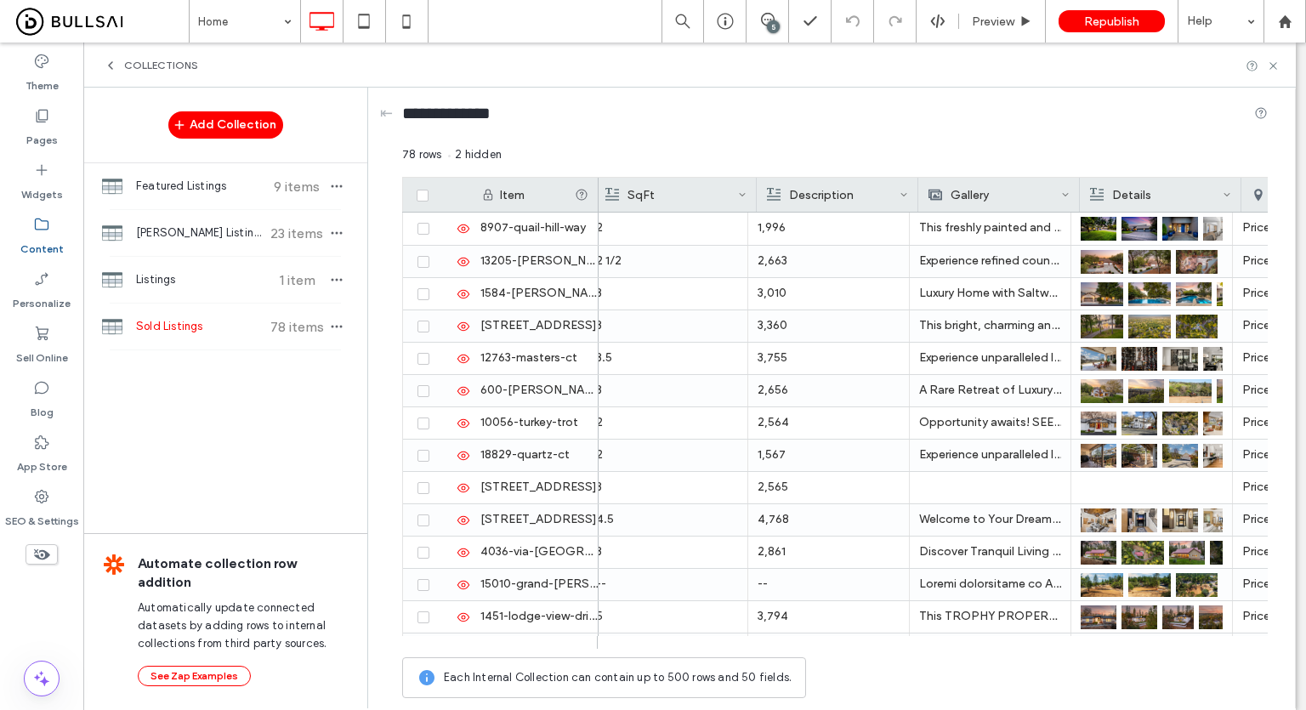
scroll to position [0, 0]
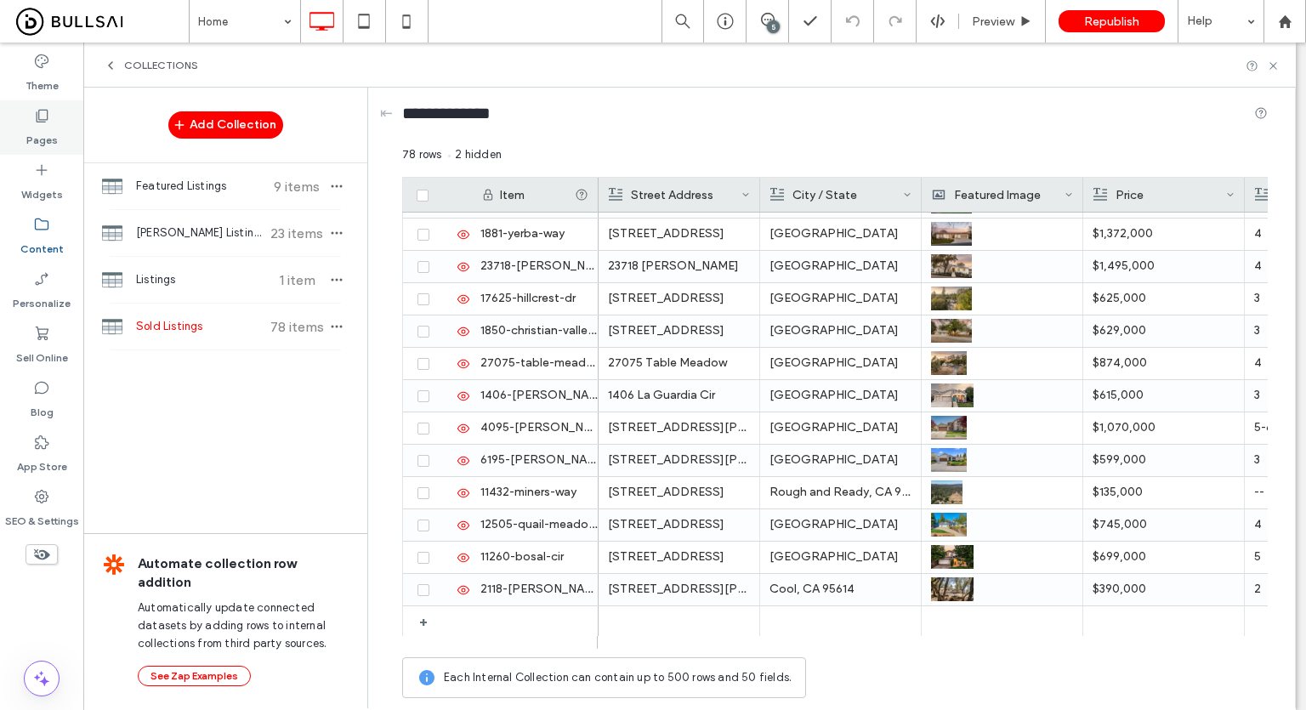
click at [36, 137] on label "Pages" at bounding box center [41, 136] width 31 height 24
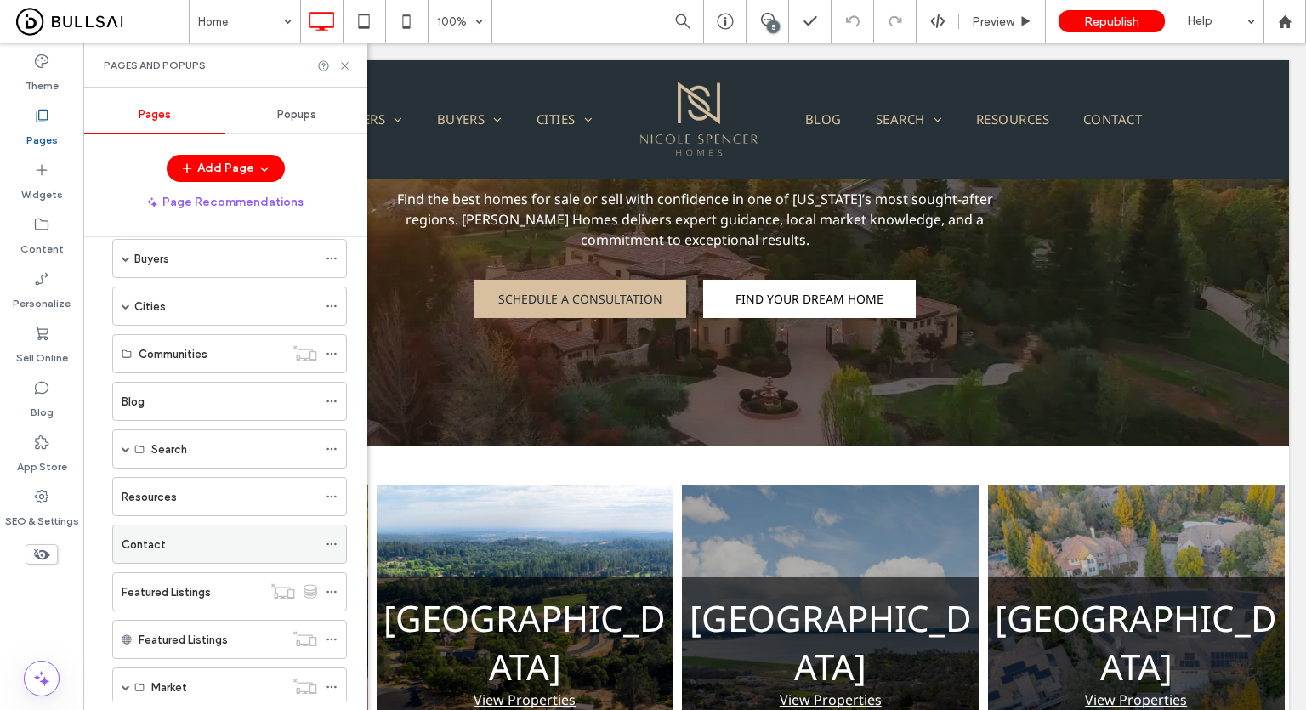
scroll to position [354, 0]
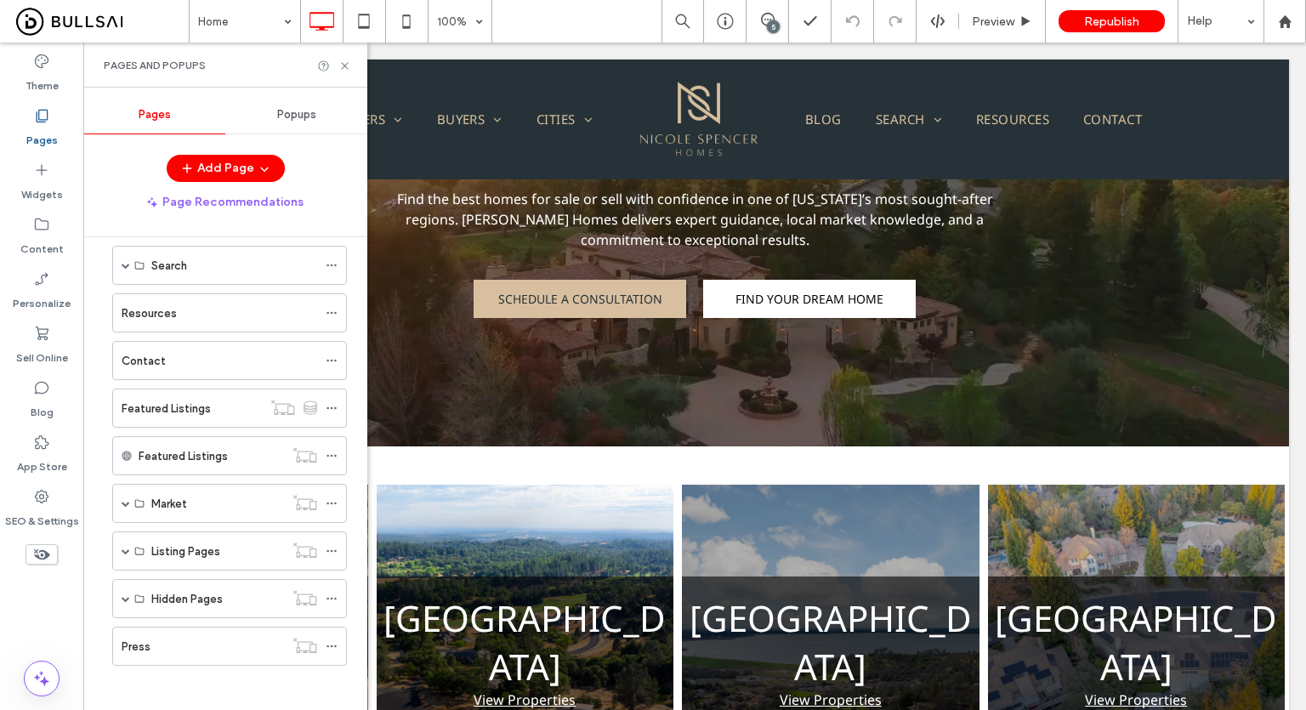
click at [124, 547] on span at bounding box center [126, 551] width 9 height 9
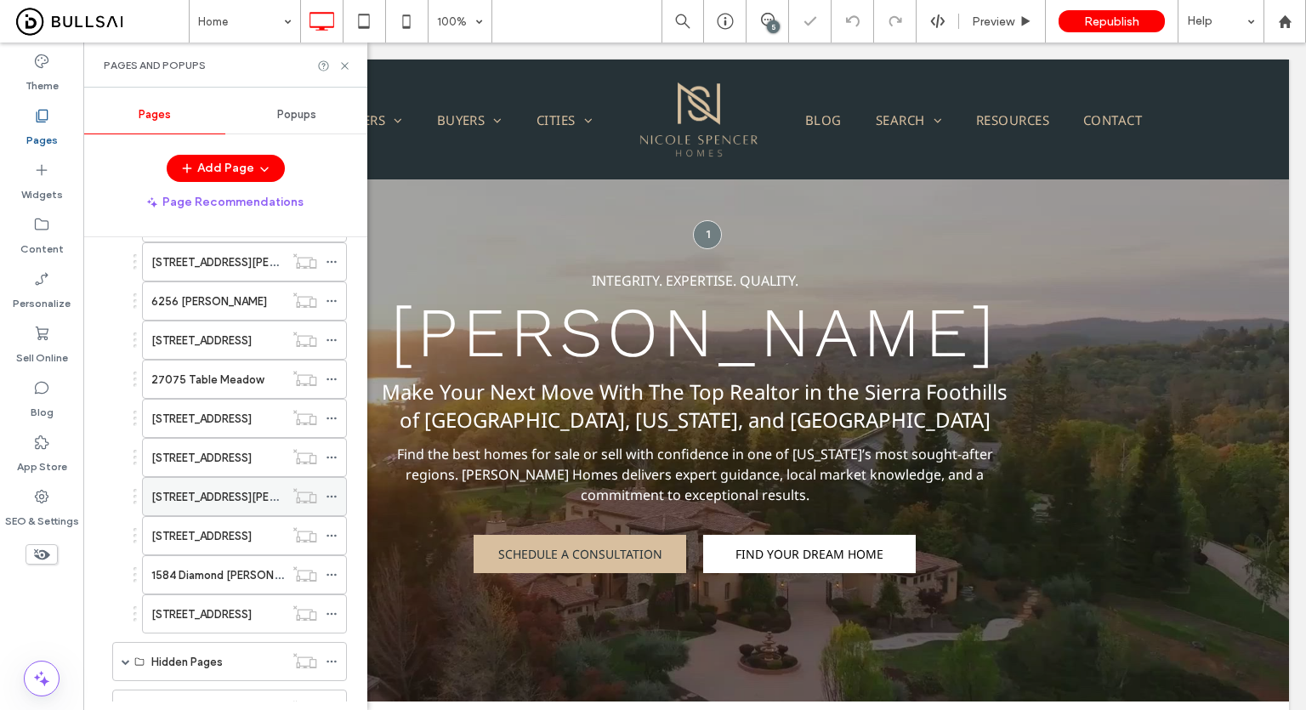
scroll to position [1160, 0]
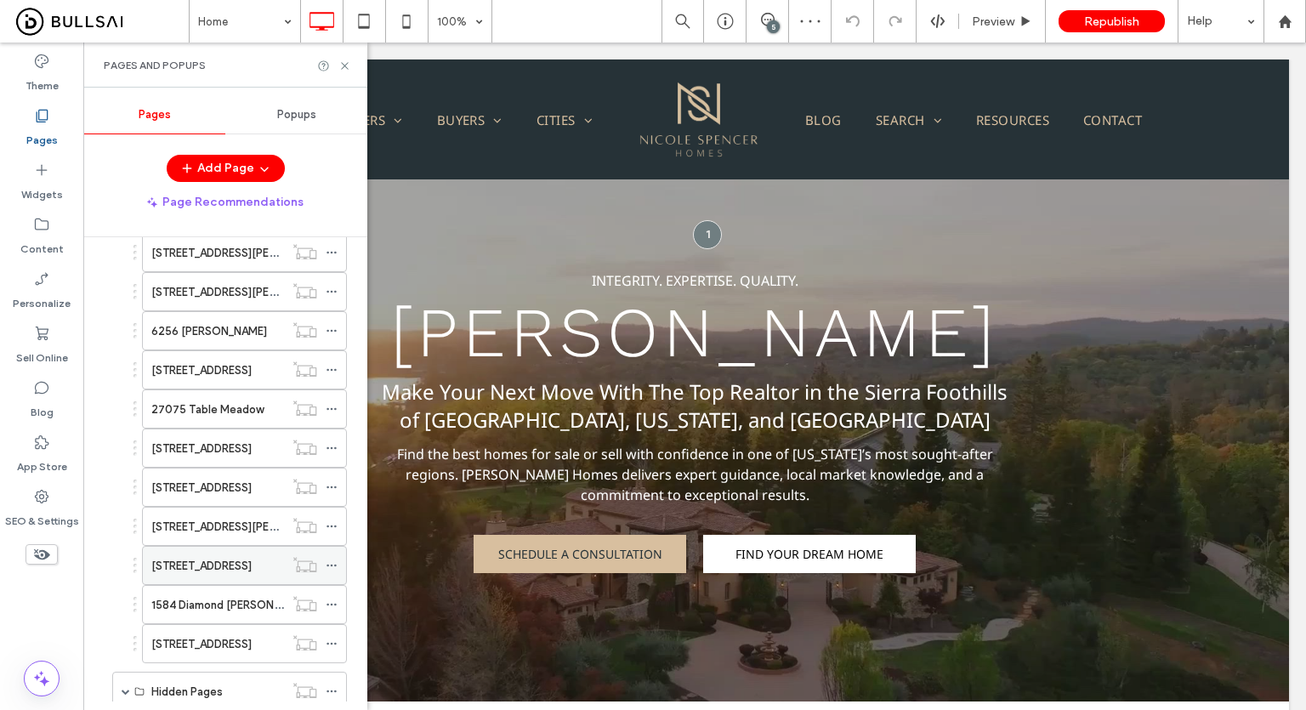
click at [331, 559] on icon at bounding box center [332, 565] width 12 height 12
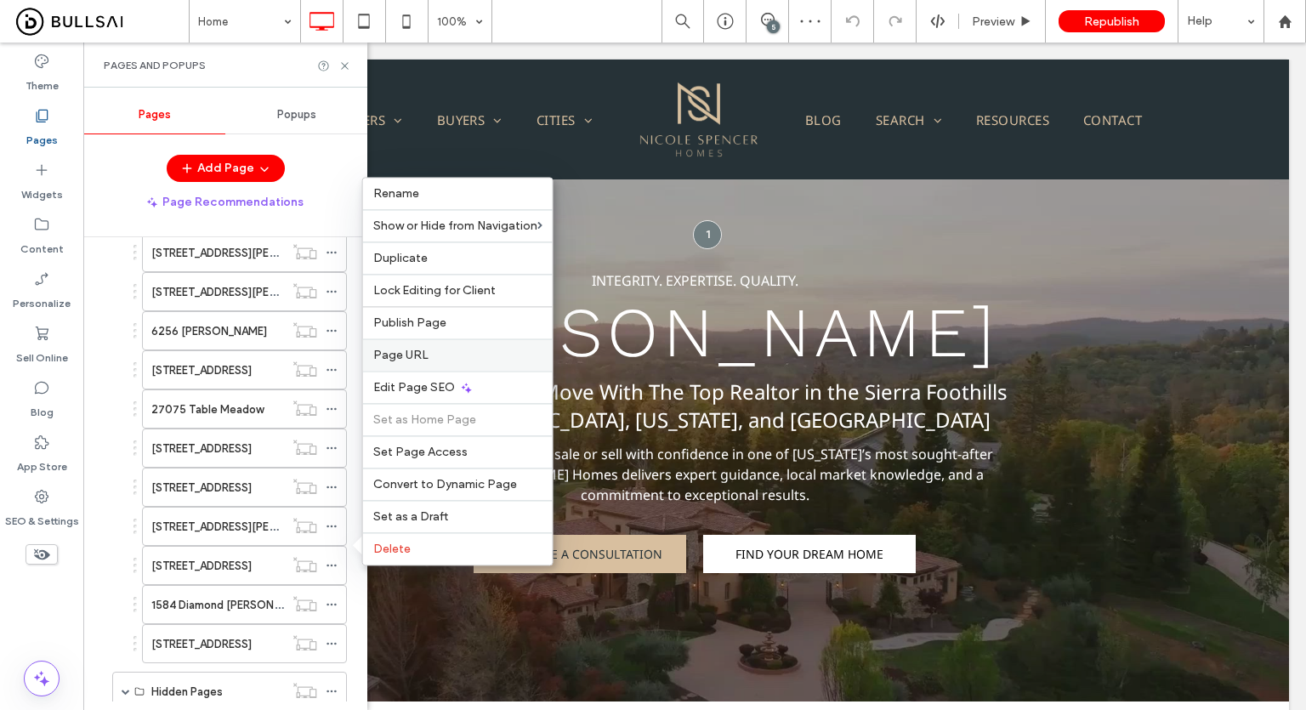
click at [411, 360] on span "Page URL" at bounding box center [400, 355] width 55 height 14
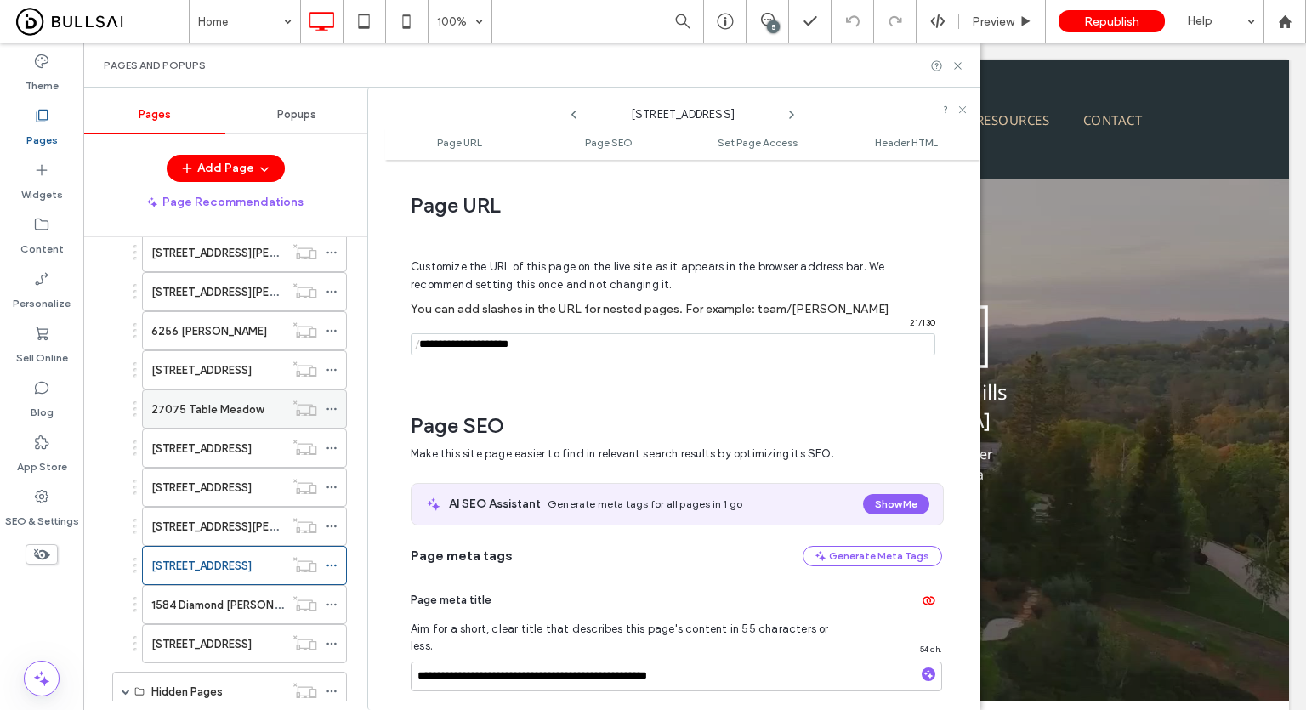
scroll to position [1075, 0]
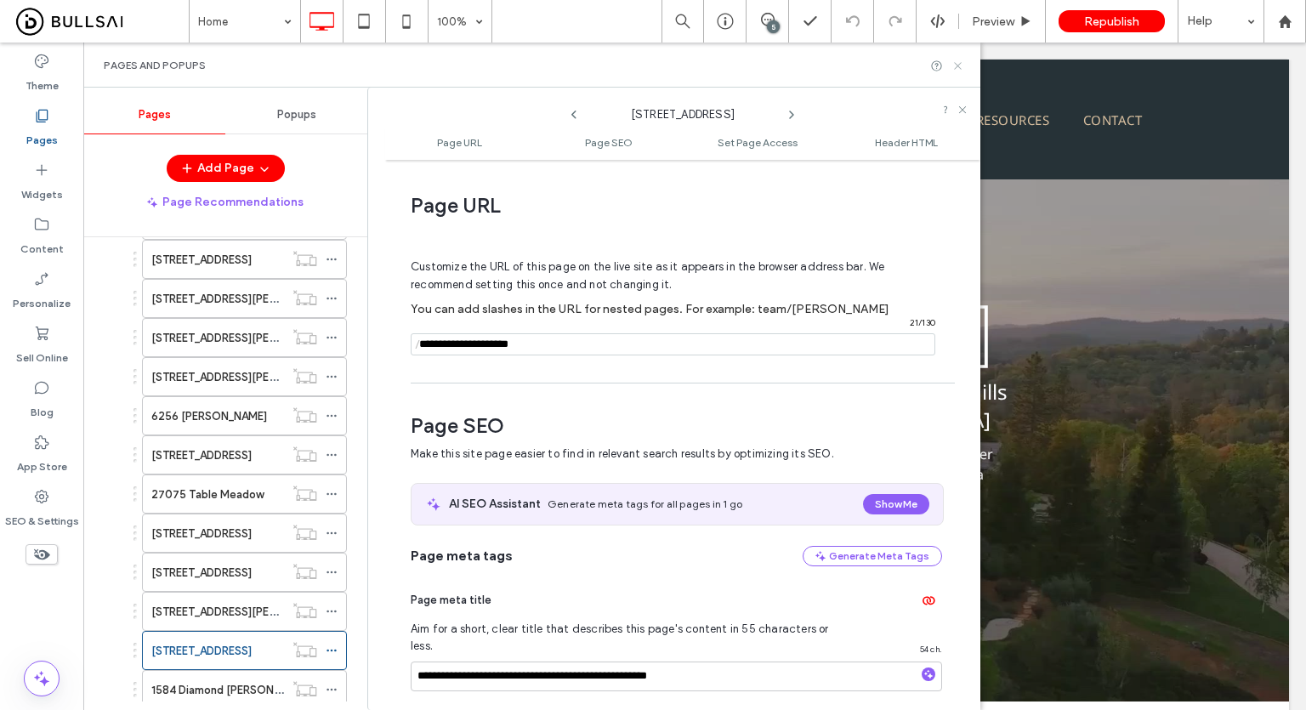
click at [958, 68] on icon at bounding box center [957, 66] width 13 height 13
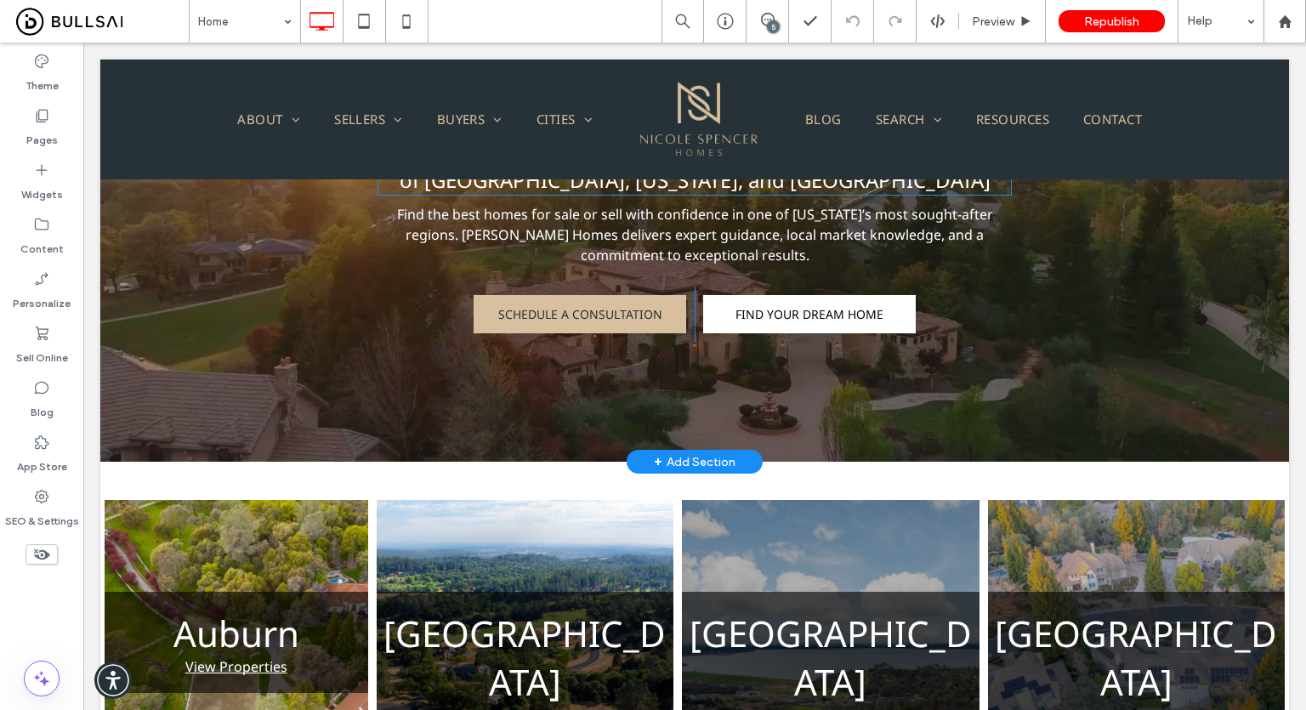
scroll to position [85, 0]
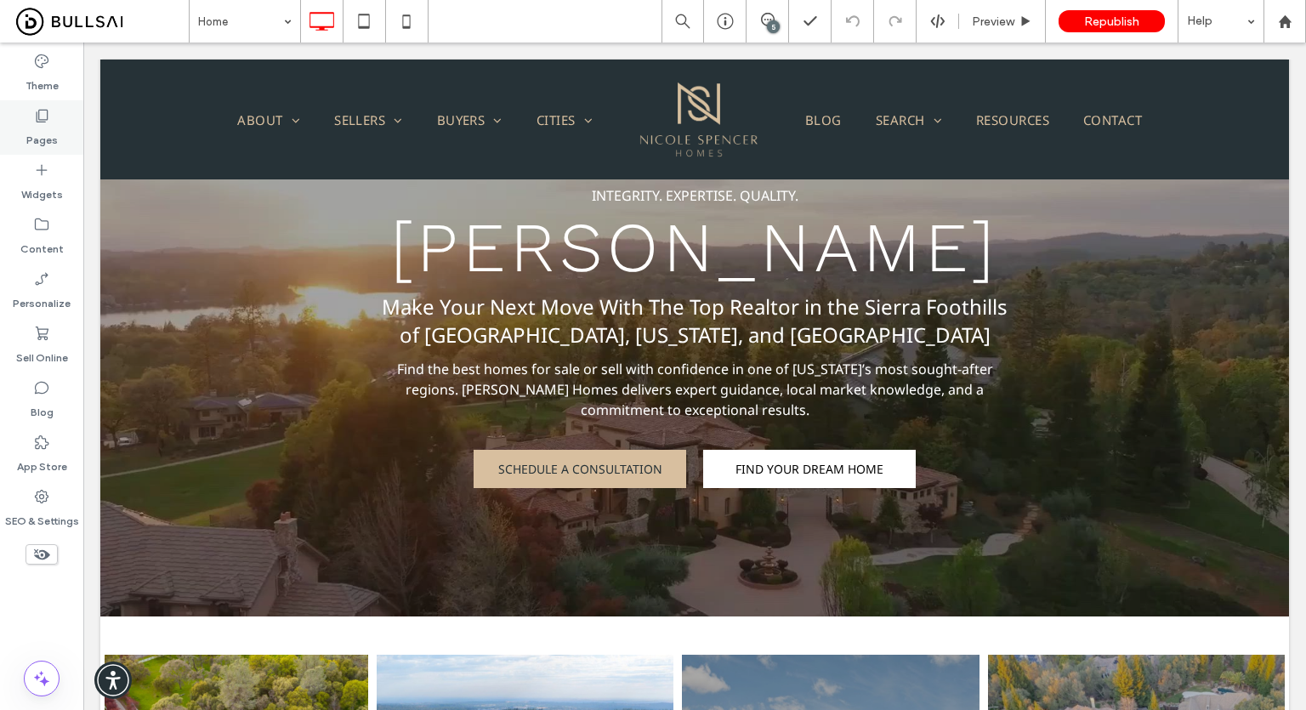
click at [66, 149] on div "Pages" at bounding box center [41, 127] width 83 height 54
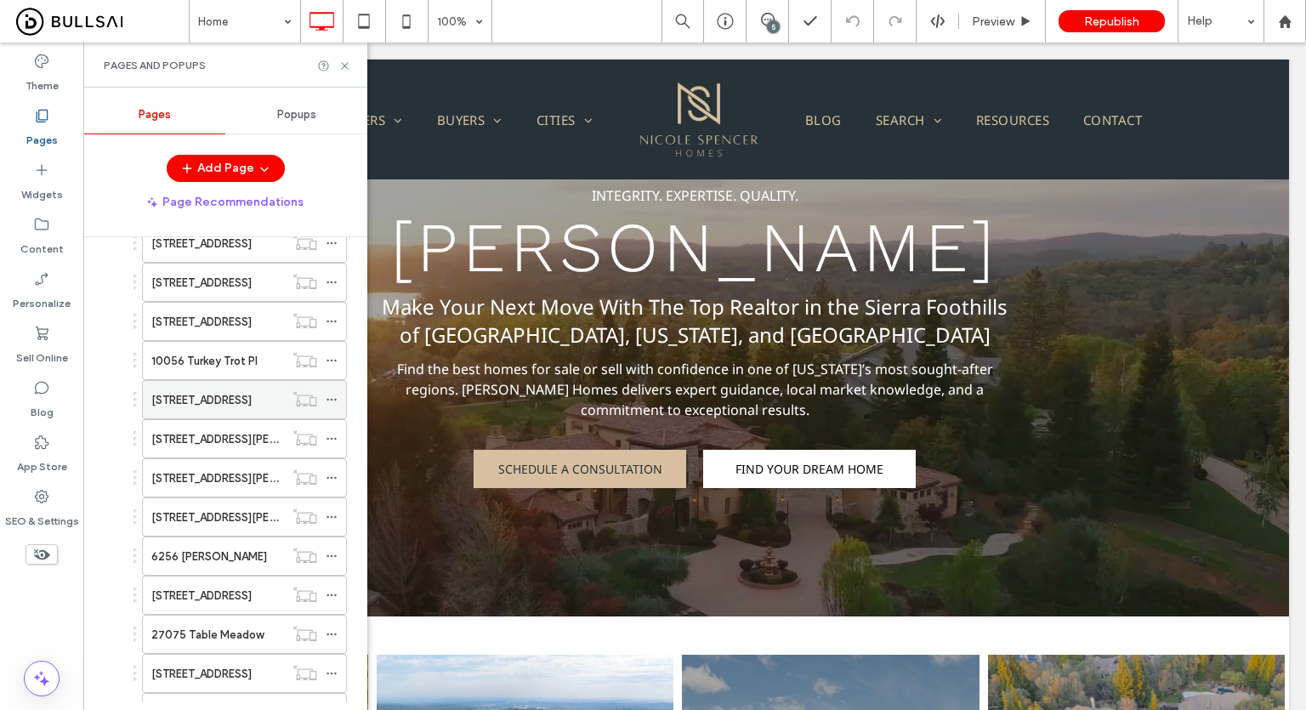
scroll to position [1245, 0]
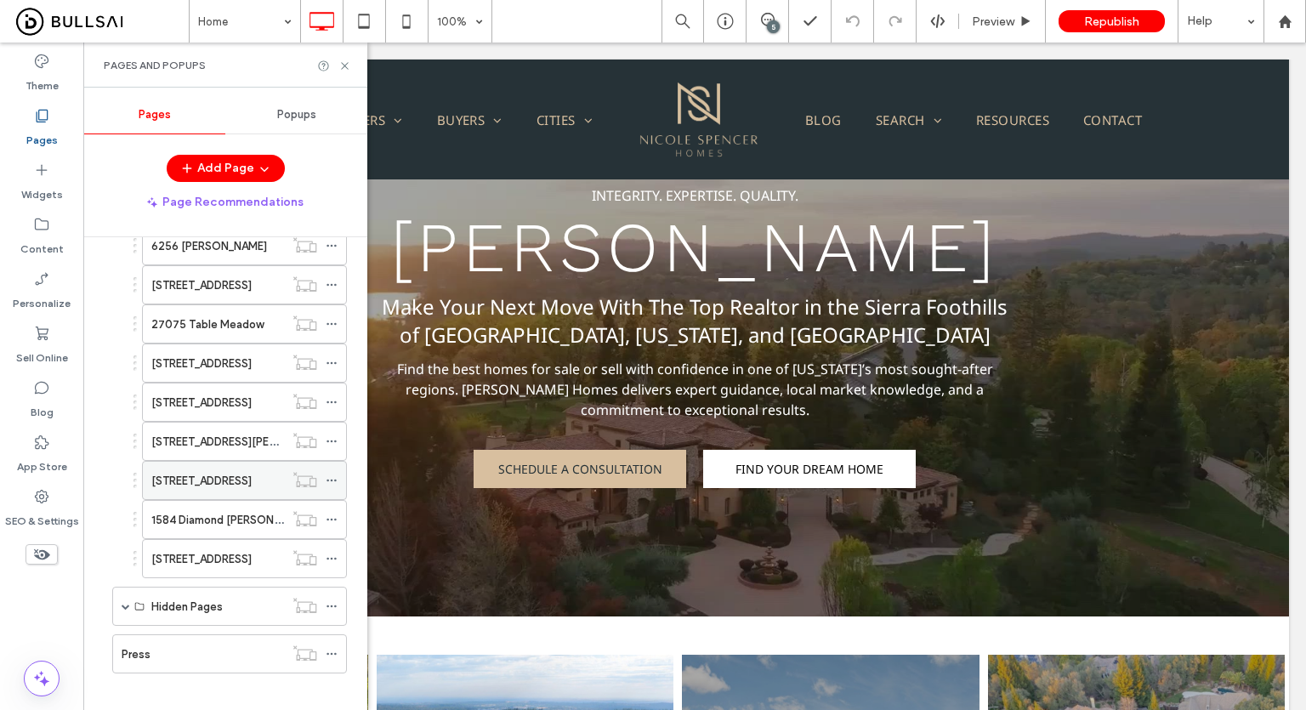
click at [213, 469] on label "[STREET_ADDRESS]" at bounding box center [201, 481] width 100 height 30
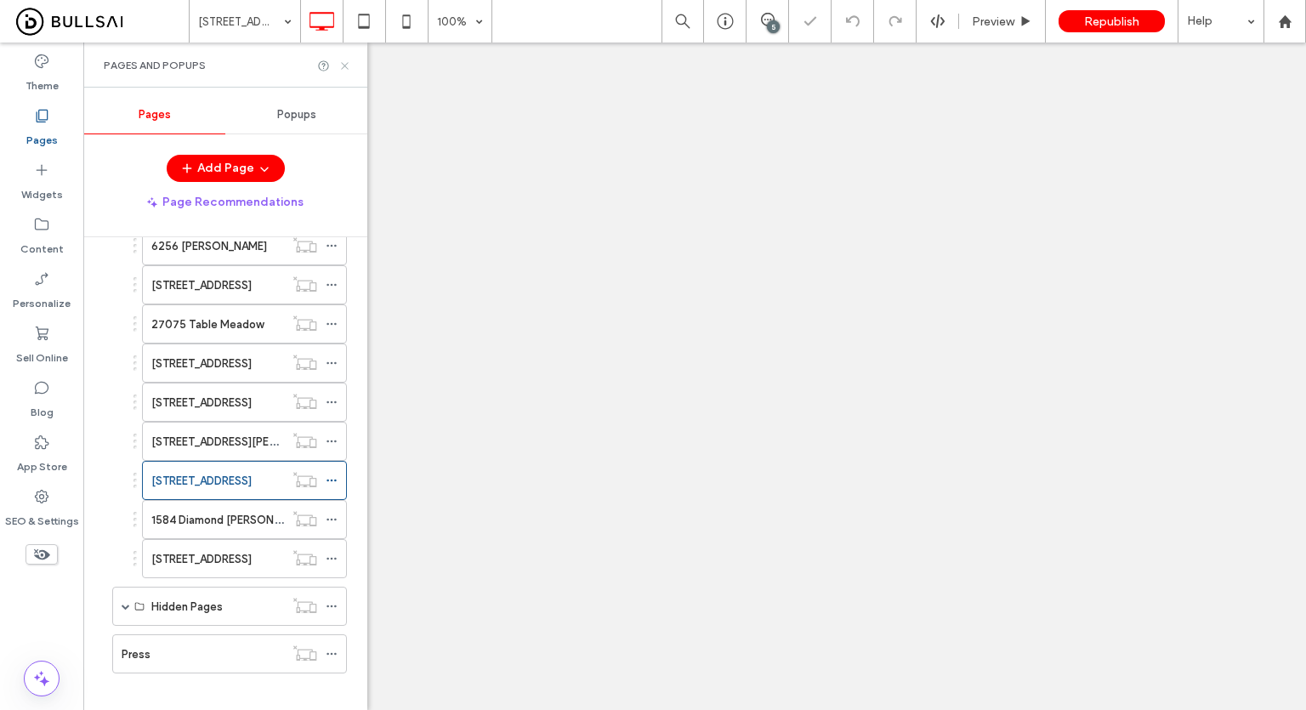
click at [344, 65] on icon at bounding box center [344, 66] width 13 height 13
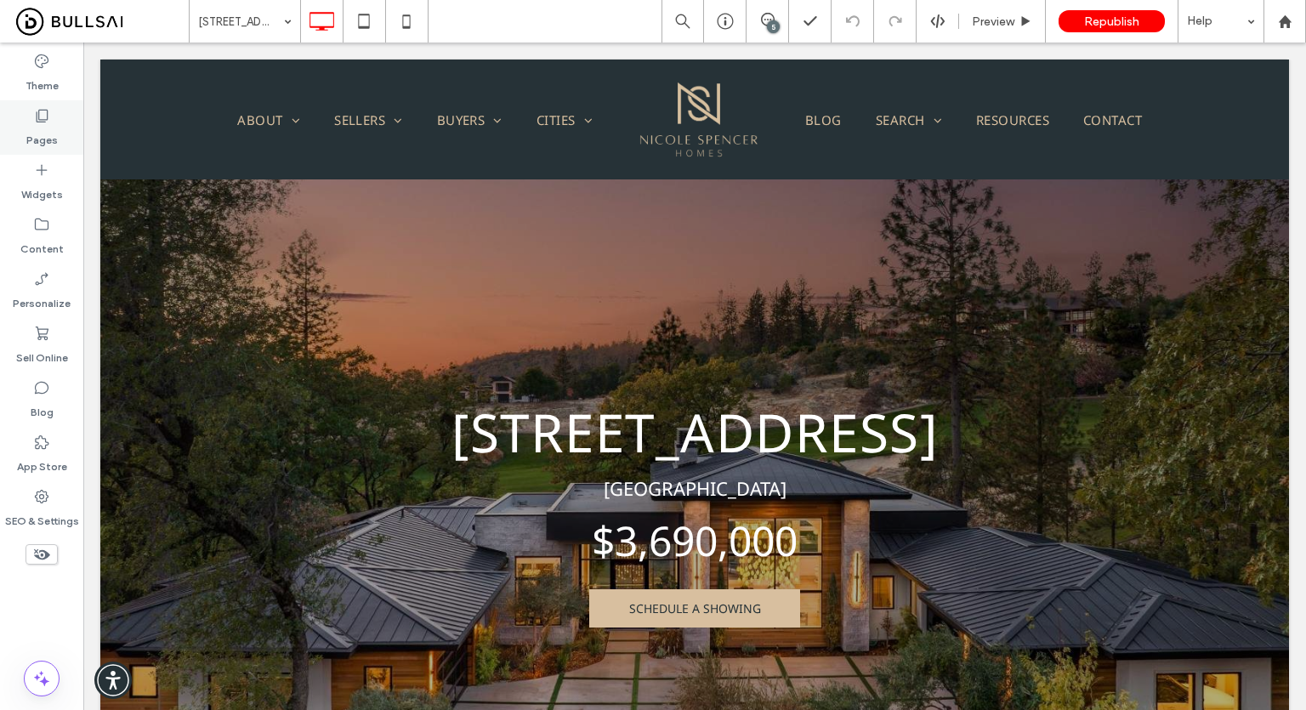
click at [51, 134] on label "Pages" at bounding box center [41, 136] width 31 height 24
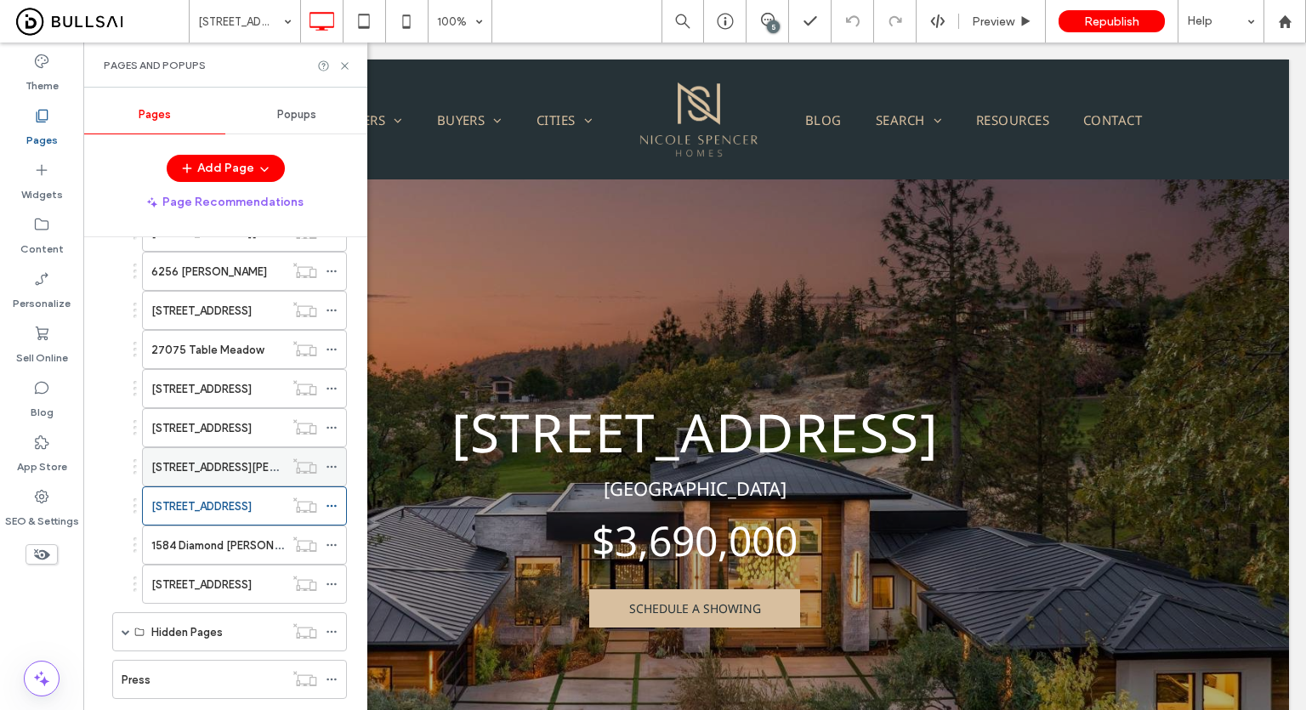
scroll to position [1245, 0]
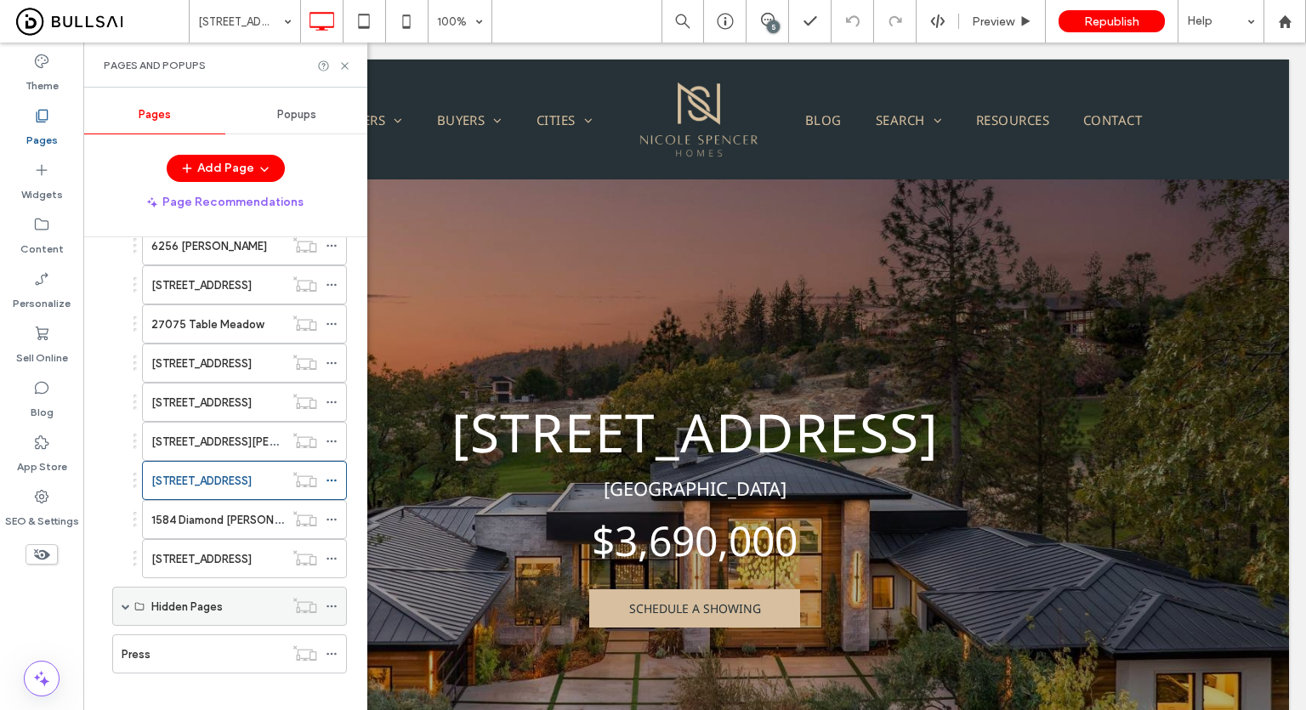
click at [123, 602] on span at bounding box center [126, 606] width 9 height 9
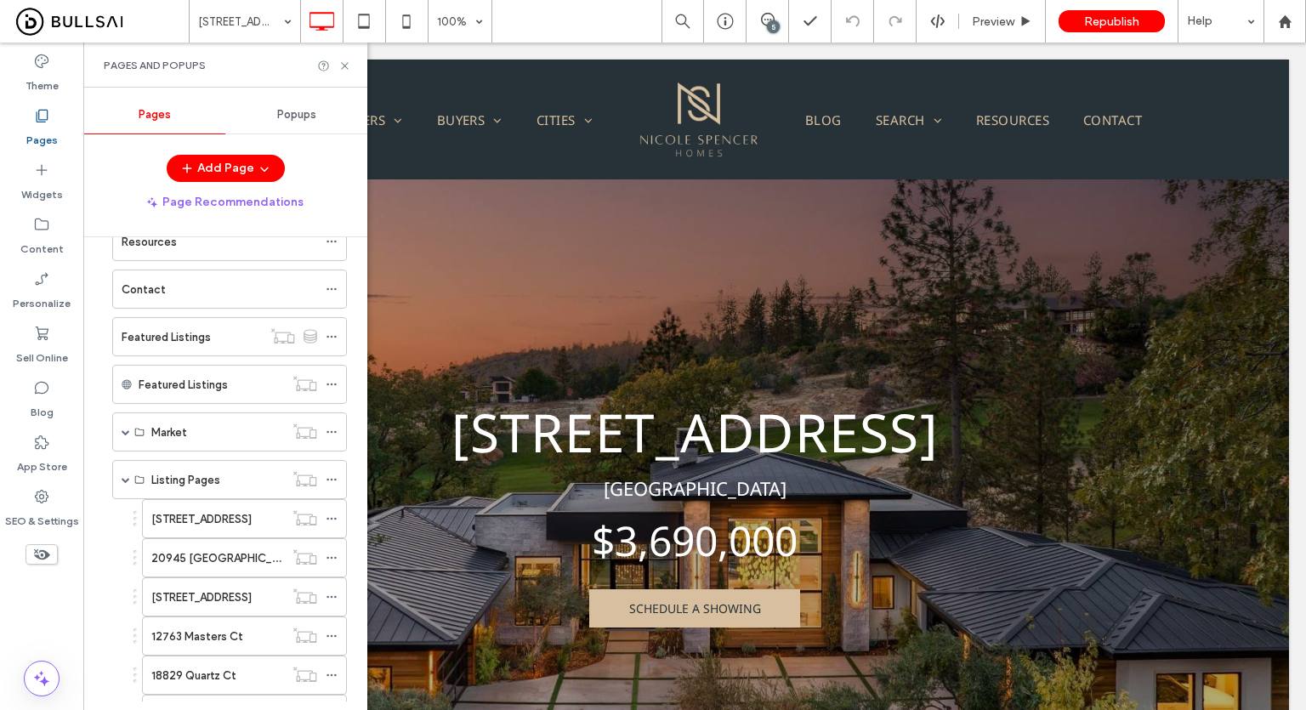
scroll to position [342, 0]
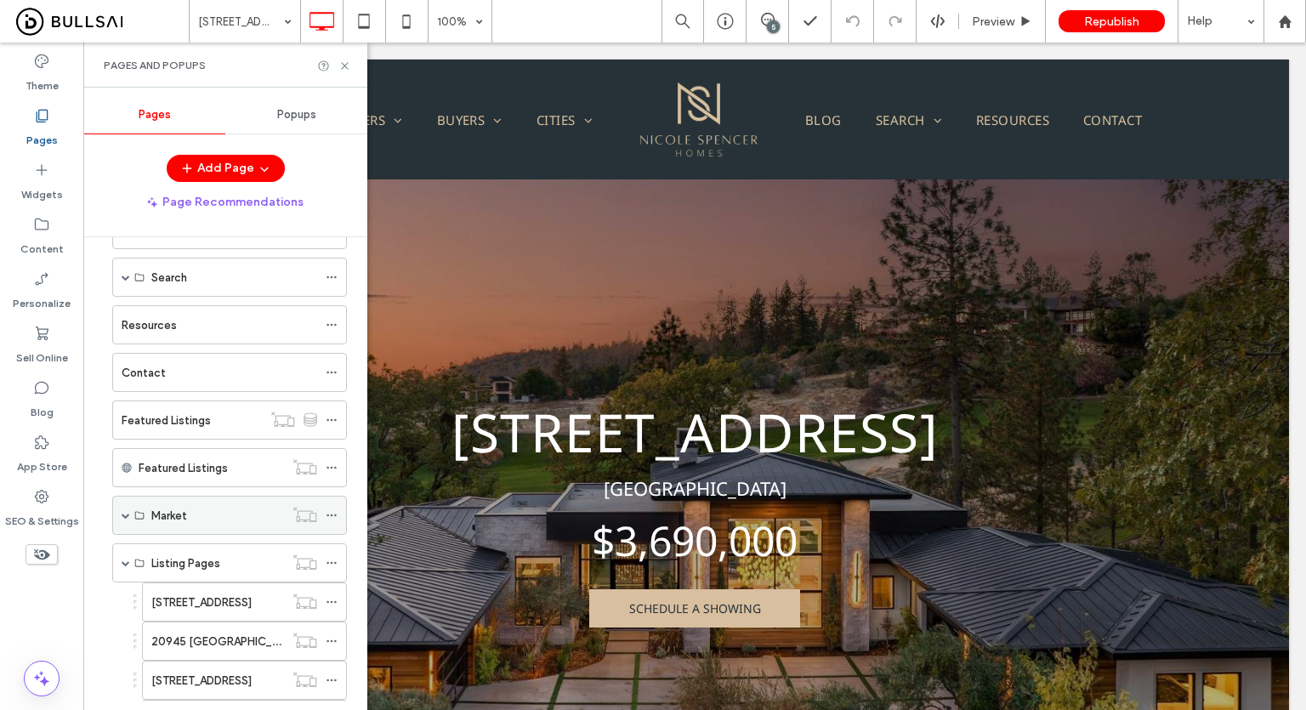
click at [123, 511] on span at bounding box center [126, 515] width 9 height 9
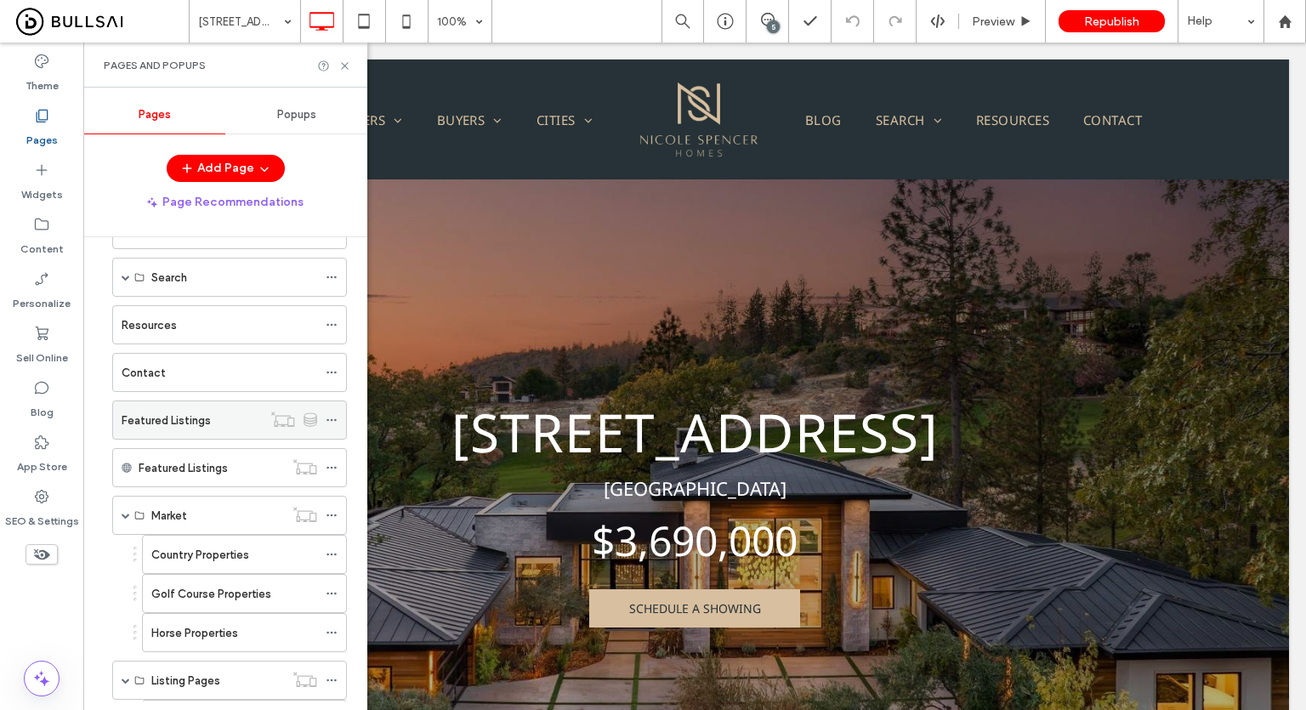
click at [216, 411] on div "Featured Listings" at bounding box center [192, 420] width 140 height 18
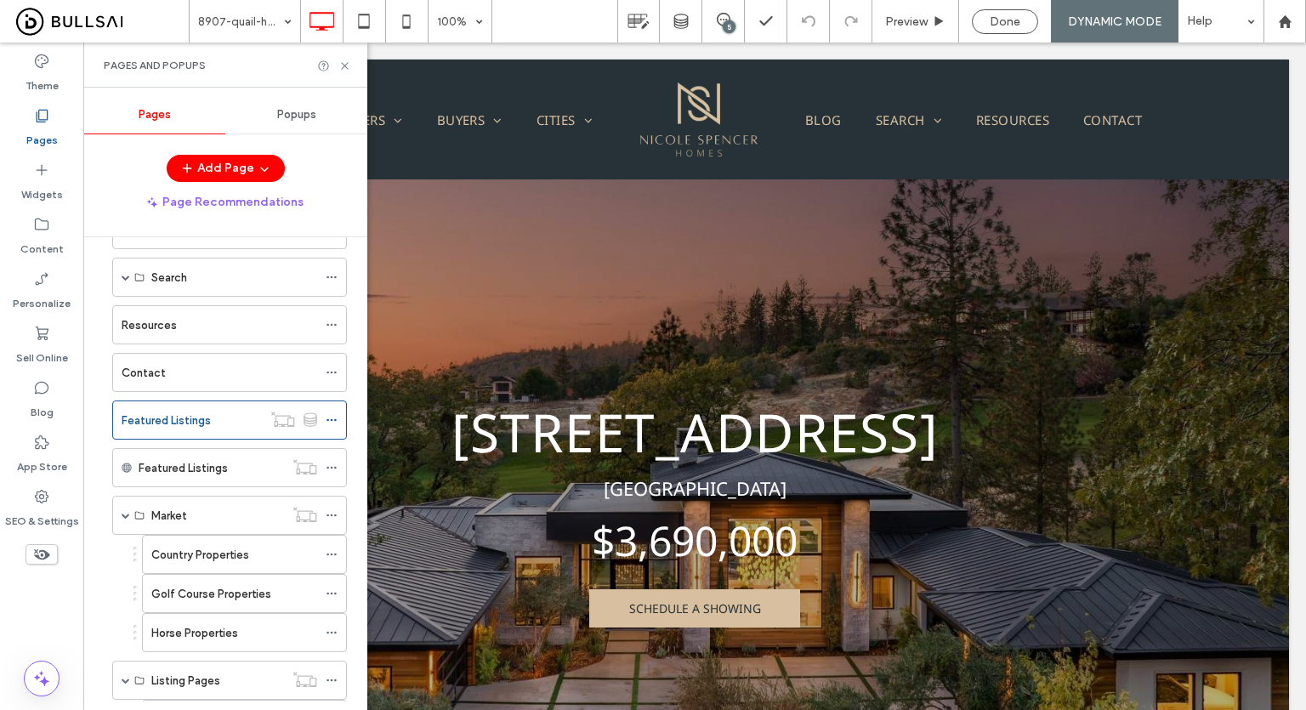
click at [235, 25] on div at bounding box center [653, 355] width 1306 height 710
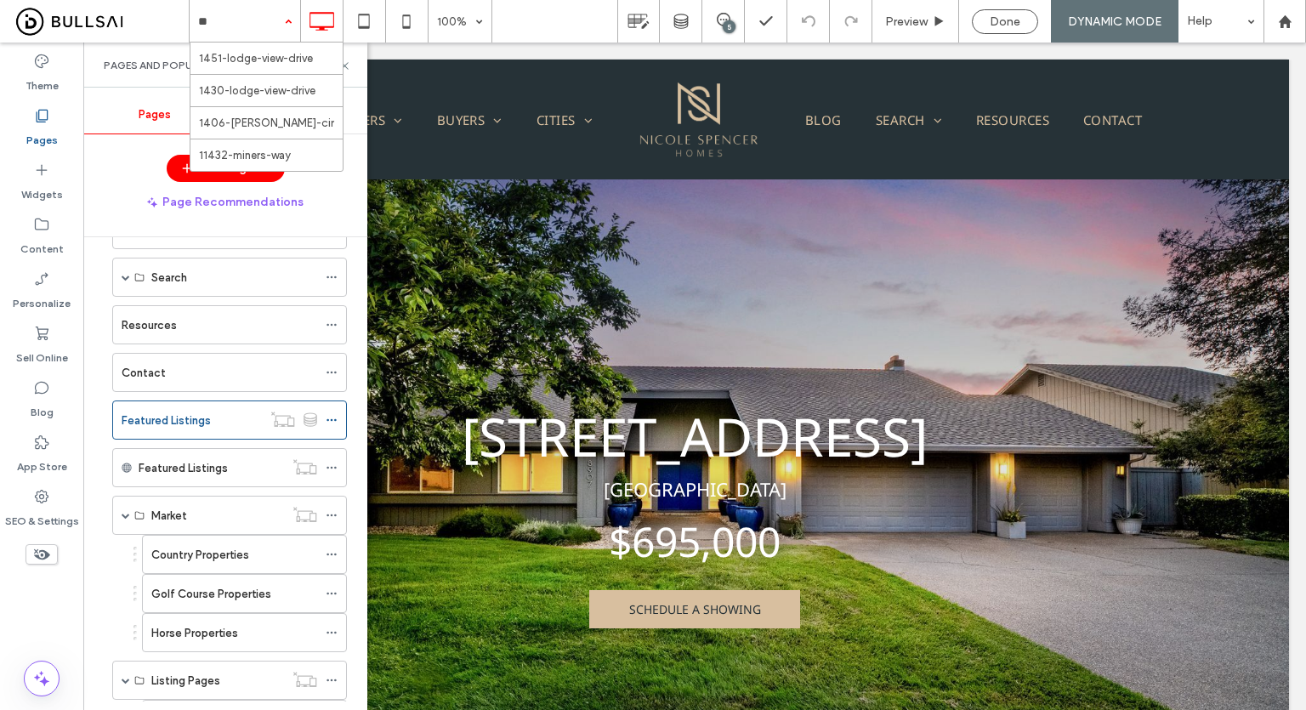
type input "***"
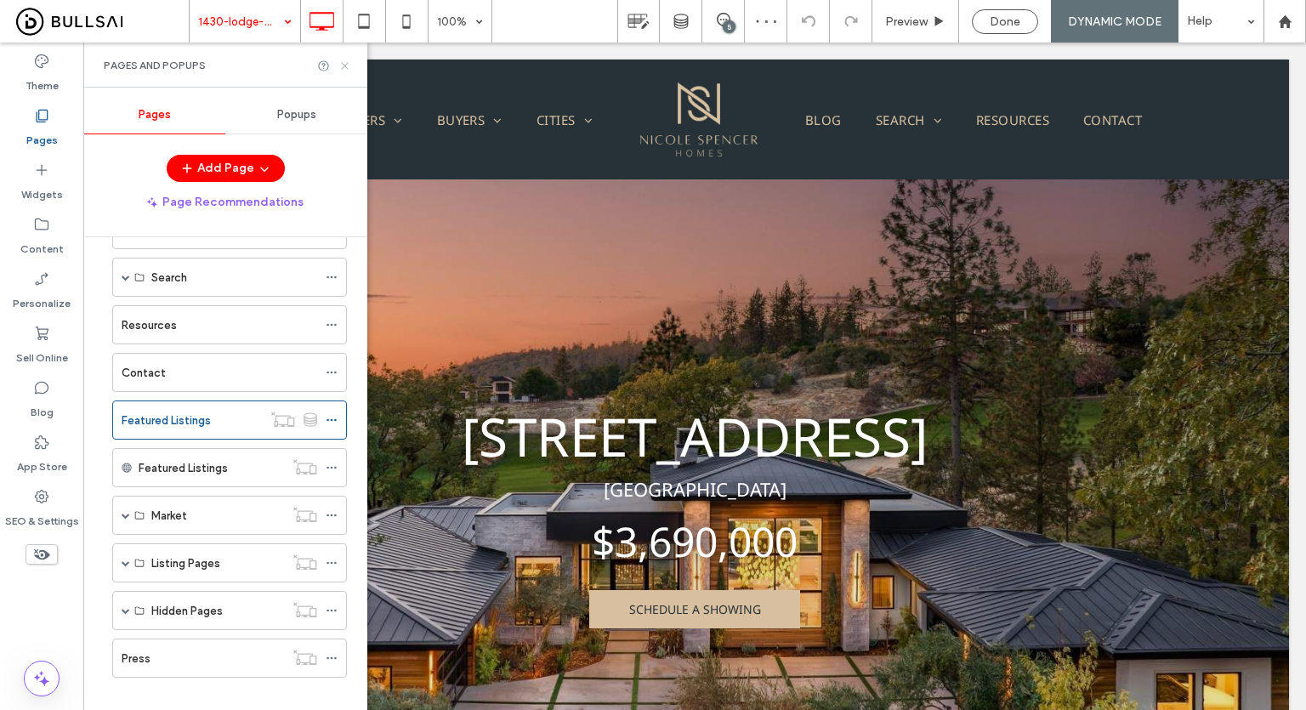
click at [346, 63] on icon at bounding box center [344, 66] width 13 height 13
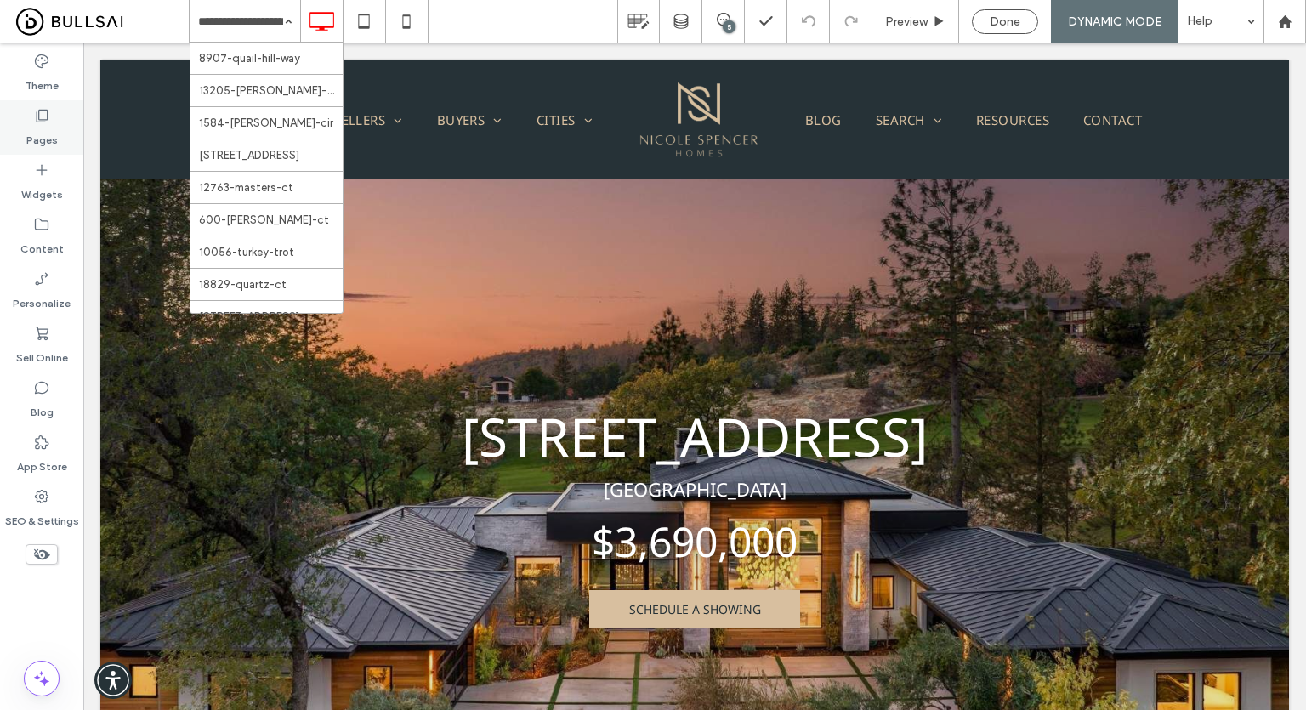
click at [45, 115] on icon at bounding box center [41, 115] width 17 height 17
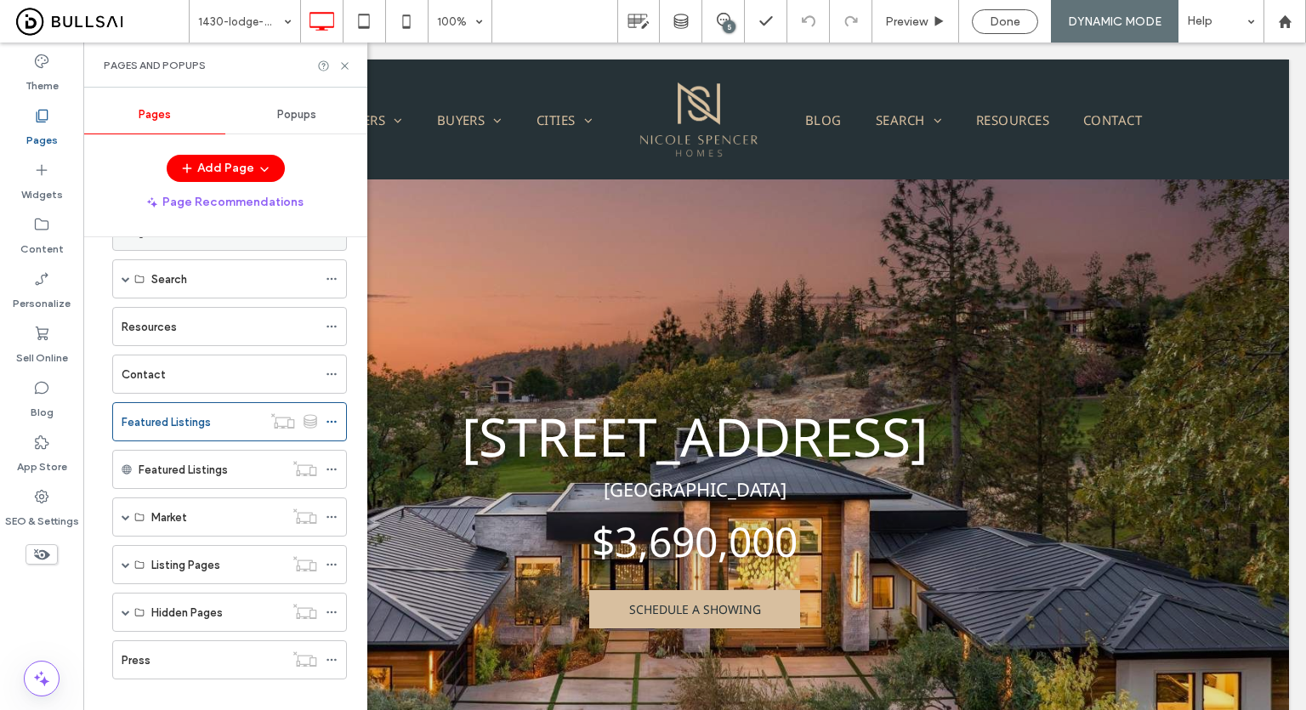
scroll to position [354, 0]
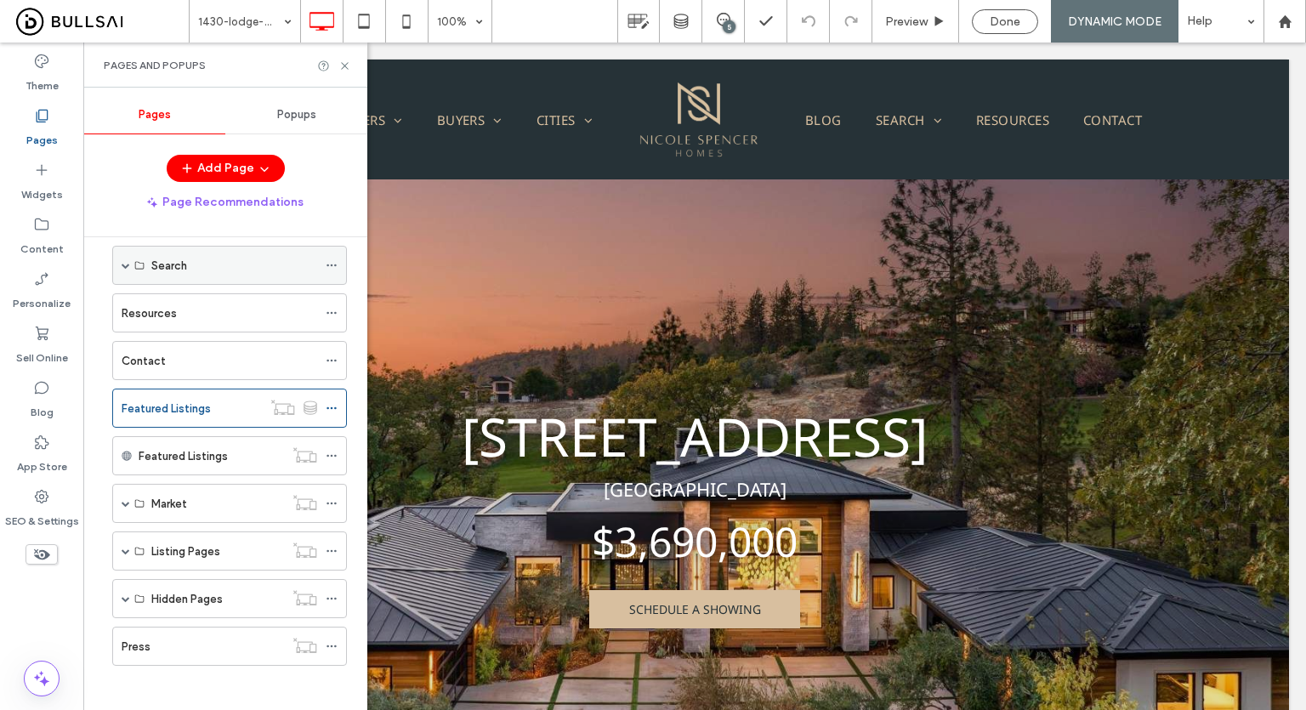
click at [125, 261] on span at bounding box center [126, 265] width 9 height 9
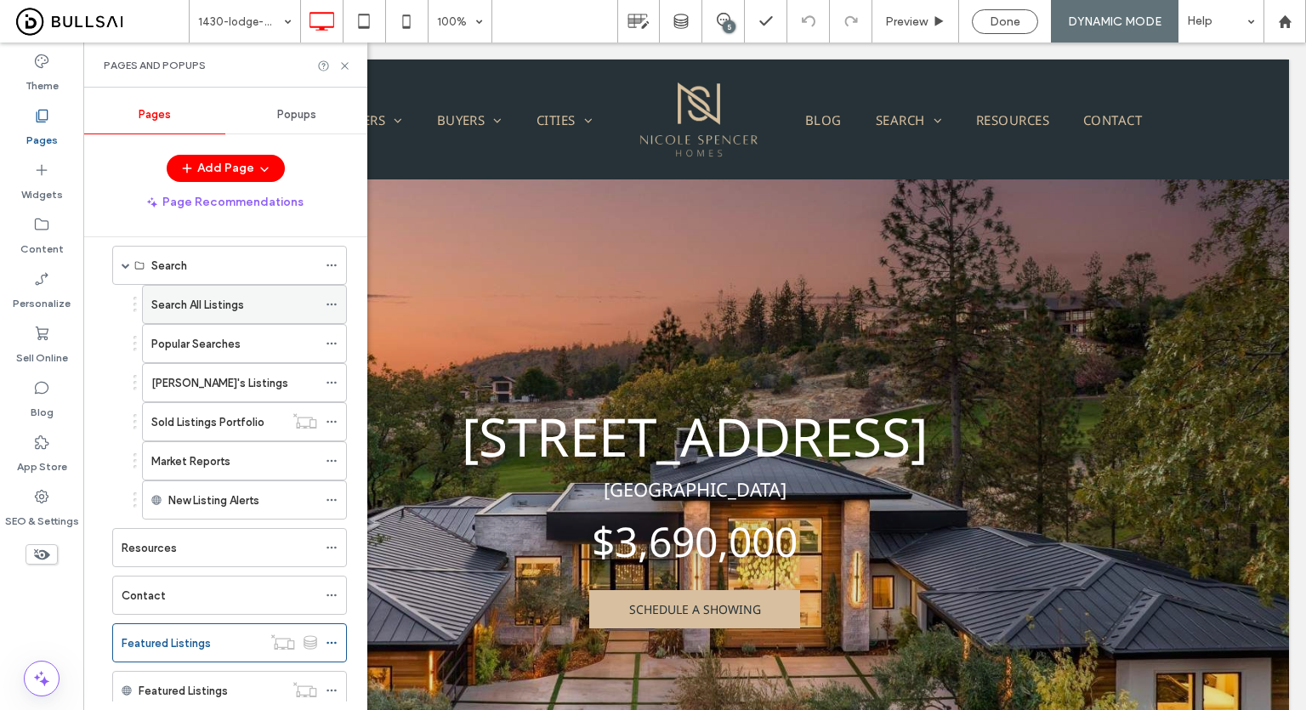
click at [231, 301] on label "Search All Listings" at bounding box center [197, 305] width 93 height 30
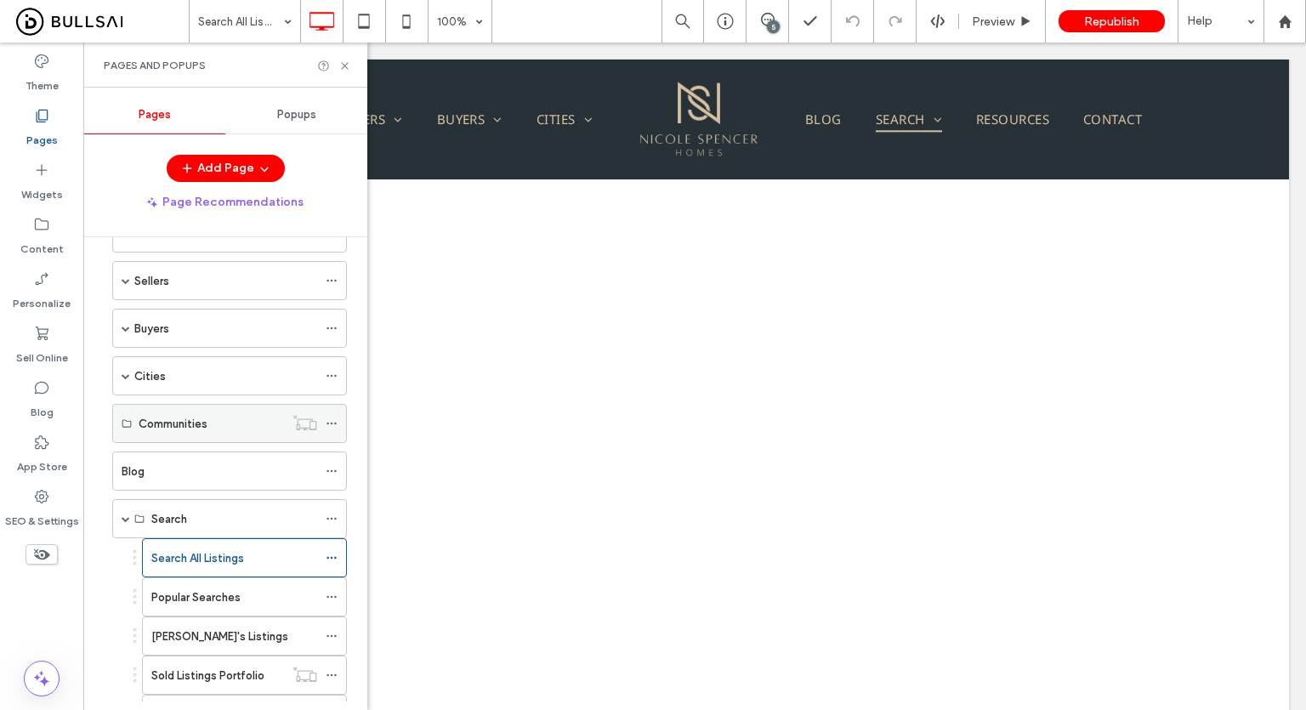
scroll to position [14, 0]
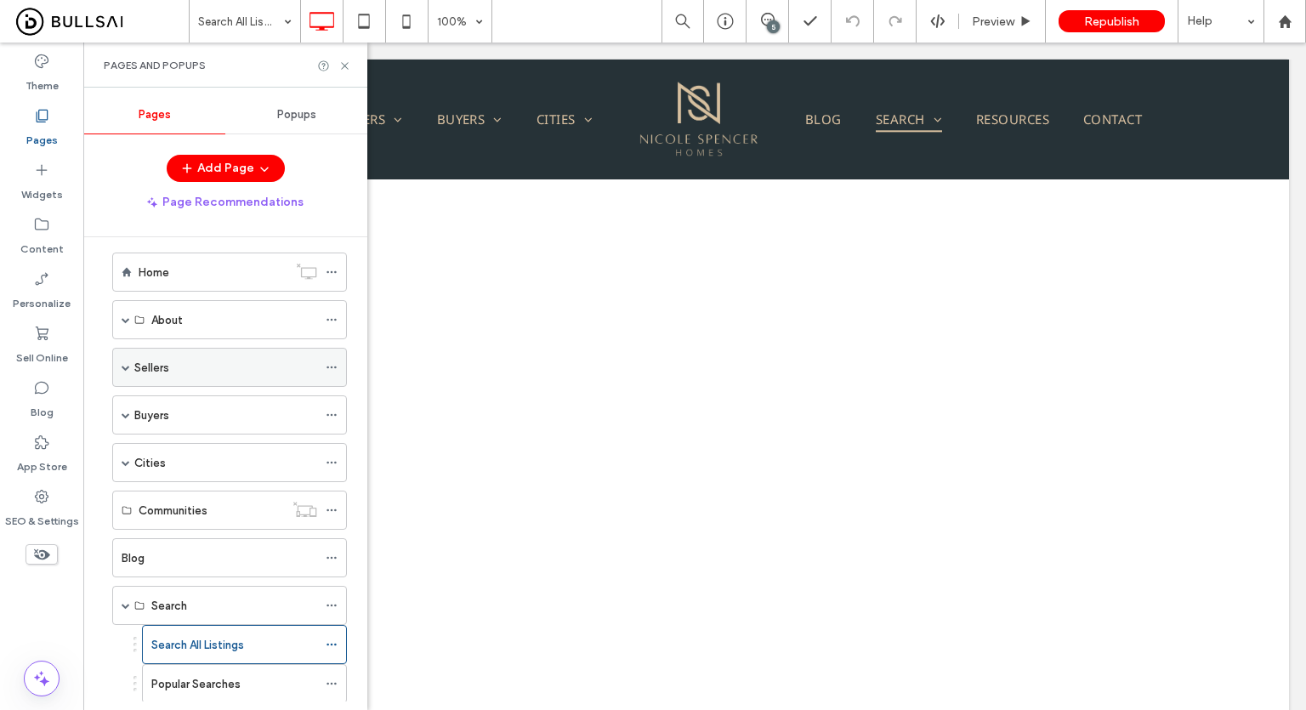
click at [127, 365] on span at bounding box center [126, 367] width 9 height 9
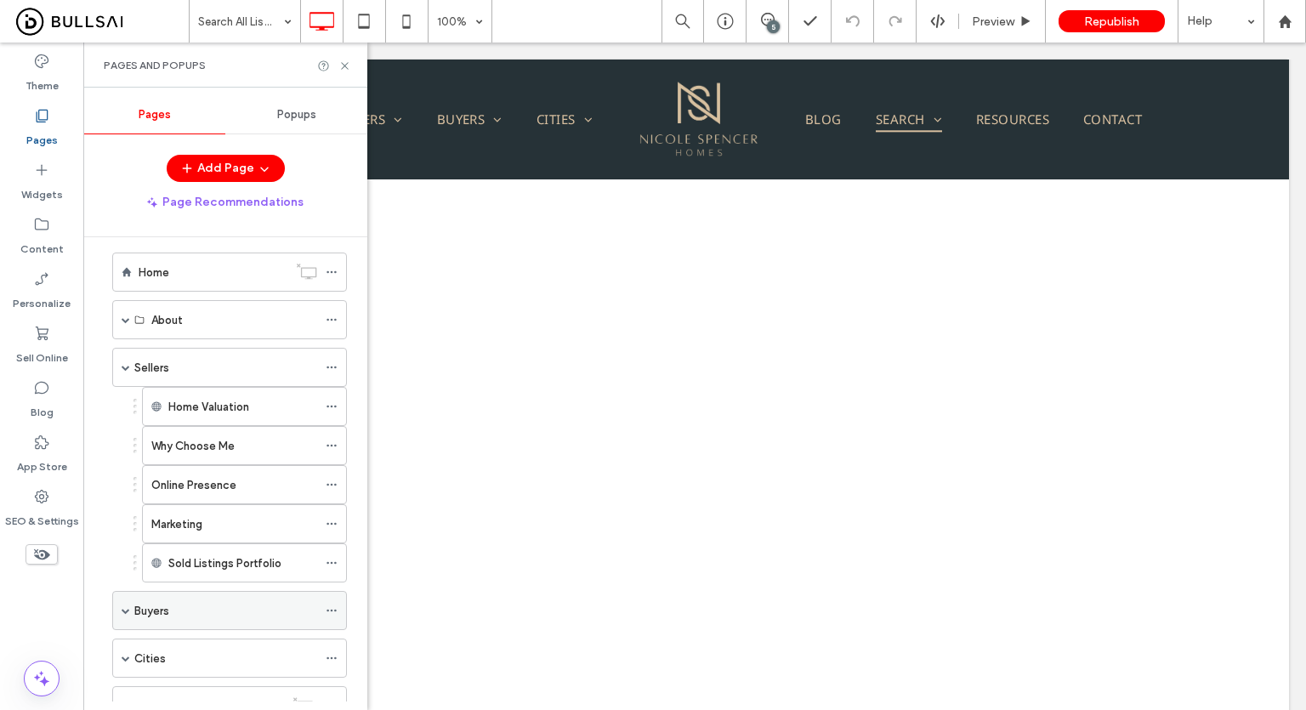
click at [127, 607] on span at bounding box center [126, 610] width 9 height 9
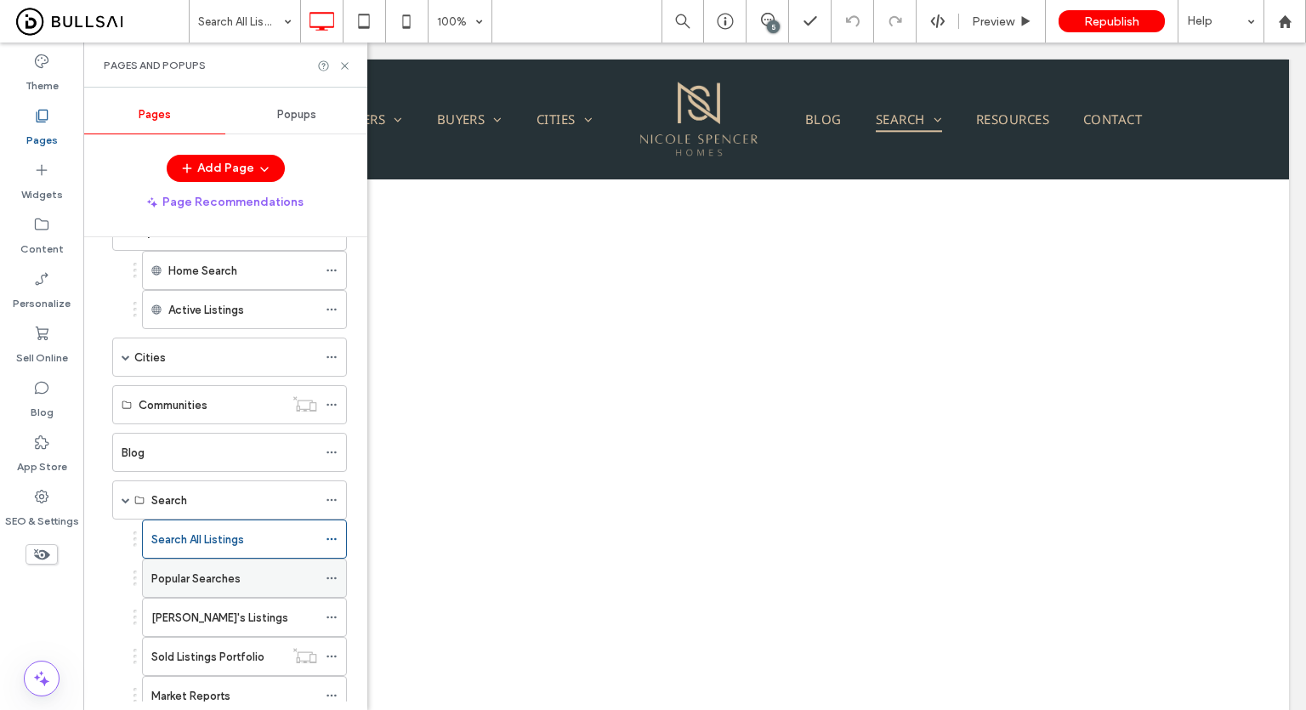
scroll to position [524, 0]
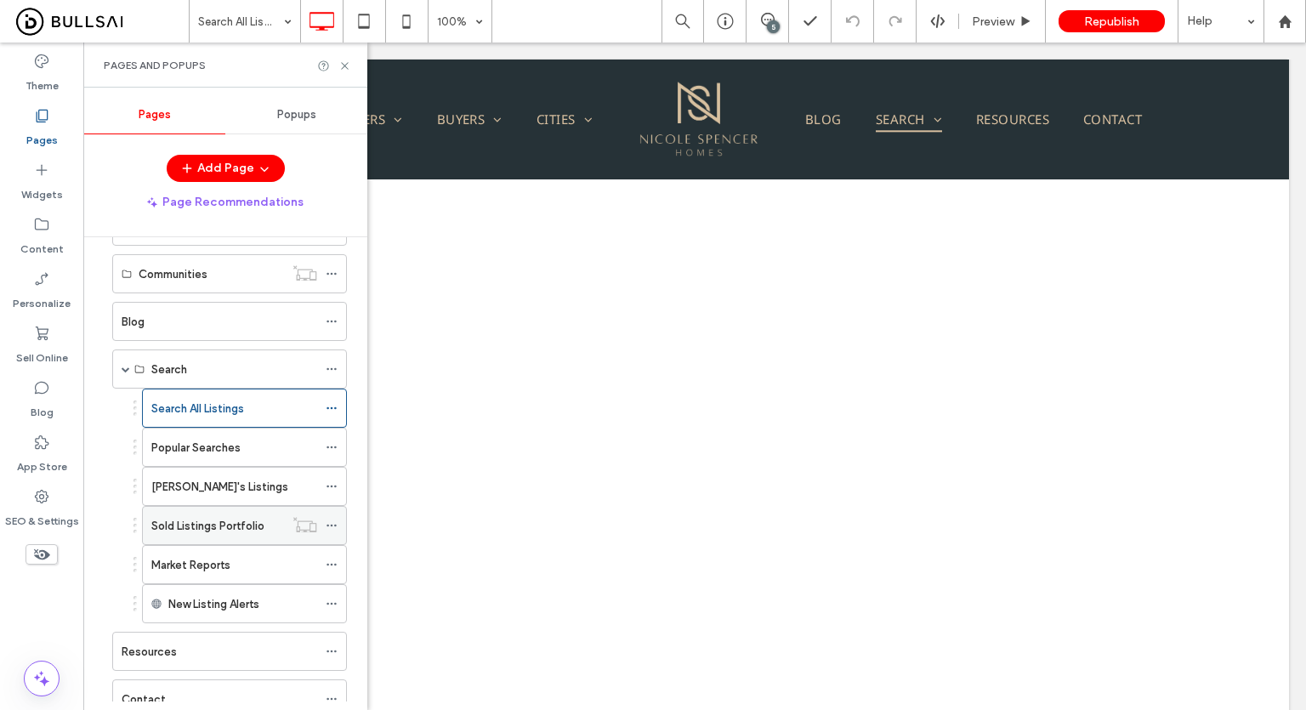
click at [218, 512] on label "Sold Listings Portfolio" at bounding box center [207, 526] width 113 height 30
click at [346, 65] on icon at bounding box center [344, 66] width 13 height 13
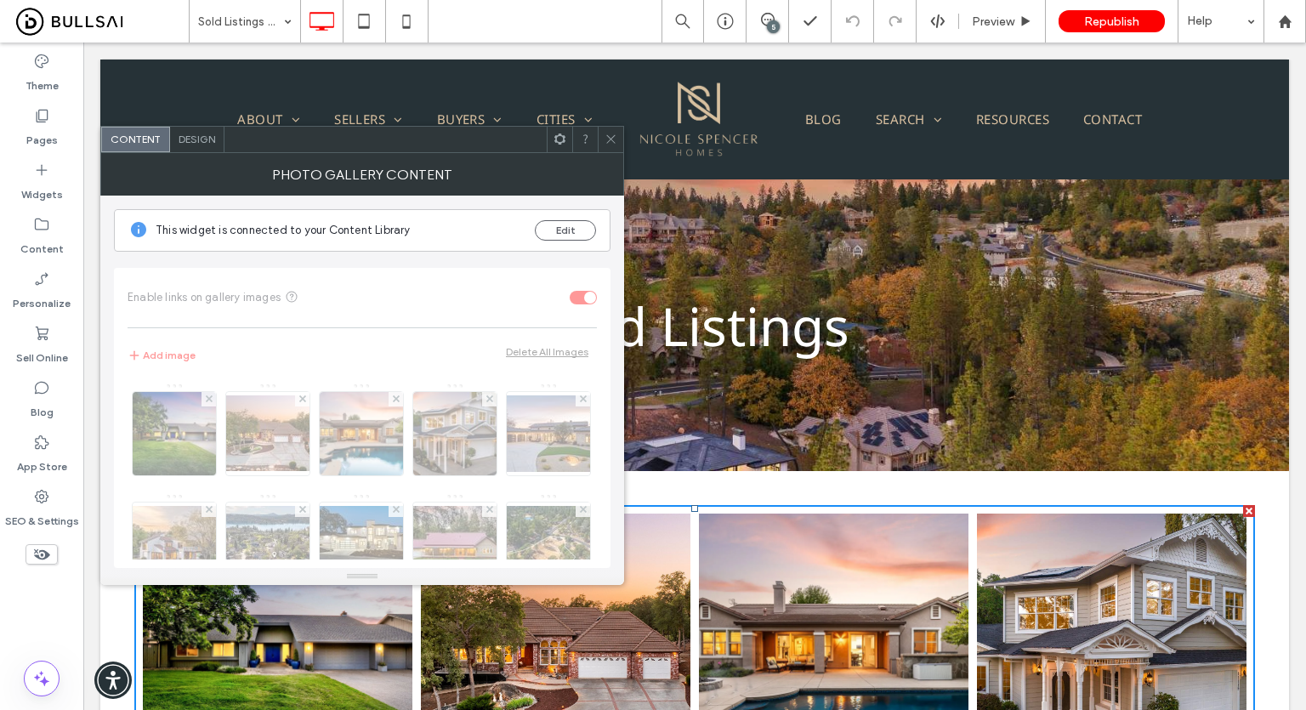
scroll to position [255, 0]
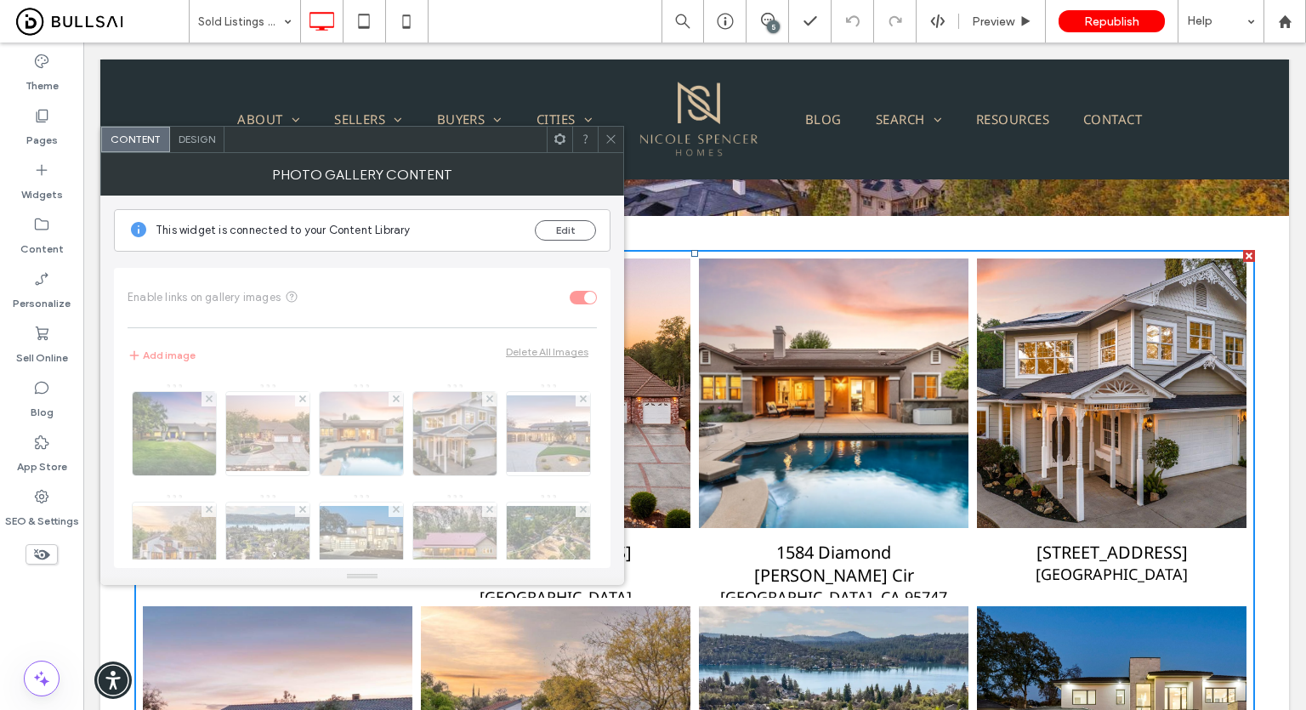
click at [197, 135] on span "Design" at bounding box center [197, 139] width 37 height 13
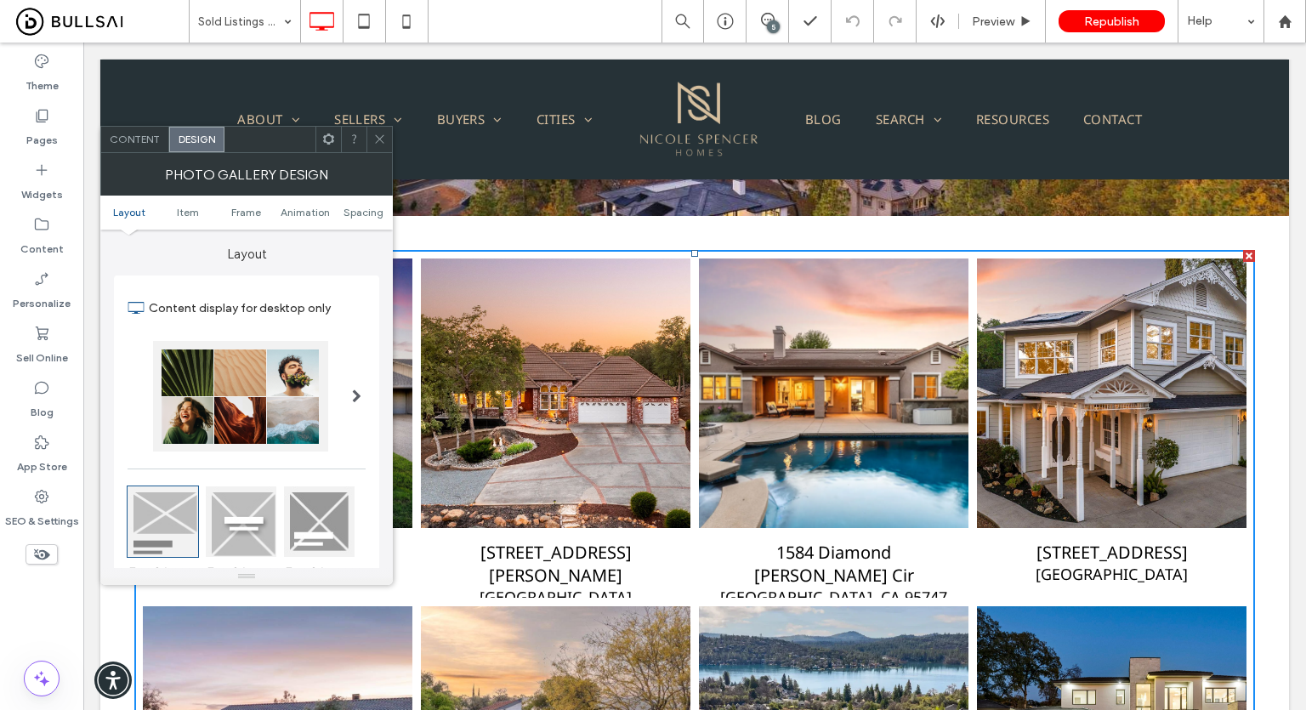
click at [139, 135] on span "Content" at bounding box center [135, 139] width 50 height 13
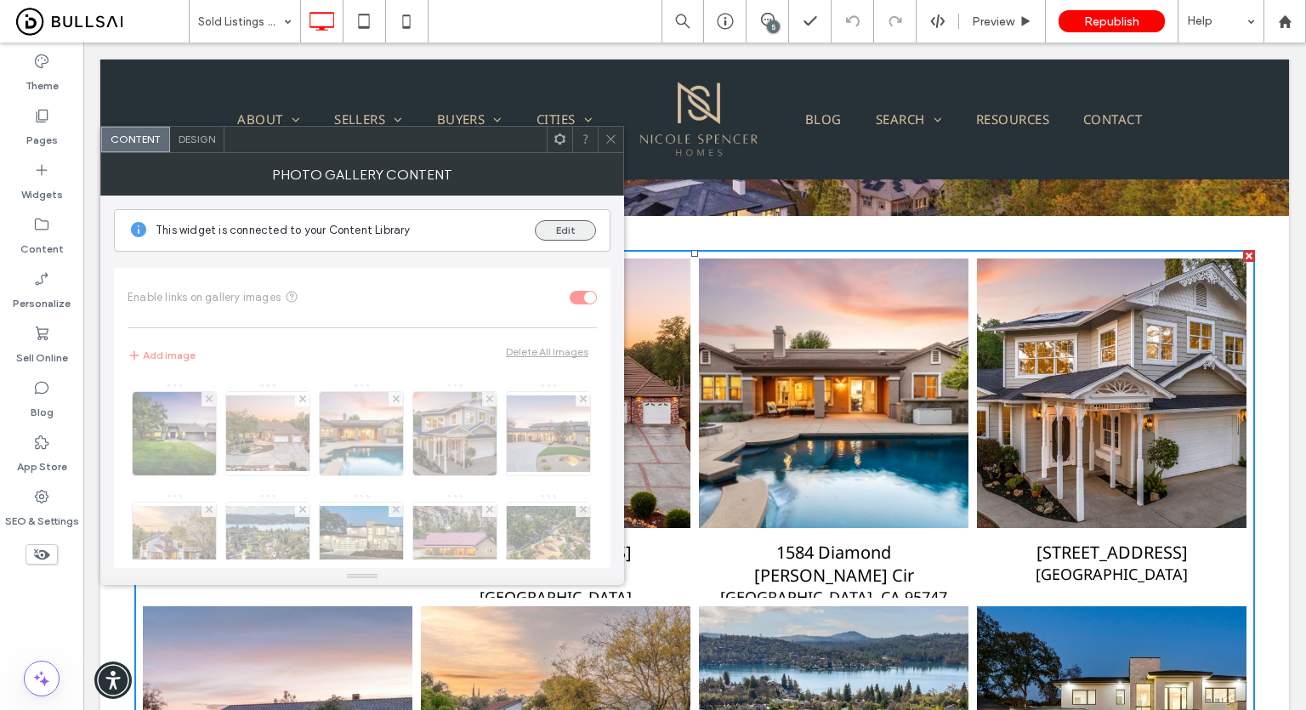
click at [568, 235] on button "Edit" at bounding box center [565, 230] width 61 height 20
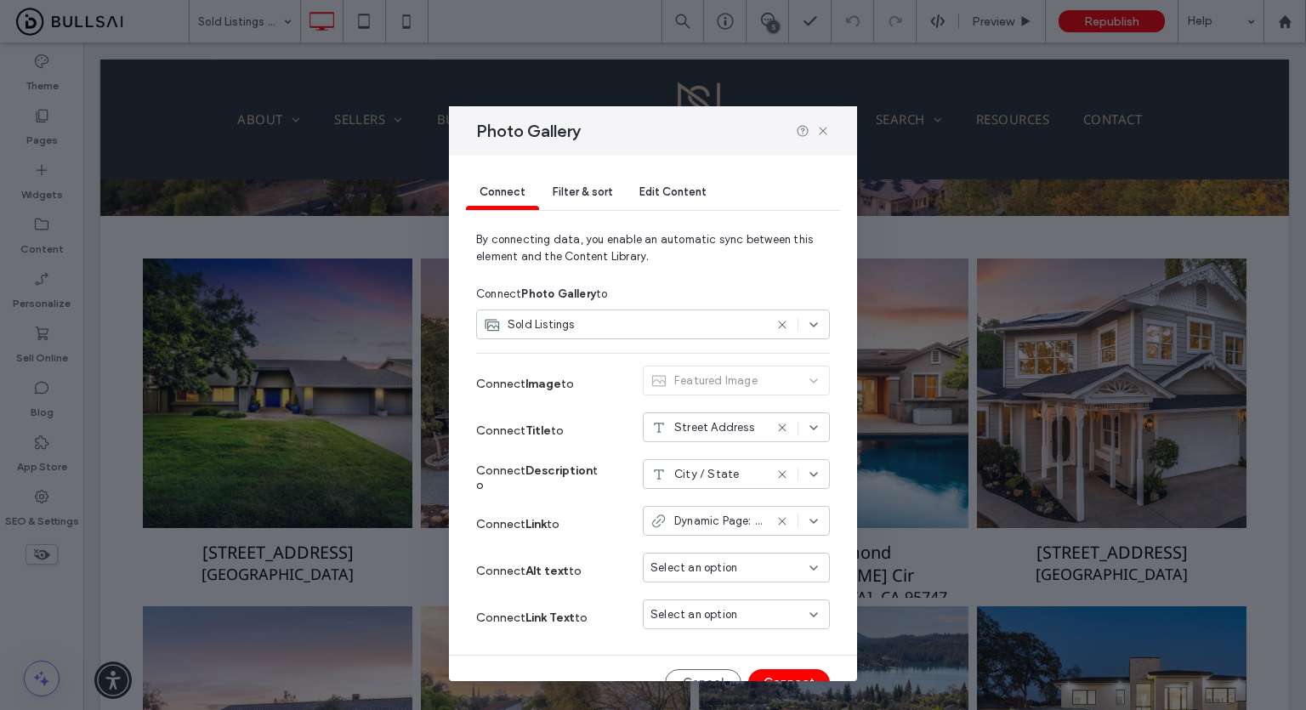
click at [565, 193] on span "Filter & sort" at bounding box center [583, 191] width 60 height 13
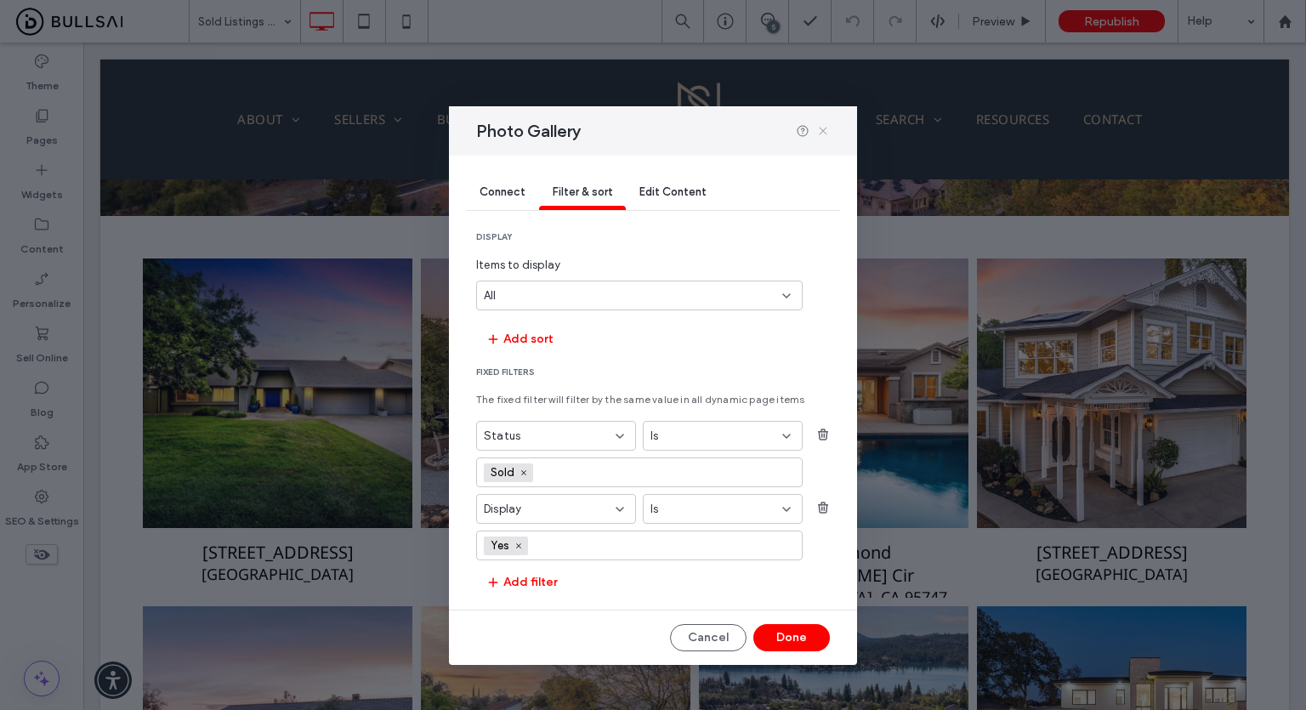
click at [824, 137] on icon at bounding box center [823, 131] width 14 height 14
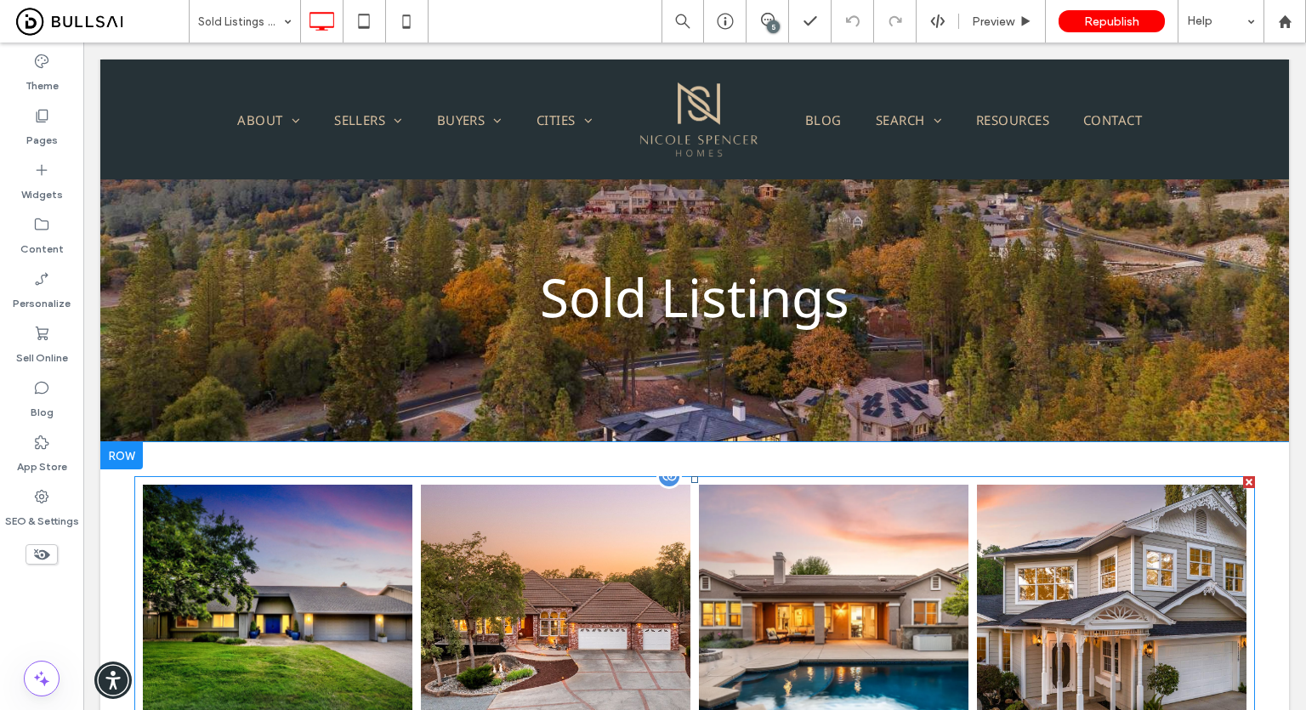
scroll to position [0, 0]
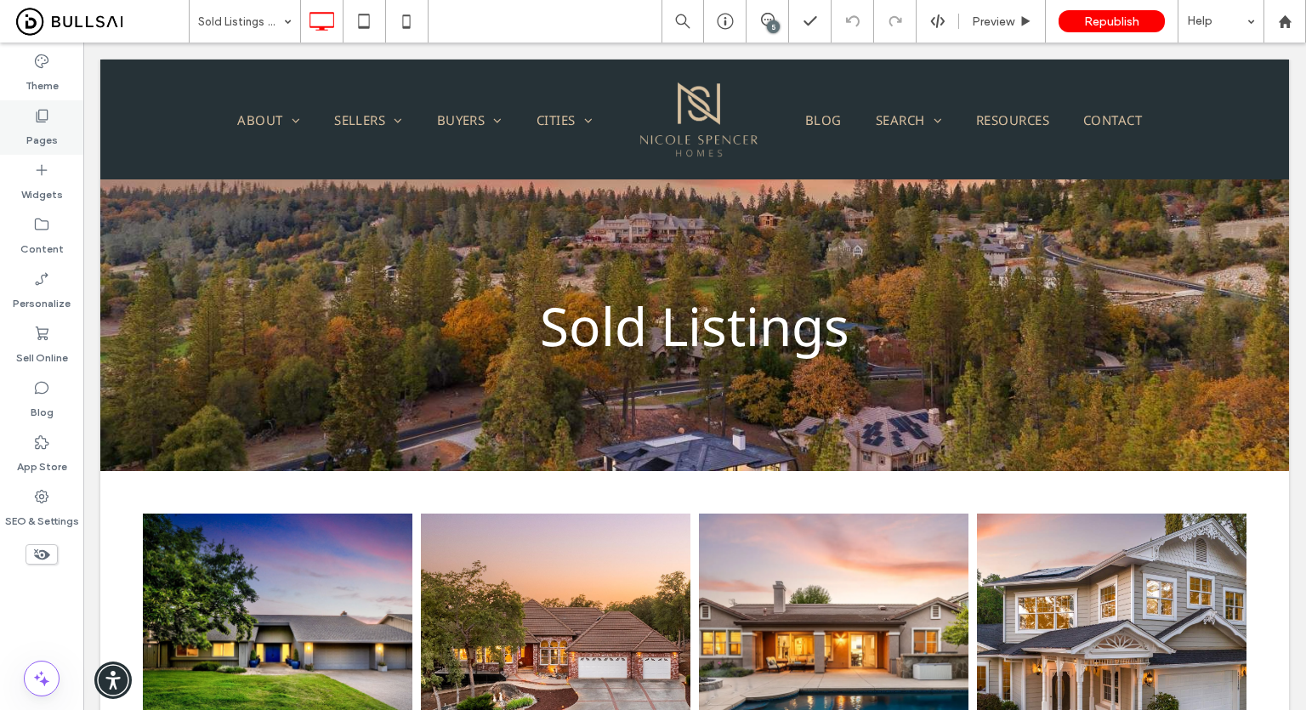
click at [76, 123] on div "Pages" at bounding box center [41, 127] width 83 height 54
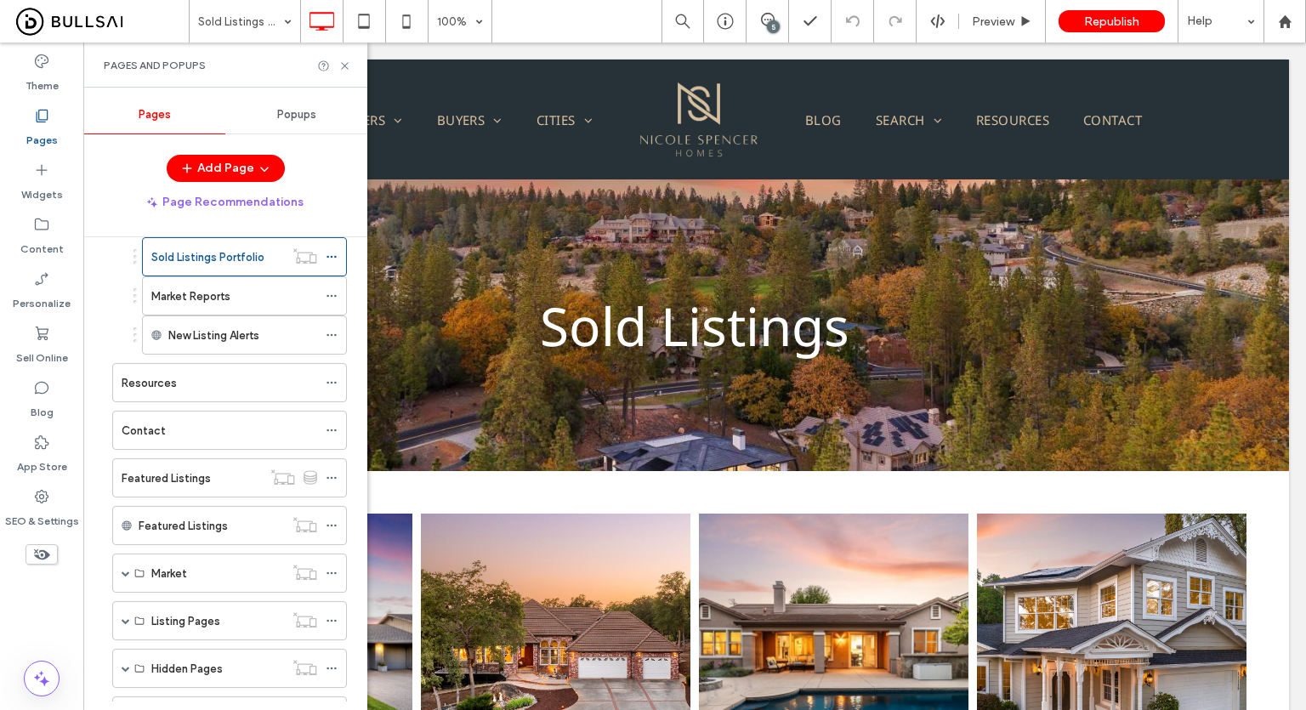
scroll to position [858, 0]
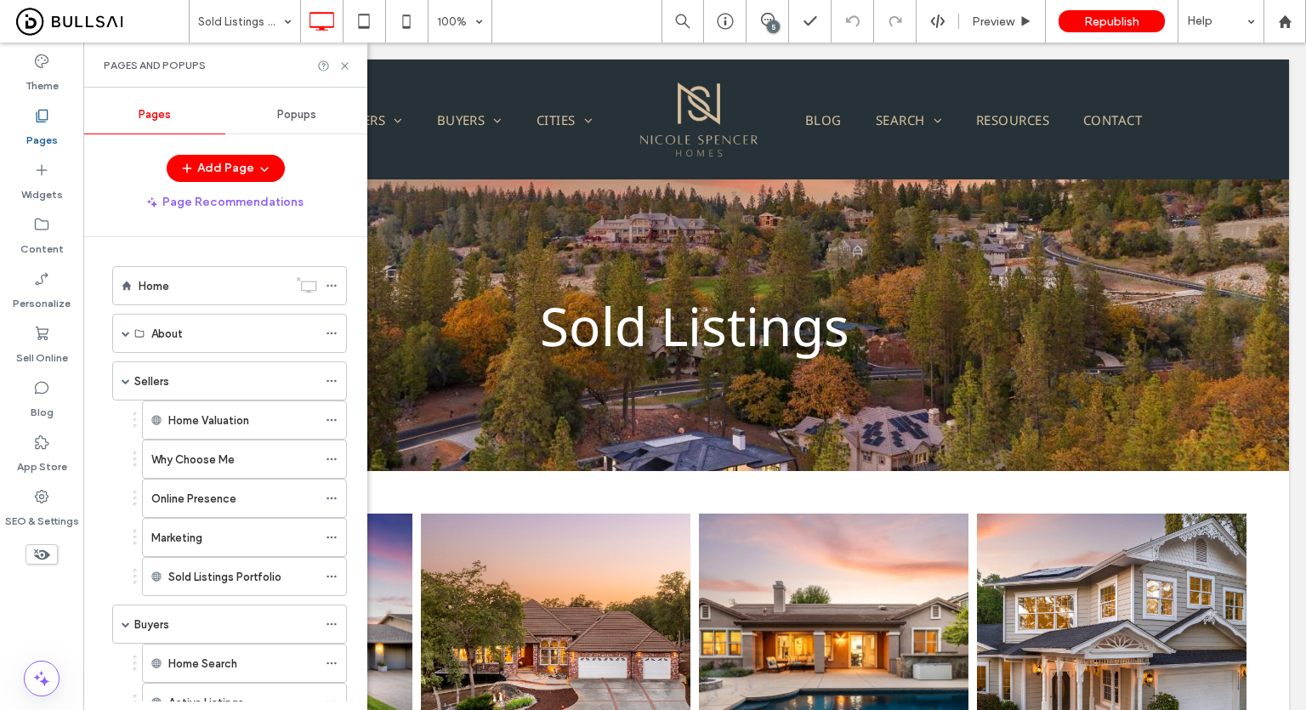
scroll to position [858, 0]
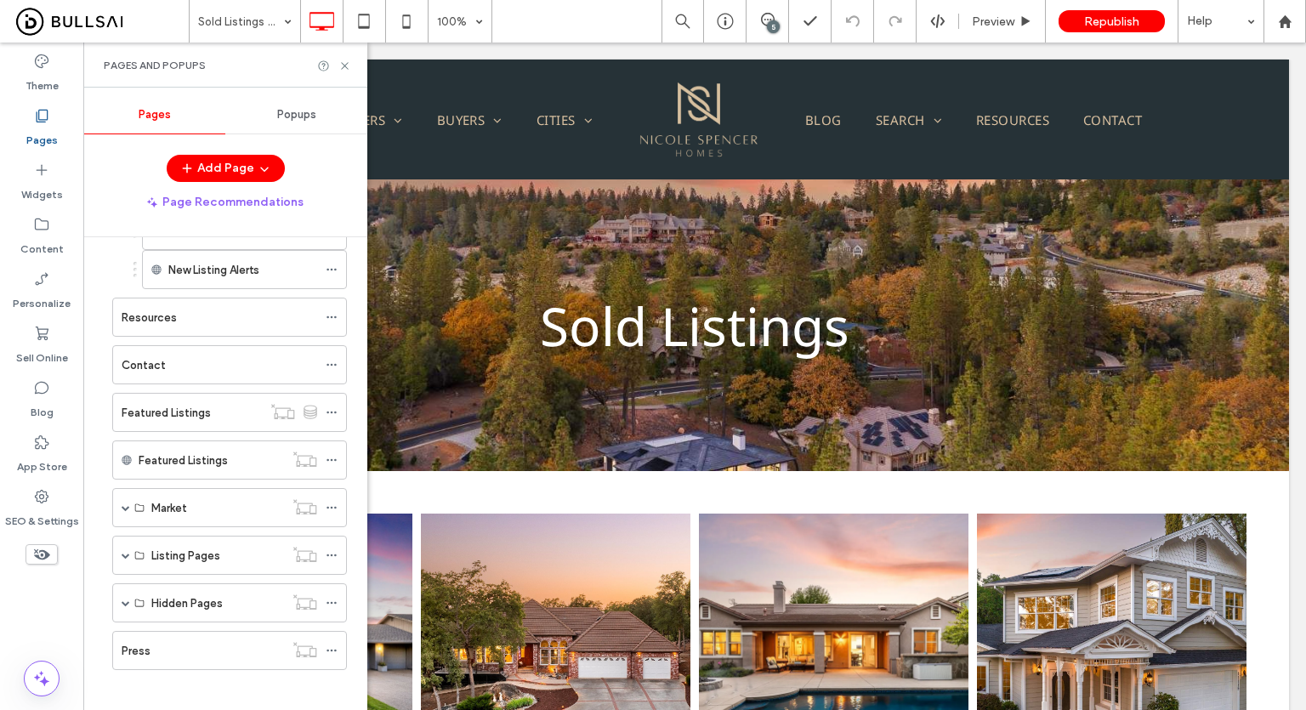
drag, startPoint x: 615, startPoint y: 30, endPoint x: 328, endPoint y: 82, distance: 291.3
click at [614, 30] on div "Sold Listings Portfolio 100% 5 Preview Republish Help" at bounding box center [747, 21] width 1117 height 43
click at [340, 62] on icon at bounding box center [344, 66] width 13 height 13
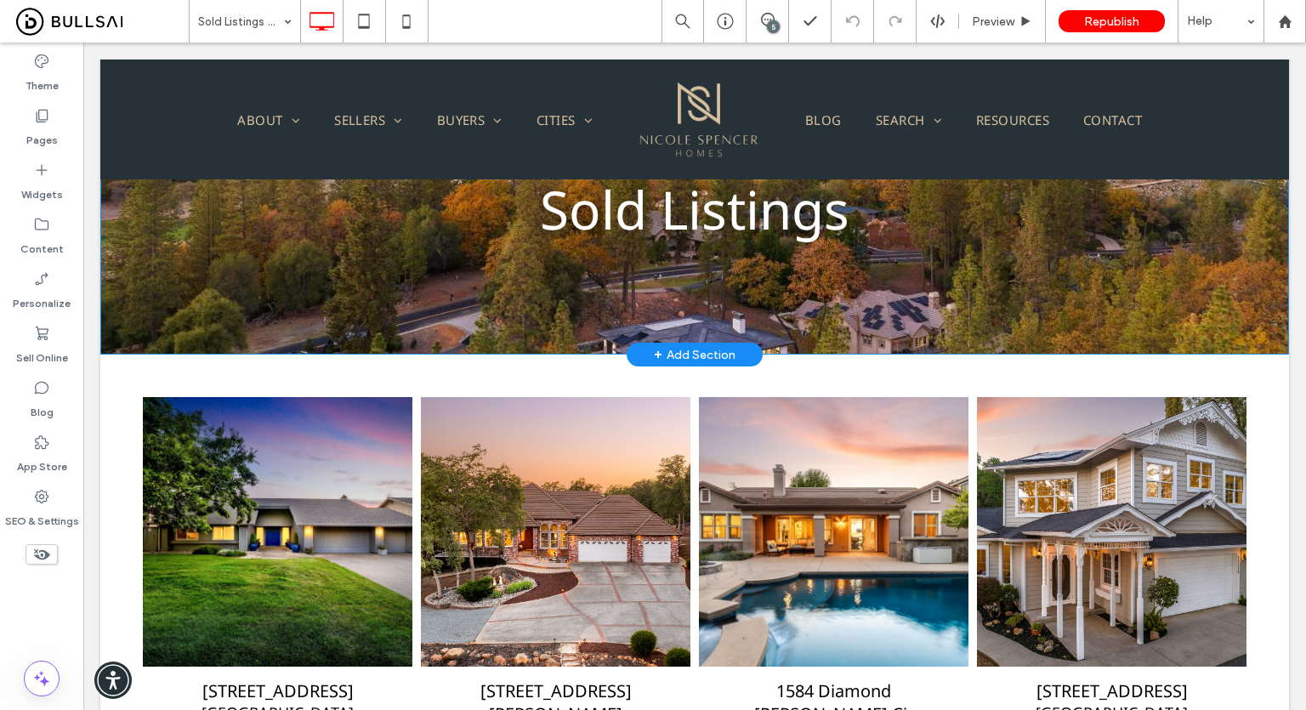
scroll to position [0, 0]
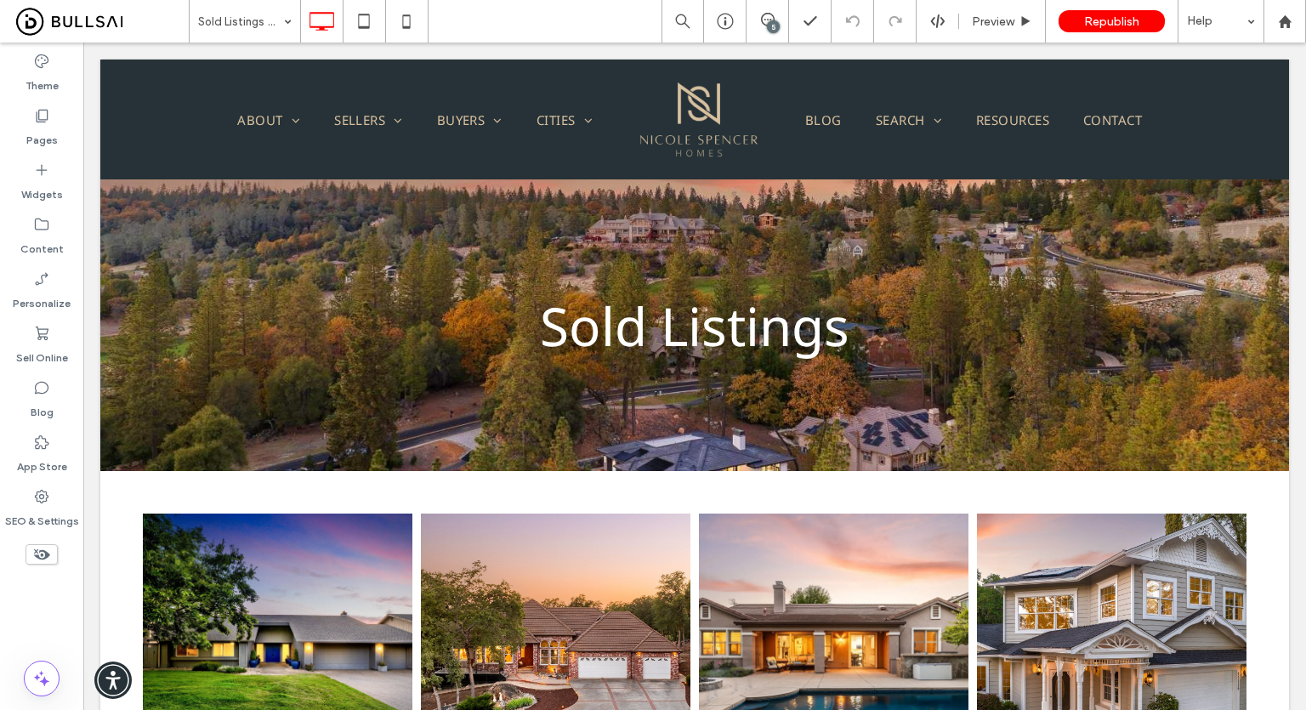
click at [596, 30] on div "Sold Listings Portfolio 5 Preview Republish Help" at bounding box center [747, 21] width 1117 height 43
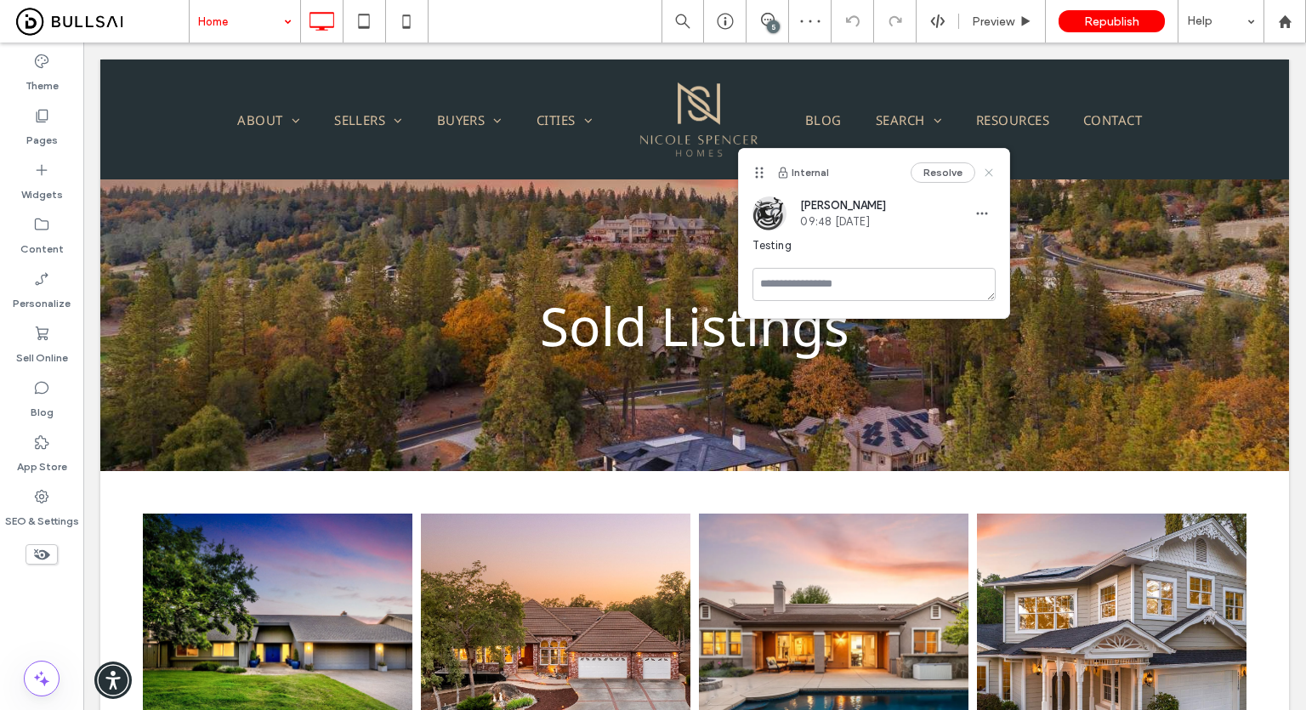
click at [992, 166] on icon at bounding box center [989, 173] width 14 height 14
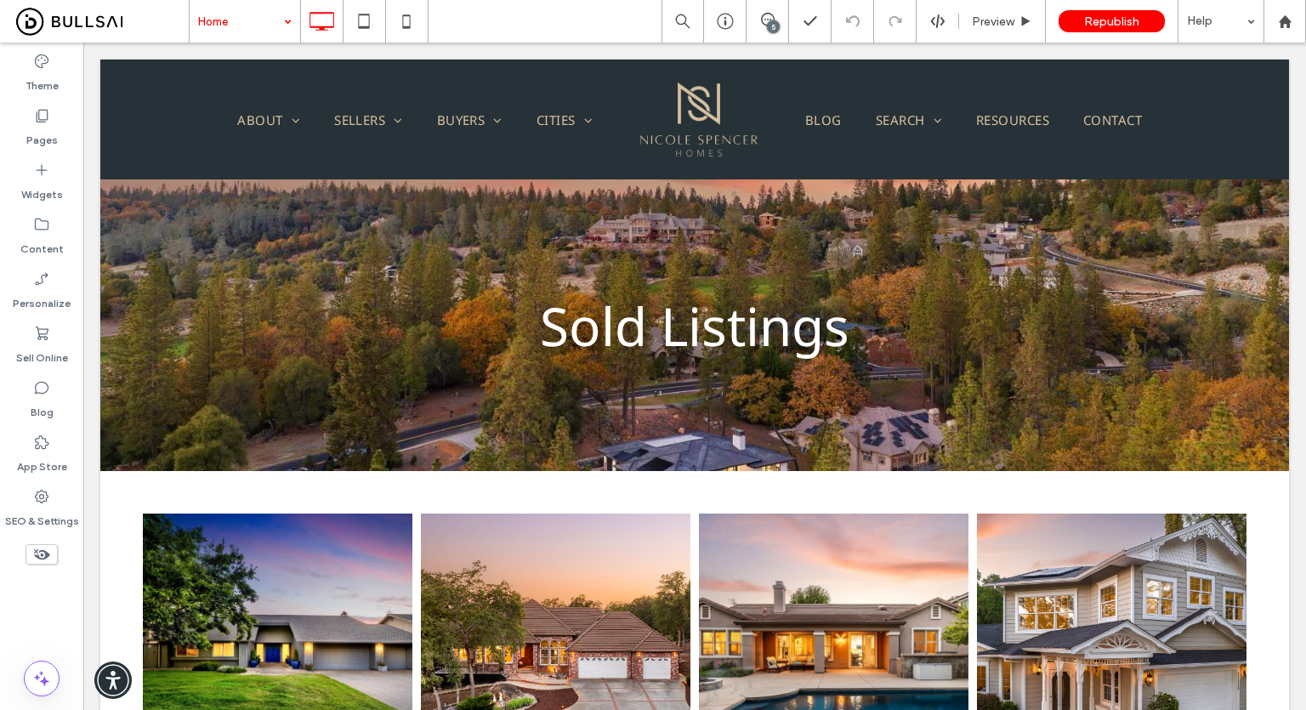
click at [59, 599] on div "Theme Pages Widgets Content Personalize Sell Online Blog App Store SEO & Settin…" at bounding box center [41, 376] width 83 height 667
click at [50, 124] on label "Pages" at bounding box center [41, 136] width 31 height 24
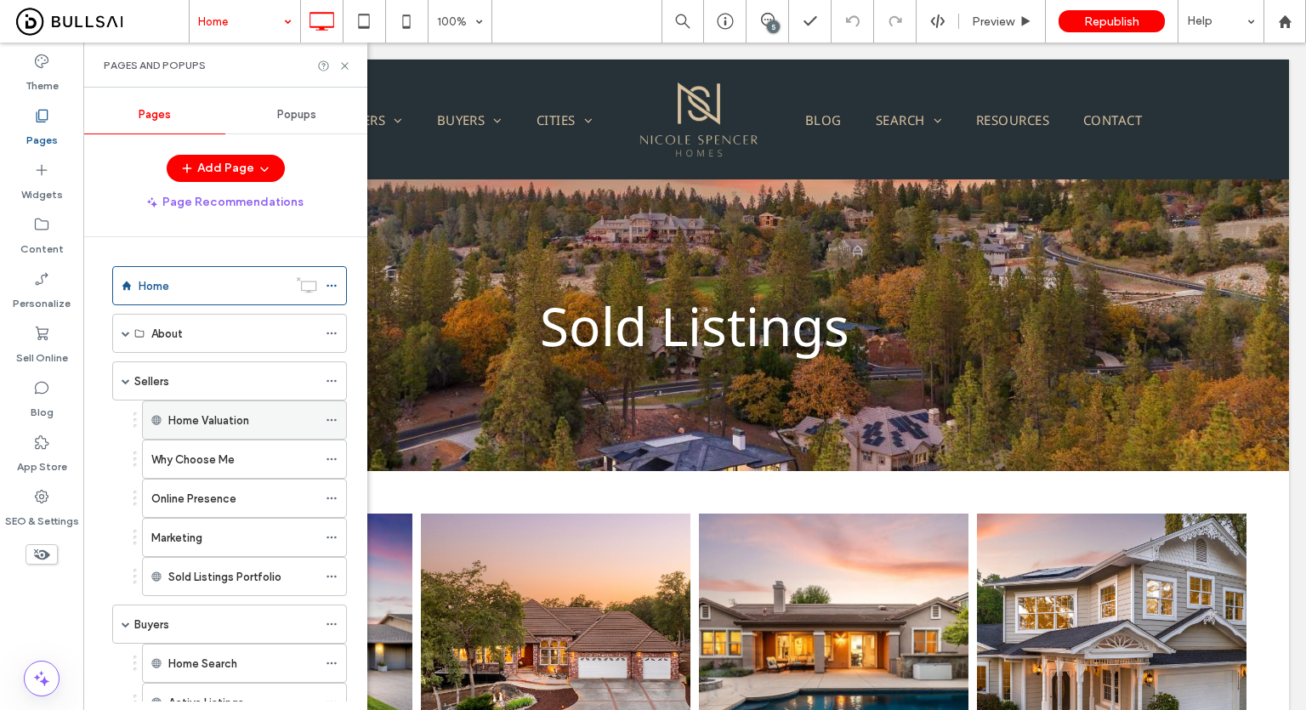
scroll to position [510, 0]
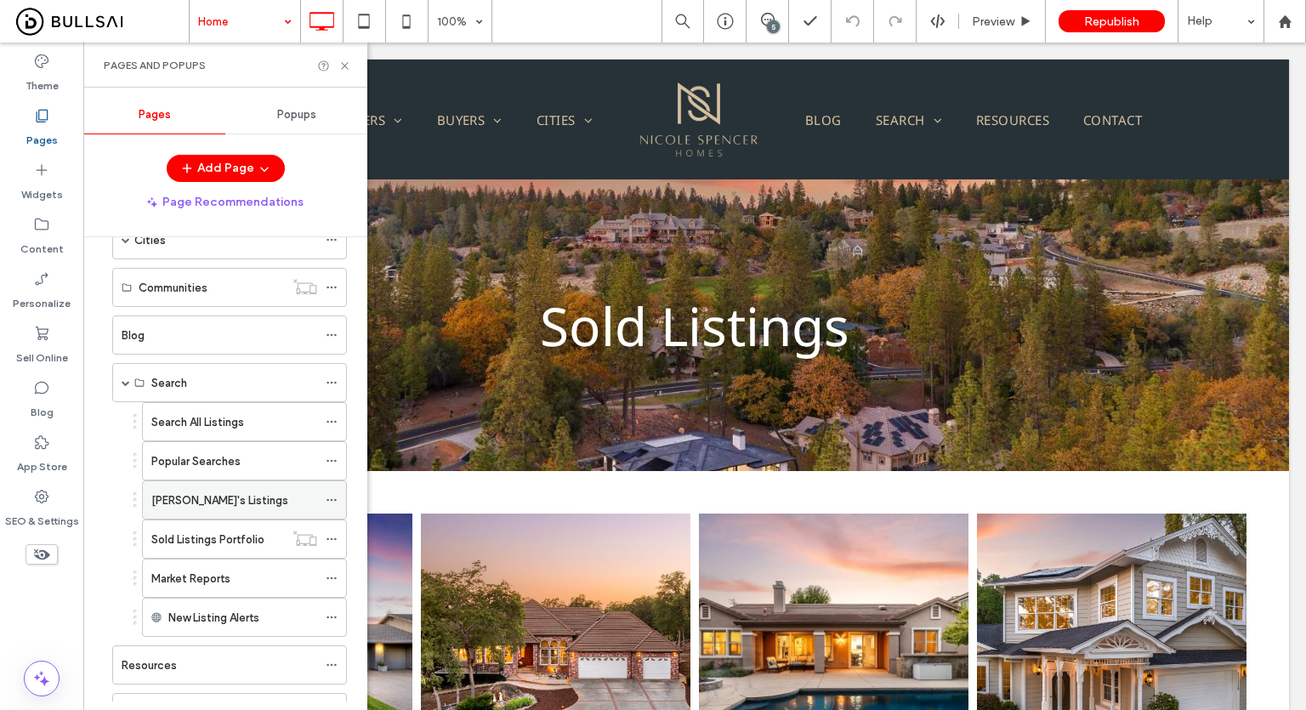
click at [220, 490] on label "[PERSON_NAME]'s Listings" at bounding box center [219, 500] width 137 height 30
click at [343, 67] on use at bounding box center [344, 65] width 7 height 7
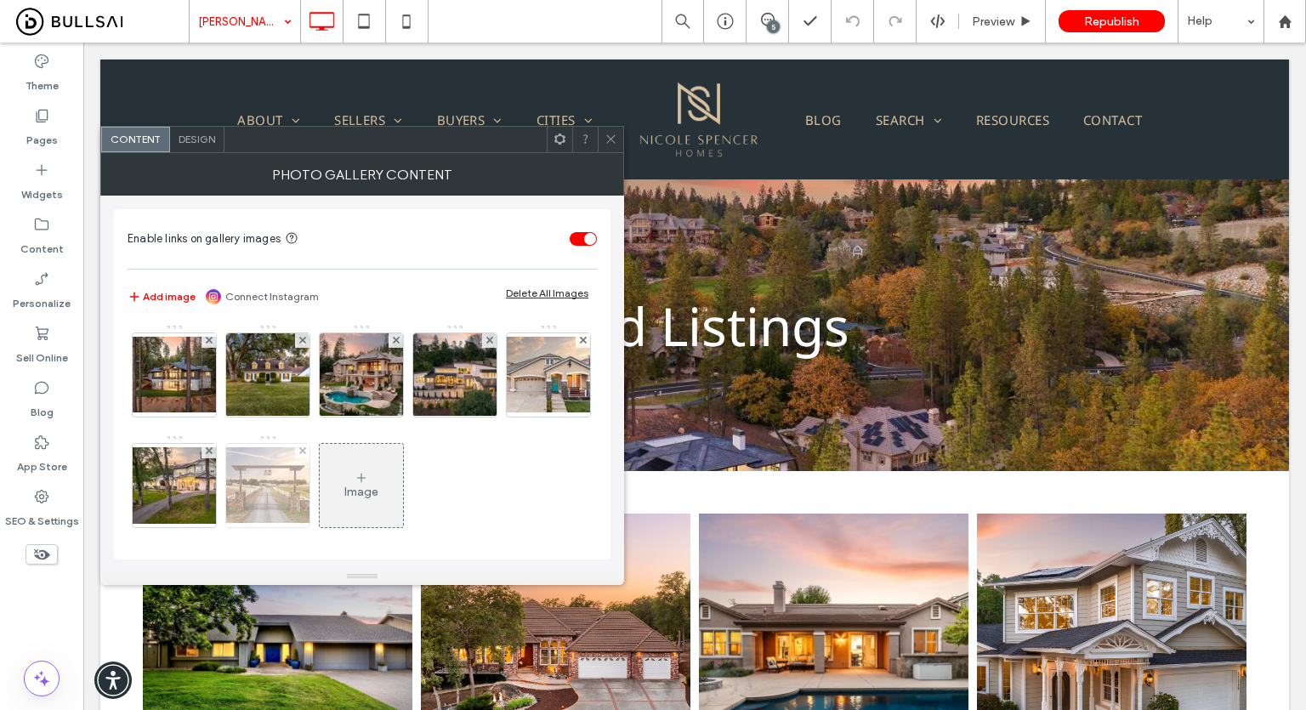
click at [336, 508] on img at bounding box center [268, 485] width 136 height 76
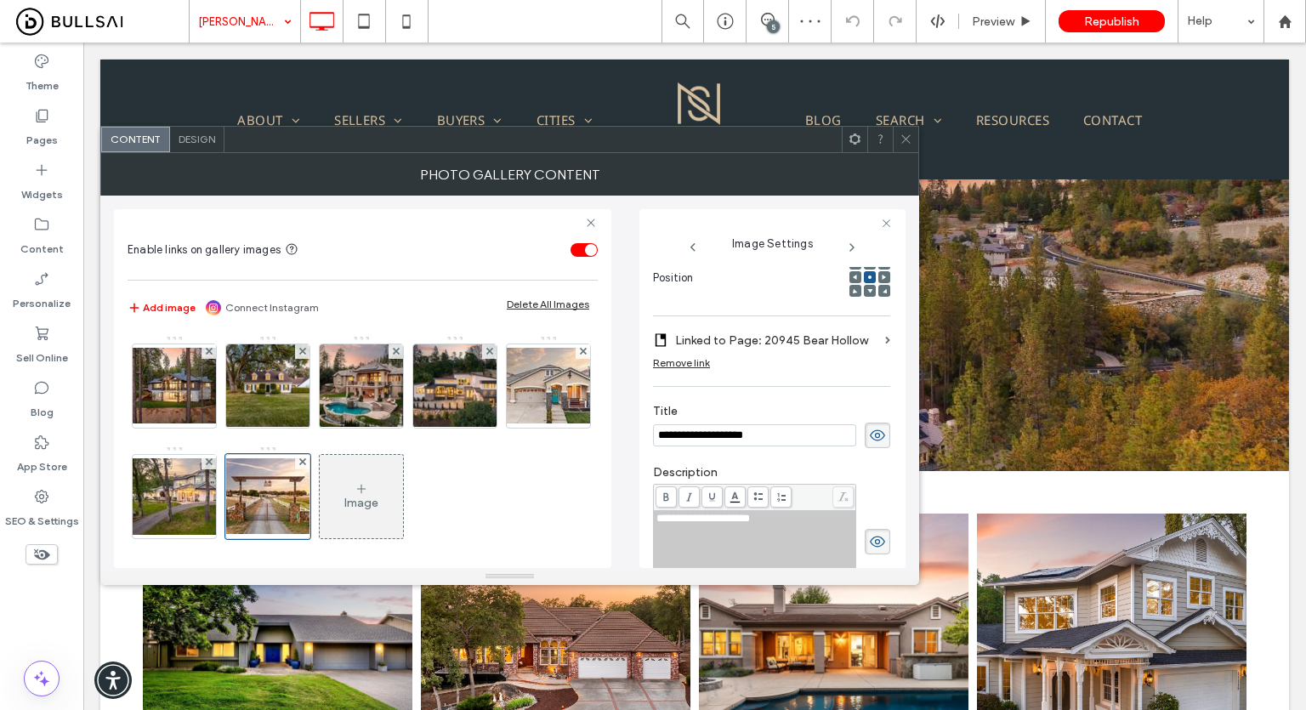
click at [905, 133] on icon at bounding box center [905, 139] width 13 height 13
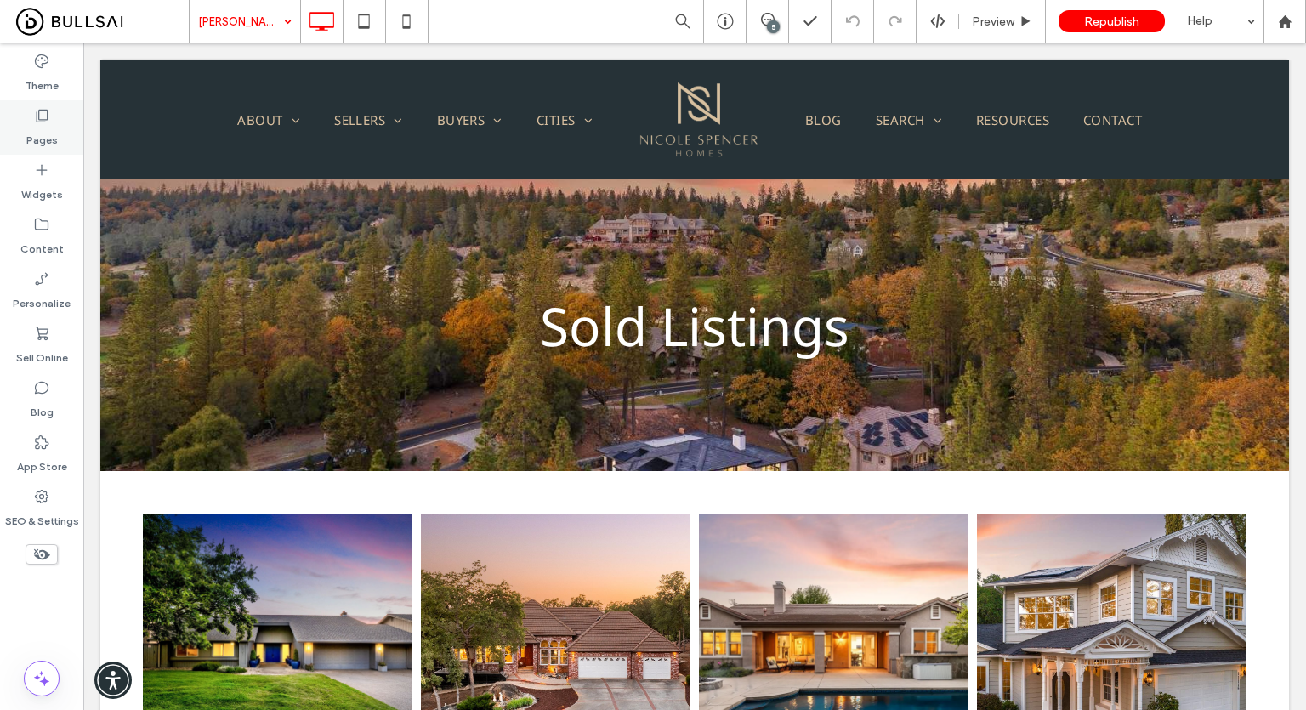
click at [44, 129] on label "Pages" at bounding box center [41, 136] width 31 height 24
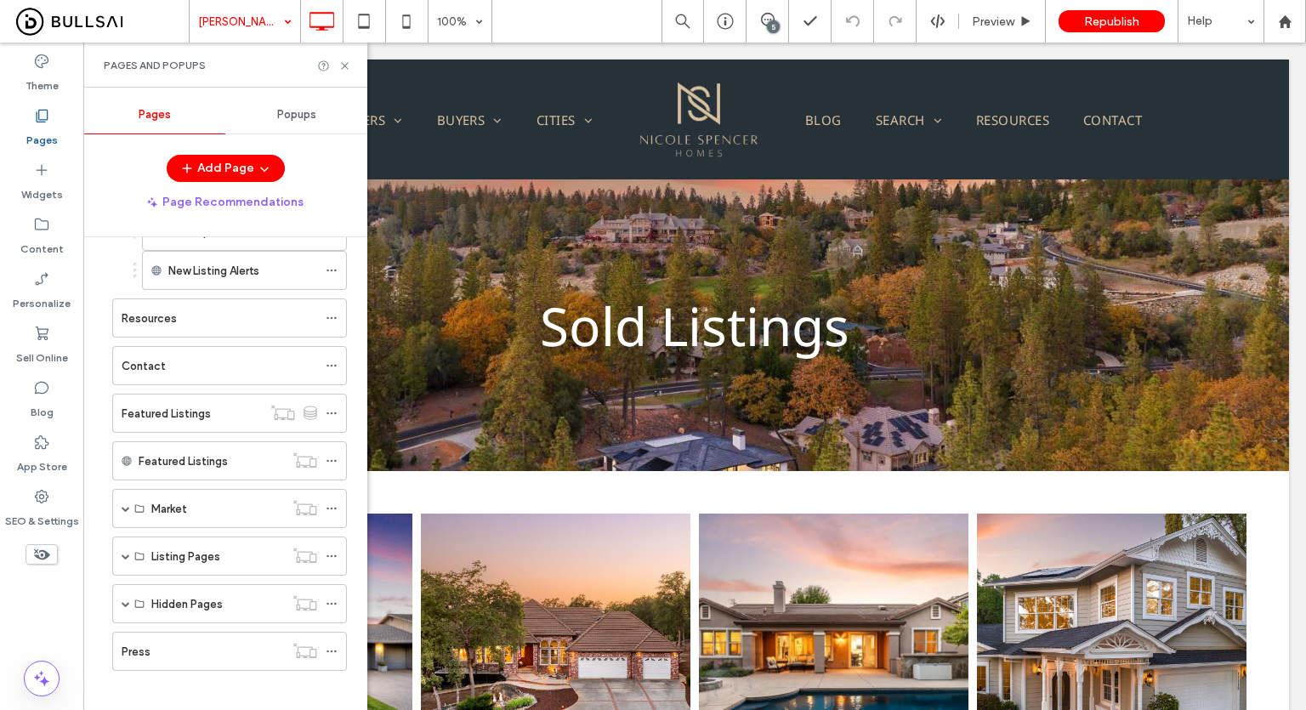
scroll to position [858, 0]
click at [123, 598] on span at bounding box center [126, 602] width 9 height 9
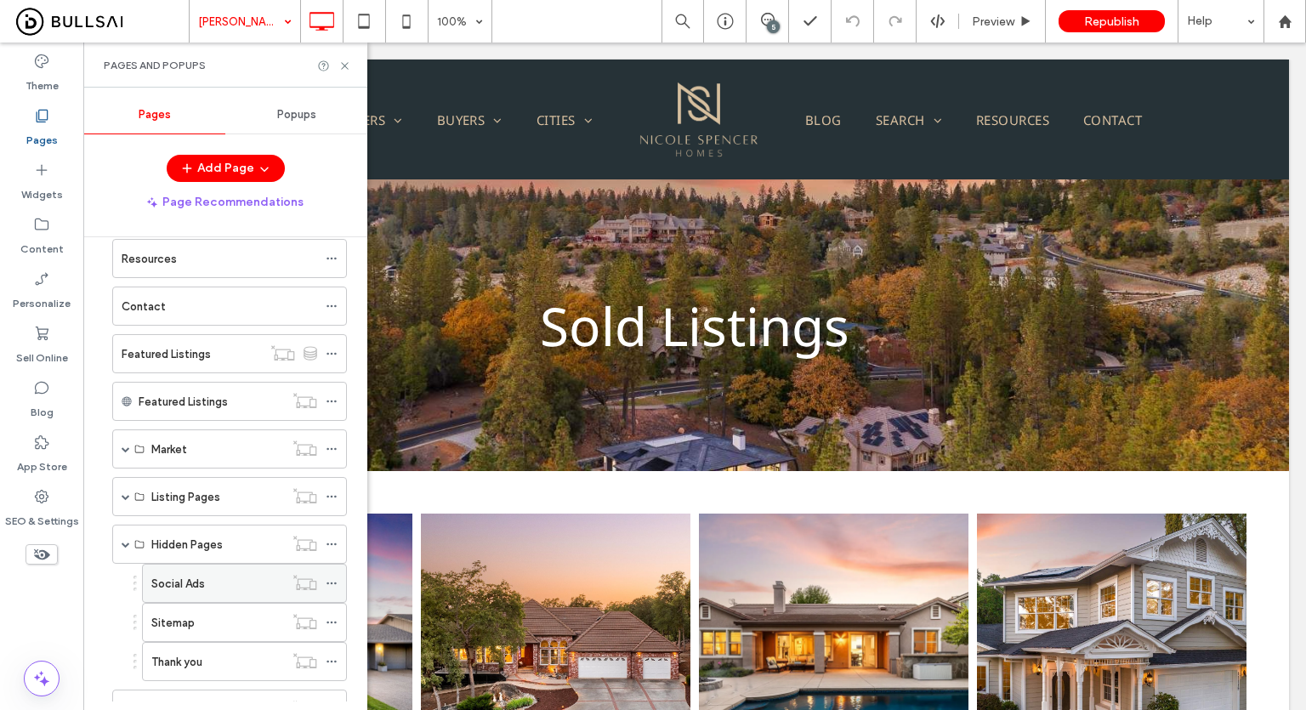
scroll to position [974, 0]
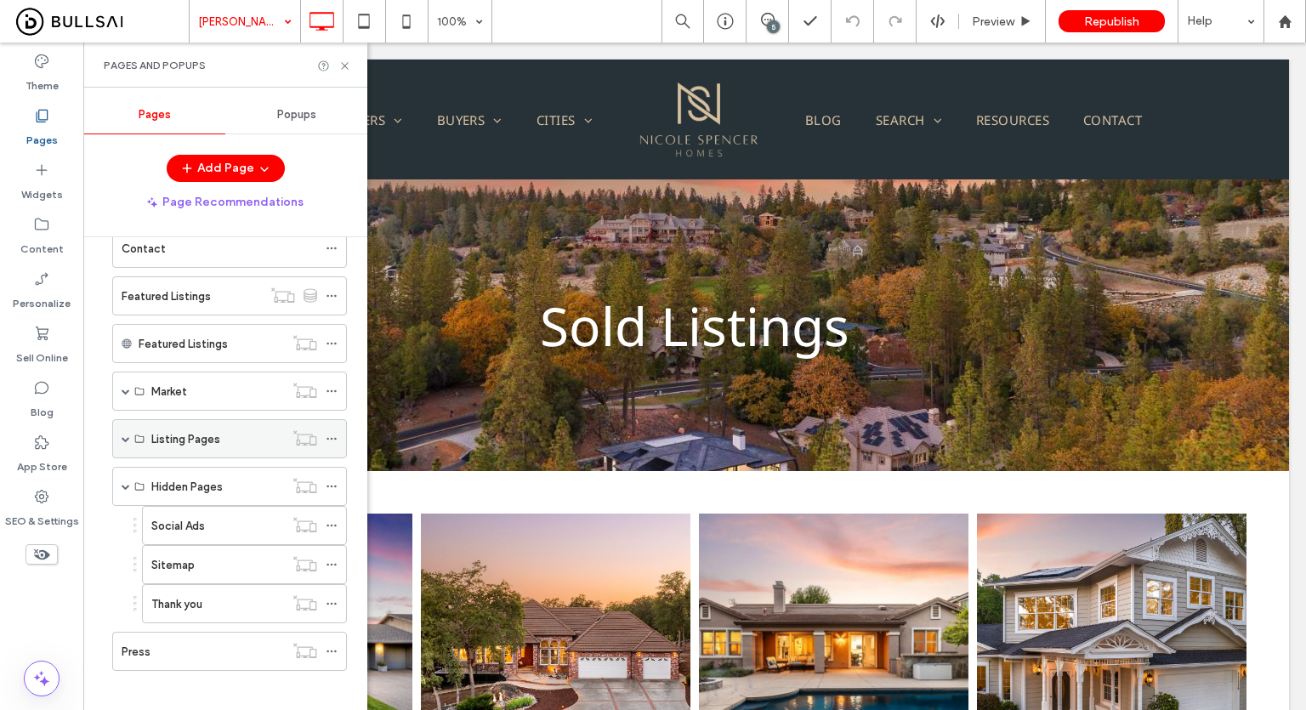
click at [125, 434] on span at bounding box center [126, 438] width 9 height 9
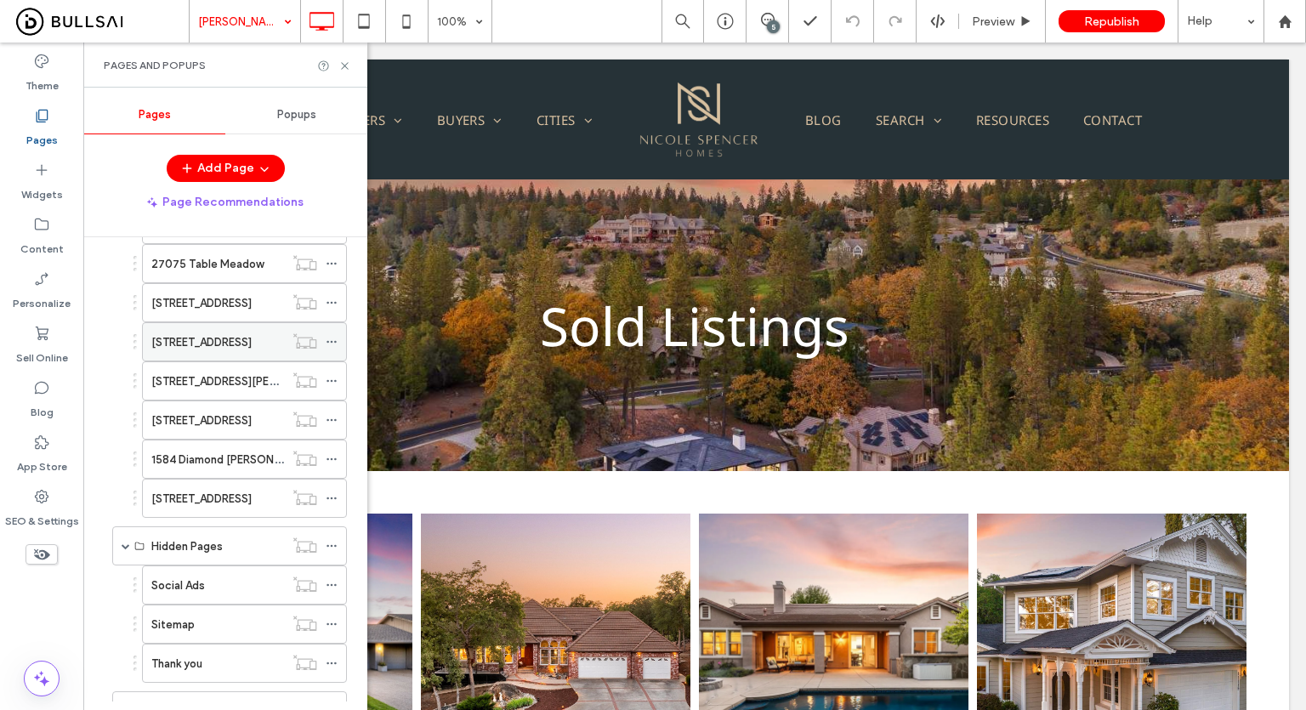
scroll to position [1824, 0]
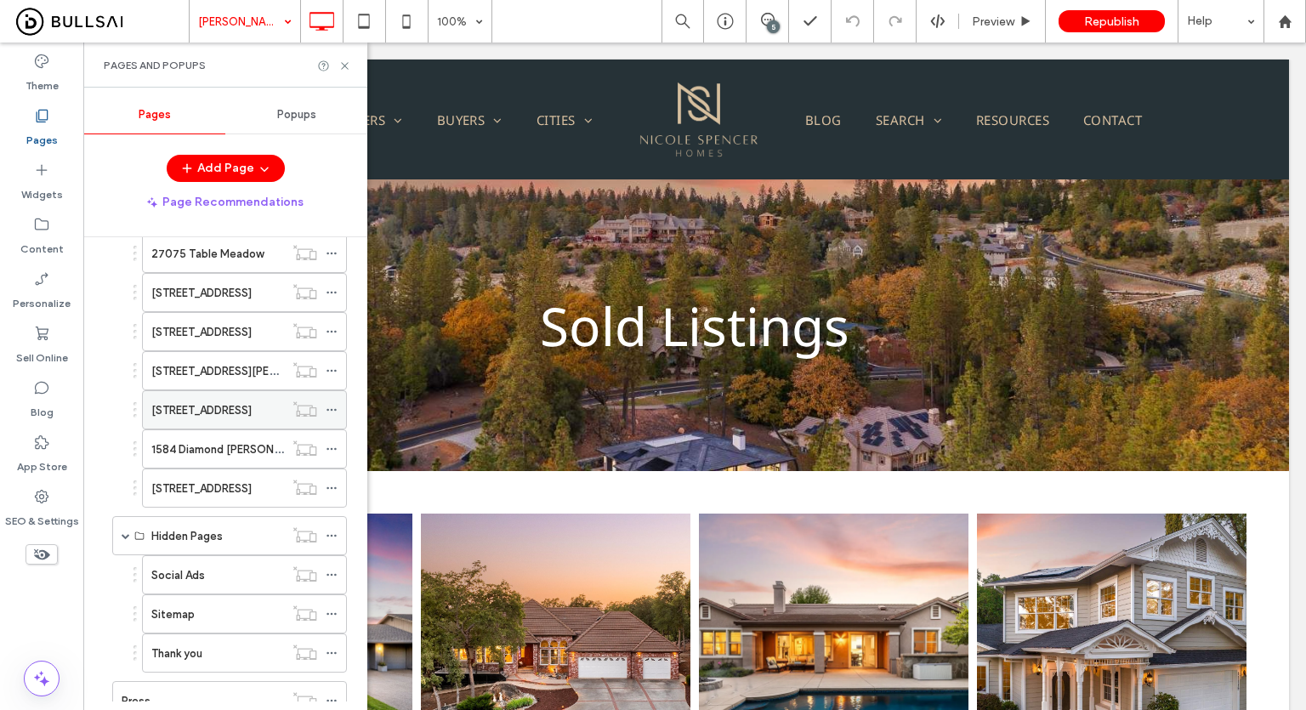
click at [224, 395] on label "1430 Lodge View Drive" at bounding box center [201, 410] width 100 height 30
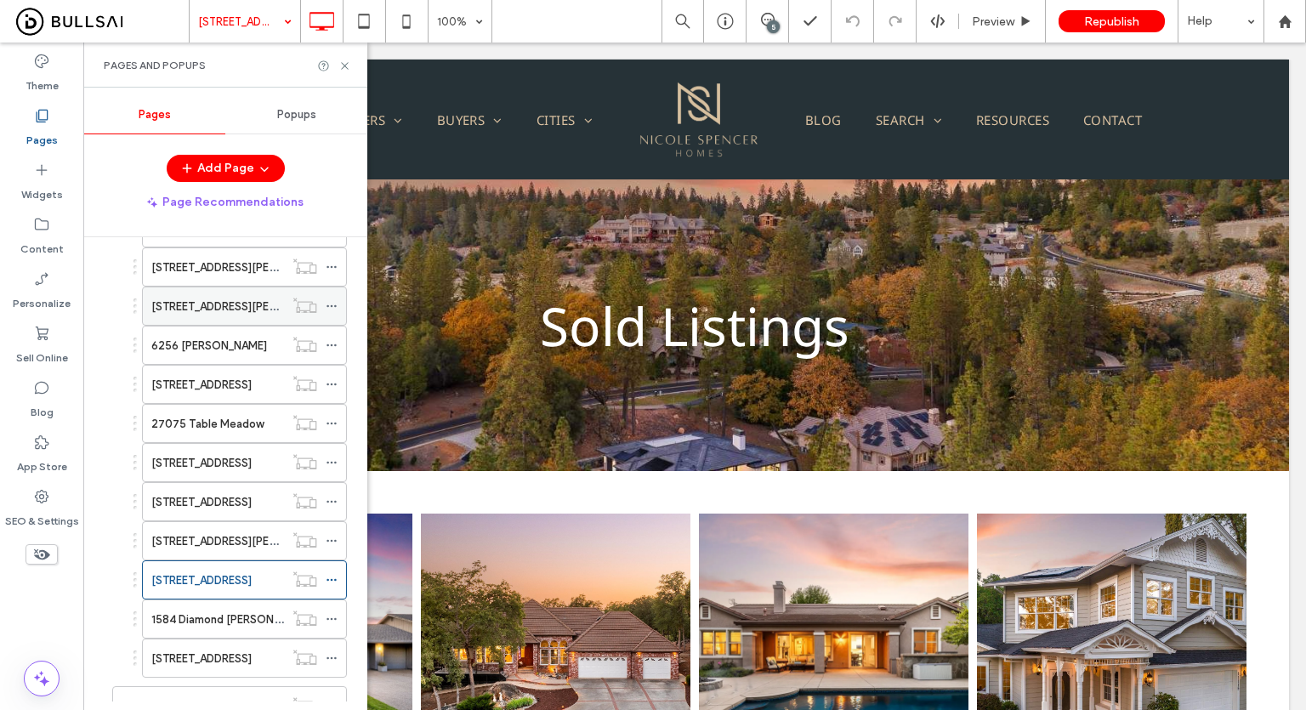
scroll to position [1866, 0]
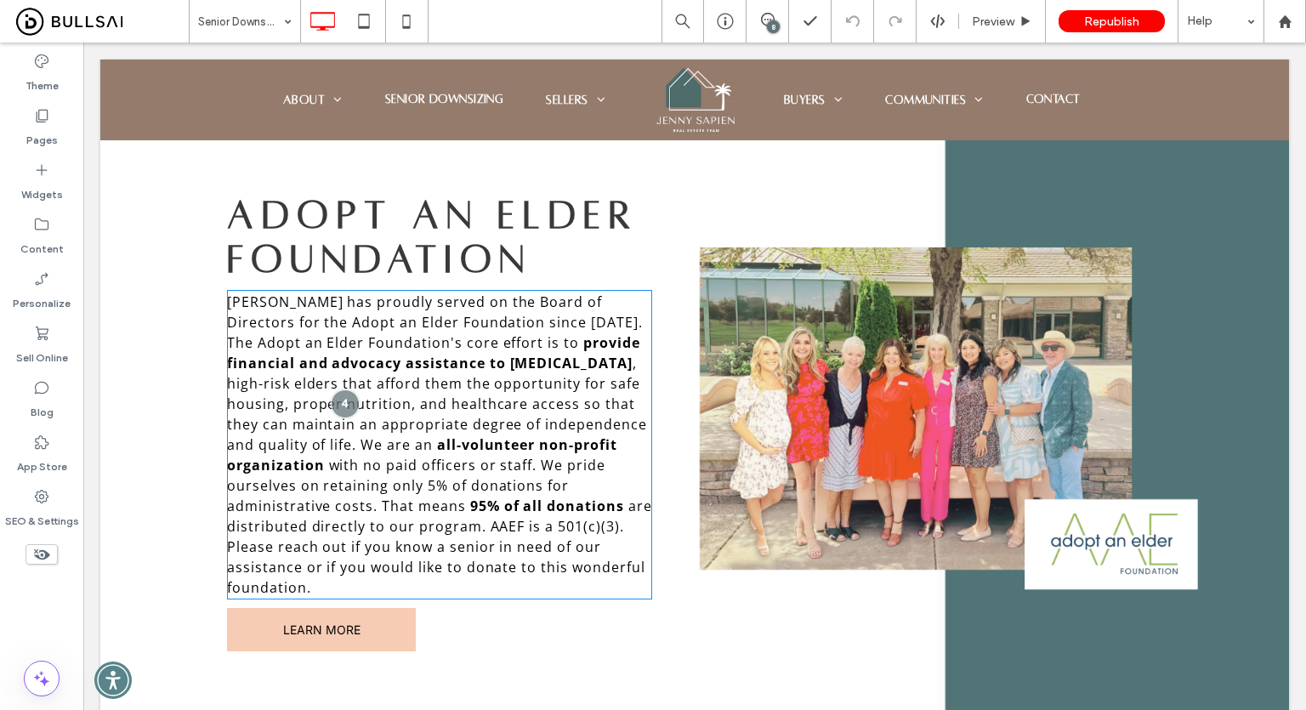
scroll to position [2890, 0]
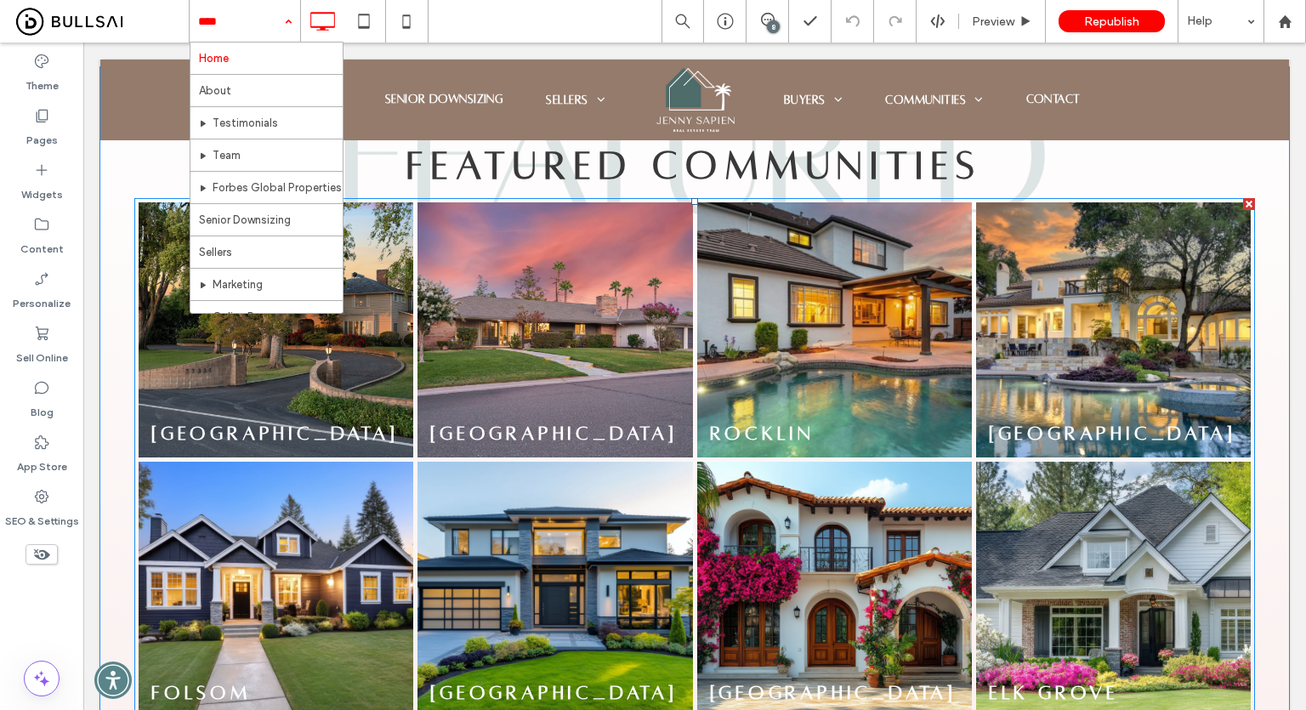
scroll to position [3315, 0]
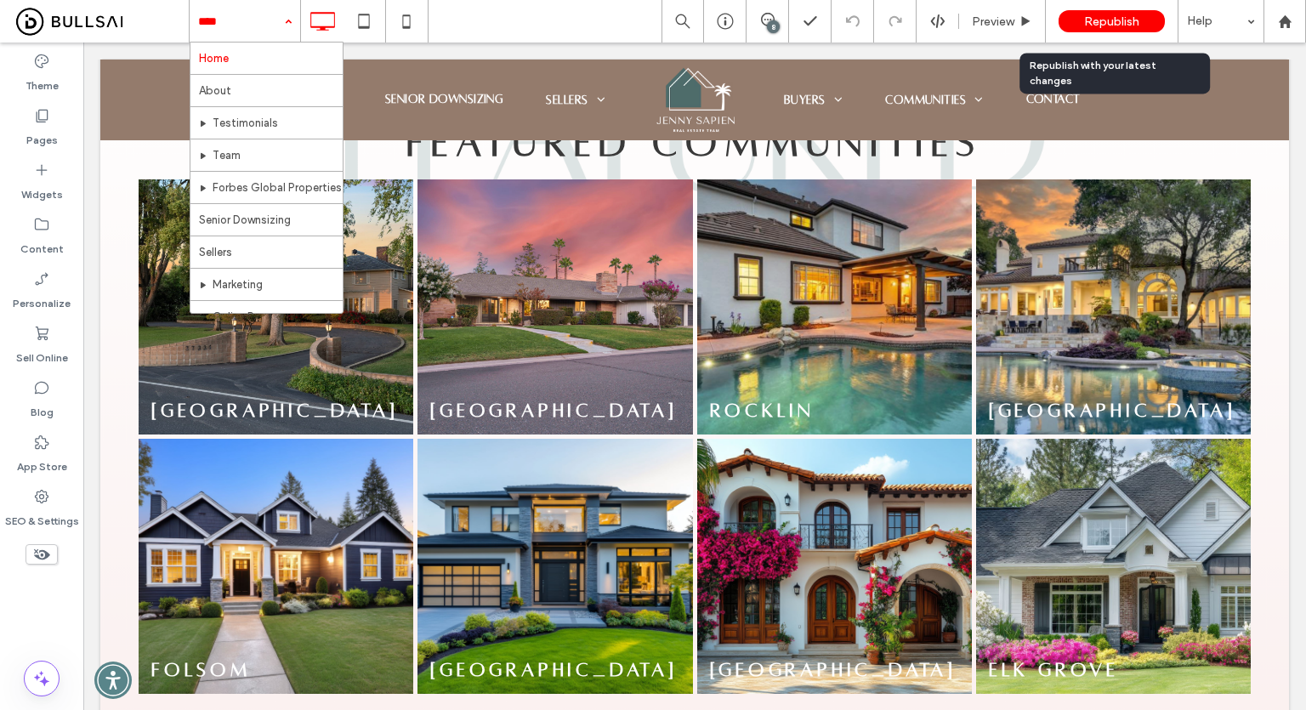
click at [1104, 10] on div "Republish" at bounding box center [1111, 21] width 106 height 22
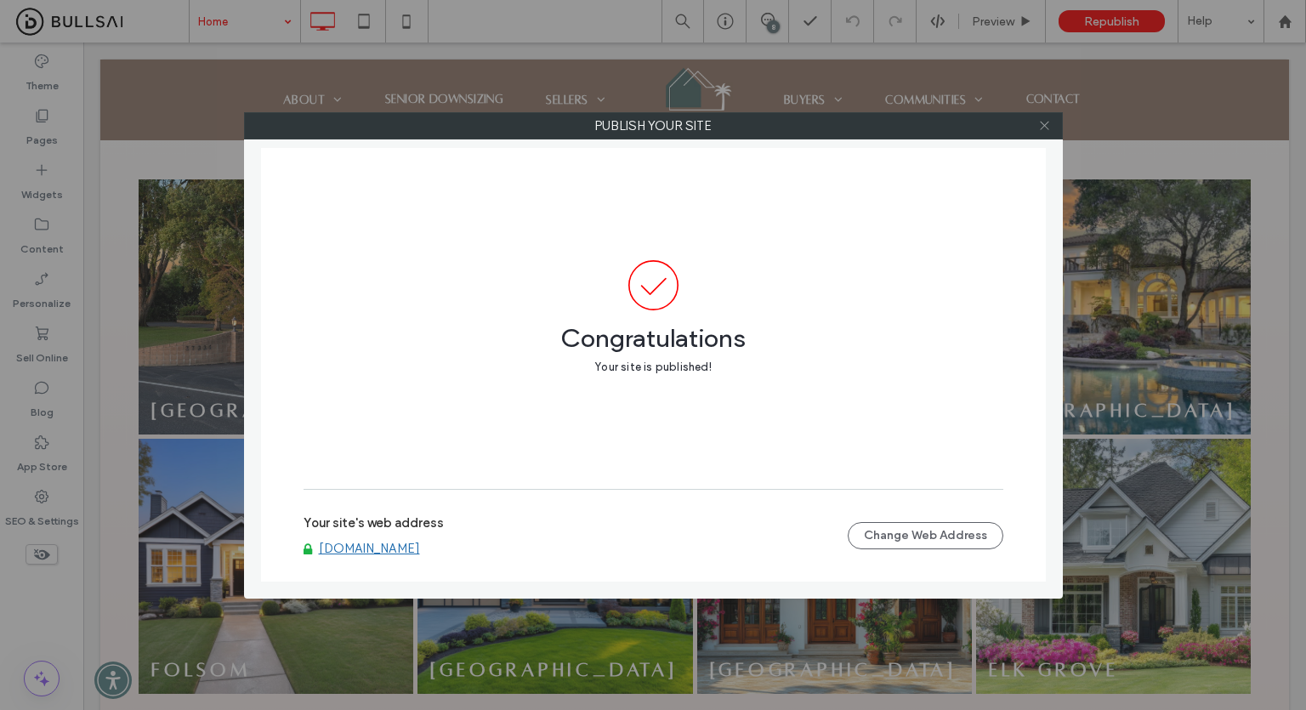
click at [1046, 129] on icon at bounding box center [1044, 125] width 13 height 13
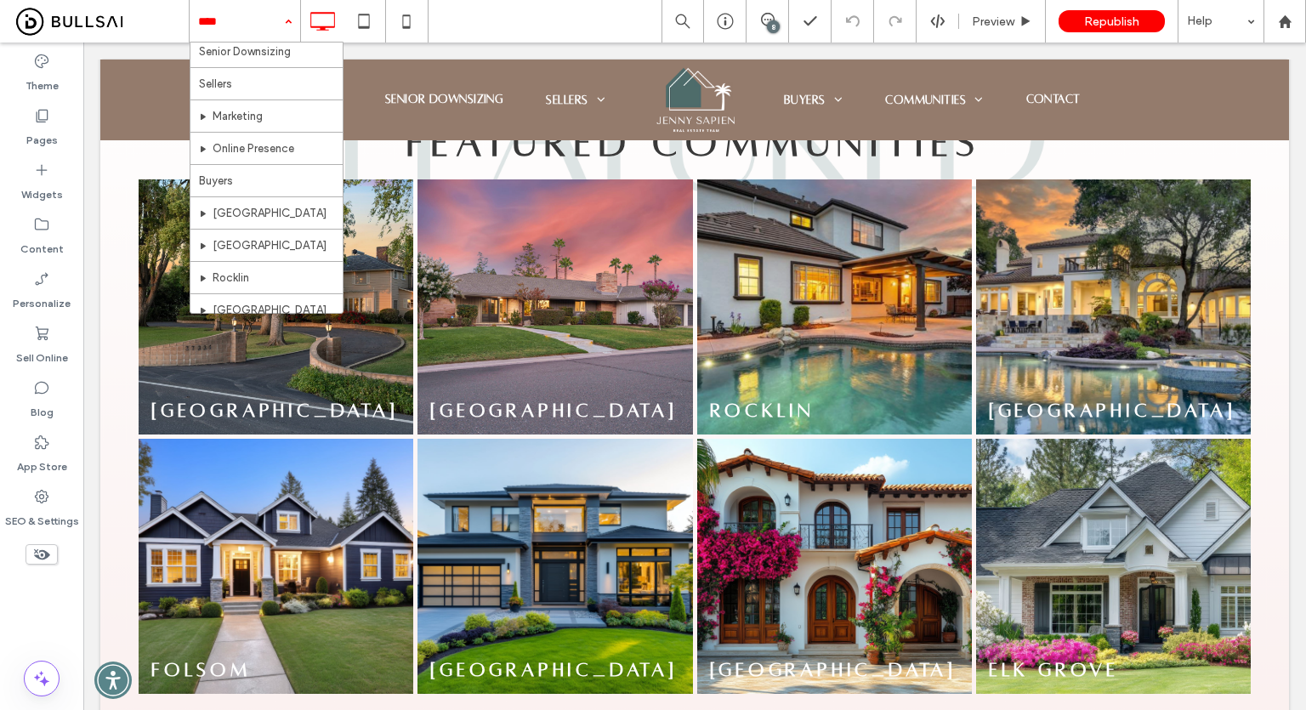
scroll to position [255, 0]
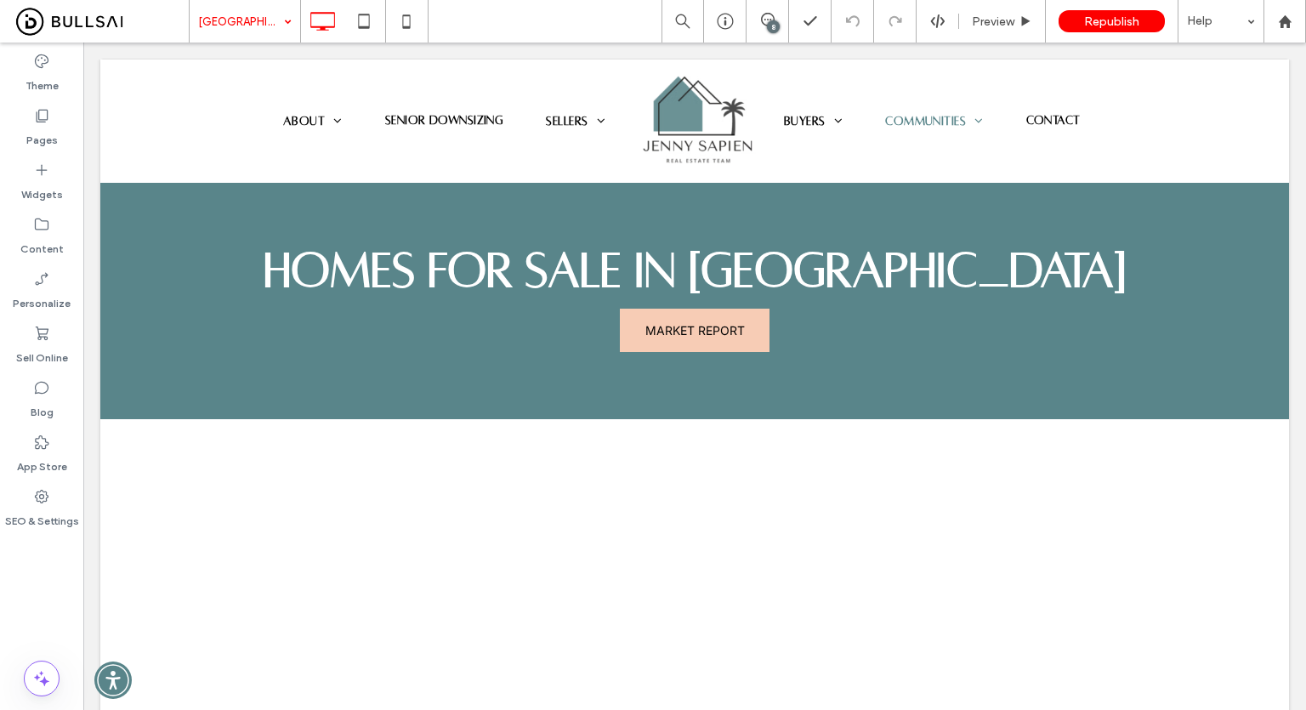
click at [564, 35] on div "Sacramento 8 Preview Republish Help" at bounding box center [747, 21] width 1117 height 43
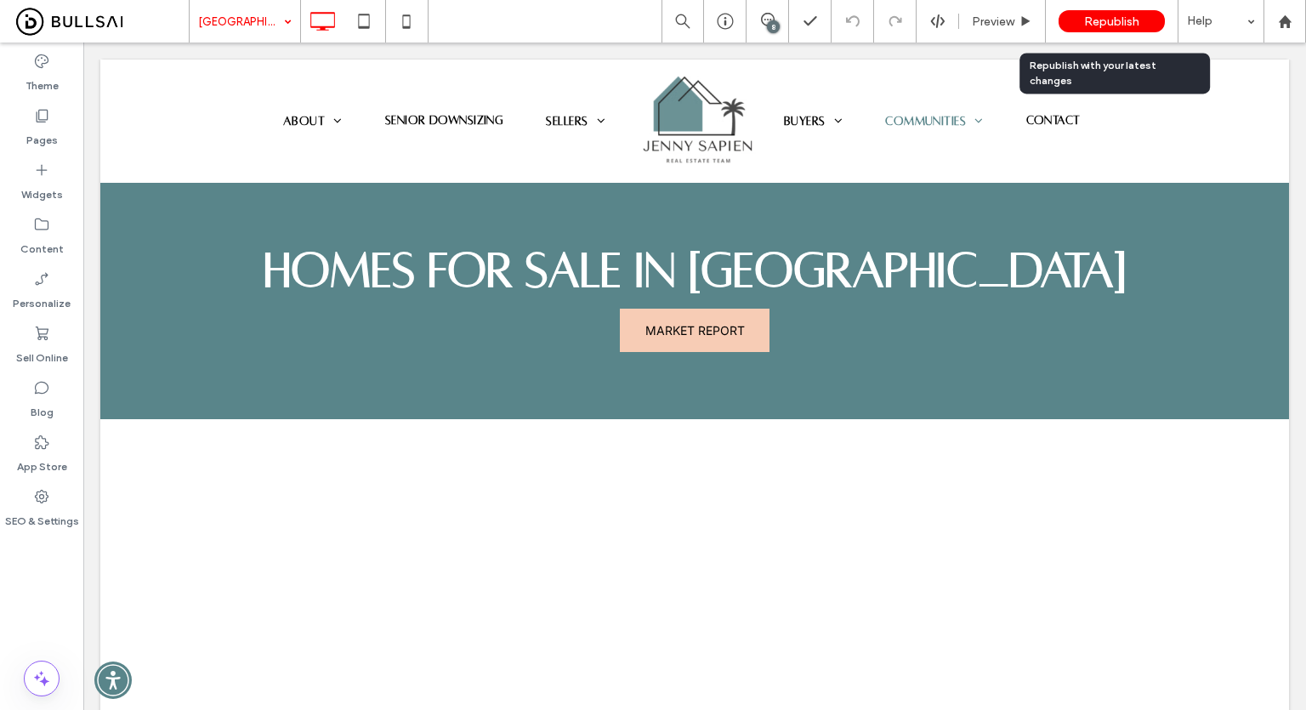
click at [1097, 20] on span "Republish" at bounding box center [1111, 21] width 55 height 14
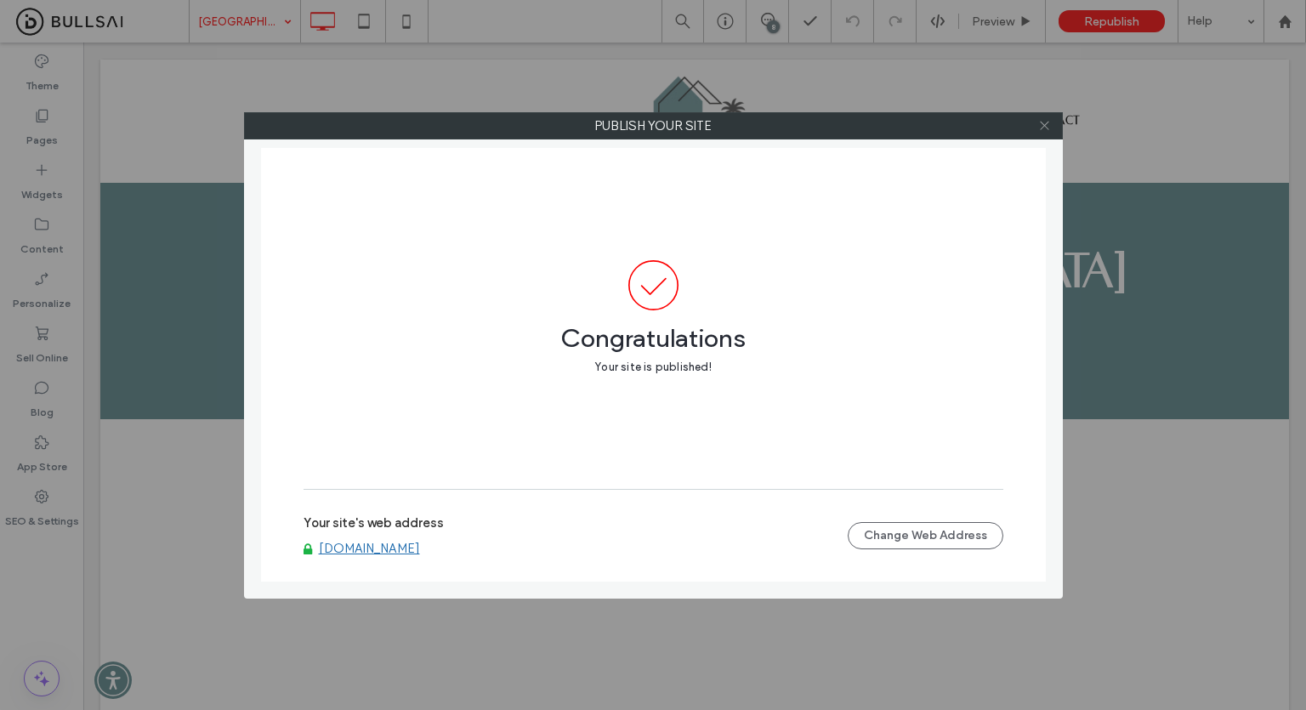
click at [1044, 126] on use at bounding box center [1044, 126] width 9 height 9
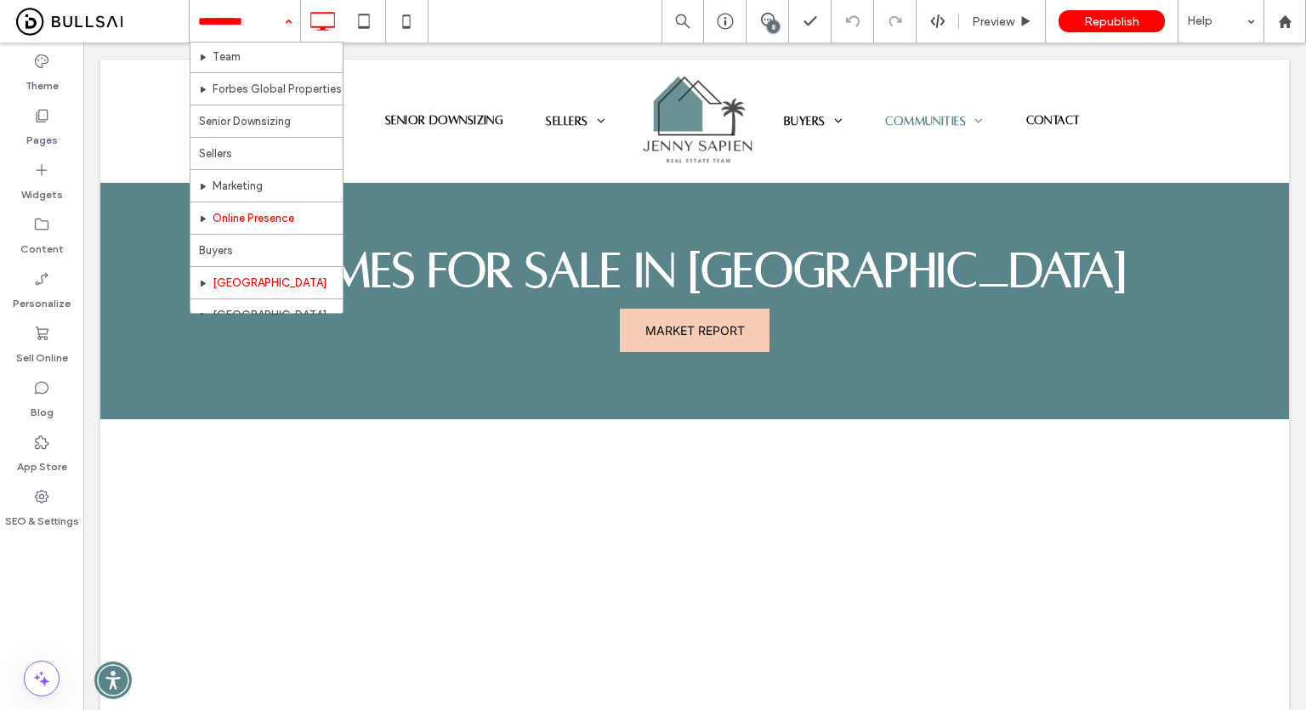
scroll to position [184, 0]
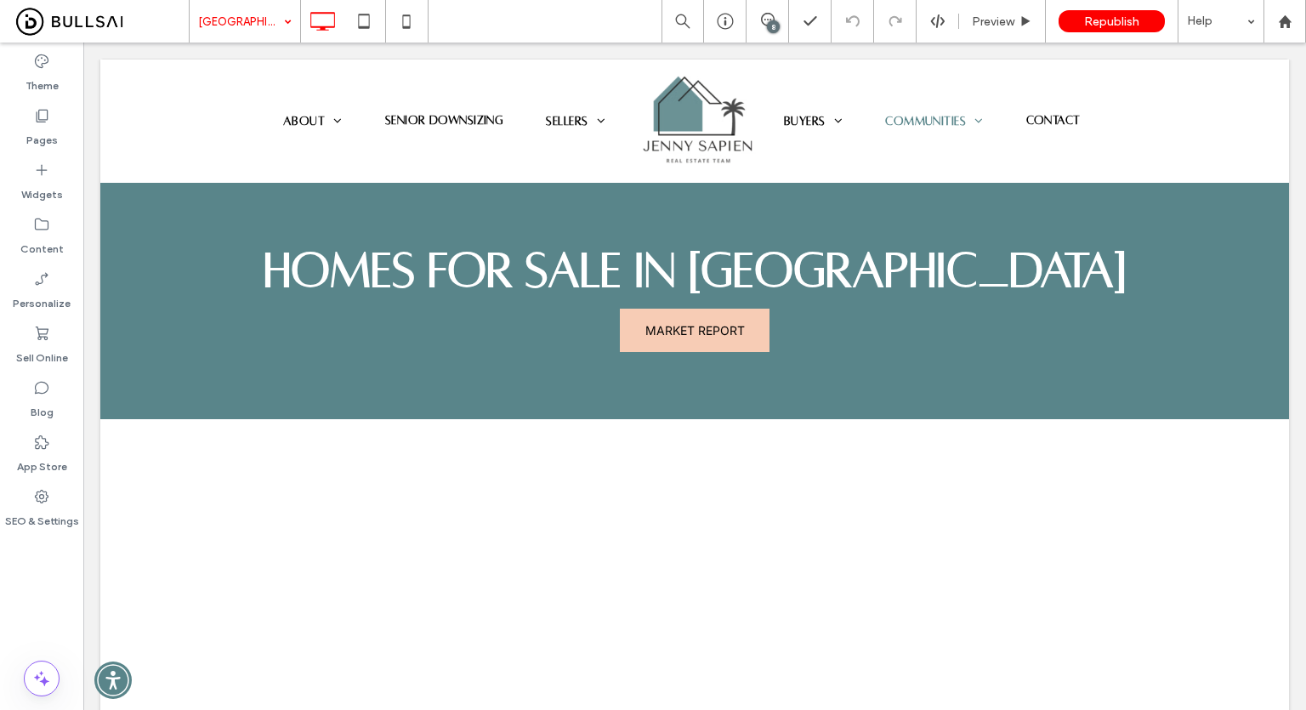
click at [257, 20] on input at bounding box center [240, 21] width 85 height 43
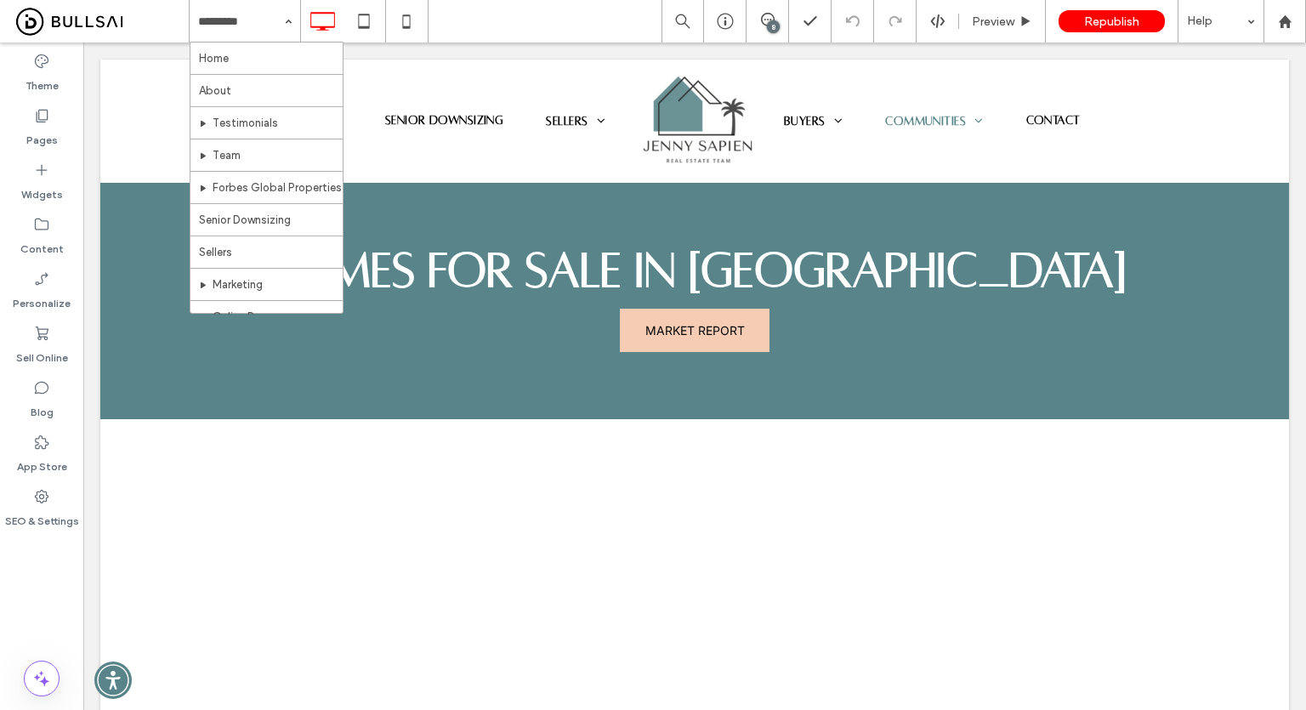
click at [618, 17] on div "Home About Testimonials Team Forbes Global Properties Senior Downsizing Sellers…" at bounding box center [747, 21] width 1117 height 43
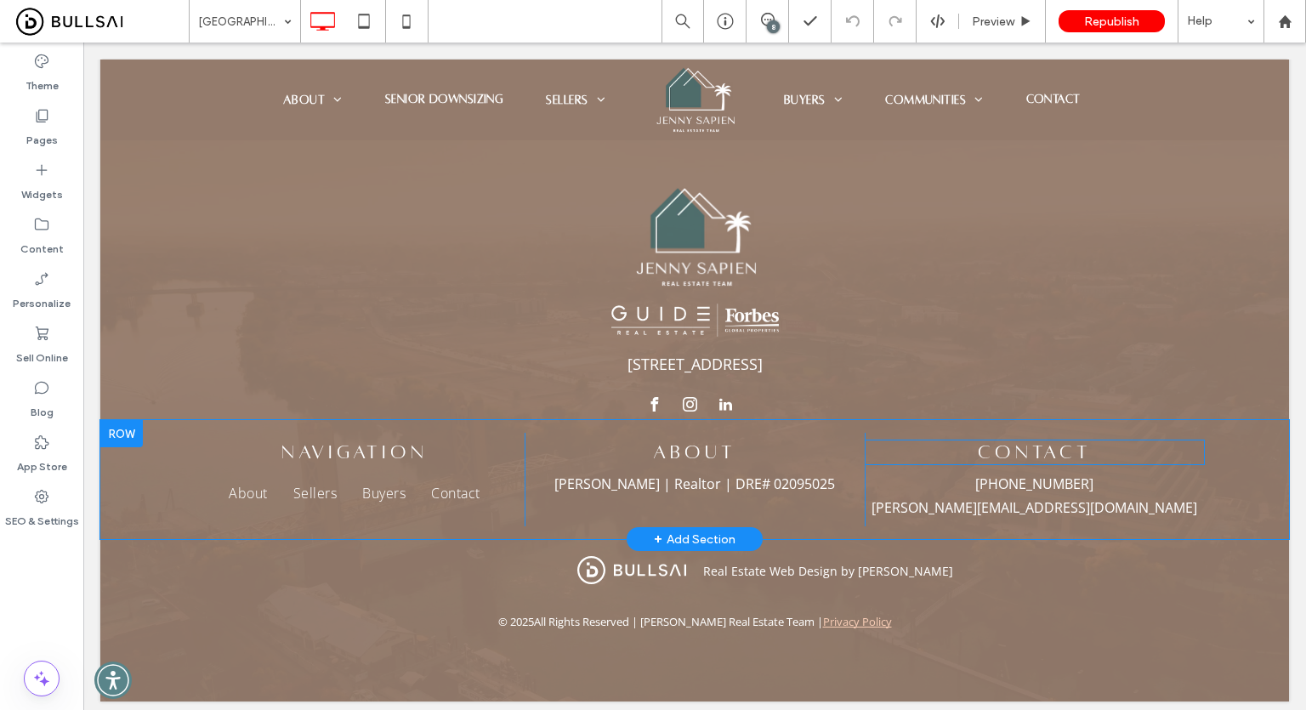
scroll to position [2810, 0]
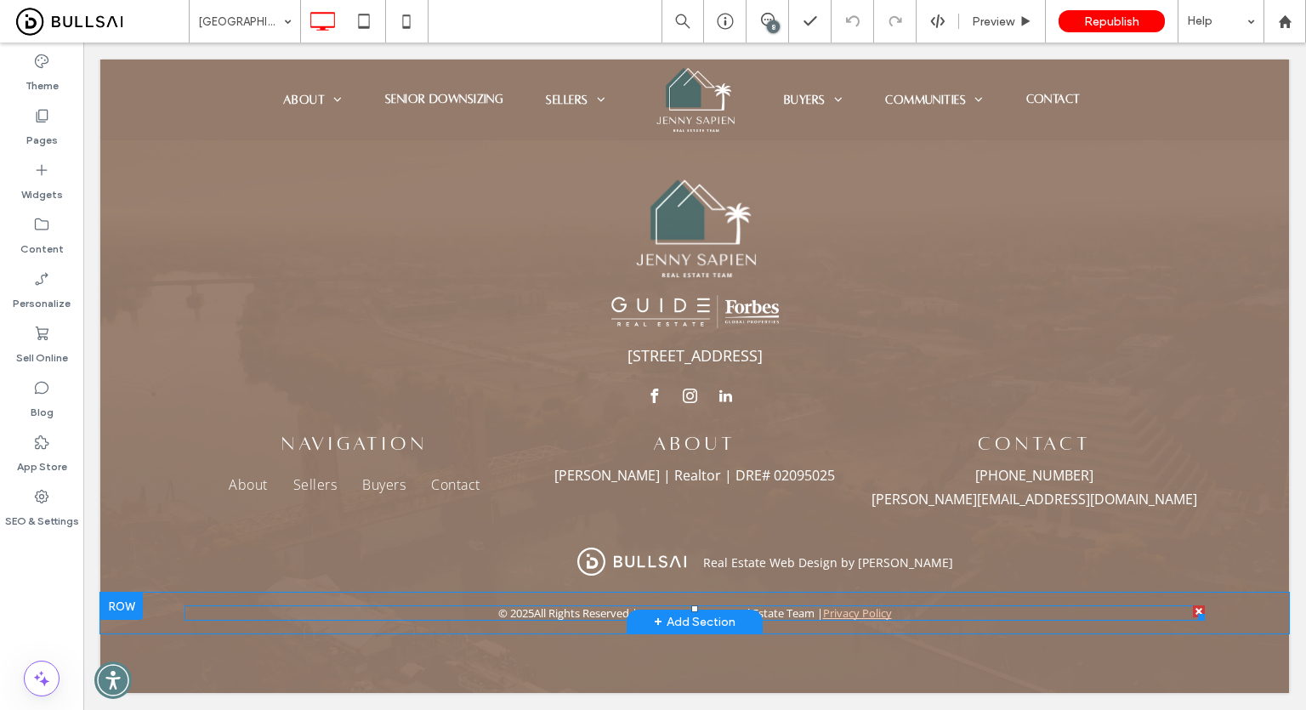
click at [831, 613] on span at bounding box center [694, 612] width 1020 height 15
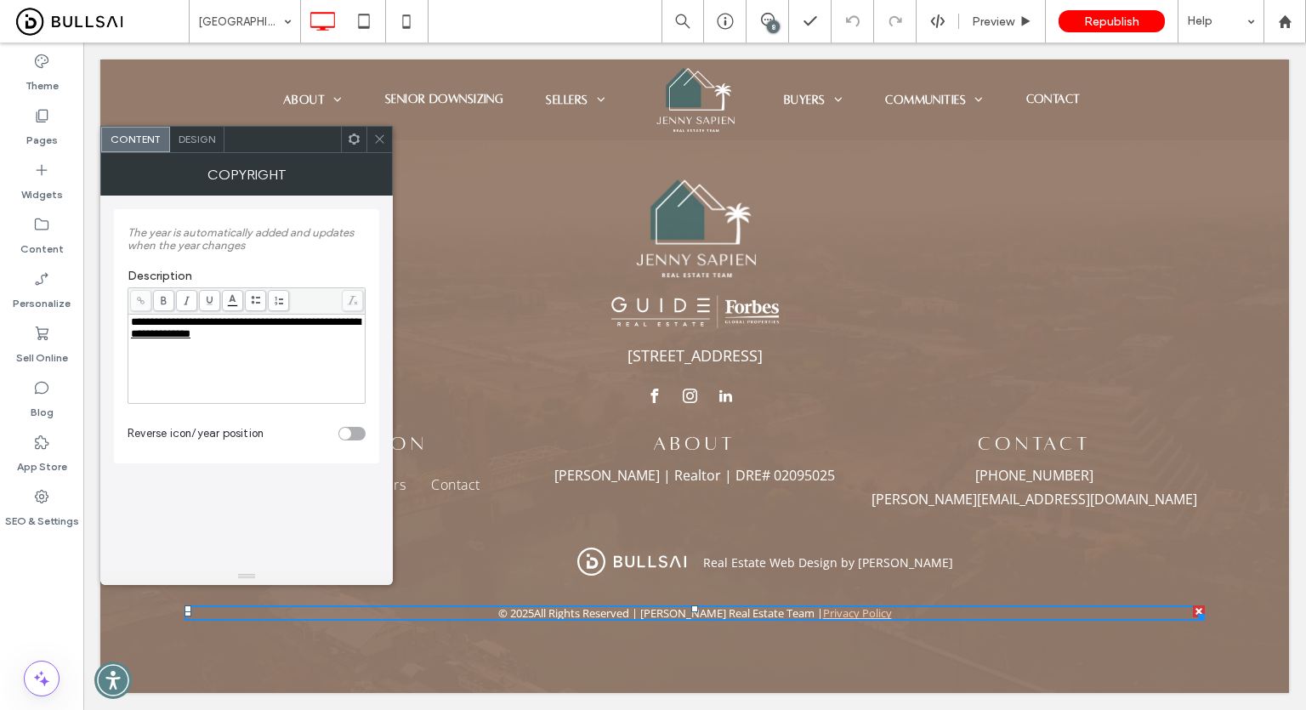
click at [299, 368] on div "**********" at bounding box center [247, 358] width 232 height 85
drag, startPoint x: 253, startPoint y: 357, endPoint x: 202, endPoint y: 351, distance: 51.4
click at [202, 351] on div "**********" at bounding box center [247, 358] width 232 height 85
click at [144, 297] on icon at bounding box center [140, 300] width 9 height 9
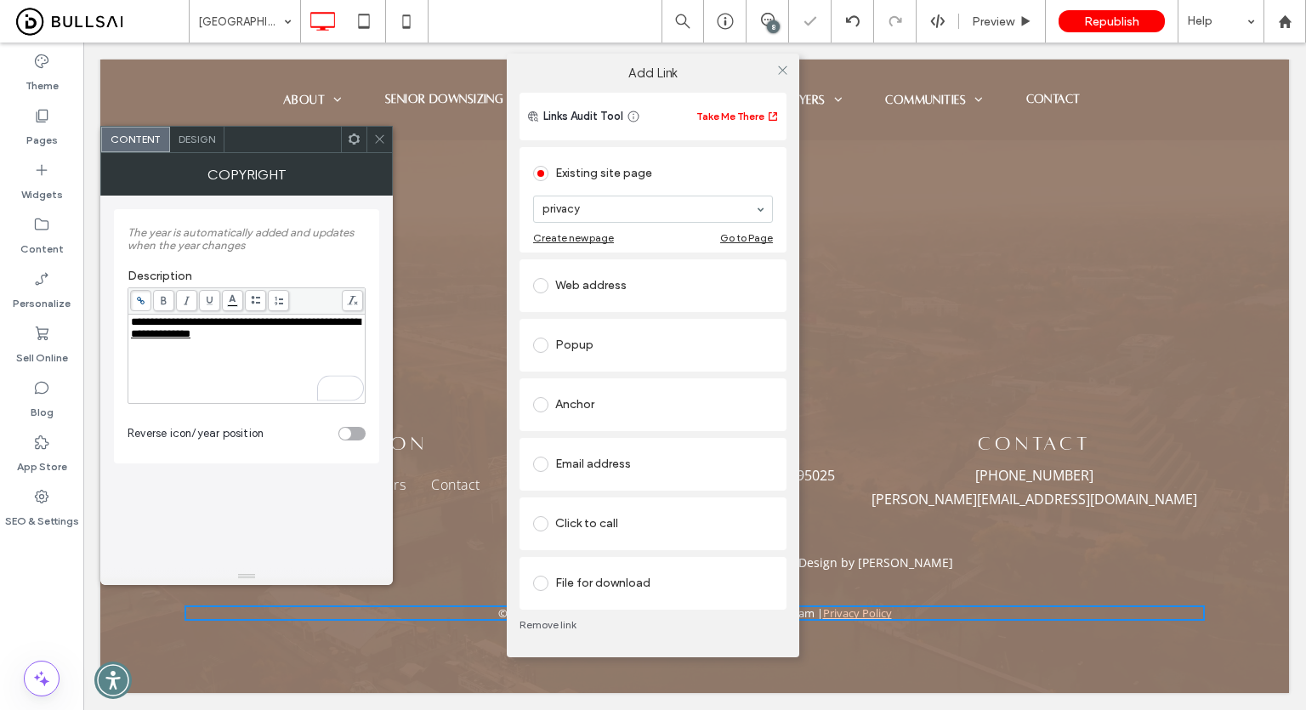
click at [380, 137] on div "Add Link Links Audit Tool Take Me There Existing site page privacy Create new p…" at bounding box center [653, 355] width 1306 height 710
click at [781, 68] on icon at bounding box center [782, 70] width 13 height 13
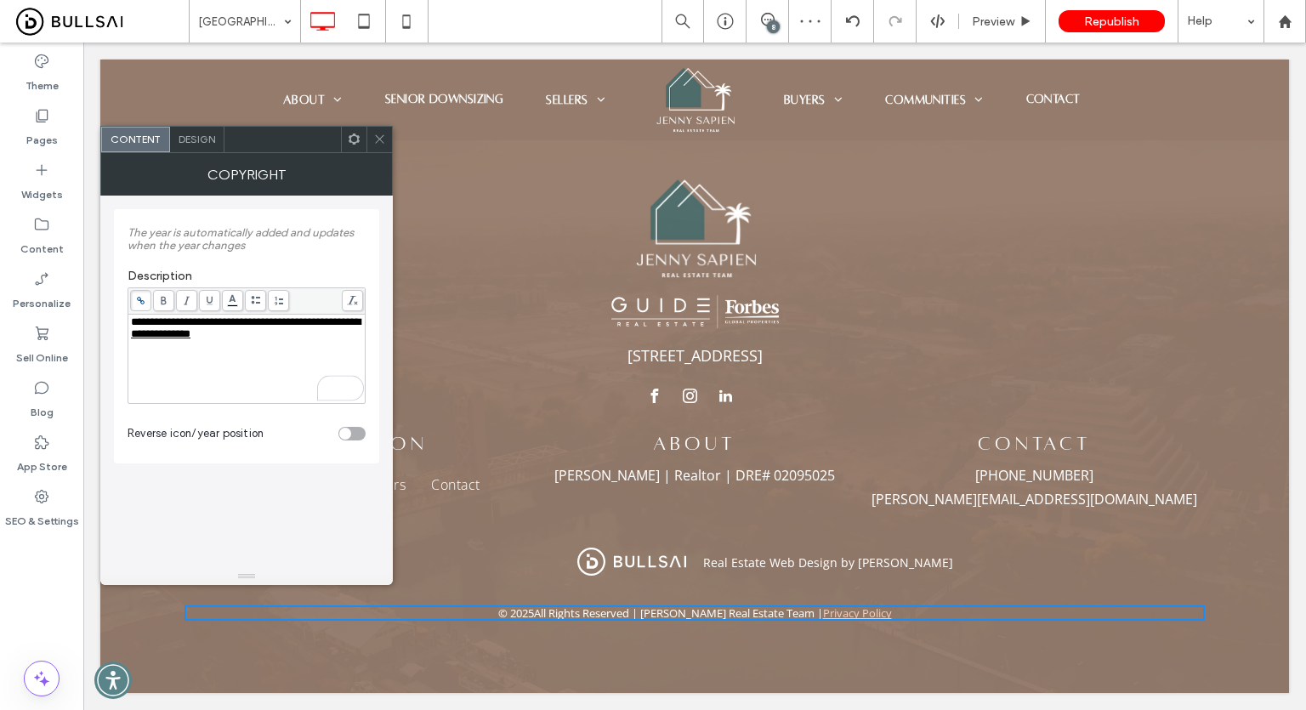
click at [386, 137] on div at bounding box center [379, 140] width 26 height 26
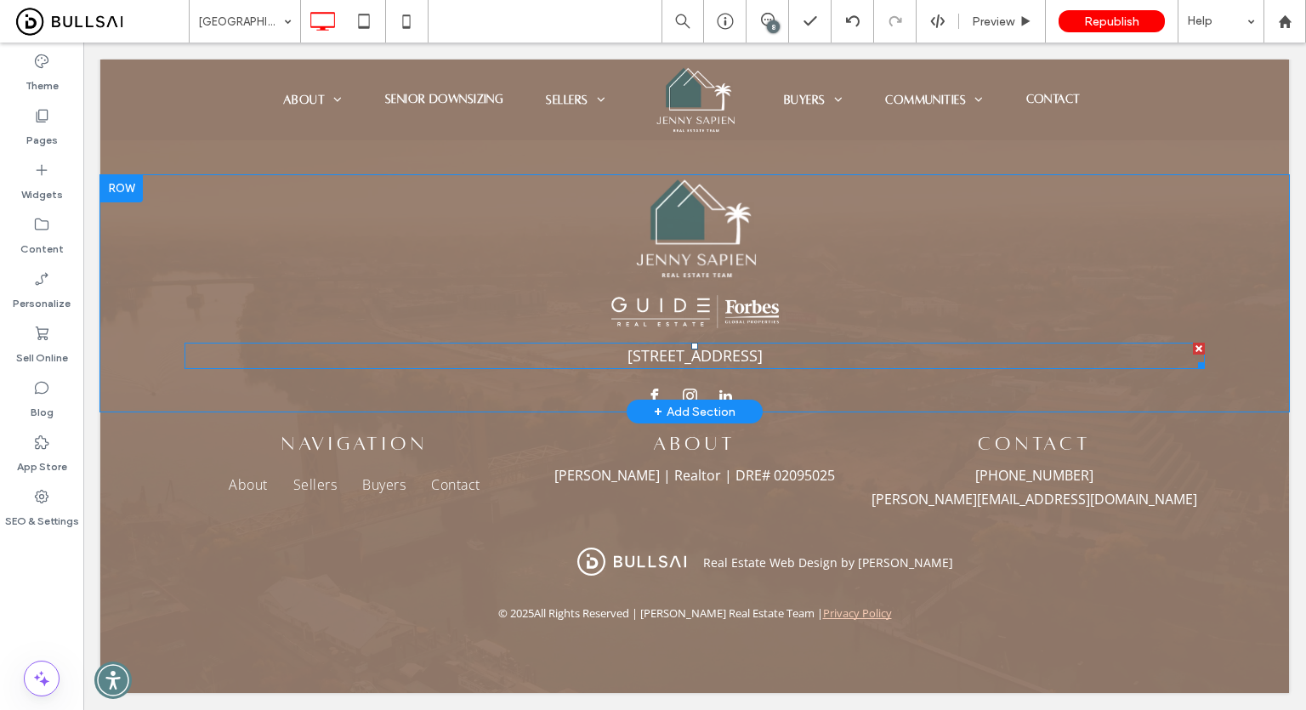
click at [670, 355] on link "[STREET_ADDRESS]" at bounding box center [694, 355] width 135 height 20
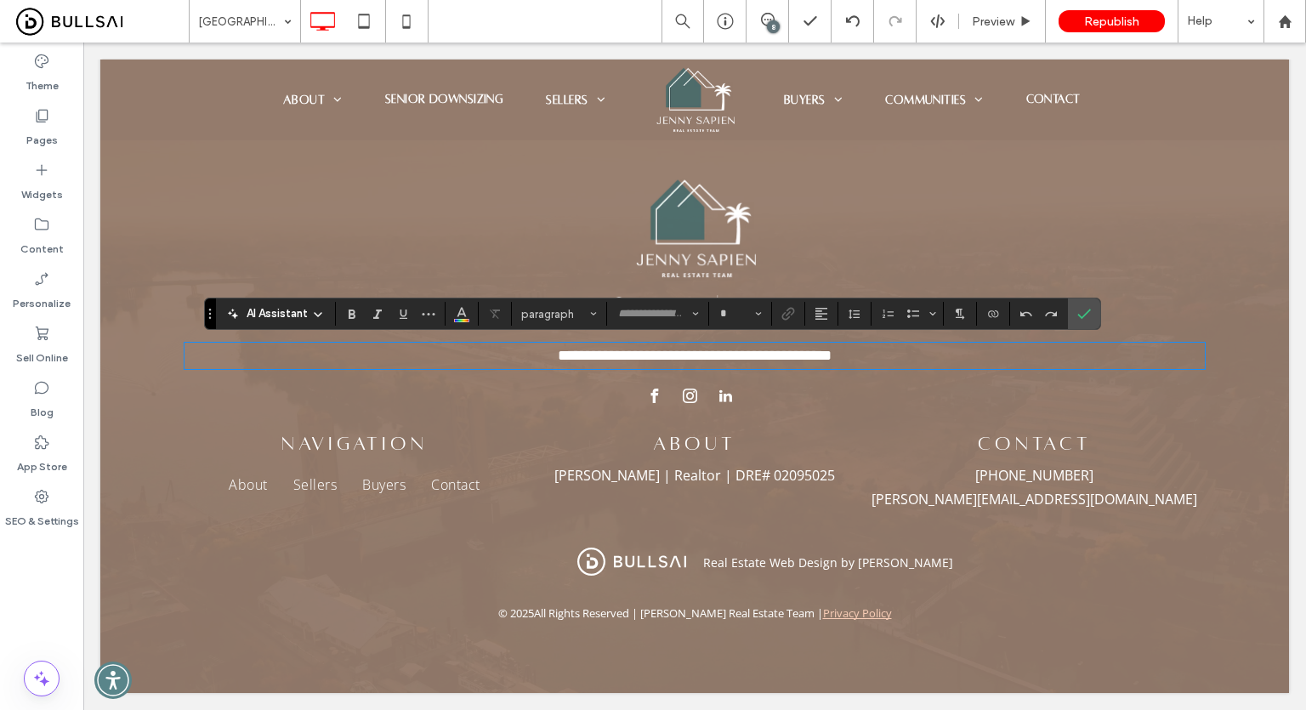
type input "*********"
type input "**"
click at [781, 317] on icon "Link" at bounding box center [788, 314] width 14 height 14
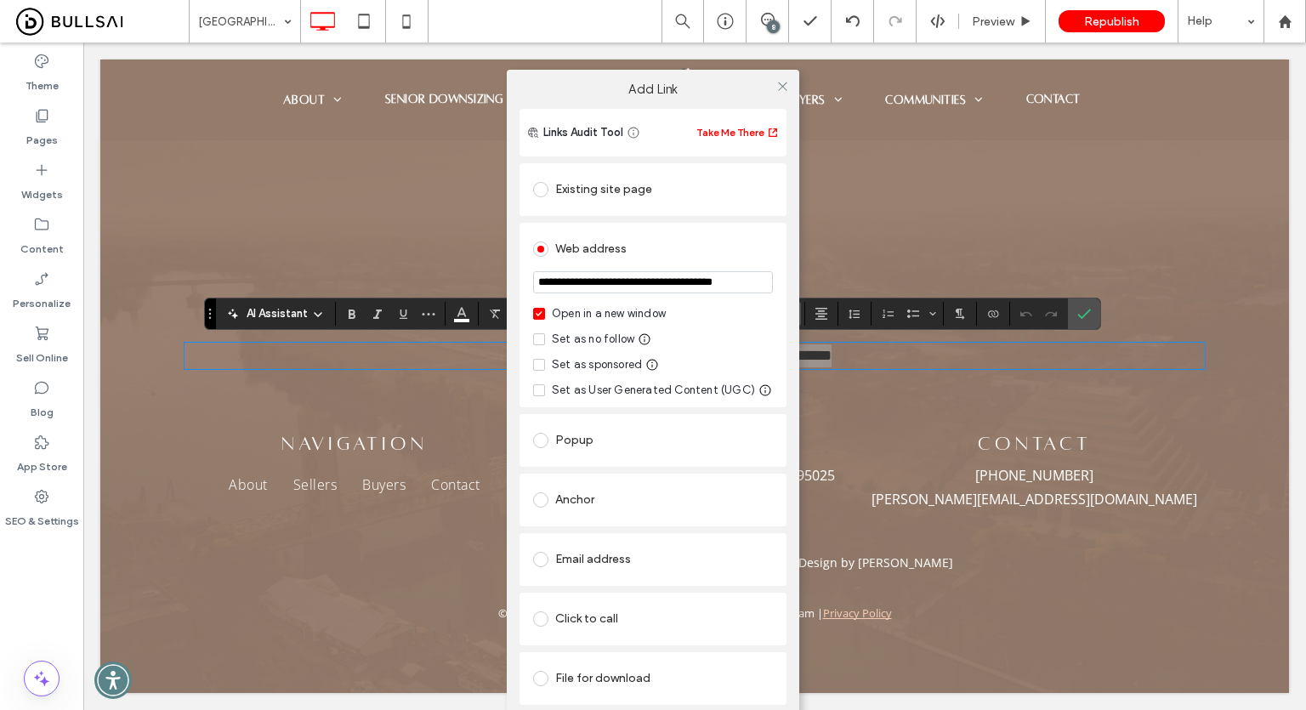
click at [652, 279] on input "**********" at bounding box center [653, 282] width 240 height 22
click at [785, 87] on icon at bounding box center [782, 86] width 13 height 13
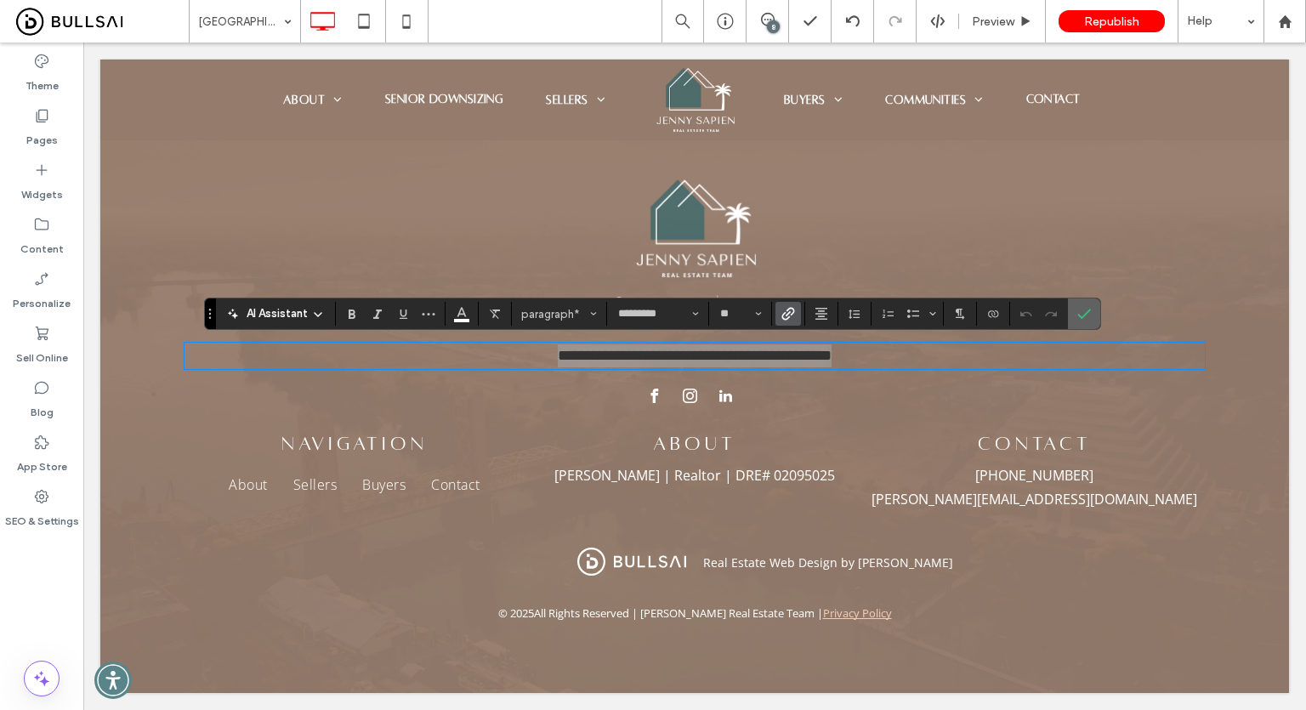
click at [1077, 314] on icon "Confirm" at bounding box center [1084, 314] width 14 height 14
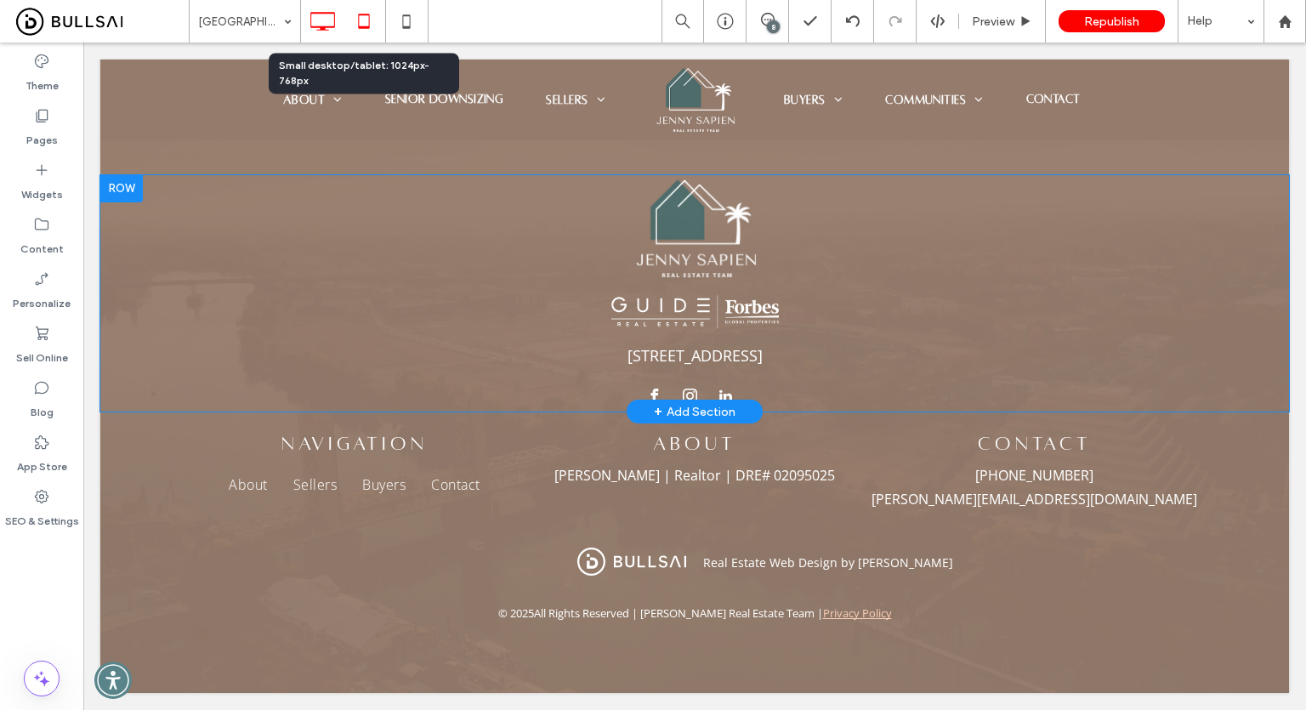
click at [365, 19] on icon at bounding box center [364, 21] width 34 height 34
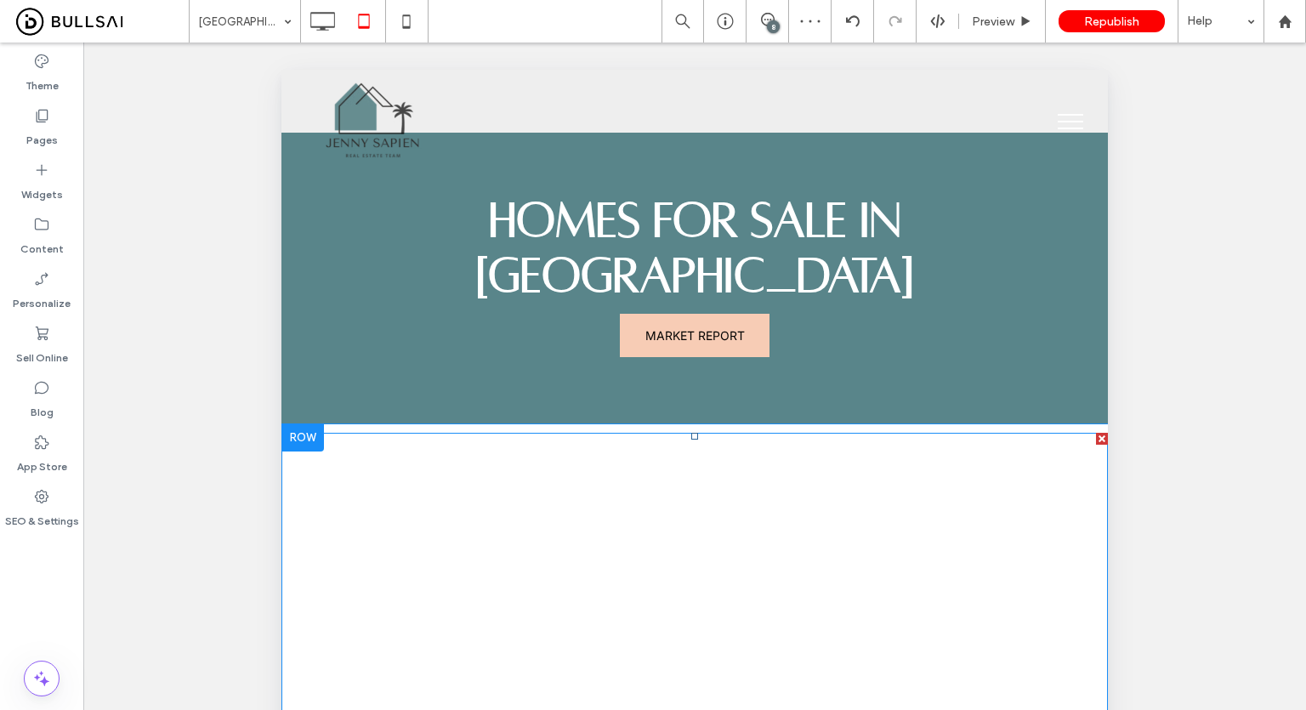
scroll to position [0, 0]
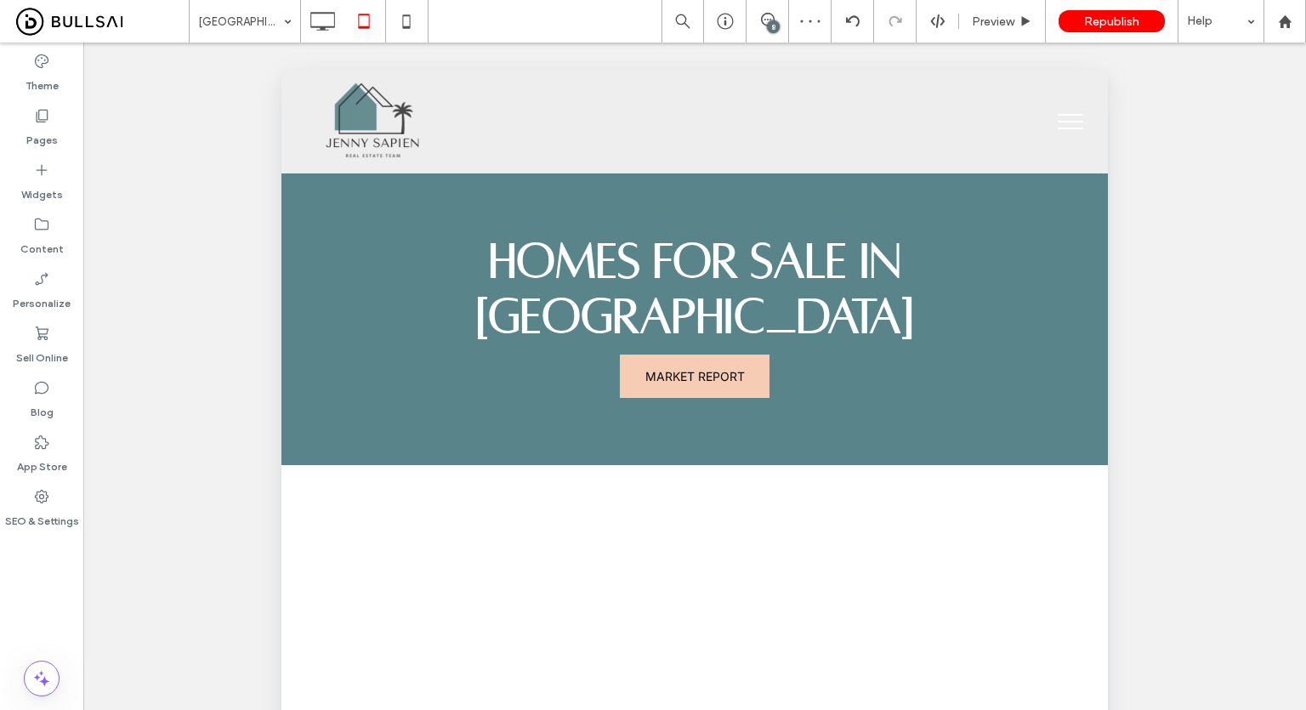
click at [1061, 117] on button "menu" at bounding box center [1070, 121] width 44 height 44
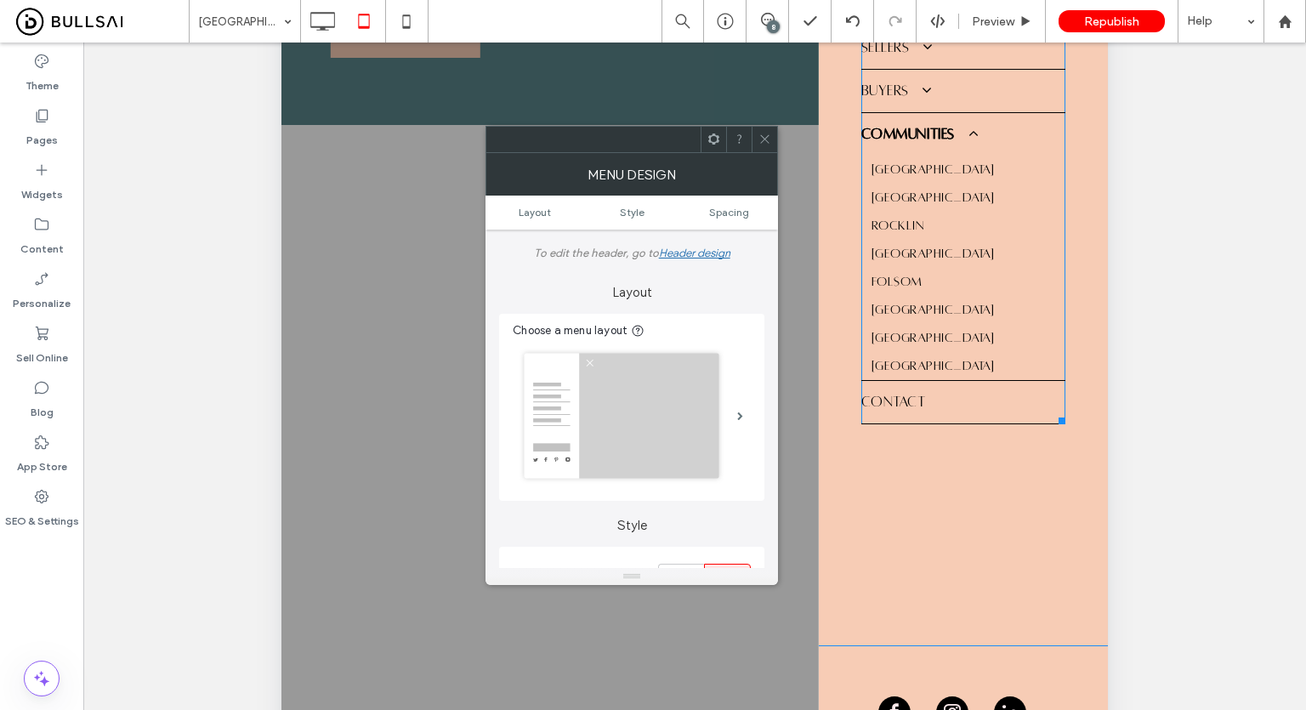
scroll to position [474, 0]
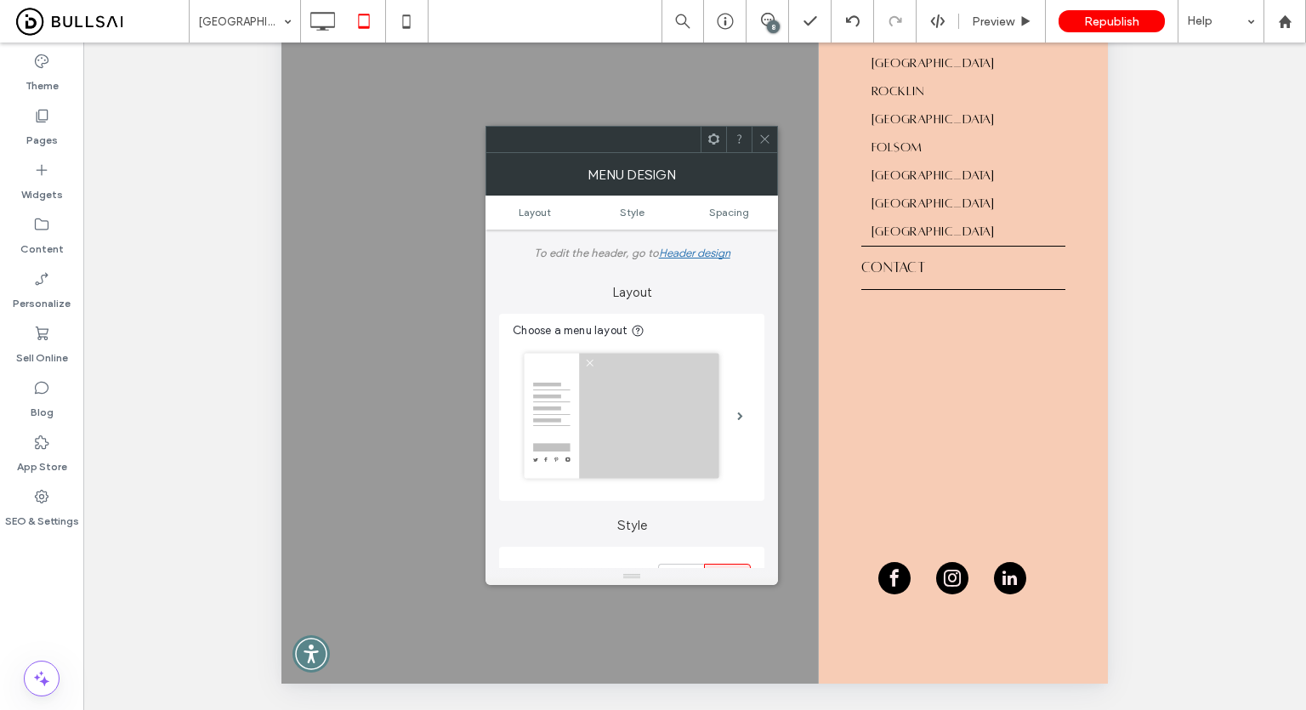
click at [757, 130] on div at bounding box center [764, 140] width 26 height 26
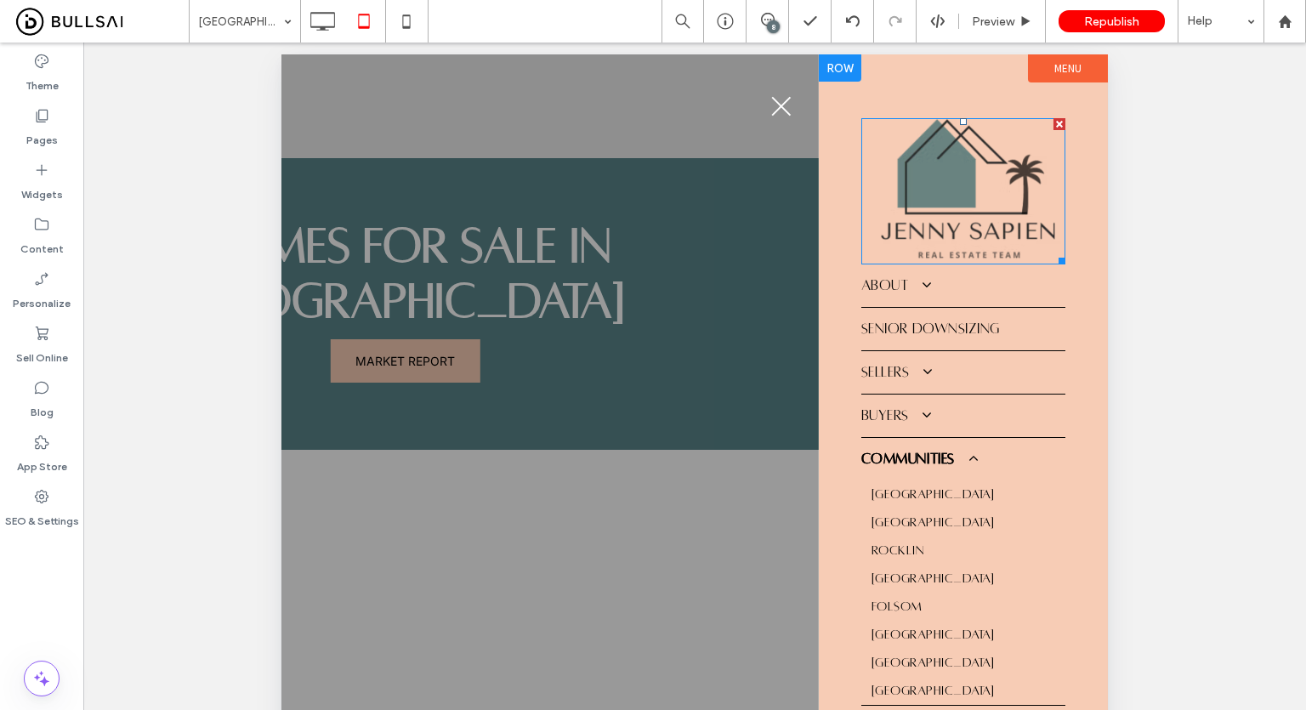
scroll to position [0, 0]
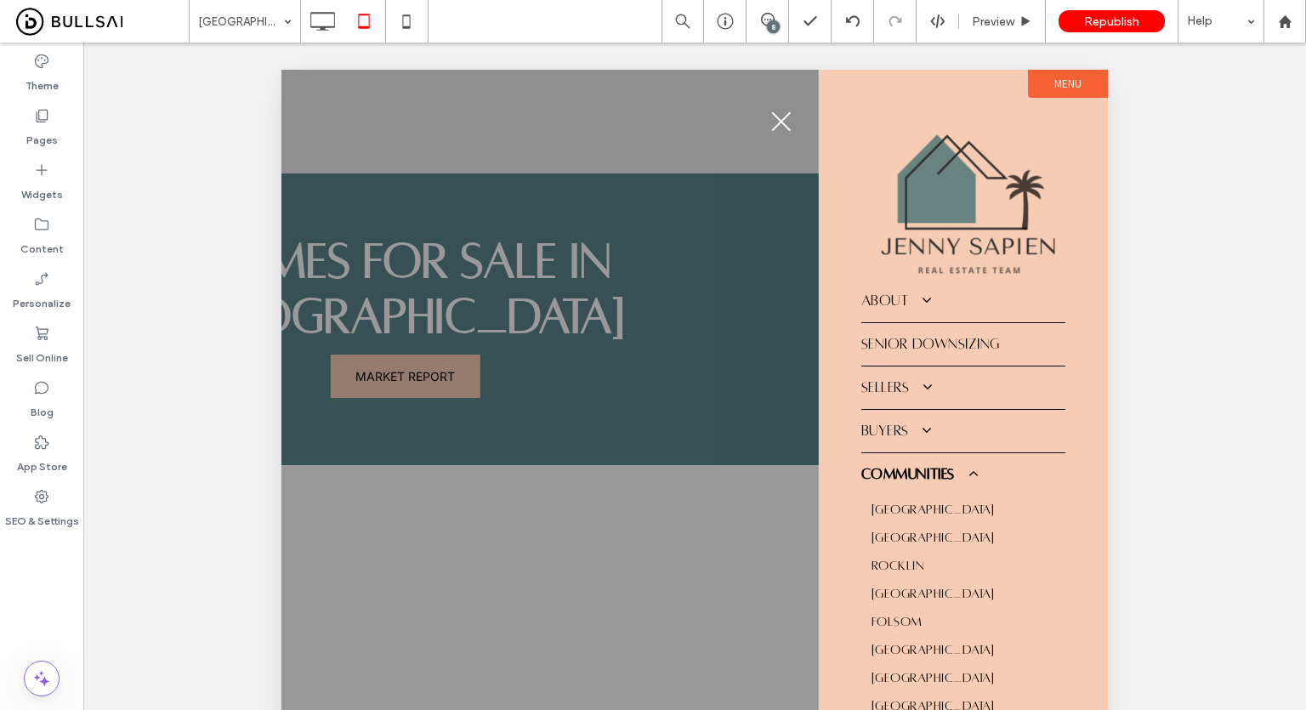
click at [609, 220] on div at bounding box center [405, 614] width 826 height 1088
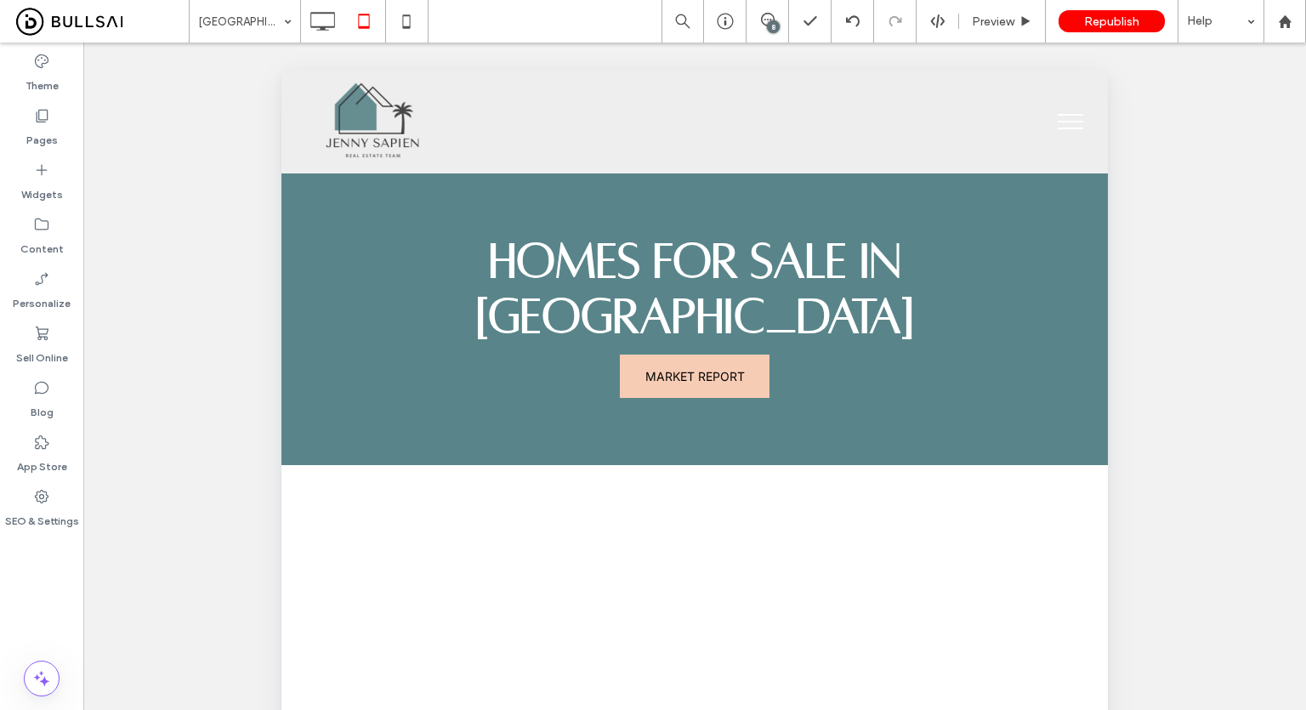
click at [1062, 123] on button "menu" at bounding box center [1070, 121] width 44 height 44
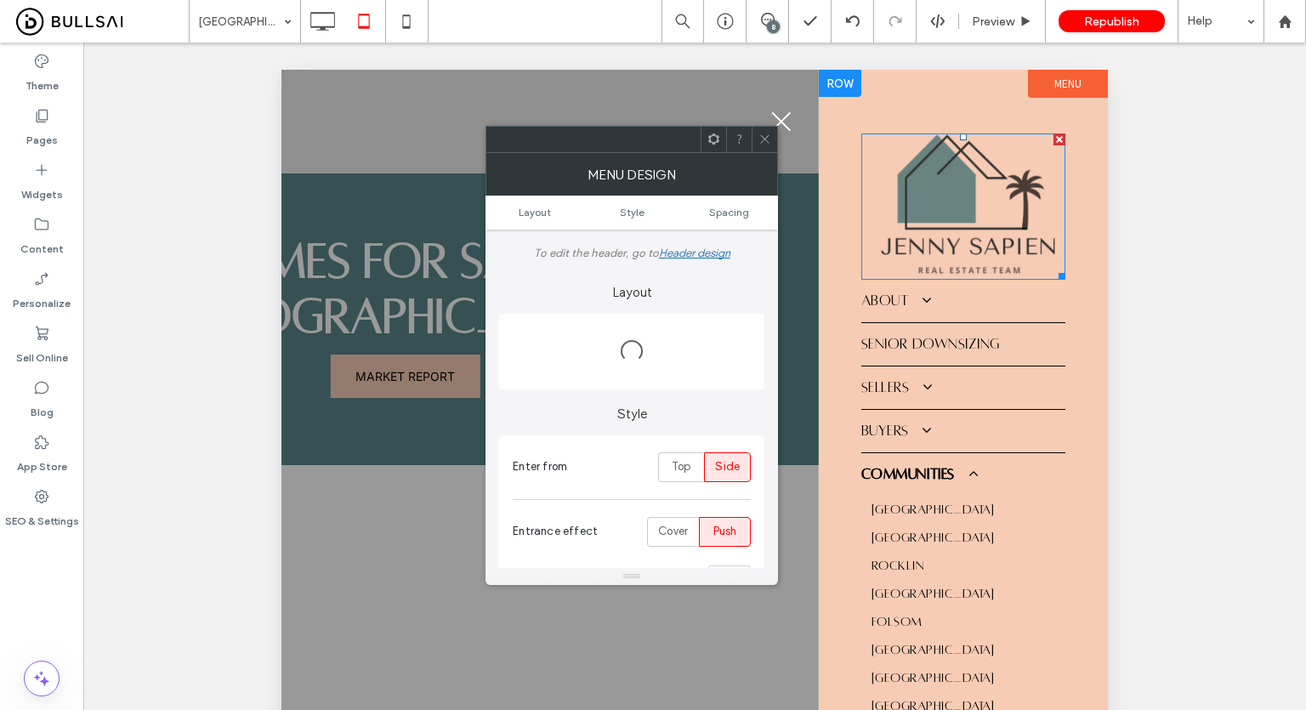
click at [957, 205] on img at bounding box center [963, 206] width 204 height 146
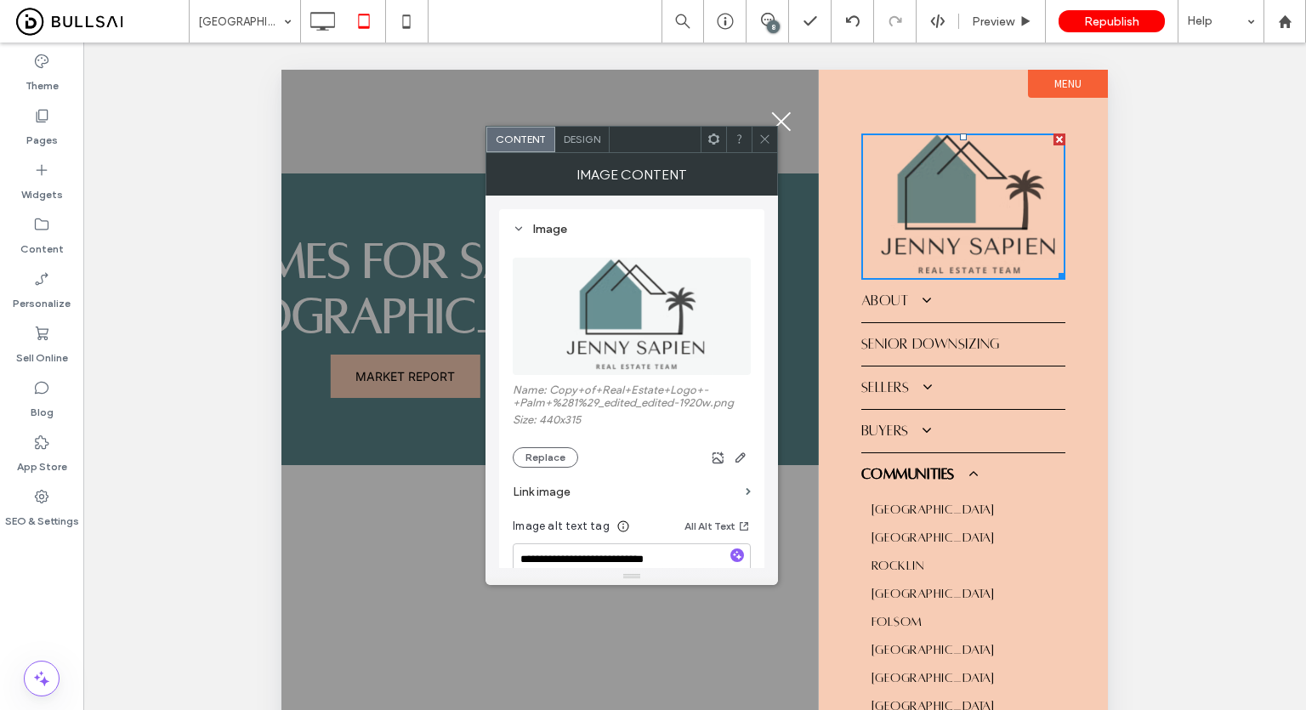
scroll to position [85, 0]
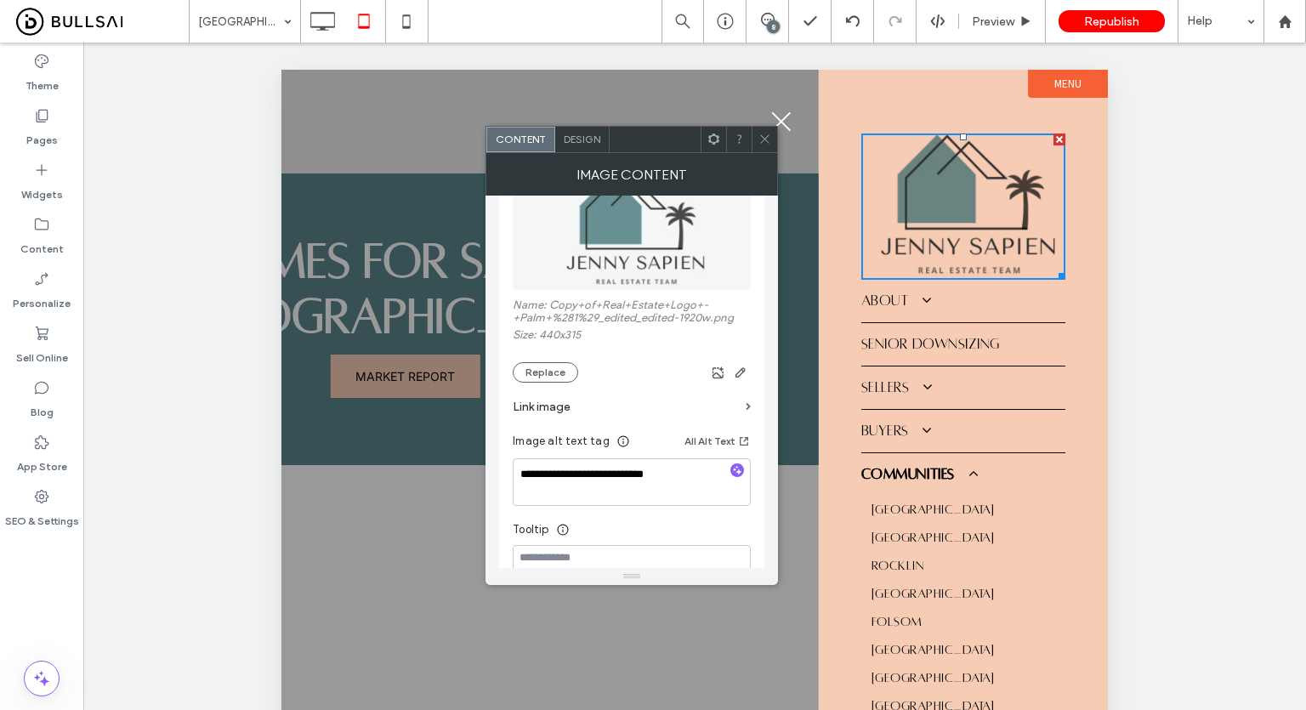
click at [712, 401] on label "Link image" at bounding box center [626, 406] width 226 height 31
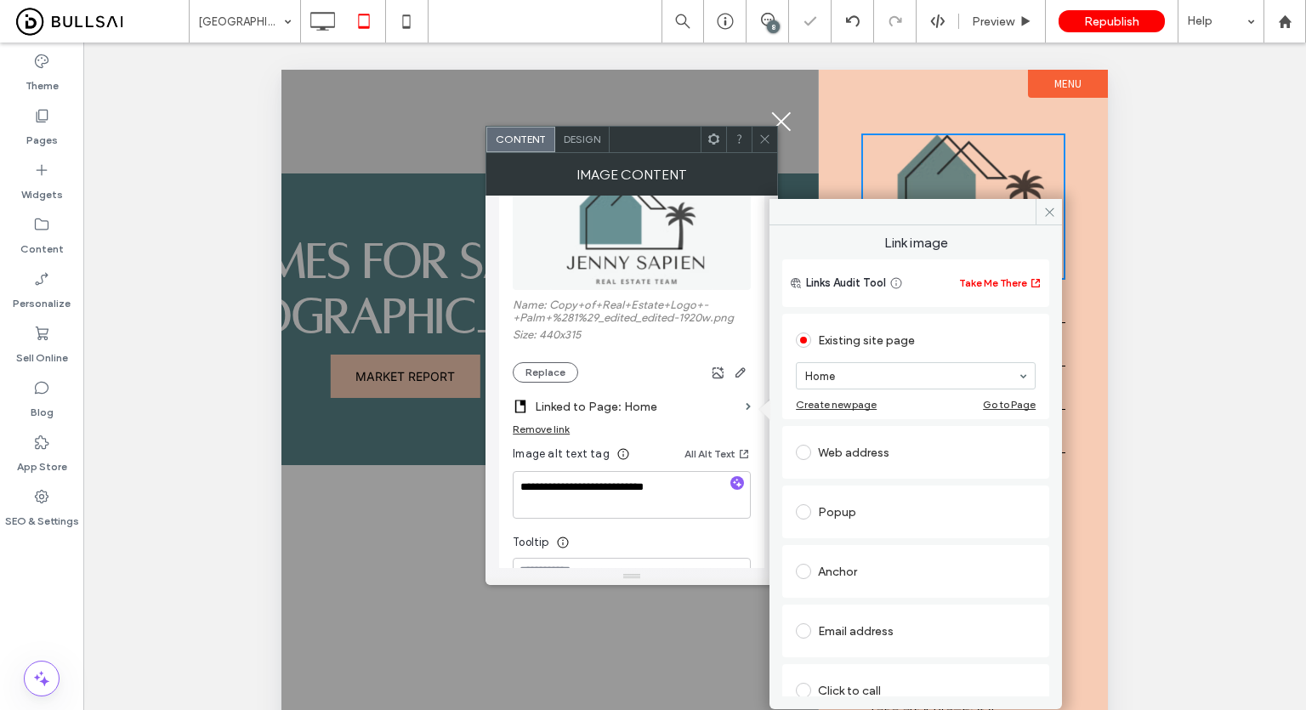
click at [763, 139] on icon at bounding box center [764, 139] width 13 height 13
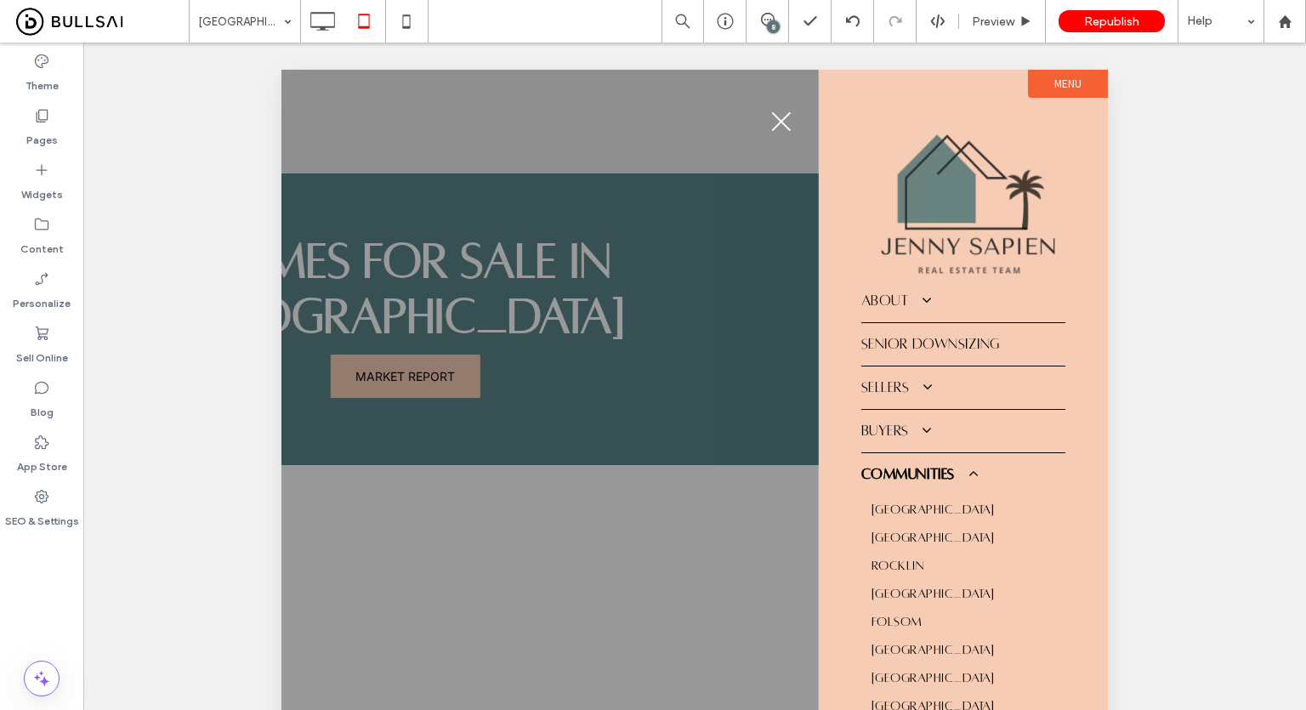
click at [781, 122] on span "menu" at bounding box center [781, 122] width 20 height 20
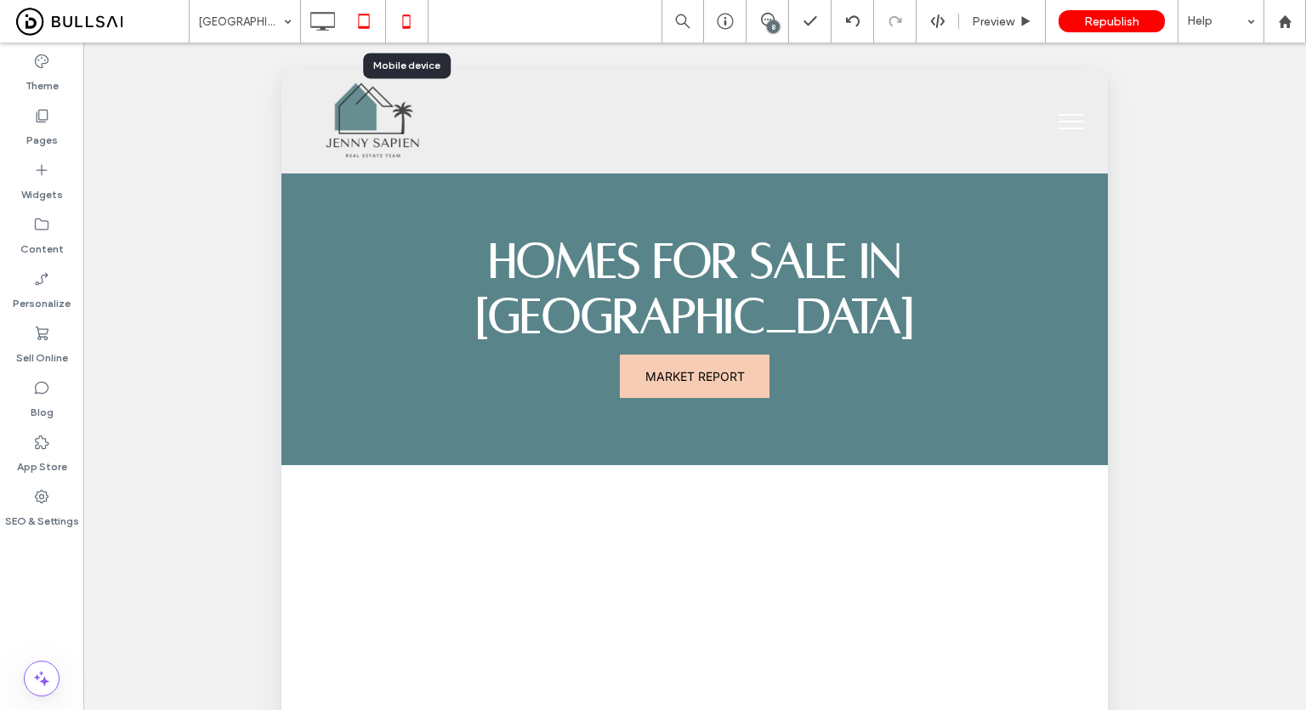
click at [420, 14] on icon at bounding box center [406, 21] width 34 height 34
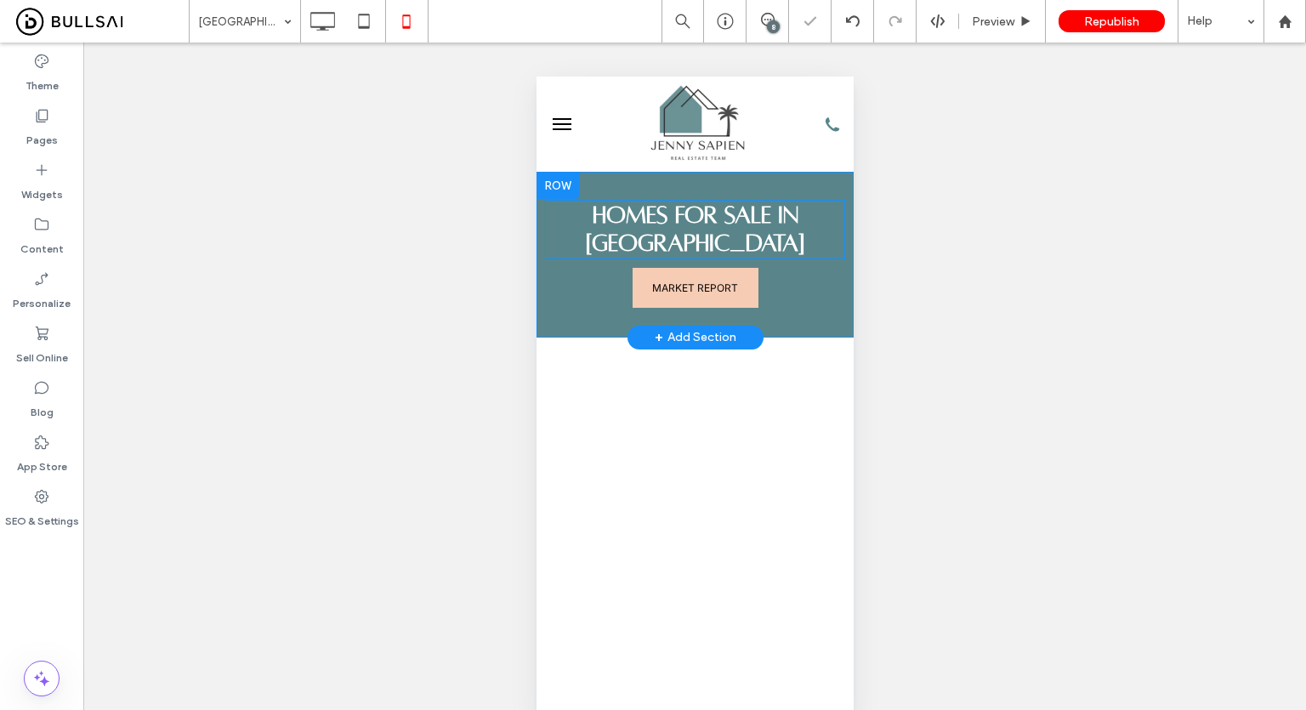
scroll to position [0, 0]
click at [564, 128] on span "menu" at bounding box center [561, 129] width 19 height 2
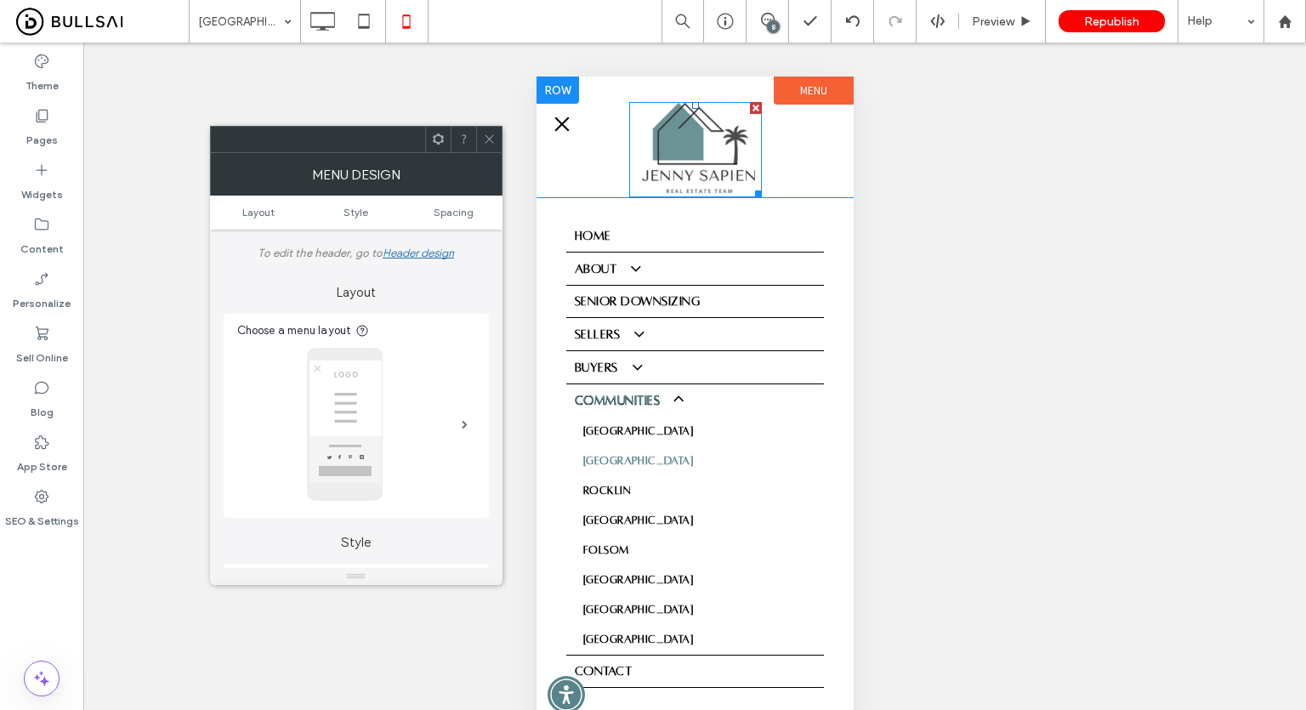
click at [683, 167] on img at bounding box center [694, 149] width 133 height 95
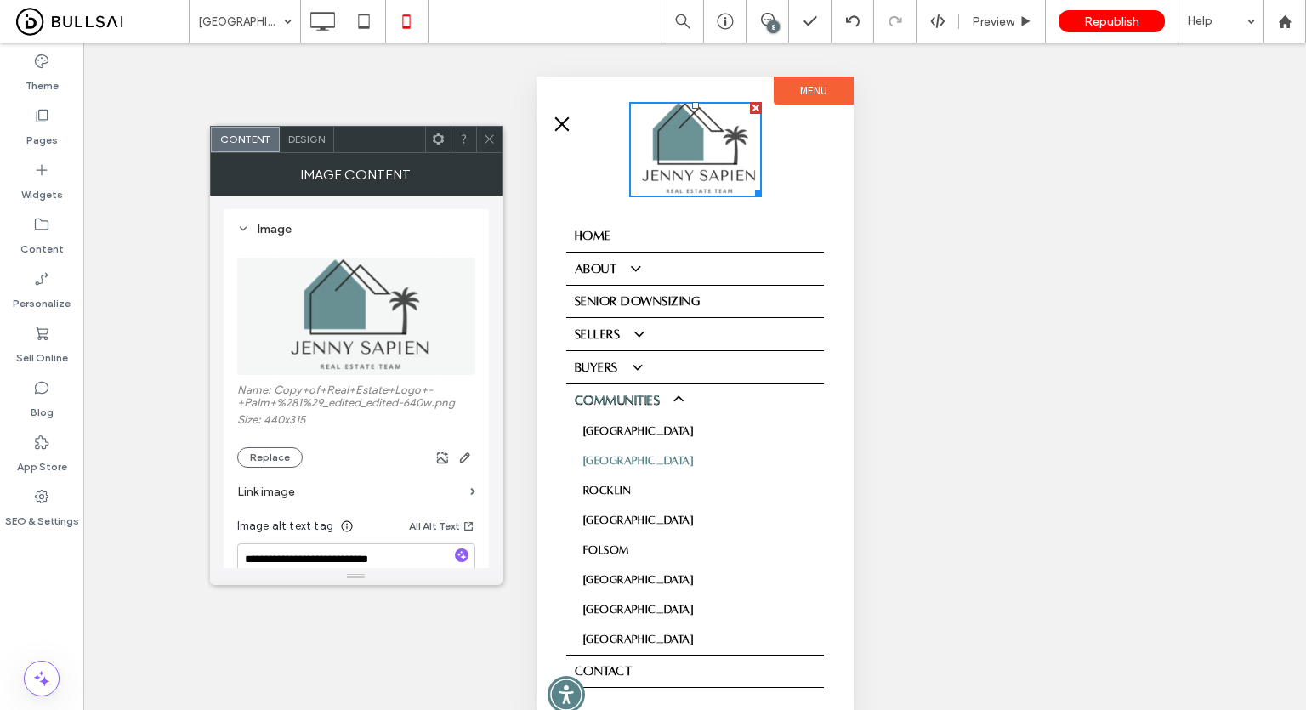
click at [323, 493] on label "Link image" at bounding box center [350, 491] width 226 height 31
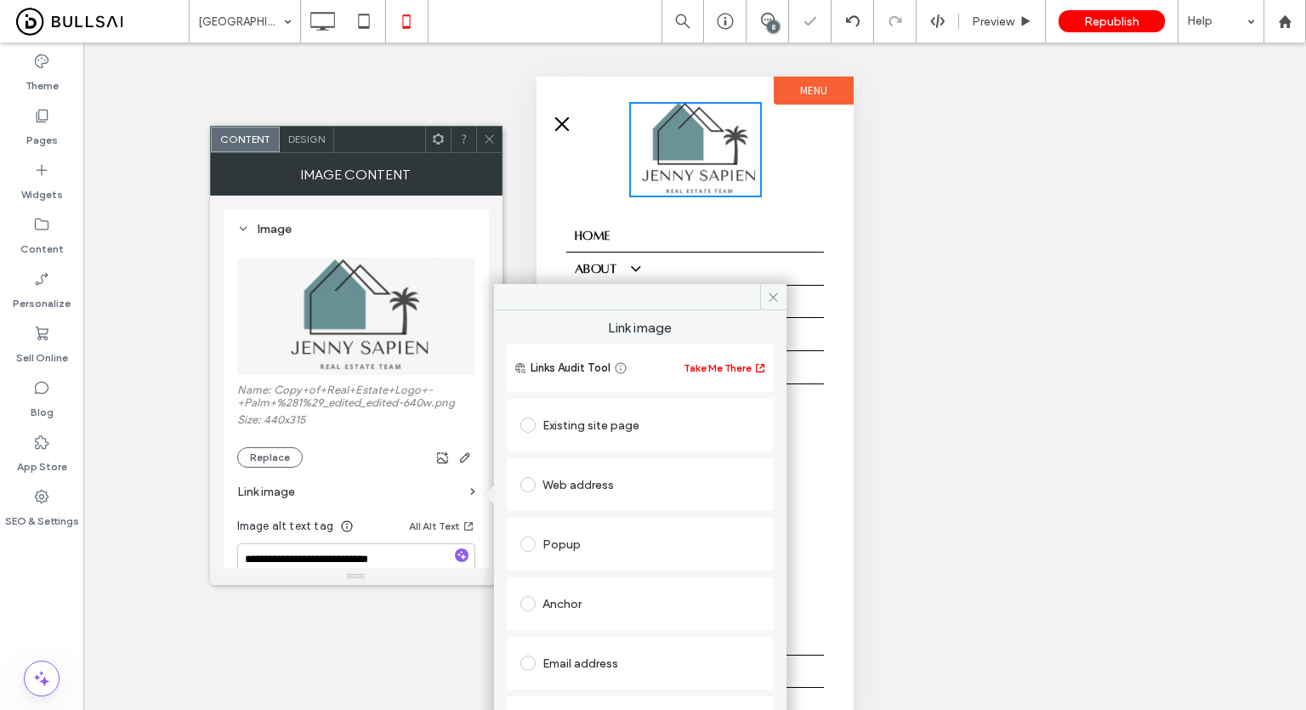
click at [576, 426] on div "Existing site page" at bounding box center [640, 424] width 240 height 27
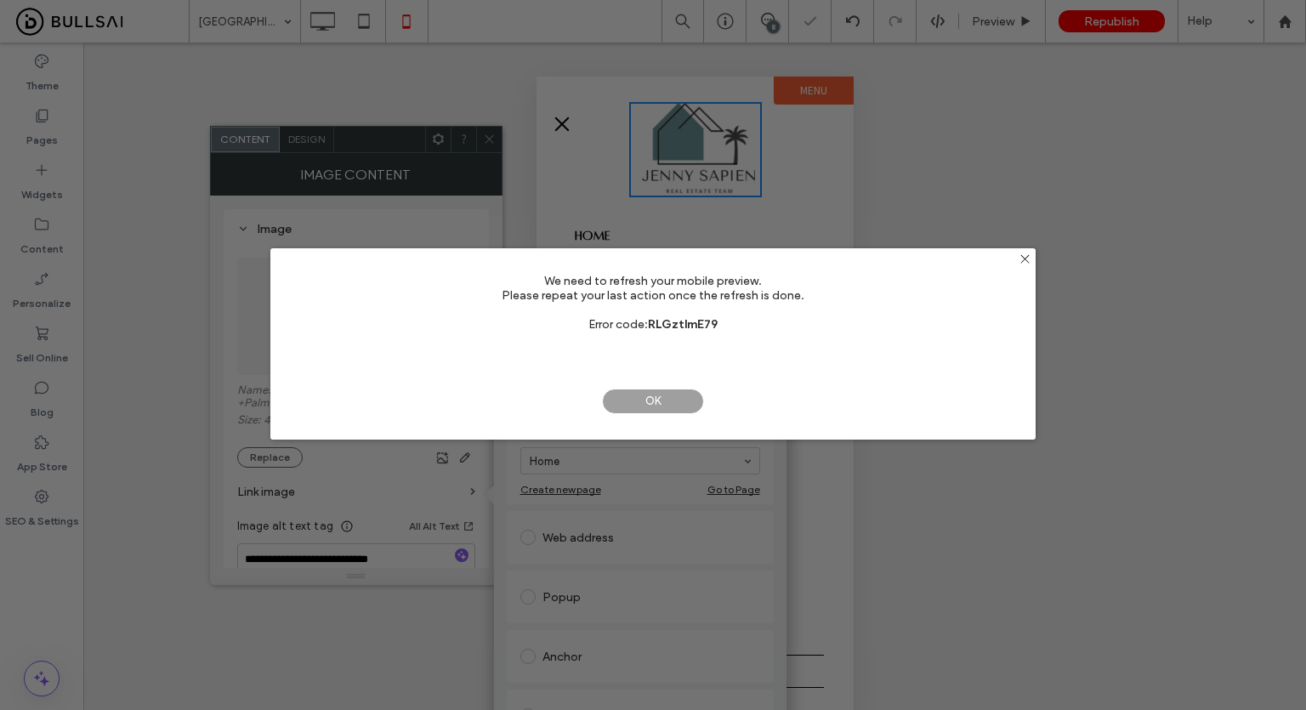
click at [652, 397] on span "OK" at bounding box center [653, 401] width 102 height 26
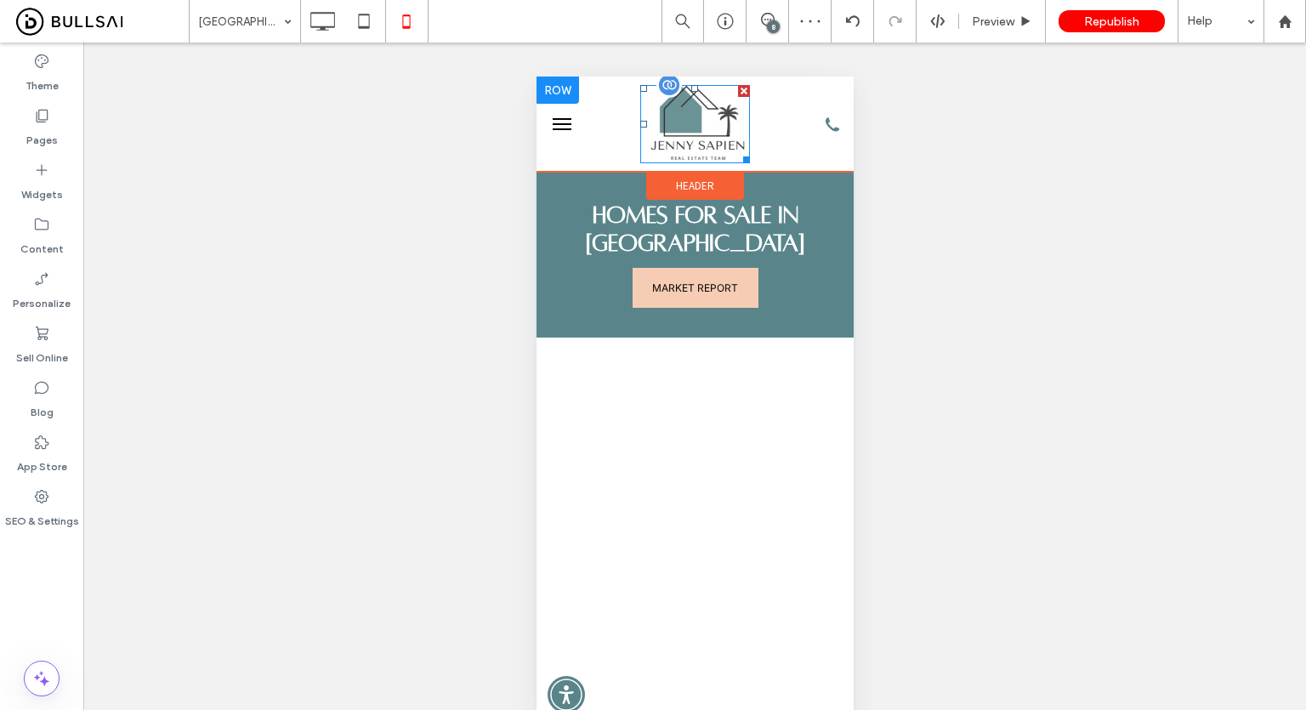
click at [688, 117] on img at bounding box center [694, 124] width 110 height 78
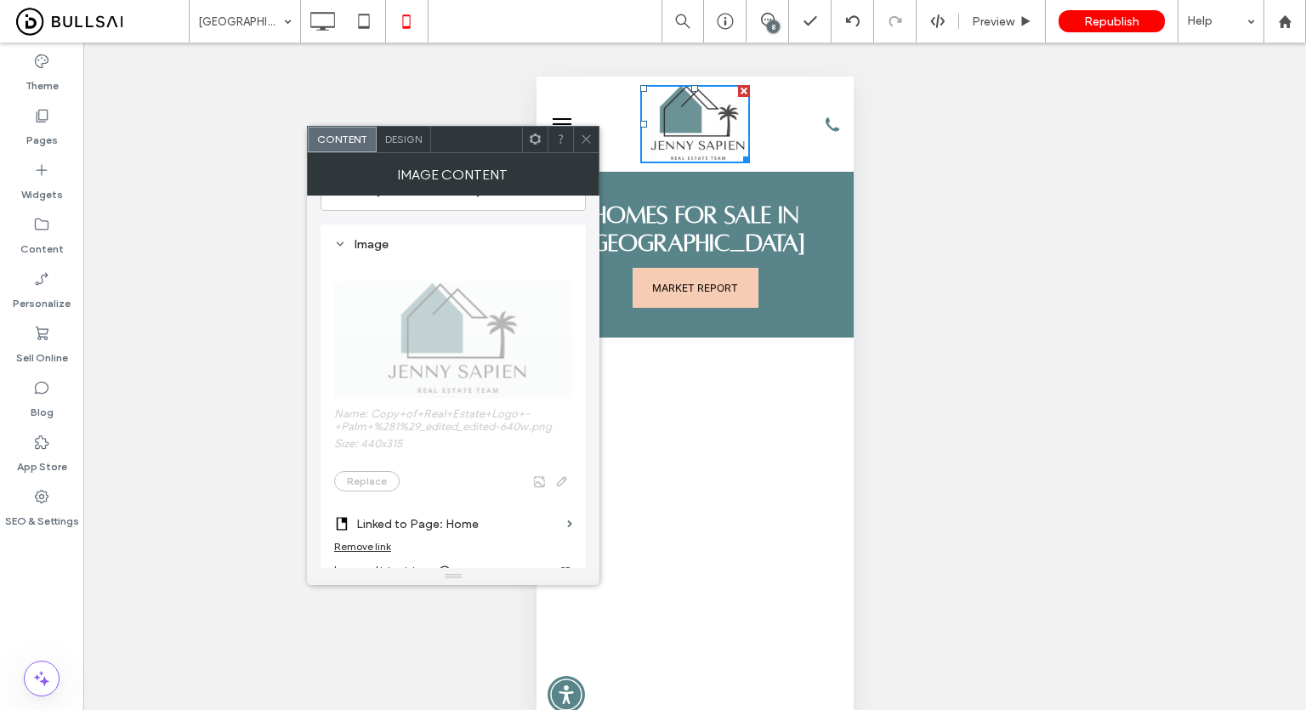
scroll to position [255, 0]
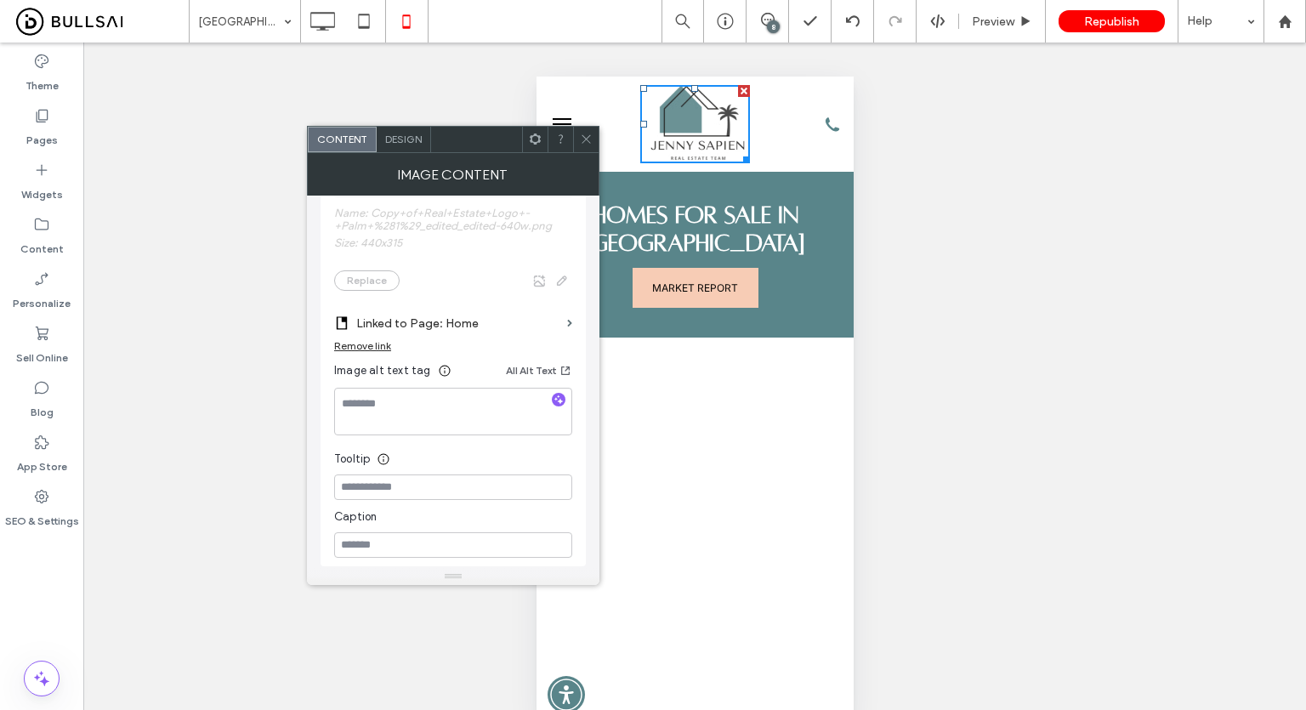
click at [585, 144] on icon at bounding box center [586, 139] width 13 height 13
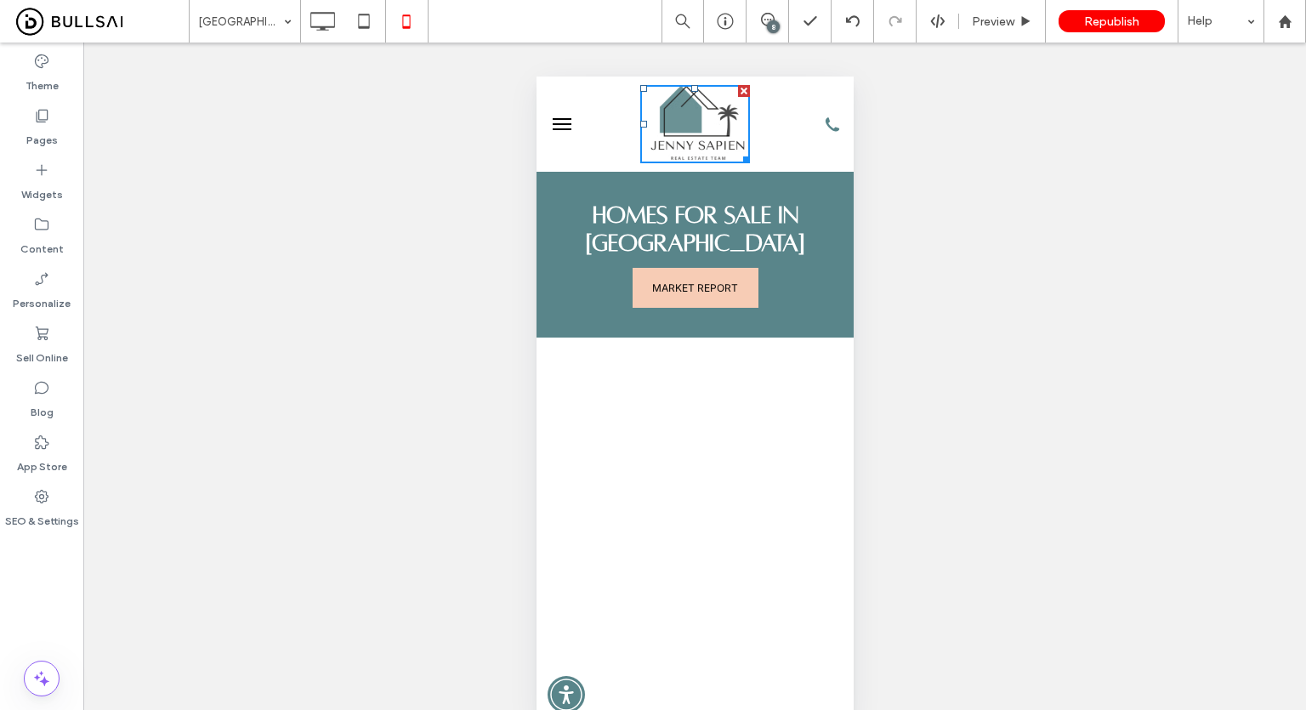
click at [550, 124] on button "menu" at bounding box center [561, 124] width 34 height 34
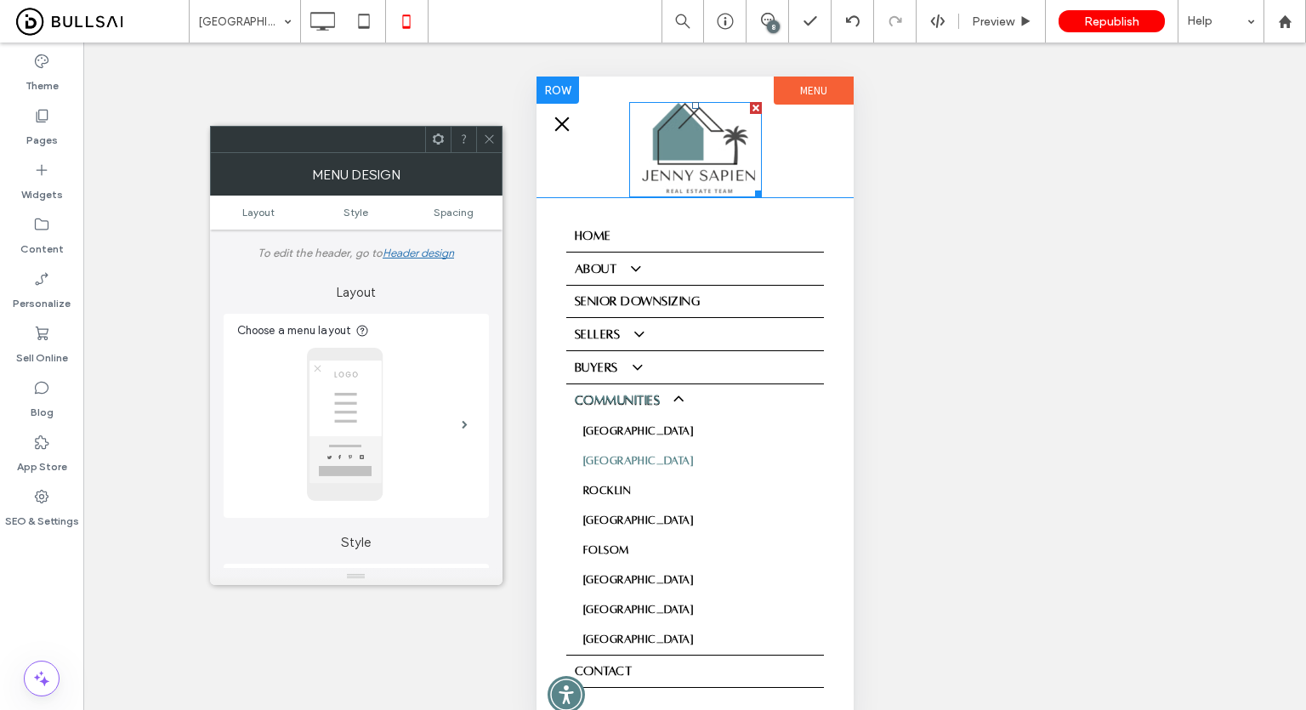
click at [678, 162] on img at bounding box center [694, 149] width 133 height 95
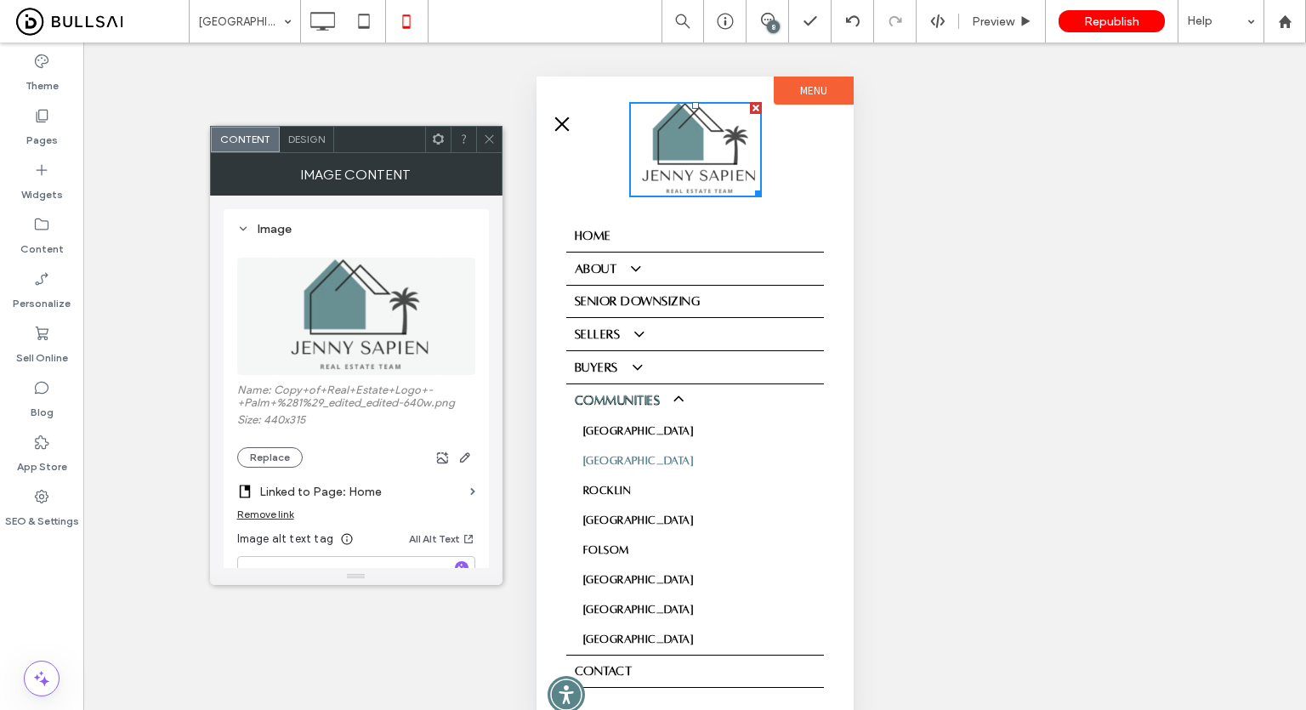
scroll to position [170, 0]
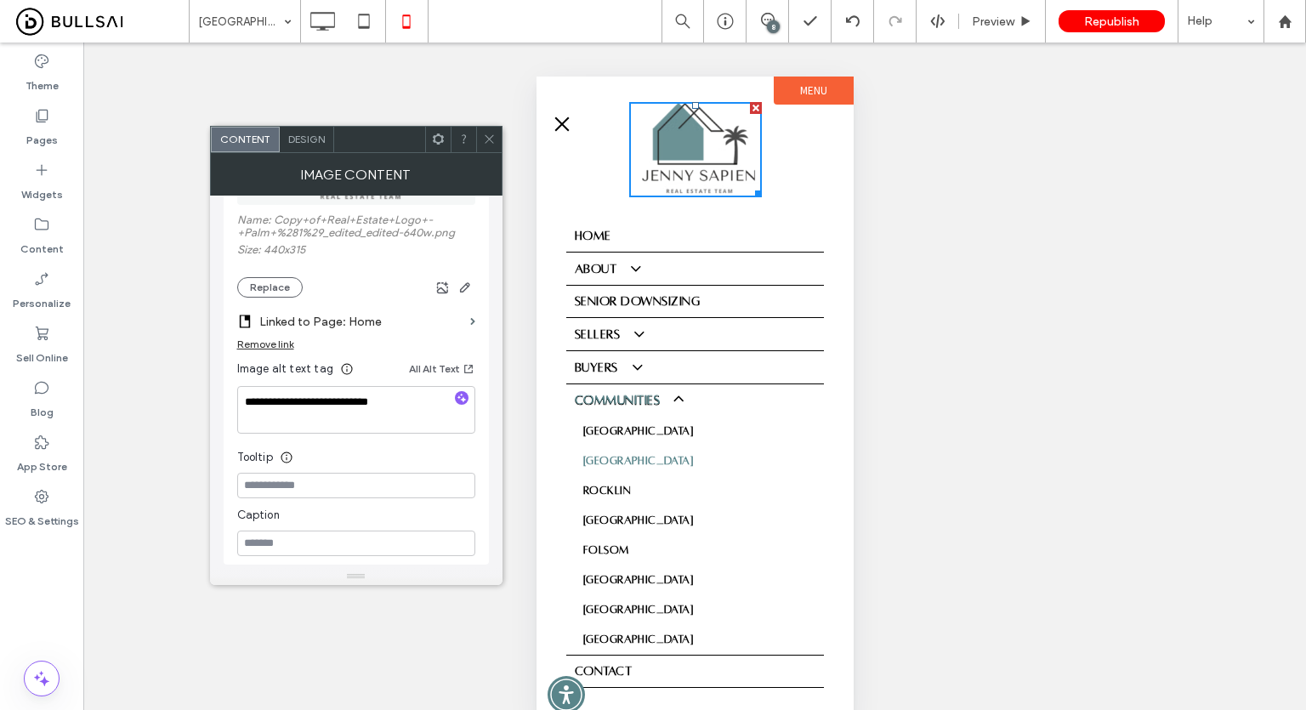
click at [275, 343] on div "Remove link" at bounding box center [265, 343] width 57 height 13
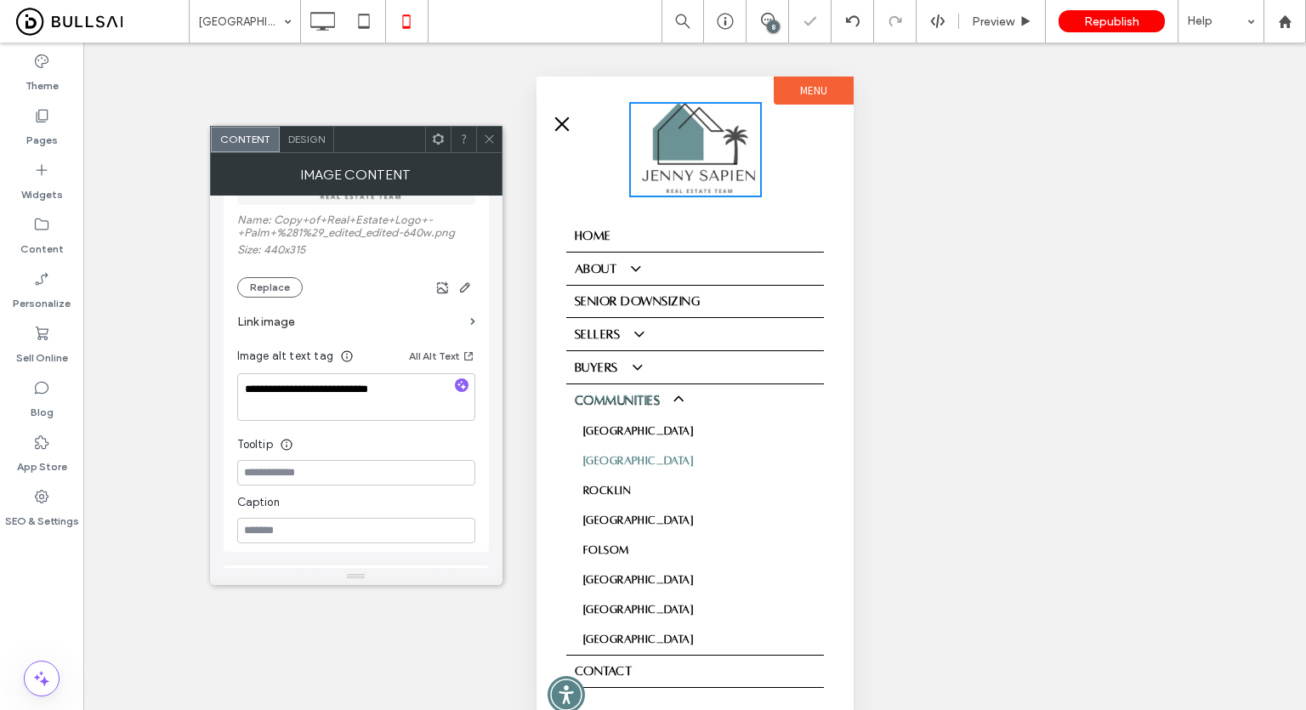
click at [492, 144] on icon at bounding box center [489, 139] width 13 height 13
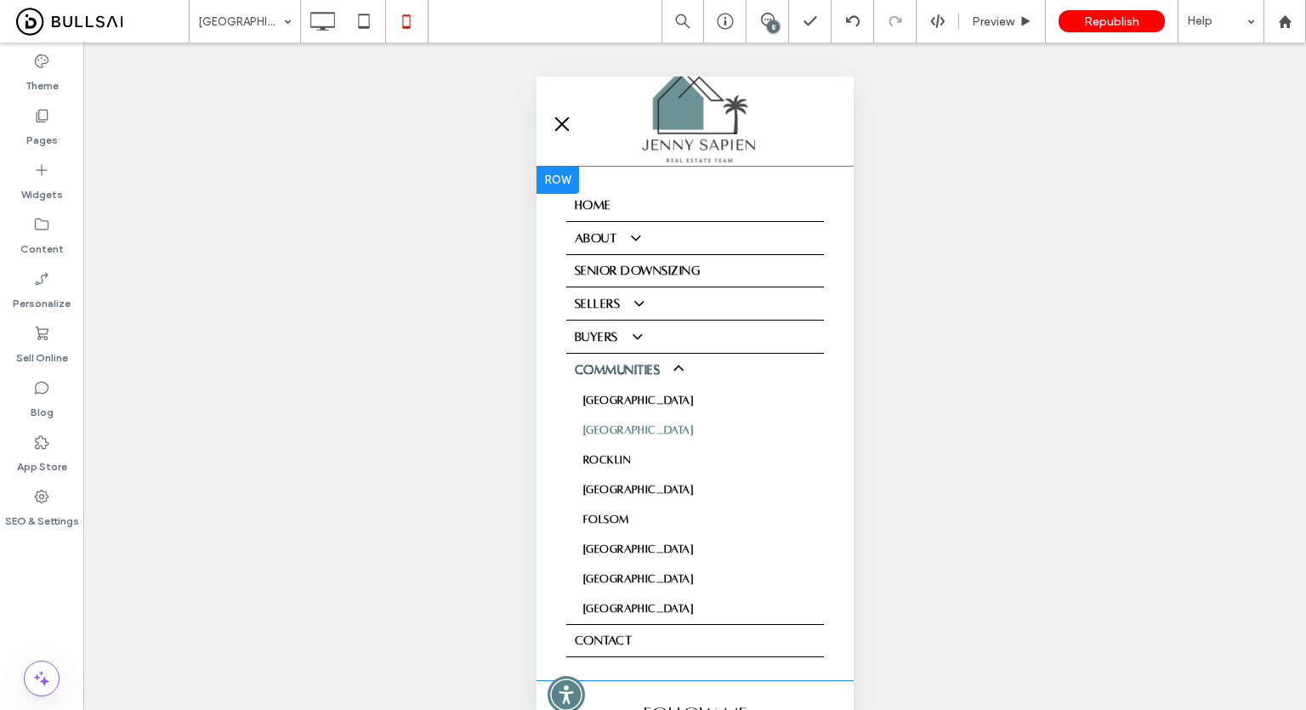
scroll to position [0, 0]
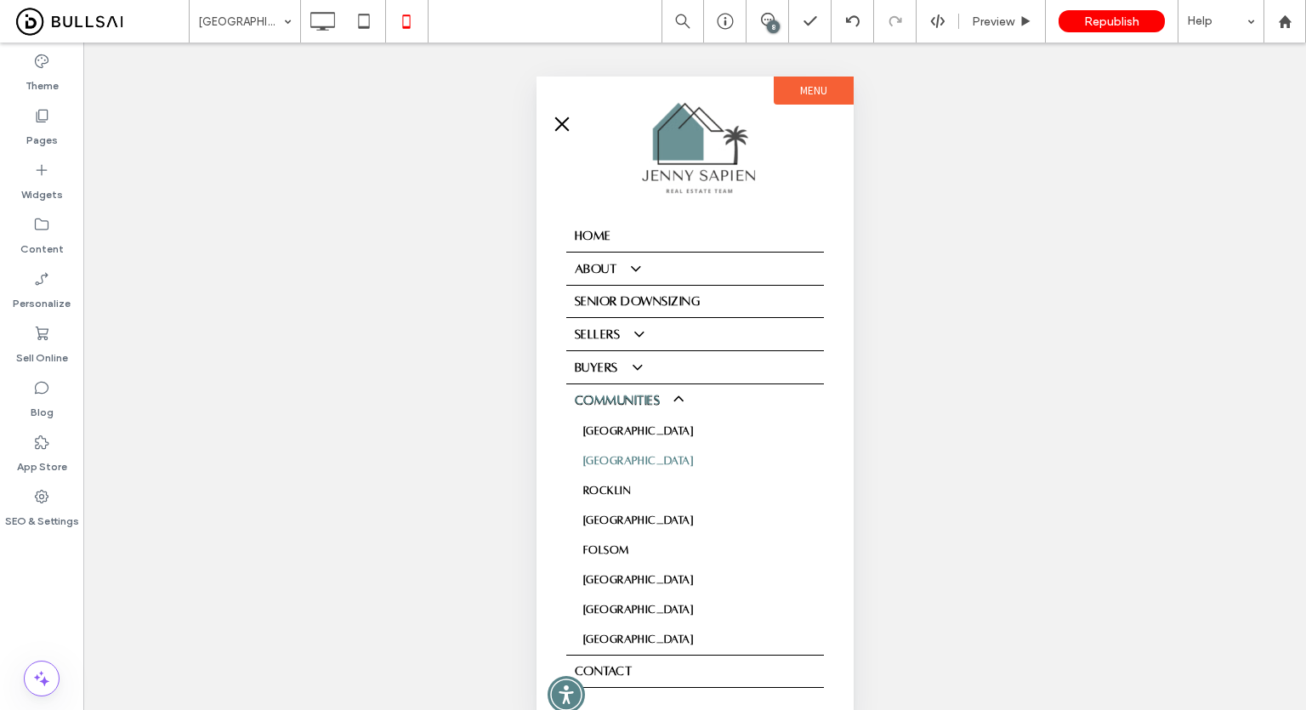
click at [566, 121] on button "menu" at bounding box center [561, 124] width 34 height 34
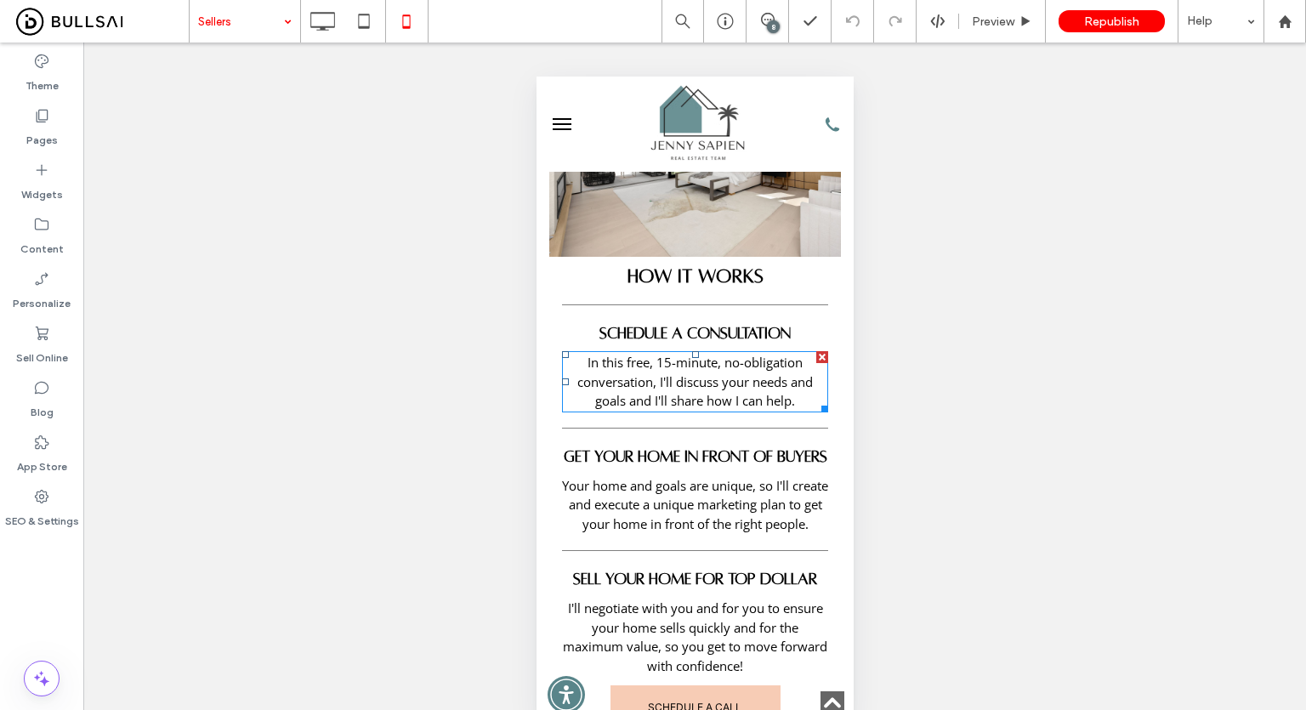
scroll to position [595, 0]
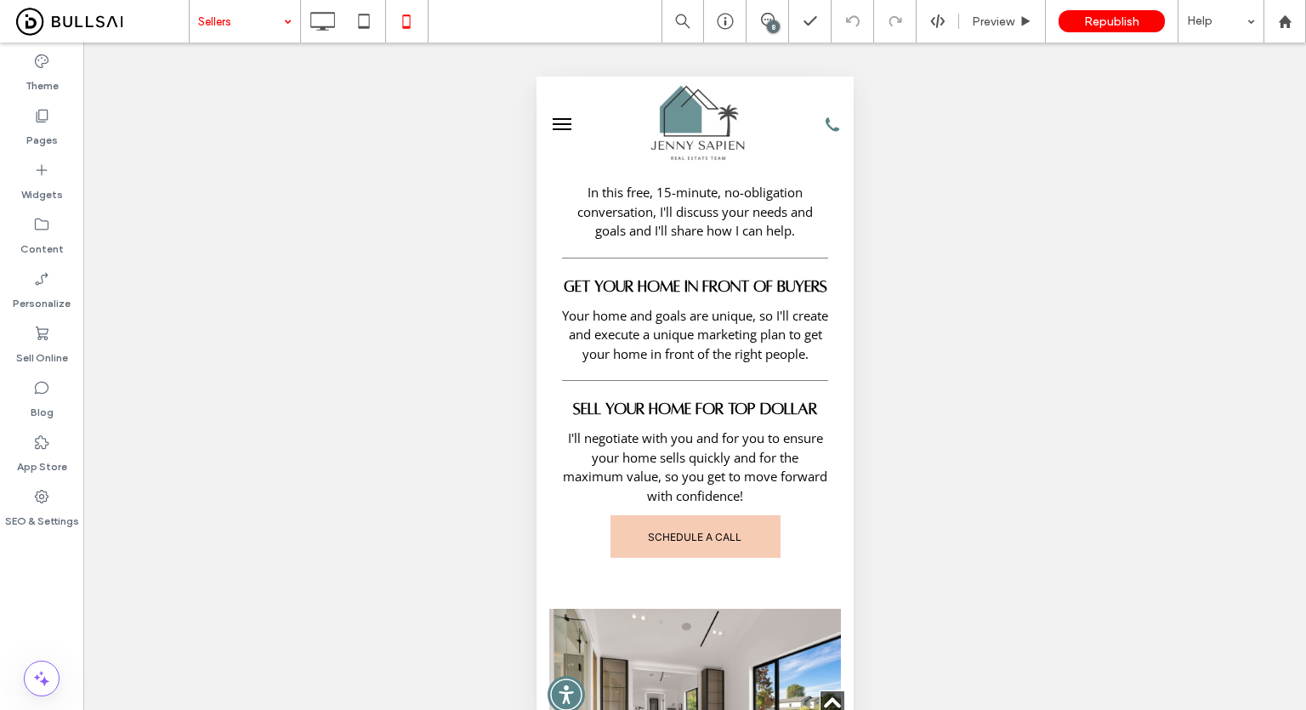
click at [224, 14] on input at bounding box center [240, 21] width 85 height 43
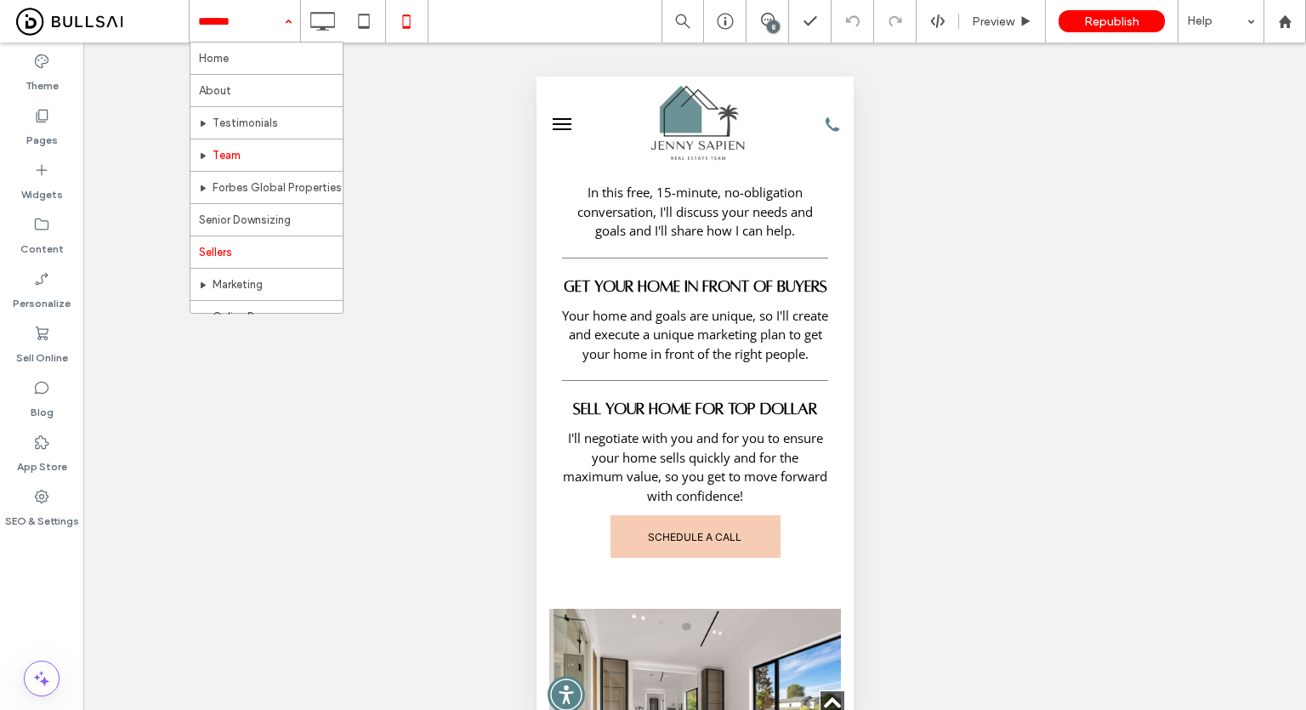
scroll to position [170, 0]
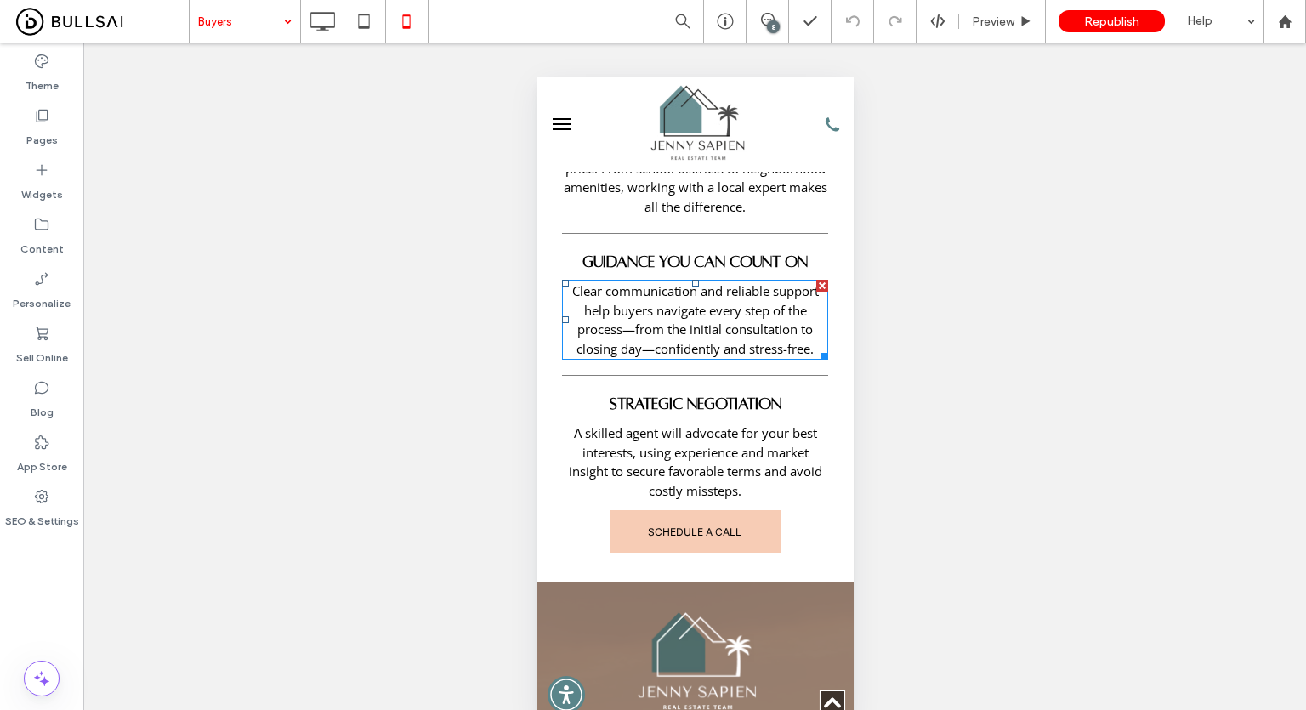
scroll to position [1530, 0]
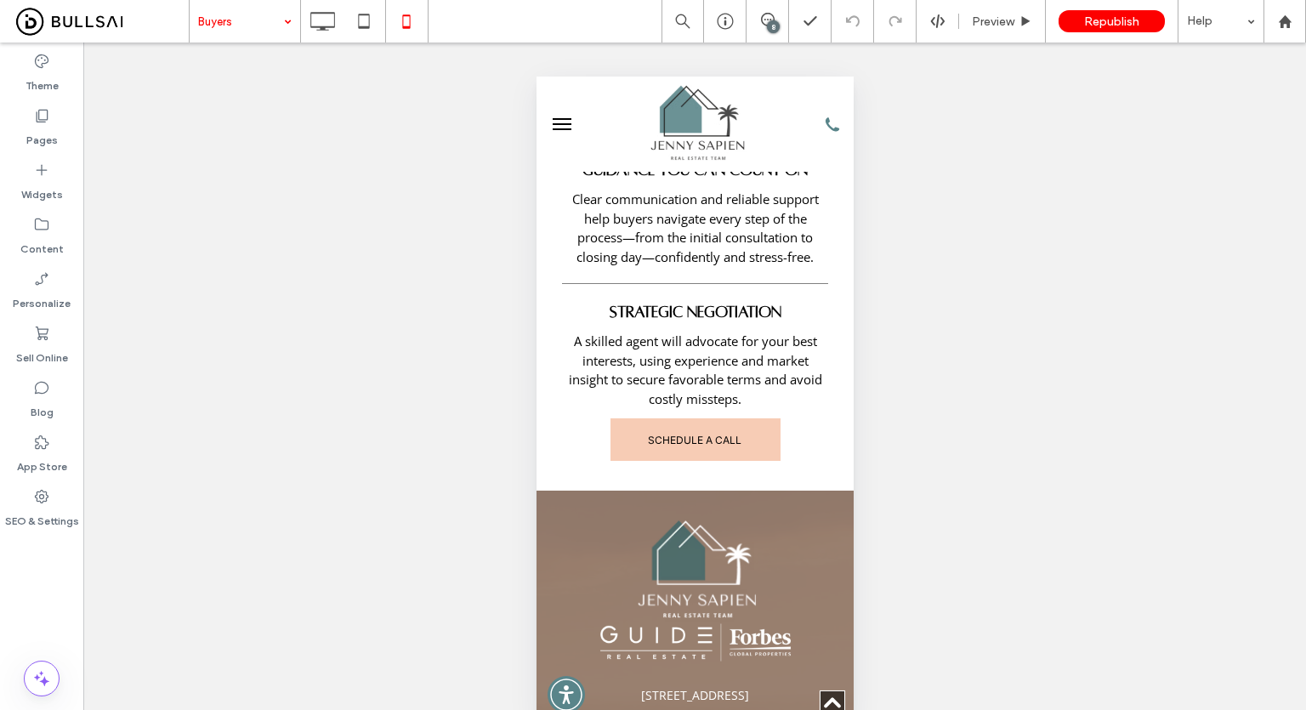
click at [232, 25] on input at bounding box center [240, 21] width 85 height 43
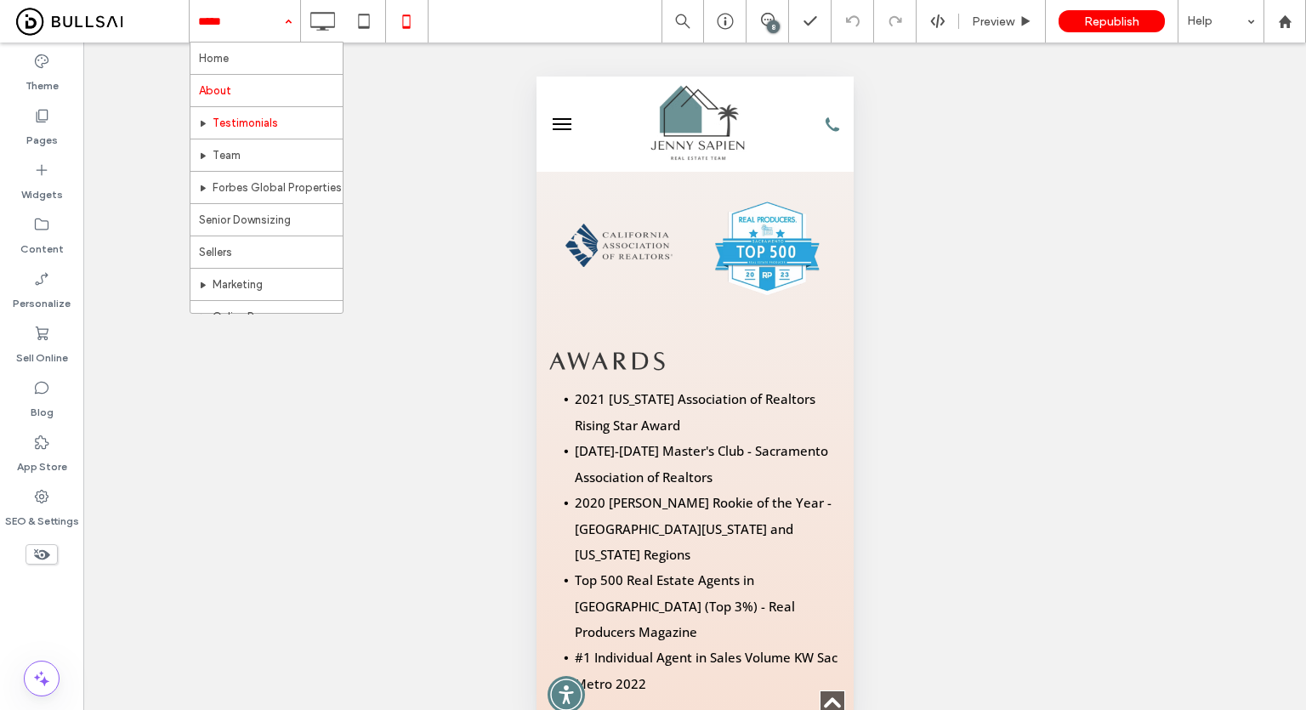
scroll to position [1700, 0]
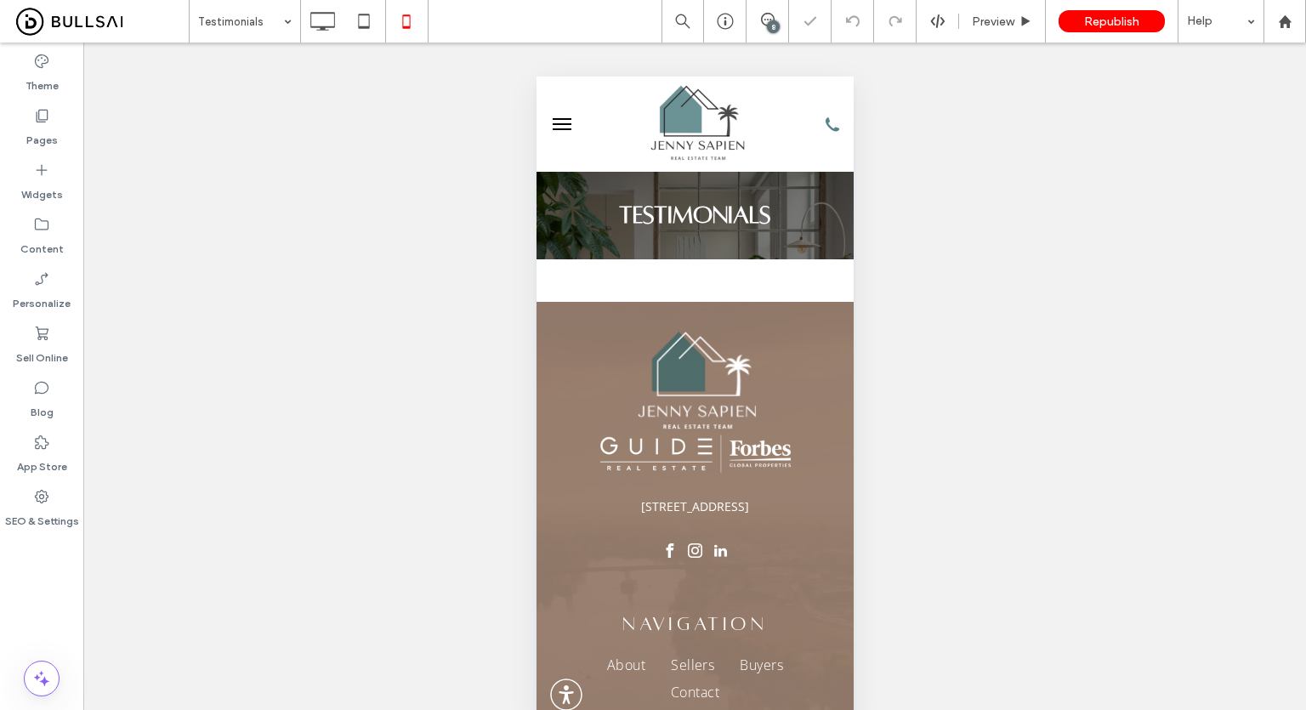
click at [252, 44] on div "Unhide? Yes Unhide? Yes Unhide? Yes Unhide? Yes Unhide? Yes Unhide? Yes Unhide?…" at bounding box center [694, 394] width 1222 height 703
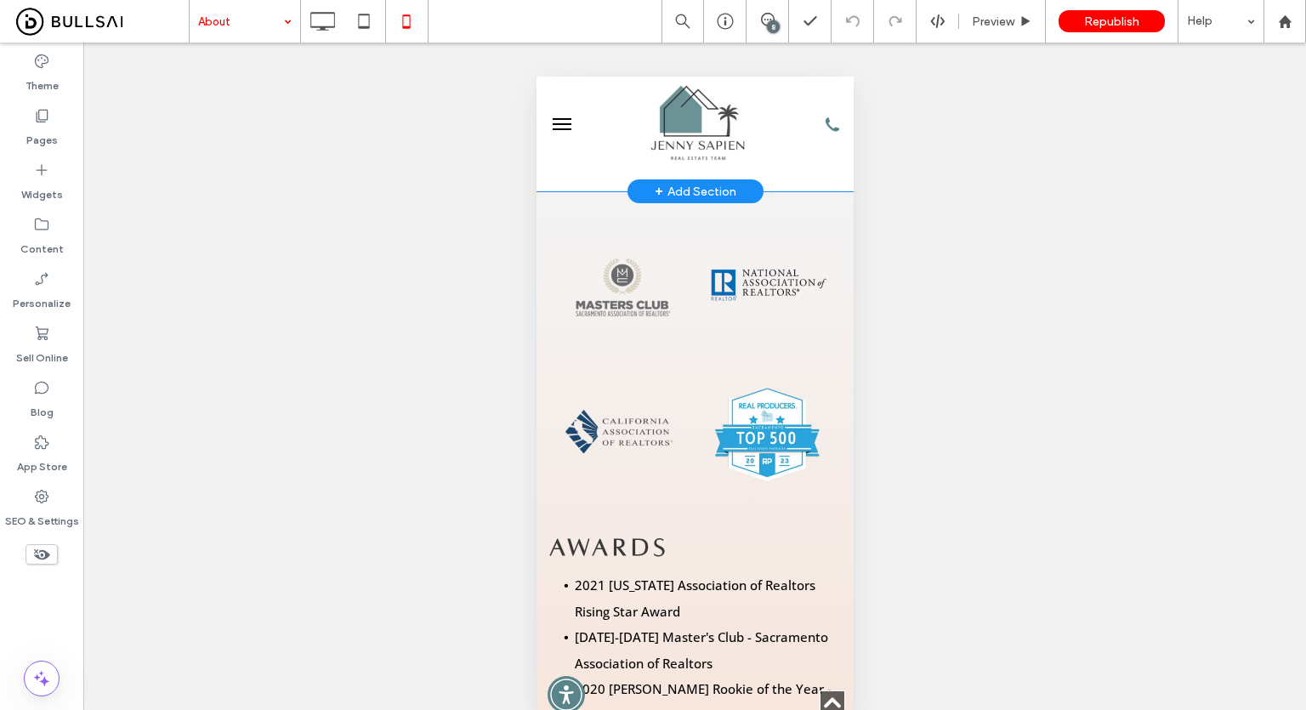
scroll to position [1700, 0]
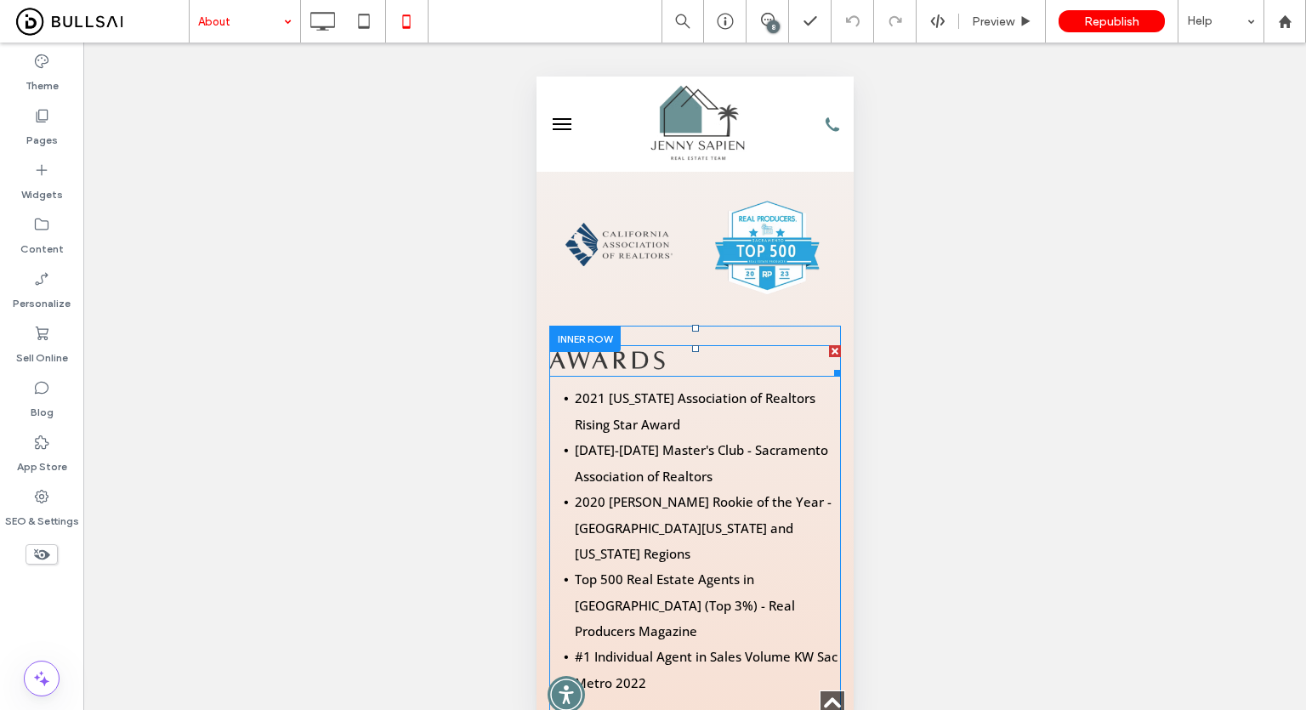
click at [640, 348] on span "AWARDS" at bounding box center [608, 361] width 121 height 26
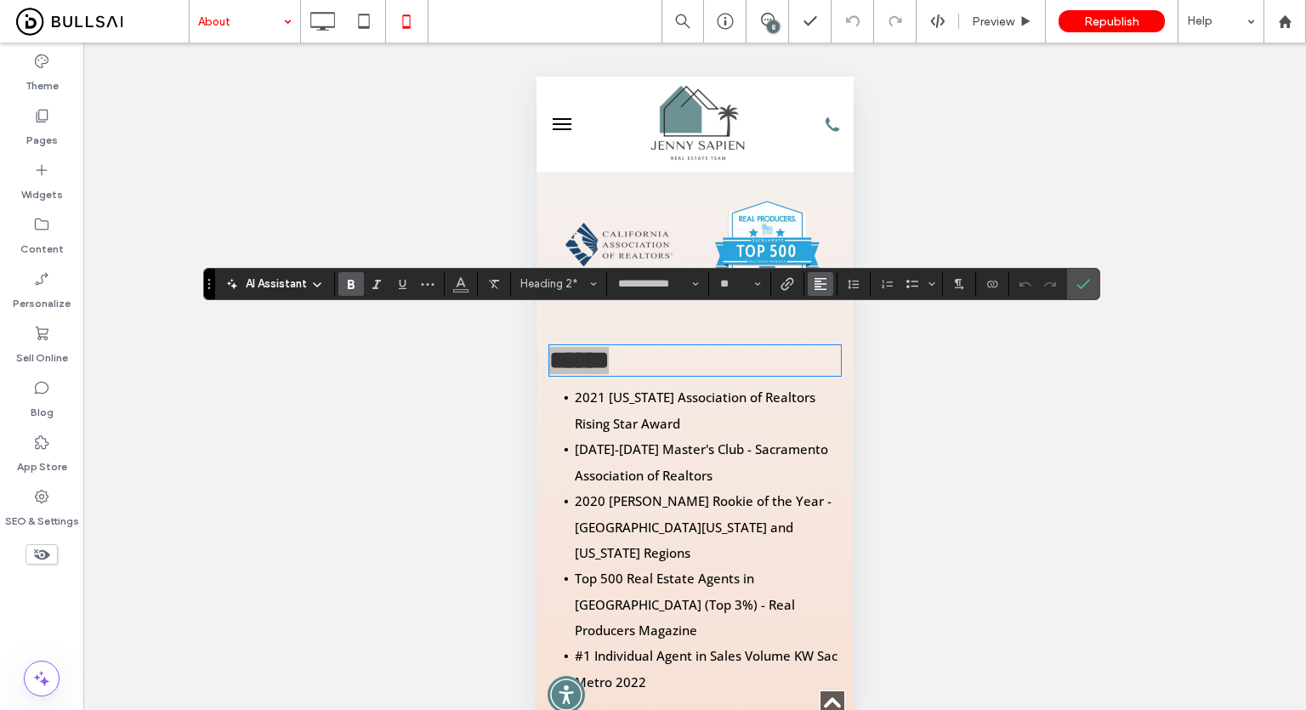
click at [816, 286] on use "Alignment" at bounding box center [820, 284] width 12 height 12
click at [819, 346] on span "ui.textEditor.alignment.center" at bounding box center [818, 336] width 8 height 25
drag, startPoint x: 1089, startPoint y: 287, endPoint x: 292, endPoint y: 241, distance: 797.9
click at [1089, 287] on label "Confirm" at bounding box center [1083, 284] width 26 height 31
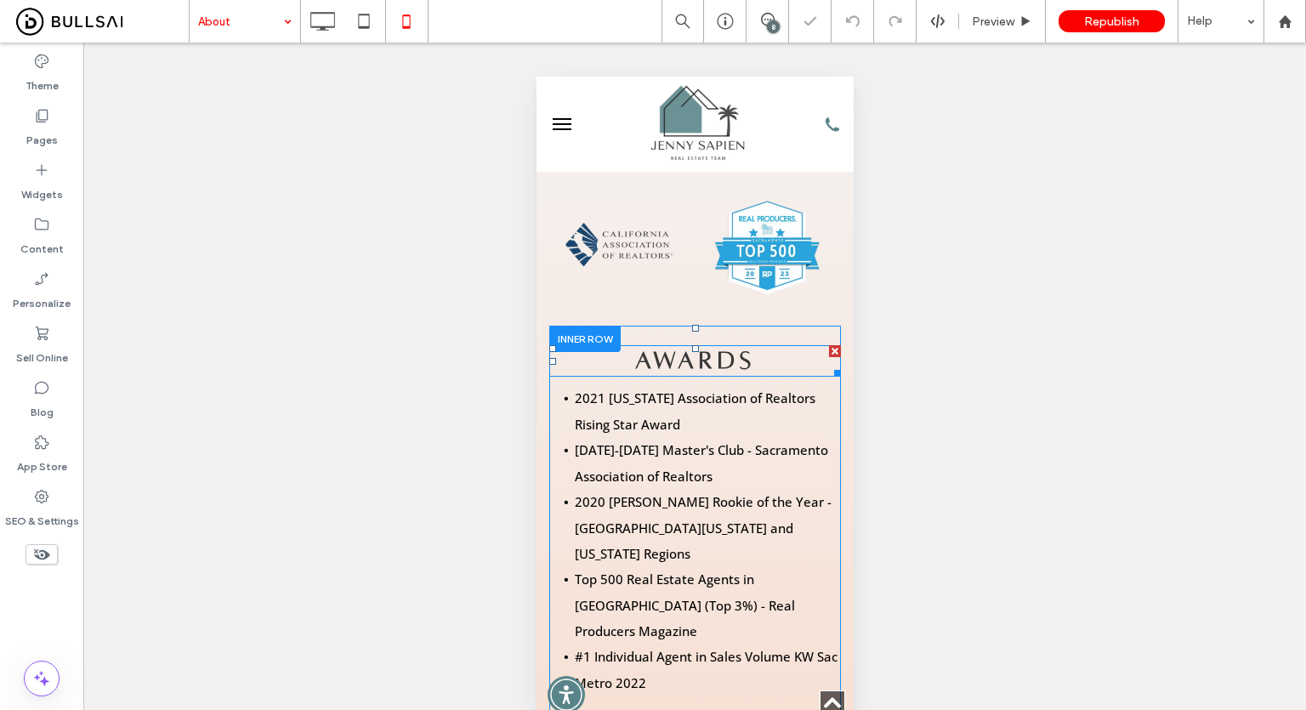
scroll to position [1955, 0]
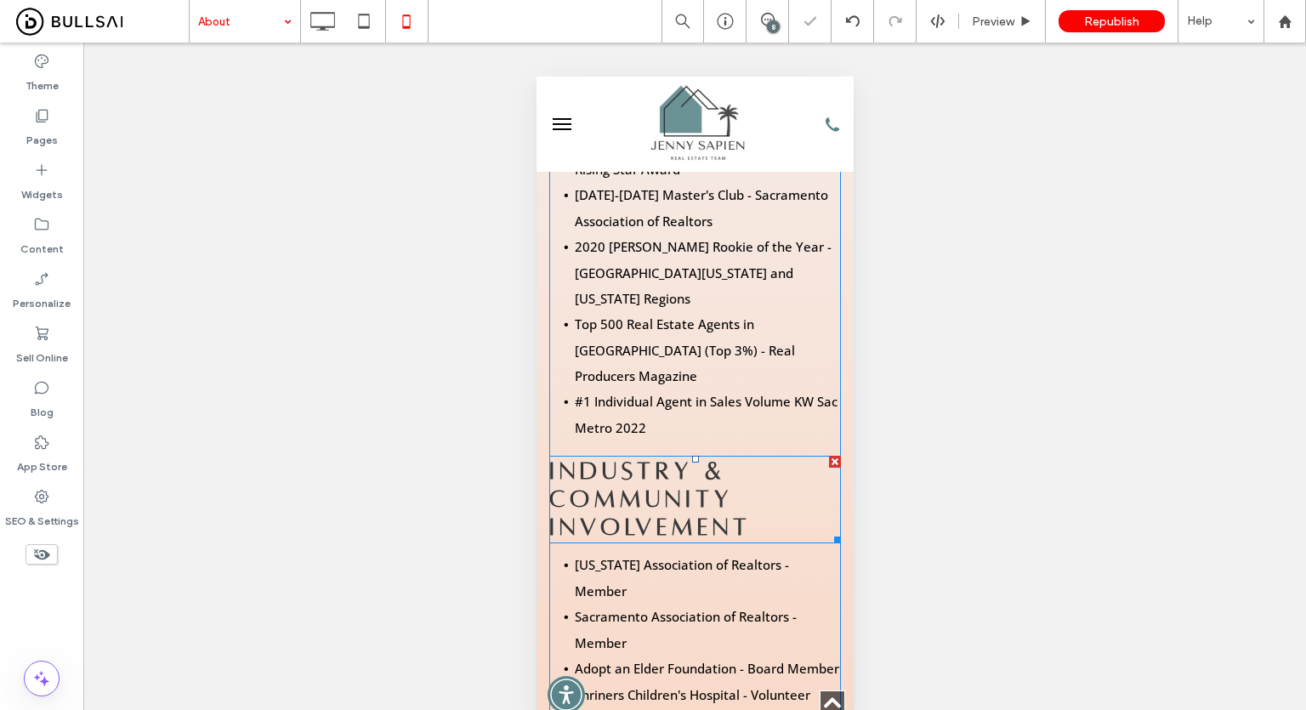
click at [674, 458] on span "INDUSTRY & COMMUNITY INVOLVEMENT" at bounding box center [649, 499] width 202 height 82
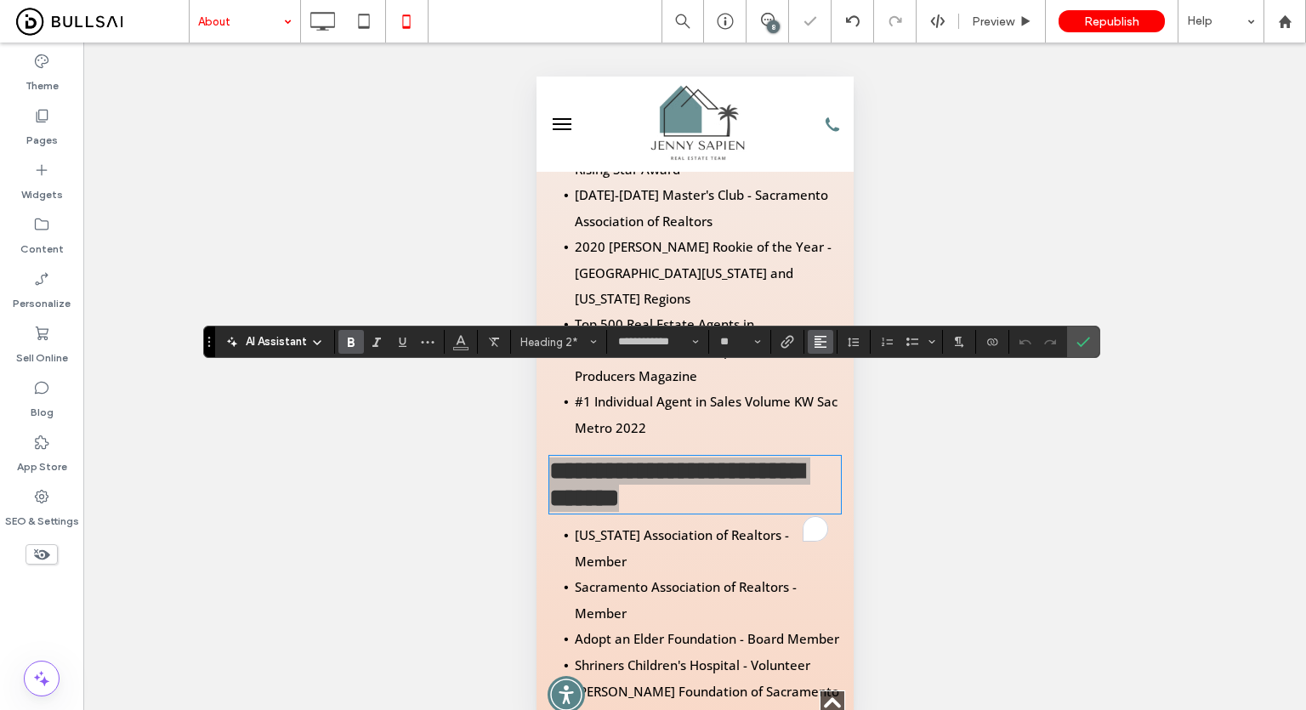
click at [823, 349] on span "Alignment" at bounding box center [821, 342] width 14 height 22
click at [828, 388] on icon "ui.textEditor.alignment.center" at bounding box center [834, 395] width 14 height 14
click at [1085, 337] on icon "Confirm" at bounding box center [1083, 342] width 14 height 14
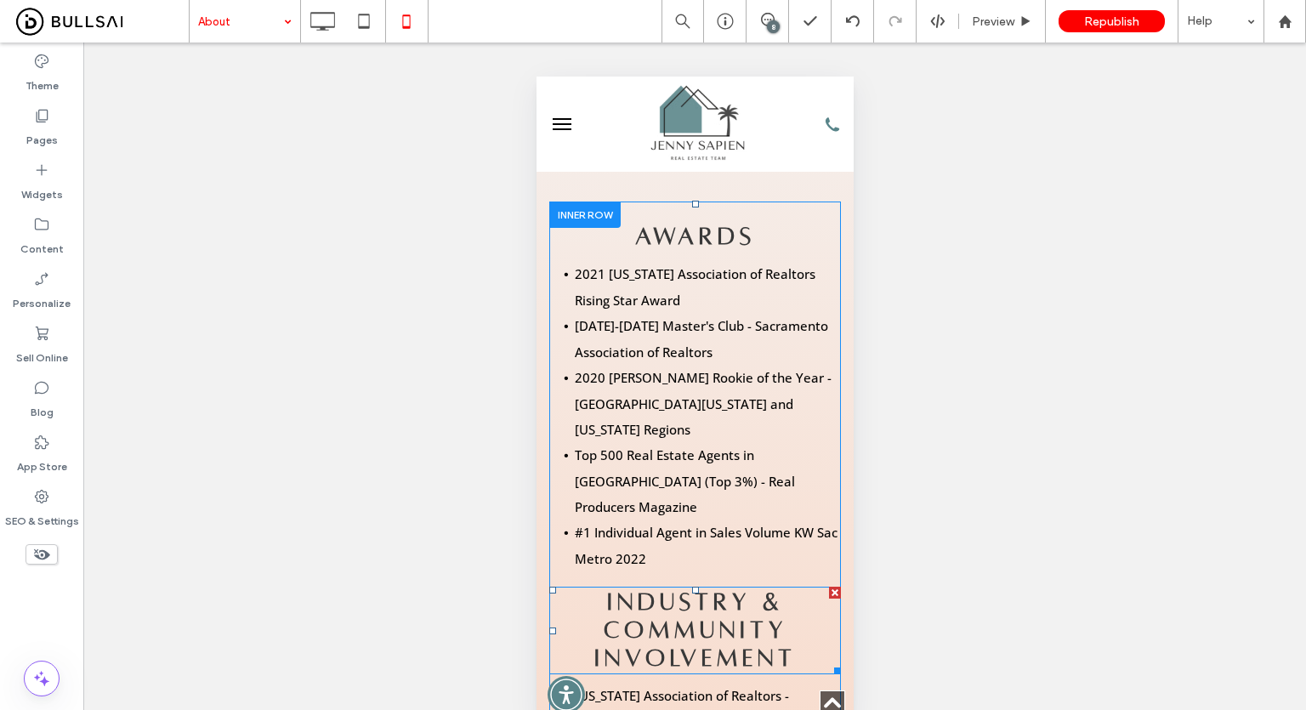
scroll to position [1785, 0]
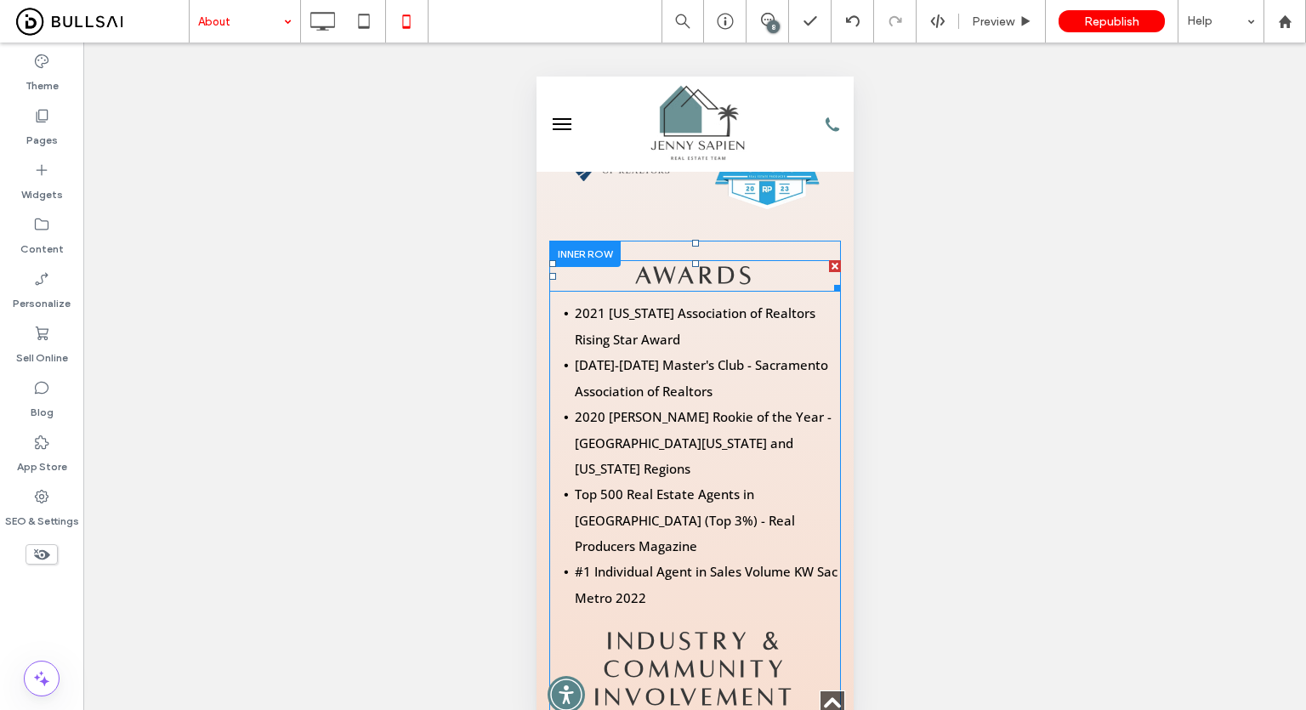
click at [708, 263] on span "AWARDS" at bounding box center [694, 276] width 121 height 26
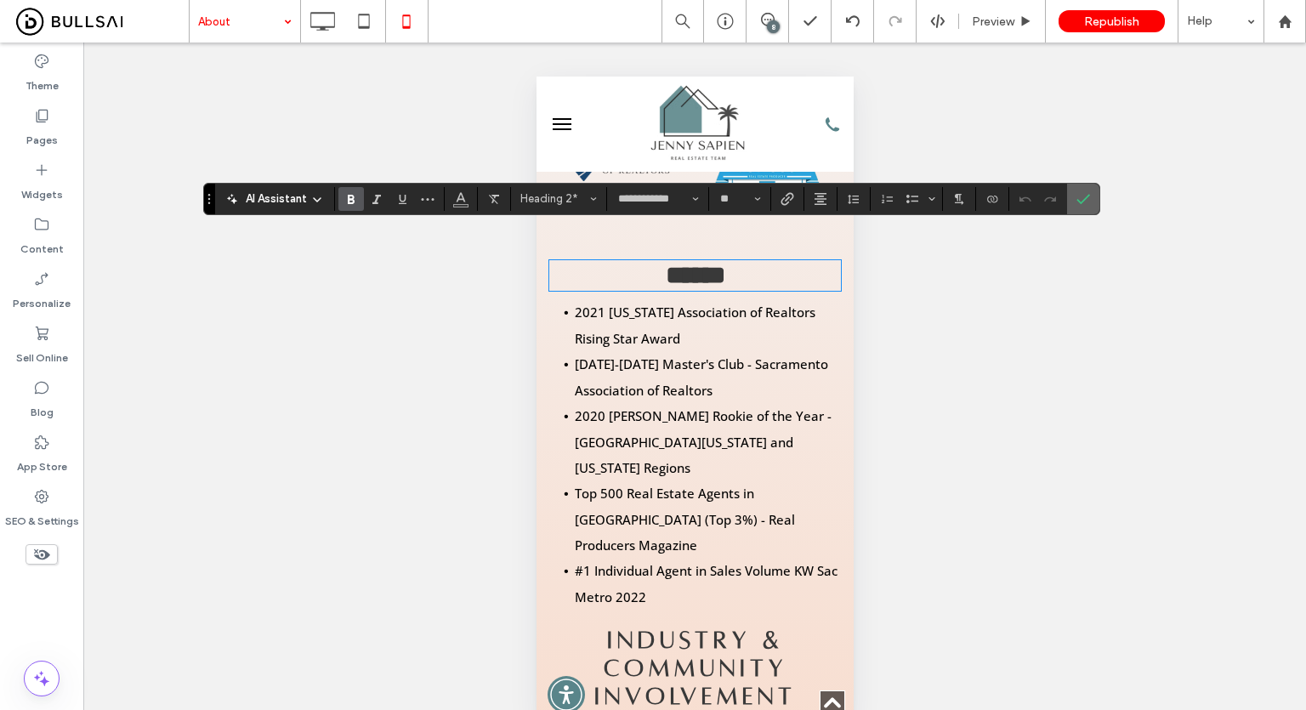
click at [1078, 195] on icon "Confirm" at bounding box center [1083, 199] width 14 height 14
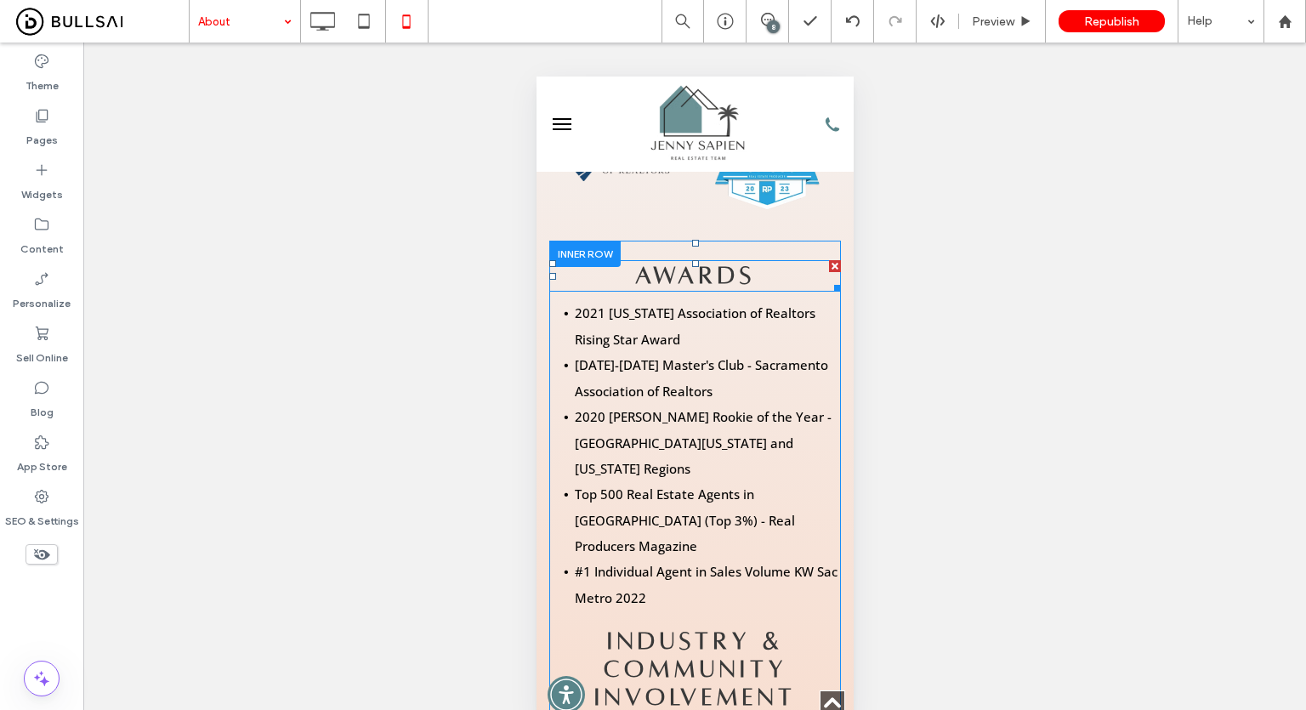
click at [747, 263] on span "AWARDS" at bounding box center [694, 276] width 121 height 26
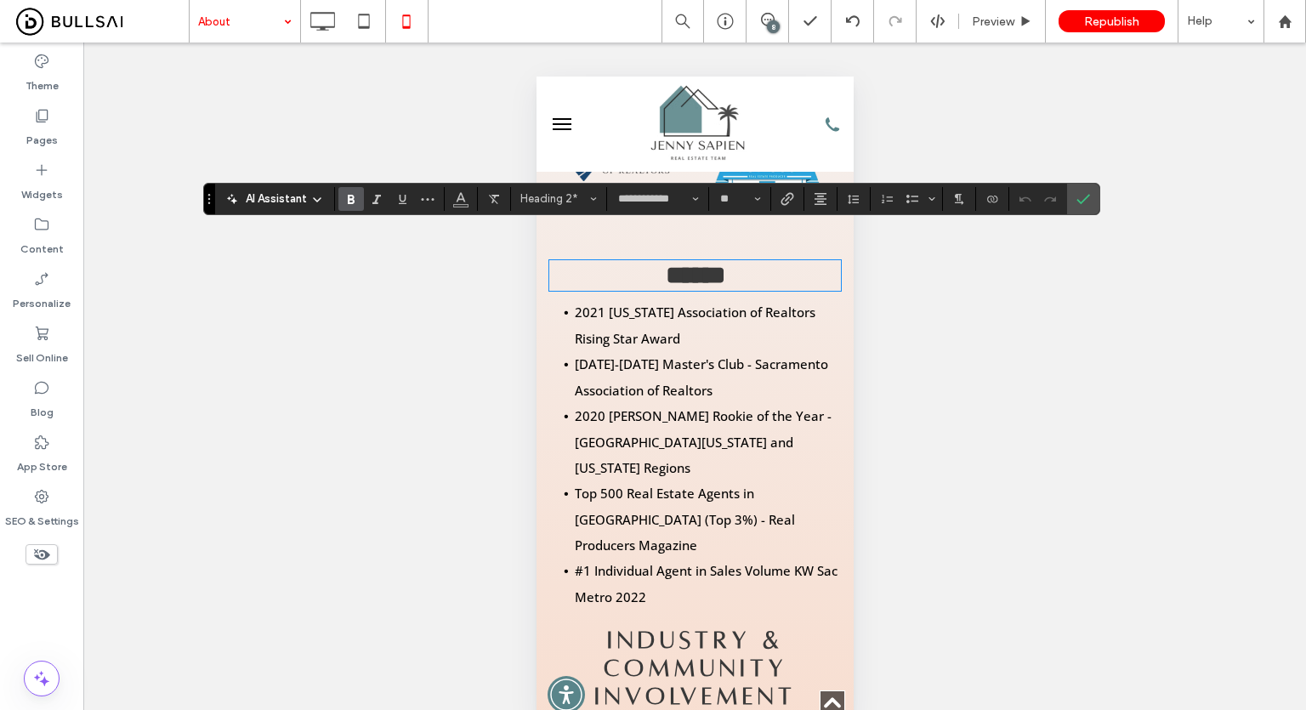
click at [831, 198] on section at bounding box center [820, 199] width 33 height 24
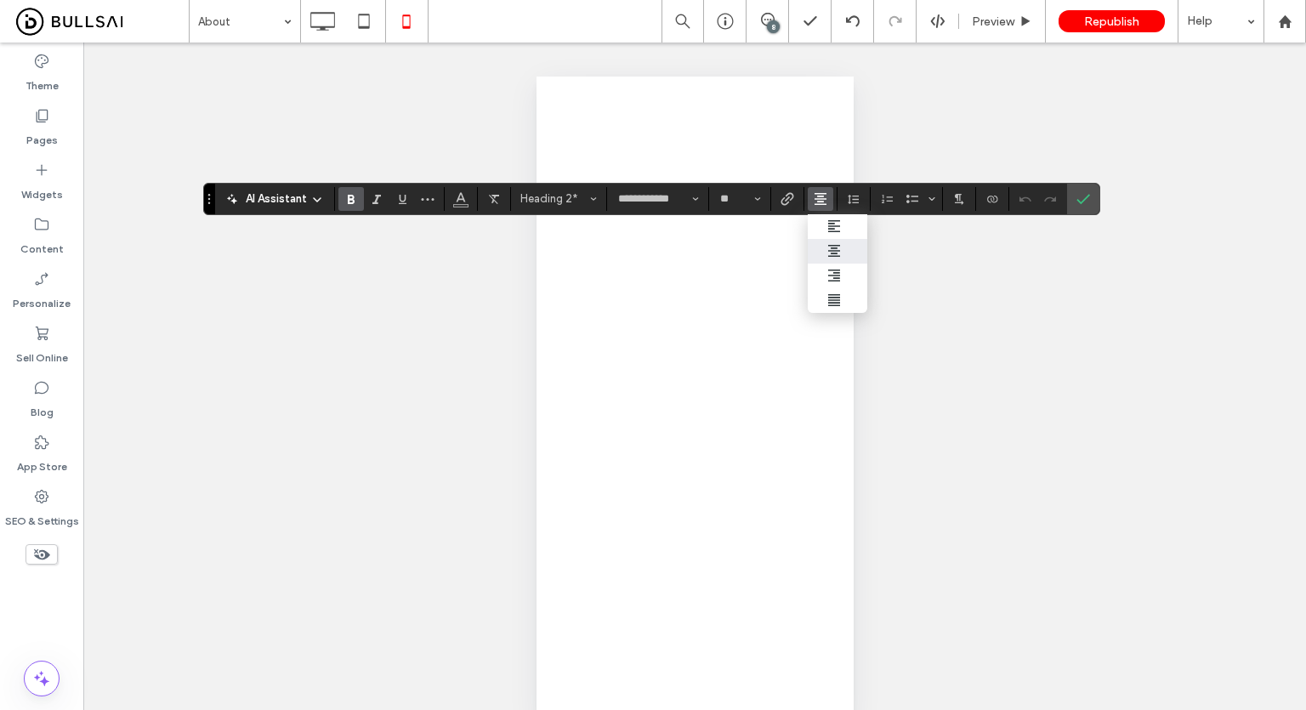
click at [826, 212] on div "**********" at bounding box center [651, 199] width 897 height 32
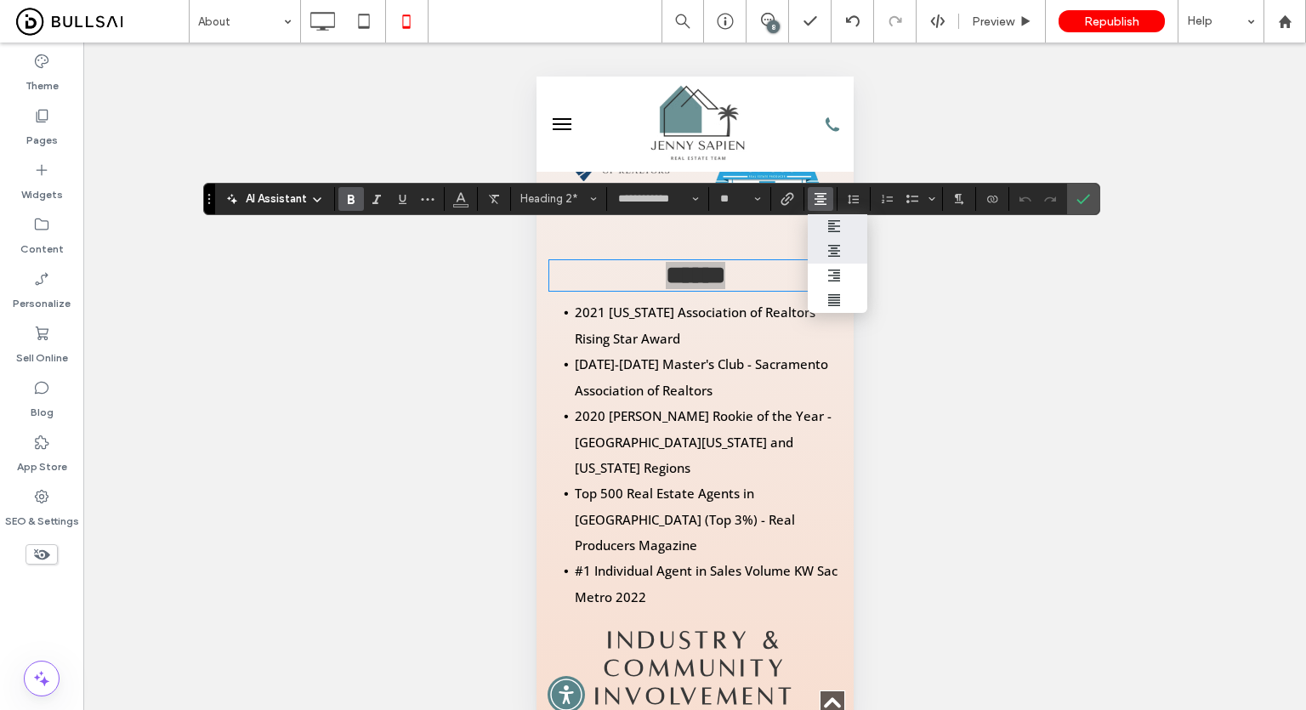
click at [831, 214] on label "ui.textEditor.alignment.left" at bounding box center [838, 226] width 60 height 25
click at [1078, 192] on icon "Confirm" at bounding box center [1083, 199] width 14 height 14
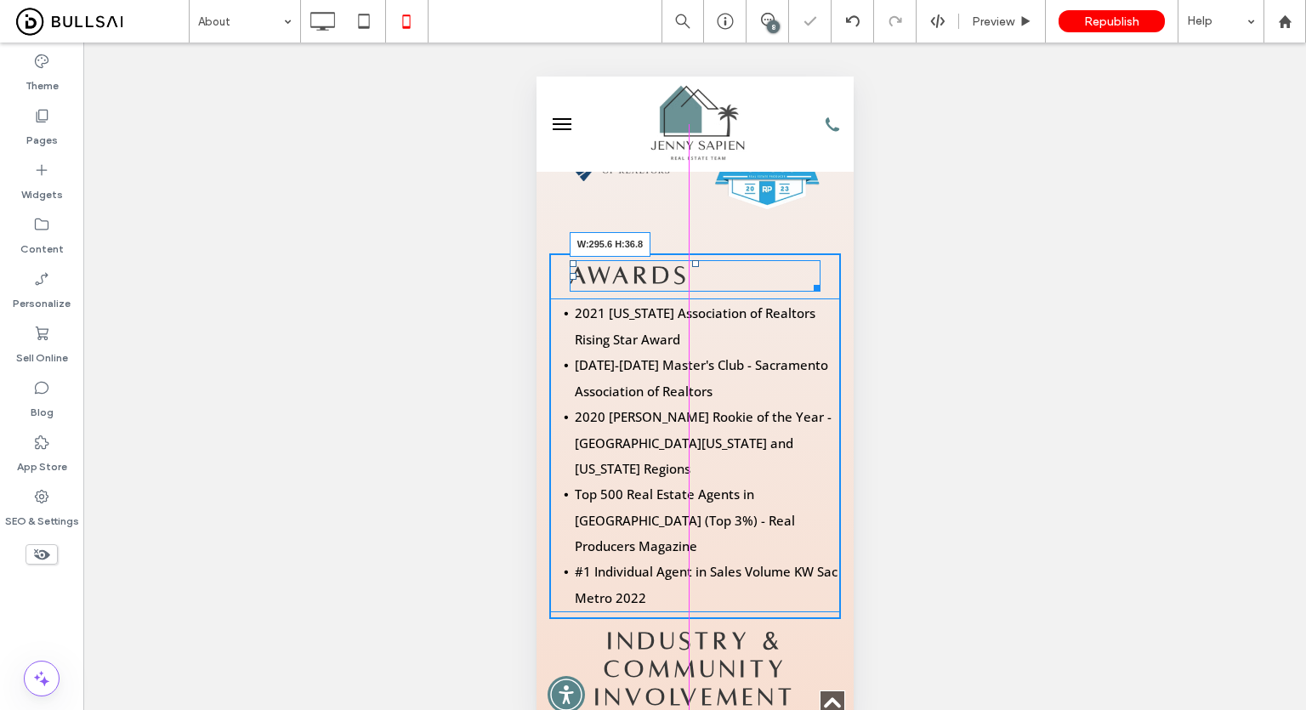
drag, startPoint x: 823, startPoint y: 256, endPoint x: 1355, endPoint y: 345, distance: 539.6
click at [808, 279] on div at bounding box center [813, 285] width 13 height 13
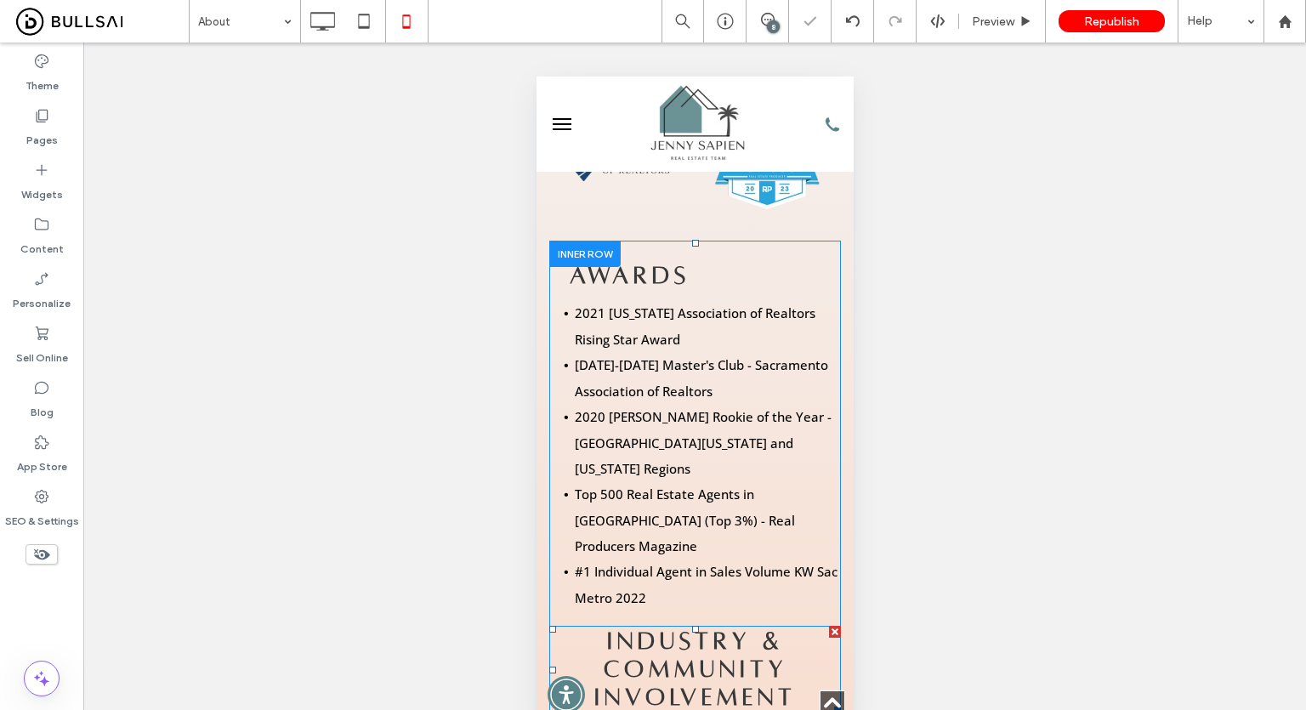
click at [722, 628] on span "INDUSTRY & COMMUNITY INVOLVEMENT" at bounding box center [694, 669] width 202 height 82
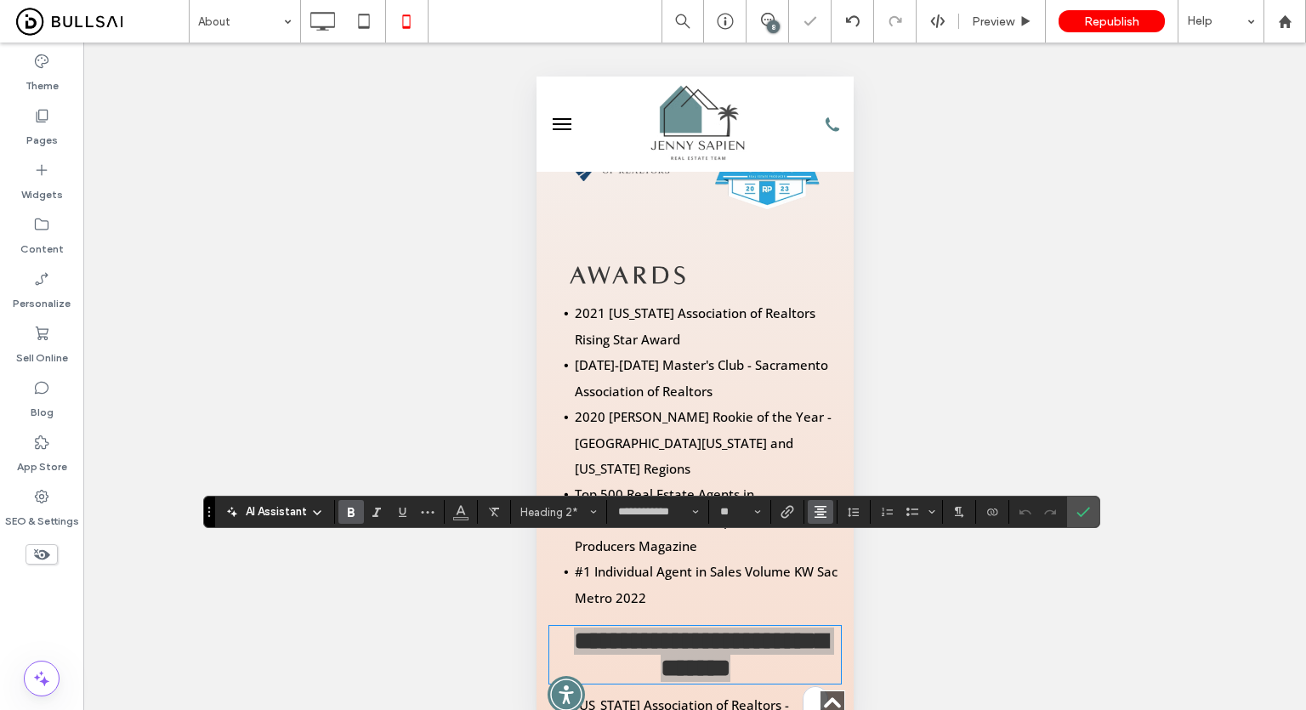
click at [828, 514] on button "Alignment" at bounding box center [821, 512] width 26 height 24
click at [830, 404] on icon "ui.textEditor.alignment.left" at bounding box center [834, 411] width 14 height 14
click at [1087, 516] on icon "Confirm" at bounding box center [1083, 512] width 14 height 14
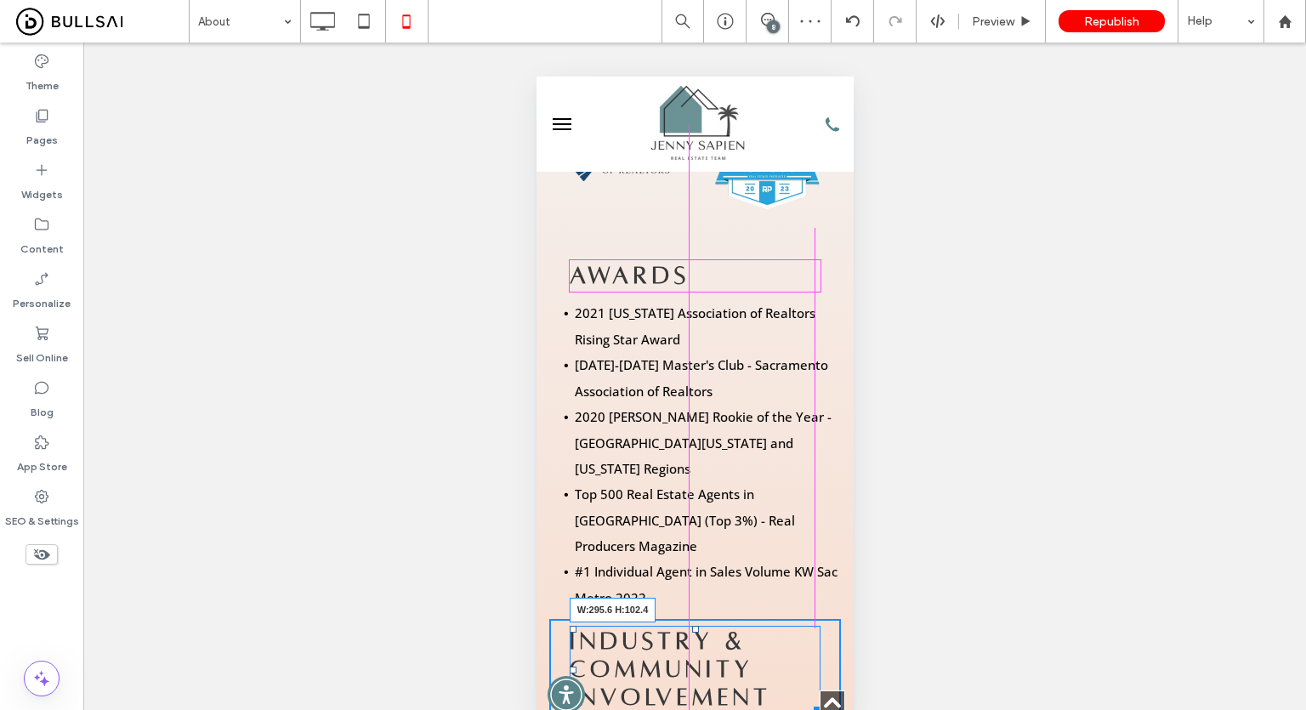
drag, startPoint x: 815, startPoint y: 623, endPoint x: 1339, endPoint y: 696, distance: 528.7
click at [807, 700] on div at bounding box center [813, 706] width 13 height 13
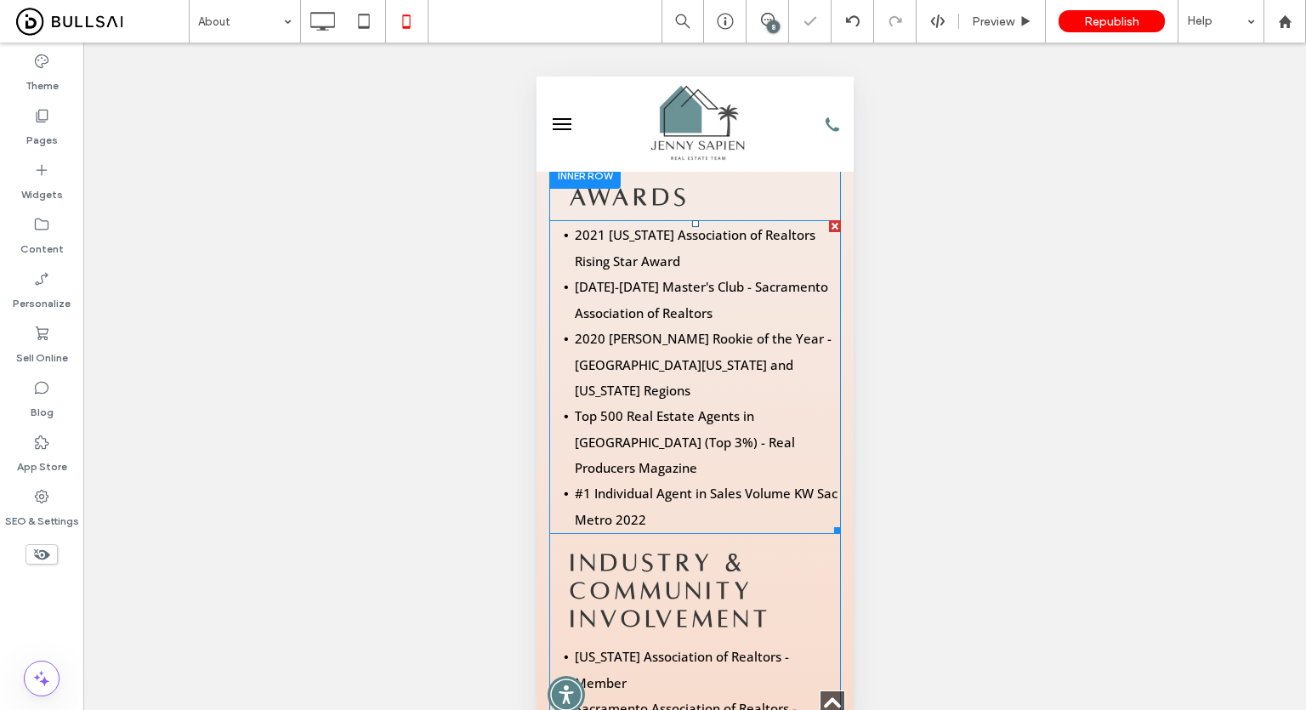
scroll to position [1955, 0]
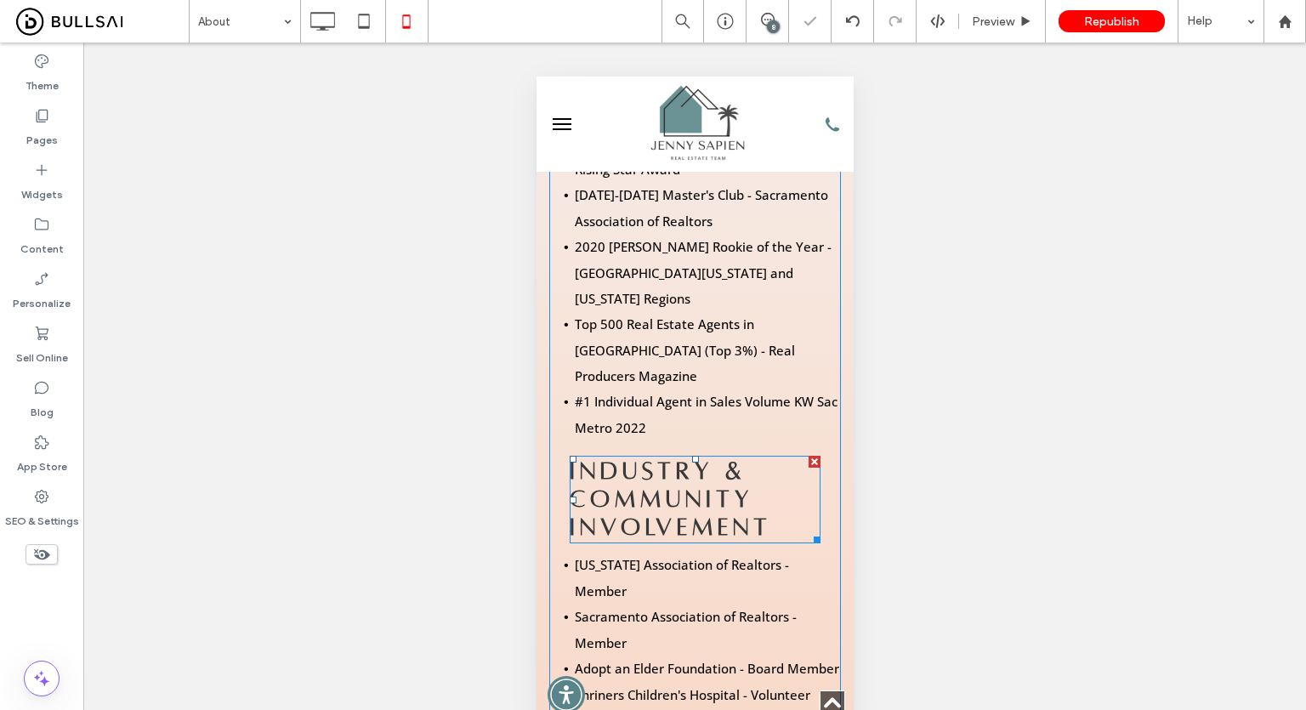
click at [746, 457] on h2 "INDUSTRY & COMMUNITY INVOLVEMENT" at bounding box center [695, 499] width 252 height 84
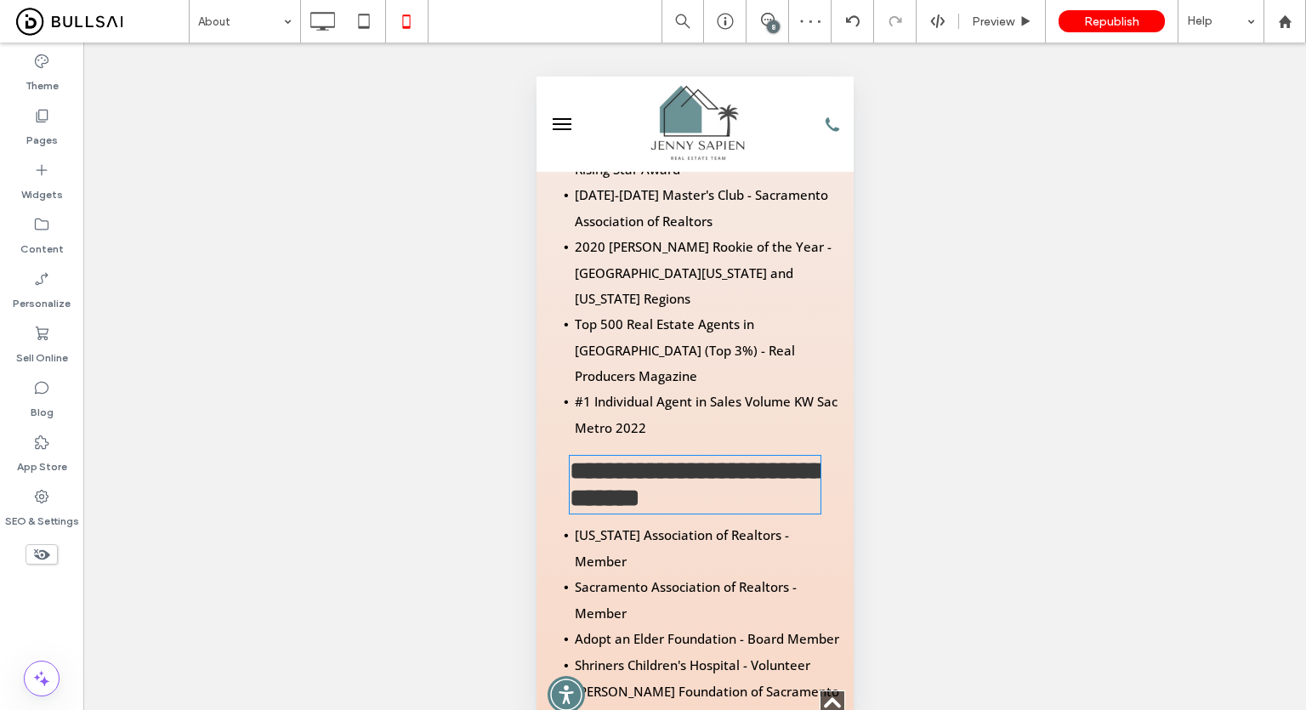
type input "**********"
type input "**"
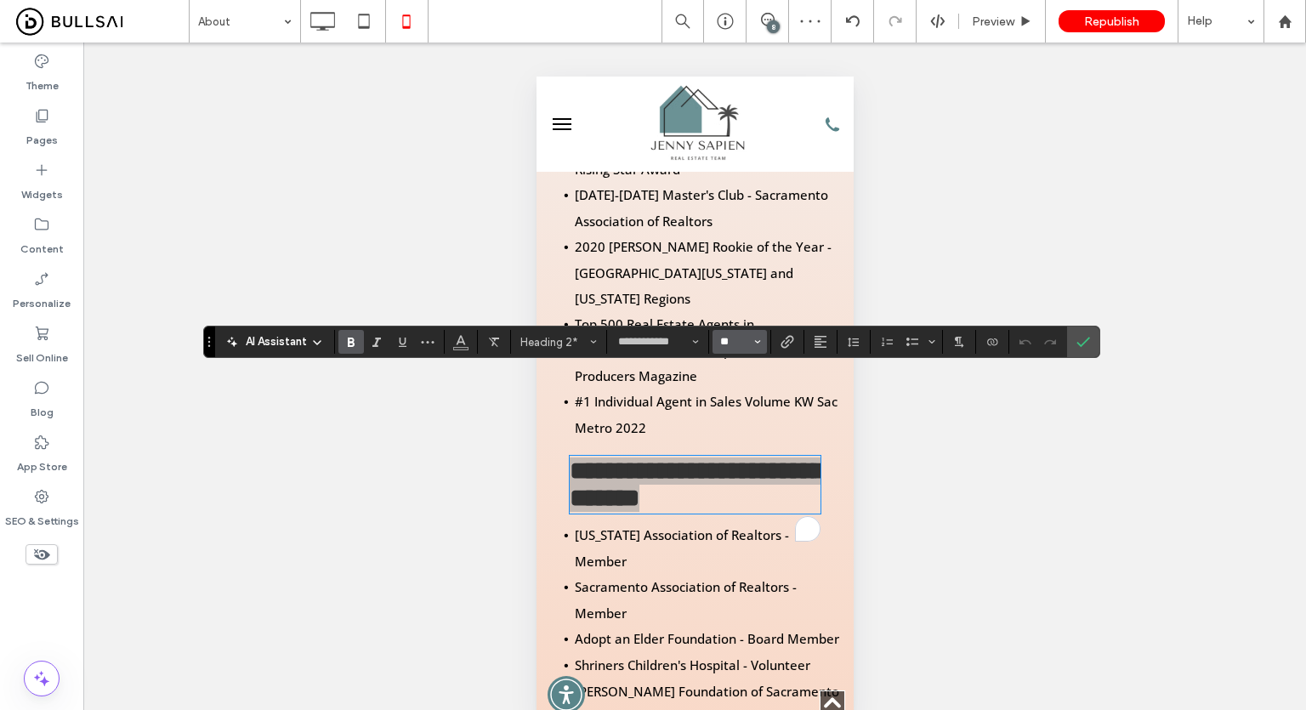
click at [740, 337] on input "**" at bounding box center [734, 342] width 33 height 14
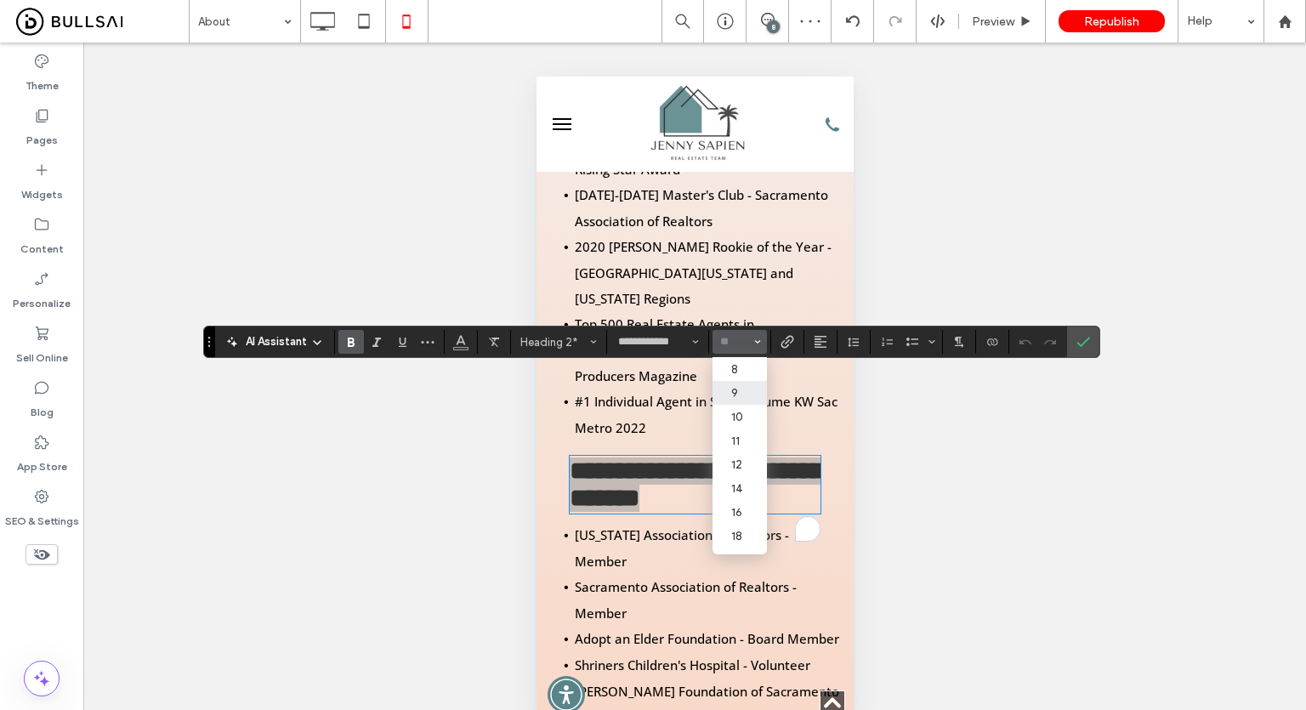
scroll to position [85, 0]
click at [741, 483] on label "24" at bounding box center [739, 474] width 54 height 24
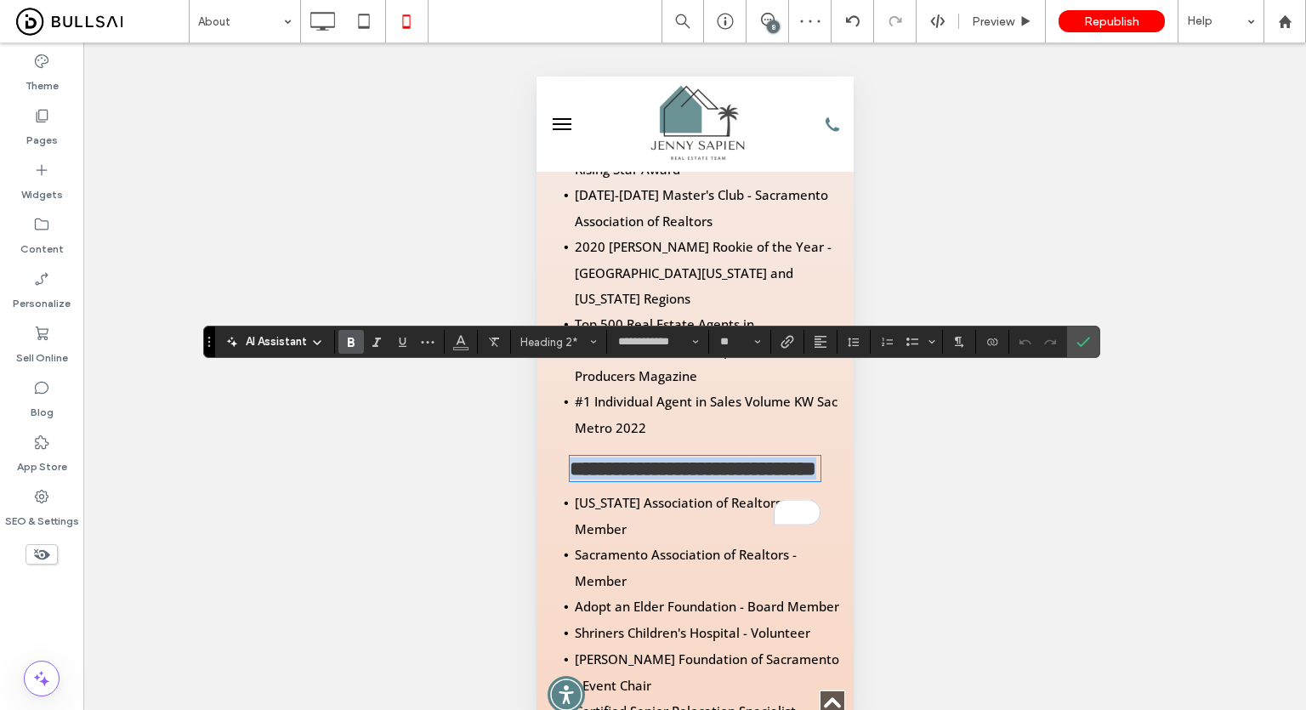
type input "**"
click at [745, 340] on input "**" at bounding box center [734, 342] width 33 height 14
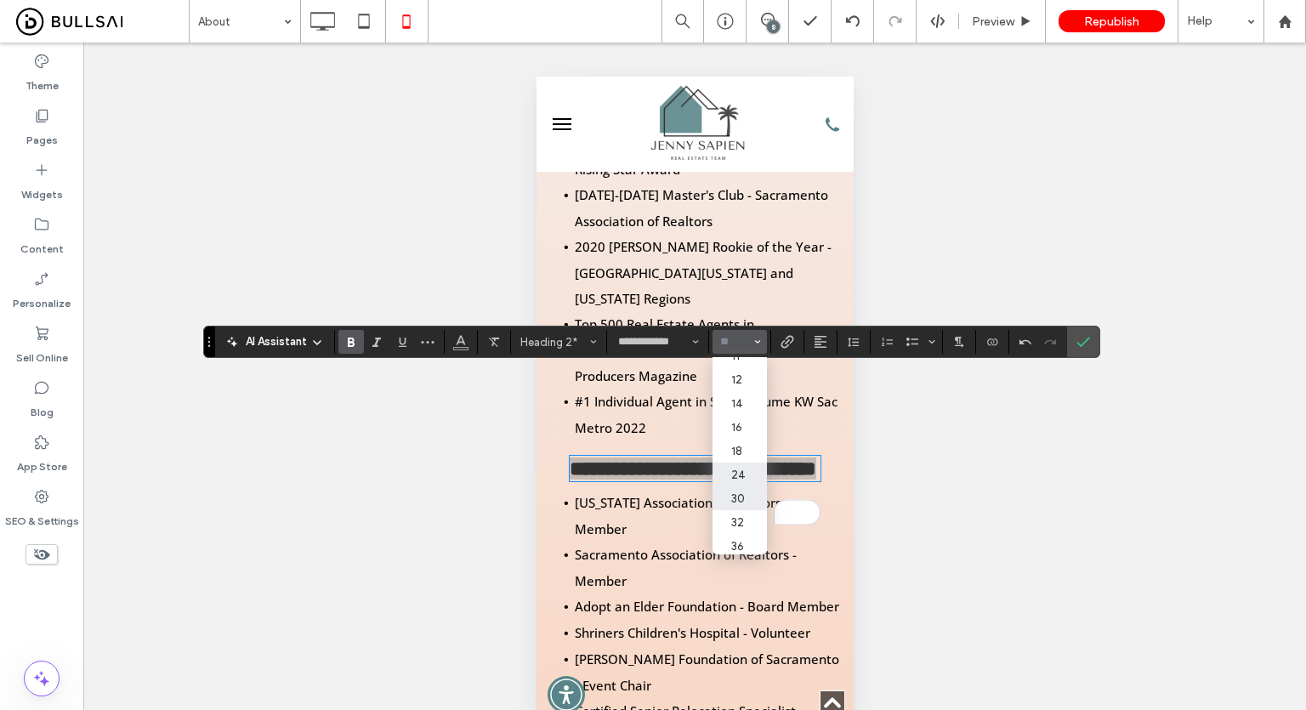
click at [748, 499] on label "30" at bounding box center [739, 498] width 54 height 24
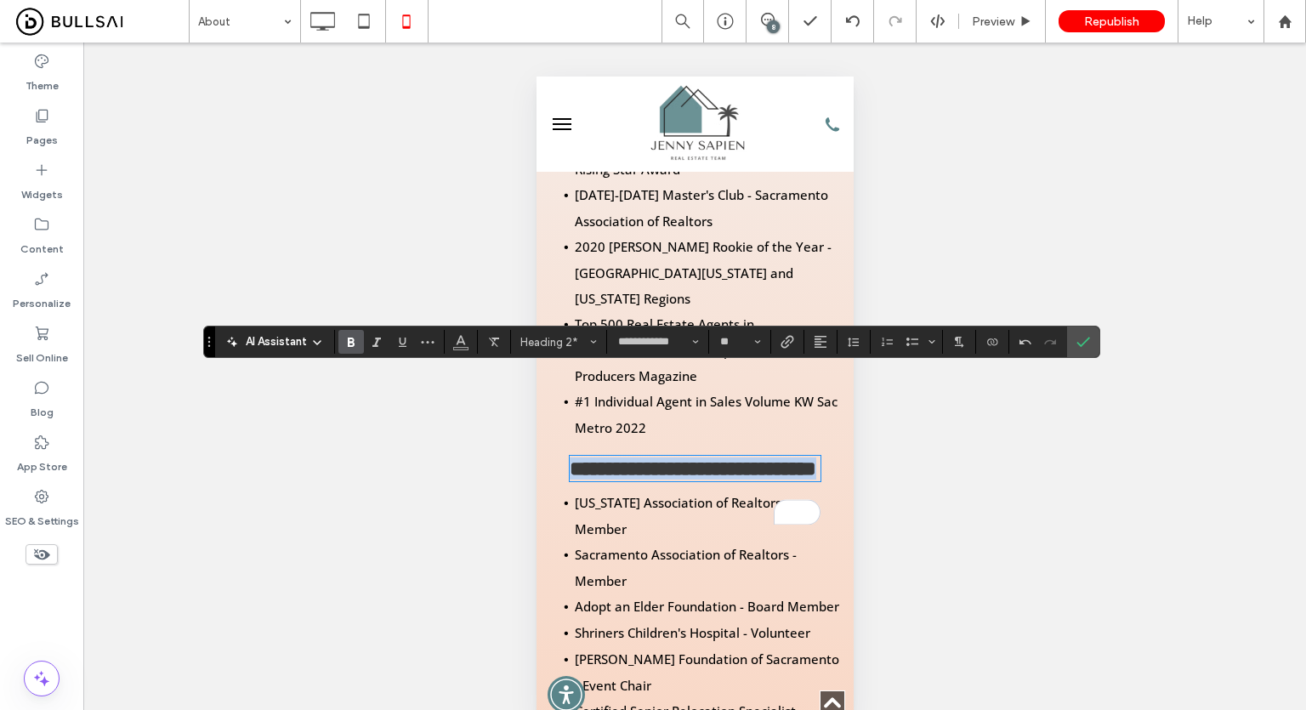
type input "**"
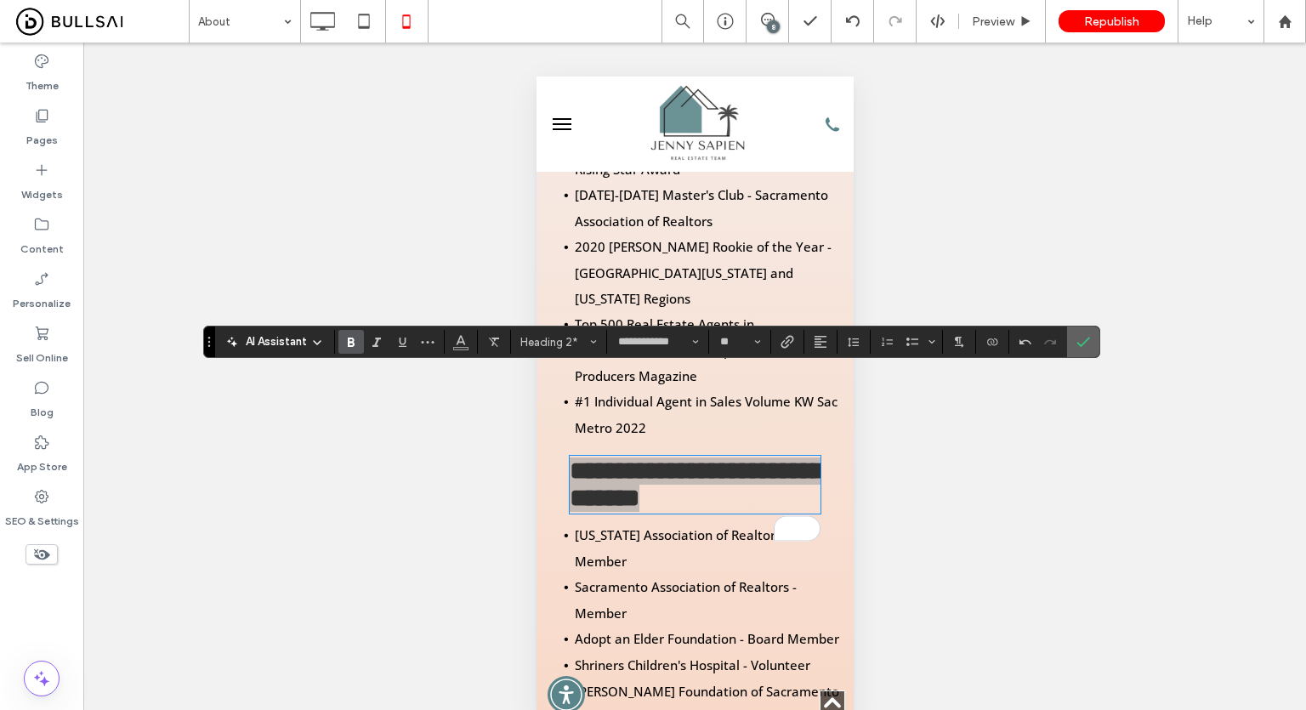
click at [1086, 343] on icon "Confirm" at bounding box center [1083, 342] width 14 height 14
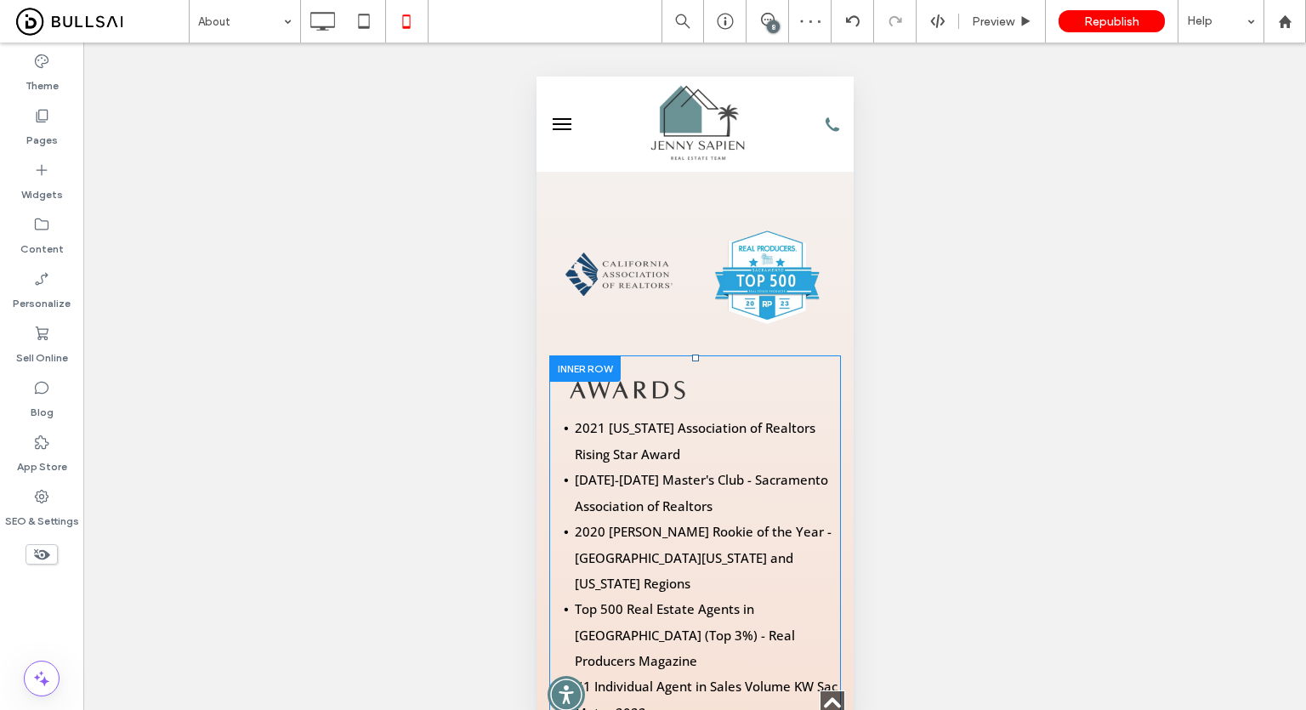
scroll to position [1700, 0]
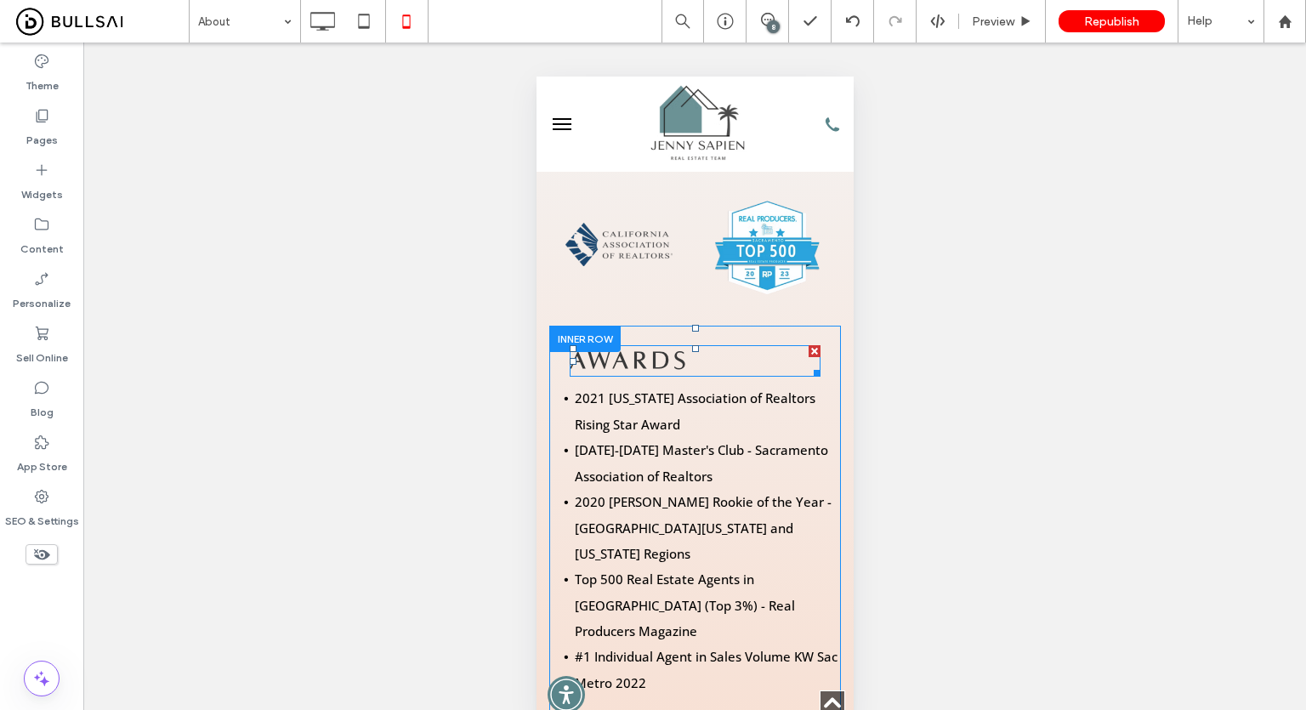
click at [708, 347] on h2 "AWARDS" at bounding box center [695, 361] width 252 height 28
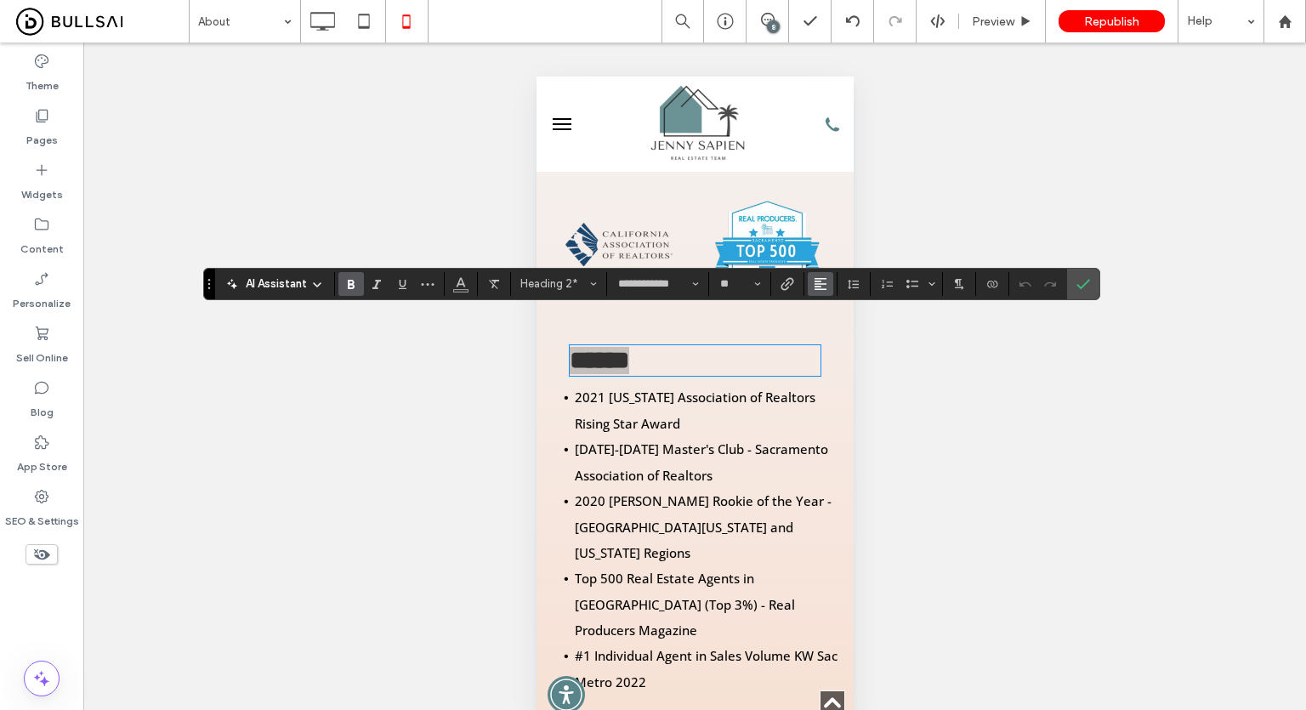
click at [828, 290] on button "Alignment" at bounding box center [821, 284] width 26 height 24
click at [843, 324] on label "ui.textEditor.alignment.center" at bounding box center [838, 336] width 60 height 25
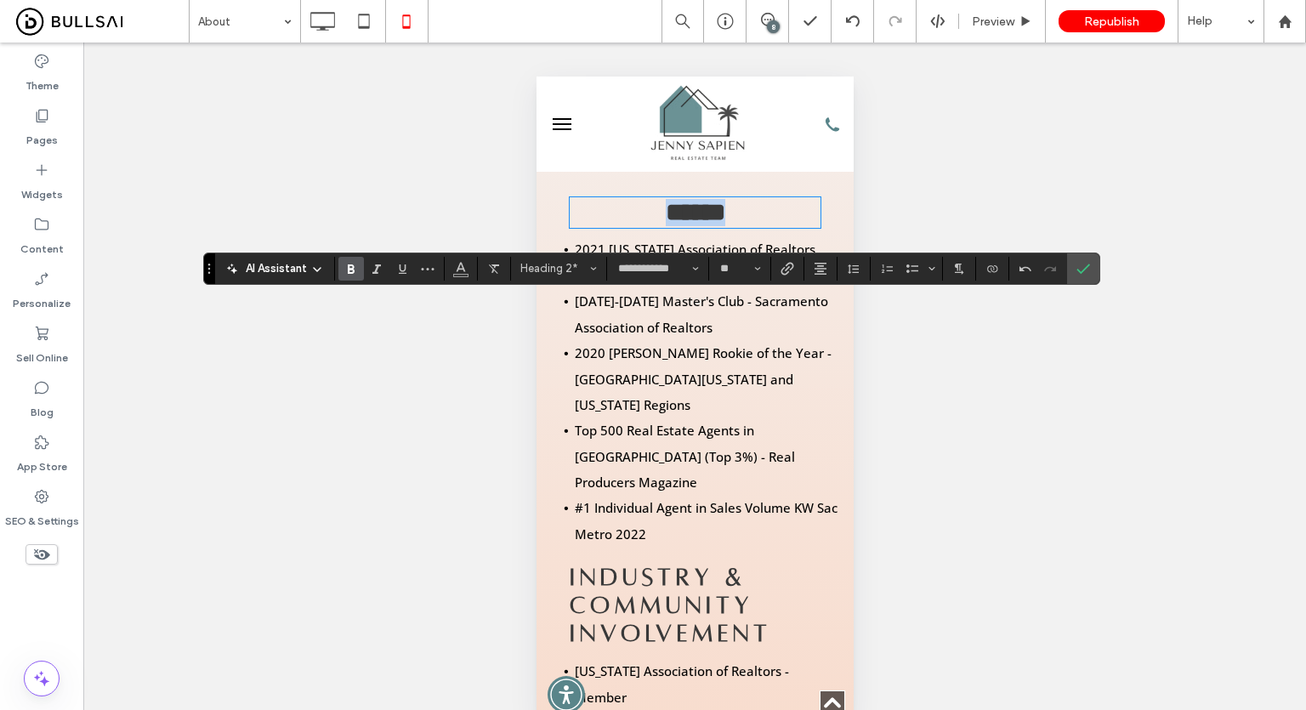
scroll to position [1955, 0]
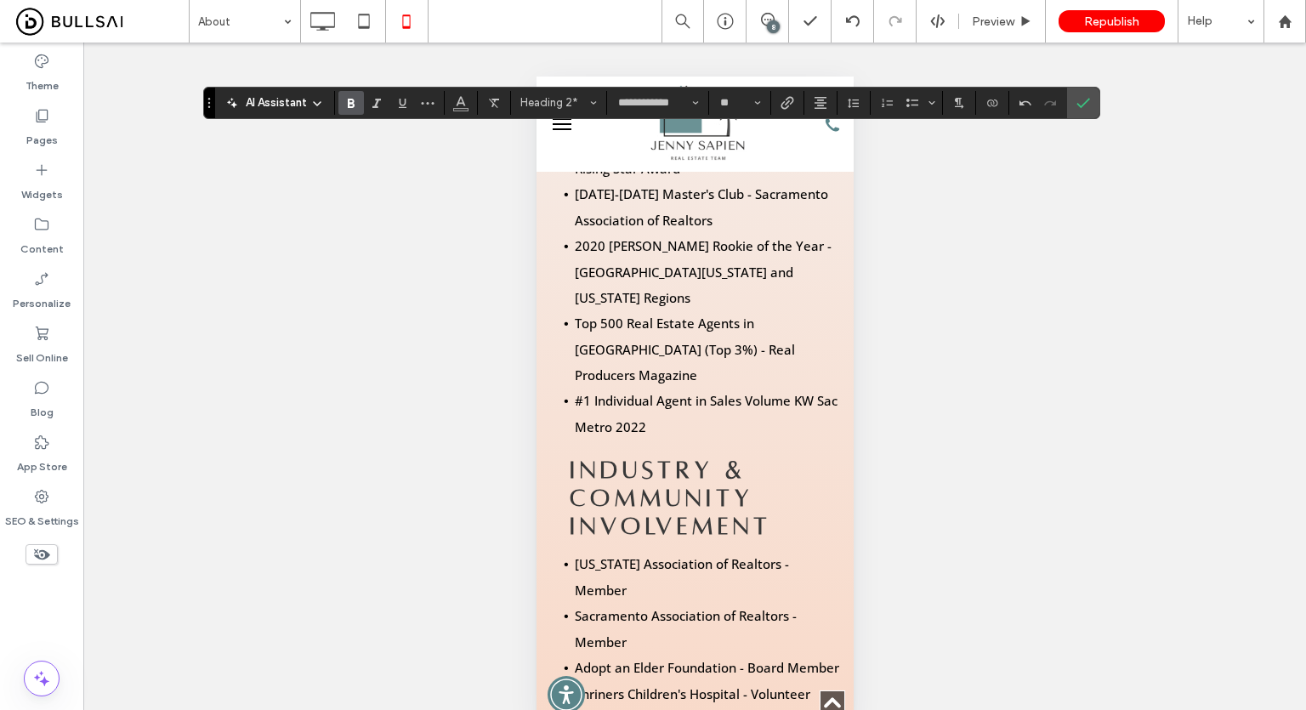
click at [712, 457] on span "INDUSTRY & COMMUNITY INVOLVEMENT" at bounding box center [670, 498] width 202 height 82
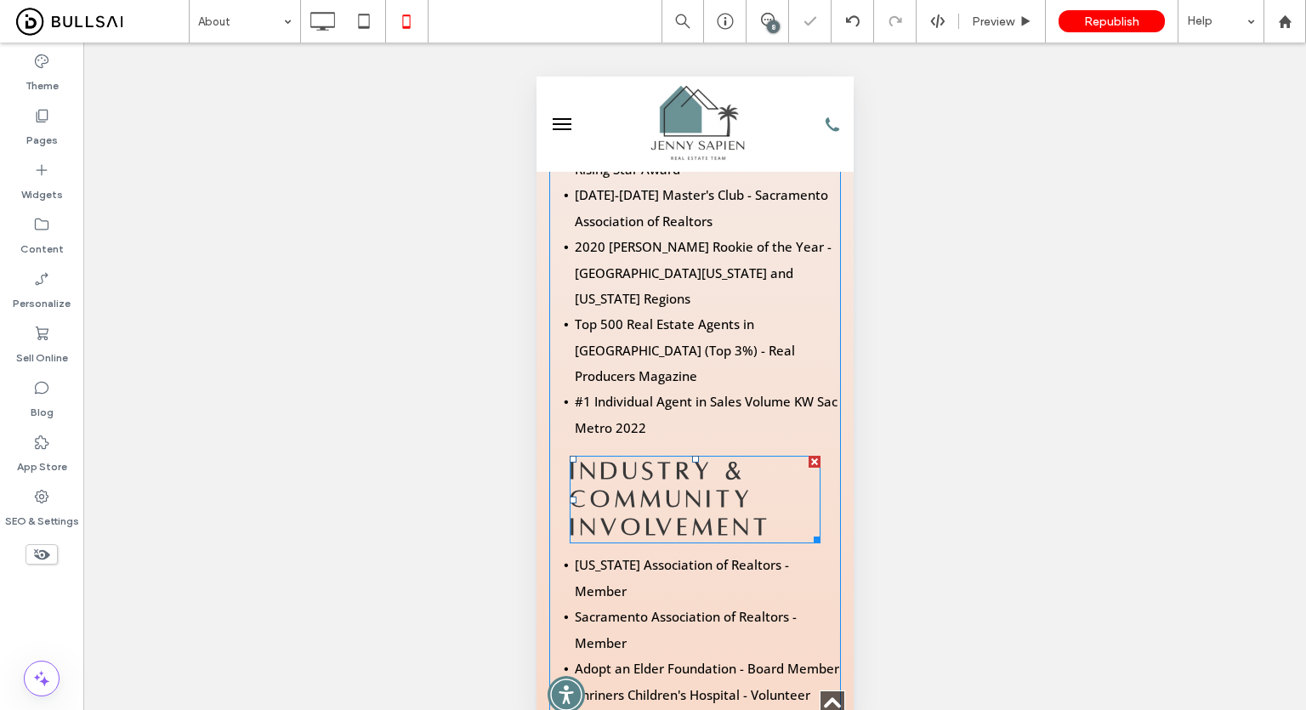
click at [712, 458] on span "INDUSTRY & COMMUNITY INVOLVEMENT" at bounding box center [670, 499] width 202 height 82
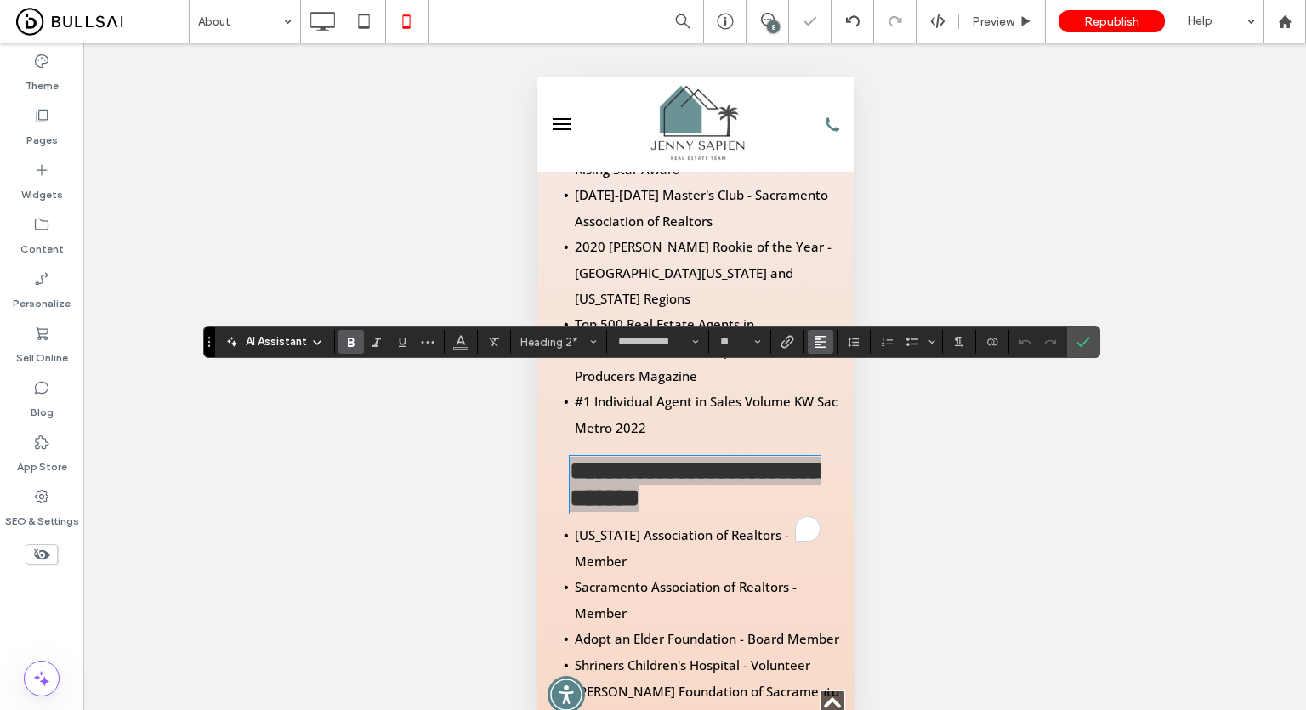
click at [810, 345] on button "Alignment" at bounding box center [821, 342] width 26 height 24
click at [836, 390] on icon "ui.textEditor.alignment.center" at bounding box center [834, 395] width 14 height 14
click at [1085, 343] on icon "Confirm" at bounding box center [1083, 342] width 14 height 14
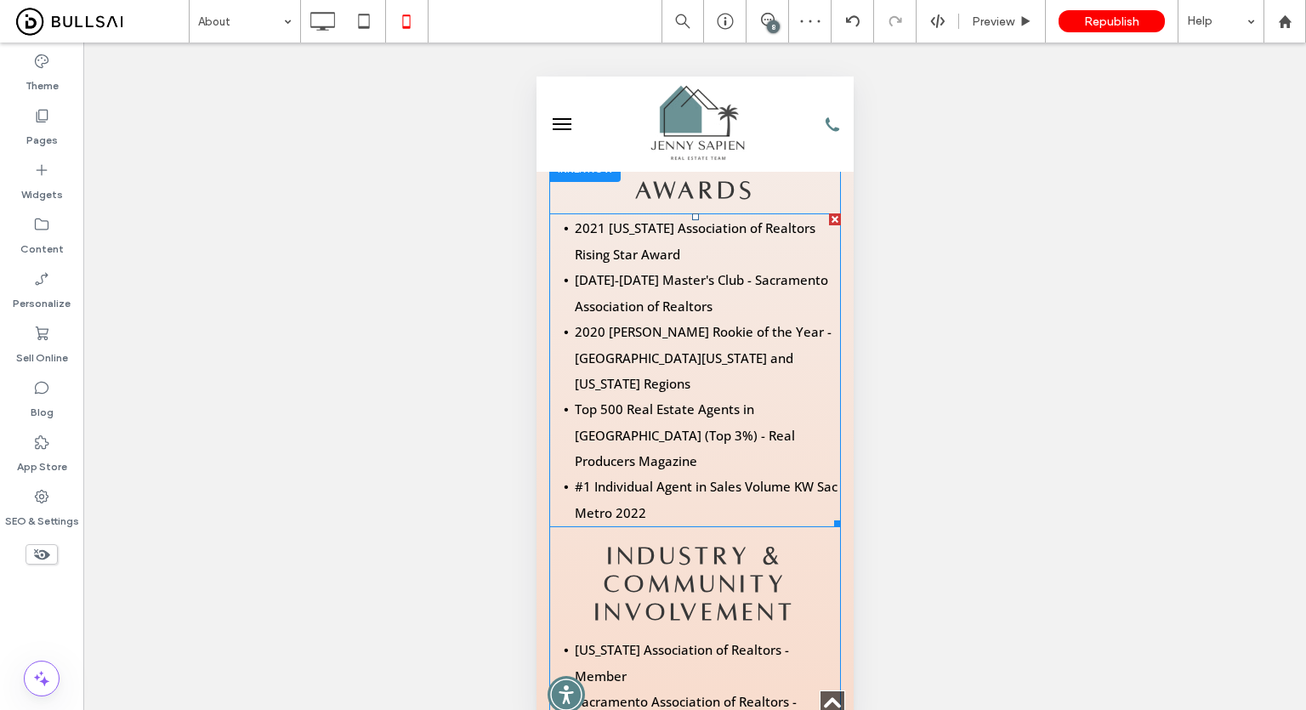
scroll to position [1870, 0]
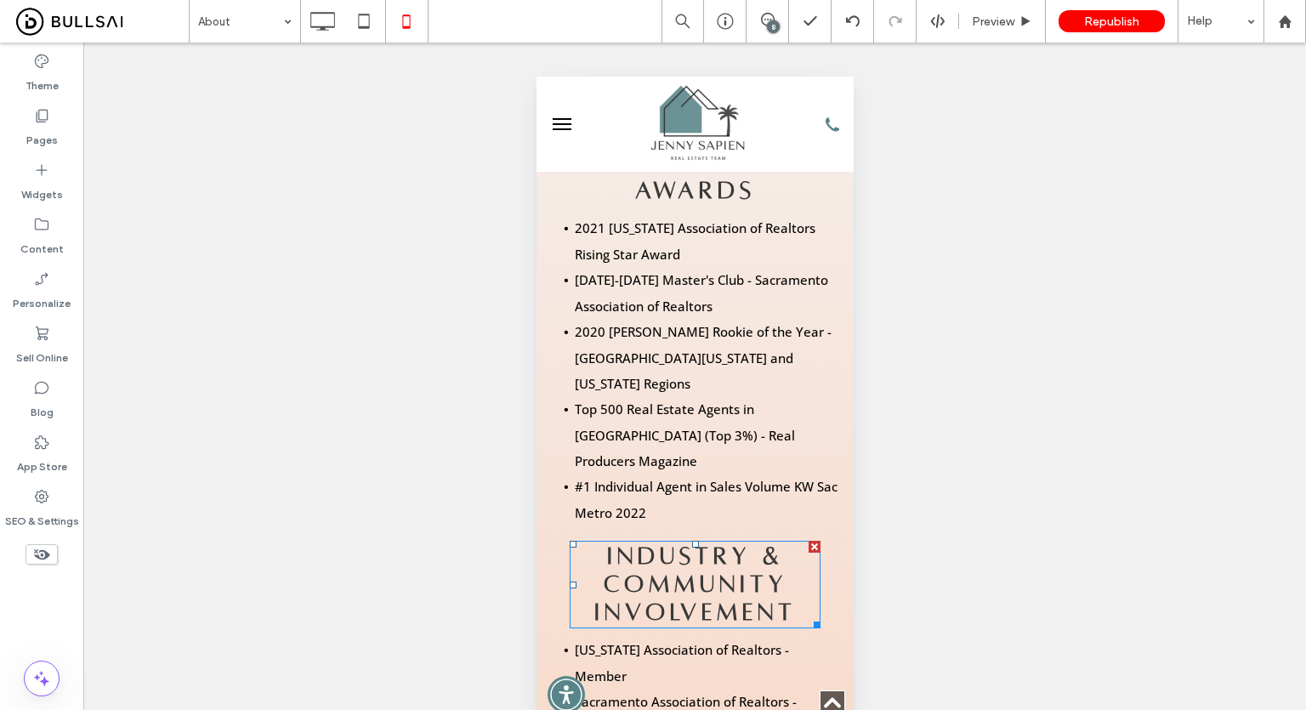
click at [717, 543] on span "INDUSTRY & COMMUNITY INVOLVEMENT" at bounding box center [694, 584] width 202 height 82
type input "**********"
type input "**"
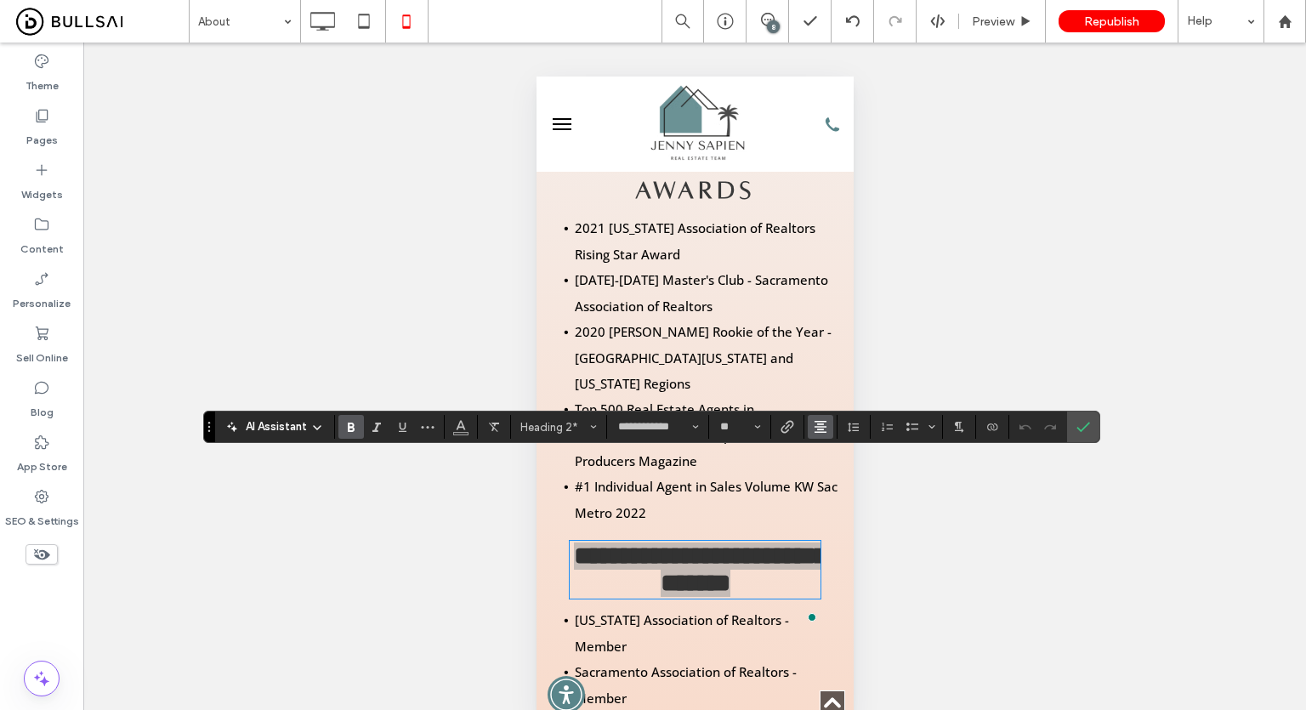
click at [819, 426] on icon "Alignment" at bounding box center [821, 427] width 14 height 14
click at [833, 460] on use "ui.textEditor.alignment.left" at bounding box center [834, 455] width 12 height 12
click at [1078, 426] on icon "Confirm" at bounding box center [1083, 427] width 14 height 14
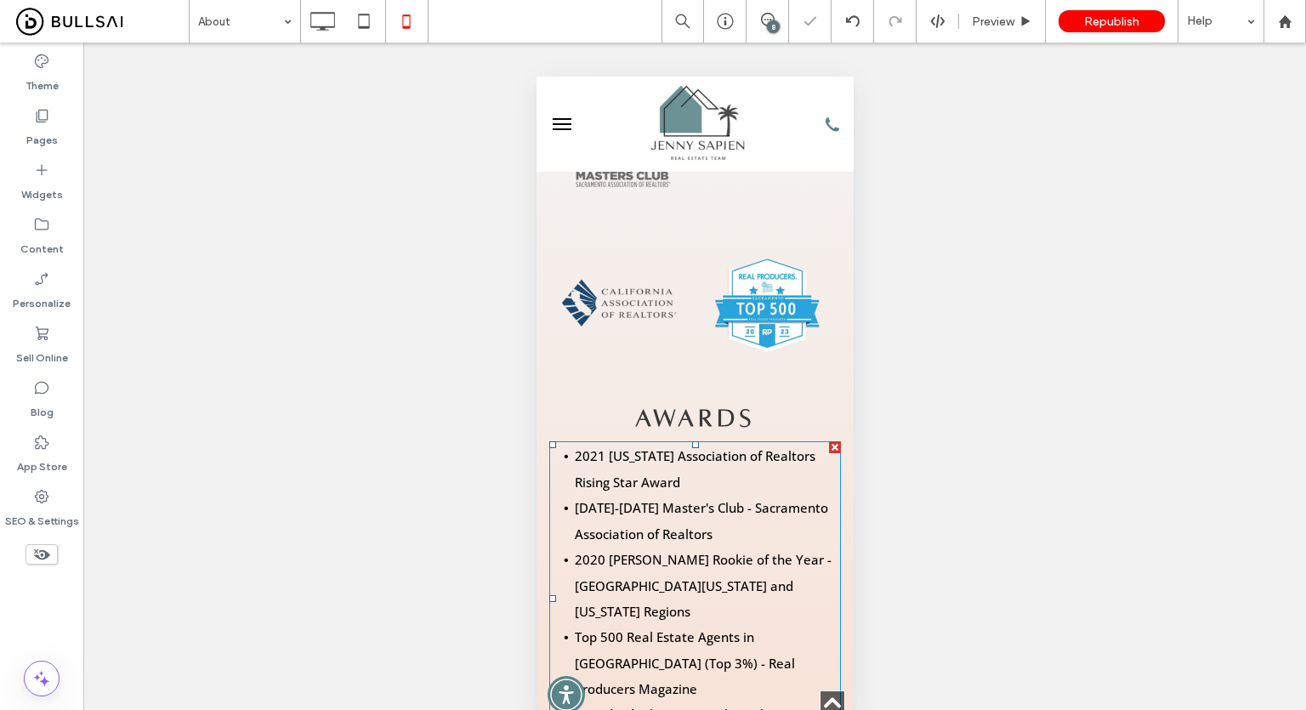
scroll to position [1615, 0]
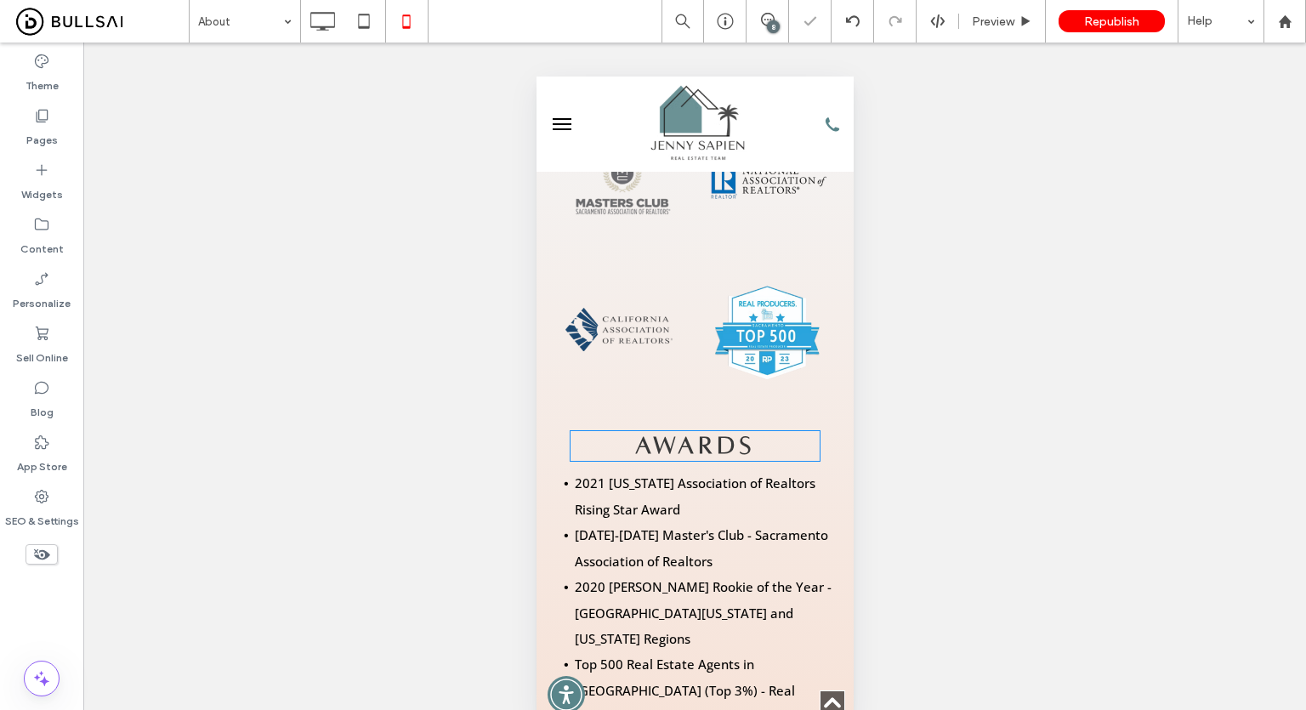
click at [672, 433] on span "AWARDS" at bounding box center [694, 446] width 121 height 26
type input "**********"
type input "**"
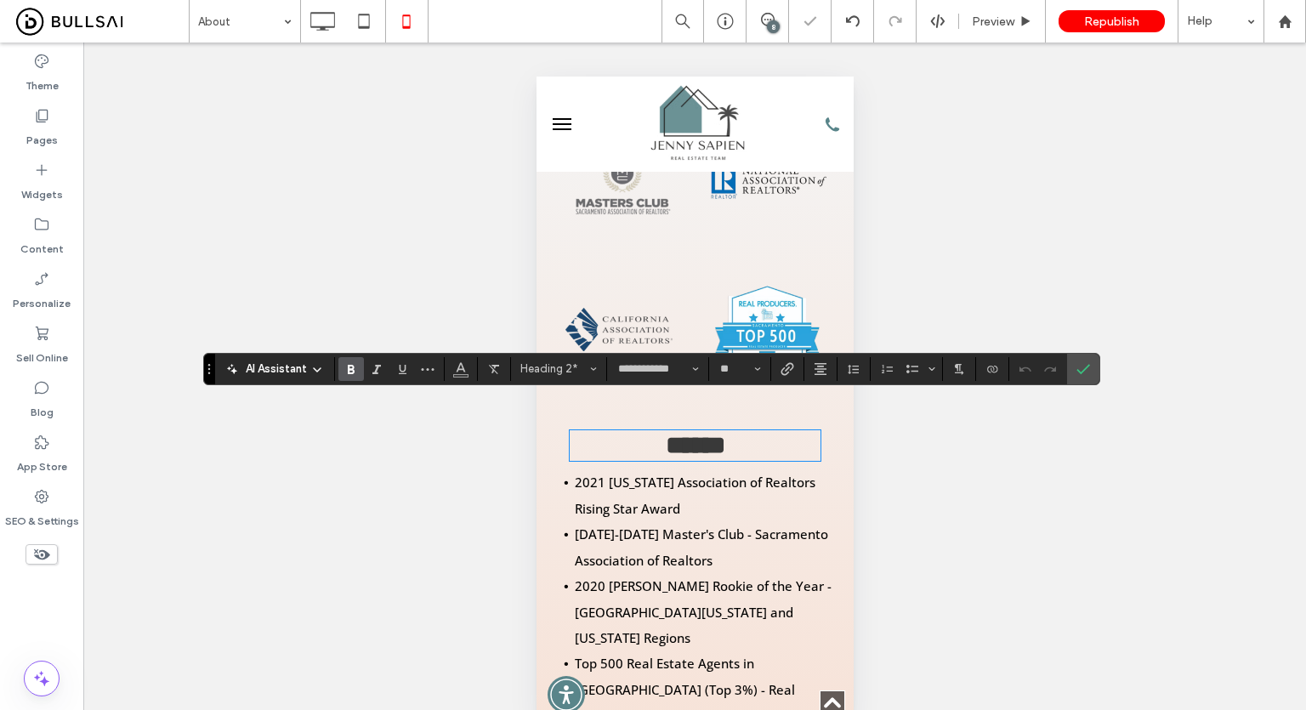
click at [802, 373] on section at bounding box center [787, 369] width 33 height 24
click at [818, 365] on icon "Alignment" at bounding box center [821, 369] width 14 height 14
drag, startPoint x: 833, startPoint y: 386, endPoint x: 309, endPoint y: 317, distance: 529.0
click at [833, 386] on label "ui.textEditor.alignment.left" at bounding box center [838, 396] width 60 height 25
click at [1079, 374] on icon "Confirm" at bounding box center [1083, 369] width 14 height 14
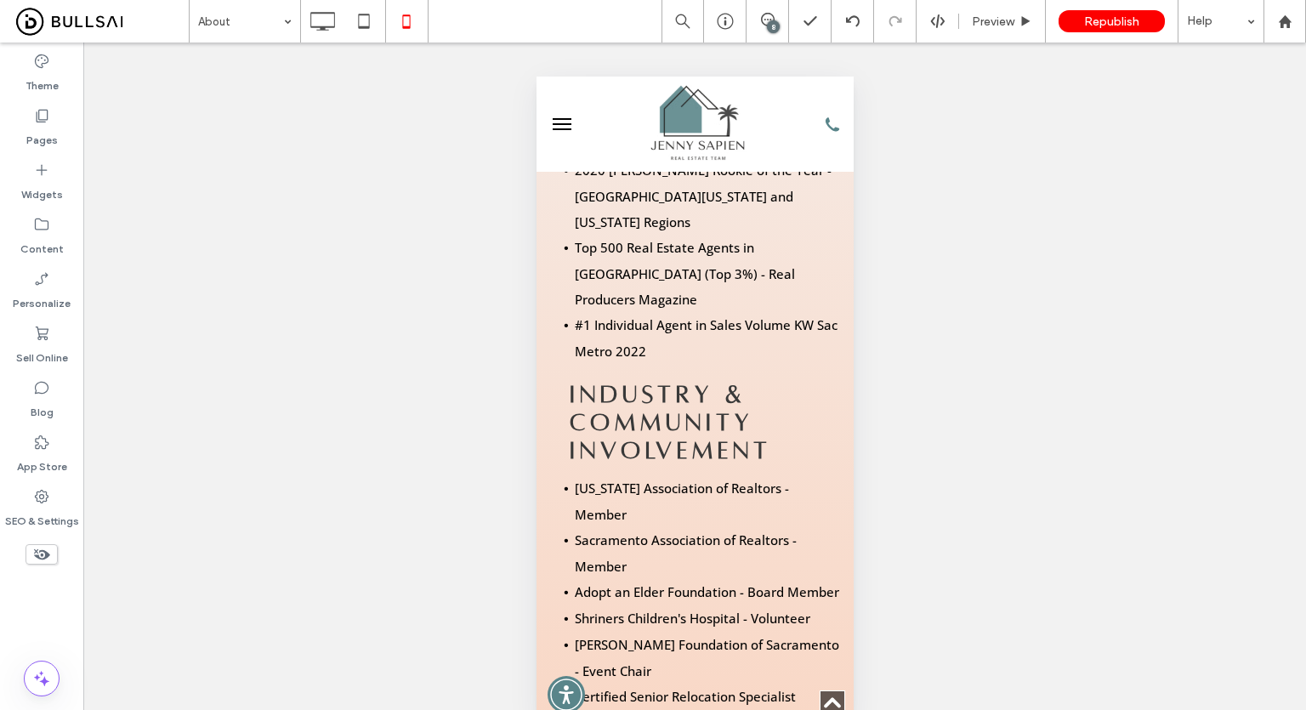
scroll to position [2040, 0]
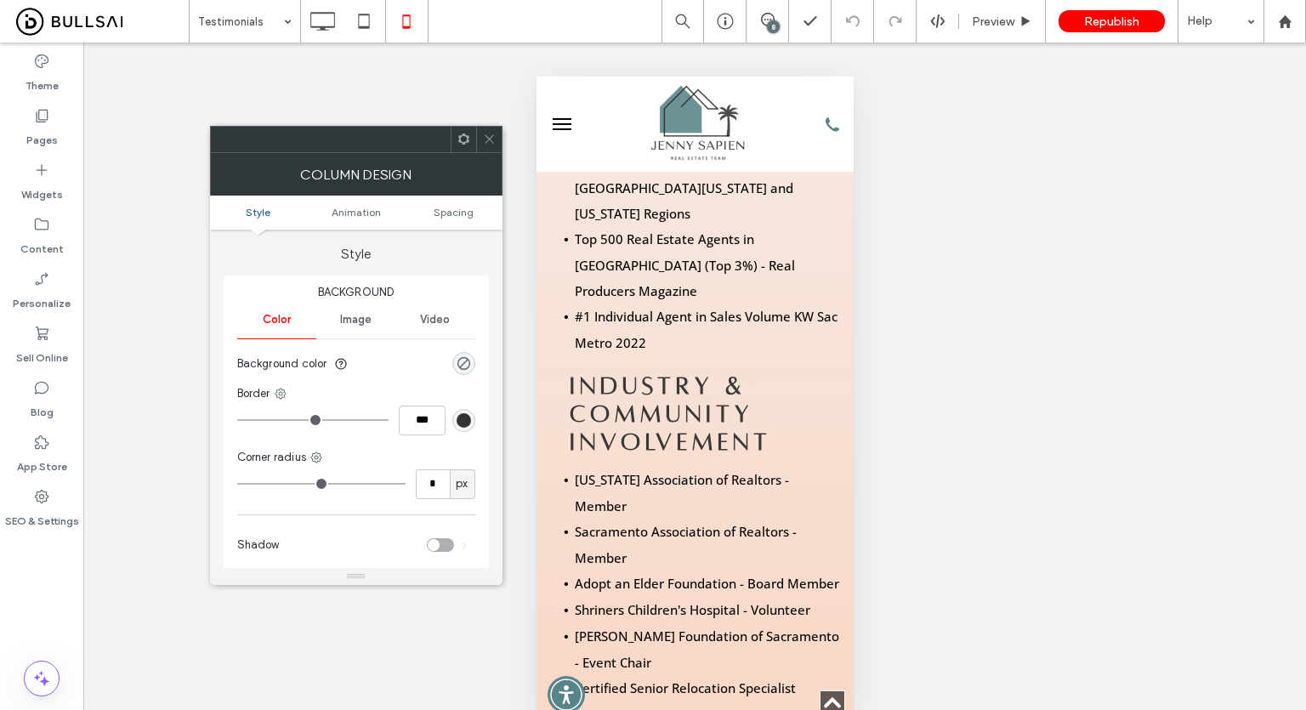
click at [483, 133] on icon at bounding box center [489, 139] width 13 height 13
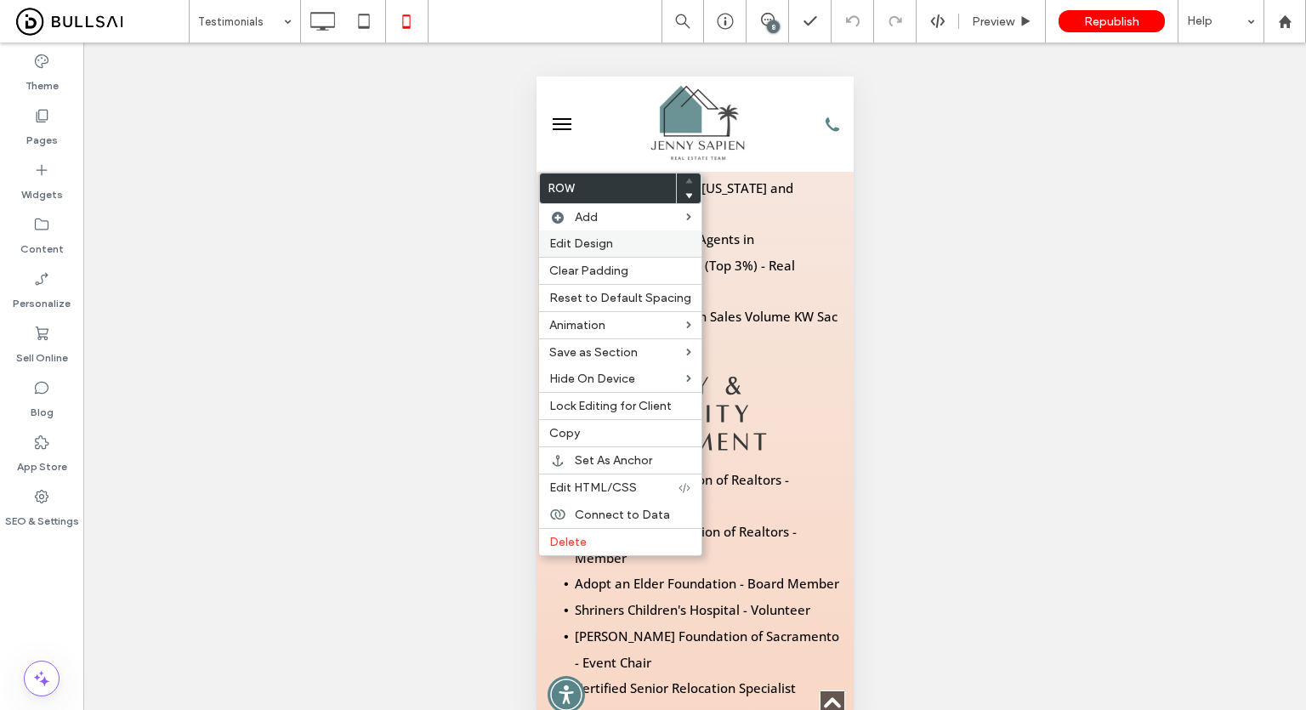
click at [585, 250] on span "Edit Design" at bounding box center [581, 243] width 64 height 14
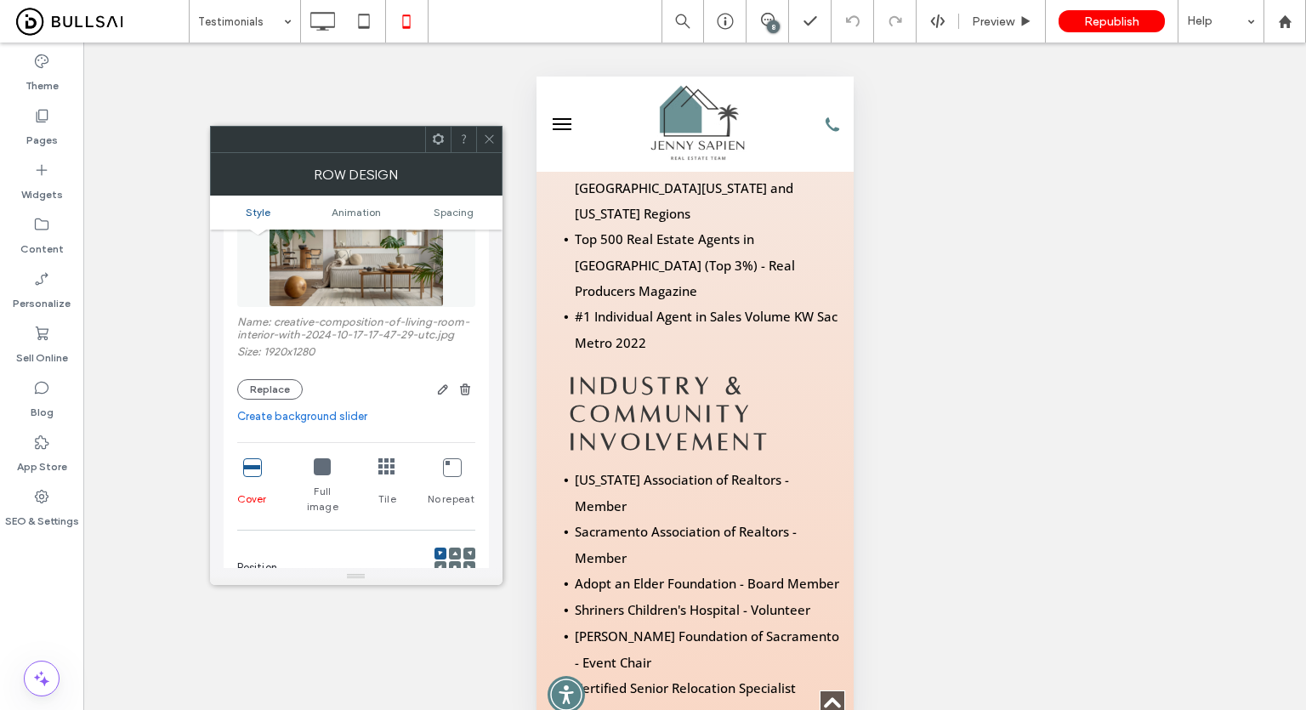
scroll to position [255, 0]
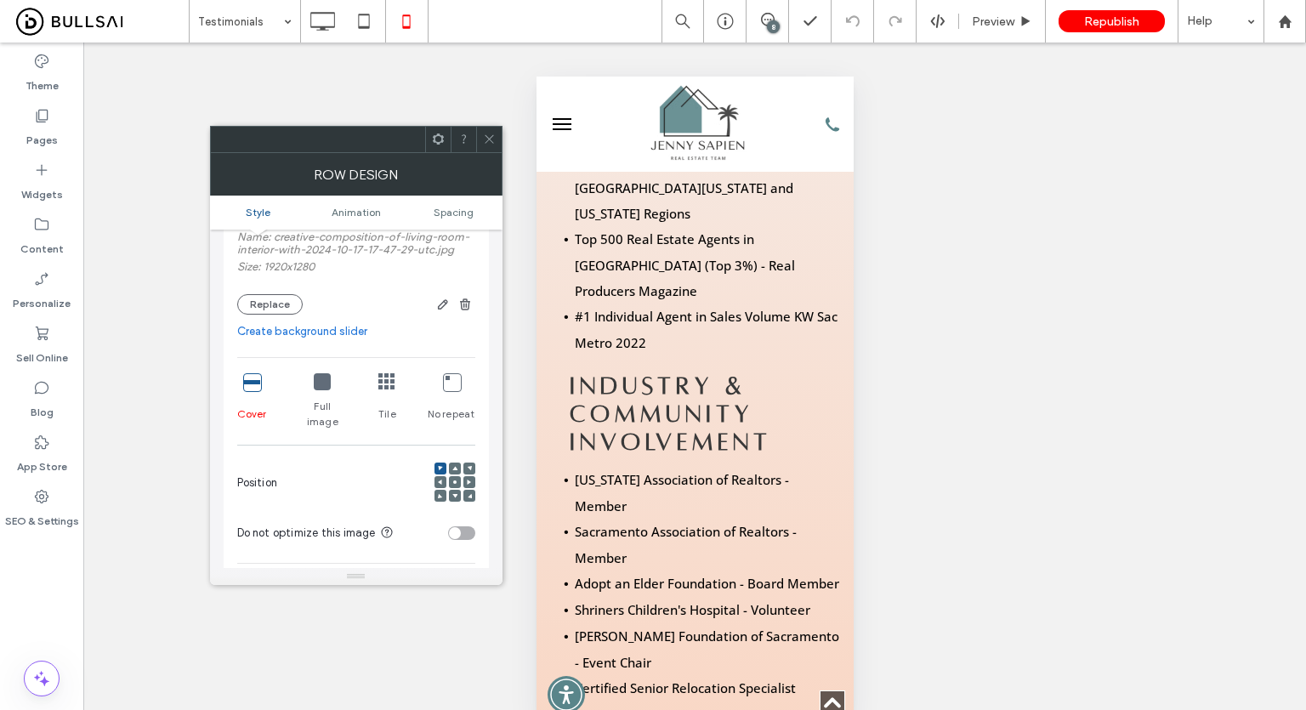
click at [454, 480] on use at bounding box center [454, 481] width 3 height 3
click at [490, 145] on icon at bounding box center [489, 139] width 13 height 13
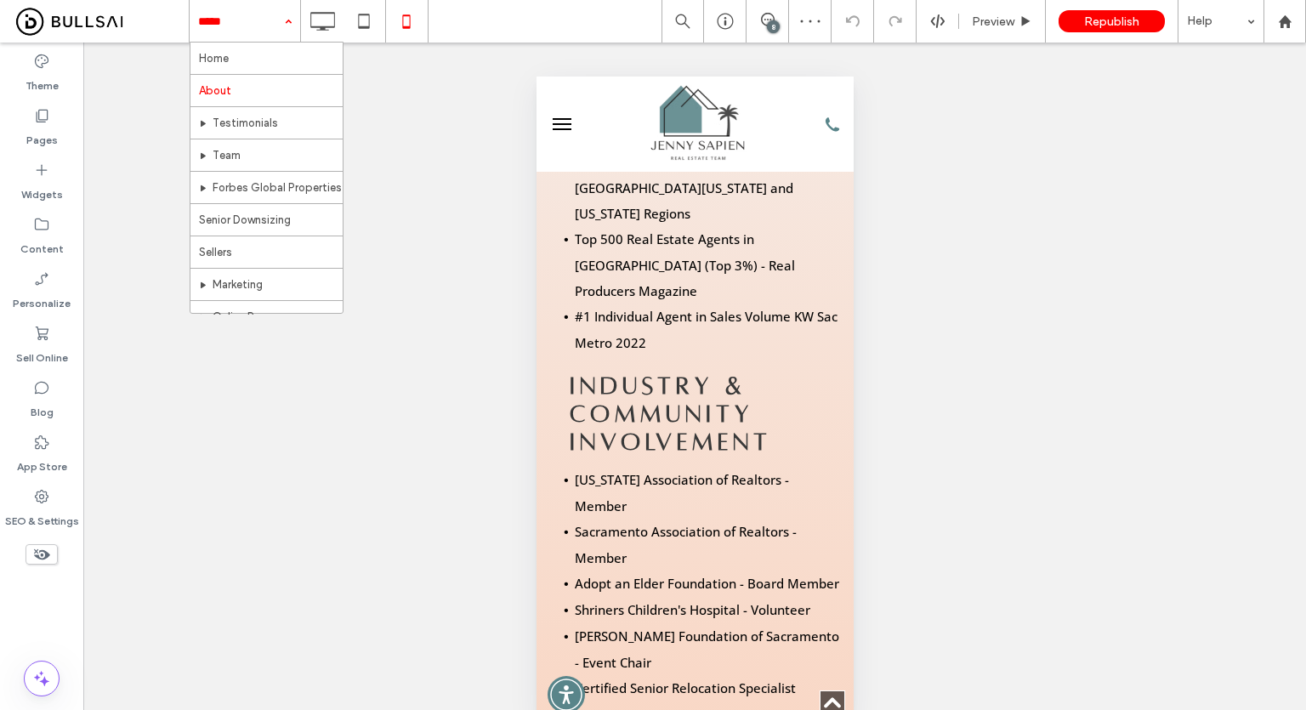
click at [248, 8] on input at bounding box center [240, 21] width 85 height 43
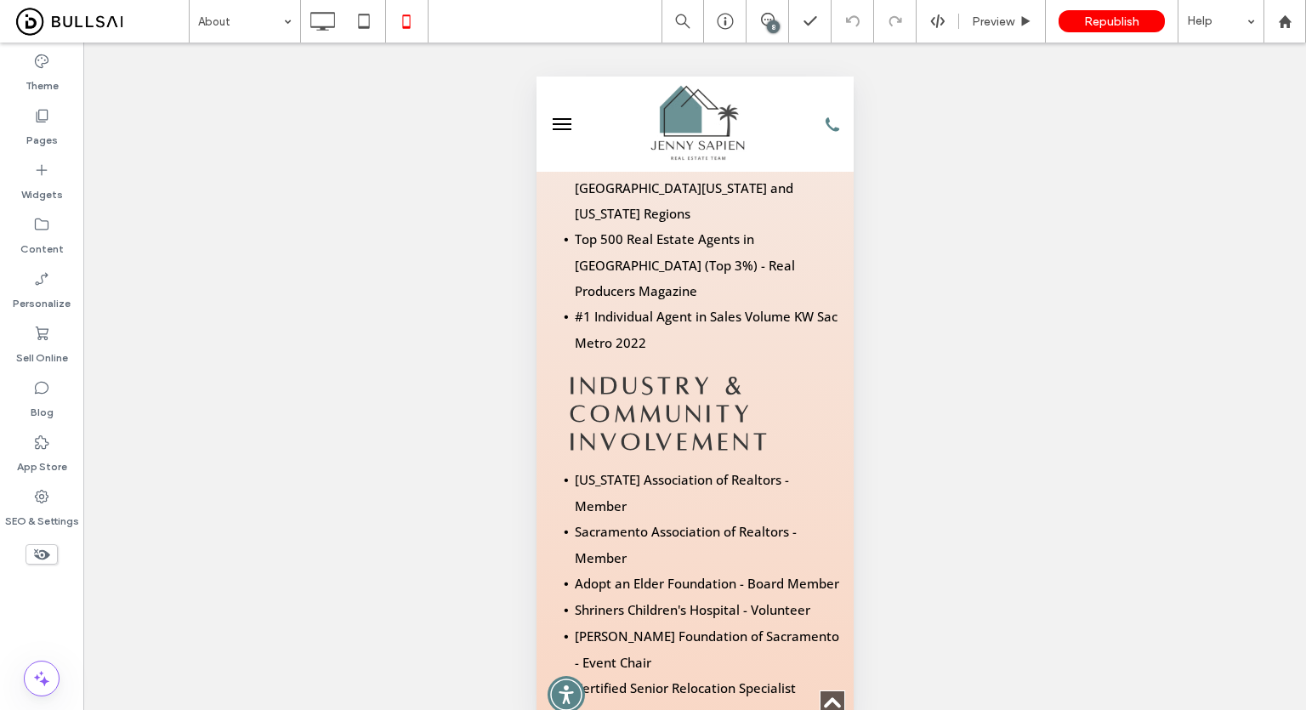
click at [257, 26] on div "About 8 Preview Republish Help Site Comments Team & Clients Automate new commen…" at bounding box center [653, 355] width 1306 height 710
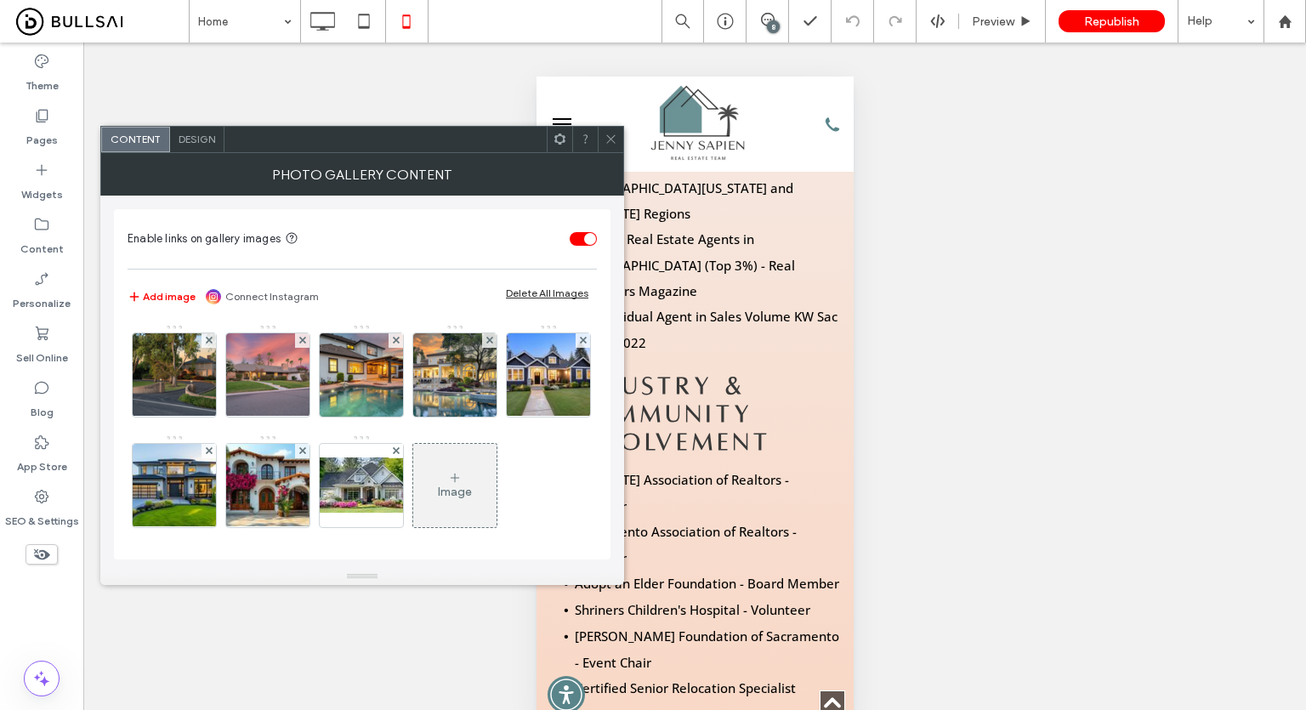
click at [194, 130] on div "Design" at bounding box center [197, 140] width 54 height 26
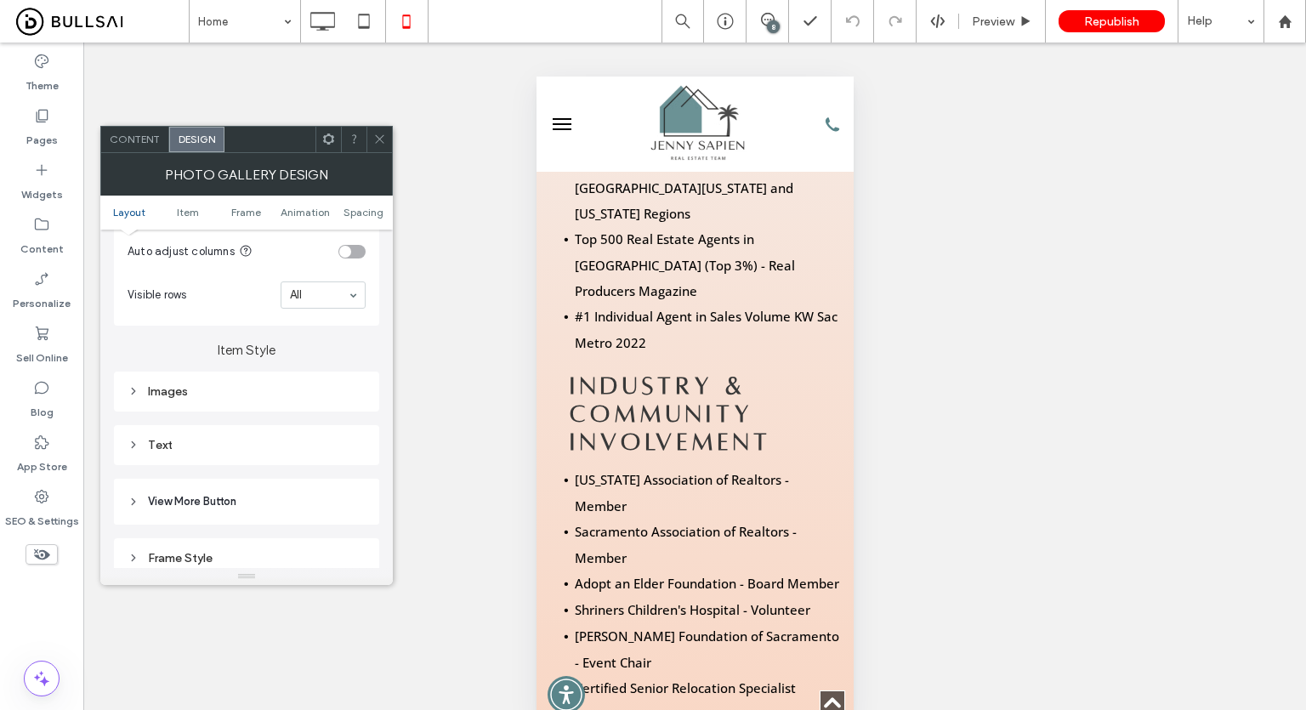
scroll to position [510, 0]
click at [216, 400] on div "Images" at bounding box center [246, 388] width 265 height 40
click at [279, 392] on div "Images" at bounding box center [247, 388] width 238 height 14
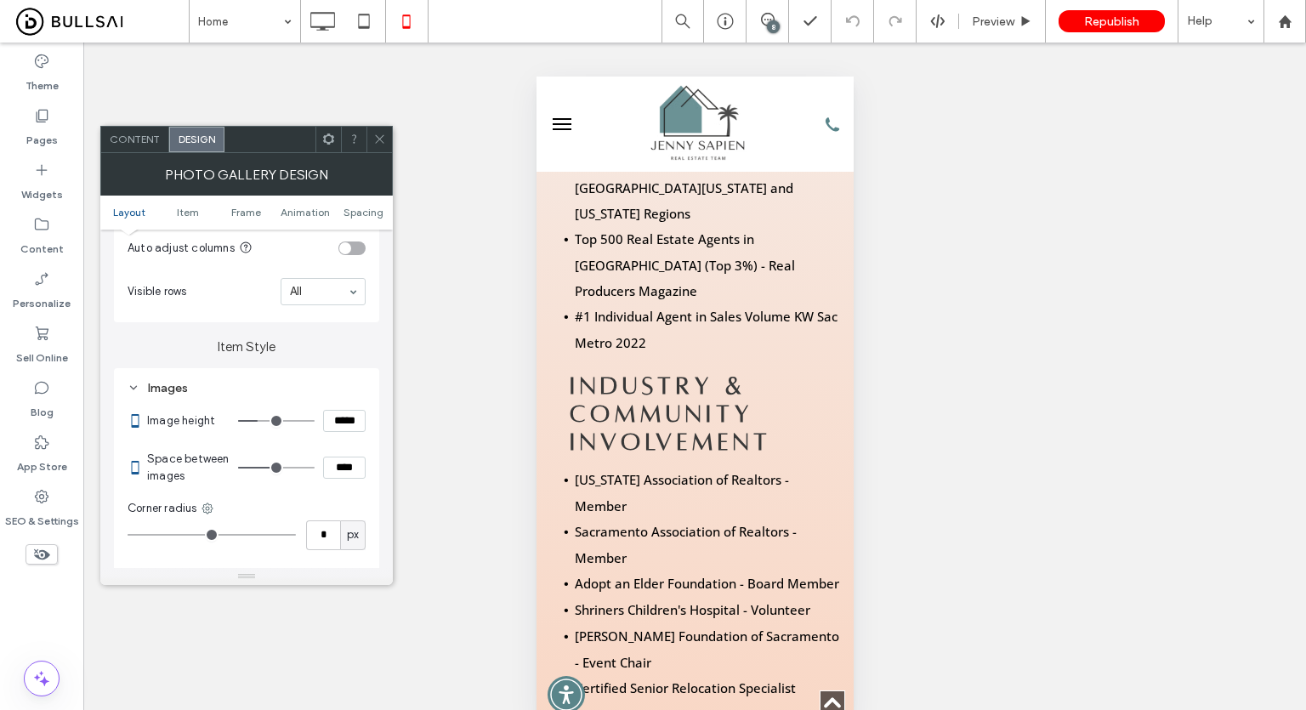
drag, startPoint x: 344, startPoint y: 422, endPoint x: 316, endPoint y: 413, distance: 29.6
click at [319, 417] on div "*****" at bounding box center [302, 421] width 128 height 22
type input "*****"
type input "***"
click at [336, 417] on input "*****" at bounding box center [344, 421] width 43 height 22
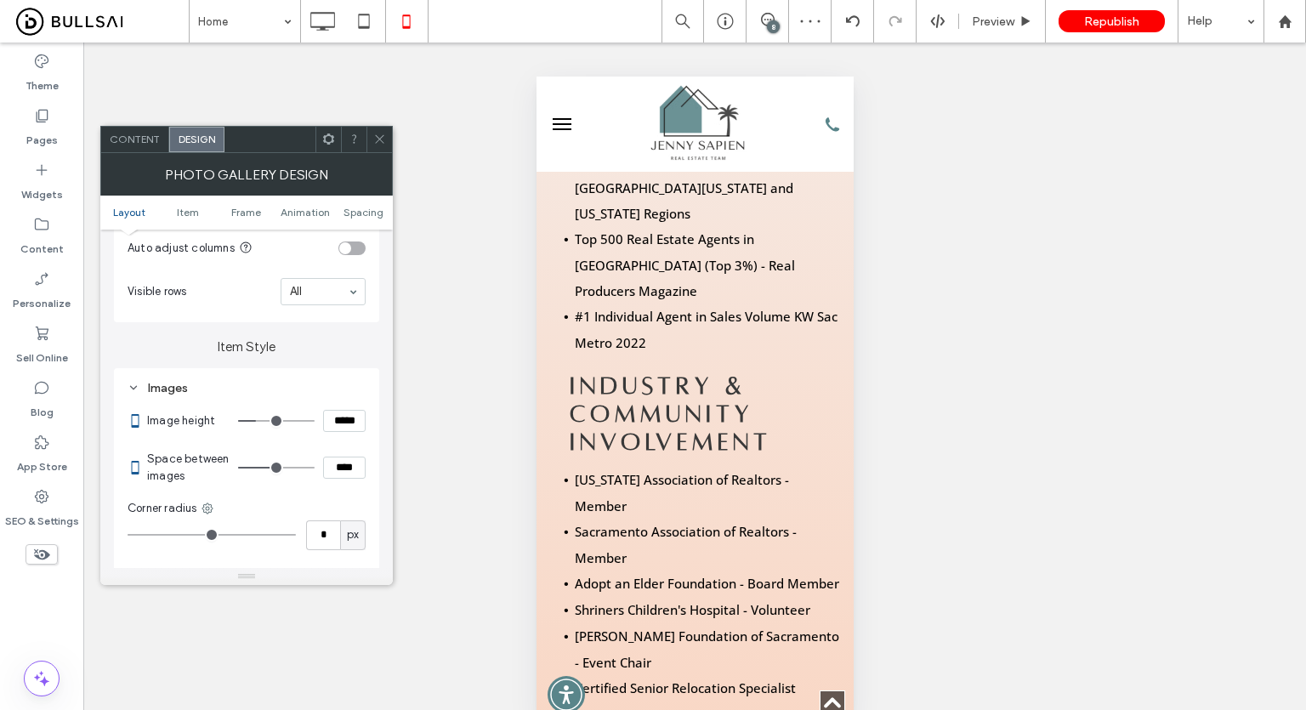
type input "*****"
type input "***"
click at [377, 139] on icon at bounding box center [379, 139] width 13 height 13
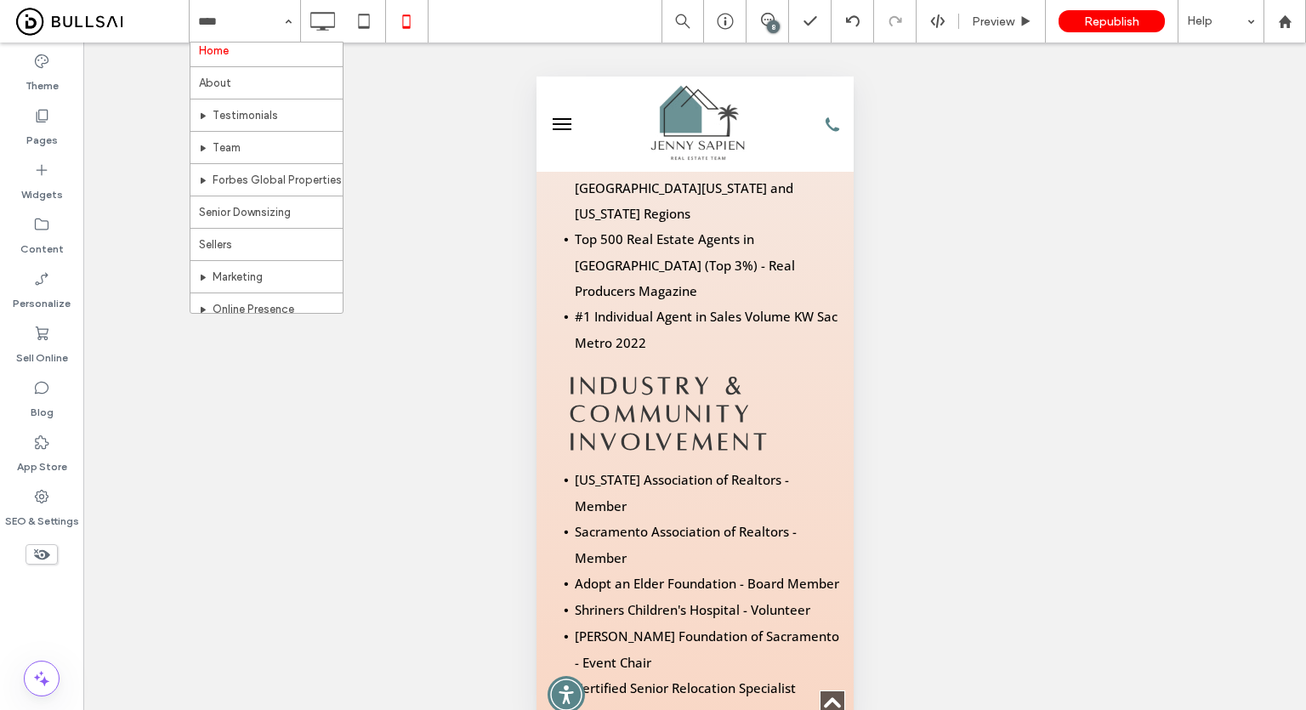
scroll to position [0, 0]
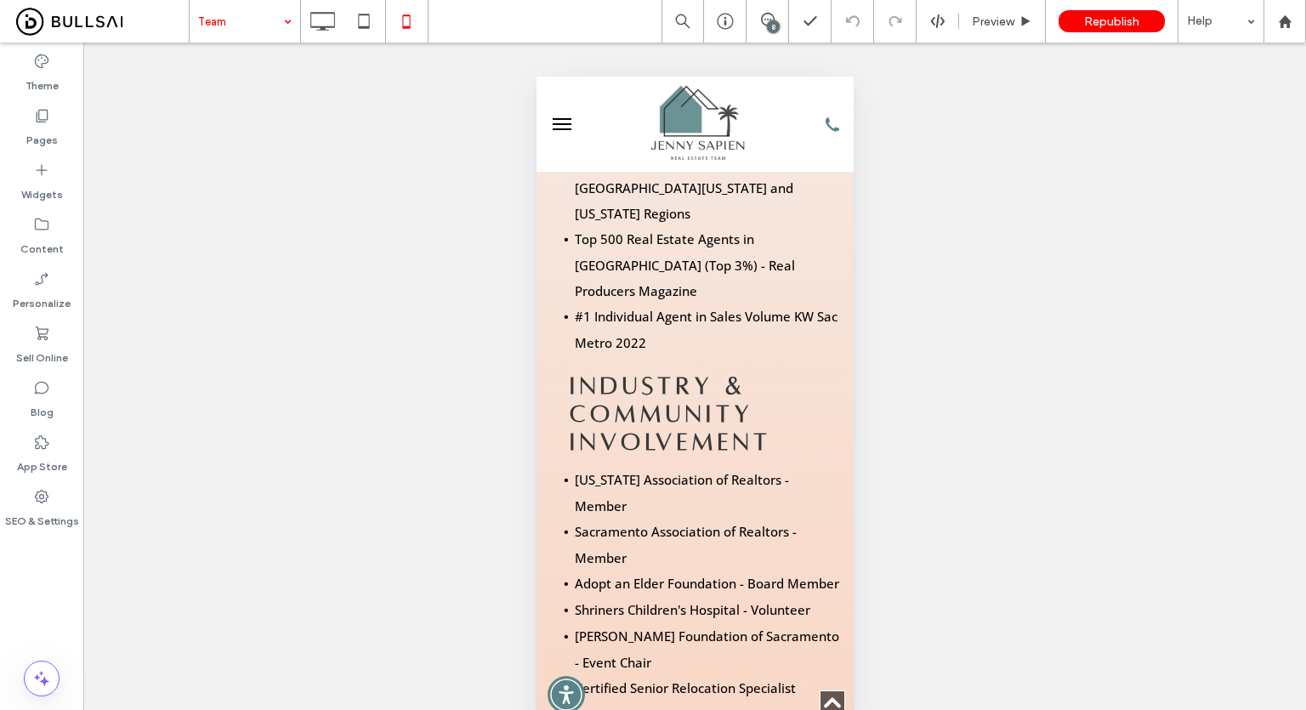
click at [220, 41] on input at bounding box center [240, 21] width 85 height 43
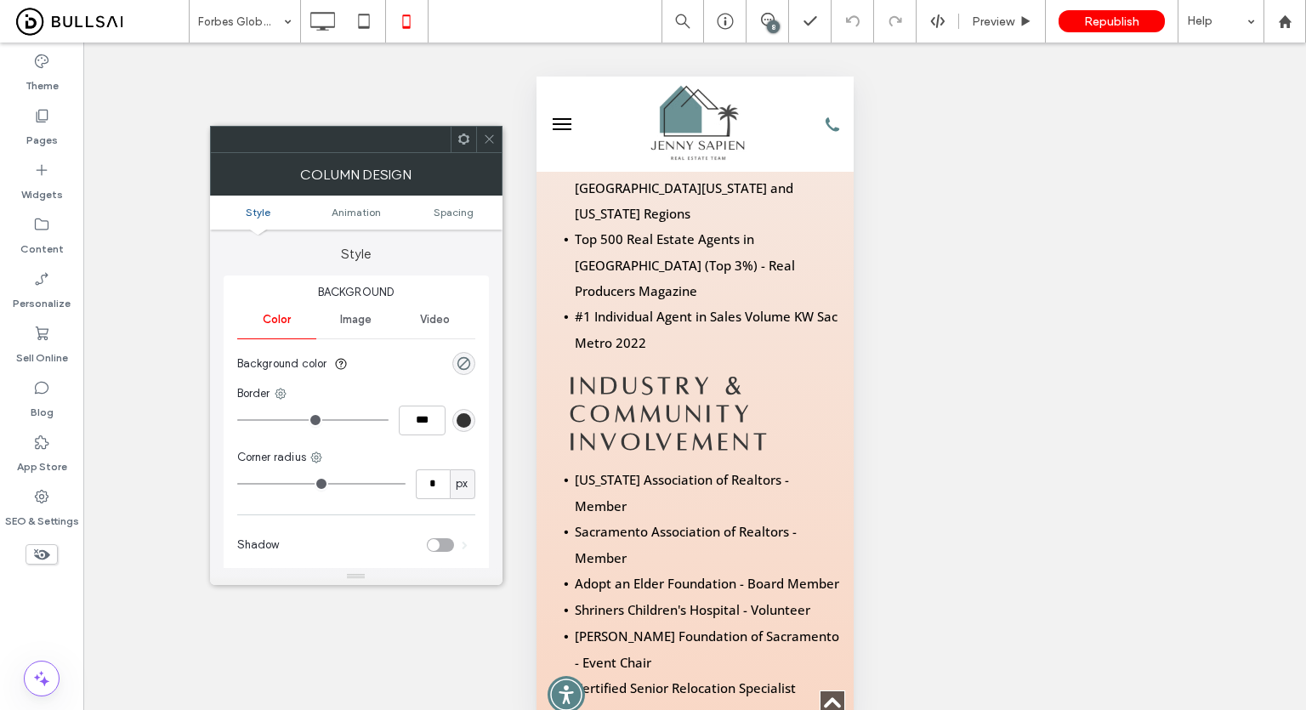
click at [489, 140] on icon at bounding box center [489, 139] width 13 height 13
click at [448, 215] on span "Spacing" at bounding box center [454, 212] width 40 height 13
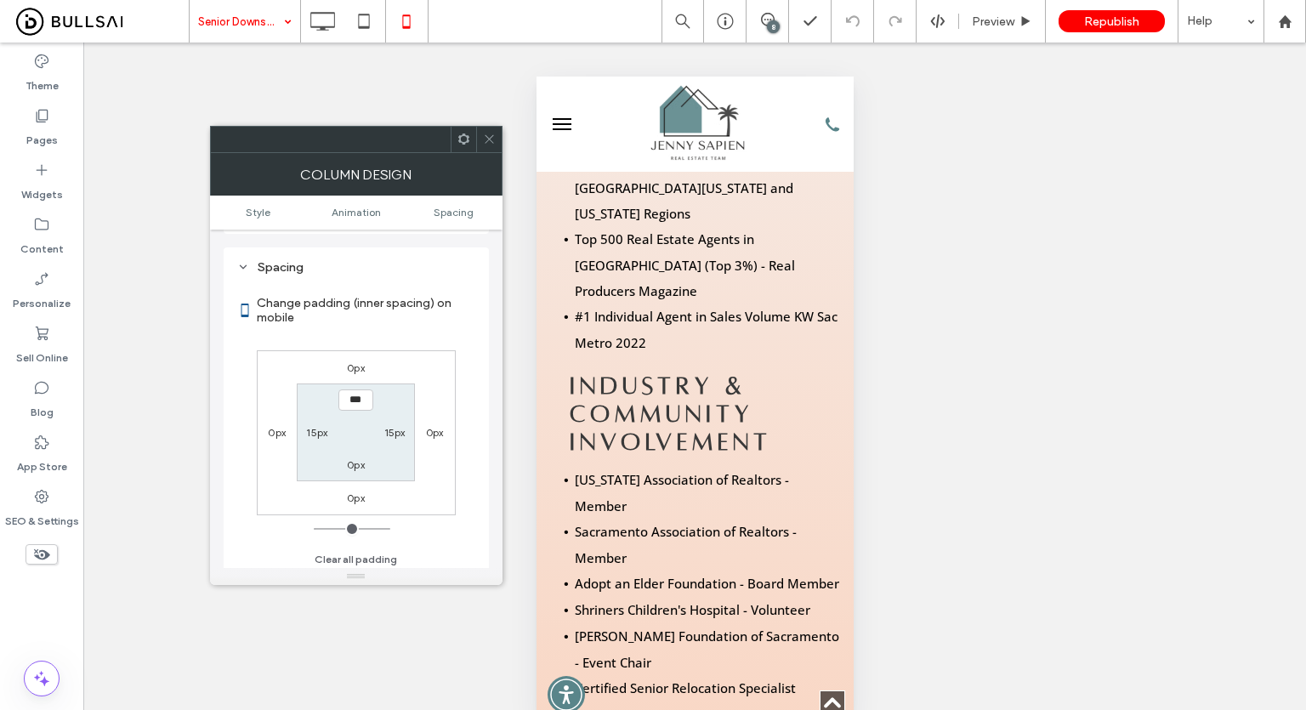
scroll to position [398, 0]
click at [491, 137] on icon at bounding box center [489, 139] width 13 height 13
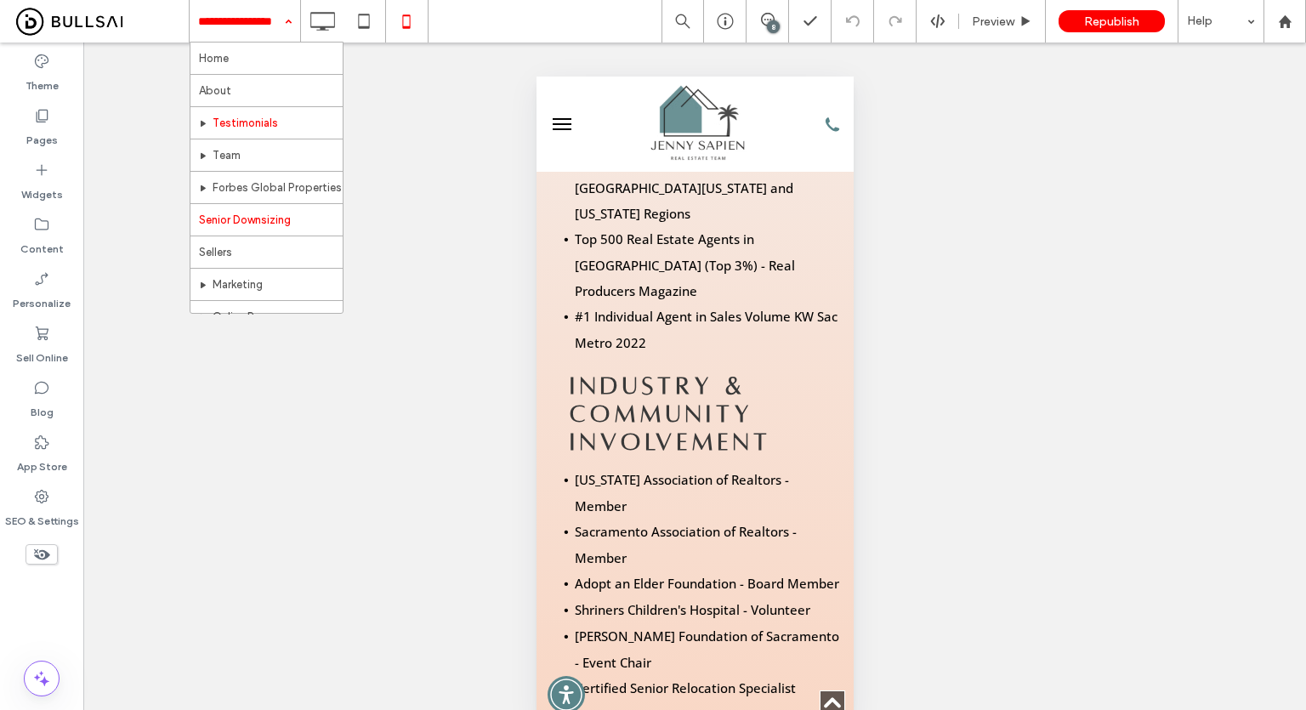
scroll to position [85, 0]
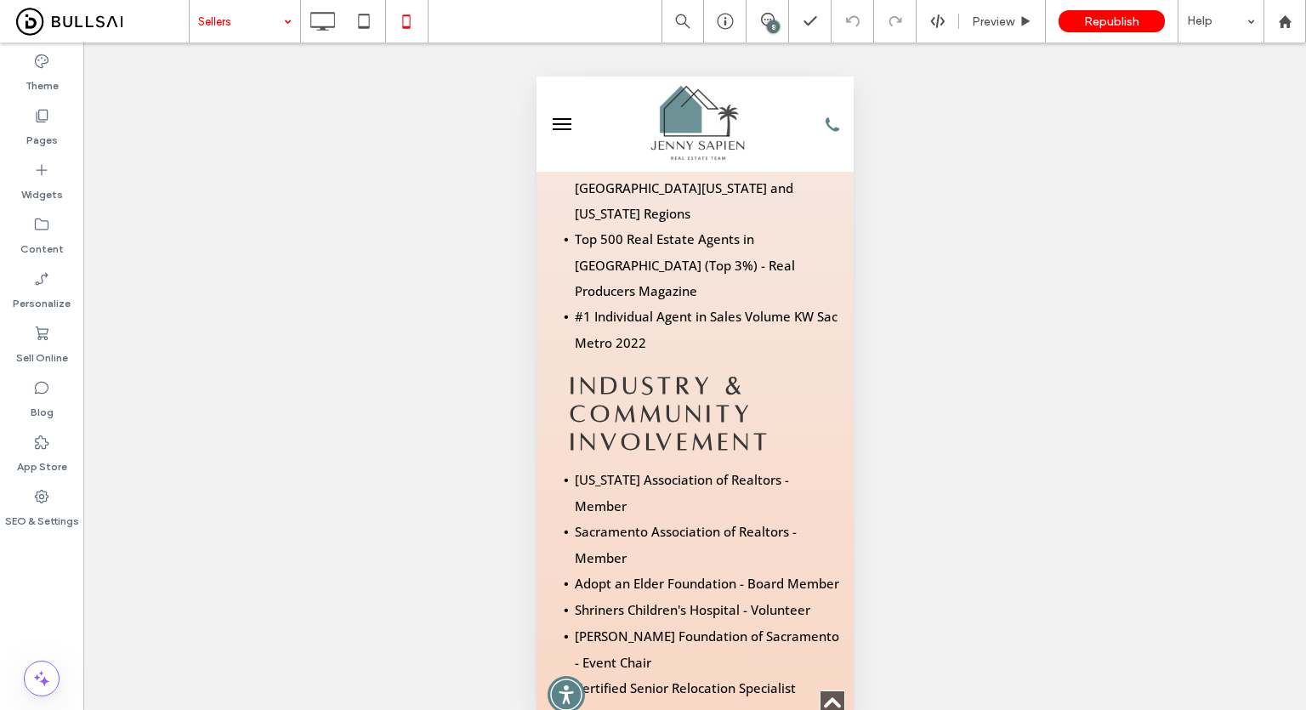
click at [429, 180] on div "Unhide? Yes Unhide? Yes Unhide? Yes Unhide? Yes Unhide? Yes Unhide? Yes Unhide?…" at bounding box center [694, 394] width 1222 height 703
click at [332, 20] on icon at bounding box center [322, 21] width 34 height 34
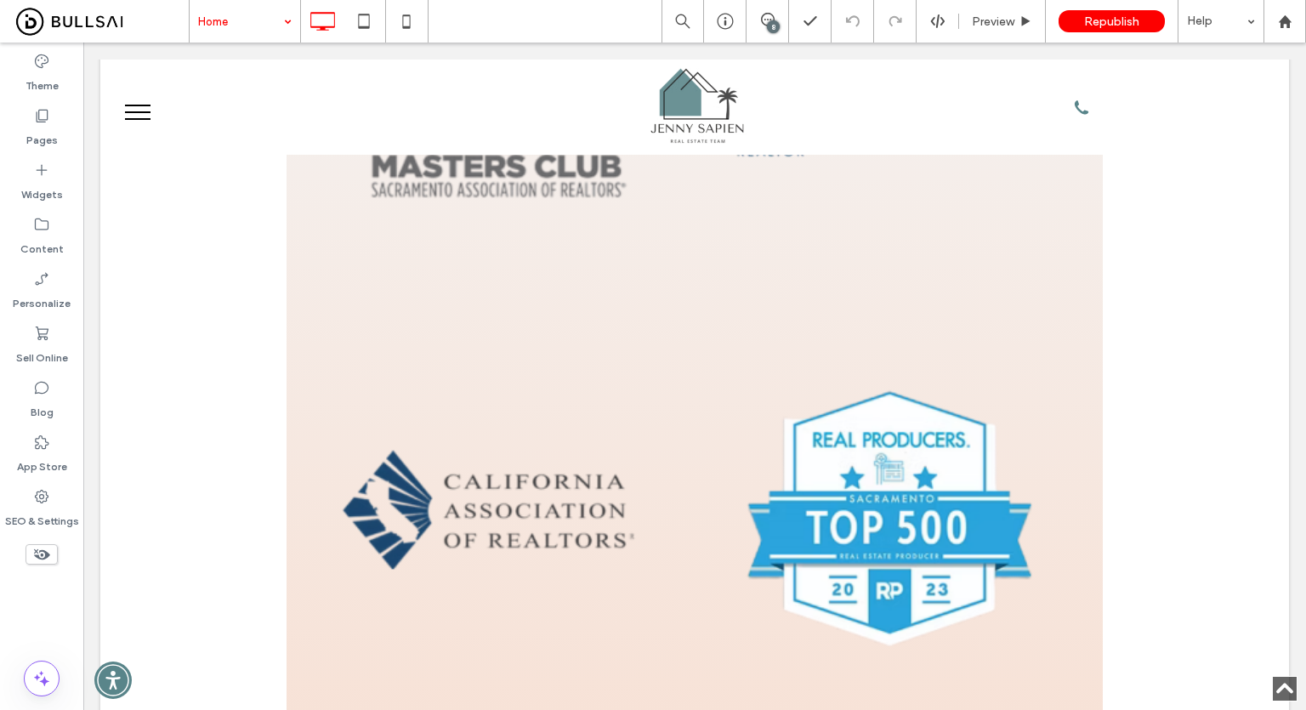
click at [541, 25] on div "Home 8 Preview Republish Help" at bounding box center [747, 21] width 1117 height 43
drag, startPoint x: 61, startPoint y: 598, endPoint x: 54, endPoint y: 613, distance: 16.4
click at [61, 598] on div "Theme Pages Widgets Content Personalize Sell Online Blog App Store SEO & Settin…" at bounding box center [41, 376] width 83 height 667
click at [608, 21] on div "Home 8 Preview Republish Help" at bounding box center [747, 21] width 1117 height 43
click at [581, 23] on div "Home 8 Preview Republish Help" at bounding box center [747, 21] width 1117 height 43
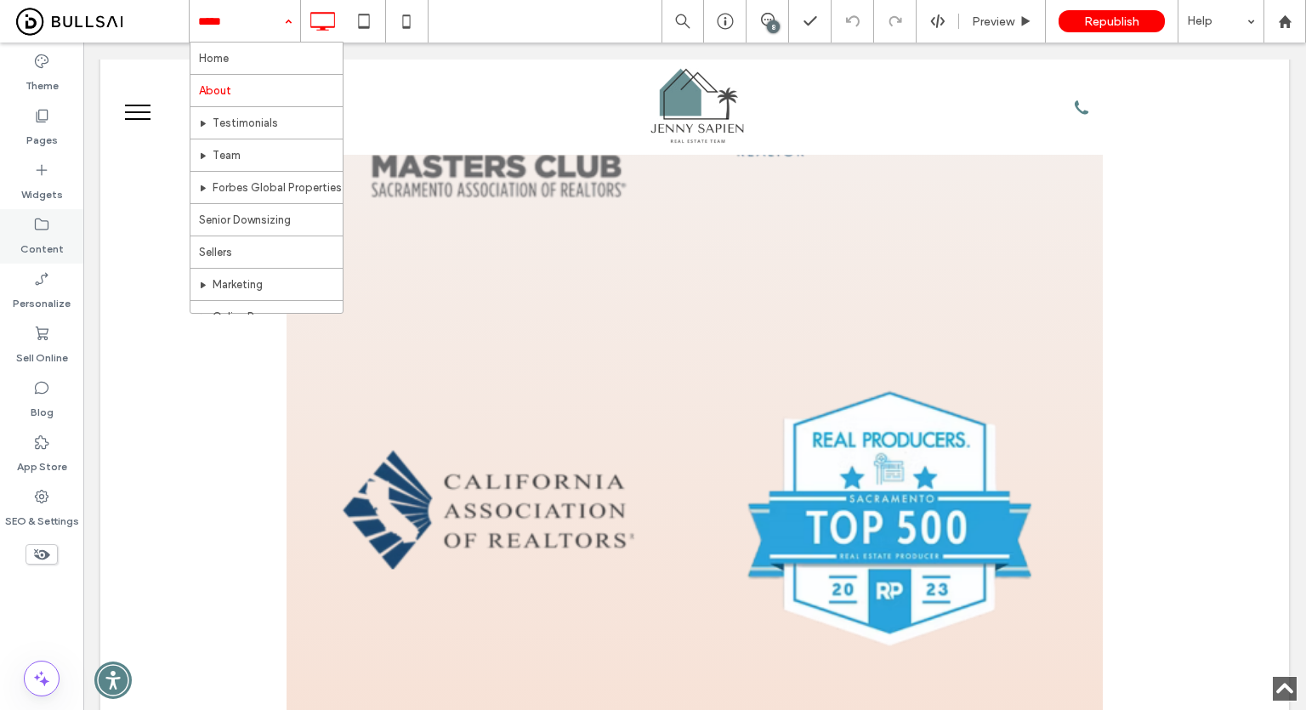
click at [25, 224] on div "Content" at bounding box center [41, 236] width 83 height 54
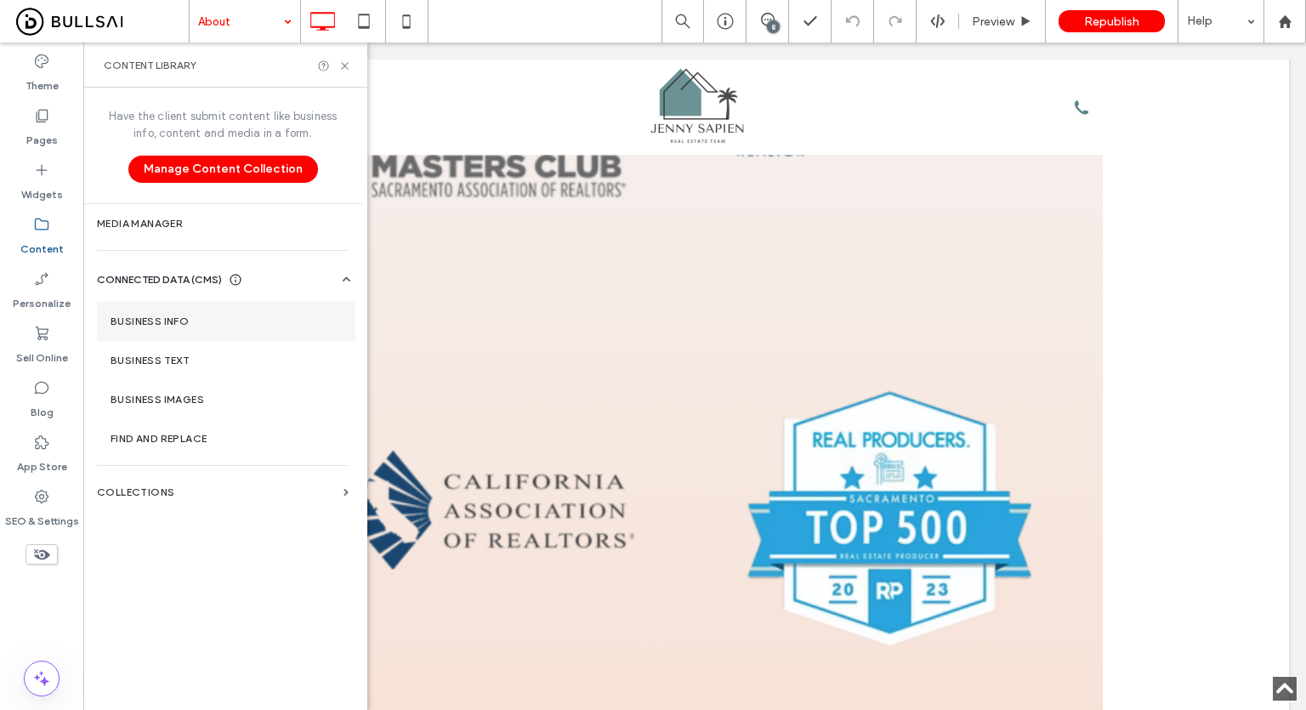
click at [184, 319] on label "Business Info" at bounding box center [226, 321] width 231 height 12
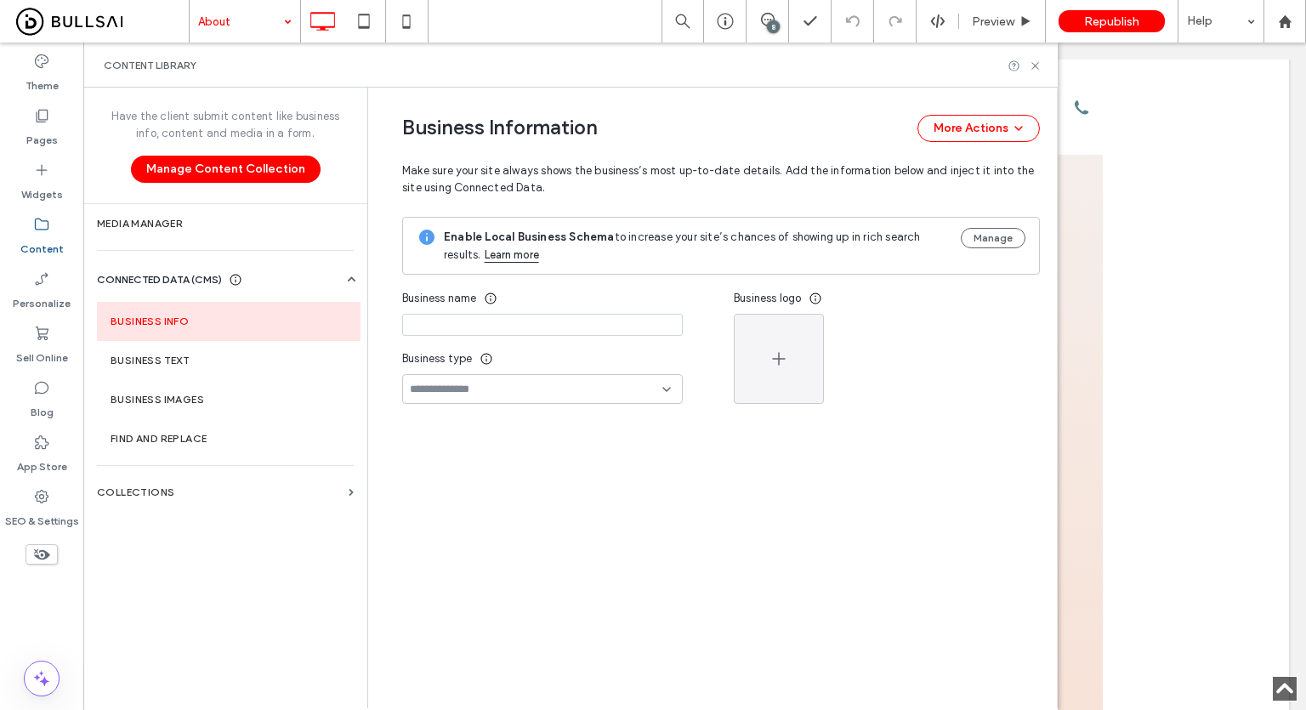
type input "**********"
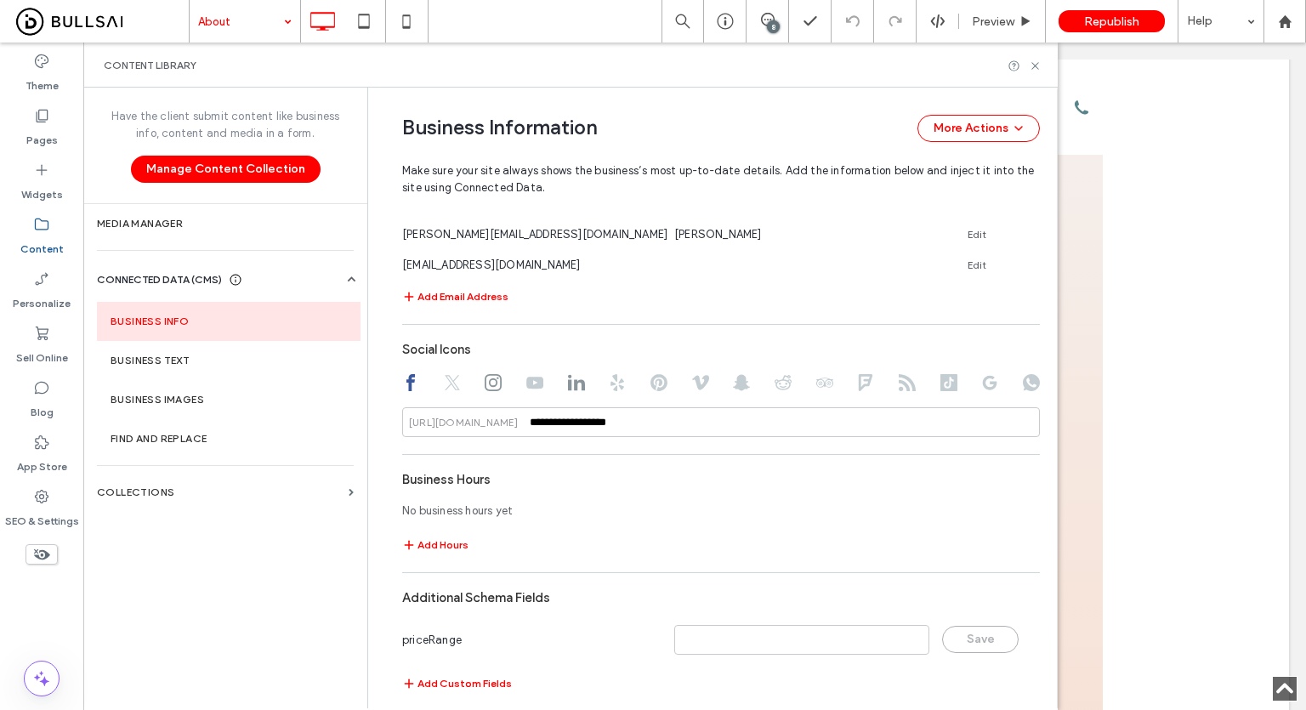
scroll to position [714, 0]
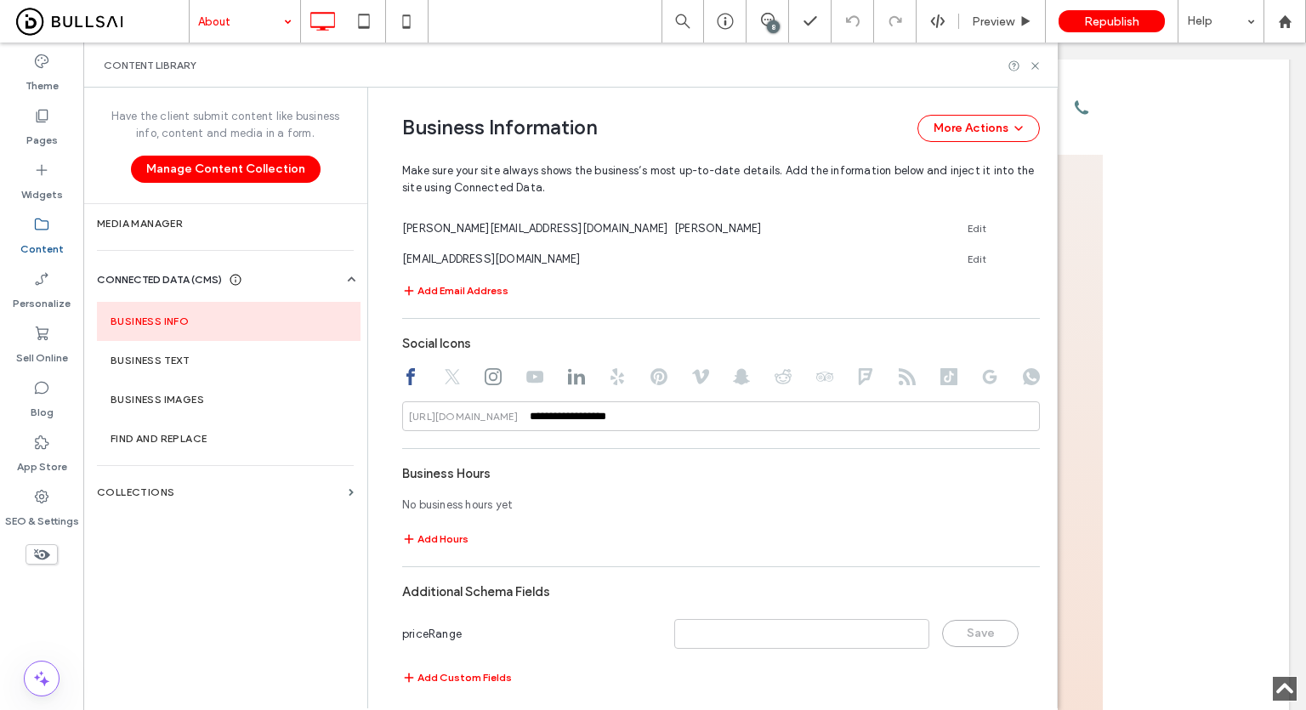
click at [568, 377] on use at bounding box center [576, 377] width 17 height 16
drag, startPoint x: 614, startPoint y: 432, endPoint x: 424, endPoint y: 441, distance: 189.8
click at [424, 441] on div "**********" at bounding box center [721, 230] width 638 height 933
paste input "*****"
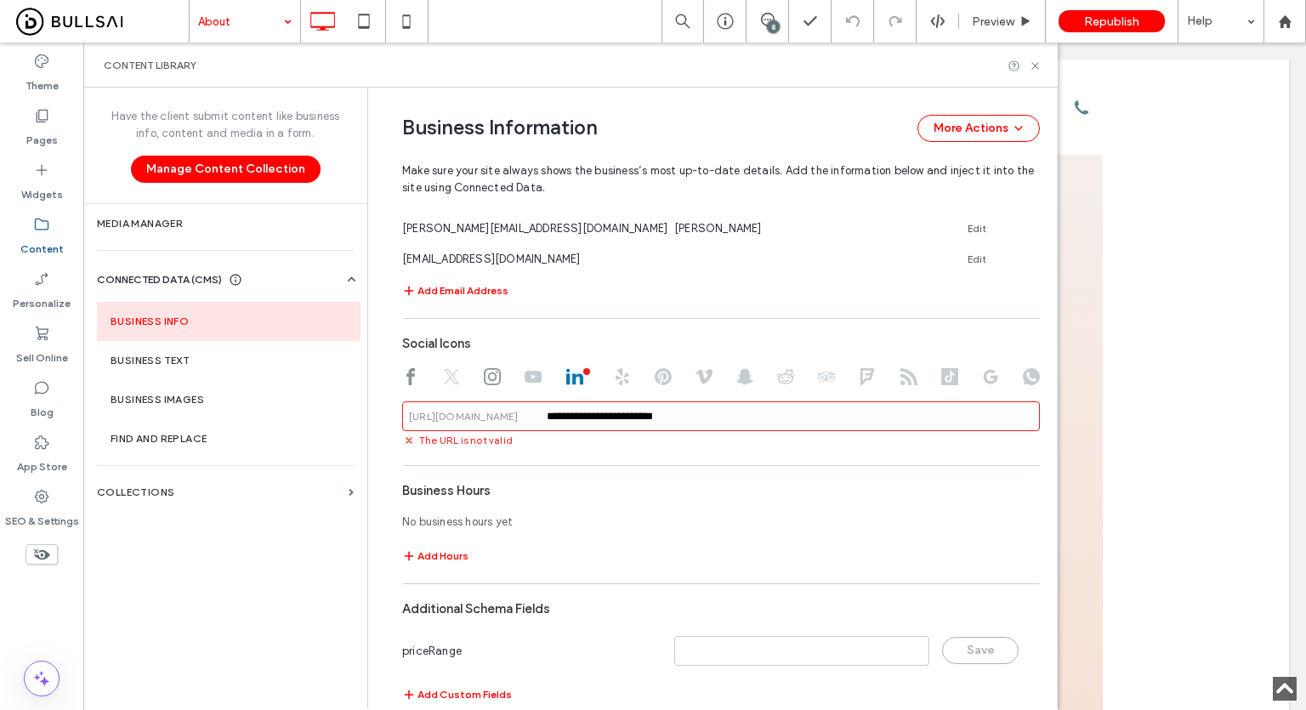
click at [543, 410] on input "**********" at bounding box center [721, 416] width 638 height 30
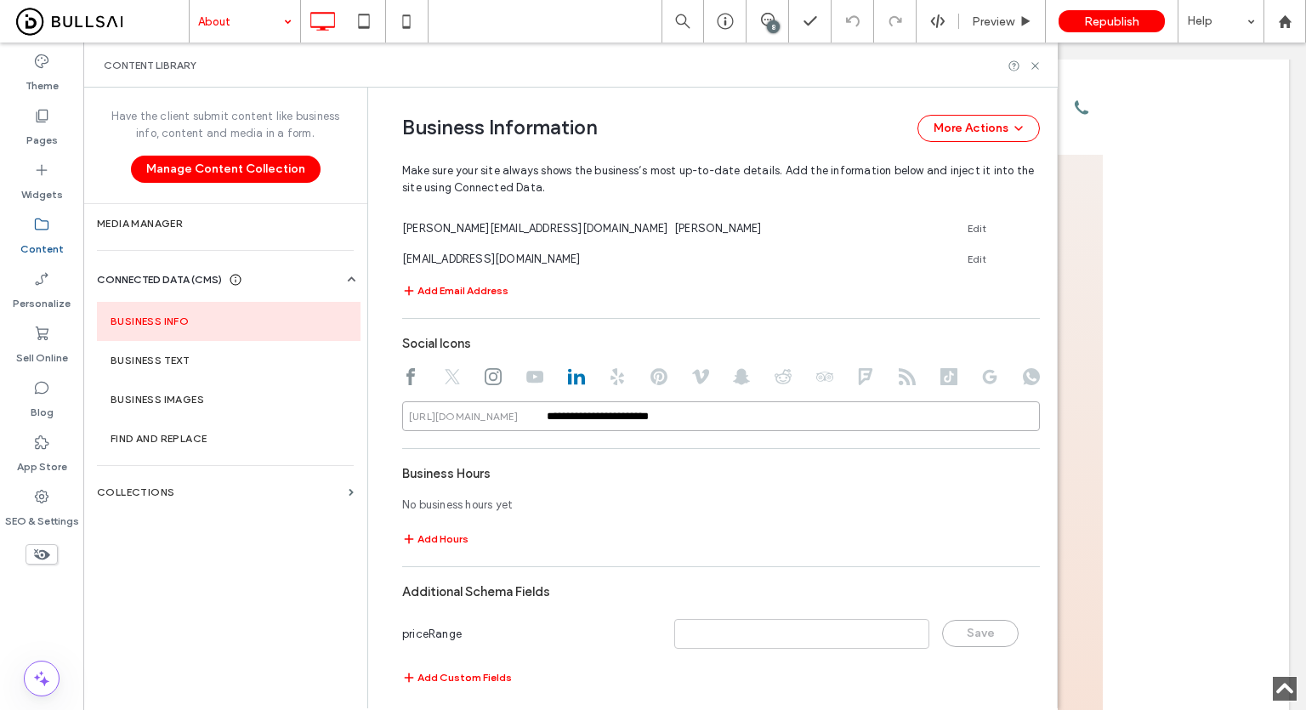
type input "**********"
click at [652, 466] on div "Business Hours" at bounding box center [721, 473] width 638 height 32
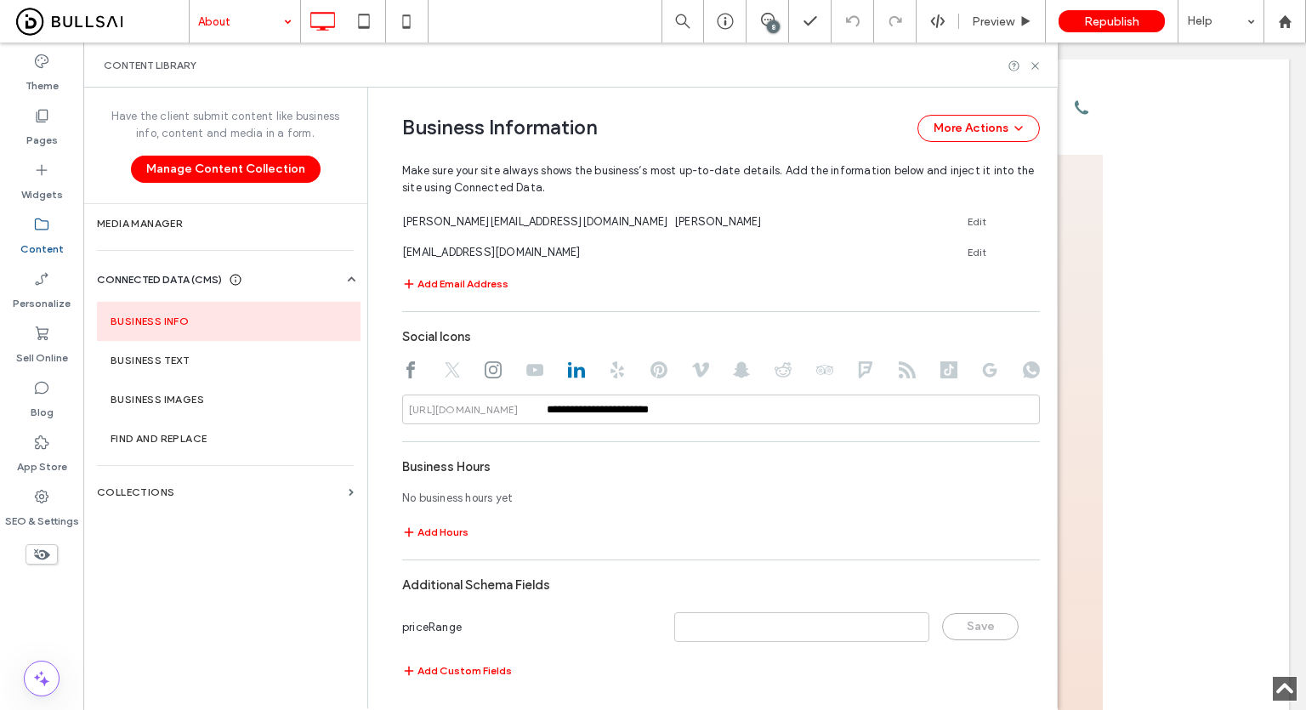
scroll to position [723, 0]
click at [1036, 65] on icon at bounding box center [1035, 66] width 13 height 13
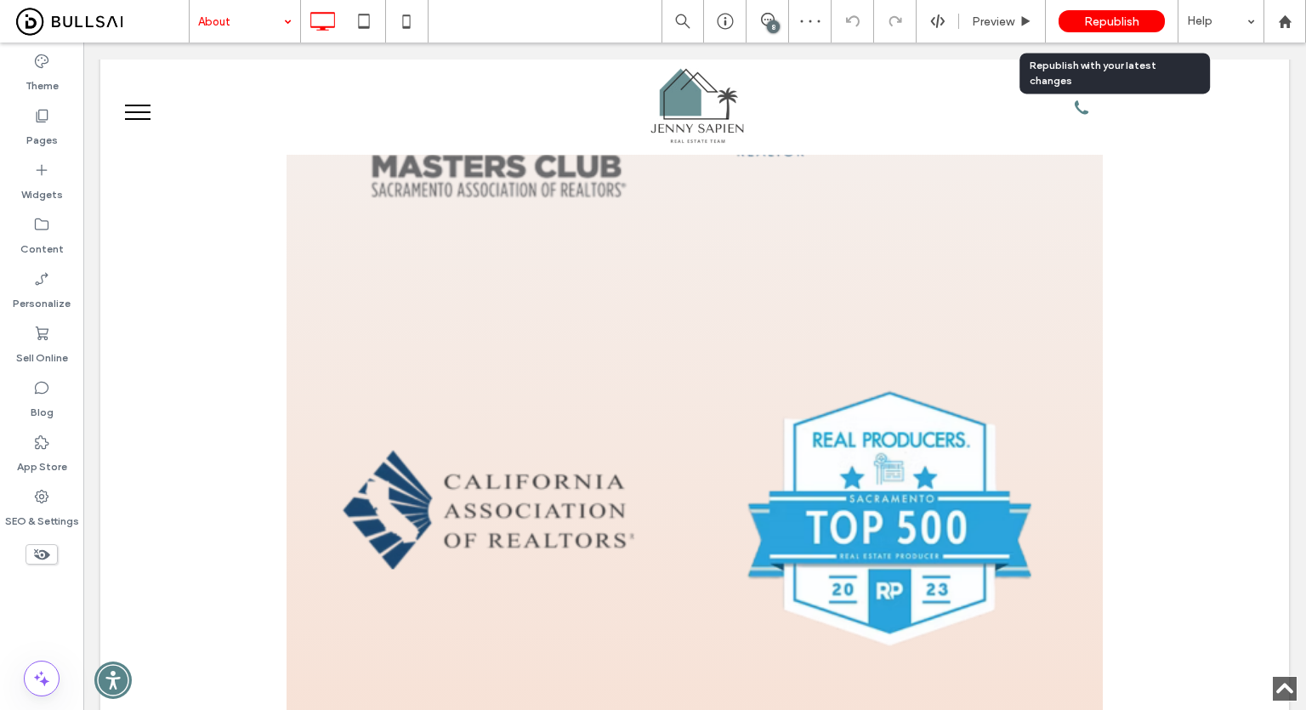
click at [1095, 23] on span "Republish" at bounding box center [1111, 21] width 55 height 14
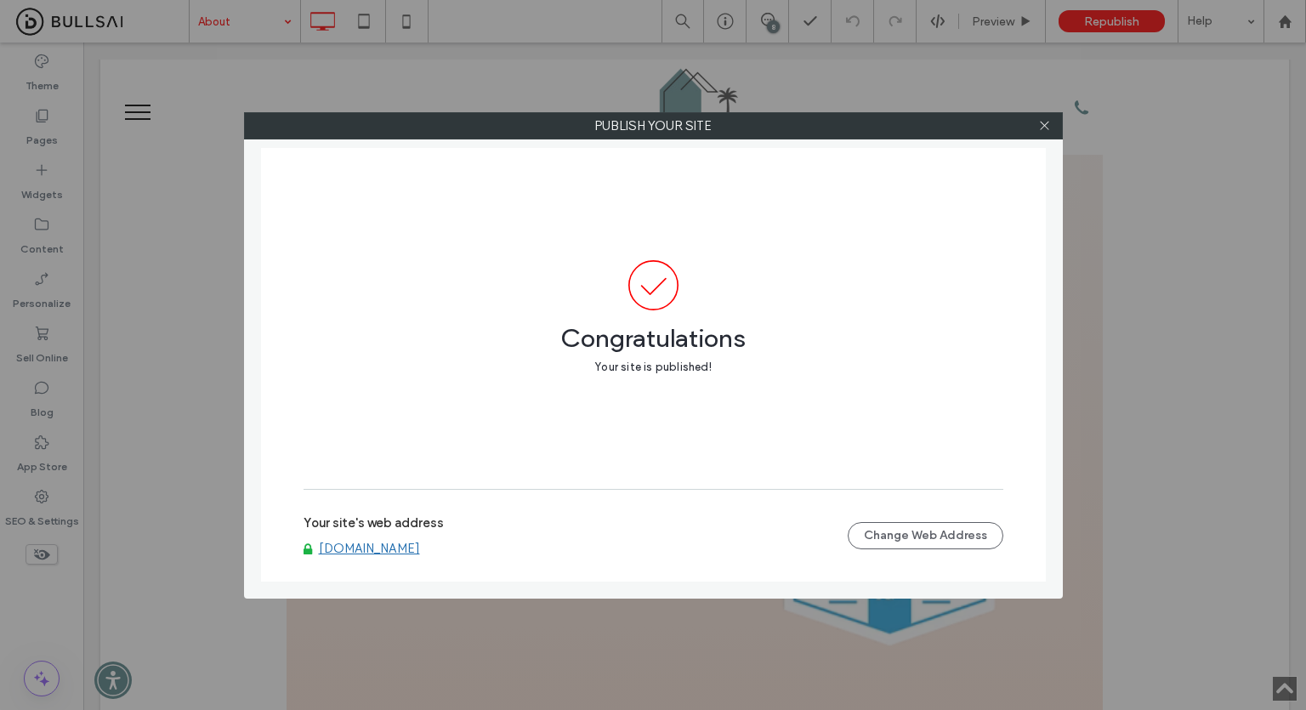
click at [392, 548] on link "[DOMAIN_NAME]" at bounding box center [369, 548] width 101 height 15
click at [1047, 119] on icon at bounding box center [1044, 125] width 13 height 13
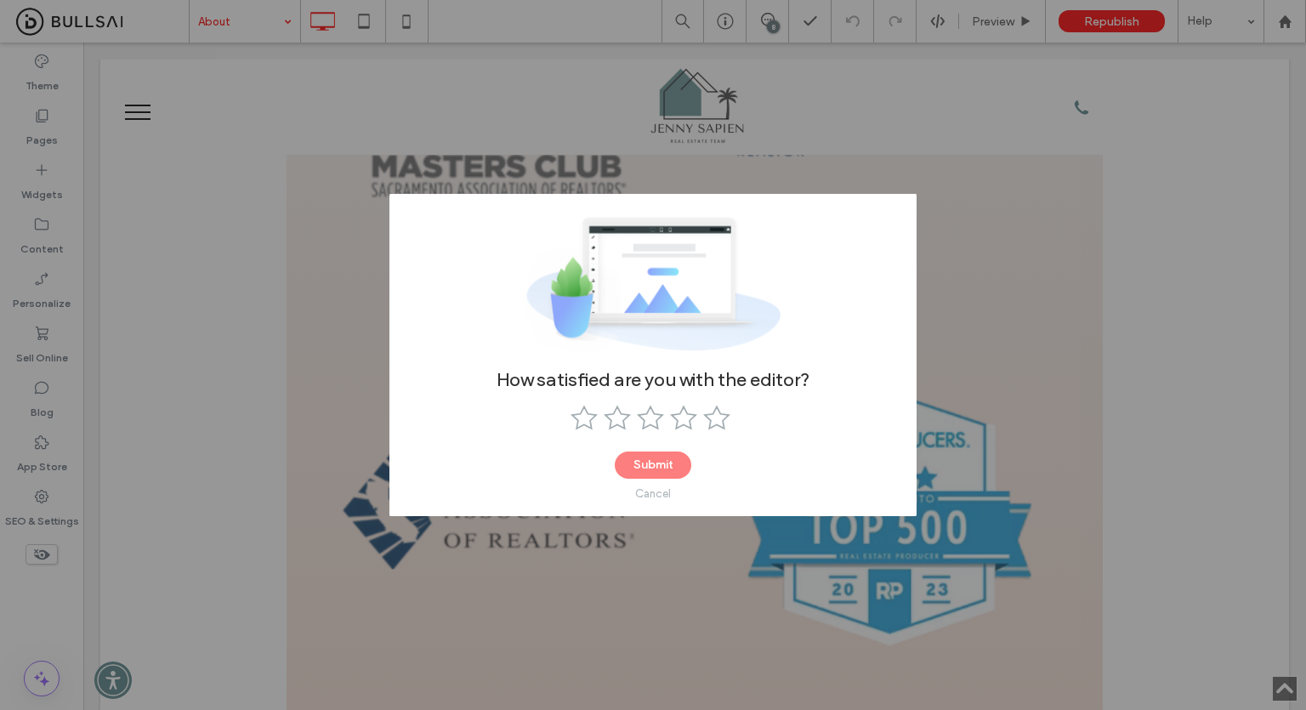
click at [655, 499] on div "Cancel" at bounding box center [653, 493] width 36 height 13
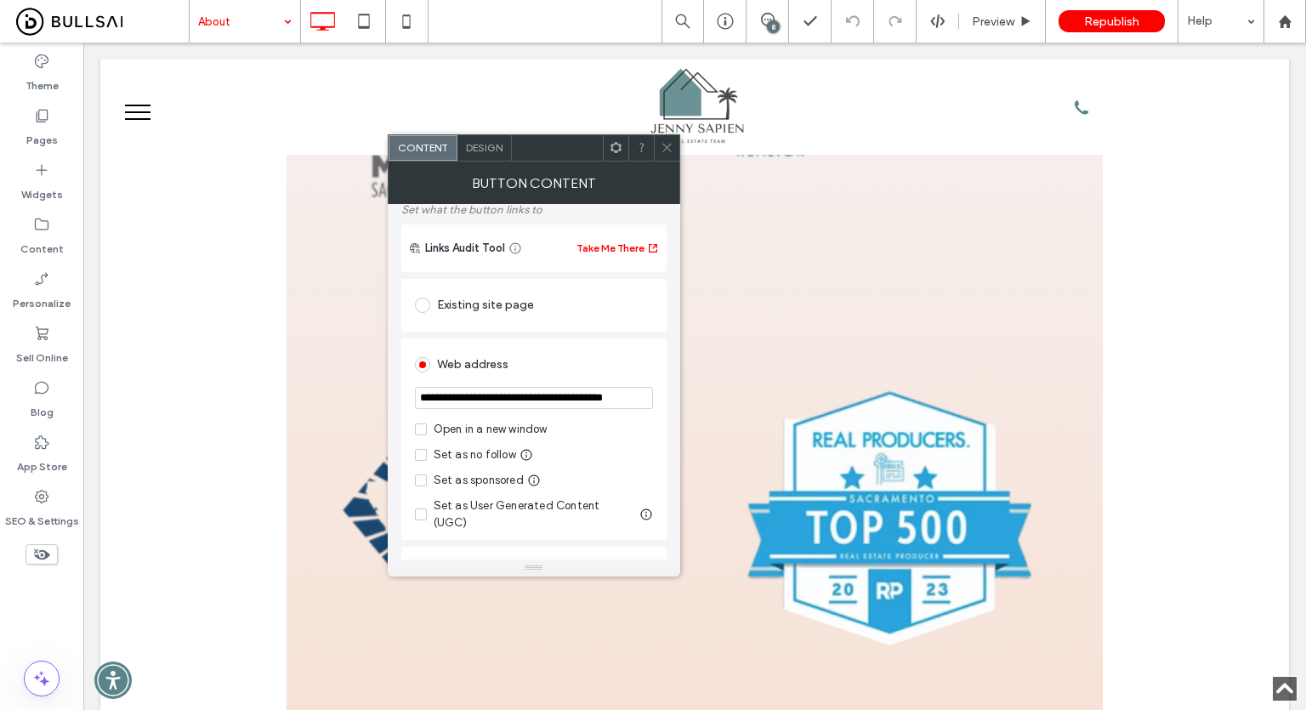
scroll to position [170, 0]
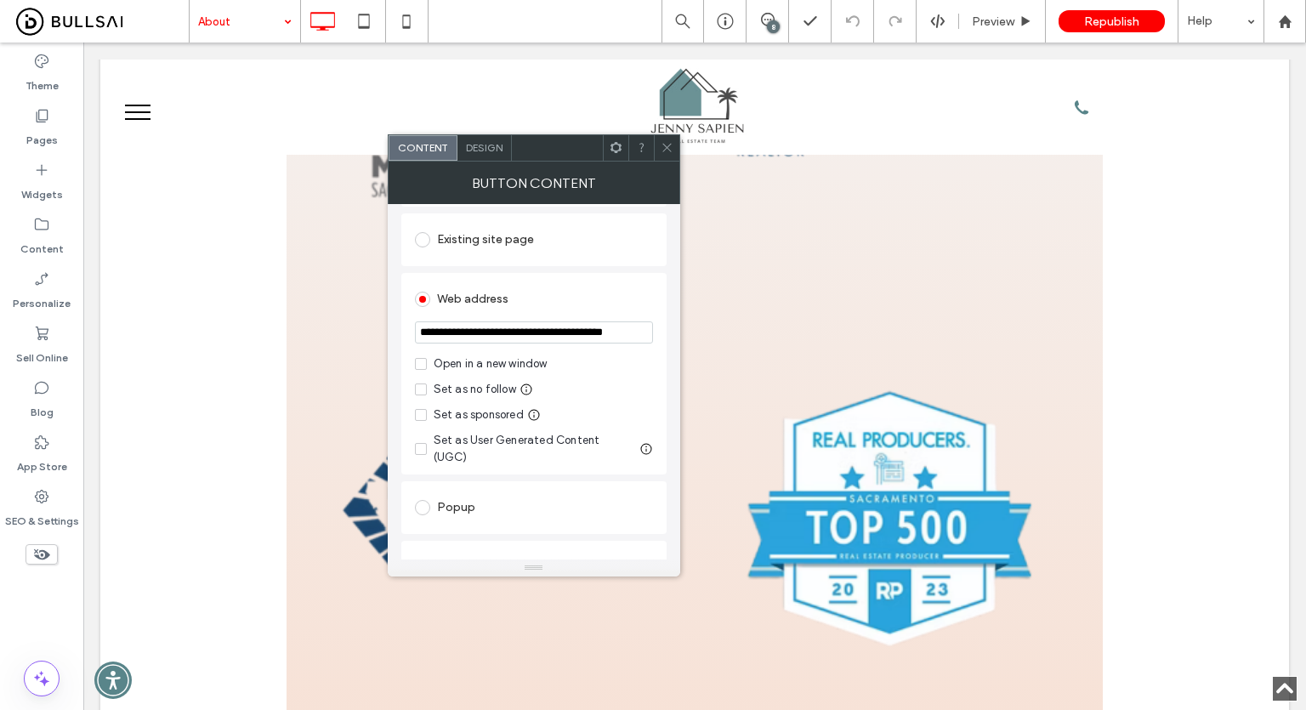
click at [665, 152] on icon at bounding box center [667, 147] width 13 height 13
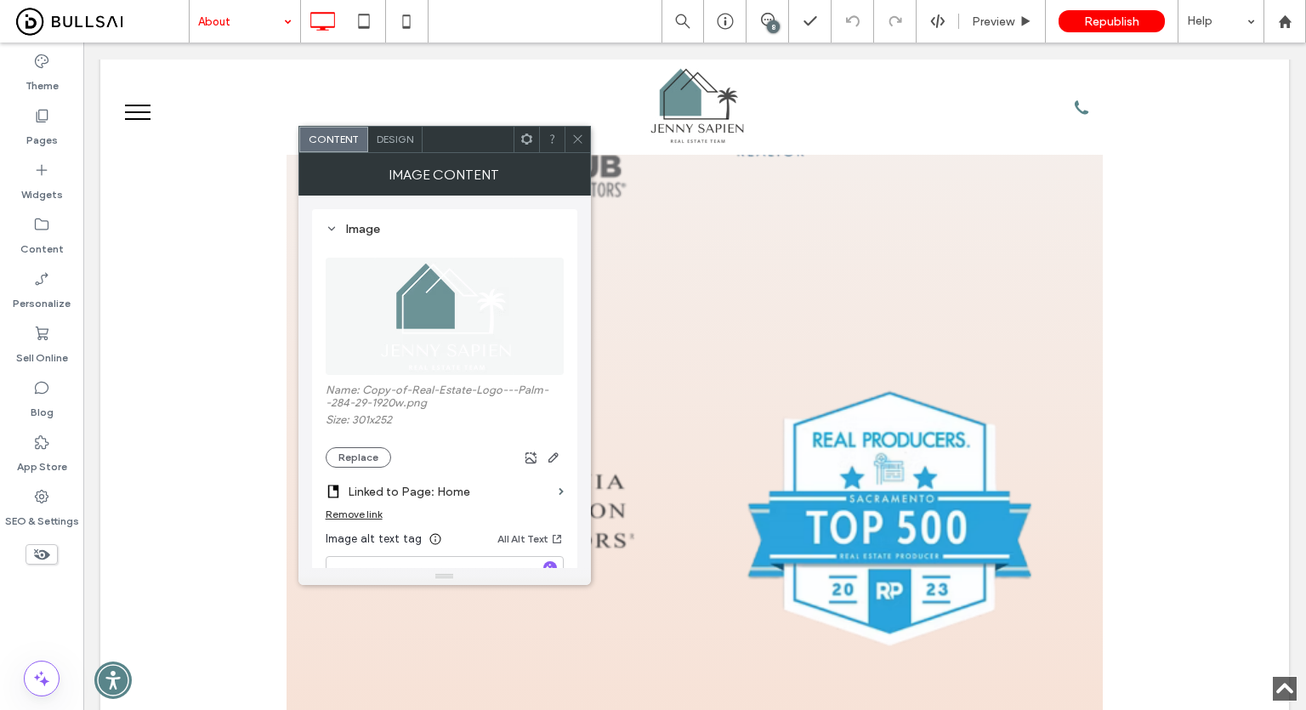
click at [580, 130] on span at bounding box center [577, 140] width 13 height 26
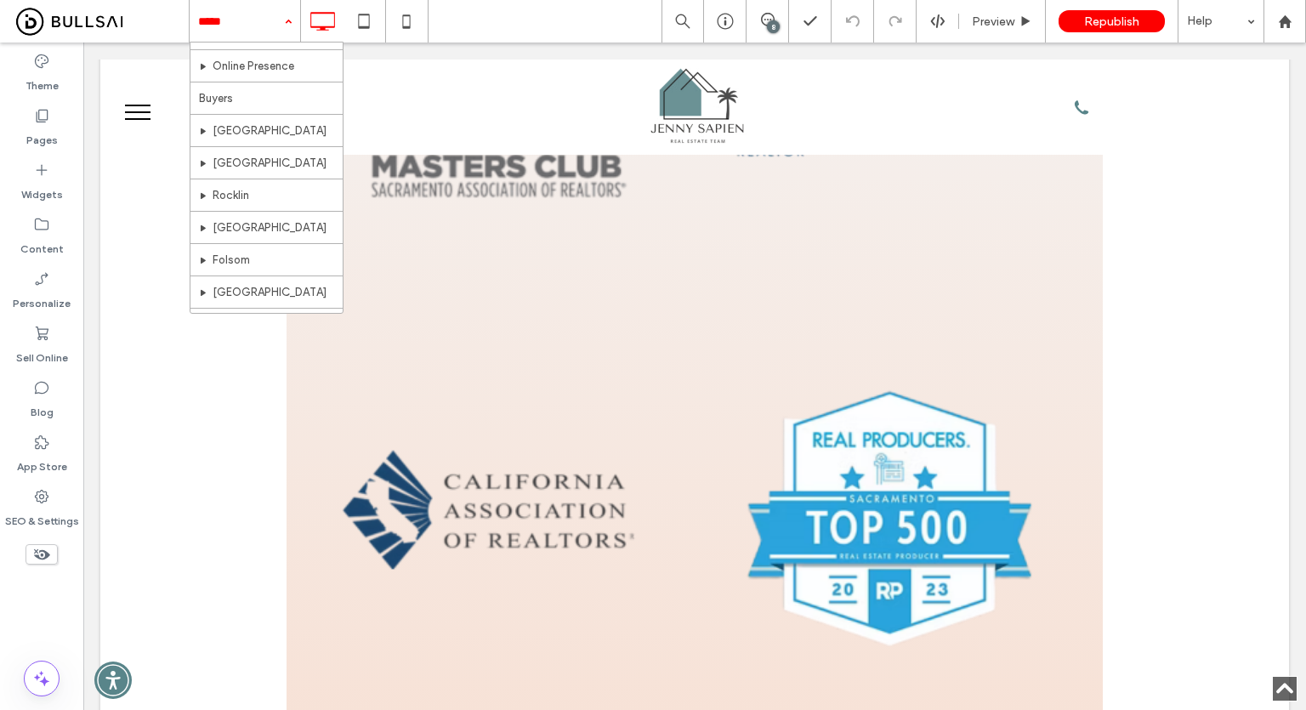
scroll to position [255, 0]
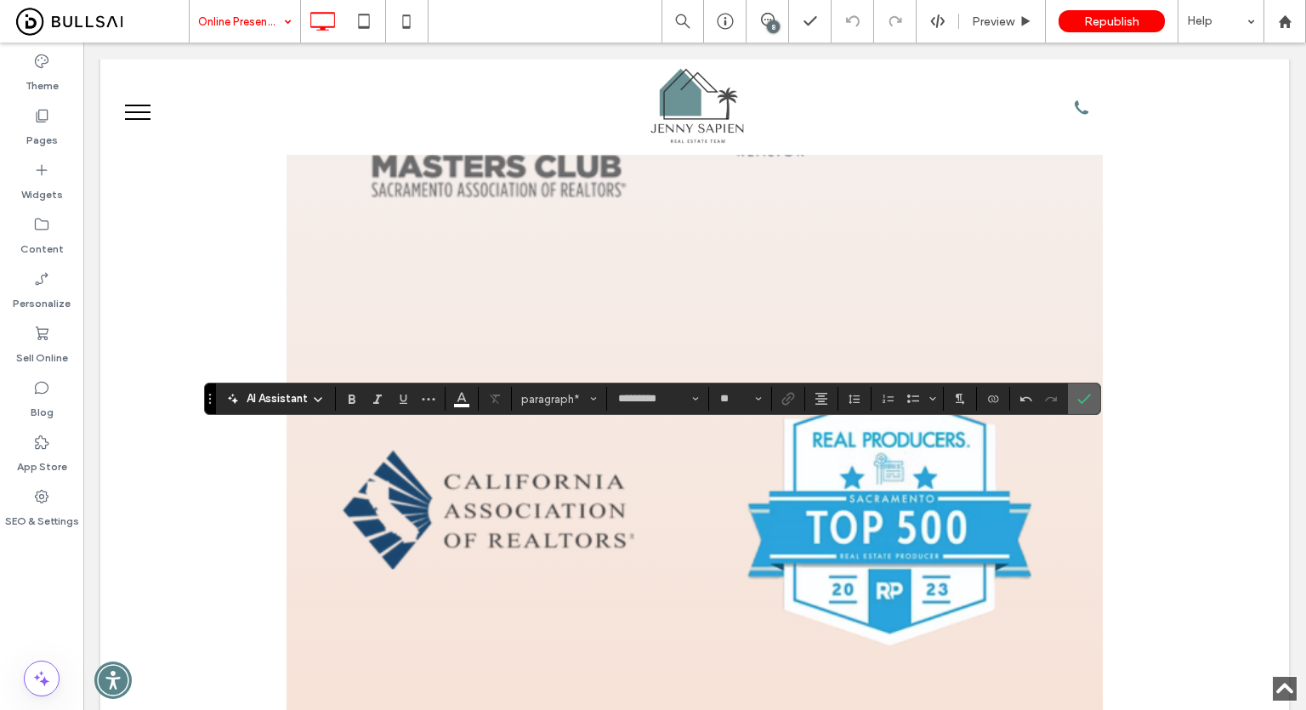
click at [1085, 395] on use "Confirm" at bounding box center [1084, 399] width 14 height 10
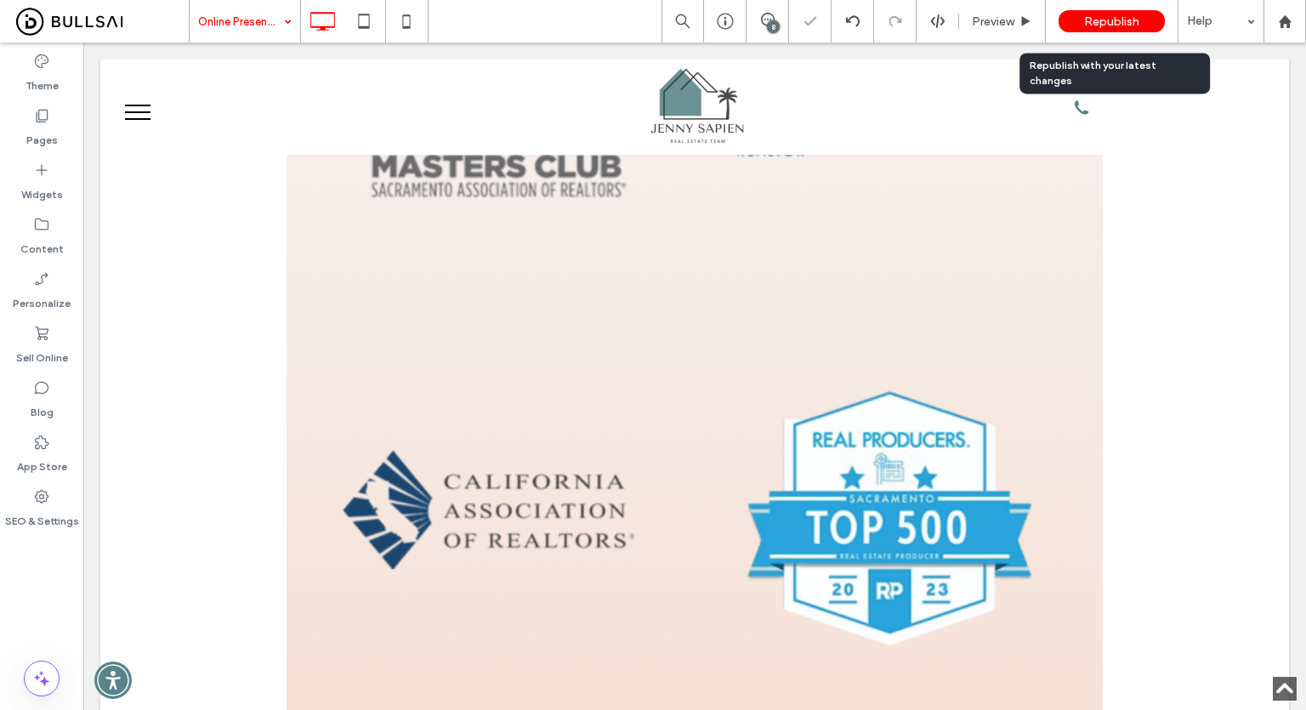
click at [1086, 24] on span "Republish" at bounding box center [1111, 21] width 55 height 14
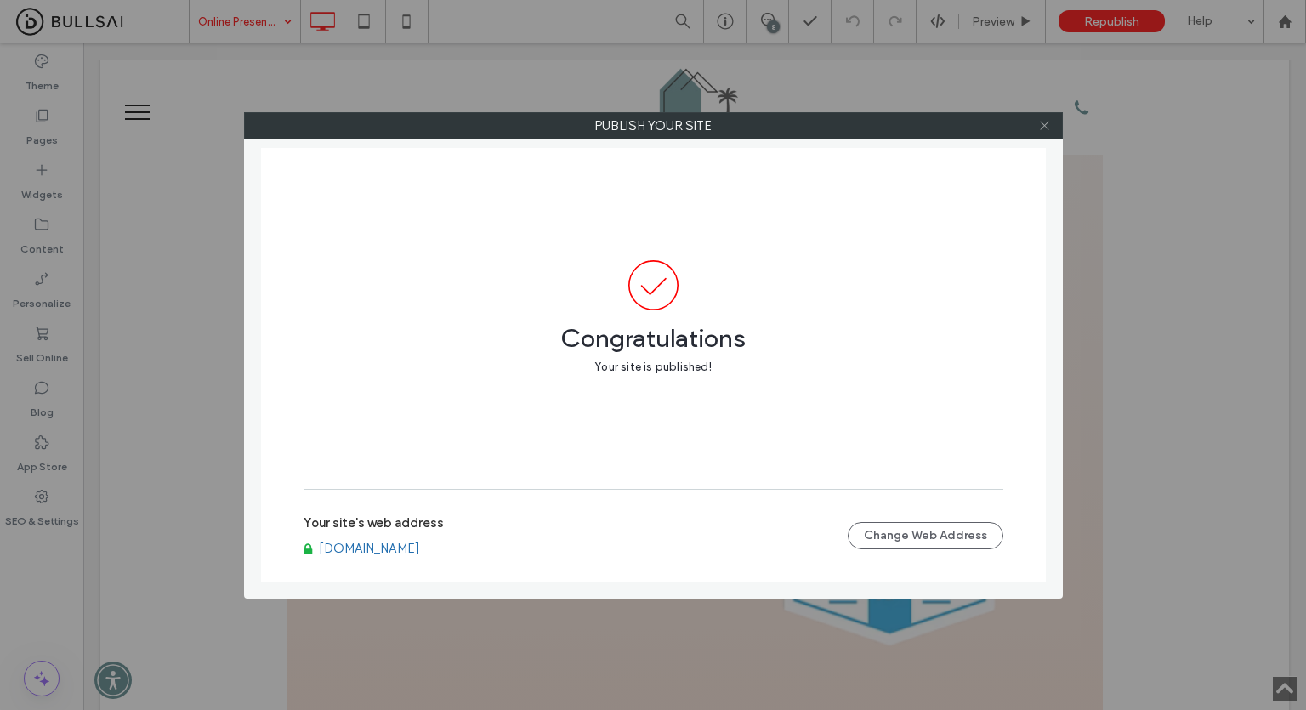
click at [1041, 126] on icon at bounding box center [1044, 125] width 13 height 13
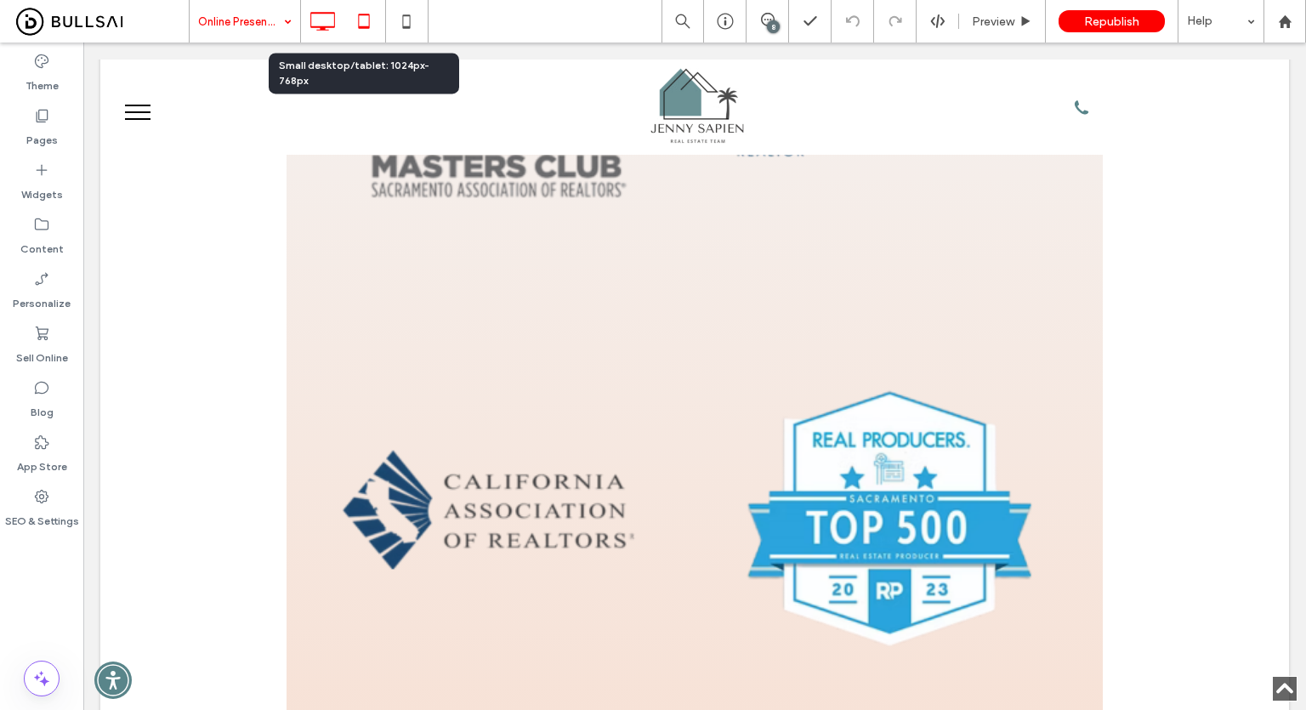
click at [364, 15] on icon at bounding box center [364, 21] width 34 height 34
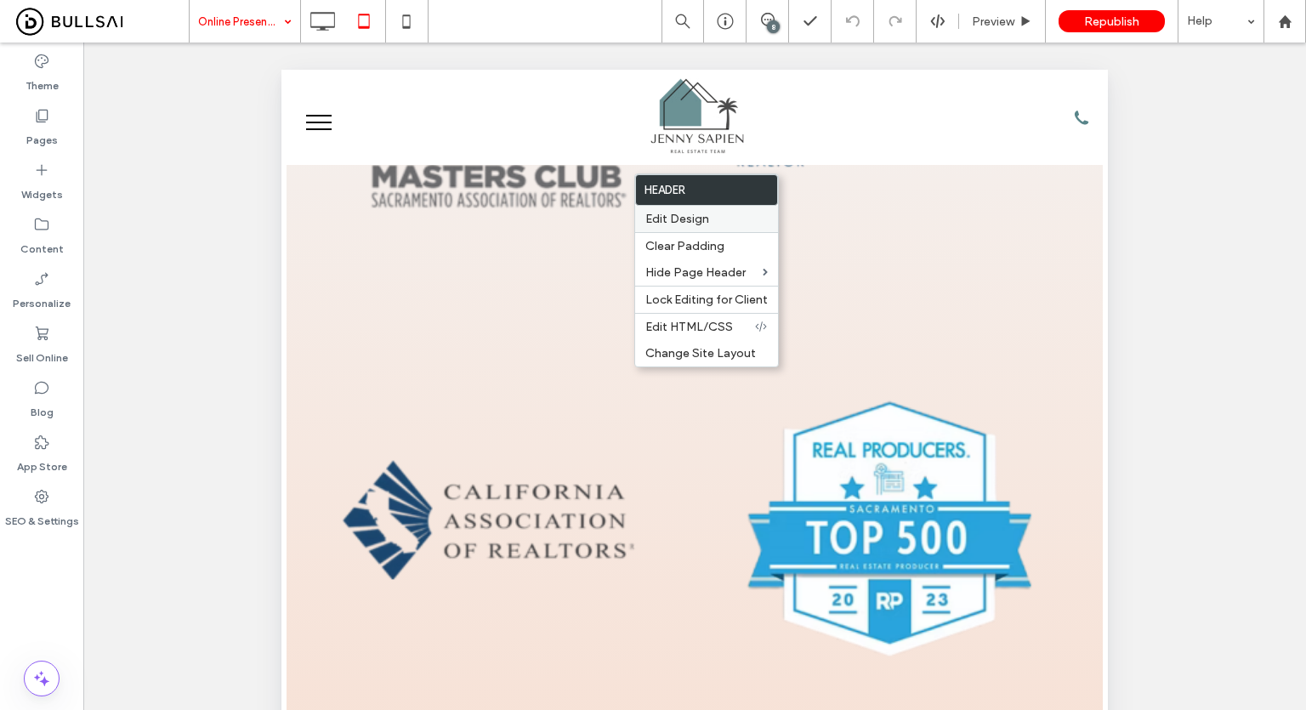
click at [678, 222] on span "Edit Design" at bounding box center [677, 219] width 64 height 14
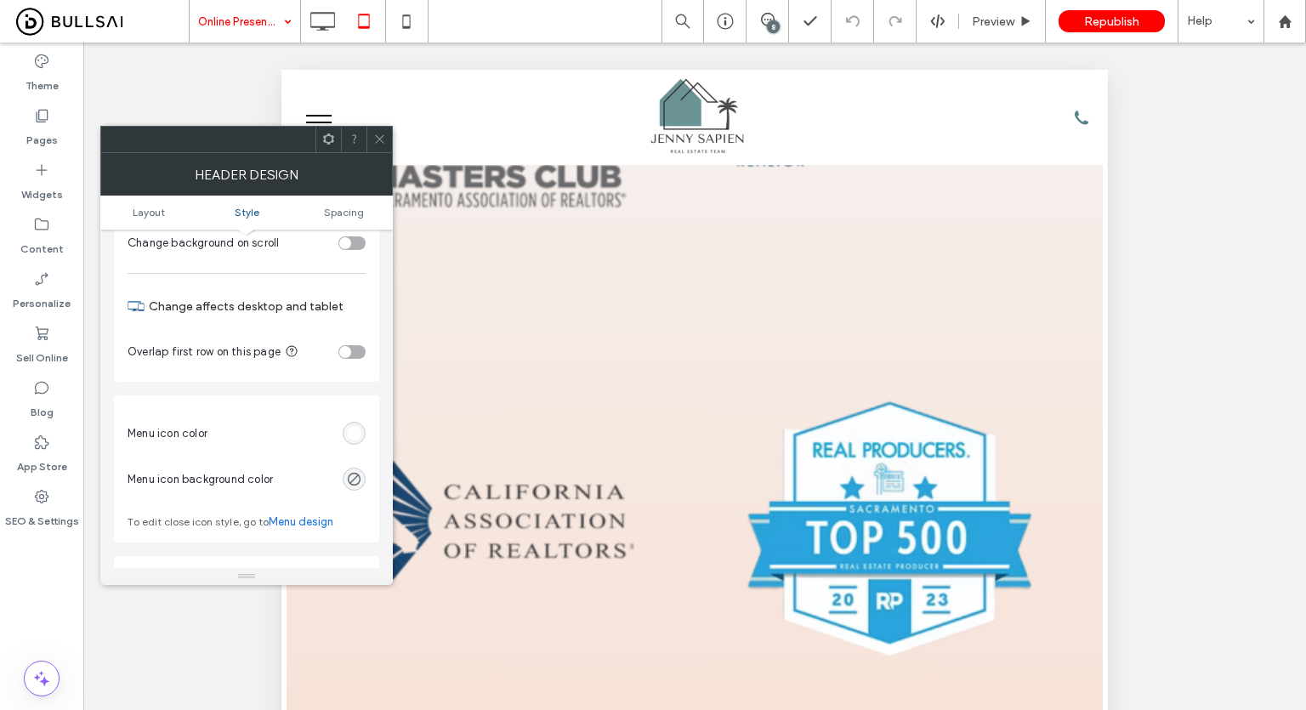
scroll to position [510, 0]
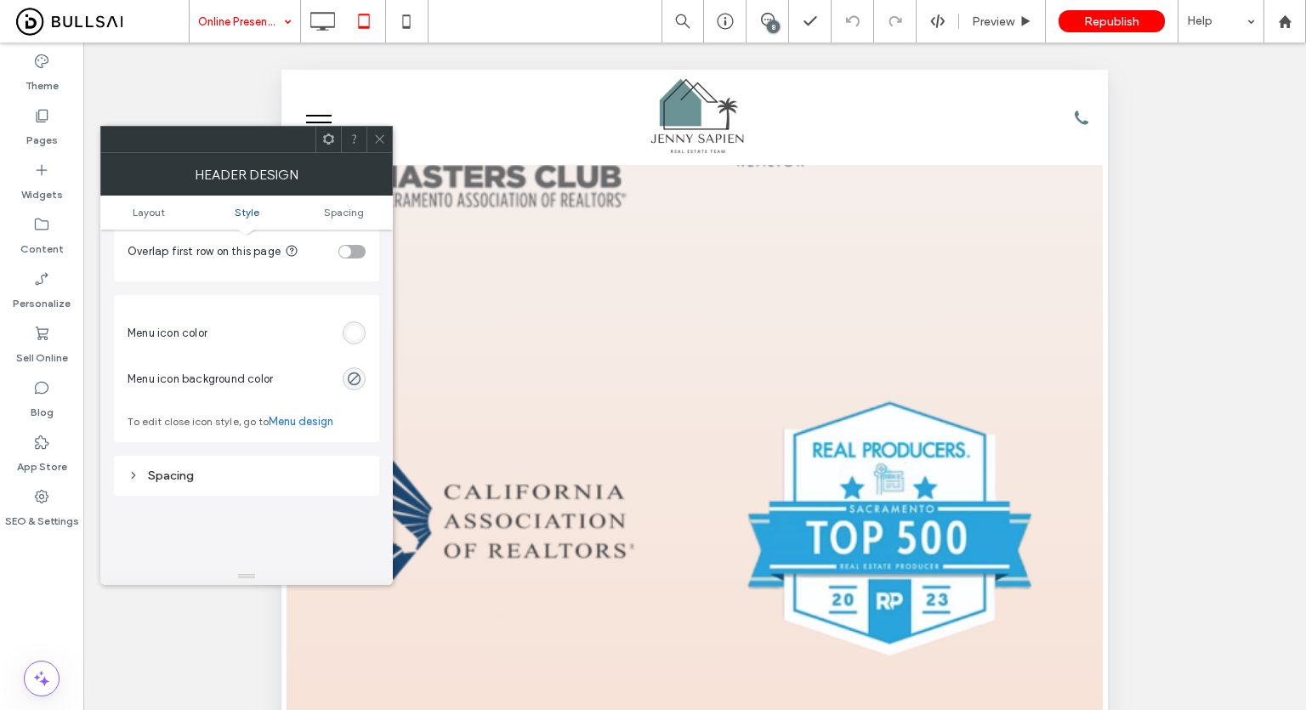
click at [346, 333] on div "rgb(255, 255, 255)" at bounding box center [354, 332] width 23 height 23
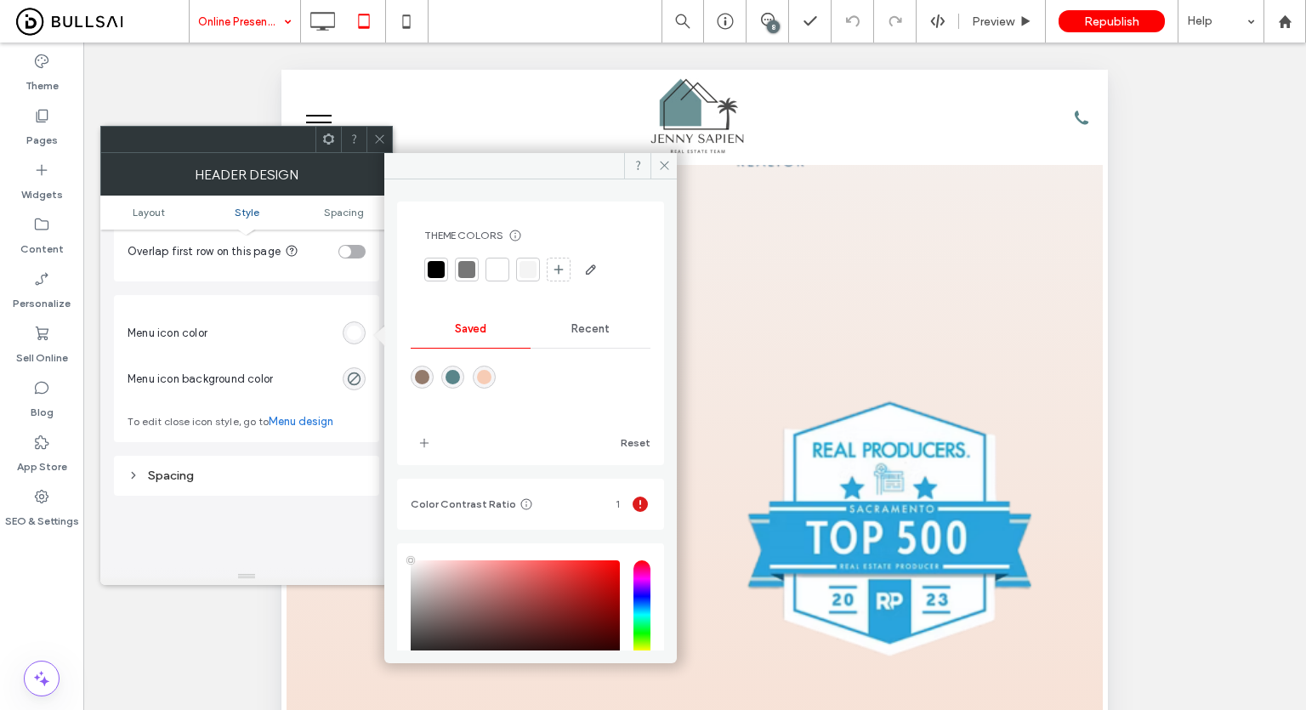
click at [462, 272] on div at bounding box center [466, 269] width 17 height 17
click at [374, 140] on icon at bounding box center [379, 139] width 13 height 13
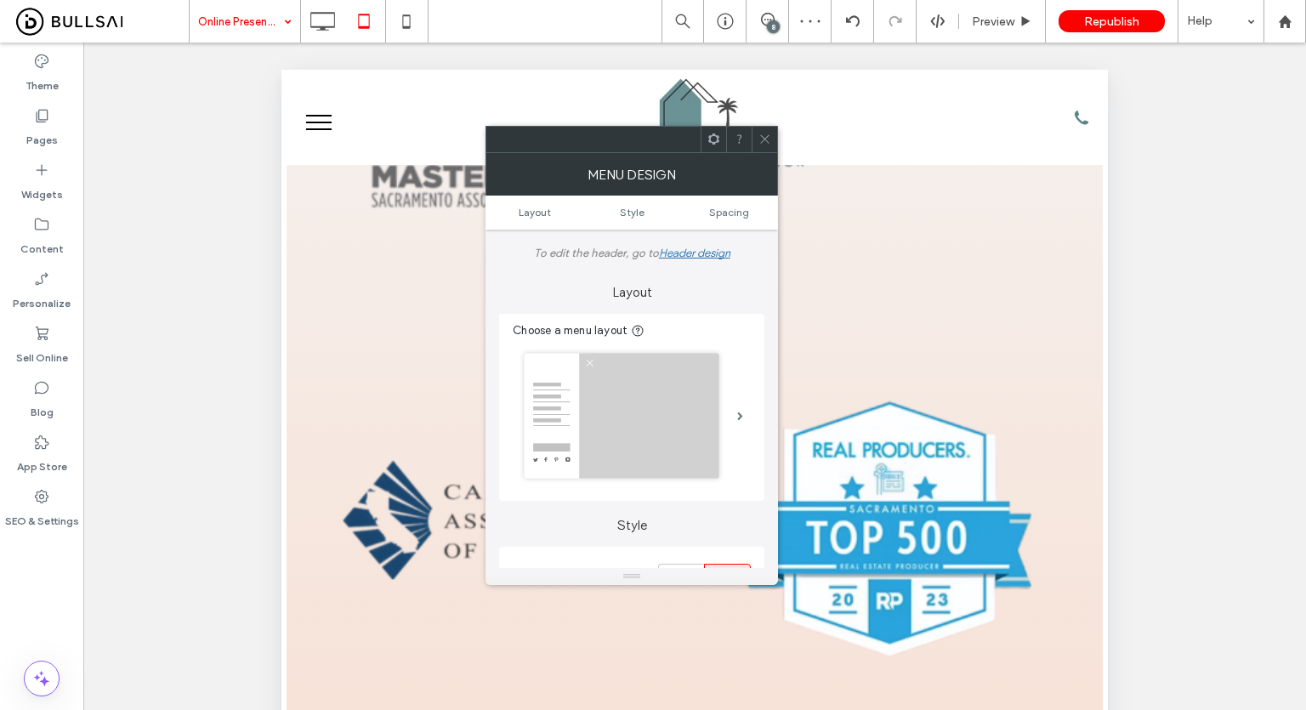
click at [765, 135] on icon at bounding box center [764, 139] width 13 height 13
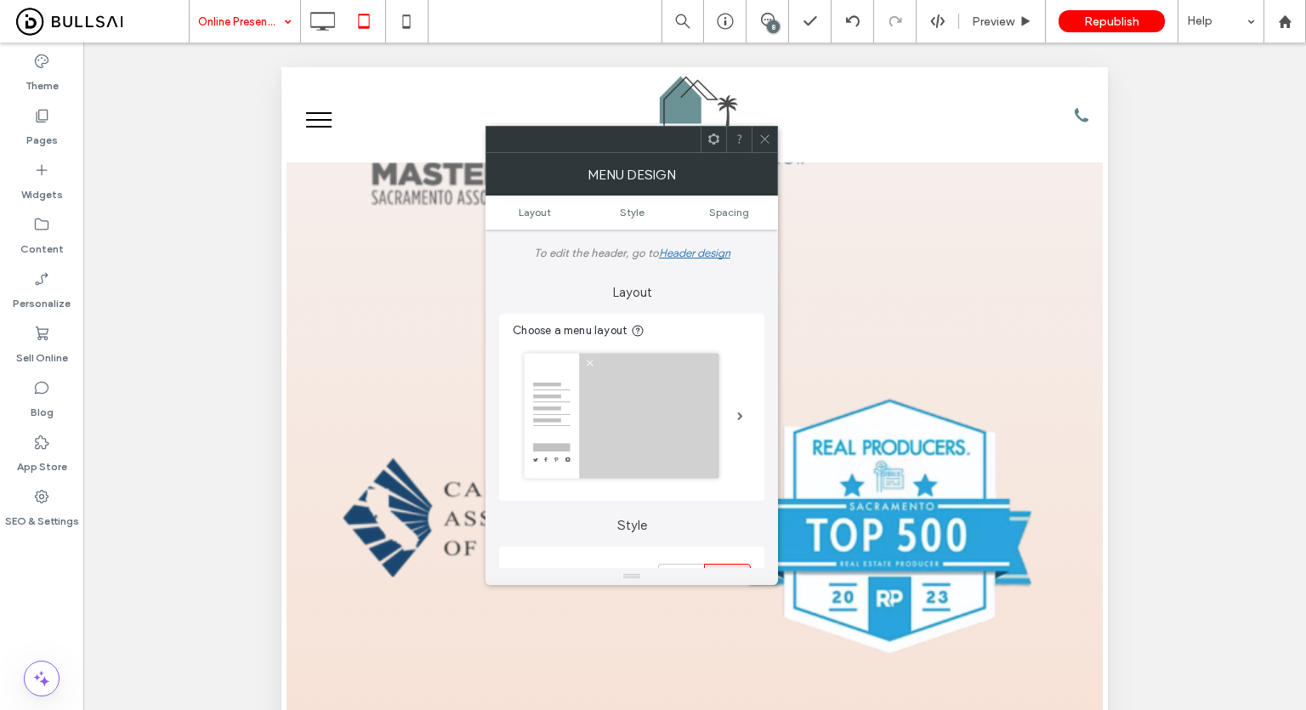
scroll to position [0, 0]
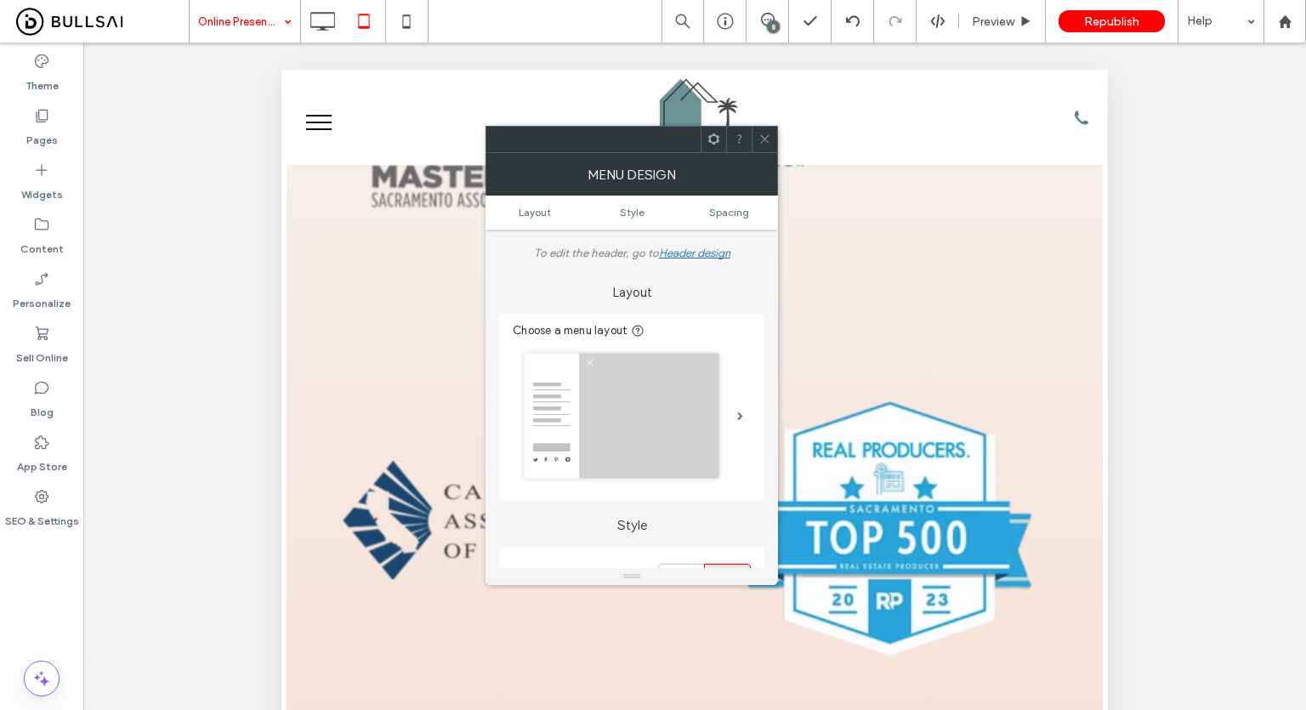
click at [763, 136] on icon at bounding box center [764, 139] width 13 height 13
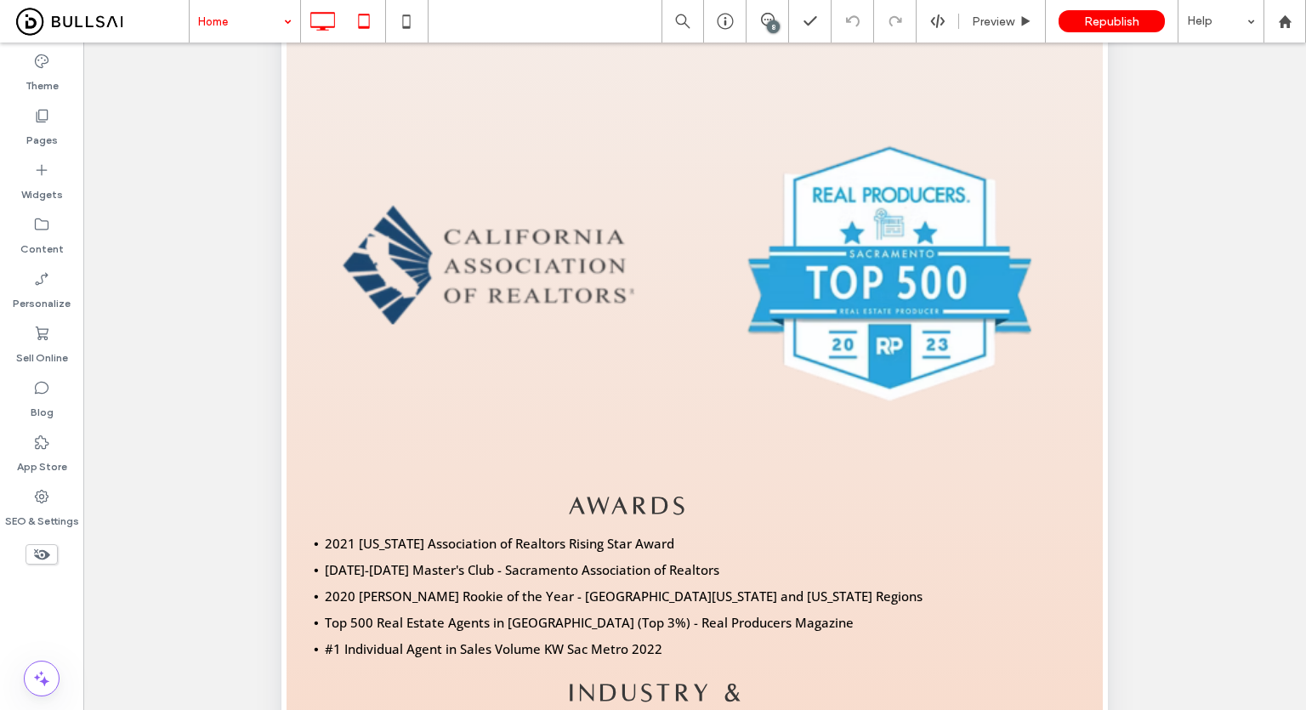
scroll to position [474, 0]
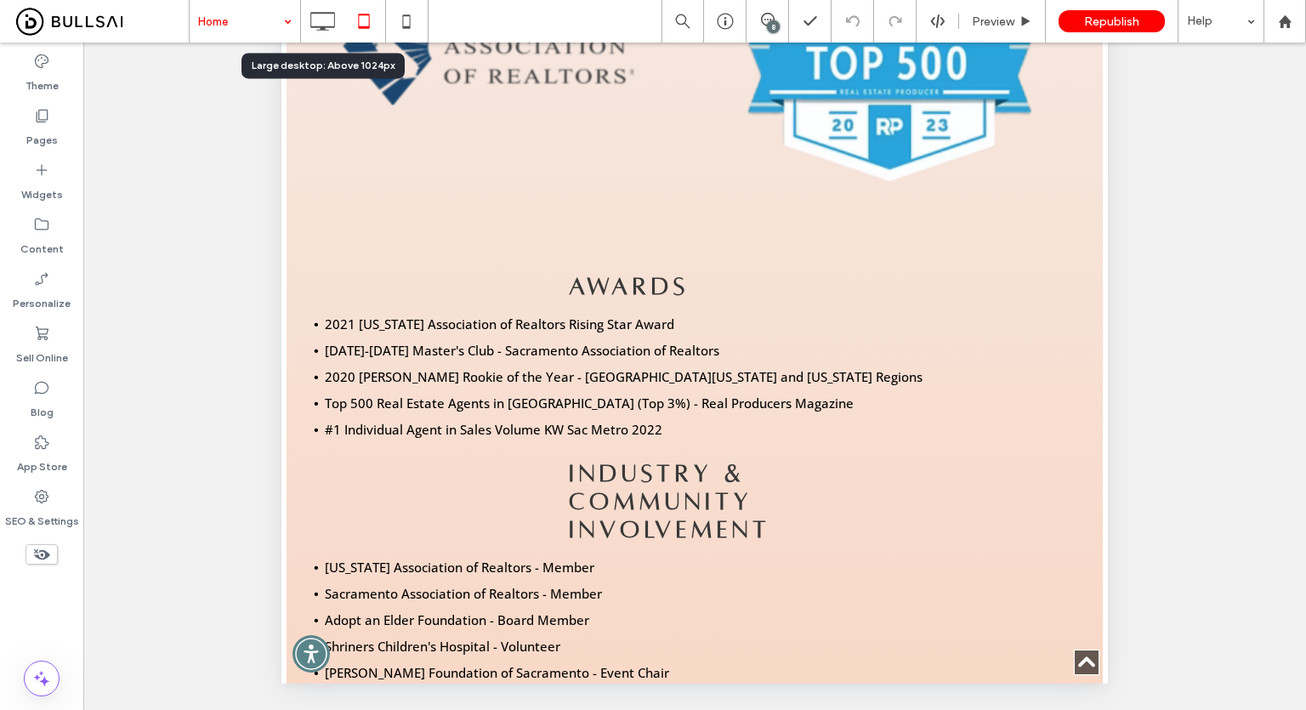
click at [275, 9] on div "Home" at bounding box center [245, 21] width 111 height 43
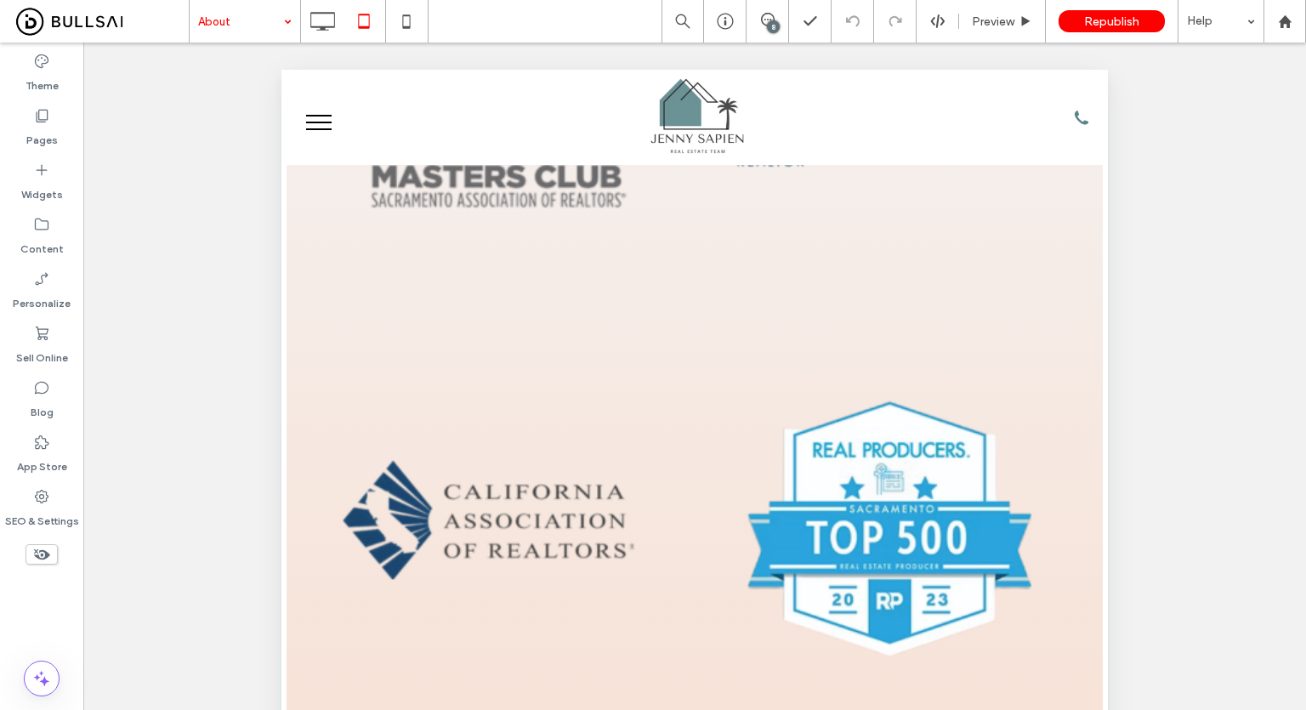
click at [258, 11] on input at bounding box center [240, 21] width 85 height 43
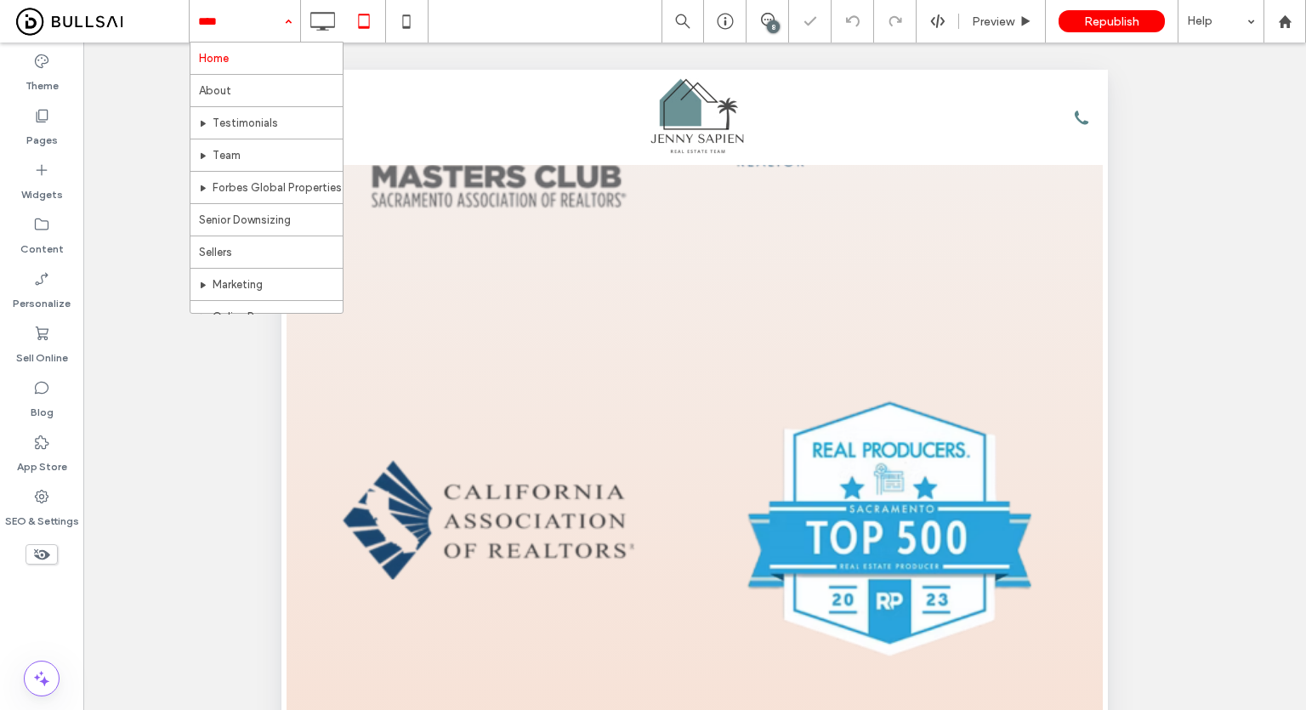
click at [252, 27] on input at bounding box center [240, 21] width 85 height 43
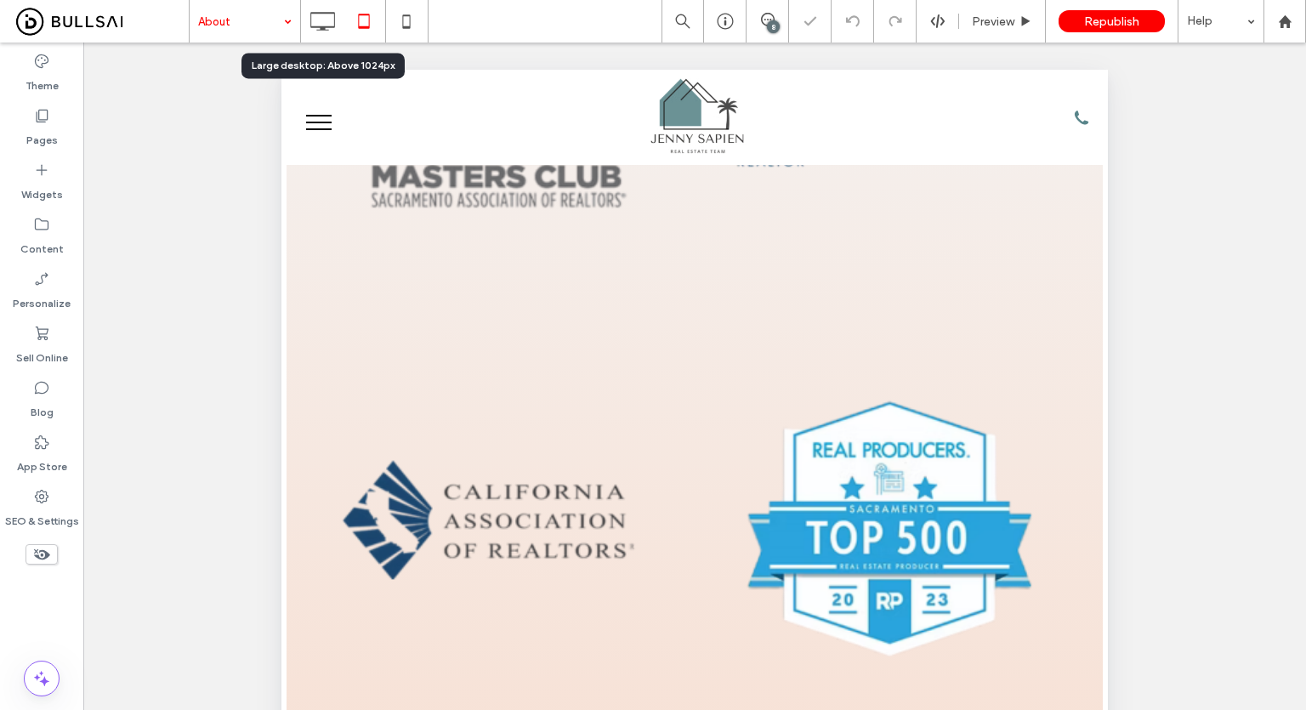
click at [315, 21] on icon at bounding box center [322, 21] width 34 height 34
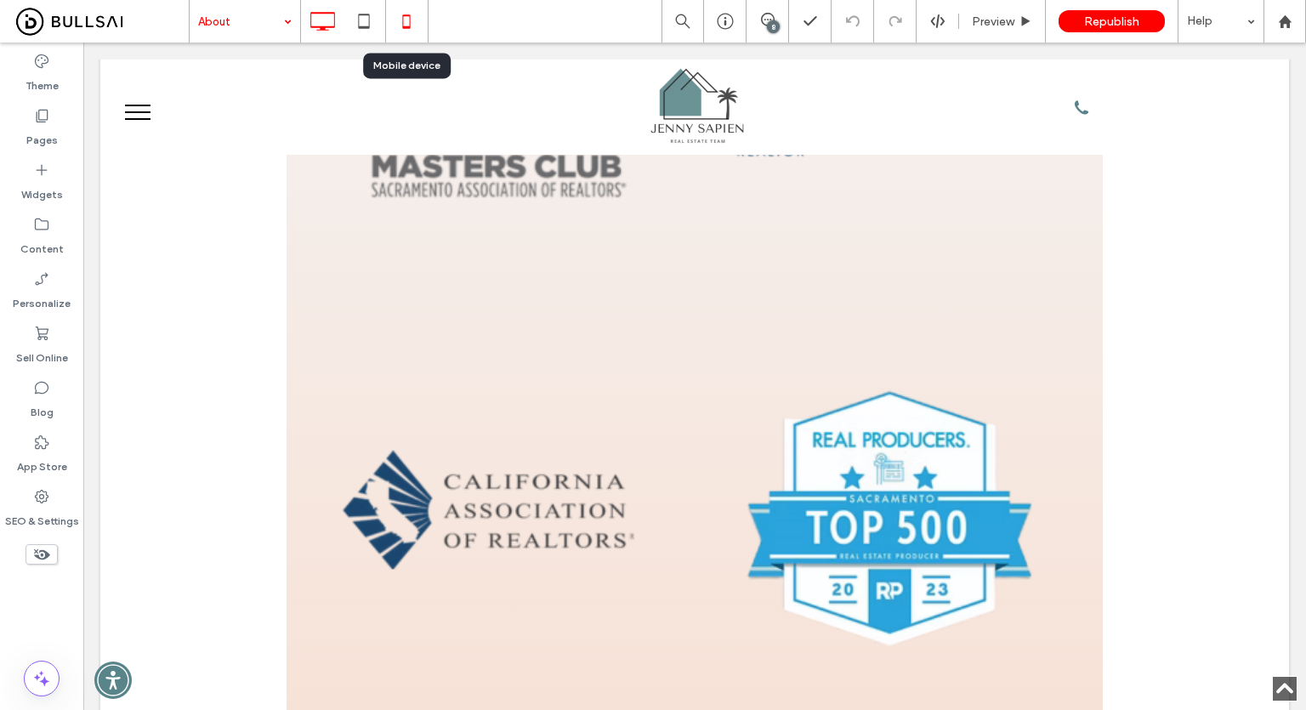
click at [407, 14] on icon at bounding box center [406, 21] width 34 height 34
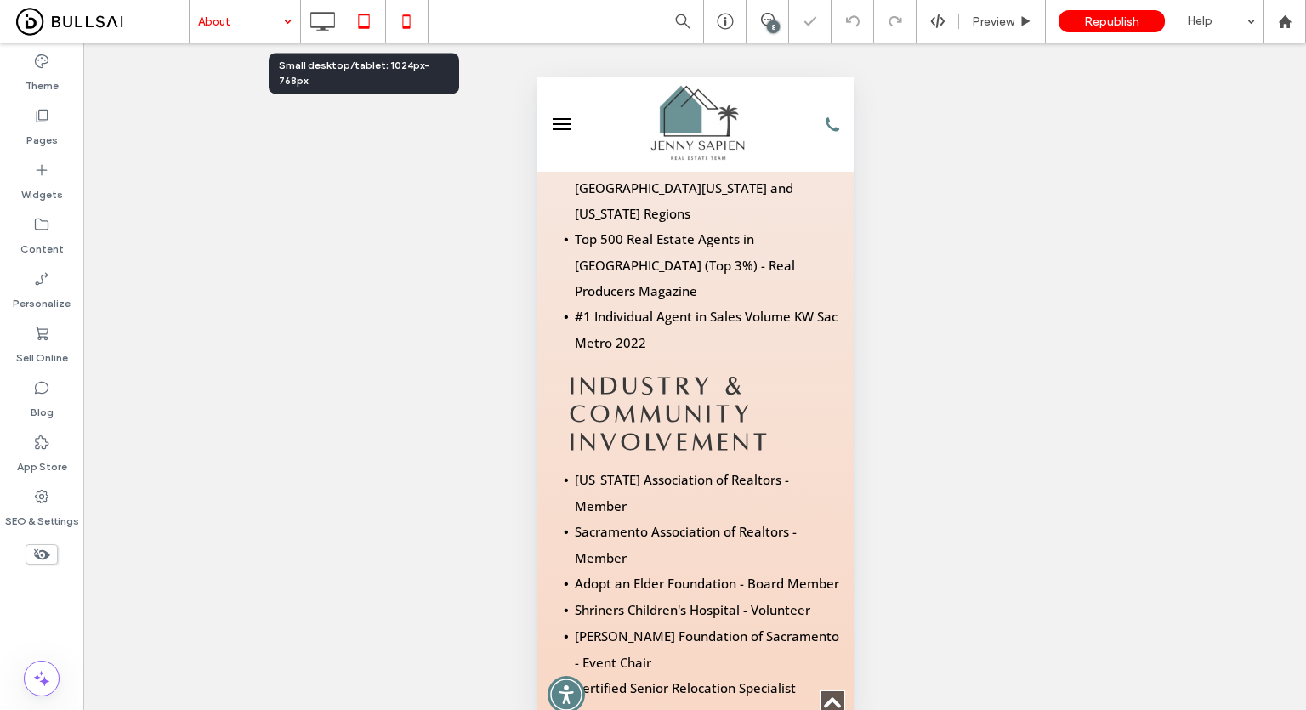
click at [362, 4] on icon at bounding box center [364, 21] width 34 height 34
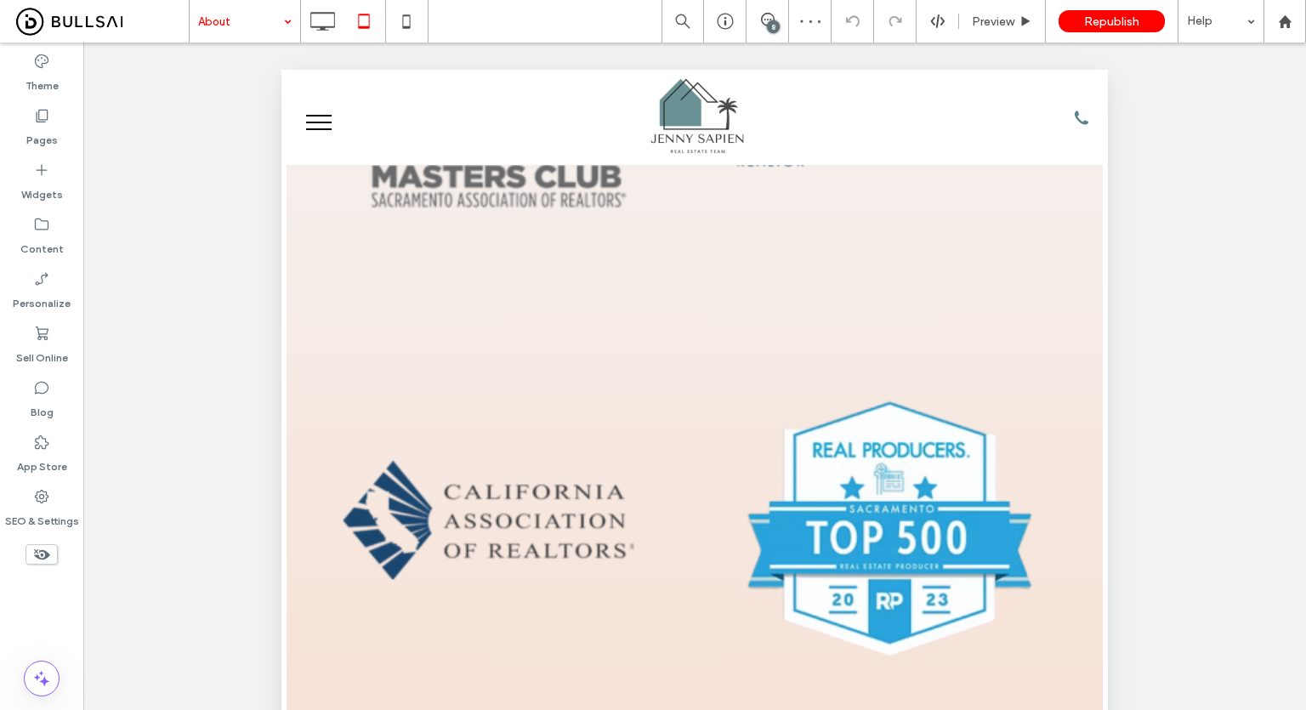
click at [233, 43] on div "Unhide? Yes Unhide? Yes Unhide? Yes Unhide? Yes Unhide? Yes Unhide? Yes Unhide?…" at bounding box center [694, 398] width 1222 height 710
click at [263, 21] on input at bounding box center [240, 21] width 85 height 43
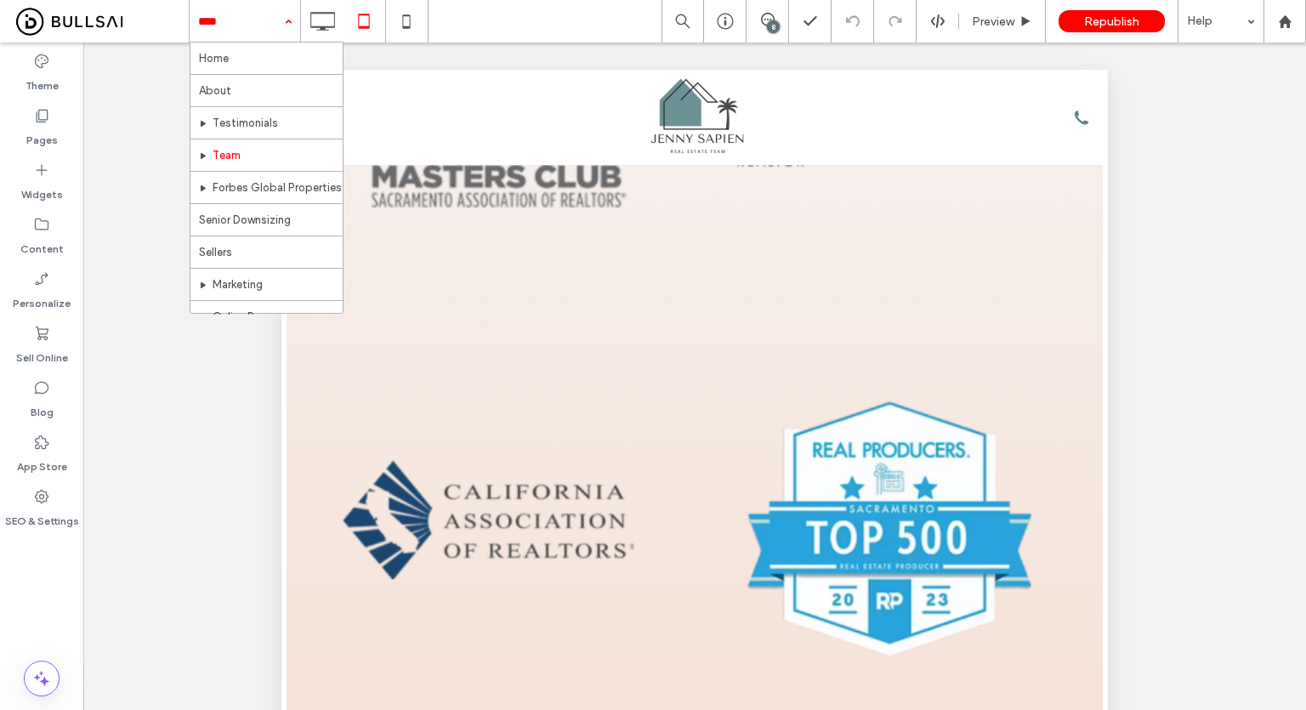
click at [252, 21] on input at bounding box center [240, 21] width 85 height 43
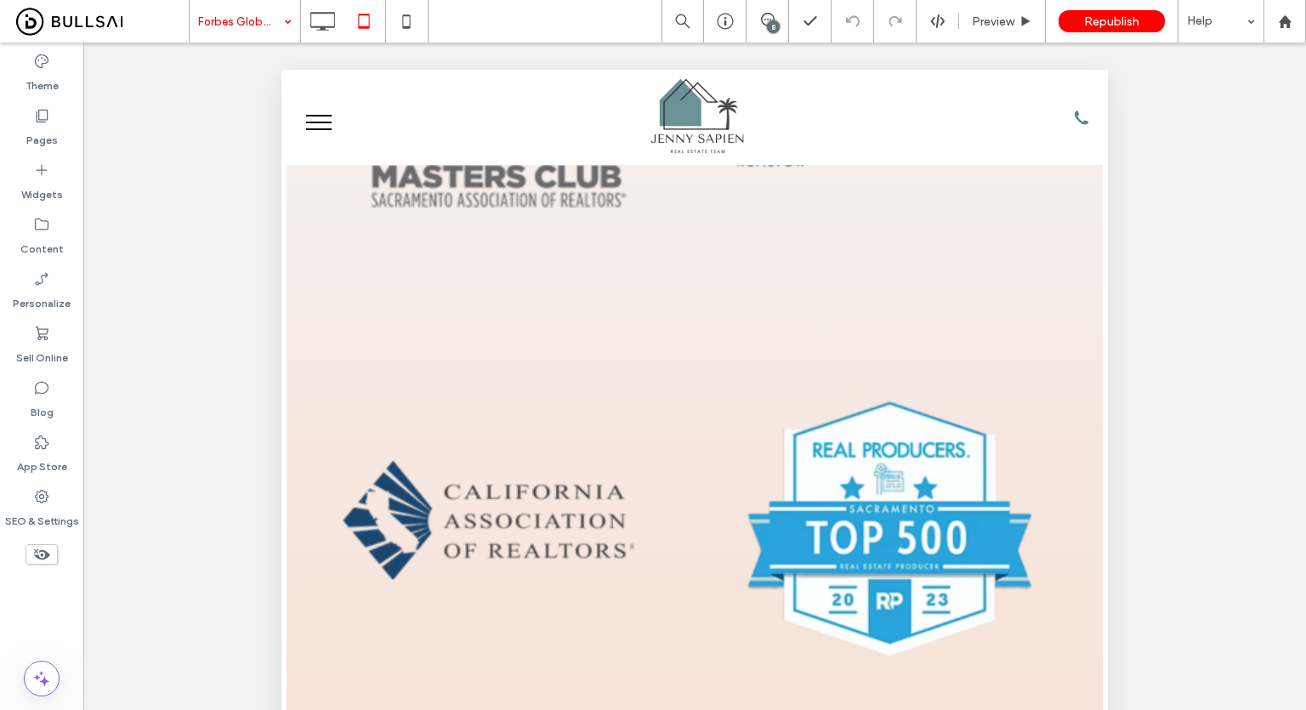
click at [224, 16] on input at bounding box center [240, 21] width 85 height 43
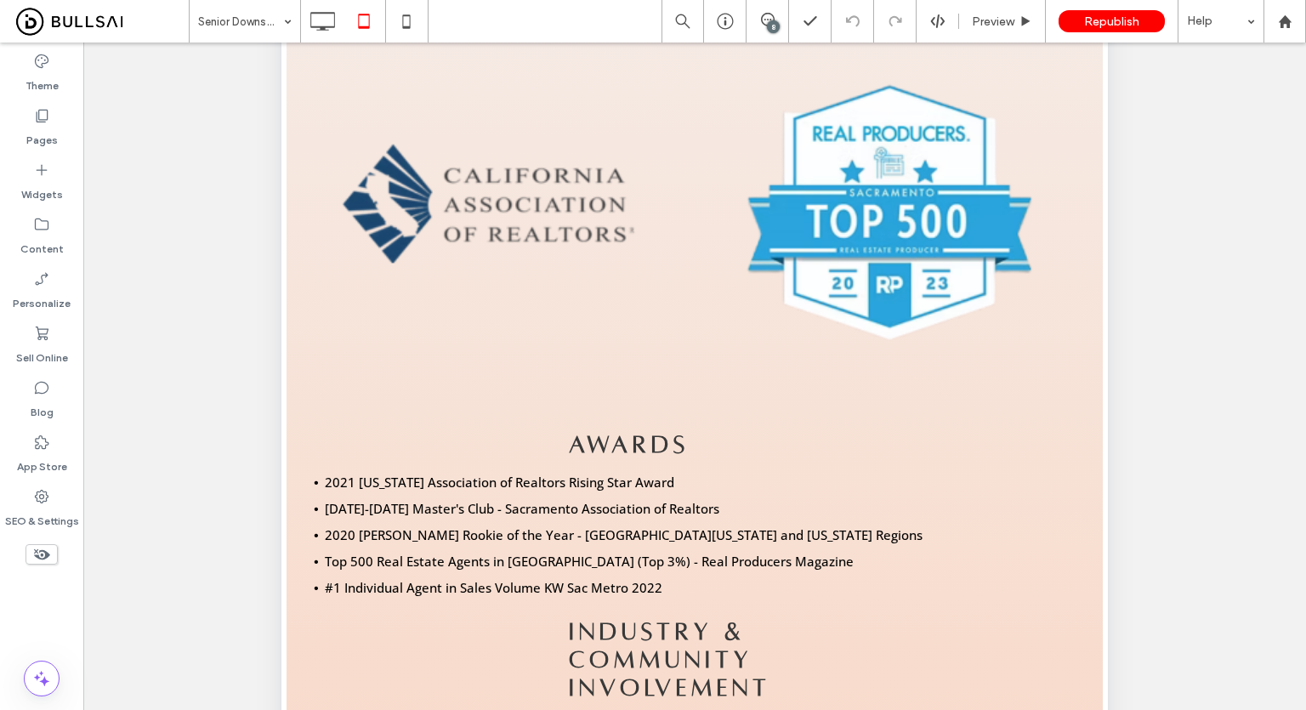
scroll to position [474, 0]
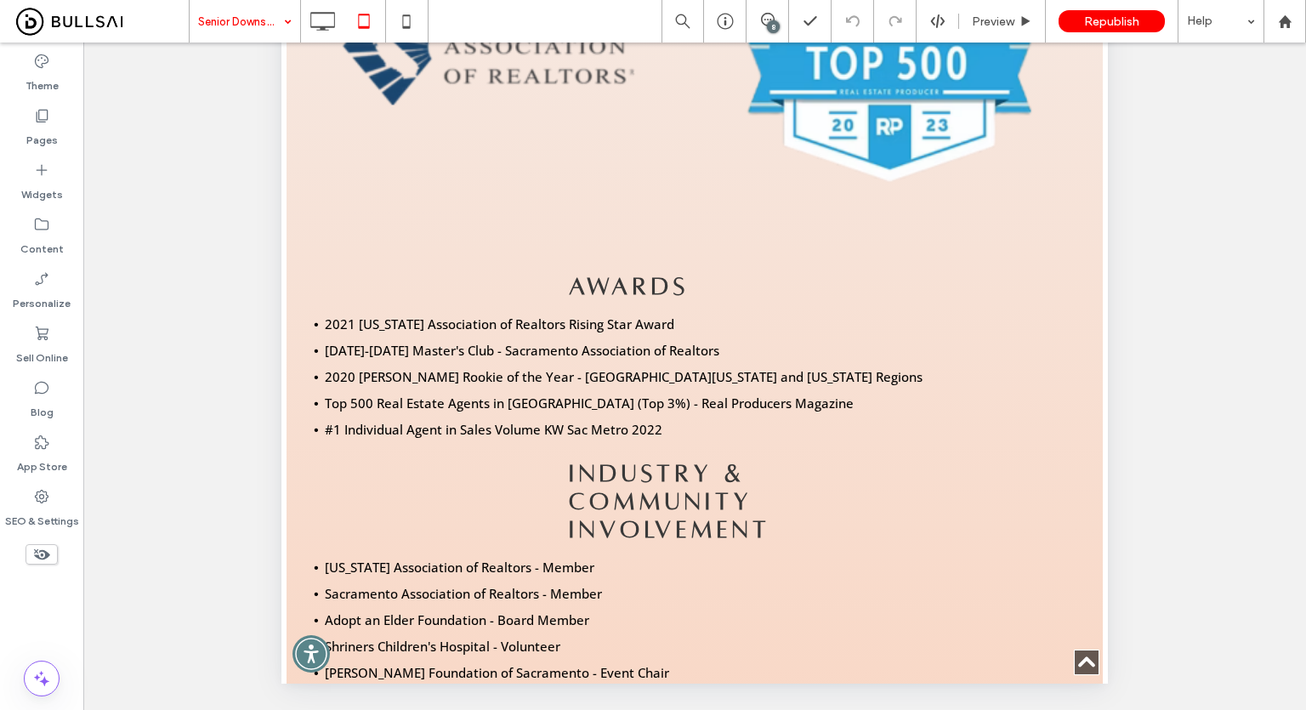
click at [256, 19] on input at bounding box center [240, 21] width 85 height 43
